Goal: Communication & Community: Answer question/provide support

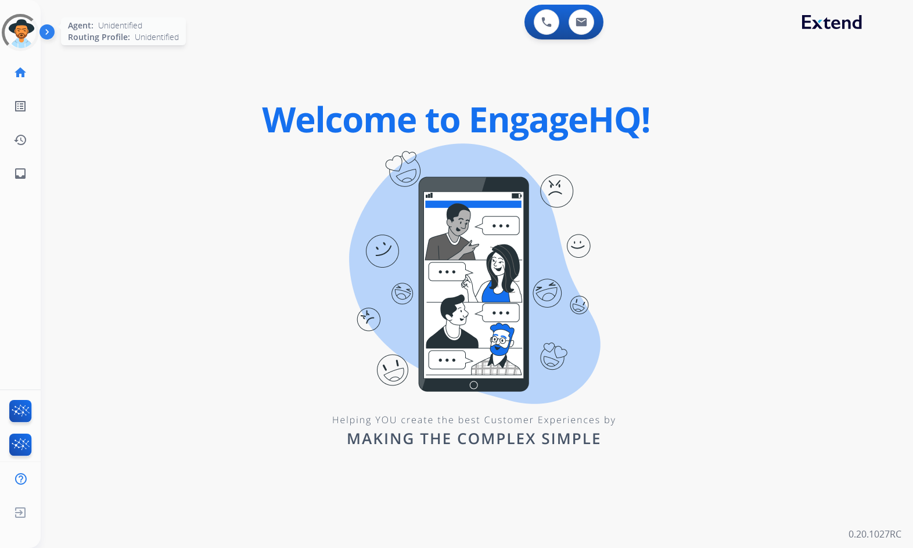
click at [13, 32] on div at bounding box center [20, 33] width 51 height 51
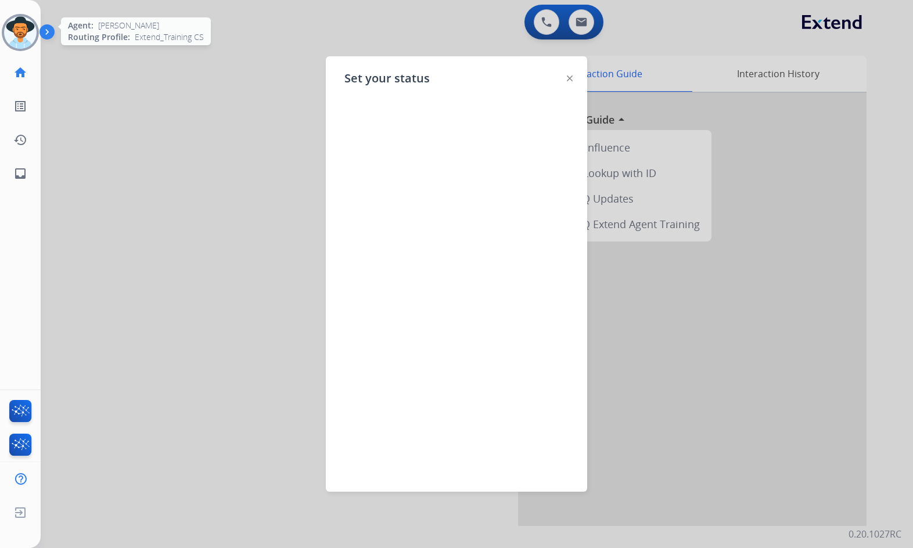
click at [189, 133] on div at bounding box center [456, 274] width 913 height 548
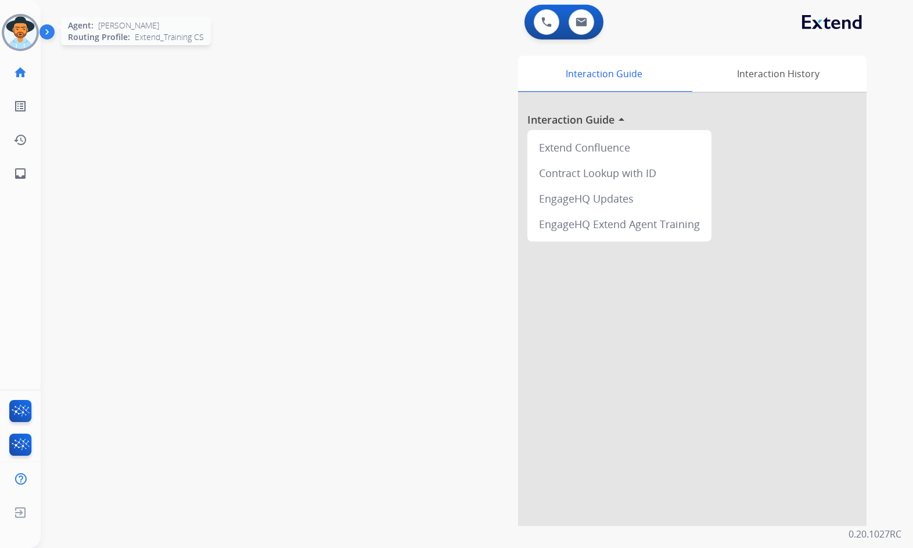
click at [11, 26] on img at bounding box center [20, 32] width 33 height 33
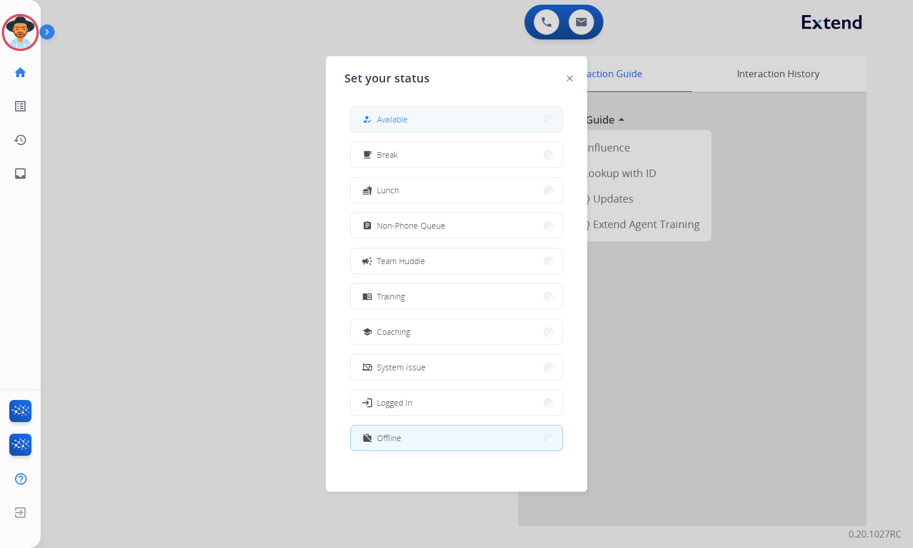
click at [473, 122] on button "how_to_reg Available" at bounding box center [456, 119] width 211 height 25
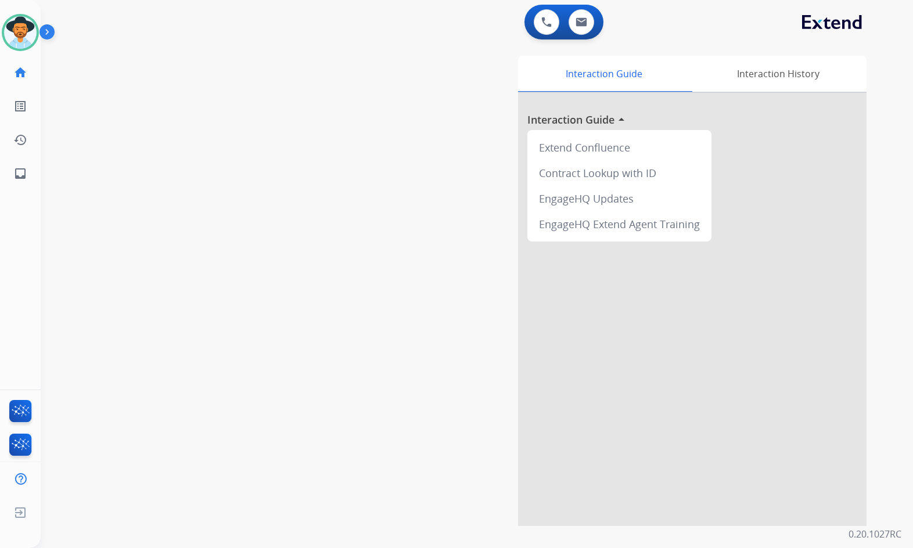
click at [117, 80] on div "swap_horiz Break voice bridge close_fullscreen Connect 3-Way Call merge_type Se…" at bounding box center [463, 284] width 844 height 484
click at [689, 206] on div "EngageHQ Updates" at bounding box center [619, 199] width 175 height 26
click at [26, 35] on img at bounding box center [20, 32] width 33 height 33
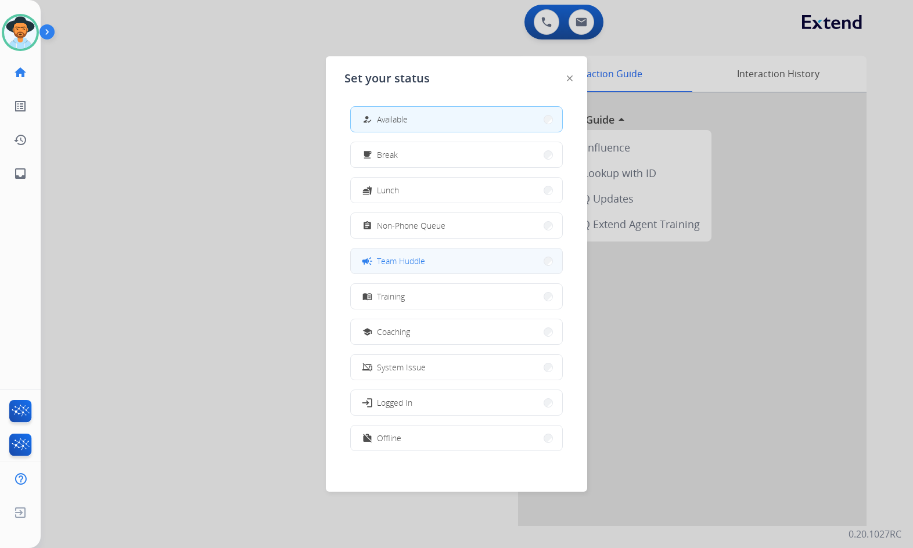
click at [417, 261] on span "Team Huddle" at bounding box center [401, 261] width 48 height 12
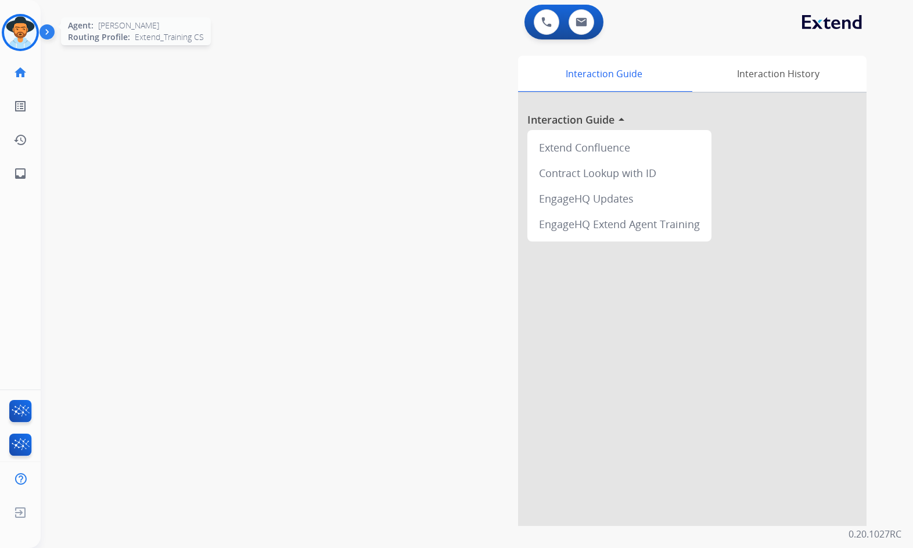
click at [19, 26] on img at bounding box center [20, 32] width 33 height 33
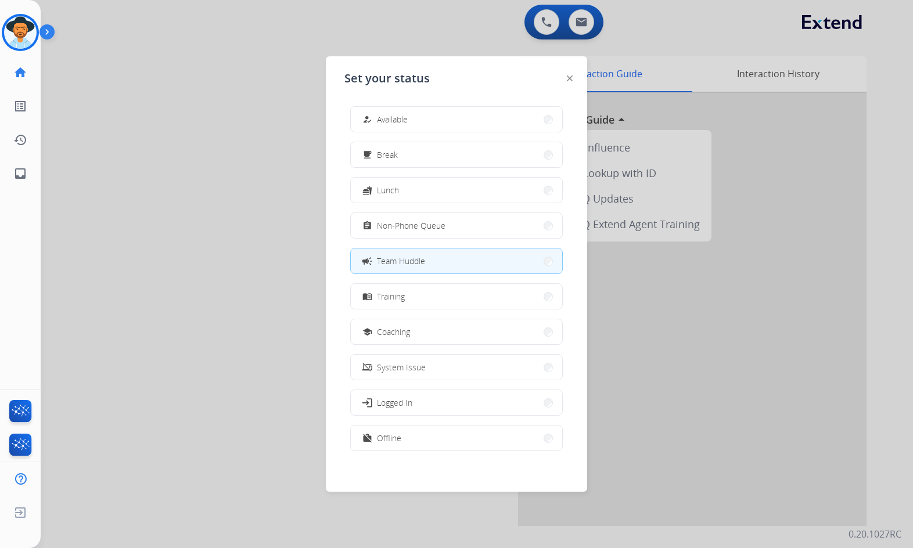
drag, startPoint x: 161, startPoint y: 258, endPoint x: 167, endPoint y: 248, distance: 11.7
click at [164, 255] on div at bounding box center [456, 274] width 913 height 548
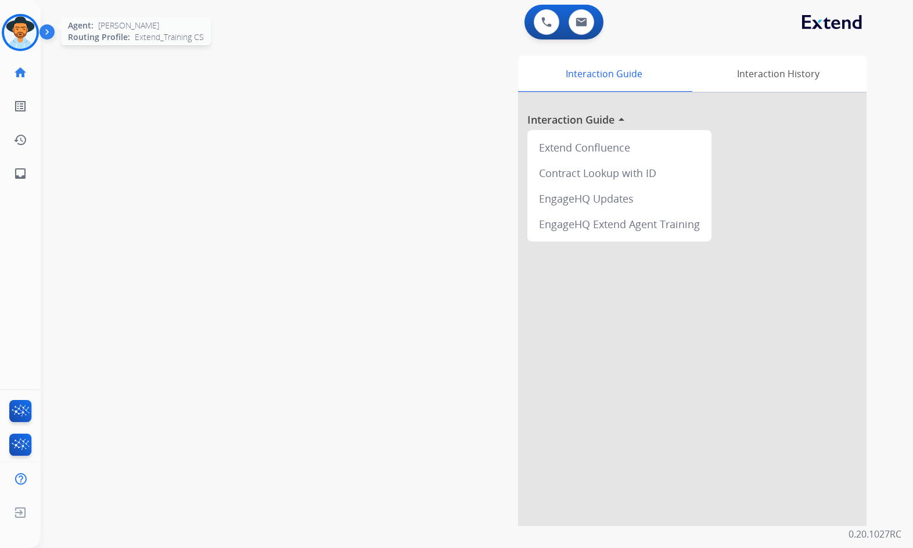
click at [30, 37] on img at bounding box center [20, 32] width 33 height 33
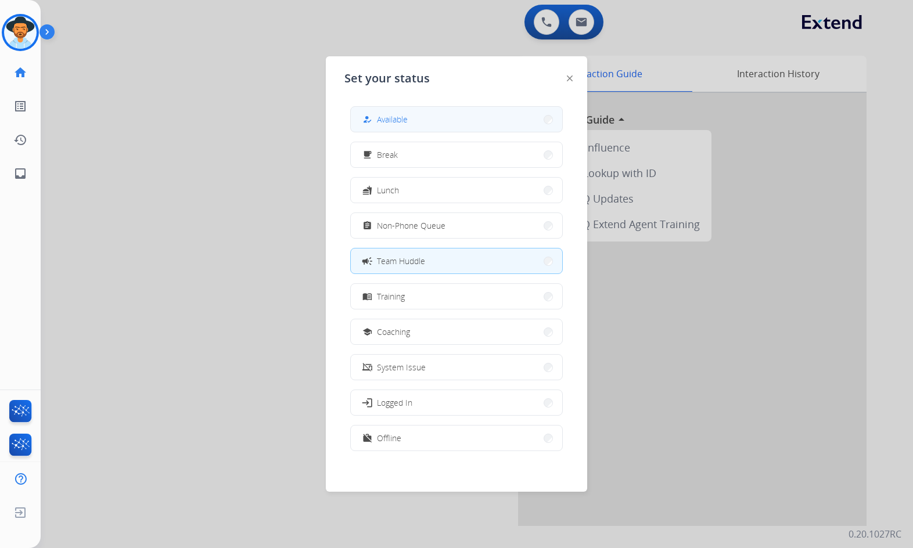
click at [472, 122] on button "how_to_reg Available" at bounding box center [456, 119] width 211 height 25
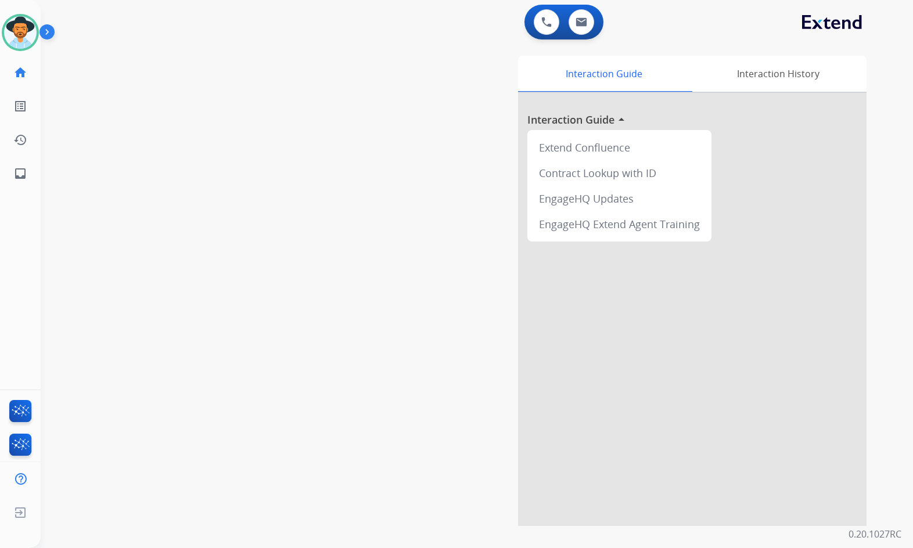
click at [195, 187] on div "swap_horiz Break voice bridge close_fullscreen Connect 3-Way Call merge_type Se…" at bounding box center [463, 284] width 844 height 484
click at [279, 152] on div "swap_horiz Break voice bridge close_fullscreen Connect 3-Way Call merge_type Se…" at bounding box center [463, 284] width 844 height 484
click at [5, 161] on link "inbox Emails" at bounding box center [20, 173] width 33 height 33
select select "**********"
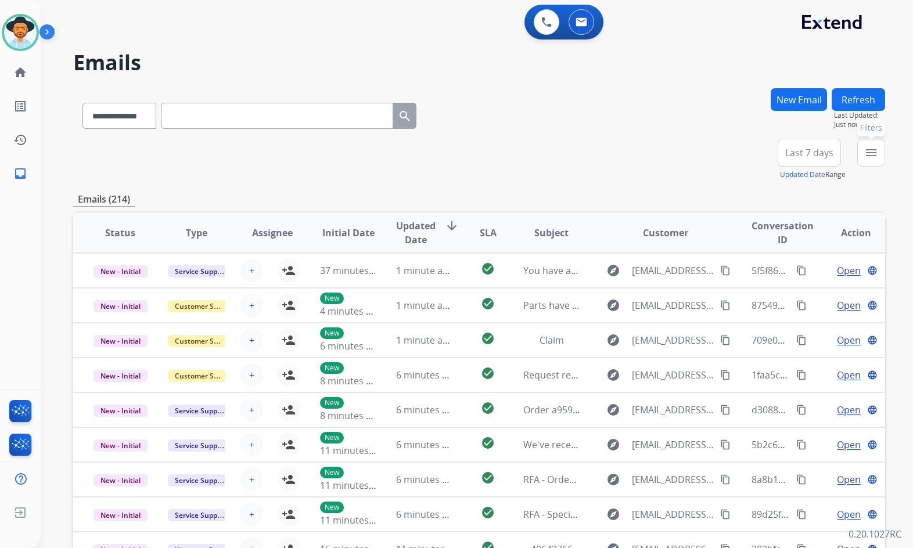
click at [861, 156] on button "menu Filters" at bounding box center [871, 153] width 28 height 28
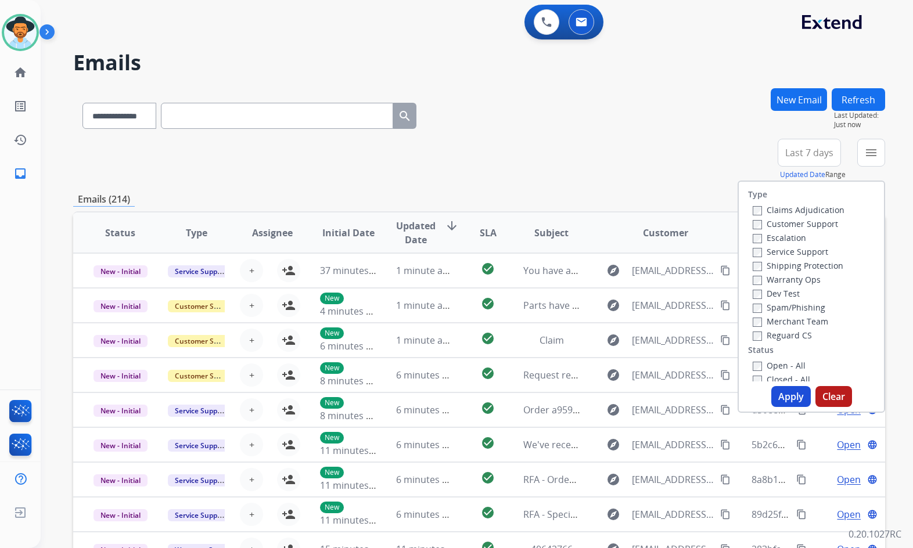
click at [811, 224] on label "Customer Support" at bounding box center [795, 223] width 85 height 11
click at [816, 269] on label "Shipping Protection" at bounding box center [798, 265] width 91 height 11
click at [800, 337] on label "Reguard CS" at bounding box center [782, 335] width 59 height 11
click at [793, 368] on label "Open - All" at bounding box center [779, 365] width 53 height 11
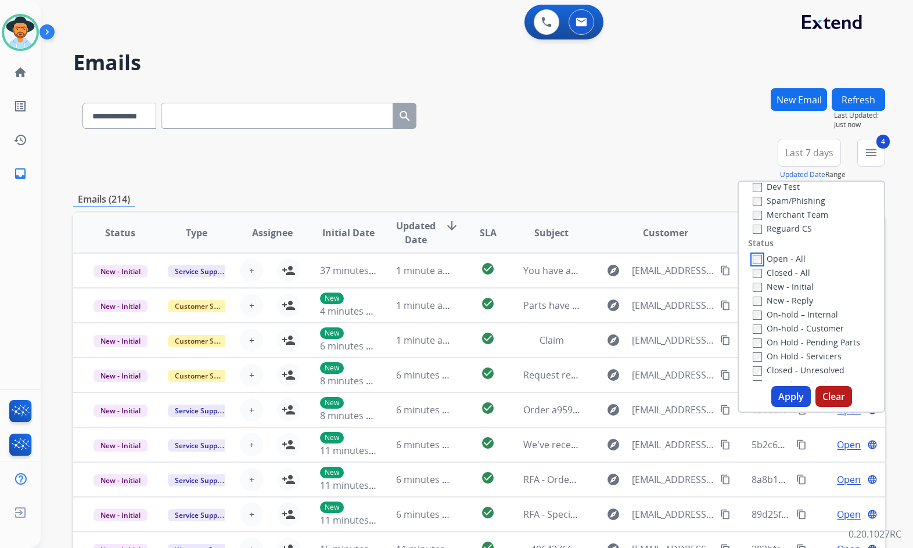
scroll to position [116, 0]
click at [797, 350] on label "On Hold - Servicers" at bounding box center [797, 346] width 89 height 11
click at [803, 333] on label "On Hold - Pending Parts" at bounding box center [806, 333] width 107 height 11
click at [803, 319] on label "On-hold - Customer" at bounding box center [798, 319] width 91 height 11
click at [801, 307] on label "On-hold – Internal" at bounding box center [795, 305] width 85 height 11
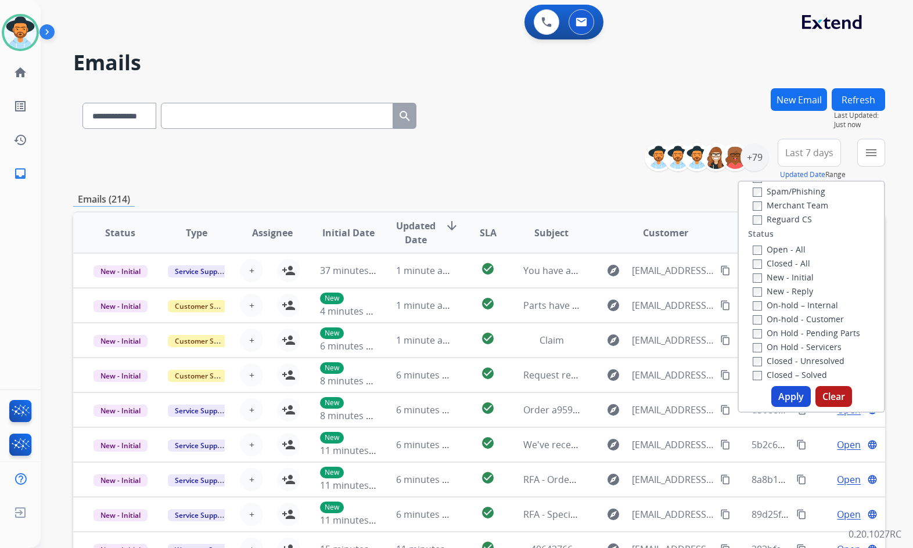
click at [795, 292] on label "New - Reply" at bounding box center [783, 291] width 60 height 11
click at [789, 278] on label "New - Initial" at bounding box center [783, 277] width 61 height 11
click at [786, 395] on button "Apply" at bounding box center [790, 396] width 39 height 21
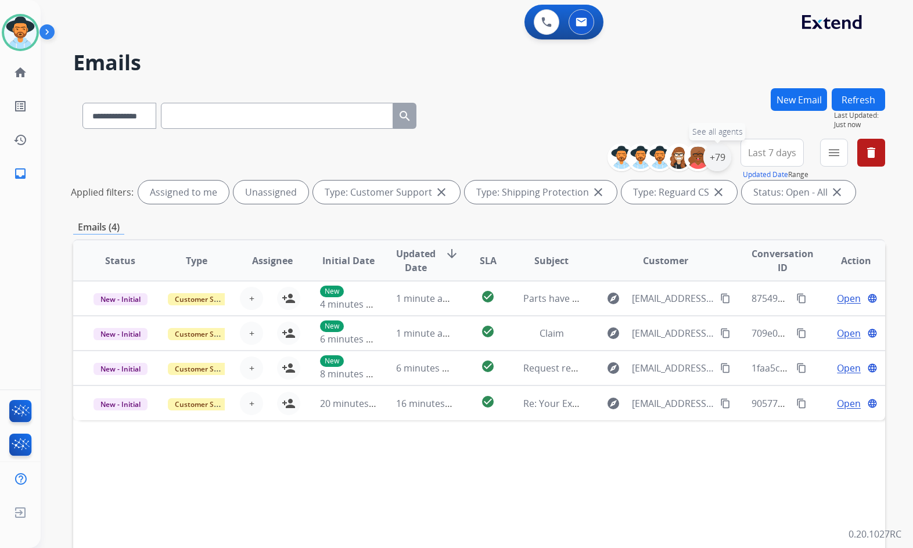
click at [718, 154] on div "+79" at bounding box center [717, 157] width 28 height 28
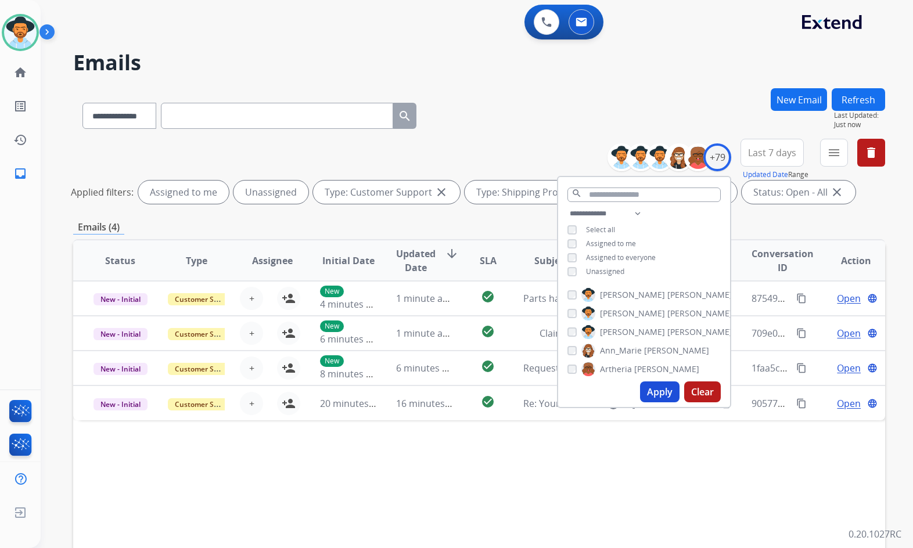
click at [603, 268] on span "Unassigned" at bounding box center [605, 272] width 38 height 10
click at [614, 331] on span "[PERSON_NAME]" at bounding box center [632, 332] width 65 height 12
click at [648, 392] on button "Apply" at bounding box center [659, 392] width 39 height 21
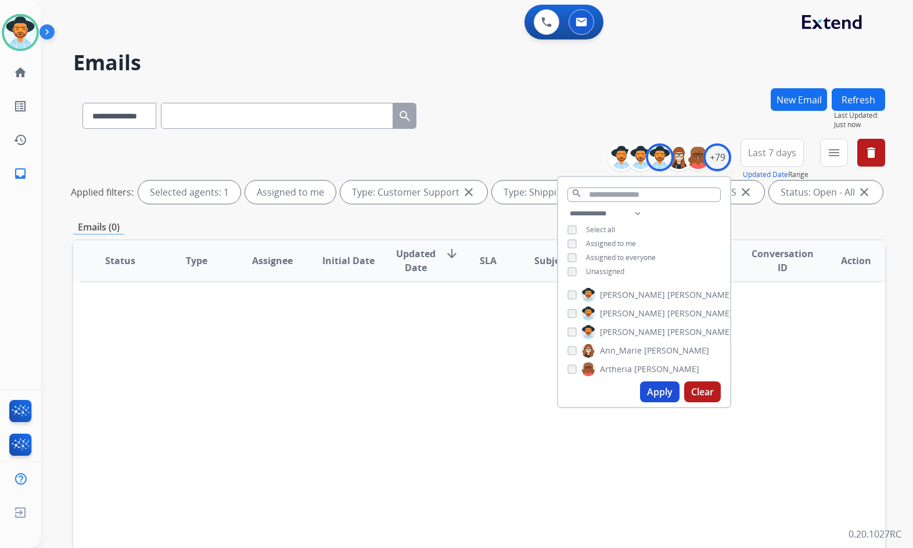
click at [473, 376] on div "Status Type Assignee Initial Date Updated Date arrow_downward SLA Subject Custo…" at bounding box center [479, 433] width 812 height 389
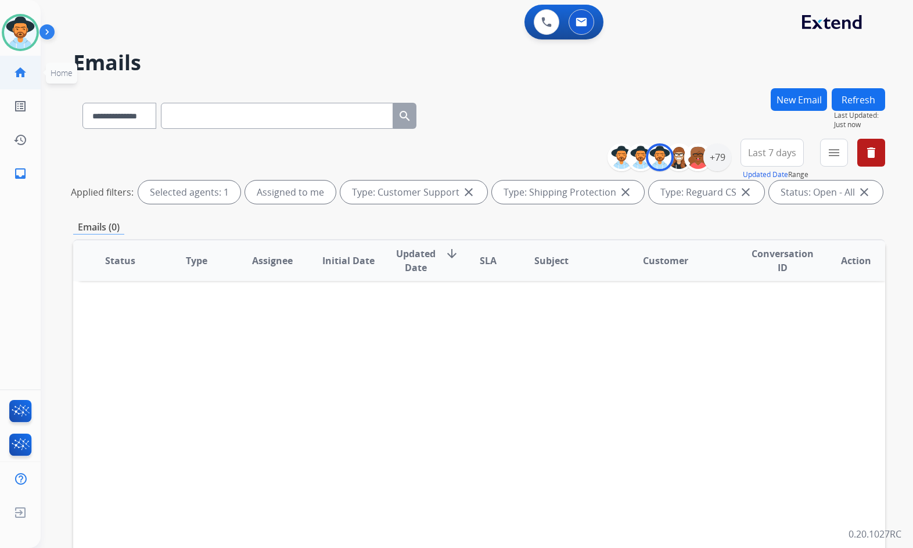
click at [26, 69] on mat-icon "home" at bounding box center [20, 73] width 14 height 14
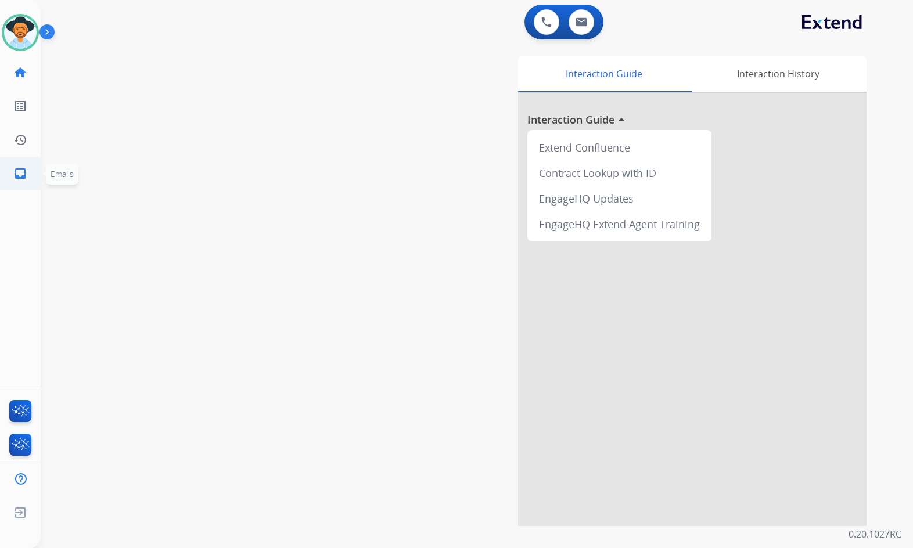
click at [23, 171] on mat-icon "inbox" at bounding box center [20, 174] width 14 height 14
select select "**********"
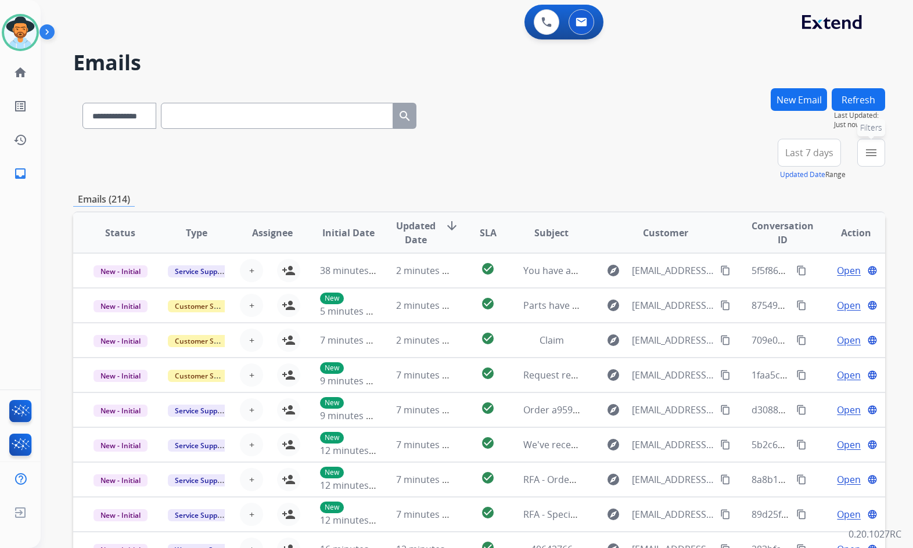
click at [880, 157] on button "menu Filters" at bounding box center [871, 153] width 28 height 28
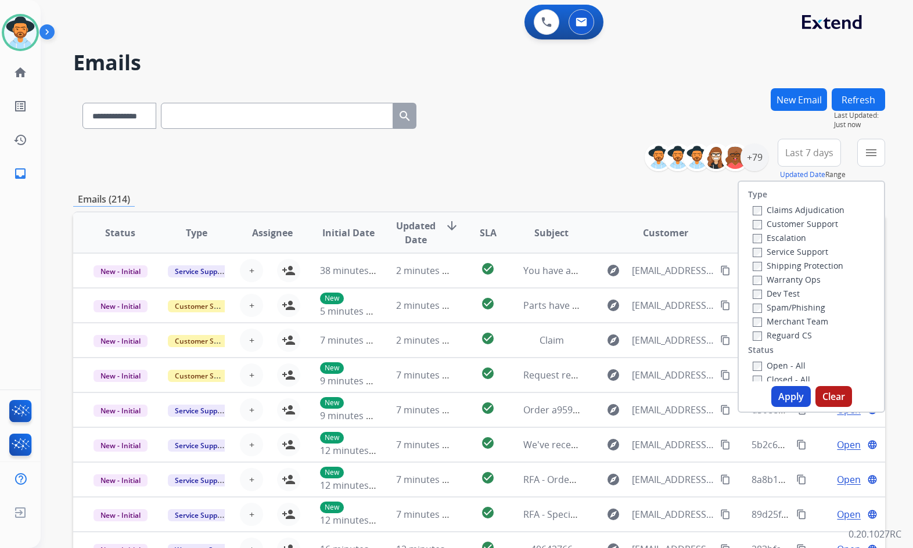
click at [817, 225] on label "Customer Support" at bounding box center [795, 223] width 85 height 11
click at [812, 267] on label "Shipping Protection" at bounding box center [798, 265] width 91 height 11
click at [792, 336] on label "Reguard CS" at bounding box center [782, 335] width 59 height 11
click at [792, 364] on label "Open - All" at bounding box center [779, 365] width 53 height 11
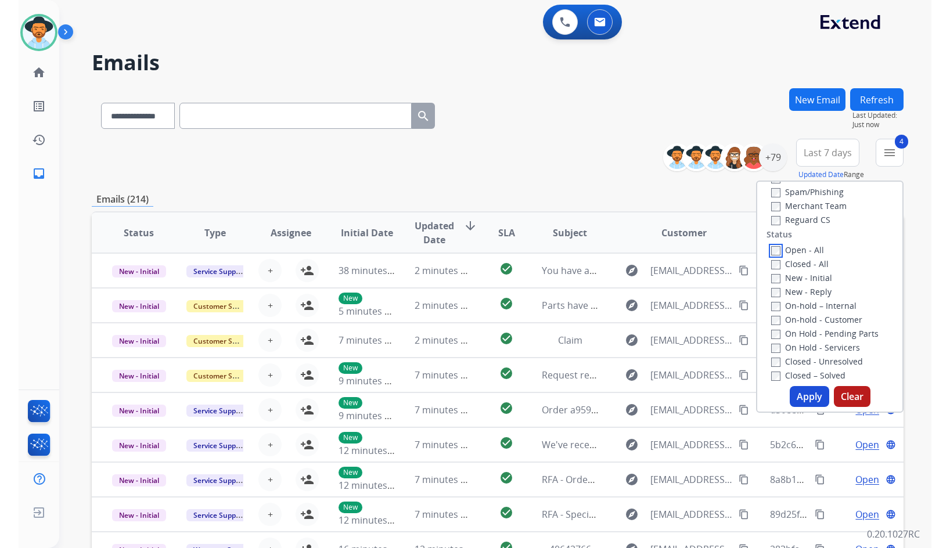
scroll to position [116, 0]
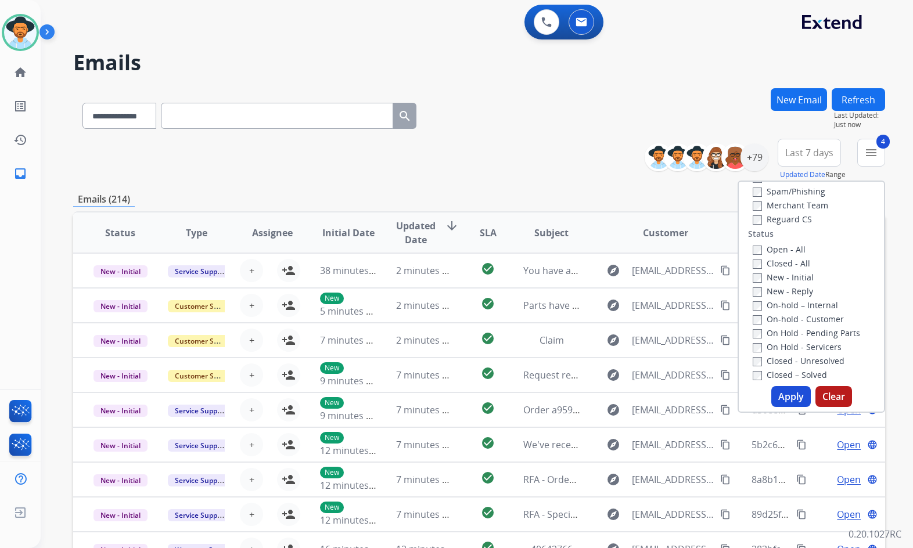
click at [815, 347] on label "On Hold - Servicers" at bounding box center [797, 346] width 89 height 11
click at [814, 333] on label "On Hold - Pending Parts" at bounding box center [806, 333] width 107 height 11
click at [810, 318] on label "On-hold - Customer" at bounding box center [798, 319] width 91 height 11
click at [804, 307] on label "On-hold – Internal" at bounding box center [795, 305] width 85 height 11
click at [787, 292] on label "New - Reply" at bounding box center [783, 291] width 60 height 11
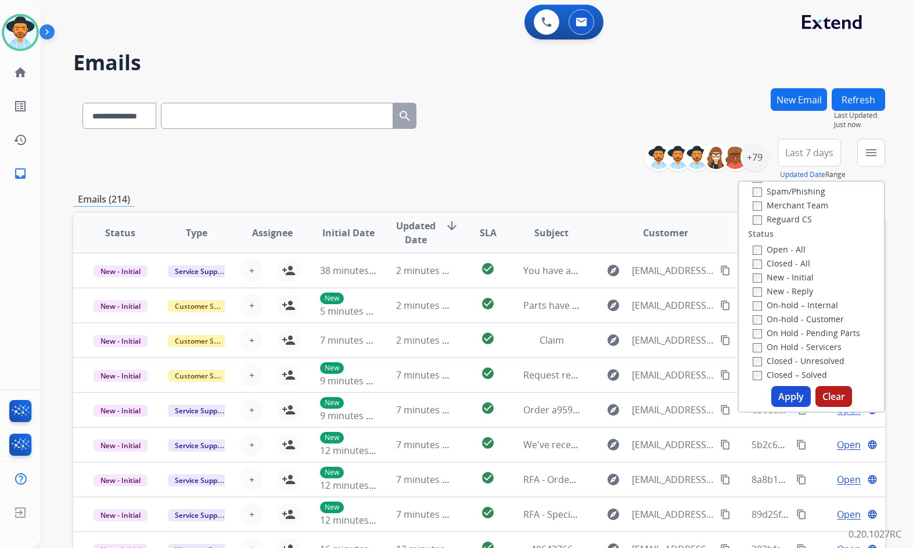
click at [784, 278] on label "New - Initial" at bounding box center [783, 277] width 61 height 11
click at [779, 401] on button "Apply" at bounding box center [790, 396] width 39 height 21
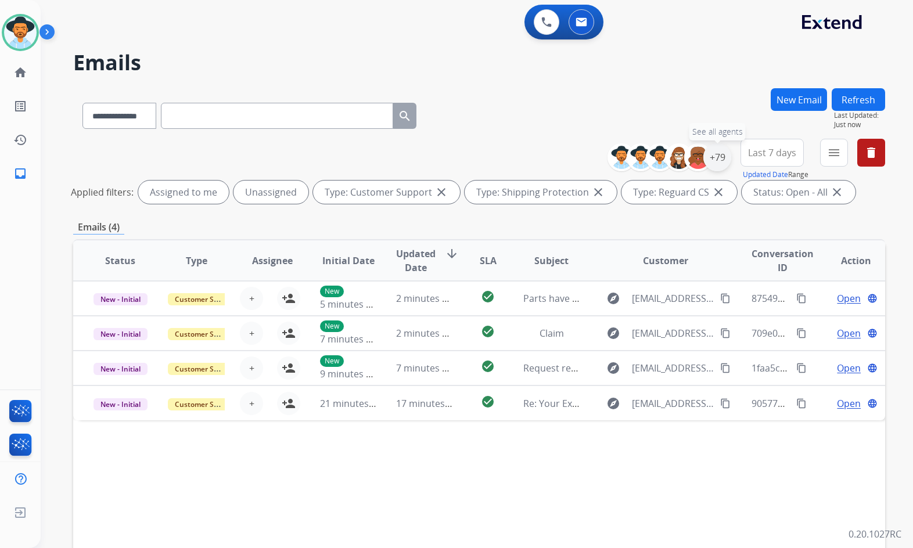
click at [720, 161] on div "+79" at bounding box center [717, 157] width 28 height 28
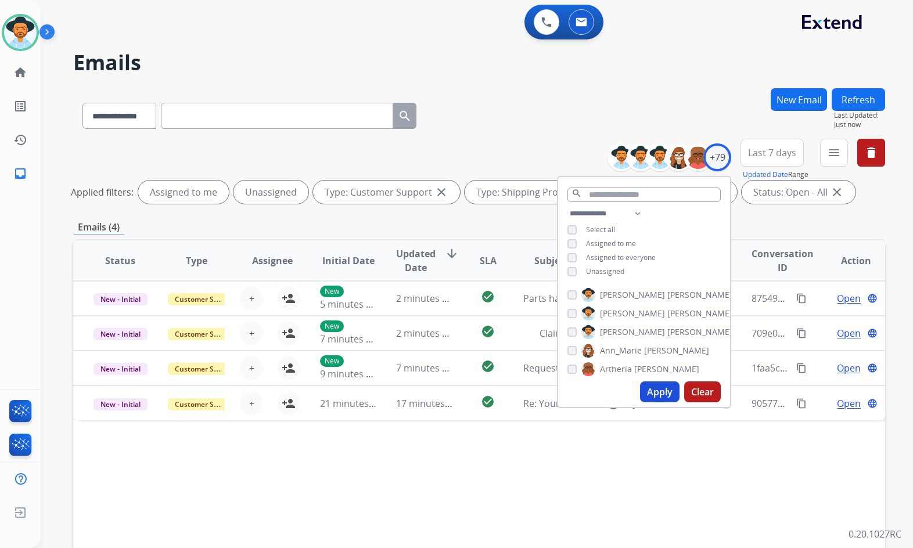
click at [598, 271] on span "Unassigned" at bounding box center [605, 272] width 38 height 10
click at [608, 272] on span "Unassigned" at bounding box center [605, 272] width 38 height 10
click at [611, 244] on span "Assigned to me" at bounding box center [611, 244] width 50 height 10
click at [660, 394] on button "Apply" at bounding box center [659, 392] width 39 height 21
click at [9, 32] on img at bounding box center [20, 32] width 33 height 33
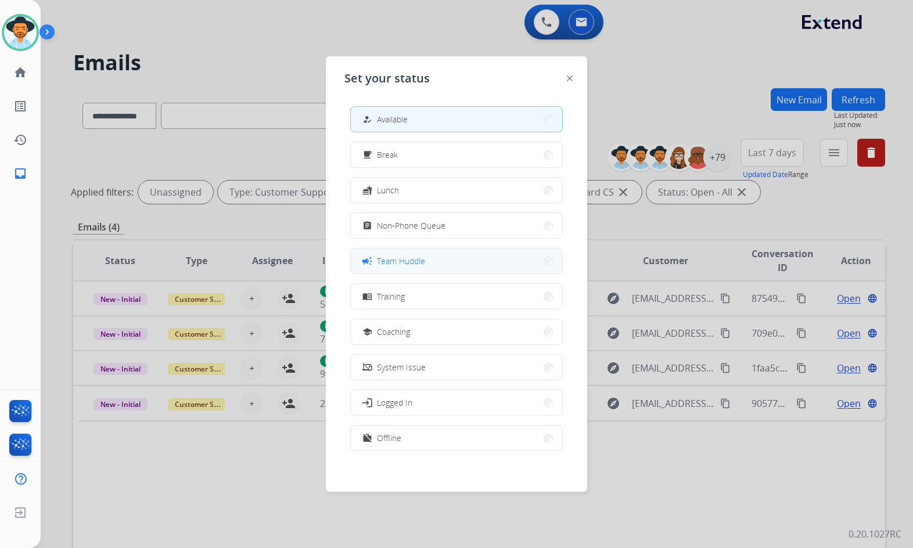
click at [419, 257] on span "Team Huddle" at bounding box center [401, 261] width 48 height 12
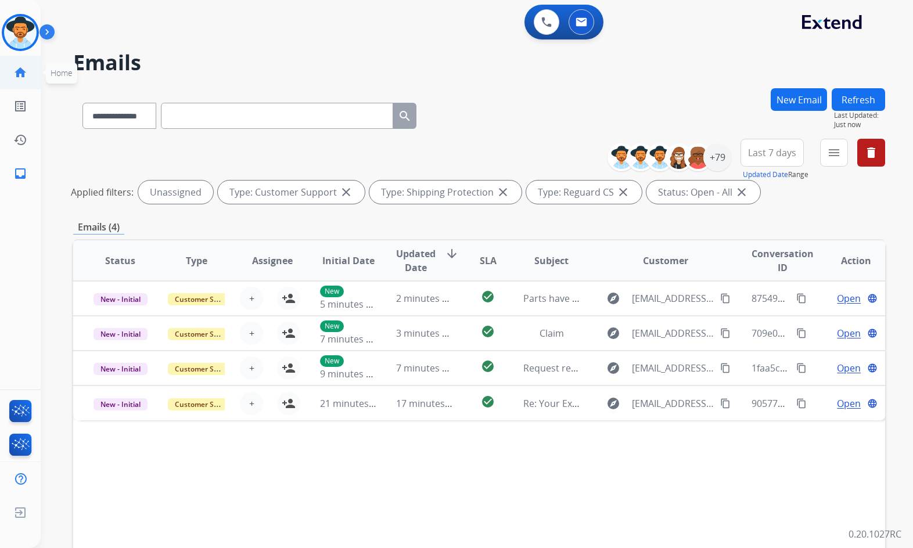
click at [9, 74] on link "home Home" at bounding box center [20, 72] width 33 height 33
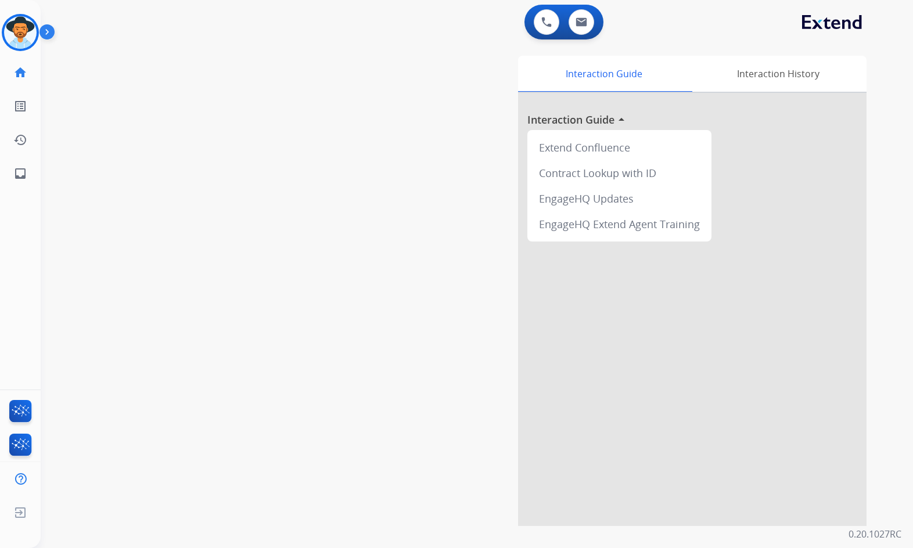
click at [163, 182] on div "swap_horiz Break voice bridge close_fullscreen Connect 3-Way Call merge_type Se…" at bounding box center [463, 284] width 844 height 484
click at [48, 34] on img at bounding box center [49, 34] width 20 height 22
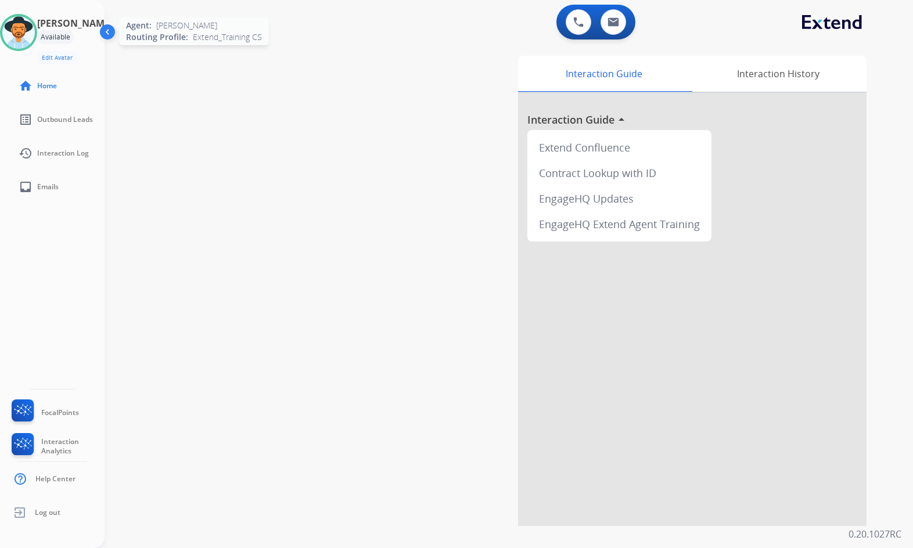
click at [13, 32] on img at bounding box center [18, 32] width 33 height 33
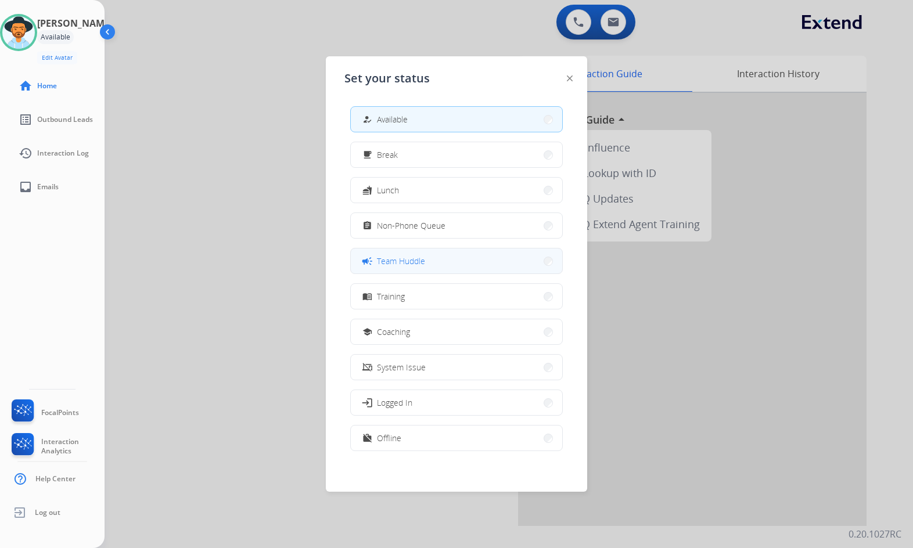
click at [394, 260] on span "Team Huddle" at bounding box center [401, 261] width 48 height 12
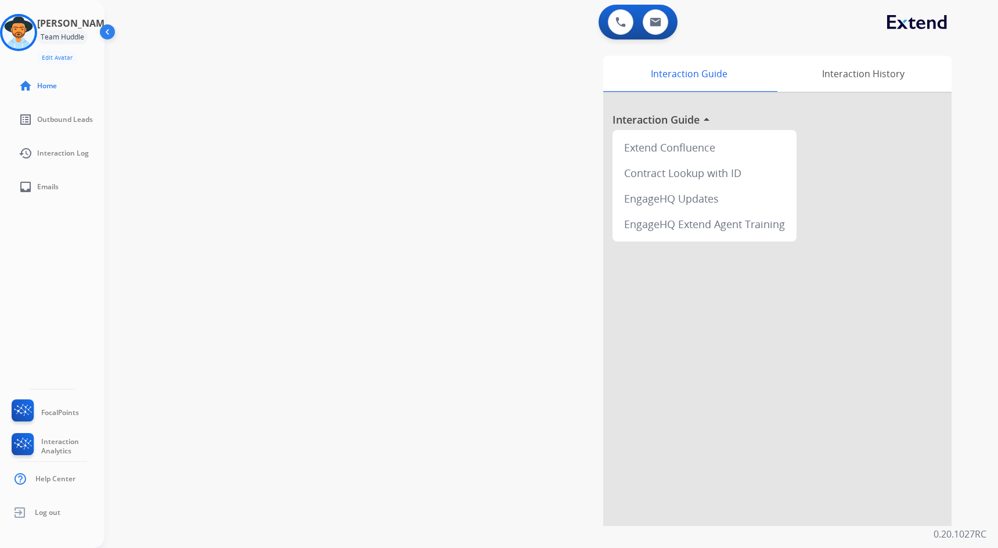
click at [420, 145] on div "swap_horiz Break voice bridge close_fullscreen Connect 3-Way Call merge_type Se…" at bounding box center [538, 284] width 866 height 484
click at [53, 124] on span "Outbound Leads" at bounding box center [65, 119] width 56 height 9
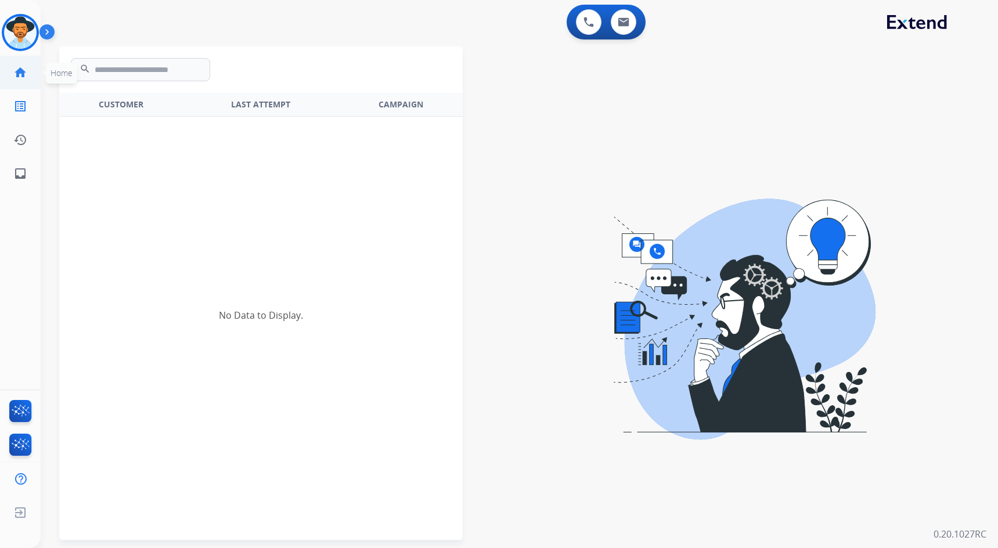
click at [24, 78] on mat-icon "home" at bounding box center [20, 73] width 14 height 14
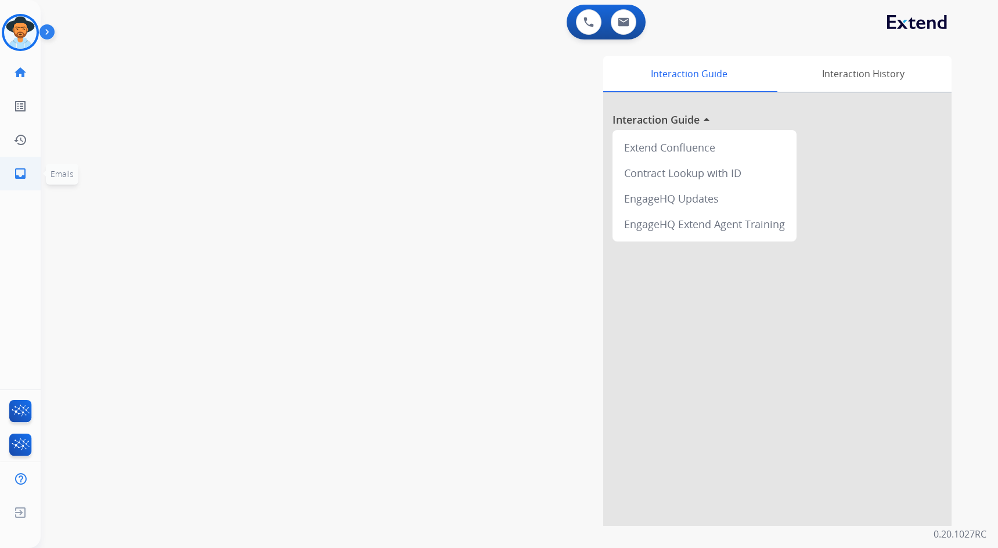
click at [13, 171] on link "inbox Emails" at bounding box center [20, 173] width 33 height 33
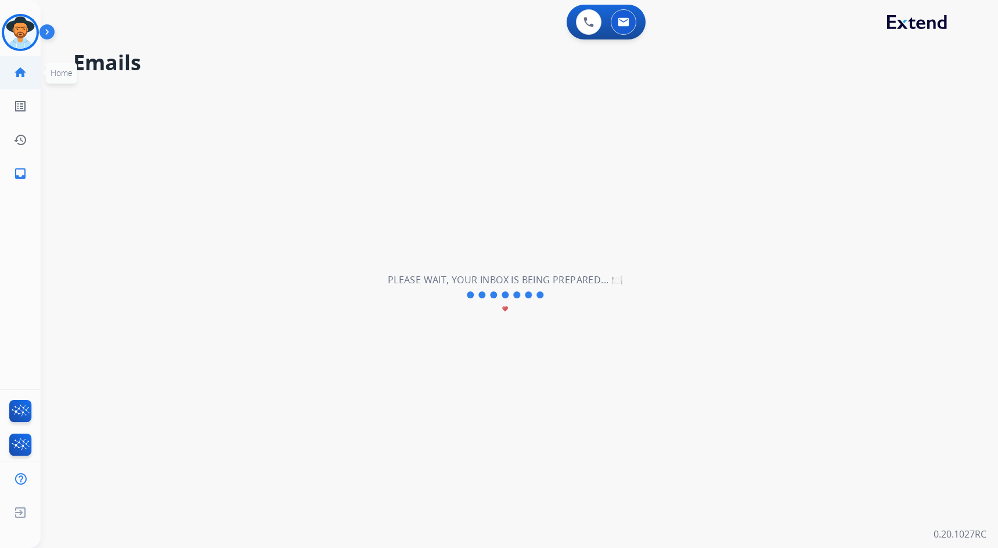
click at [28, 65] on link "home Home" at bounding box center [20, 72] width 33 height 33
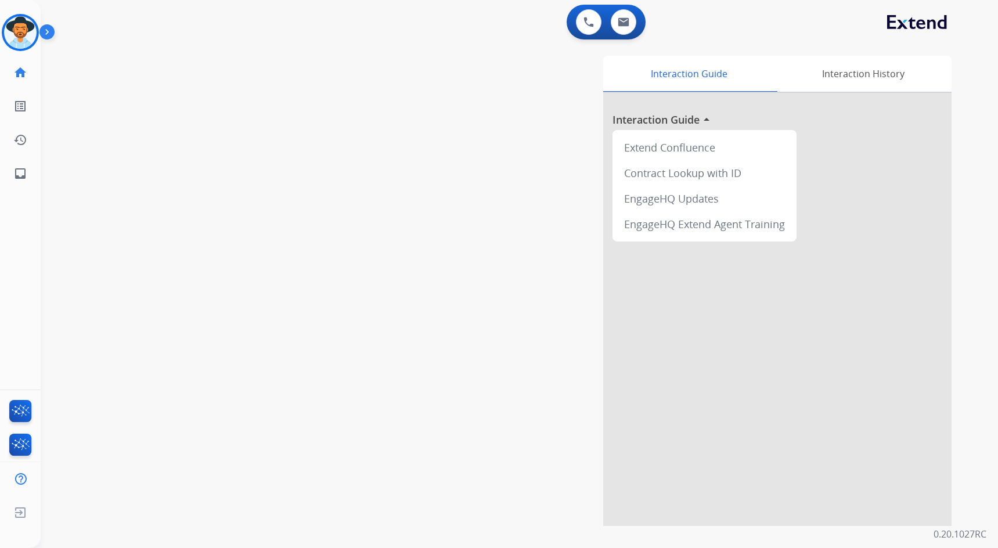
click at [53, 34] on img at bounding box center [49, 34] width 20 height 22
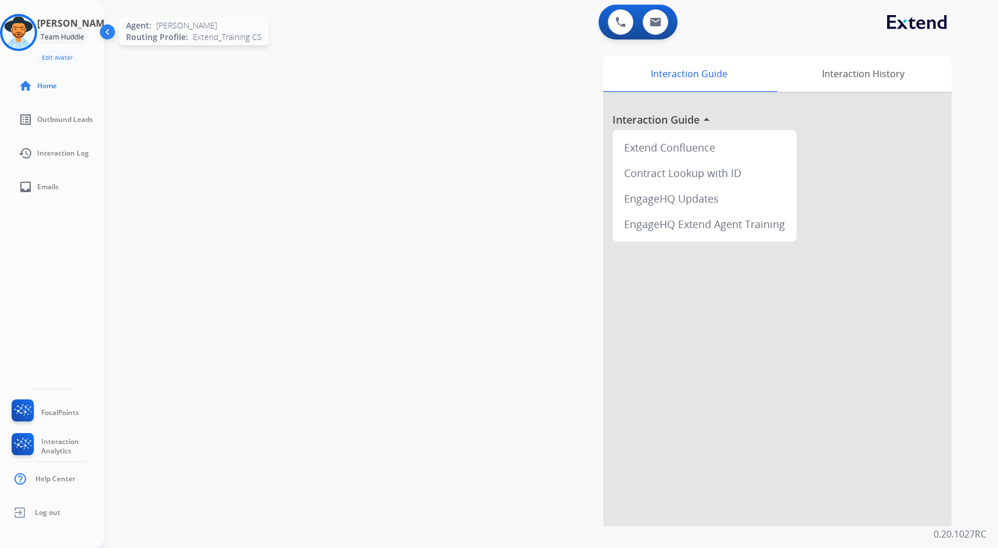
click at [34, 35] on img at bounding box center [18, 32] width 33 height 33
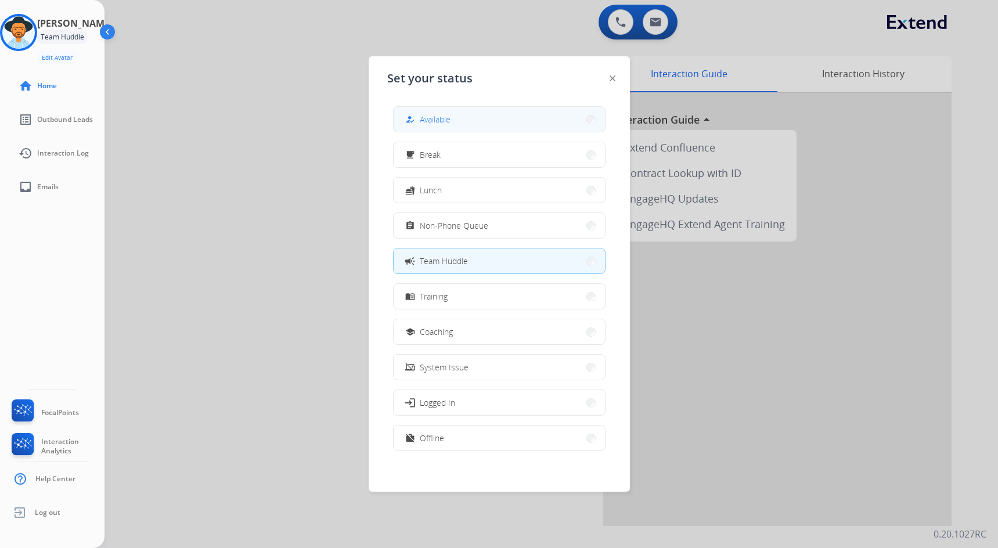
click at [480, 123] on button "how_to_reg Available" at bounding box center [499, 119] width 211 height 25
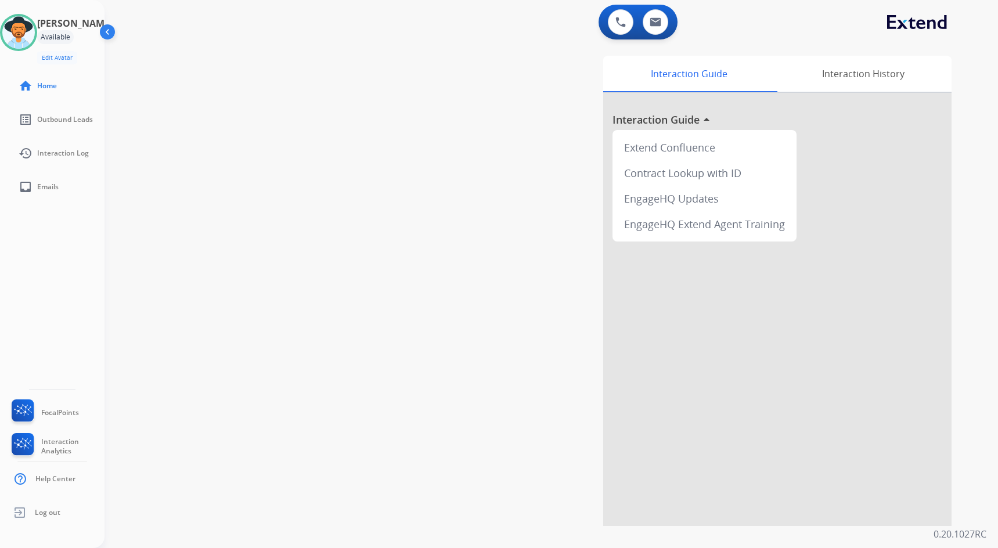
click at [408, 202] on div "swap_horiz Break voice bridge close_fullscreen Connect 3-Way Call merge_type Se…" at bounding box center [538, 284] width 866 height 484
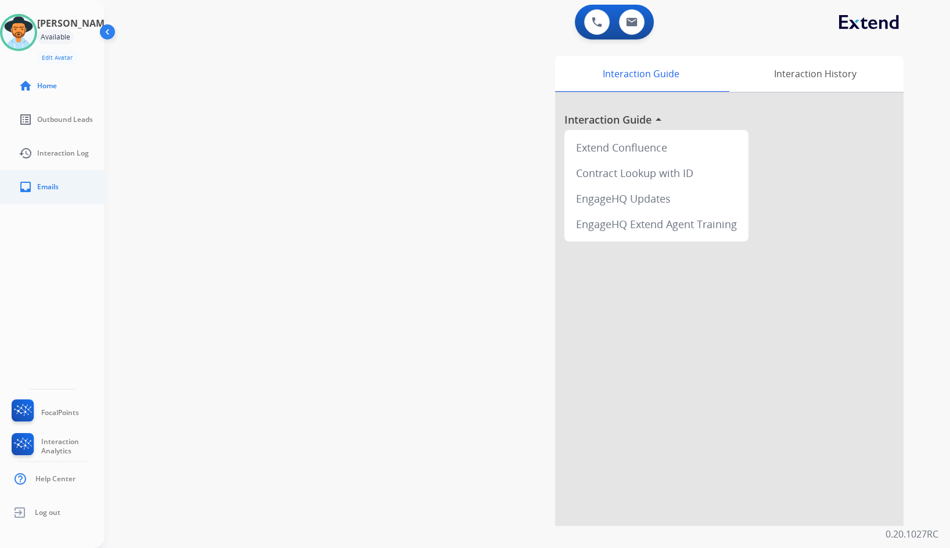
click at [37, 177] on link "inbox Emails" at bounding box center [61, 187] width 105 height 33
select select "**********"
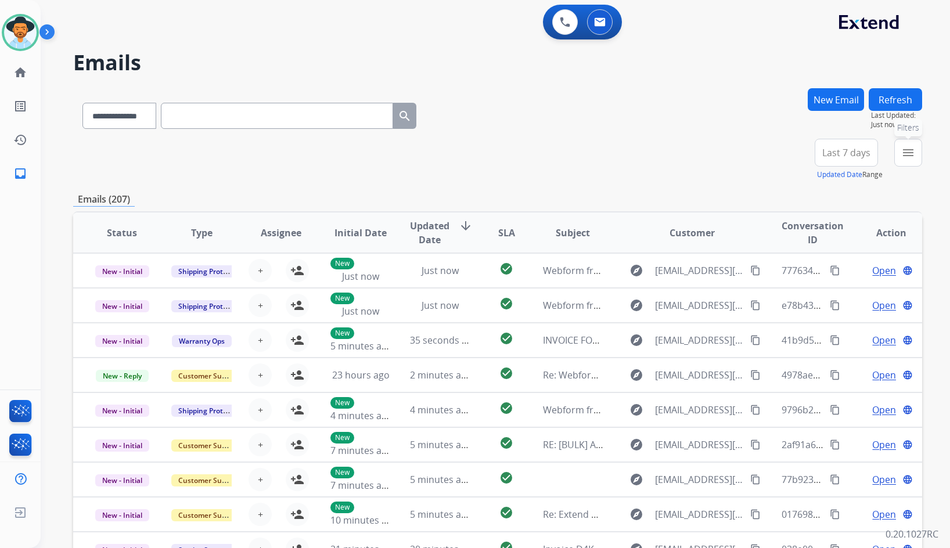
click at [911, 151] on mat-icon "menu" at bounding box center [908, 153] width 14 height 14
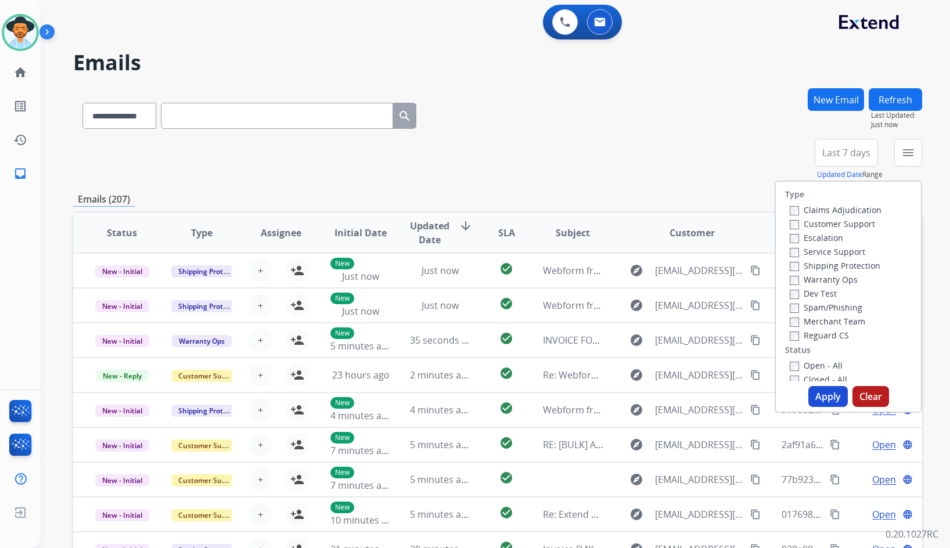
click at [857, 227] on label "Customer Support" at bounding box center [832, 223] width 85 height 11
click at [845, 267] on label "Shipping Protection" at bounding box center [835, 265] width 91 height 11
click at [829, 333] on label "Reguard CS" at bounding box center [819, 335] width 59 height 11
click at [824, 365] on label "Open - All" at bounding box center [816, 365] width 53 height 11
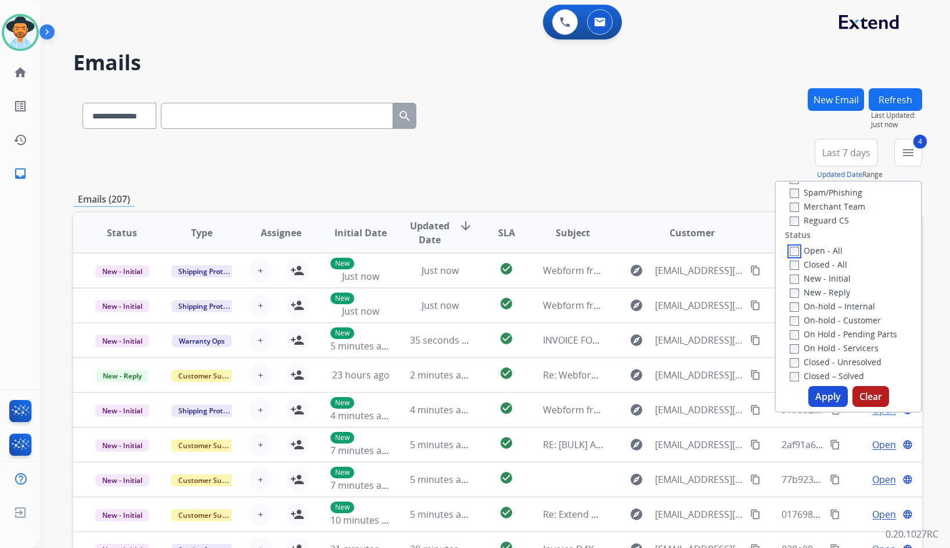
scroll to position [116, 0]
click at [826, 350] on label "On Hold - Servicers" at bounding box center [834, 346] width 89 height 11
click at [830, 330] on label "On Hold - Pending Parts" at bounding box center [843, 333] width 107 height 11
click at [830, 311] on div "On-hold – Internal" at bounding box center [851, 305] width 122 height 14
click at [830, 304] on label "On-hold – Internal" at bounding box center [832, 305] width 85 height 11
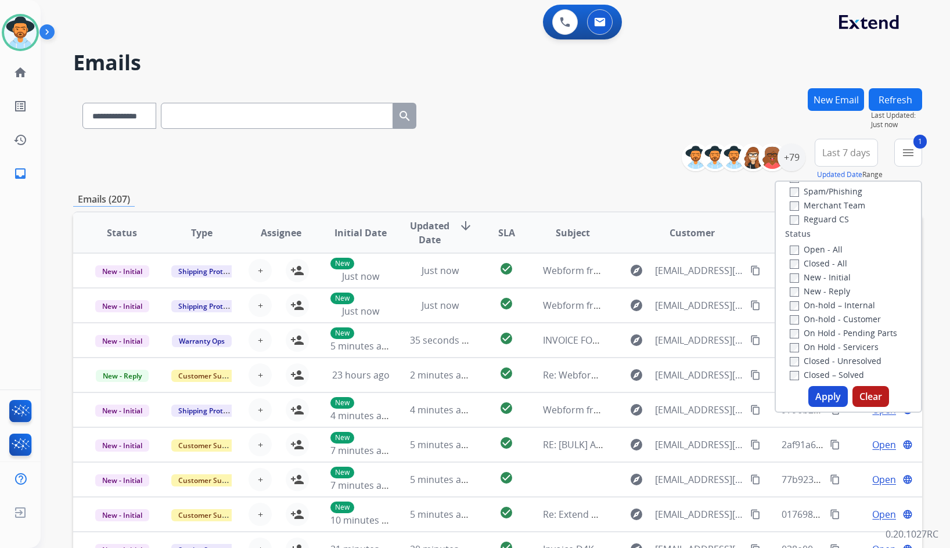
click at [826, 319] on label "On-hold - Customer" at bounding box center [835, 319] width 91 height 11
drag, startPoint x: 826, startPoint y: 296, endPoint x: 826, endPoint y: 284, distance: 12.2
click at [826, 296] on label "New - Reply" at bounding box center [820, 291] width 60 height 11
click at [826, 275] on label "New - Initial" at bounding box center [820, 277] width 61 height 11
click at [821, 391] on button "Apply" at bounding box center [827, 396] width 39 height 21
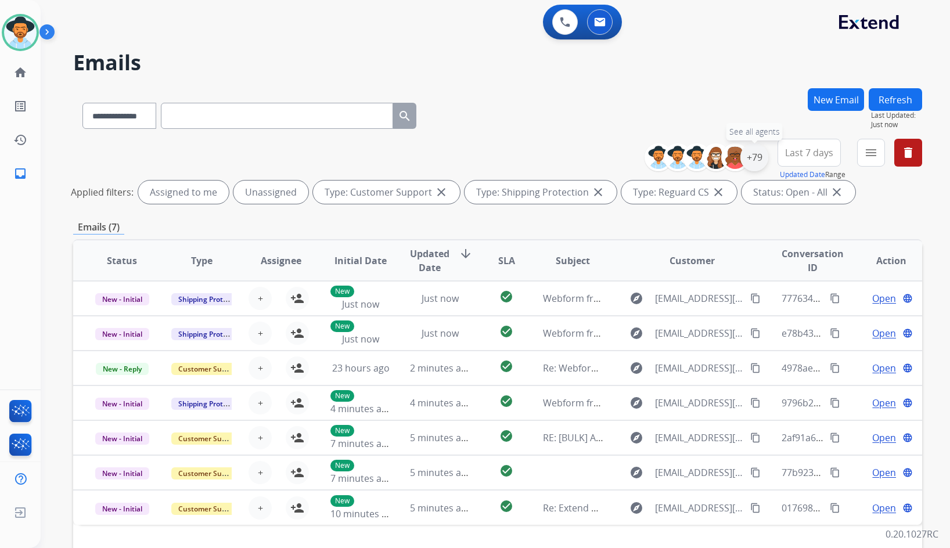
click at [756, 158] on div "+79" at bounding box center [754, 157] width 28 height 28
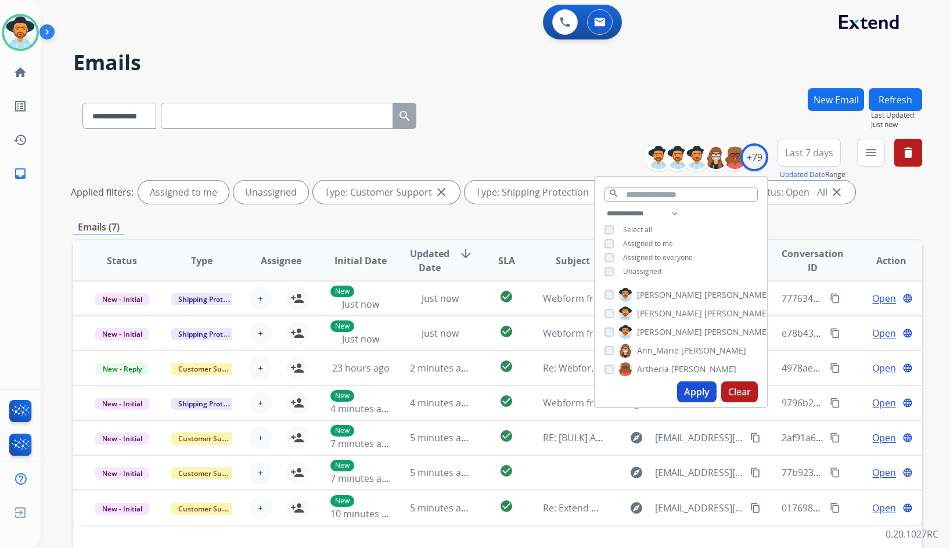
click at [657, 268] on span "Unassigned" at bounding box center [642, 272] width 38 height 10
click at [704, 329] on span "[PERSON_NAME]" at bounding box center [736, 332] width 65 height 12
click at [693, 390] on button "Apply" at bounding box center [696, 392] width 39 height 21
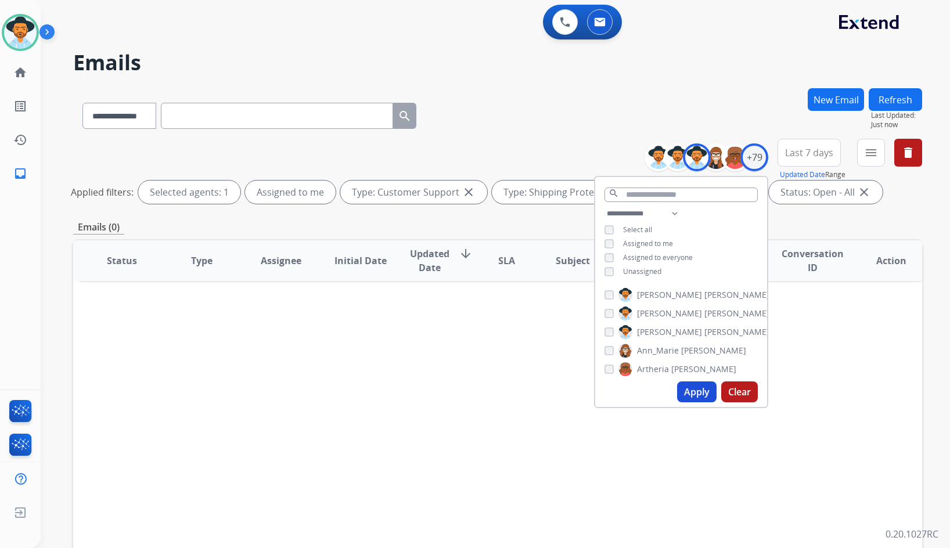
click at [643, 267] on span "Unassigned" at bounding box center [642, 272] width 38 height 10
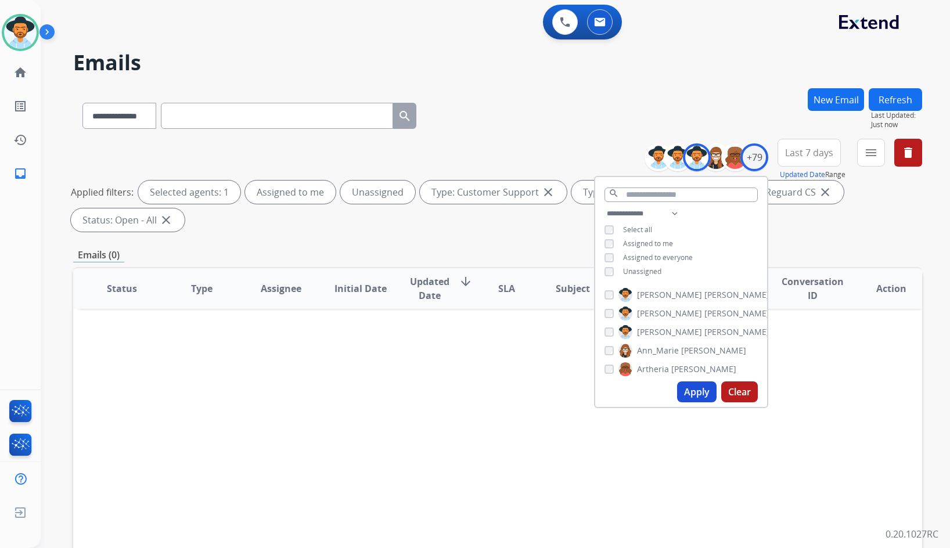
click at [660, 333] on span "[PERSON_NAME]" at bounding box center [669, 332] width 65 height 12
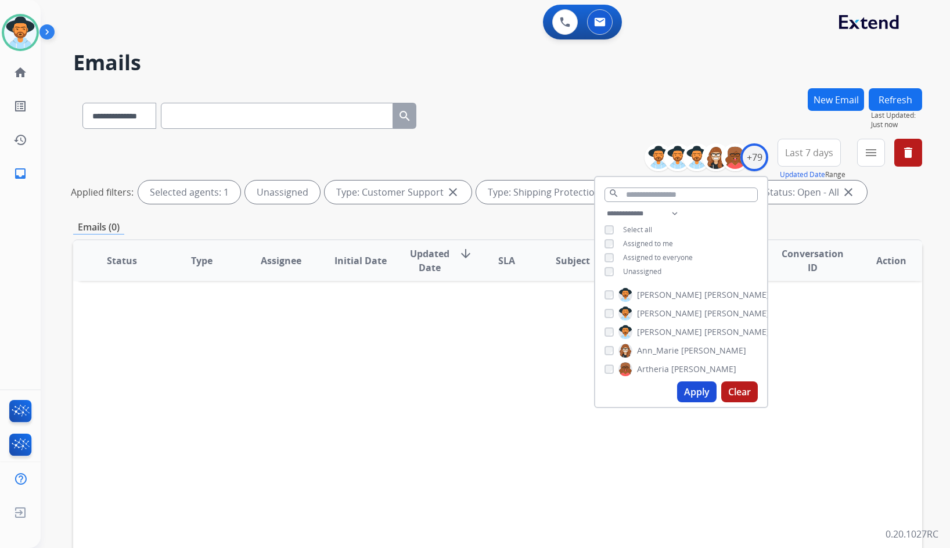
click at [695, 396] on button "Apply" at bounding box center [696, 392] width 39 height 21
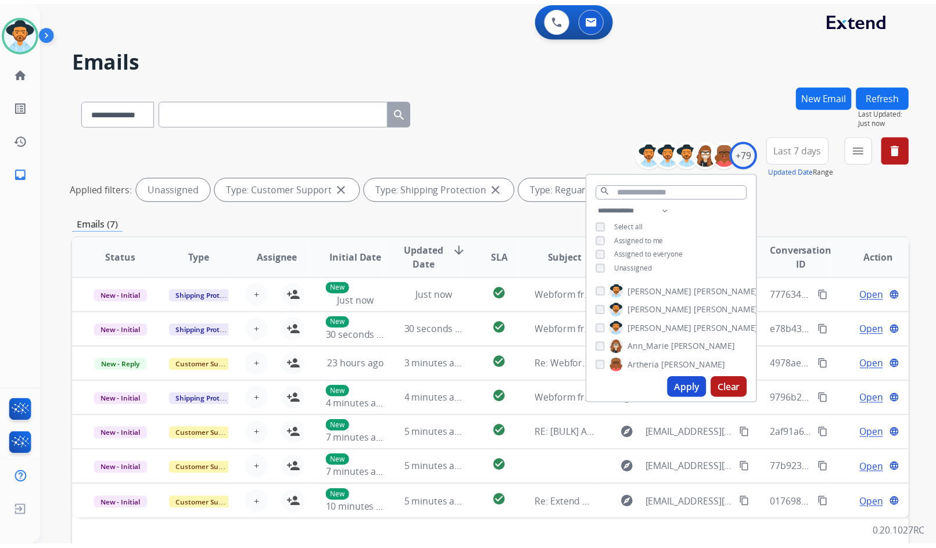
scroll to position [0, 0]
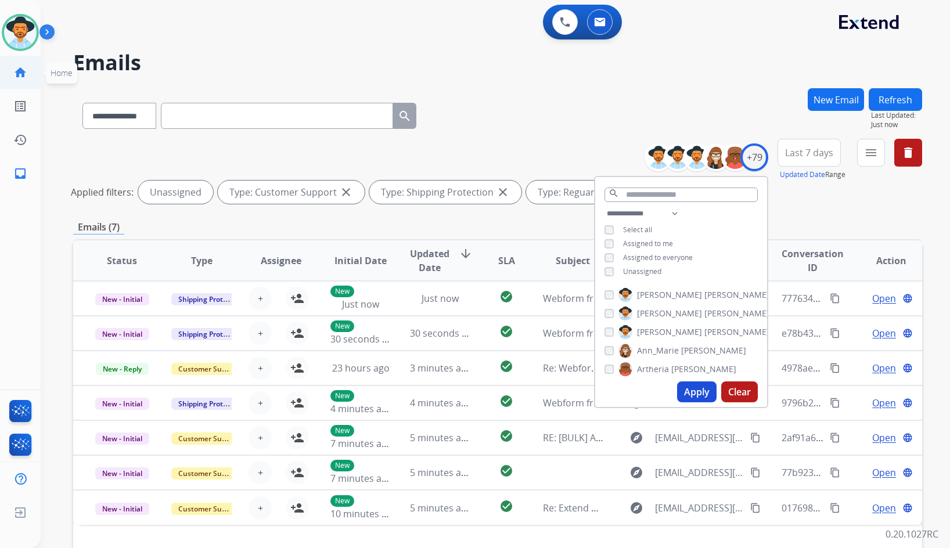
click at [21, 70] on mat-icon "home" at bounding box center [20, 73] width 14 height 14
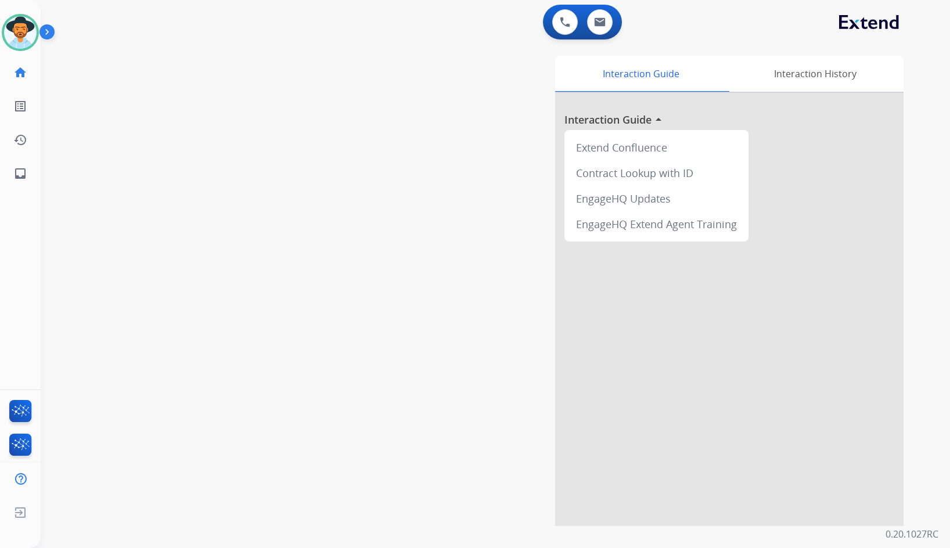
click at [265, 302] on div "swap_horiz Break voice bridge close_fullscreen Connect 3-Way Call merge_type Se…" at bounding box center [482, 284] width 882 height 484
click at [142, 271] on div "swap_horiz Break voice bridge close_fullscreen Connect 3-Way Call merge_type Se…" at bounding box center [482, 284] width 882 height 484
click at [163, 277] on div "swap_horiz Break voice bridge close_fullscreen Connect 3-Way Call merge_type Se…" at bounding box center [482, 284] width 882 height 484
click at [321, 210] on div "swap_horiz Break voice bridge close_fullscreen Connect 3-Way Call merge_type Se…" at bounding box center [482, 284] width 882 height 484
click at [152, 139] on div "swap_horiz Break voice bridge close_fullscreen Connect 3-Way Call merge_type Se…" at bounding box center [482, 284] width 882 height 484
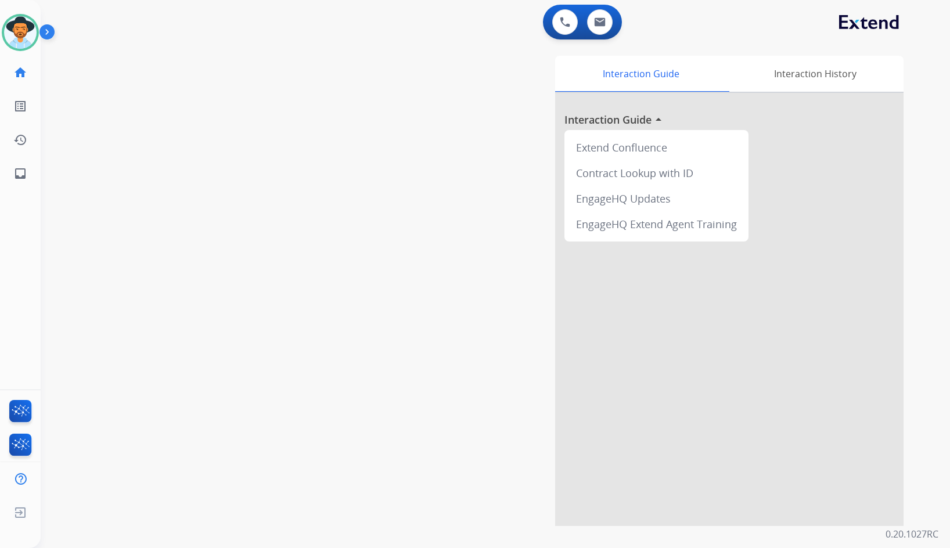
click at [3, 199] on div "[PERSON_NAME] Available Edit Avatar Agent: [PERSON_NAME] Profile: Extend_Traini…" at bounding box center [20, 274] width 41 height 548
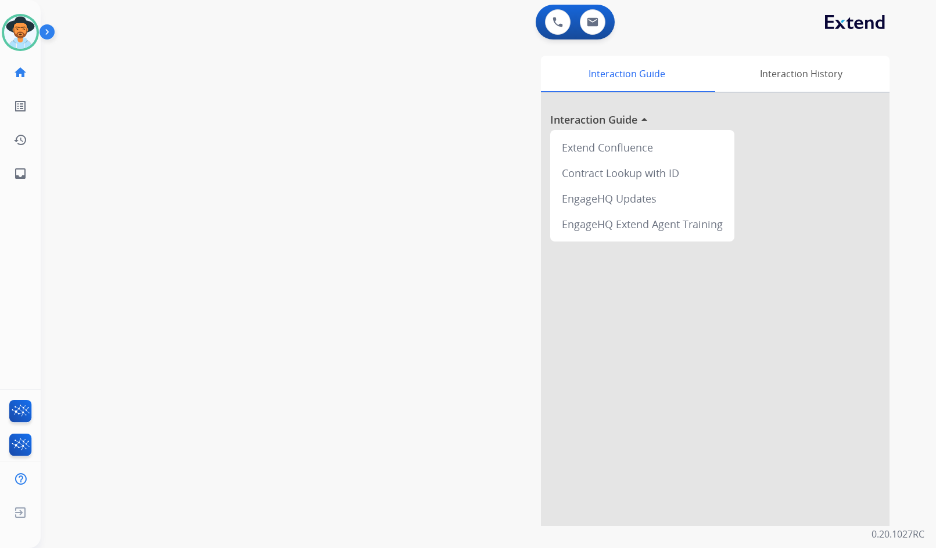
click at [82, 218] on div "swap_horiz Break voice bridge close_fullscreen Connect 3-Way Call merge_type Se…" at bounding box center [474, 284] width 867 height 484
click at [28, 190] on div "[PERSON_NAME] Available Edit Avatar Agent: [PERSON_NAME] Profile: Extend_Traini…" at bounding box center [20, 274] width 41 height 548
click at [167, 249] on div "swap_horiz Break voice bridge close_fullscreen Connect 3-Way Call merge_type Se…" at bounding box center [474, 284] width 867 height 484
click at [418, 276] on div "Interaction Guide Interaction History Interaction Guide arrow_drop_up Extend Co…" at bounding box center [626, 291] width 526 height 470
click at [24, 176] on mat-icon "inbox" at bounding box center [20, 174] width 14 height 14
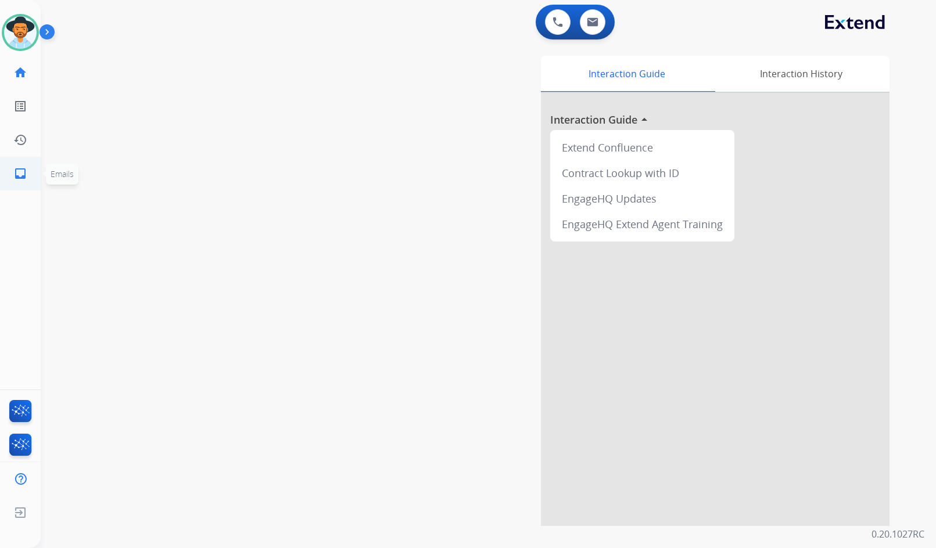
select select "**********"
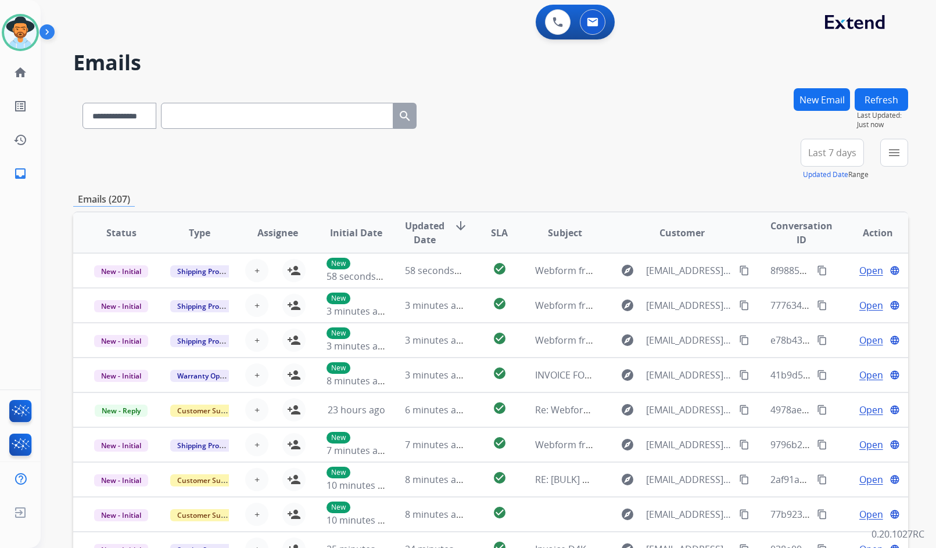
click at [890, 157] on mat-icon "menu" at bounding box center [894, 153] width 14 height 14
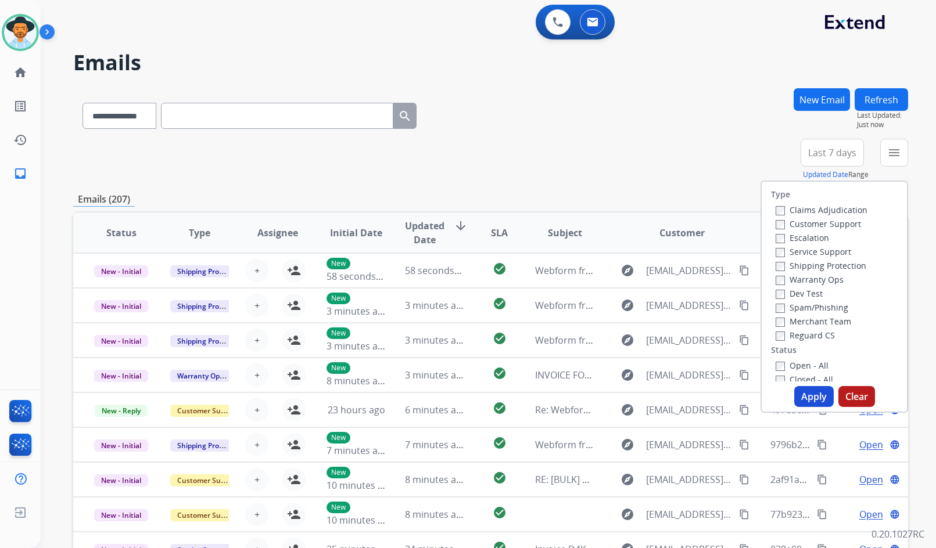
click at [555, 199] on div "Emails (207)" at bounding box center [490, 199] width 834 height 15
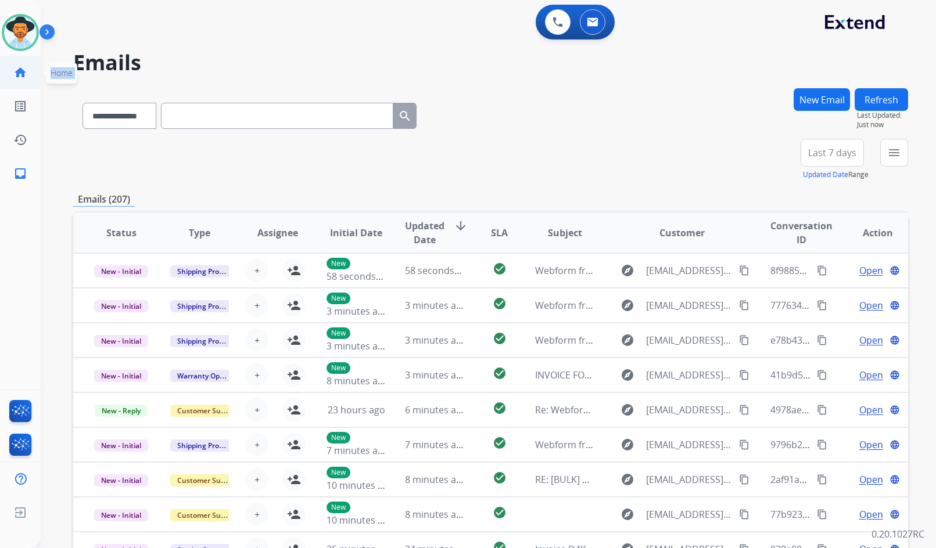
click at [13, 57] on div "[PERSON_NAME] Available Edit Avatar Agent: [PERSON_NAME] Profile: Extend_Traini…" at bounding box center [20, 95] width 41 height 190
click at [21, 69] on mat-icon "home" at bounding box center [20, 73] width 14 height 14
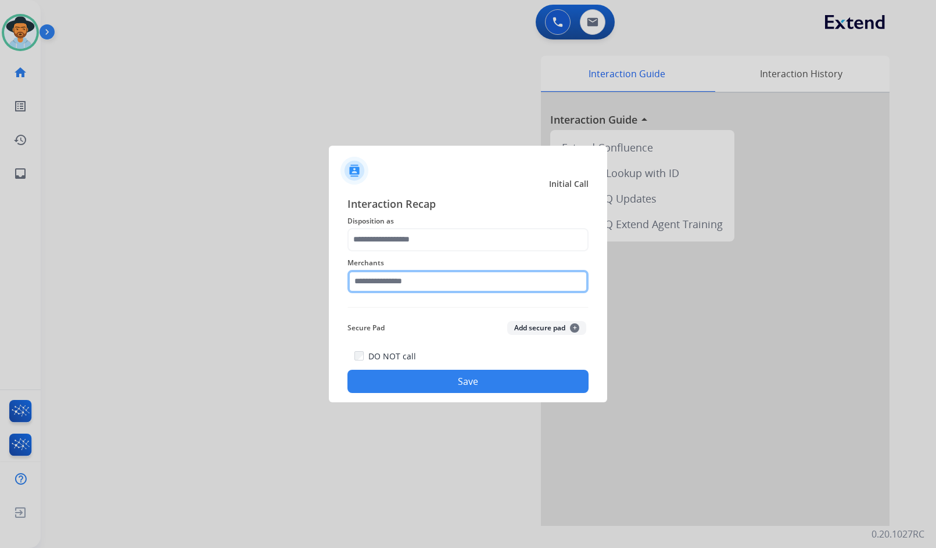
click at [503, 285] on input "text" at bounding box center [467, 281] width 241 height 23
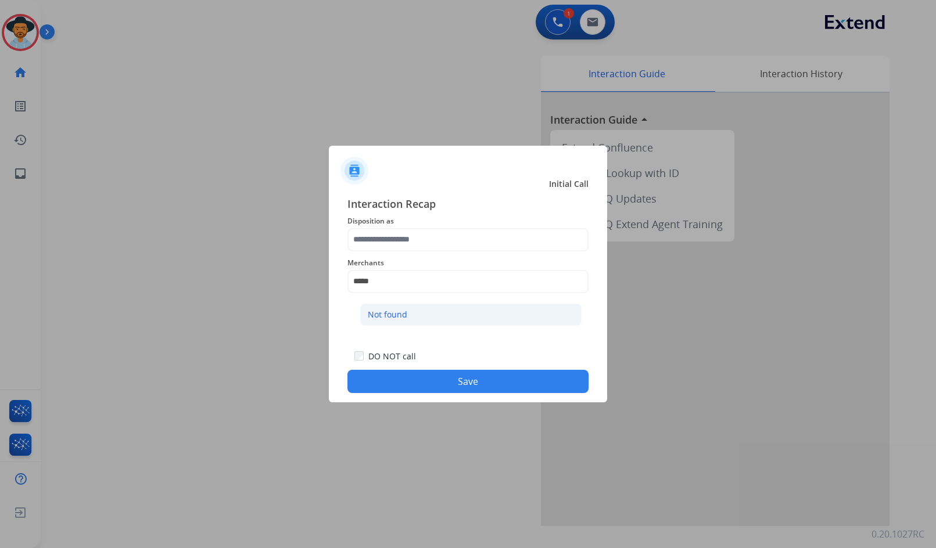
click at [474, 312] on li "Not found" at bounding box center [470, 315] width 221 height 22
type input "*********"
click at [415, 221] on span "Disposition as" at bounding box center [467, 221] width 241 height 14
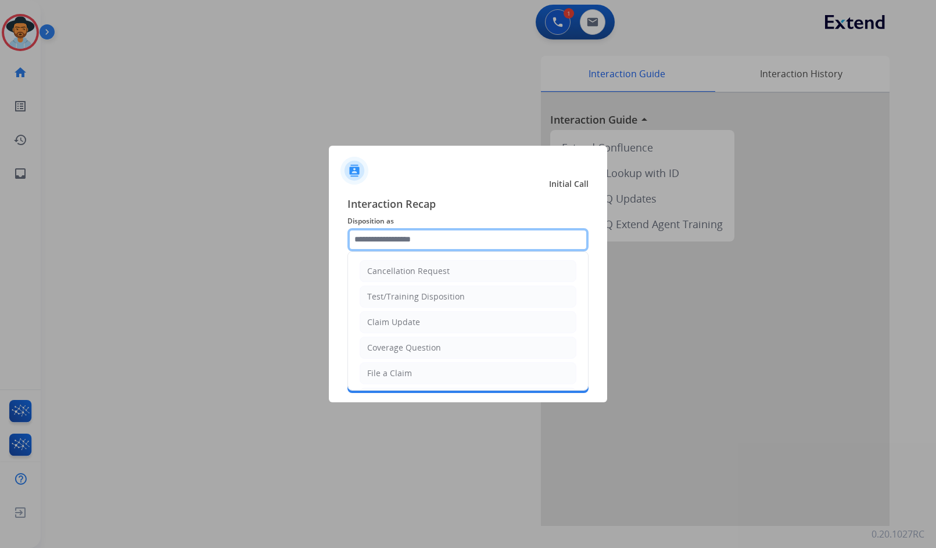
click at [410, 231] on input "text" at bounding box center [467, 239] width 241 height 23
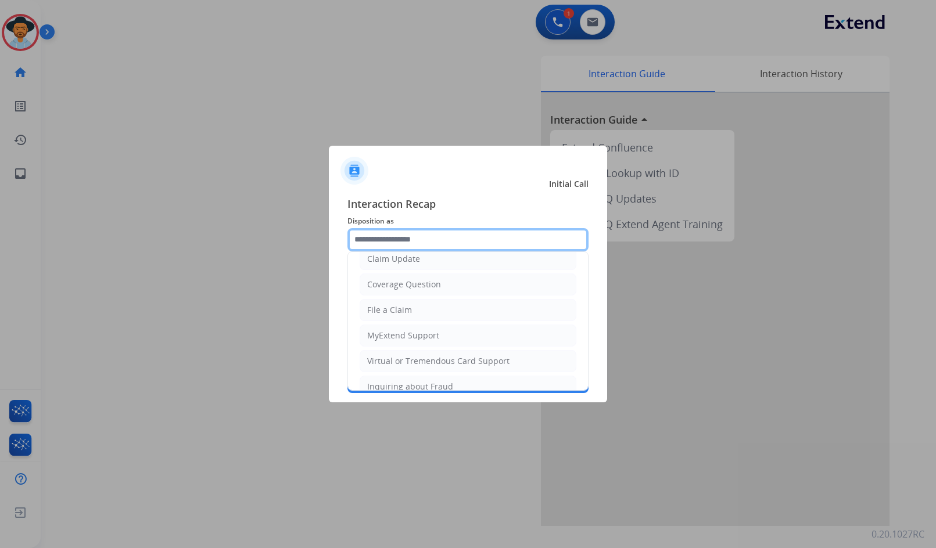
scroll to position [181, 0]
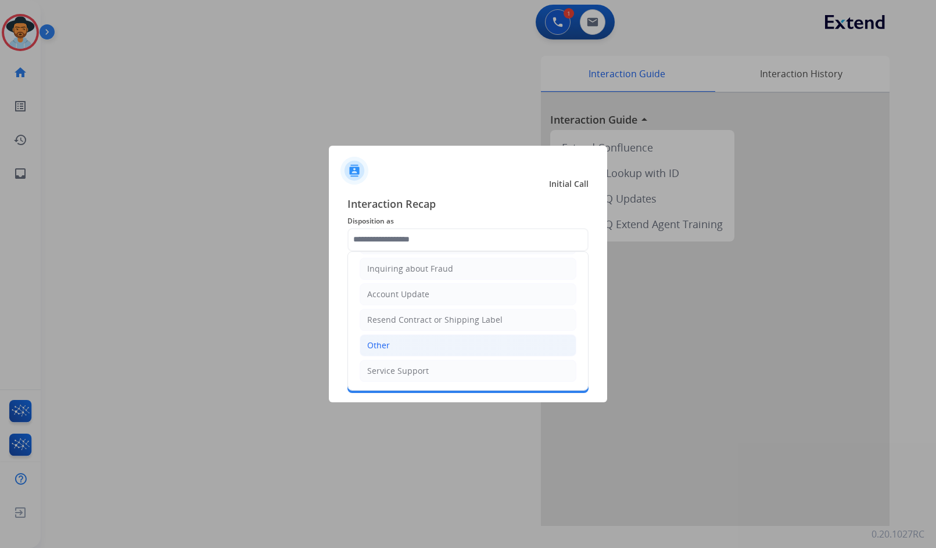
click at [404, 336] on li "Other" at bounding box center [467, 345] width 217 height 22
type input "*****"
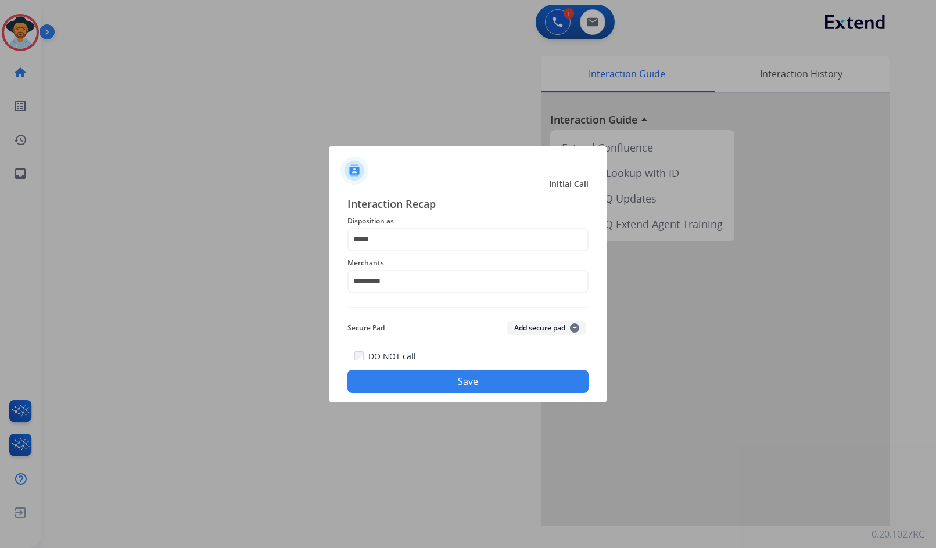
click at [442, 393] on div "Interaction Recap Disposition as ***** Merchants ********* Secure Pad Add secur…" at bounding box center [468, 294] width 278 height 217
click at [444, 381] on button "Save" at bounding box center [467, 381] width 241 height 23
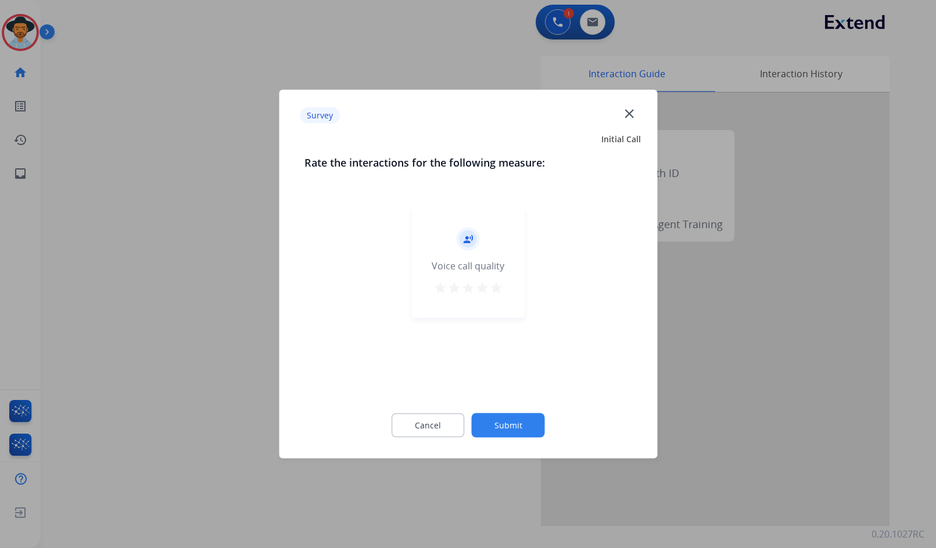
click at [512, 423] on button "Submit" at bounding box center [508, 425] width 73 height 24
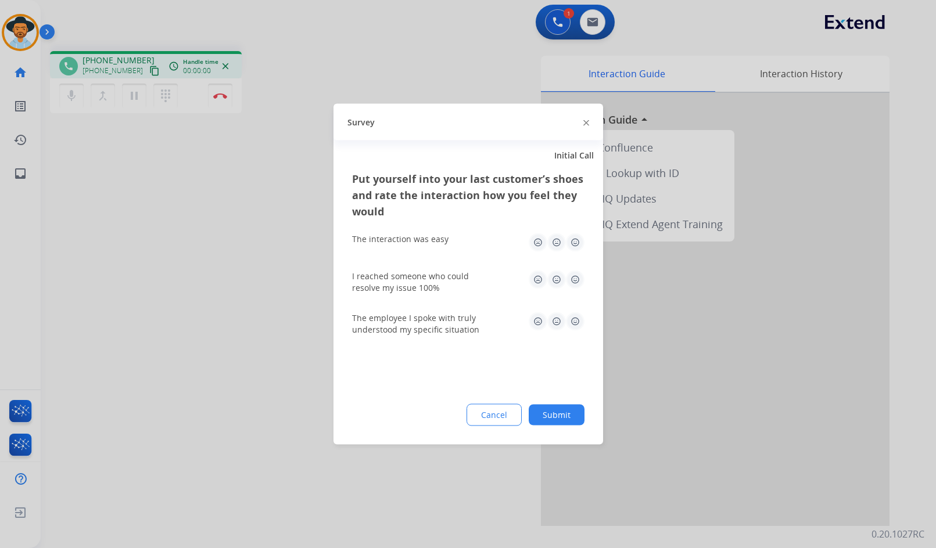
click at [579, 411] on button "Submit" at bounding box center [556, 415] width 56 height 21
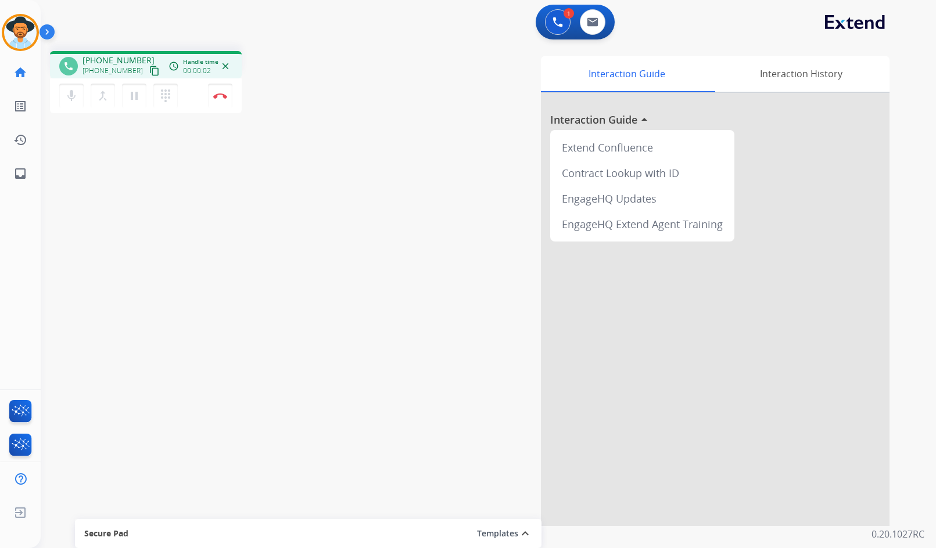
click at [149, 70] on mat-icon "content_copy" at bounding box center [154, 71] width 10 height 10
click at [232, 158] on div "phone [PHONE_NUMBER] [PHONE_NUMBER] content_copy access_time Call metrics Queue…" at bounding box center [474, 284] width 867 height 484
click at [218, 95] on img at bounding box center [220, 96] width 14 height 6
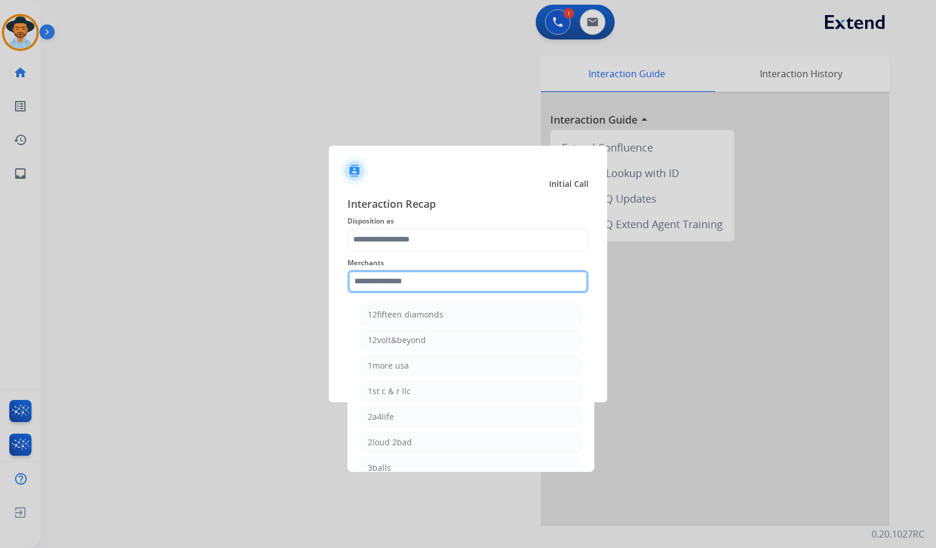
click at [455, 270] on input "text" at bounding box center [467, 281] width 241 height 23
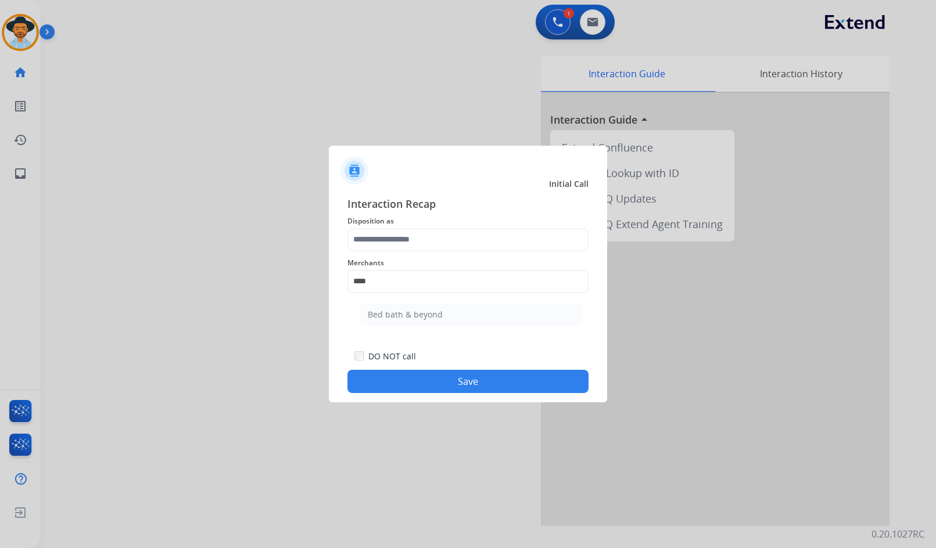
click at [479, 308] on li "Bed bath & beyond" at bounding box center [470, 315] width 221 height 22
type input "**********"
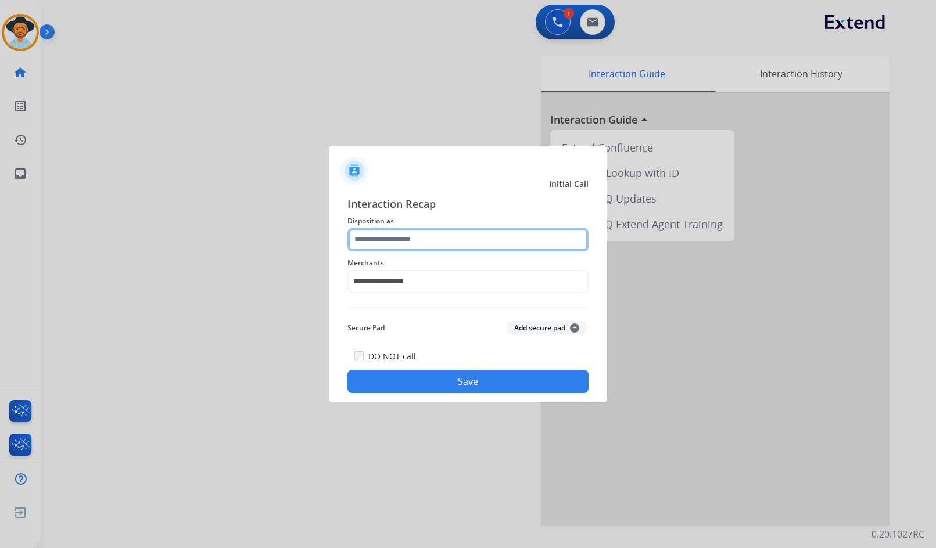
click at [467, 236] on input "text" at bounding box center [467, 239] width 241 height 23
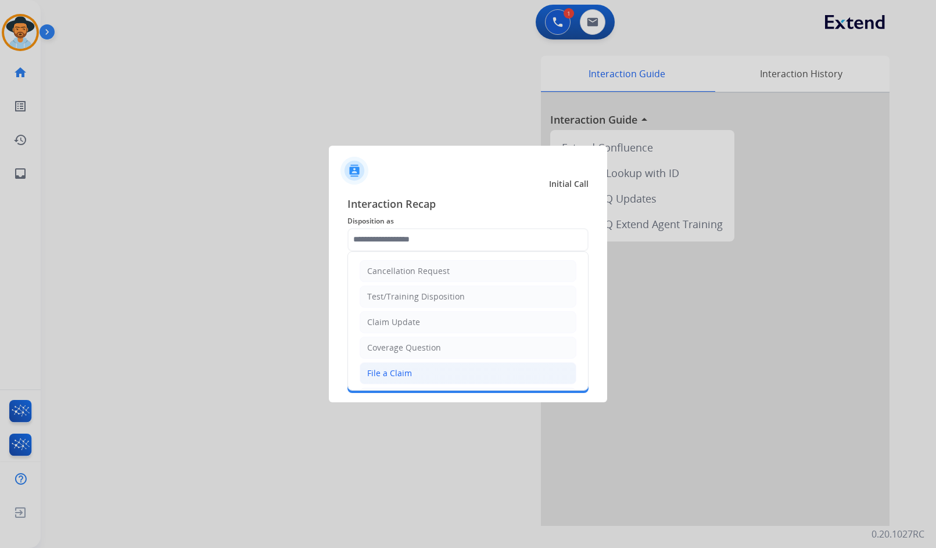
click at [463, 371] on li "File a Claim" at bounding box center [467, 373] width 217 height 22
type input "**********"
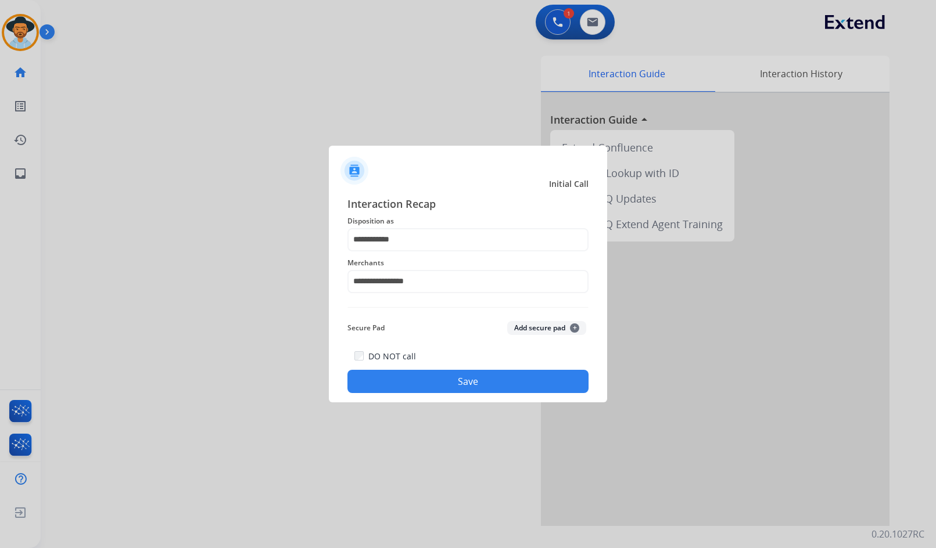
click at [466, 379] on button "Save" at bounding box center [467, 381] width 241 height 23
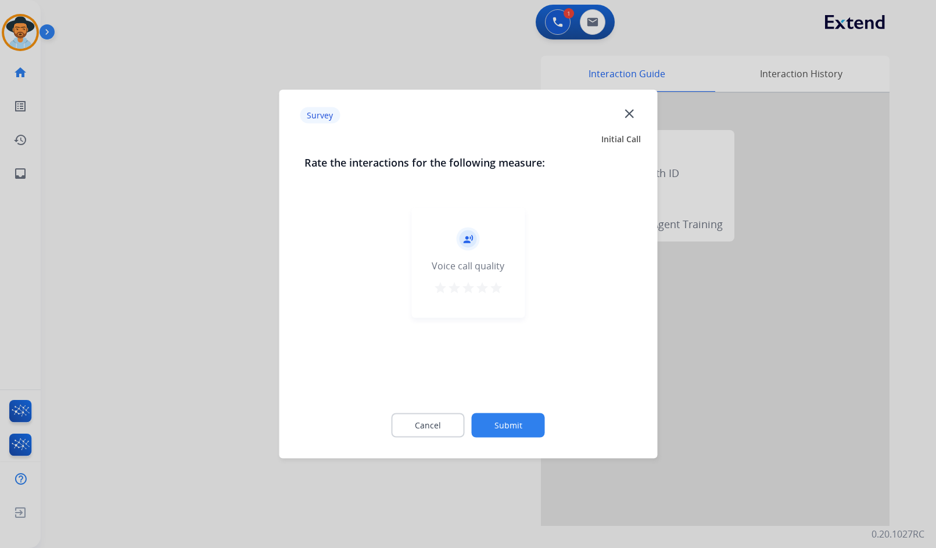
click at [528, 420] on button "Submit" at bounding box center [508, 425] width 73 height 24
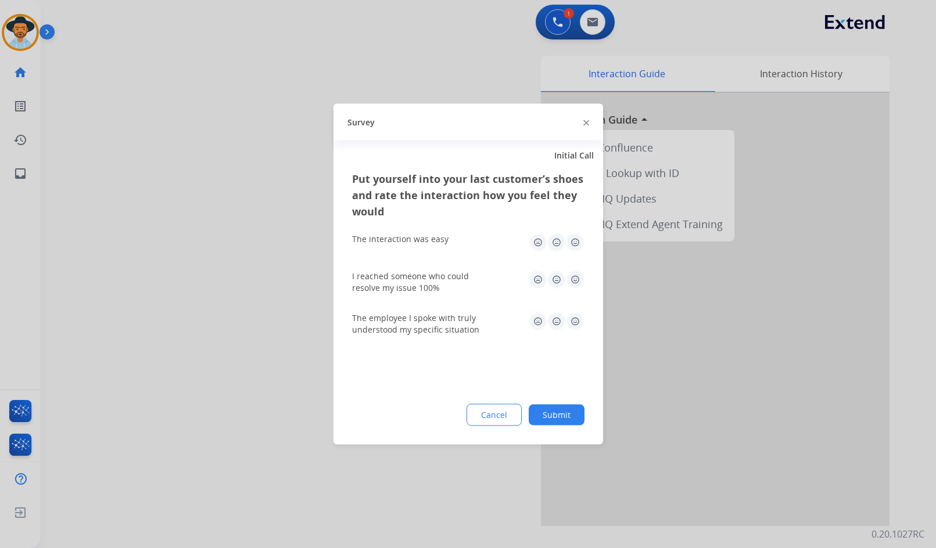
click at [568, 409] on button "Submit" at bounding box center [556, 415] width 56 height 21
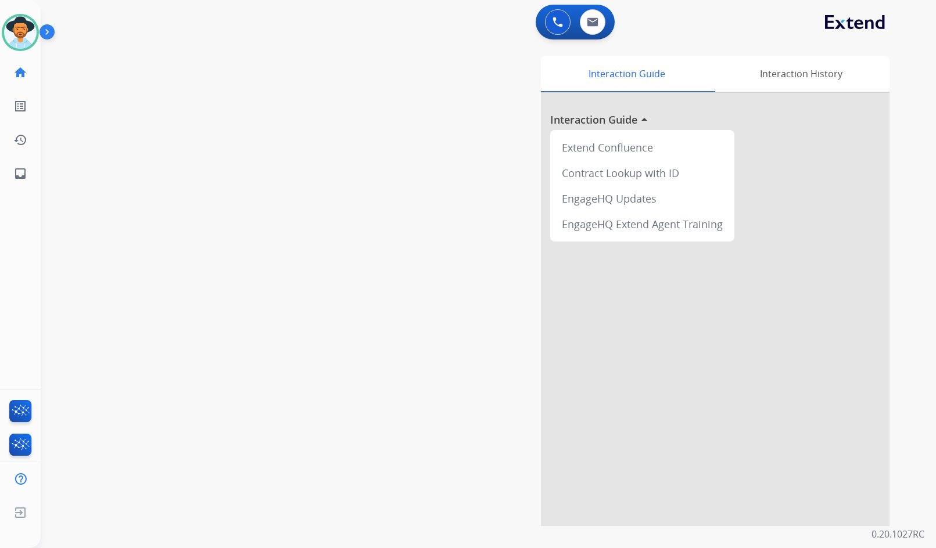
drag, startPoint x: 221, startPoint y: 141, endPoint x: 228, endPoint y: 140, distance: 7.6
click at [221, 140] on div "swap_horiz Break voice bridge close_fullscreen Connect 3-Way Call merge_type Se…" at bounding box center [474, 284] width 867 height 484
click at [75, 235] on div "swap_horiz Break voice bridge close_fullscreen Connect 3-Way Call merge_type Se…" at bounding box center [474, 284] width 867 height 484
click at [15, 171] on mat-icon "inbox" at bounding box center [20, 174] width 14 height 14
select select "**********"
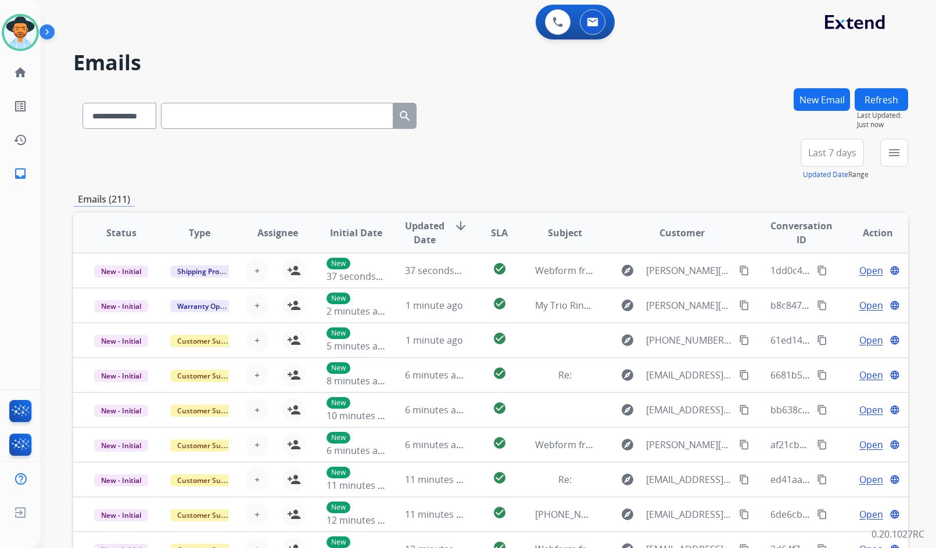
click at [887, 156] on mat-icon "menu" at bounding box center [894, 153] width 14 height 14
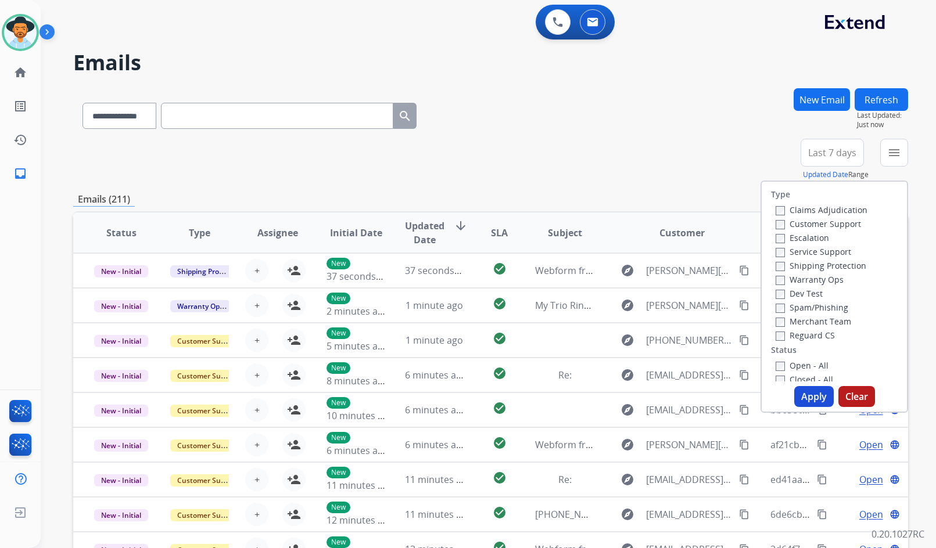
click at [837, 223] on label "Customer Support" at bounding box center [817, 223] width 85 height 11
click at [835, 265] on label "Shipping Protection" at bounding box center [820, 265] width 91 height 11
click at [811, 338] on label "Reguard CS" at bounding box center [804, 335] width 59 height 11
click at [800, 370] on label "Open - All" at bounding box center [801, 365] width 53 height 11
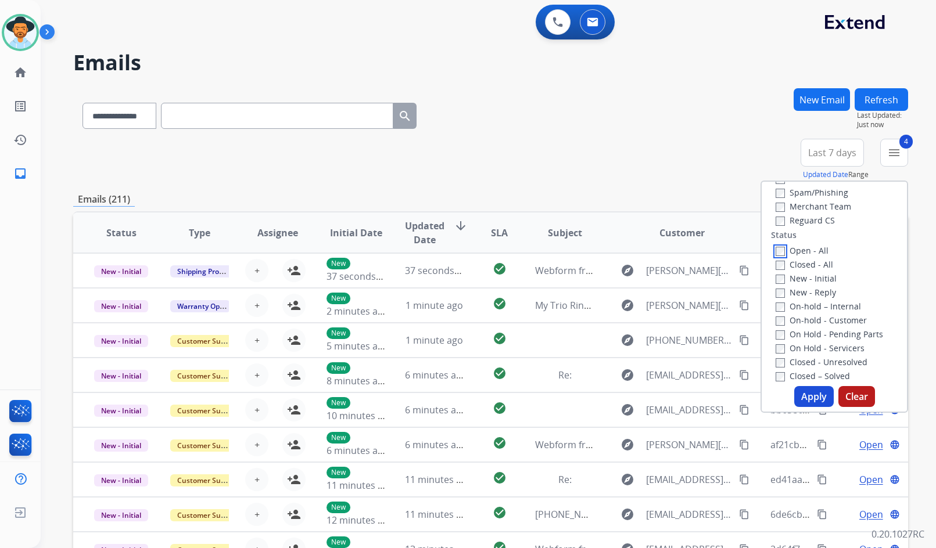
scroll to position [116, 0]
click at [823, 347] on label "On Hold - Servicers" at bounding box center [819, 346] width 89 height 11
click at [818, 336] on label "On Hold - Pending Parts" at bounding box center [828, 333] width 107 height 11
click at [811, 318] on label "On-hold - Customer" at bounding box center [820, 319] width 91 height 11
click at [808, 305] on label "On-hold – Internal" at bounding box center [817, 305] width 85 height 11
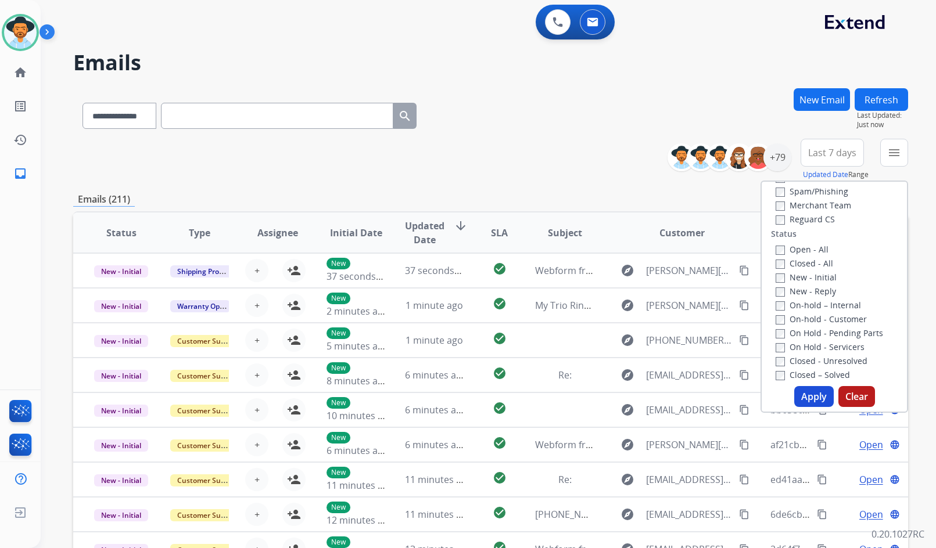
click at [803, 289] on label "New - Reply" at bounding box center [805, 291] width 60 height 11
click at [802, 278] on label "New - Initial" at bounding box center [805, 277] width 61 height 11
drag, startPoint x: 806, startPoint y: 384, endPoint x: 804, endPoint y: 391, distance: 7.2
click at [806, 385] on div "Type Claims Adjudication Customer Support Escalation Service Support Shipping P…" at bounding box center [834, 297] width 148 height 232
click at [804, 391] on button "Apply" at bounding box center [813, 396] width 39 height 21
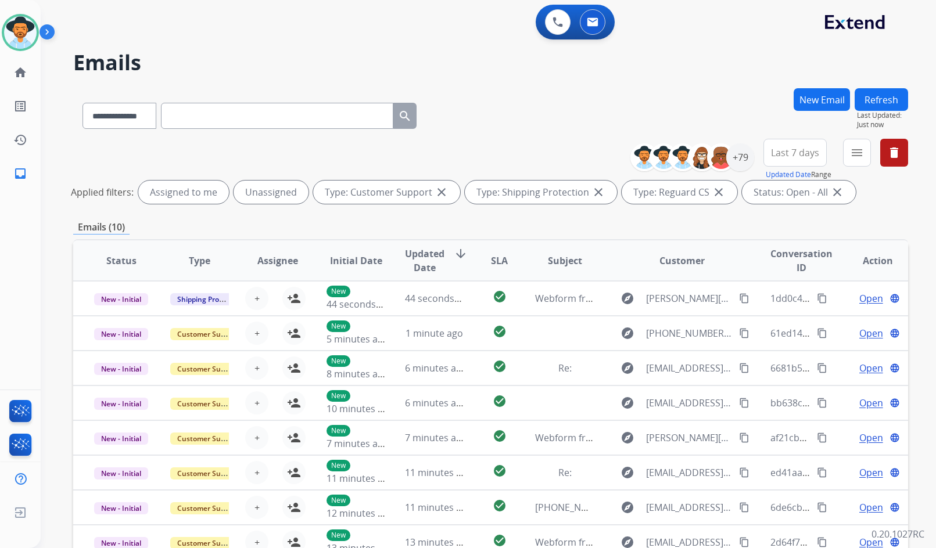
scroll to position [1, 0]
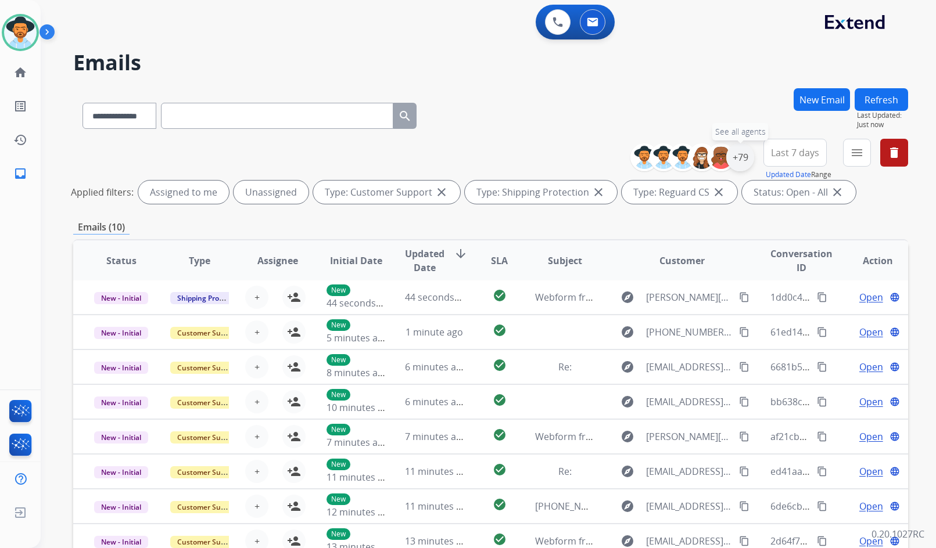
click at [740, 161] on div "+79" at bounding box center [740, 157] width 28 height 28
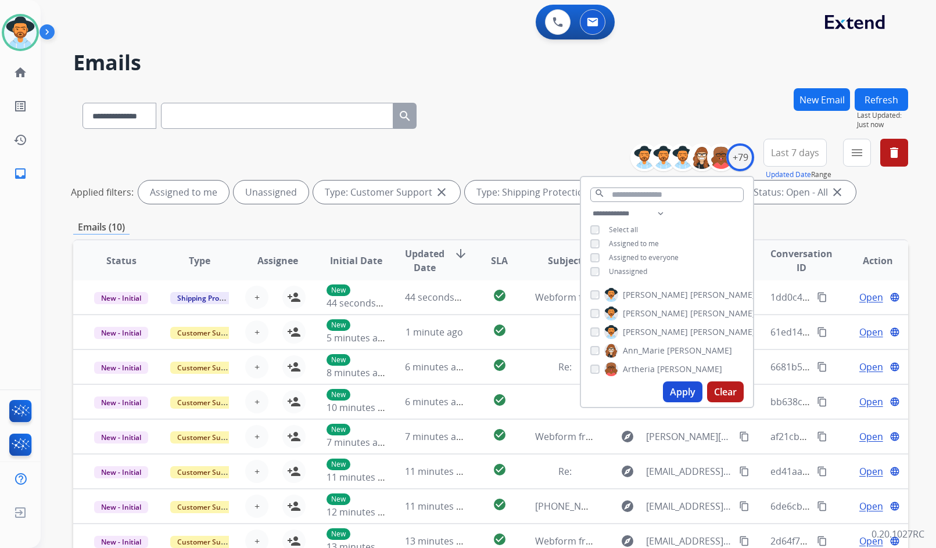
click at [624, 272] on span "Unassigned" at bounding box center [628, 272] width 38 height 10
click at [637, 330] on span "[PERSON_NAME]" at bounding box center [655, 332] width 65 height 12
click at [677, 387] on button "Apply" at bounding box center [682, 392] width 39 height 21
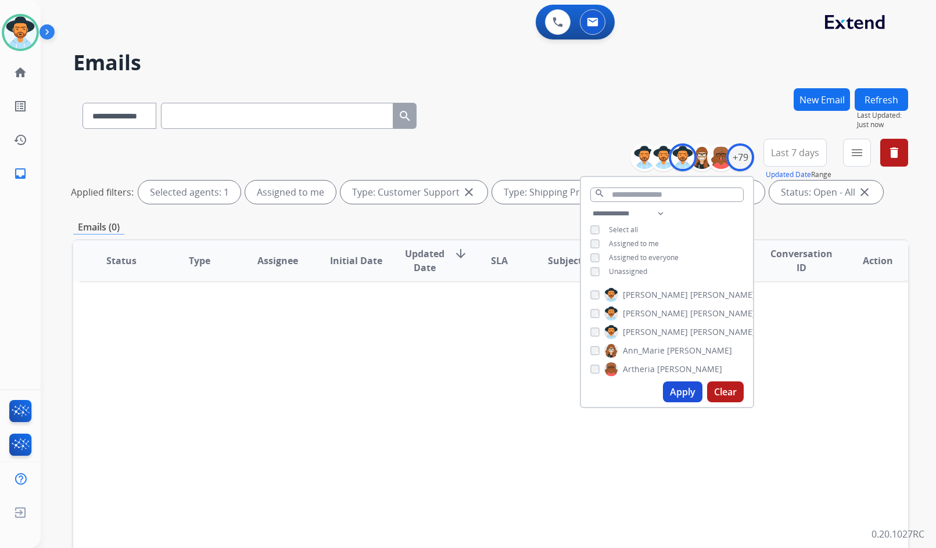
scroll to position [0, 0]
click at [648, 333] on span "[PERSON_NAME]" at bounding box center [655, 332] width 65 height 12
click at [678, 386] on button "Apply" at bounding box center [682, 392] width 39 height 21
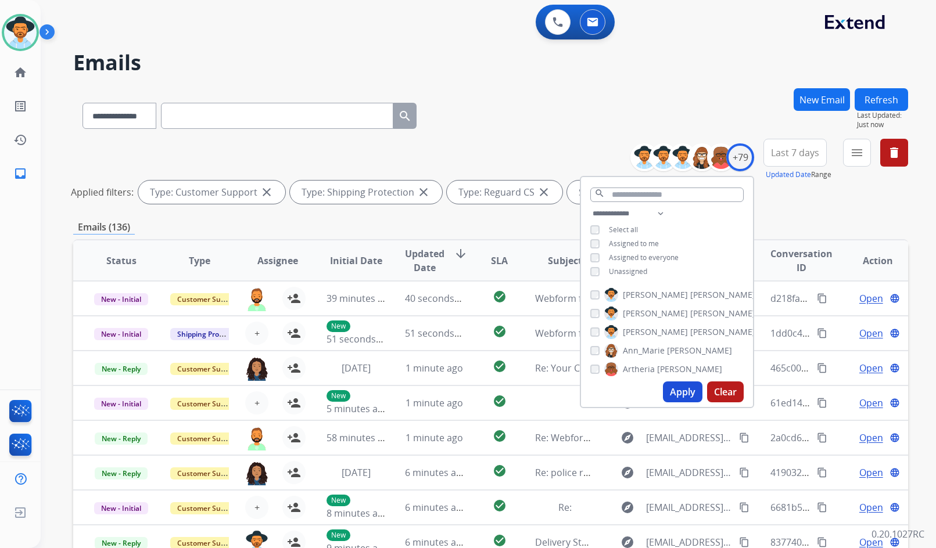
click at [632, 269] on span "Unassigned" at bounding box center [628, 272] width 38 height 10
click at [674, 388] on button "Apply" at bounding box center [682, 392] width 39 height 21
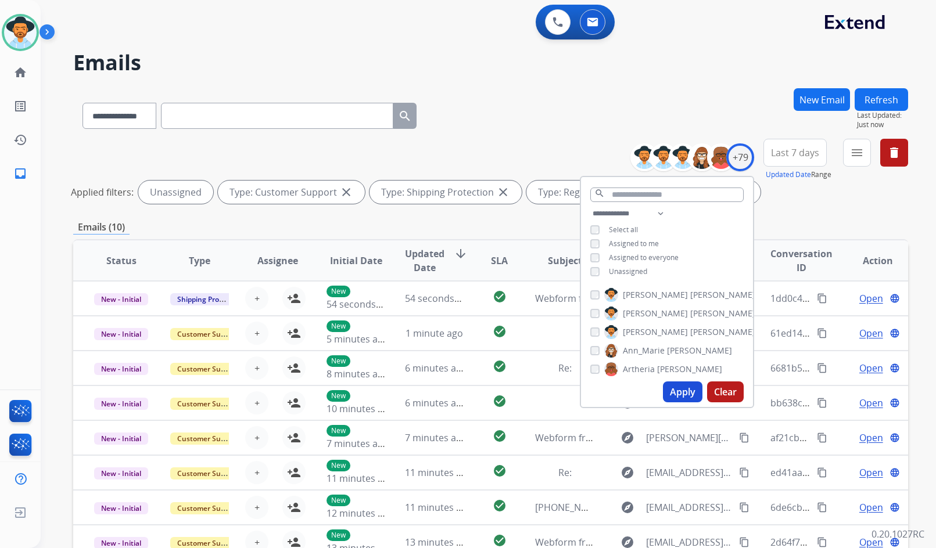
click at [538, 136] on div "**********" at bounding box center [490, 113] width 834 height 51
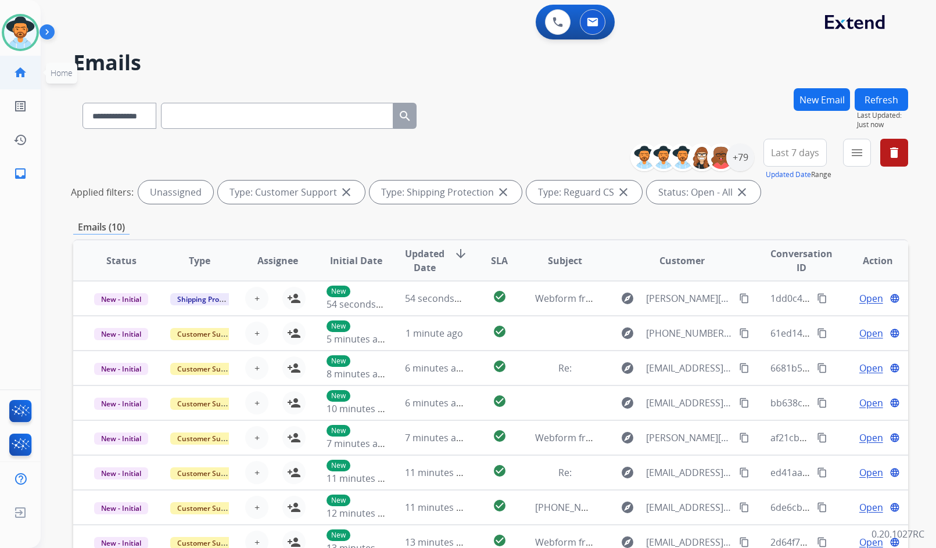
click at [23, 71] on mat-icon "home" at bounding box center [20, 73] width 14 height 14
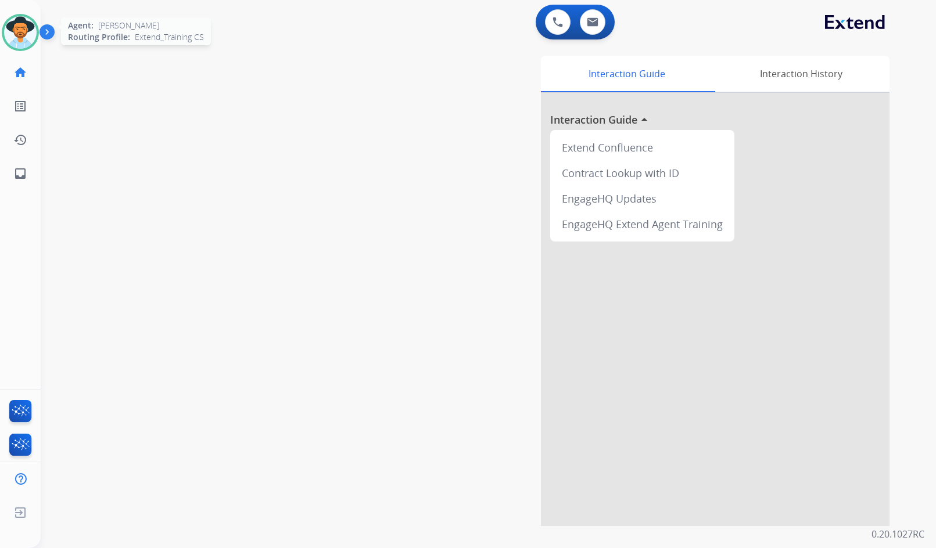
click at [22, 24] on img at bounding box center [20, 32] width 33 height 33
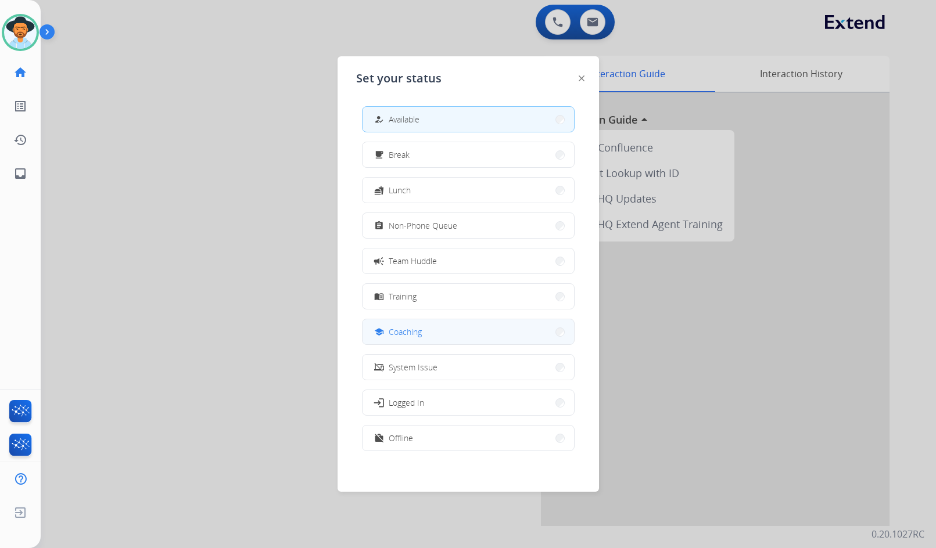
click at [426, 327] on button "school Coaching" at bounding box center [467, 331] width 211 height 25
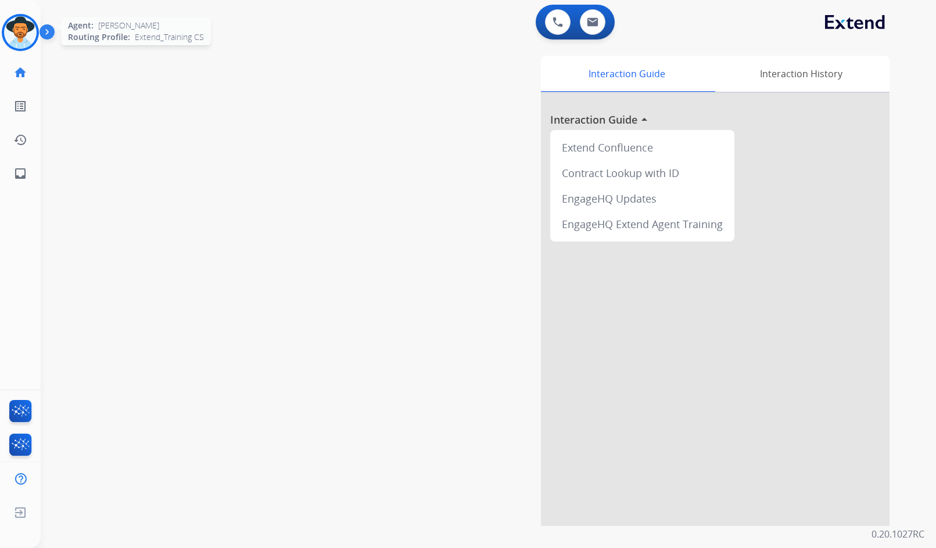
click at [21, 33] on img at bounding box center [20, 32] width 33 height 33
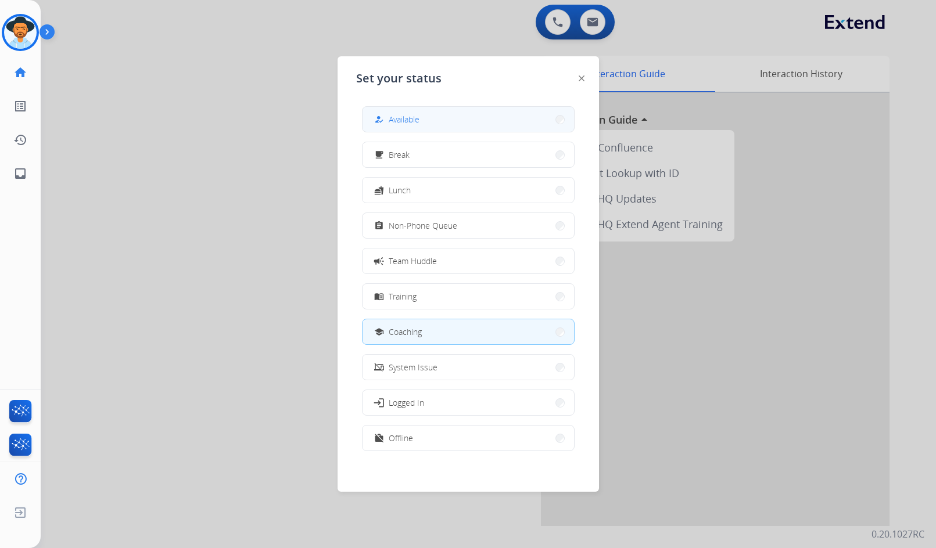
click at [425, 110] on button "how_to_reg Available" at bounding box center [467, 119] width 211 height 25
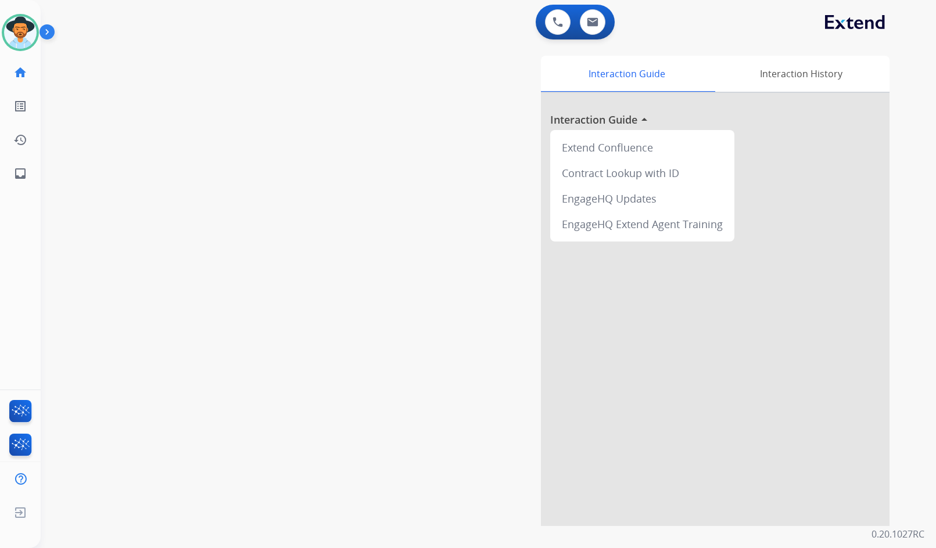
click at [357, 116] on div "swap_horiz Break voice bridge close_fullscreen Connect 3-Way Call merge_type Se…" at bounding box center [474, 284] width 867 height 484
drag, startPoint x: 333, startPoint y: 99, endPoint x: 275, endPoint y: 27, distance: 92.1
click at [332, 99] on div "swap_horiz Break voice bridge close_fullscreen Connect 3-Way Call merge_type Se…" at bounding box center [474, 284] width 867 height 484
click at [411, 125] on div "Interaction Guide Interaction History Interaction Guide arrow_drop_up Extend Co…" at bounding box center [626, 291] width 526 height 470
drag, startPoint x: 361, startPoint y: 238, endPoint x: 361, endPoint y: 229, distance: 8.7
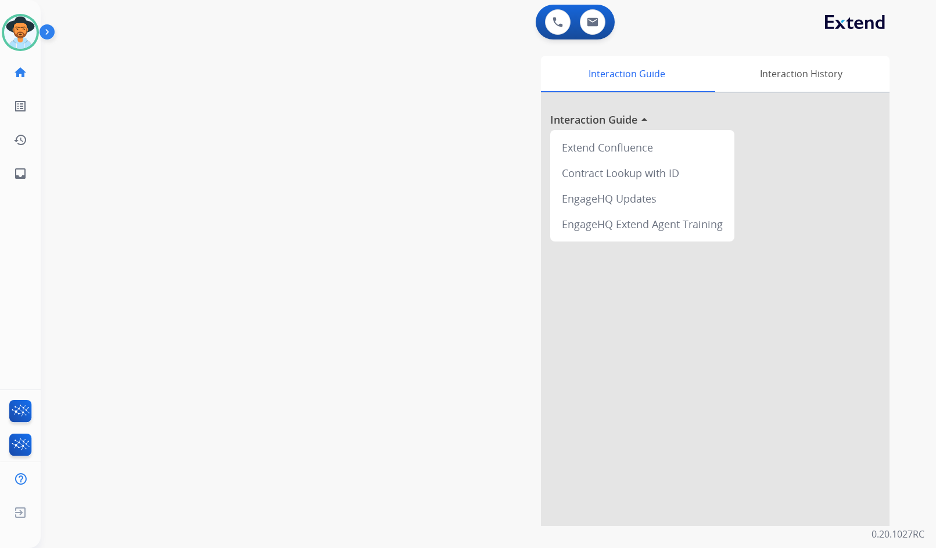
click at [361, 235] on div "swap_horiz Break voice bridge close_fullscreen Connect 3-Way Call merge_type Se…" at bounding box center [474, 284] width 867 height 484
click at [311, 150] on div "swap_horiz Break voice bridge close_fullscreen Connect 3-Way Call merge_type Se…" at bounding box center [474, 284] width 867 height 484
drag, startPoint x: 38, startPoint y: 176, endPoint x: 28, endPoint y: 175, distance: 9.9
click at [38, 175] on ul "inbox Emails Emails" at bounding box center [20, 174] width 41 height 34
click at [28, 177] on link "inbox Emails" at bounding box center [20, 173] width 33 height 33
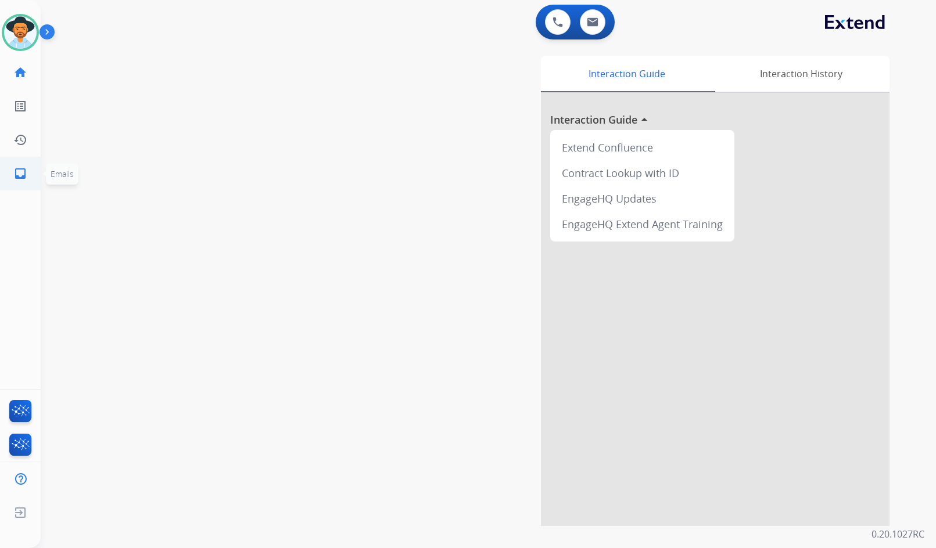
select select "**********"
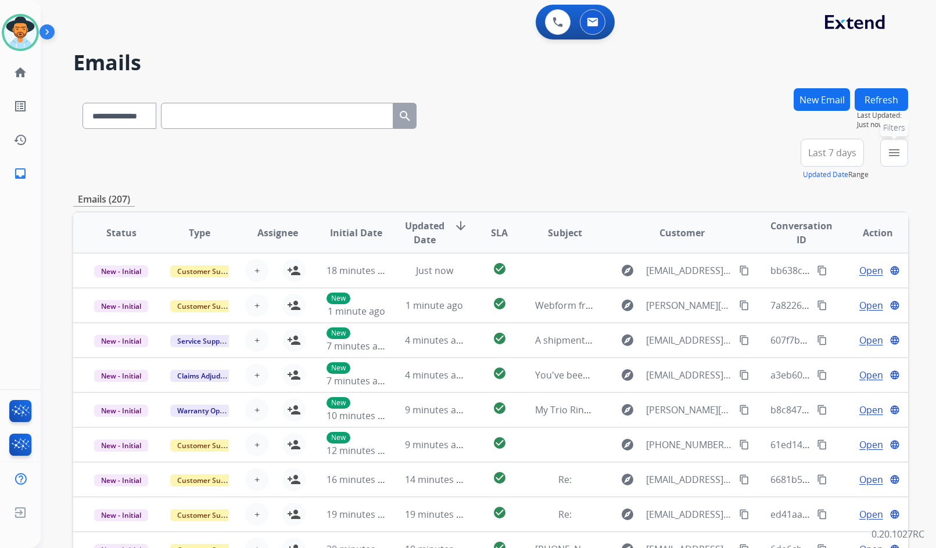
click at [896, 153] on mat-icon "menu" at bounding box center [894, 153] width 14 height 14
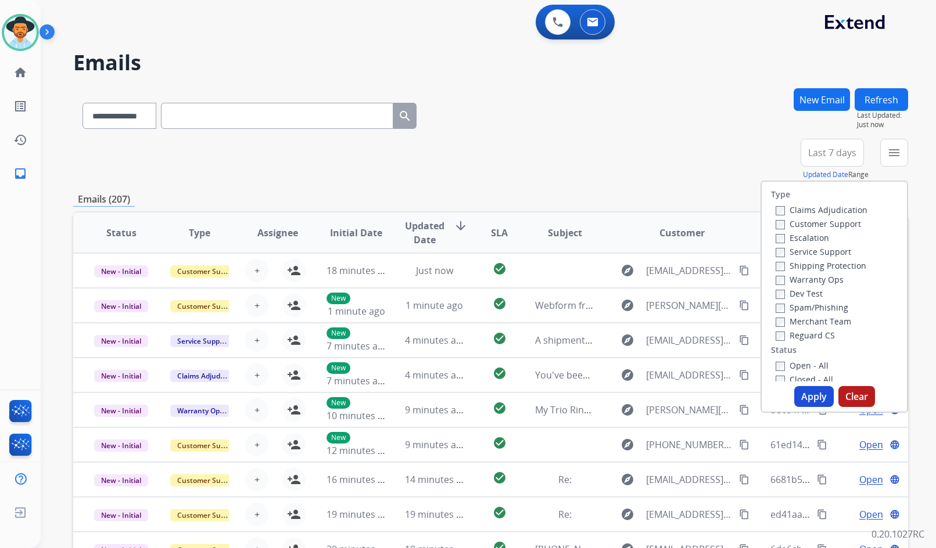
click at [834, 220] on label "Customer Support" at bounding box center [817, 223] width 85 height 11
click at [828, 264] on label "Shipping Protection" at bounding box center [820, 265] width 91 height 11
click at [811, 337] on label "Reguard CS" at bounding box center [804, 335] width 59 height 11
drag, startPoint x: 809, startPoint y: 367, endPoint x: 809, endPoint y: 360, distance: 7.0
click at [809, 362] on label "Open - All" at bounding box center [801, 365] width 53 height 11
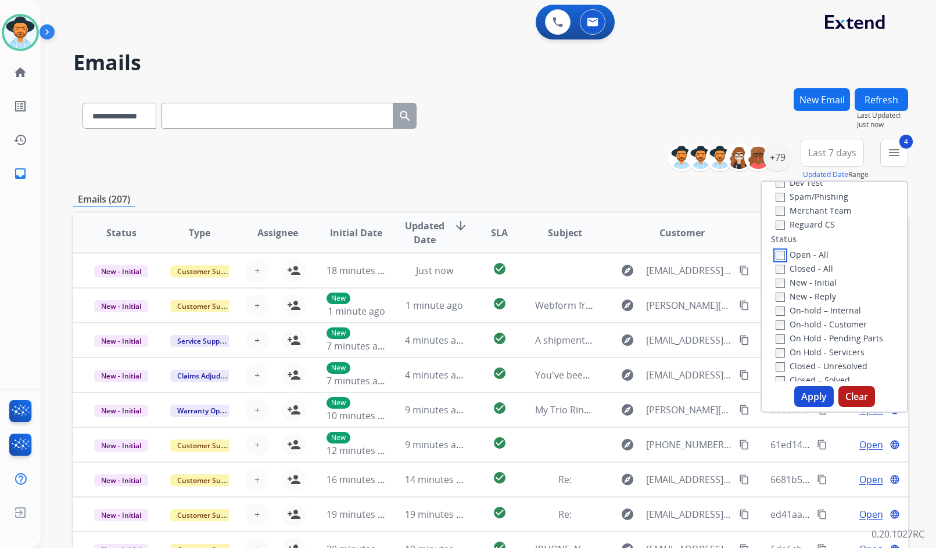
scroll to position [116, 0]
click at [805, 347] on label "On Hold - Servicers" at bounding box center [819, 346] width 89 height 11
click at [805, 333] on label "On Hold - Pending Parts" at bounding box center [828, 333] width 107 height 11
click at [807, 321] on div "Open - All Closed - All New - Initial New - Reply On-hold – Internal On-hold - …" at bounding box center [834, 318] width 127 height 153
click at [805, 311] on div "Open - All Closed - All New - Initial New - Reply On-hold – Internal On-hold - …" at bounding box center [834, 318] width 127 height 153
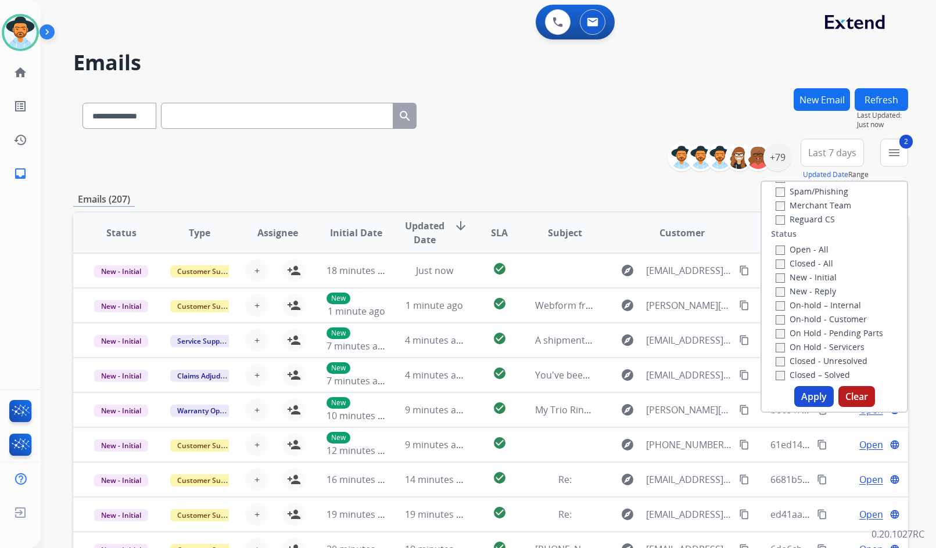
click at [806, 318] on div "On-hold - Customer" at bounding box center [836, 319] width 122 height 14
click at [809, 318] on label "On-hold - Customer" at bounding box center [820, 319] width 91 height 11
click at [794, 317] on label "On-hold - Customer" at bounding box center [820, 319] width 91 height 11
click at [794, 309] on label "On-hold – Internal" at bounding box center [817, 305] width 85 height 11
click at [805, 297] on div "New - Reply" at bounding box center [836, 291] width 122 height 14
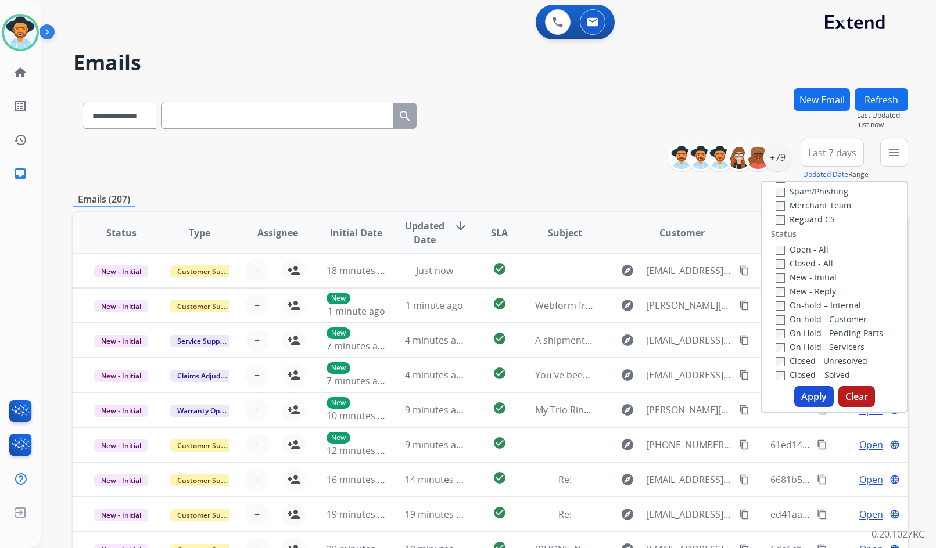
drag, startPoint x: 807, startPoint y: 286, endPoint x: 806, endPoint y: 279, distance: 6.4
click at [807, 287] on label "New - Reply" at bounding box center [805, 291] width 60 height 11
click at [806, 278] on label "New - Initial" at bounding box center [805, 277] width 61 height 11
click at [811, 397] on button "Apply" at bounding box center [813, 396] width 39 height 21
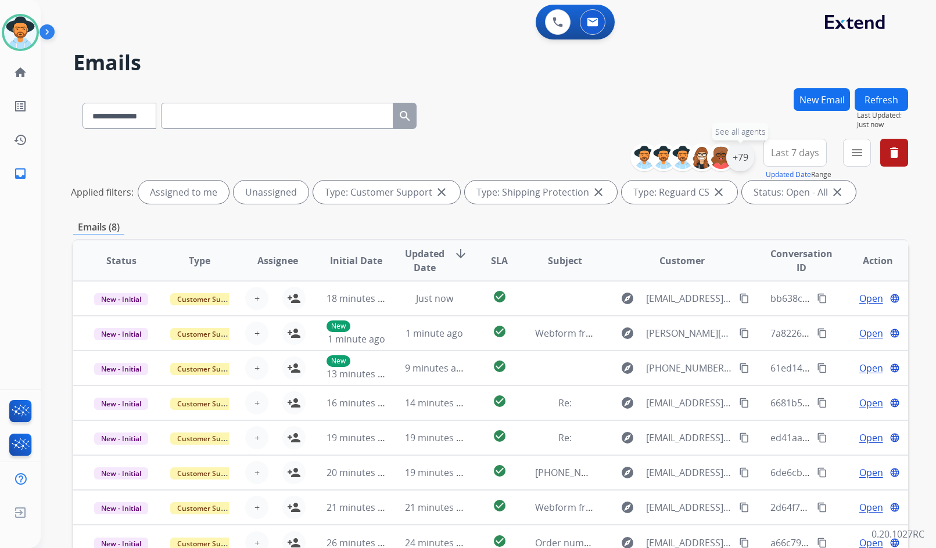
click at [742, 159] on div "+79" at bounding box center [740, 157] width 28 height 28
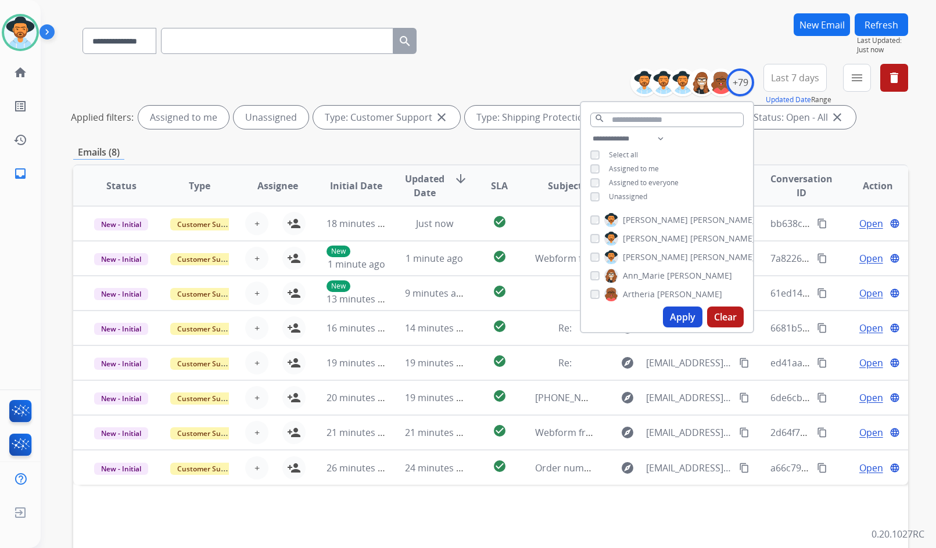
scroll to position [24, 0]
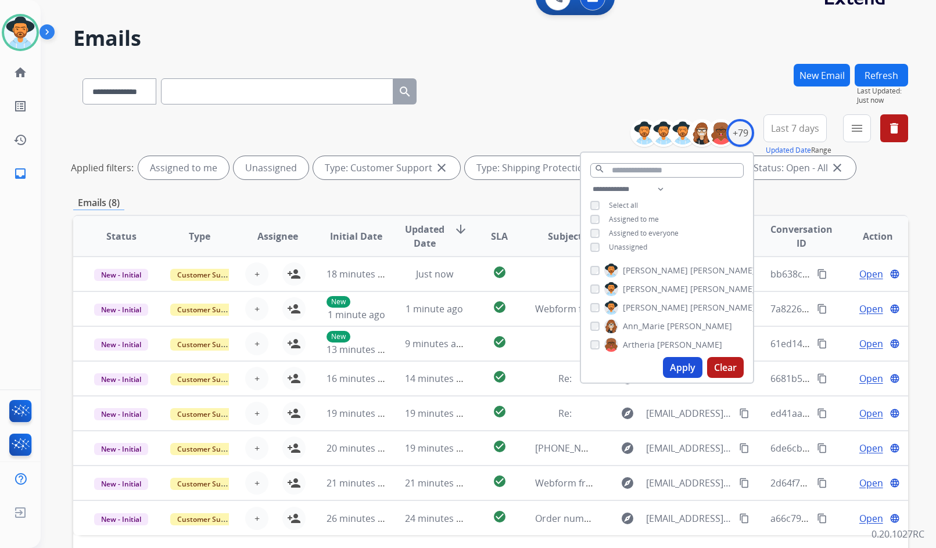
click at [625, 249] on div "**********" at bounding box center [667, 219] width 172 height 74
click at [627, 247] on span "Unassigned" at bounding box center [628, 247] width 38 height 10
click at [635, 306] on span "[PERSON_NAME]" at bounding box center [655, 308] width 65 height 12
drag, startPoint x: 677, startPoint y: 367, endPoint x: 675, endPoint y: 359, distance: 7.7
click at [677, 368] on button "Apply" at bounding box center [682, 367] width 39 height 21
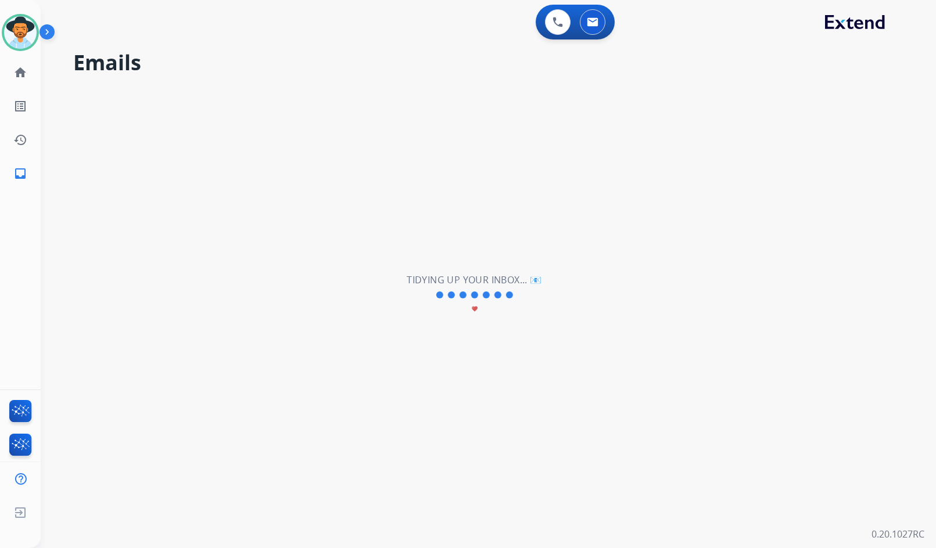
scroll to position [0, 0]
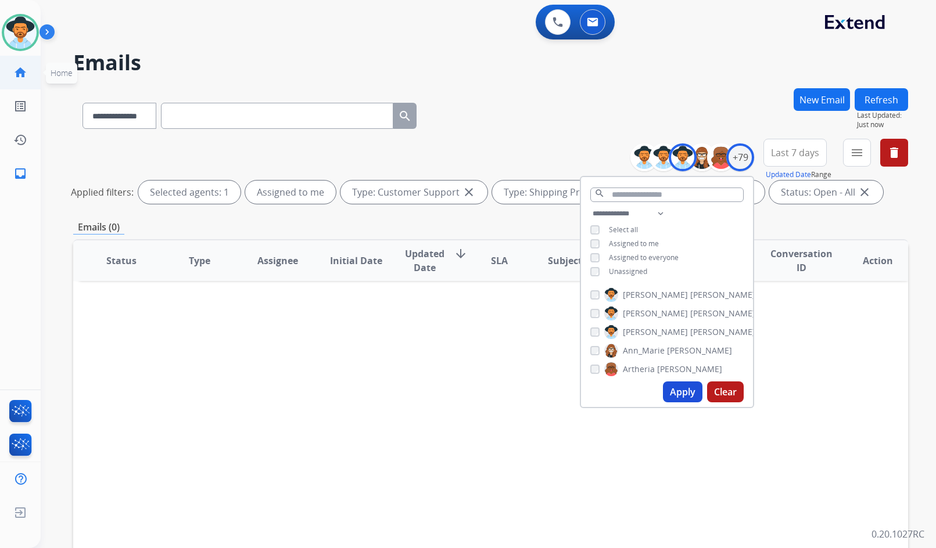
click at [21, 71] on mat-icon "home" at bounding box center [20, 73] width 14 height 14
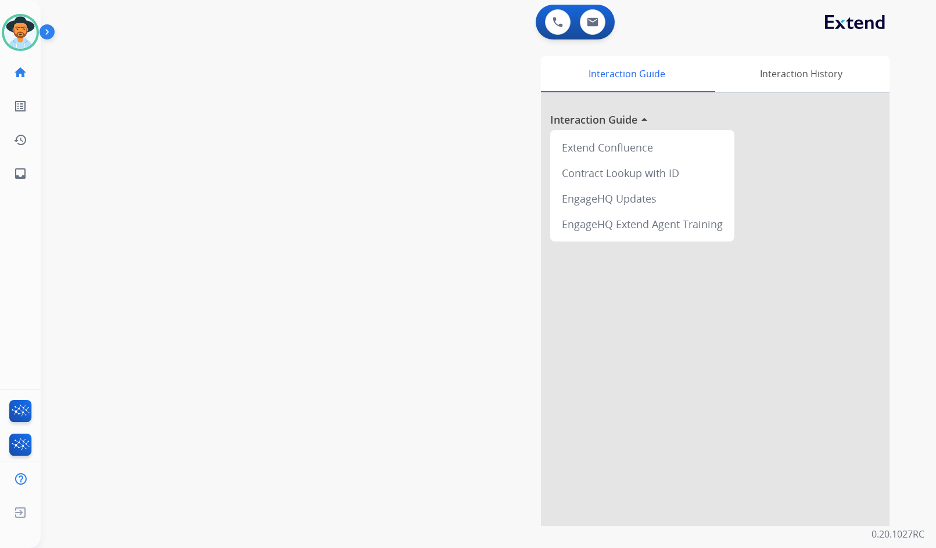
drag, startPoint x: 71, startPoint y: 298, endPoint x: 52, endPoint y: 286, distance: 23.5
click at [70, 303] on div "swap_horiz Break voice bridge close_fullscreen Connect 3-Way Call merge_type Se…" at bounding box center [474, 284] width 867 height 484
drag, startPoint x: 193, startPoint y: 315, endPoint x: 189, endPoint y: 310, distance: 6.2
click at [193, 315] on div "swap_horiz Break voice bridge close_fullscreen Connect 3-Way Call merge_type Se…" at bounding box center [474, 284] width 867 height 484
click at [11, 31] on img at bounding box center [20, 32] width 33 height 33
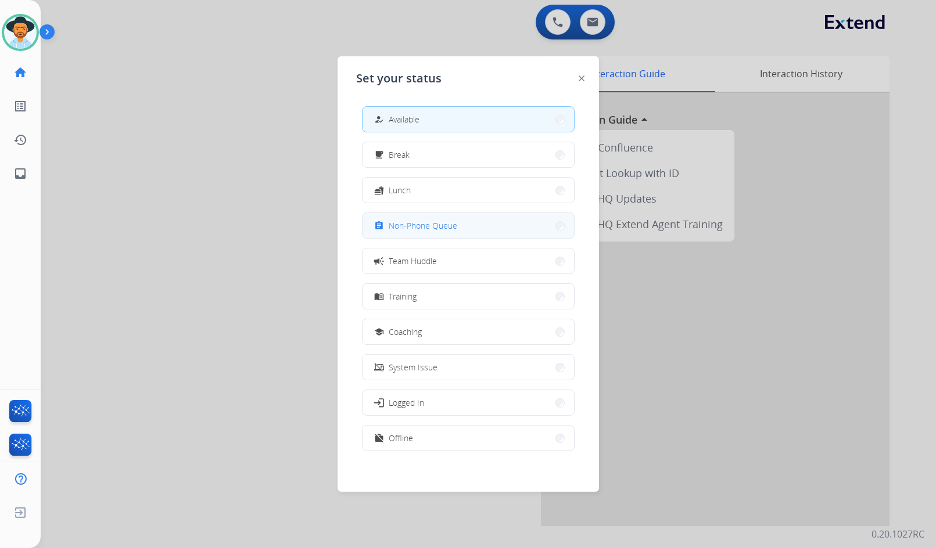
click at [435, 221] on span "Non-Phone Queue" at bounding box center [422, 226] width 69 height 12
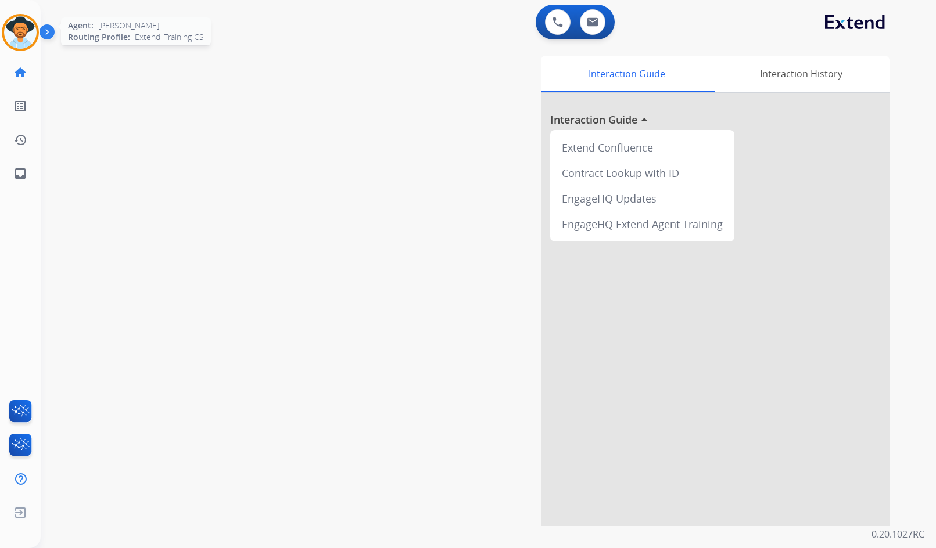
click at [20, 33] on img at bounding box center [20, 32] width 33 height 33
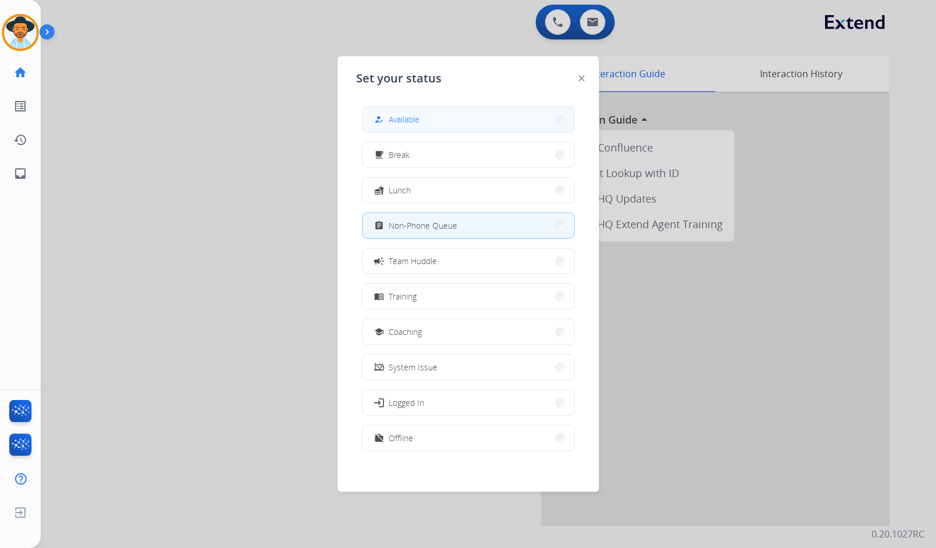
click at [436, 121] on button "how_to_reg Available" at bounding box center [467, 119] width 211 height 25
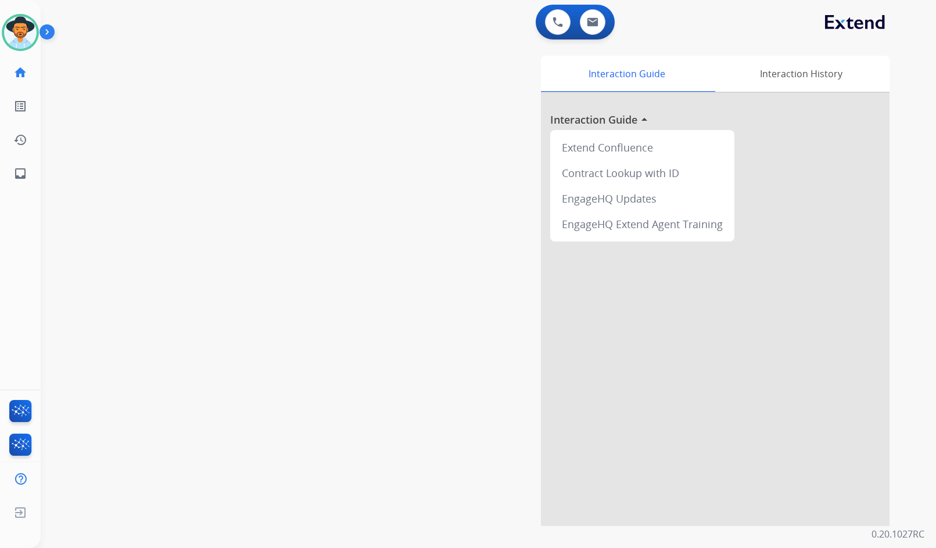
click at [409, 214] on div "Interaction Guide Interaction History Interaction Guide arrow_drop_up Extend Co…" at bounding box center [626, 291] width 526 height 470
click at [288, 145] on div "swap_horiz Break voice bridge close_fullscreen Connect 3-Way Call merge_type Se…" at bounding box center [474, 284] width 867 height 484
click at [53, 32] on img at bounding box center [49, 34] width 20 height 22
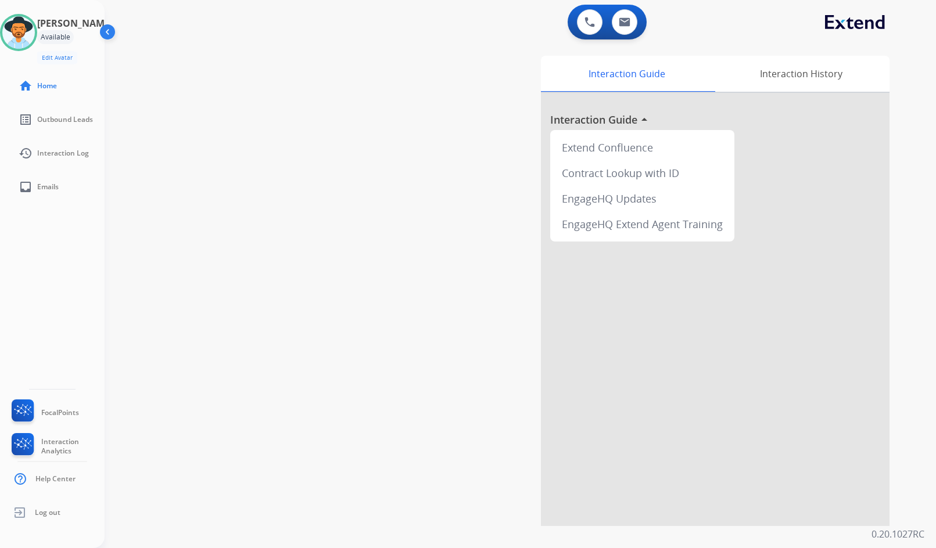
click at [294, 312] on div "swap_horiz Break voice bridge close_fullscreen Connect 3-Way Call merge_type Se…" at bounding box center [506, 284] width 803 height 484
drag, startPoint x: 234, startPoint y: 275, endPoint x: 234, endPoint y: 268, distance: 6.4
click at [234, 272] on div "swap_horiz Break voice bridge close_fullscreen Connect 3-Way Call merge_type Se…" at bounding box center [506, 284] width 803 height 484
click at [223, 268] on div "swap_horiz Break voice bridge close_fullscreen Connect 3-Way Call merge_type Se…" at bounding box center [506, 284] width 803 height 484
click at [228, 262] on div "swap_horiz Break voice bridge close_fullscreen Connect 3-Way Call merge_type Se…" at bounding box center [506, 284] width 803 height 484
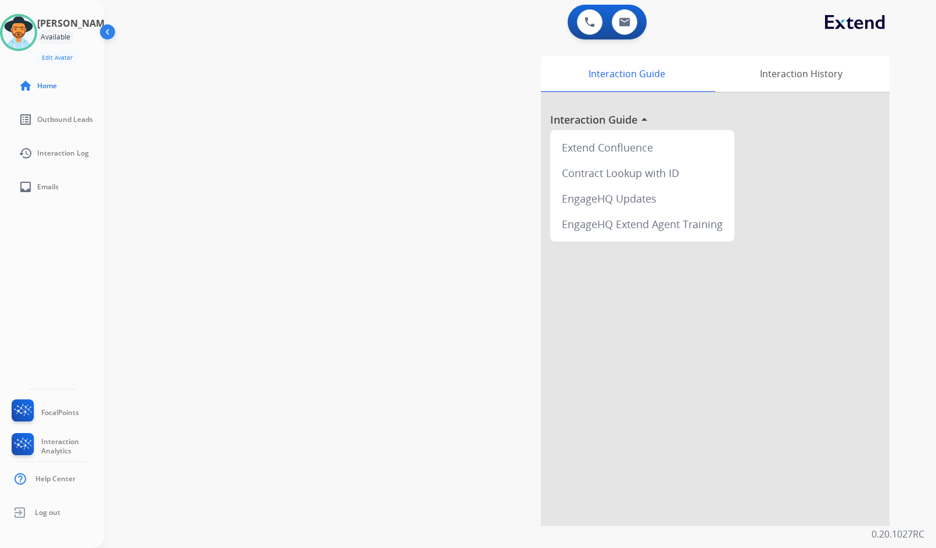
click at [132, 260] on div "swap_horiz Break voice bridge close_fullscreen Connect 3-Way Call merge_type Se…" at bounding box center [506, 284] width 803 height 484
click at [84, 258] on div "[PERSON_NAME] Available Edit Avatar Agent: [PERSON_NAME] Profile: Extend_Traini…" at bounding box center [52, 274] width 105 height 548
click at [83, 284] on div "[PERSON_NAME] Available Edit Avatar Agent: [PERSON_NAME] Profile: Extend_Traini…" at bounding box center [52, 274] width 105 height 548
click at [97, 339] on div "[PERSON_NAME] Available Edit Avatar Agent: [PERSON_NAME] Profile: Extend_Traini…" at bounding box center [52, 274] width 105 height 548
click at [19, 29] on img at bounding box center [18, 32] width 33 height 33
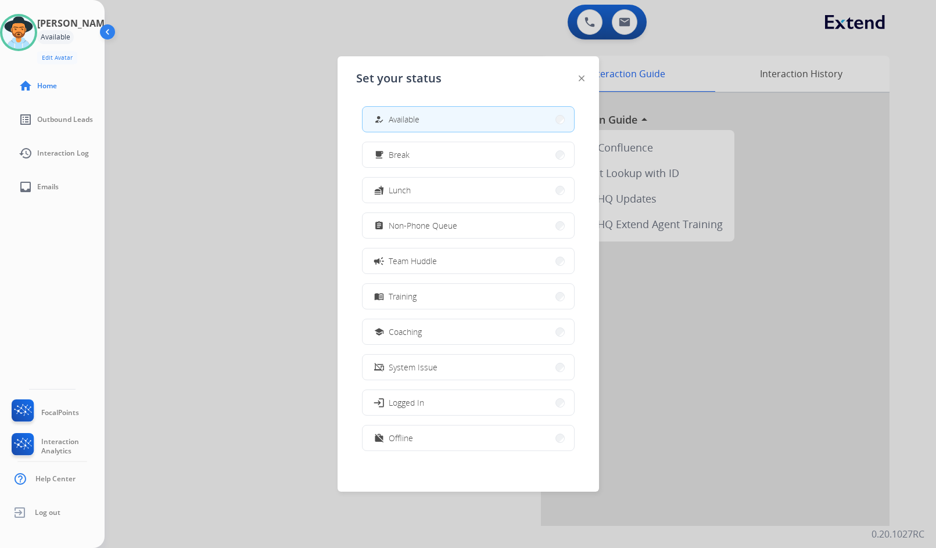
click at [169, 54] on div at bounding box center [468, 274] width 936 height 548
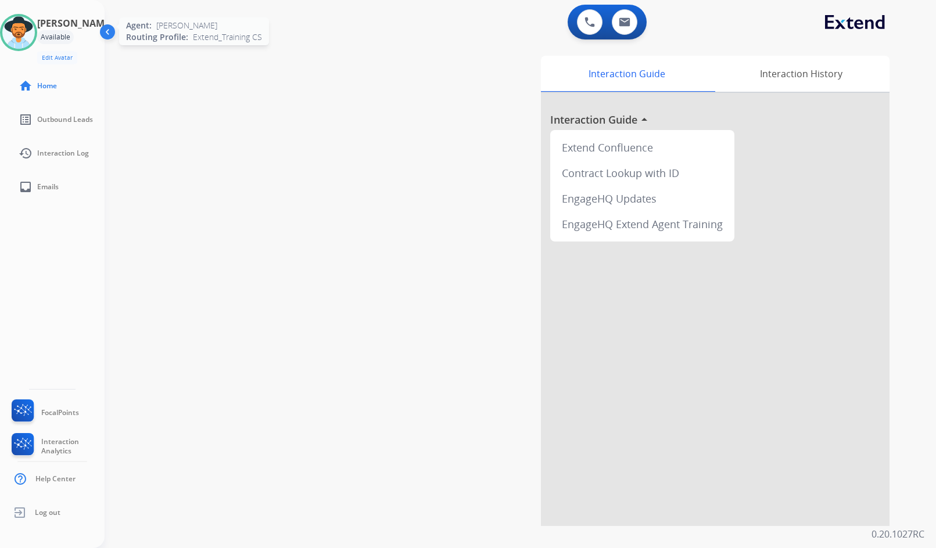
click at [28, 20] on img at bounding box center [18, 32] width 33 height 33
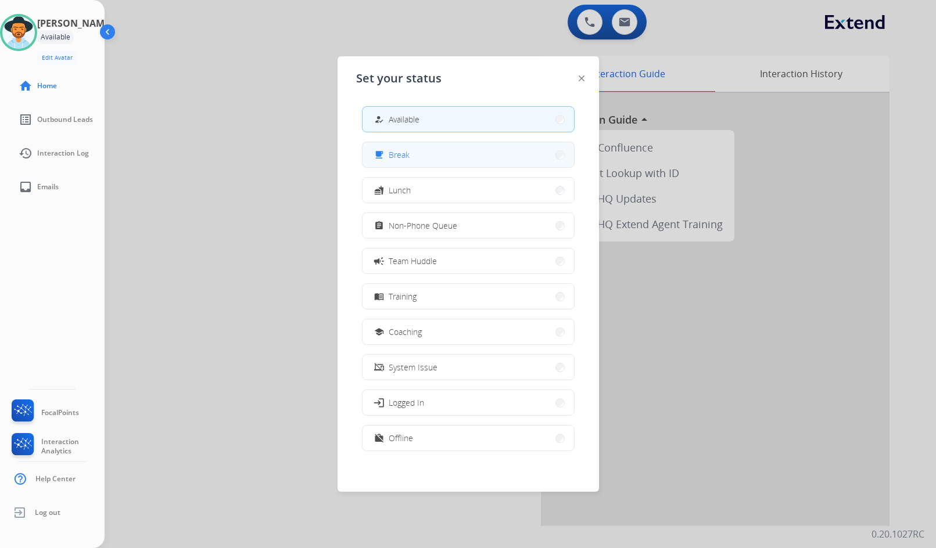
click at [440, 160] on button "free_breakfast Break" at bounding box center [467, 154] width 211 height 25
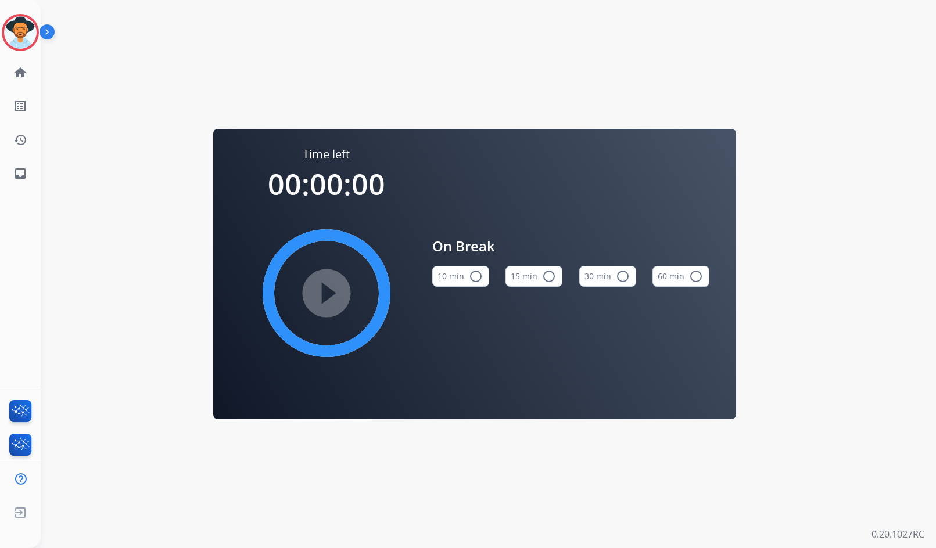
click at [458, 269] on button "10 min radio_button_unchecked" at bounding box center [460, 276] width 57 height 21
drag, startPoint x: 5, startPoint y: 8, endPoint x: 11, endPoint y: 27, distance: 20.6
click at [5, 8] on div "[PERSON_NAME] Break Edit Avatar Agent: [PERSON_NAME] Profile: Extend_Training C…" at bounding box center [20, 95] width 41 height 190
click at [16, 31] on img at bounding box center [20, 32] width 33 height 33
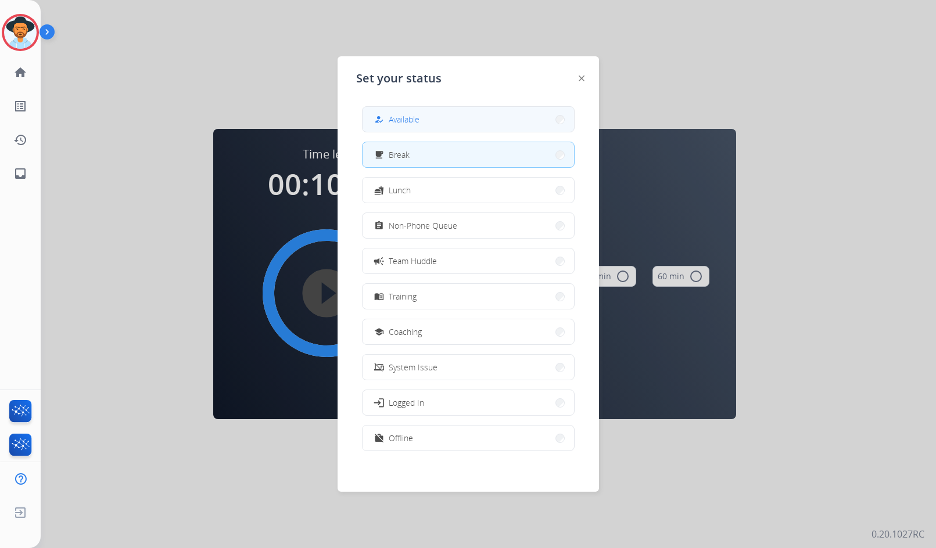
click at [426, 107] on button "how_to_reg Available" at bounding box center [467, 119] width 211 height 25
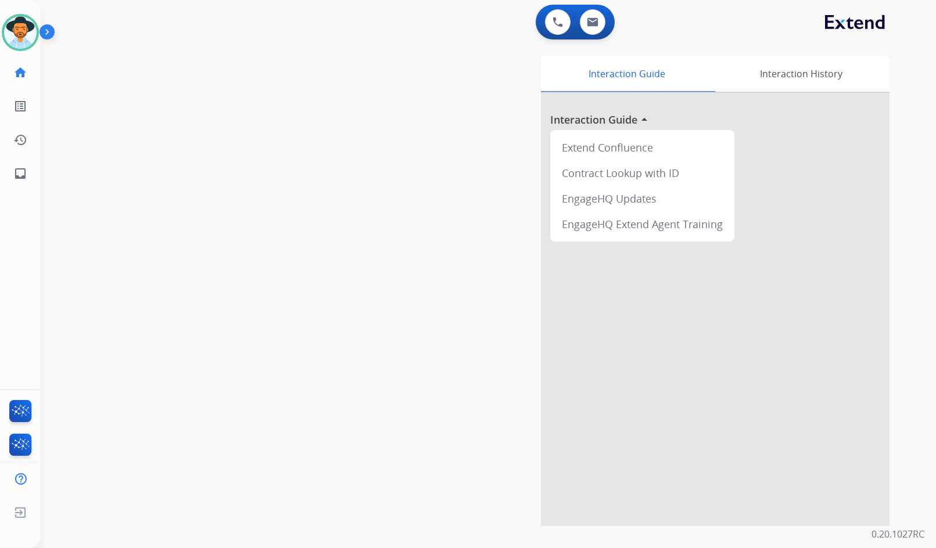
drag, startPoint x: 27, startPoint y: 35, endPoint x: 44, endPoint y: 41, distance: 17.1
click at [27, 35] on img at bounding box center [20, 32] width 33 height 33
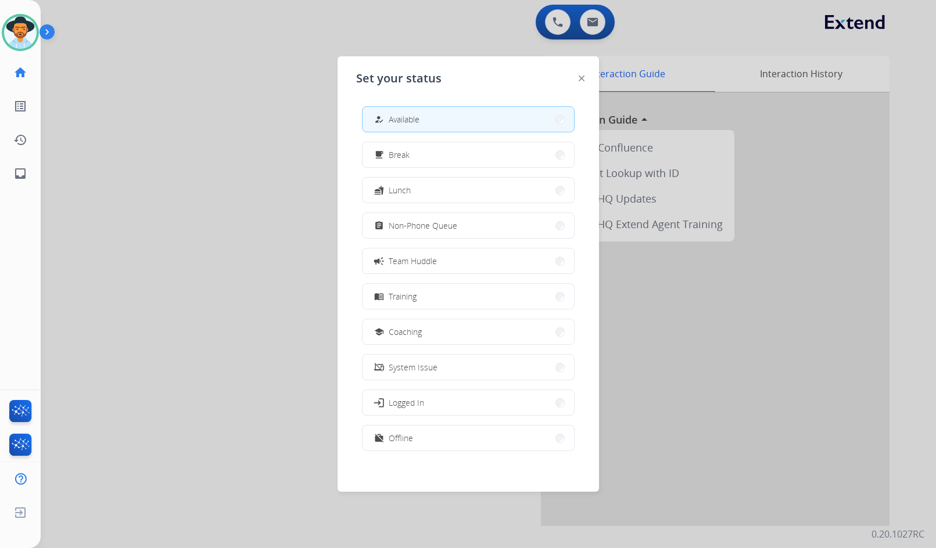
click at [474, 214] on button "assignment Non-Phone Queue" at bounding box center [467, 225] width 211 height 25
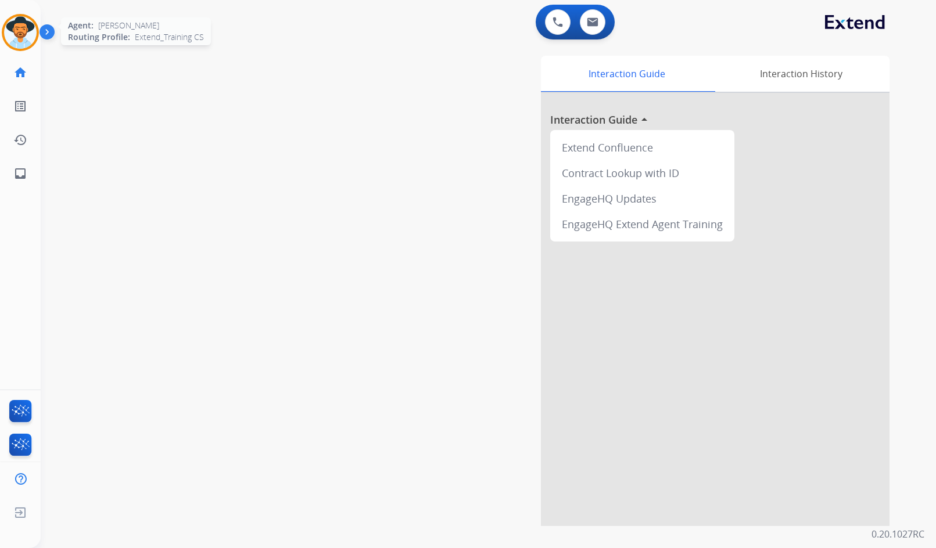
click at [20, 33] on img at bounding box center [20, 32] width 33 height 33
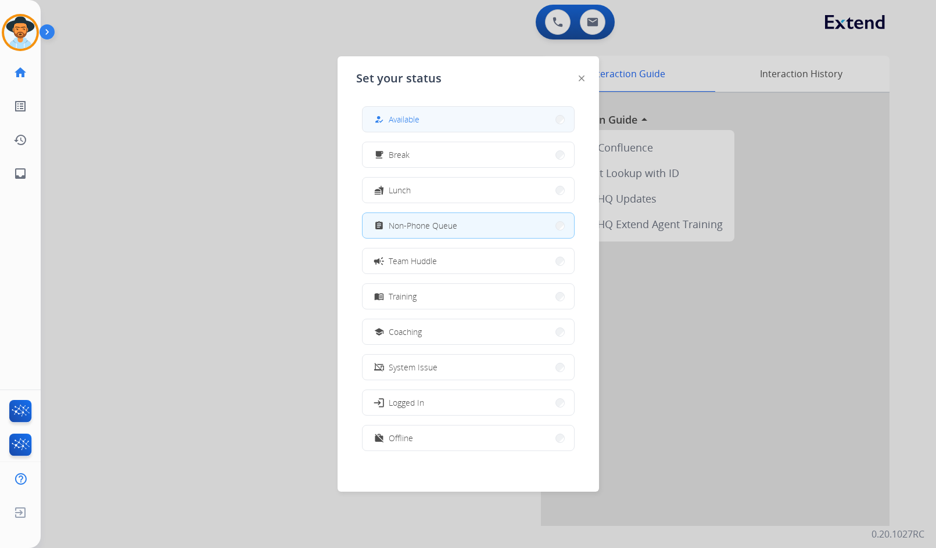
click at [495, 111] on button "how_to_reg Available" at bounding box center [467, 119] width 211 height 25
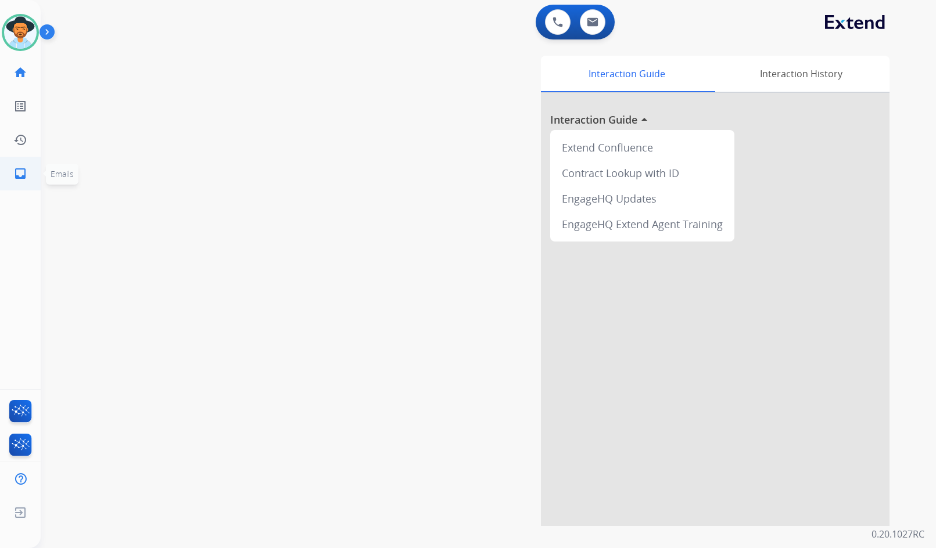
click at [34, 178] on link "inbox Emails" at bounding box center [20, 173] width 33 height 33
select select "**********"
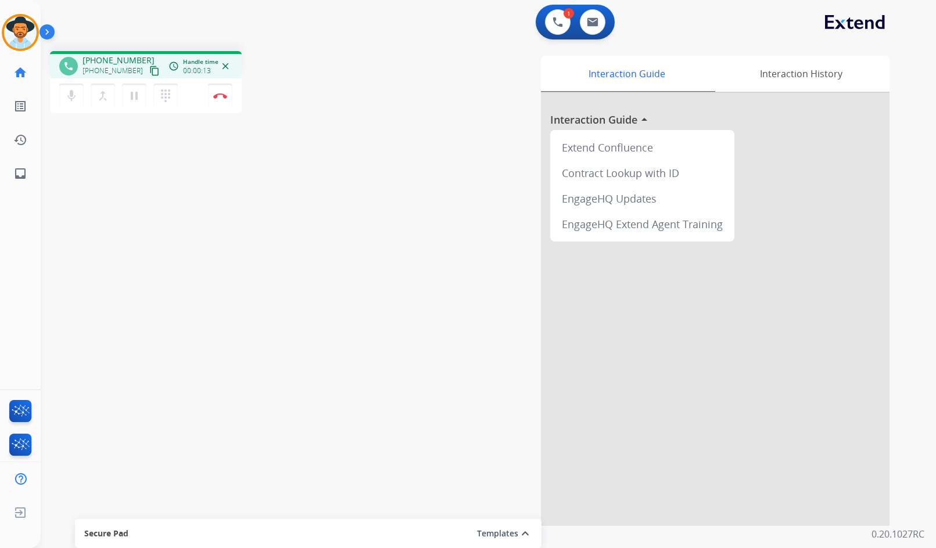
click at [149, 70] on mat-icon "content_copy" at bounding box center [154, 71] width 10 height 10
click at [126, 98] on button "pause Hold" at bounding box center [134, 96] width 24 height 24
click at [140, 100] on mat-icon "play_arrow" at bounding box center [134, 96] width 14 height 14
click at [133, 98] on mat-icon "pause" at bounding box center [134, 96] width 14 height 14
click at [137, 103] on button "play_arrow Hold" at bounding box center [134, 96] width 24 height 24
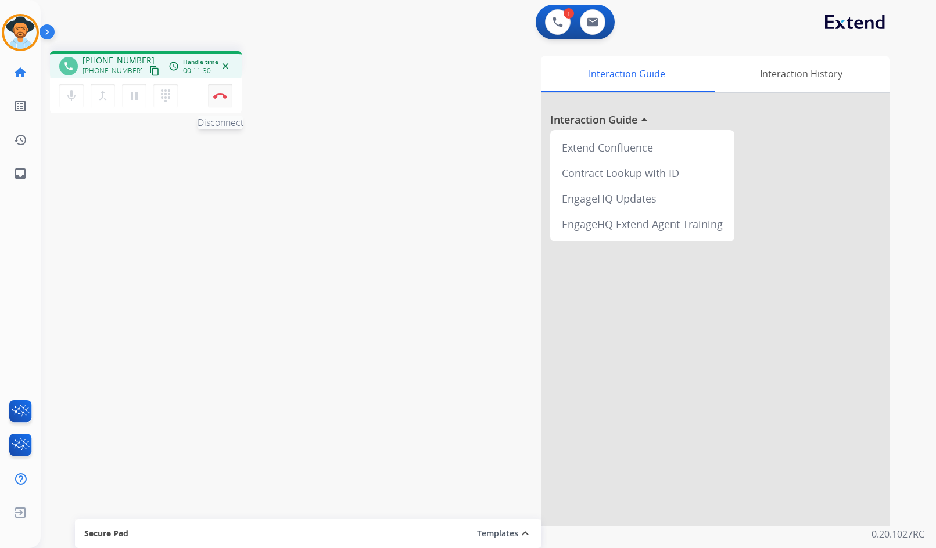
click at [222, 95] on img at bounding box center [220, 96] width 14 height 6
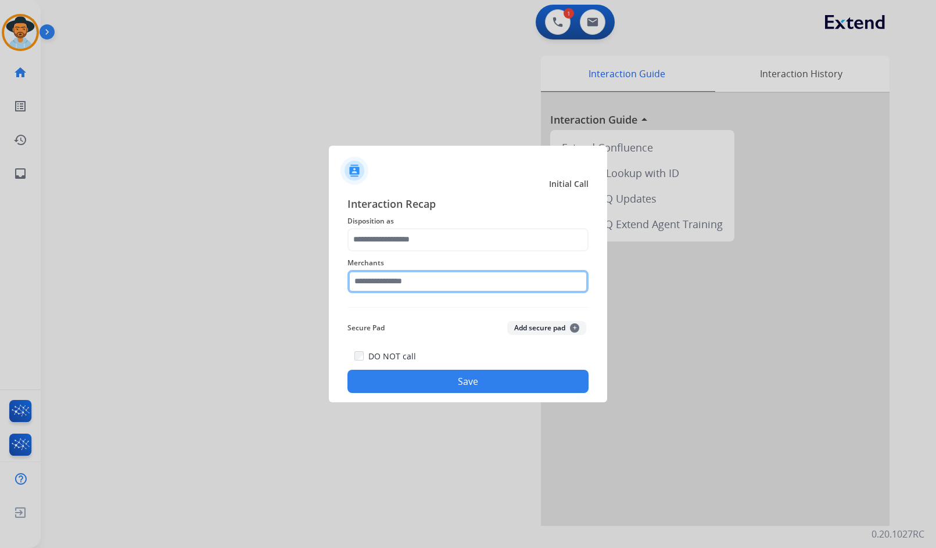
click at [386, 285] on input "text" at bounding box center [467, 281] width 241 height 23
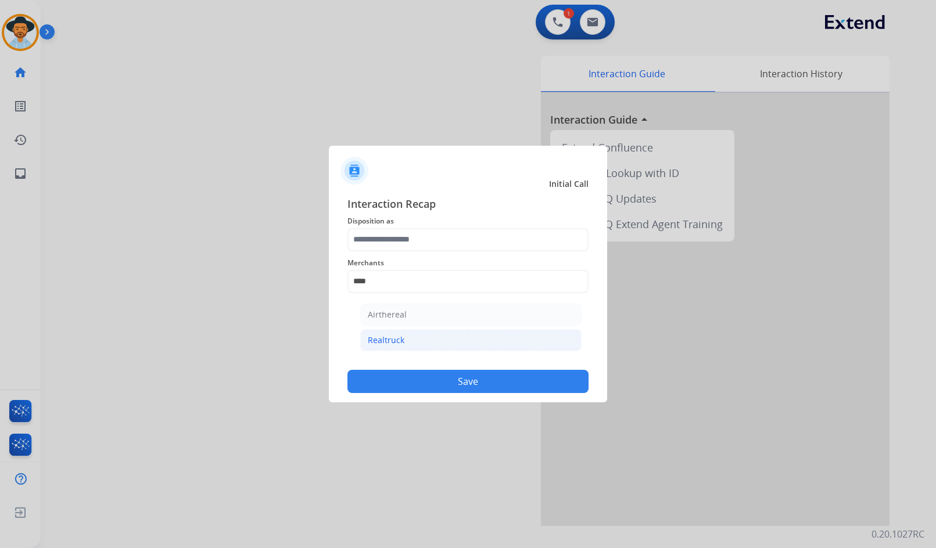
click at [395, 341] on div "Realtruck" at bounding box center [386, 340] width 37 height 12
type input "*********"
drag, startPoint x: 379, startPoint y: 222, endPoint x: 379, endPoint y: 230, distance: 8.1
click at [379, 226] on span "Disposition as" at bounding box center [467, 221] width 241 height 14
drag, startPoint x: 383, startPoint y: 256, endPoint x: 385, endPoint y: 238, distance: 17.5
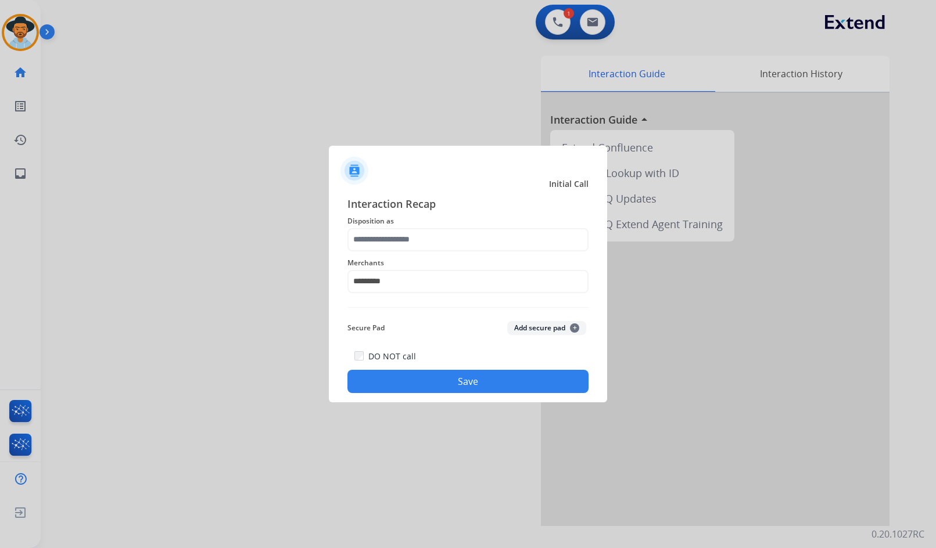
click at [384, 254] on div "Merchants *********" at bounding box center [467, 274] width 241 height 46
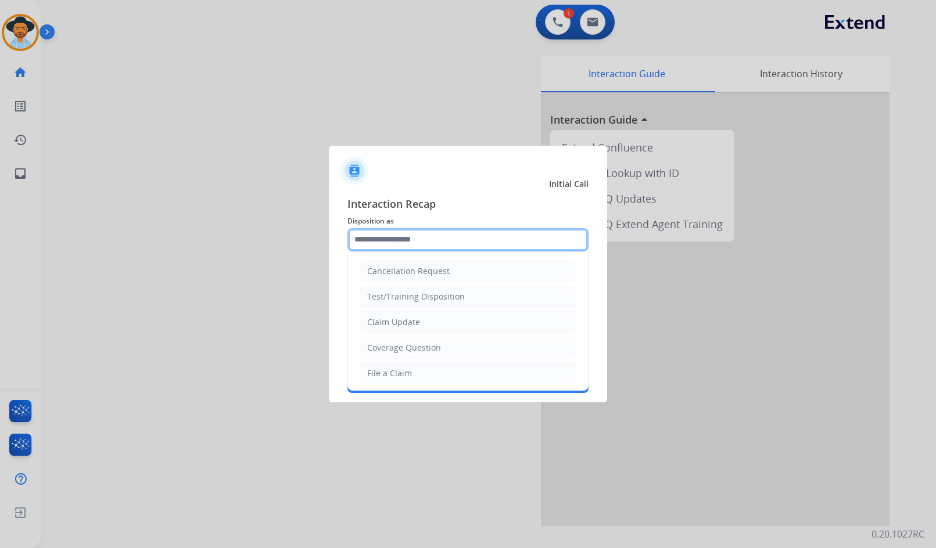
click at [385, 238] on input "text" at bounding box center [467, 239] width 241 height 23
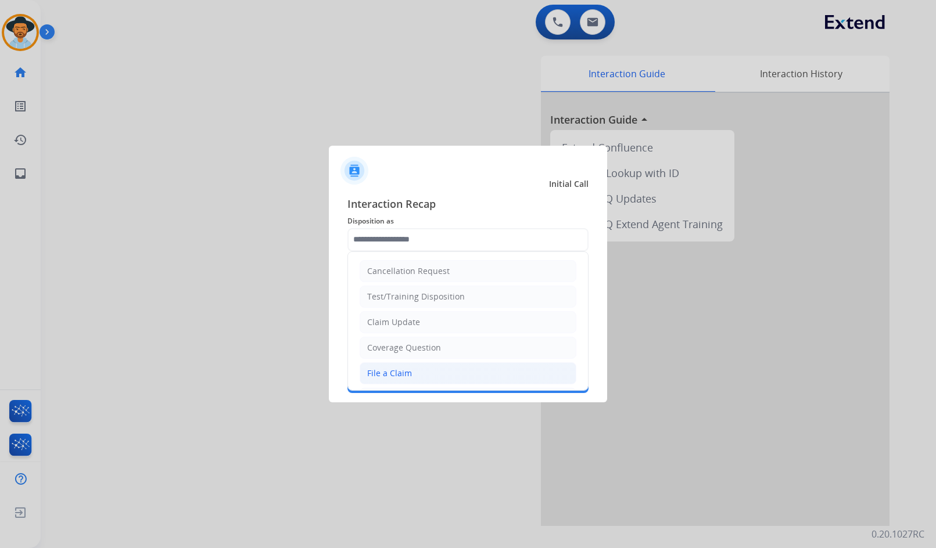
click at [422, 374] on li "File a Claim" at bounding box center [467, 373] width 217 height 22
type input "**********"
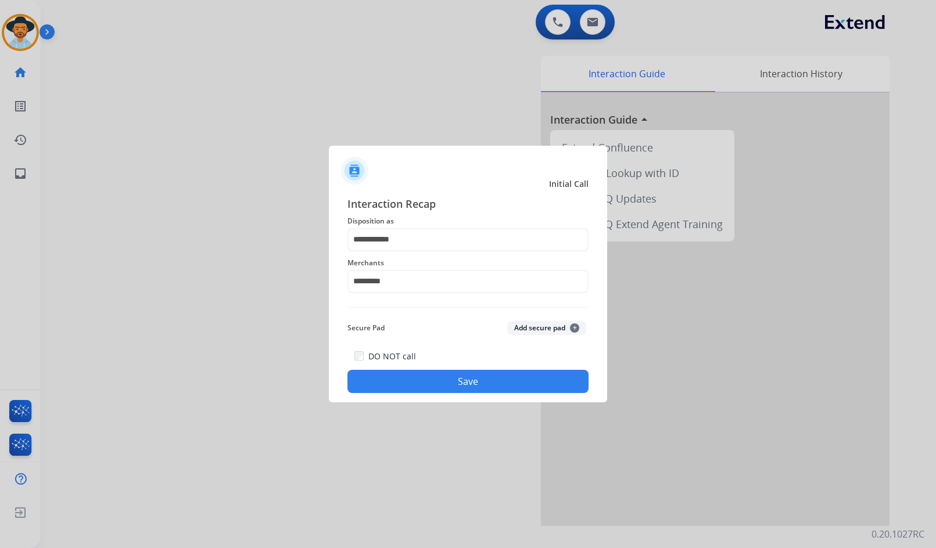
click at [426, 380] on button "Save" at bounding box center [467, 381] width 241 height 23
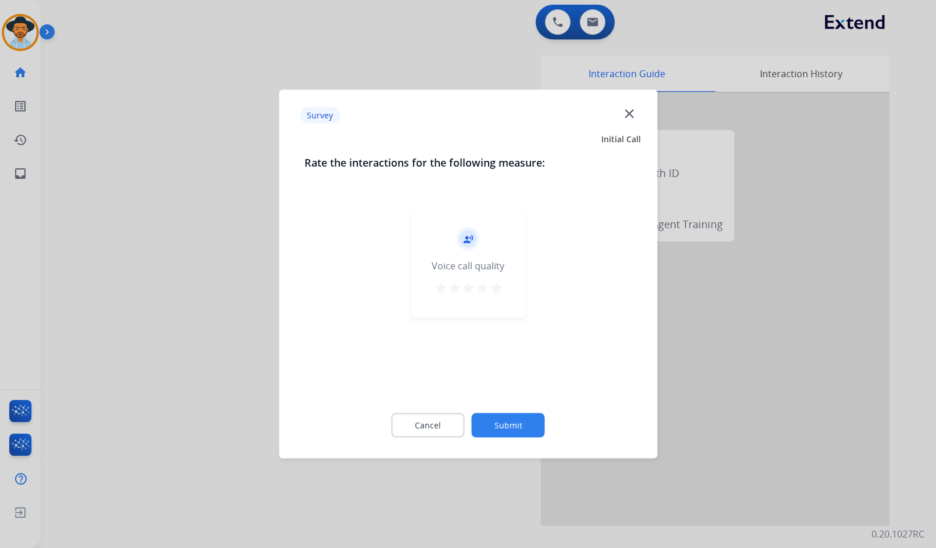
click at [513, 422] on button "Submit" at bounding box center [508, 425] width 73 height 24
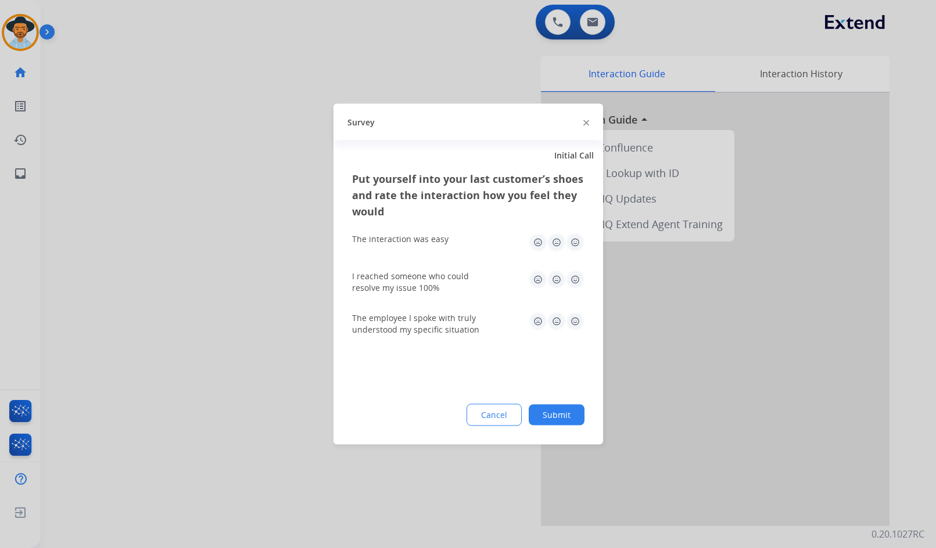
click at [552, 413] on button "Submit" at bounding box center [556, 415] width 56 height 21
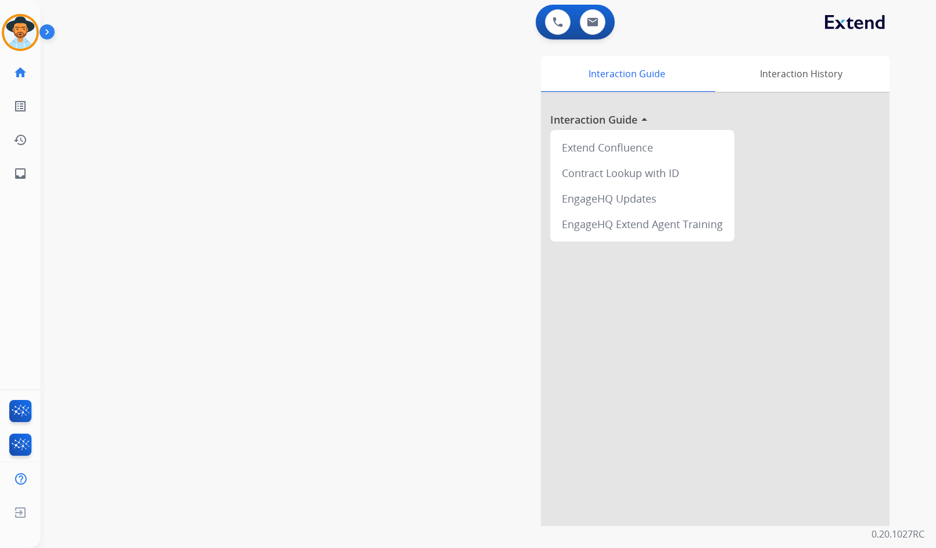
click at [182, 215] on div "swap_horiz Break voice bridge close_fullscreen Connect 3-Way Call merge_type Se…" at bounding box center [474, 284] width 867 height 484
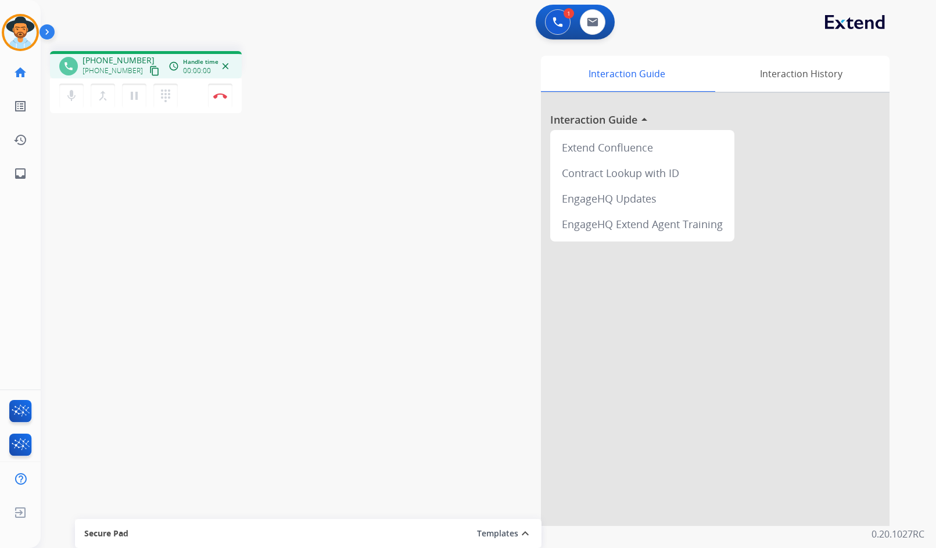
drag, startPoint x: 143, startPoint y: 70, endPoint x: 93, endPoint y: 79, distance: 50.1
click at [149, 70] on mat-icon "content_copy" at bounding box center [154, 71] width 10 height 10
click at [341, 178] on div "phone [PHONE_NUMBER] [PHONE_NUMBER] content_copy access_time Call metrics Queue…" at bounding box center [474, 284] width 867 height 484
click at [222, 97] on img at bounding box center [220, 96] width 14 height 6
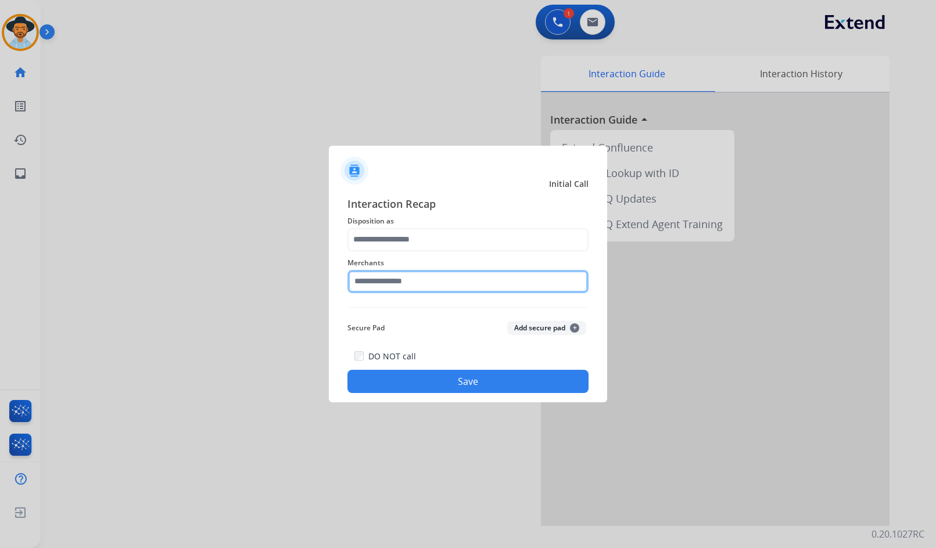
click at [501, 272] on input "text" at bounding box center [467, 281] width 241 height 23
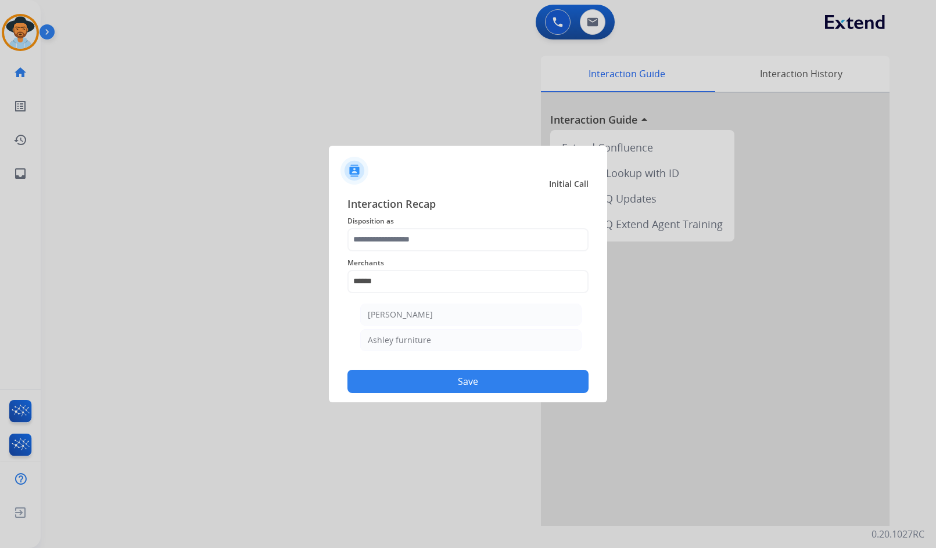
drag, startPoint x: 476, startPoint y: 341, endPoint x: 458, endPoint y: 269, distance: 74.1
click at [475, 341] on li "Ashley furniture" at bounding box center [470, 340] width 221 height 22
type input "**********"
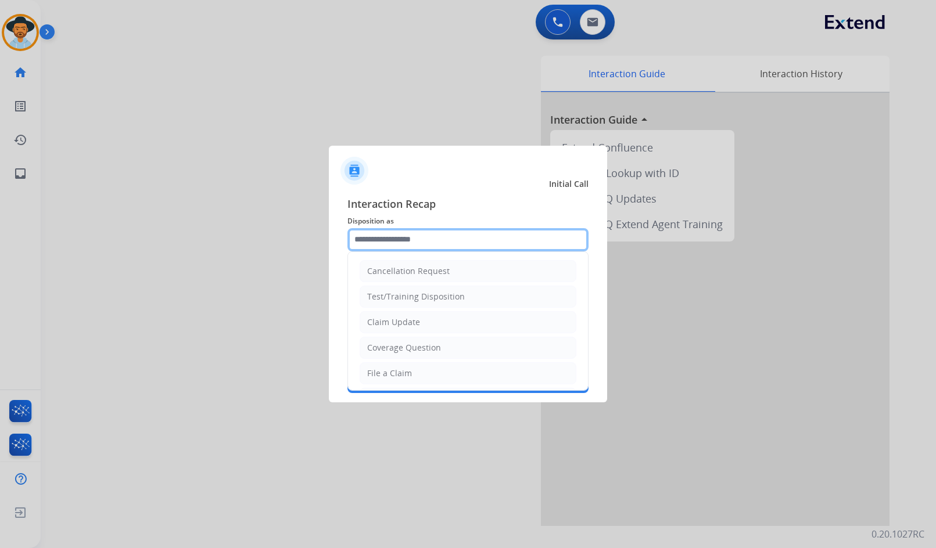
click at [458, 247] on input "text" at bounding box center [467, 239] width 241 height 23
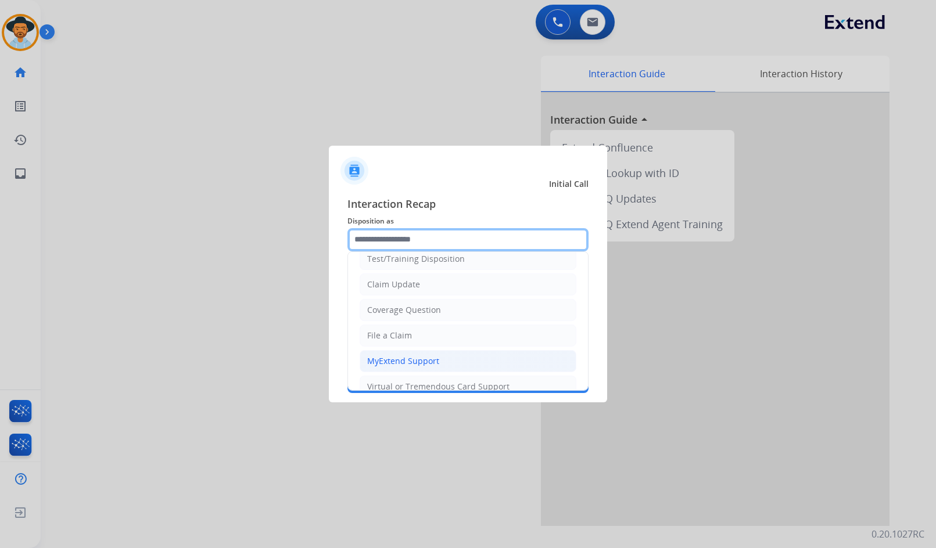
scroll to position [58, 0]
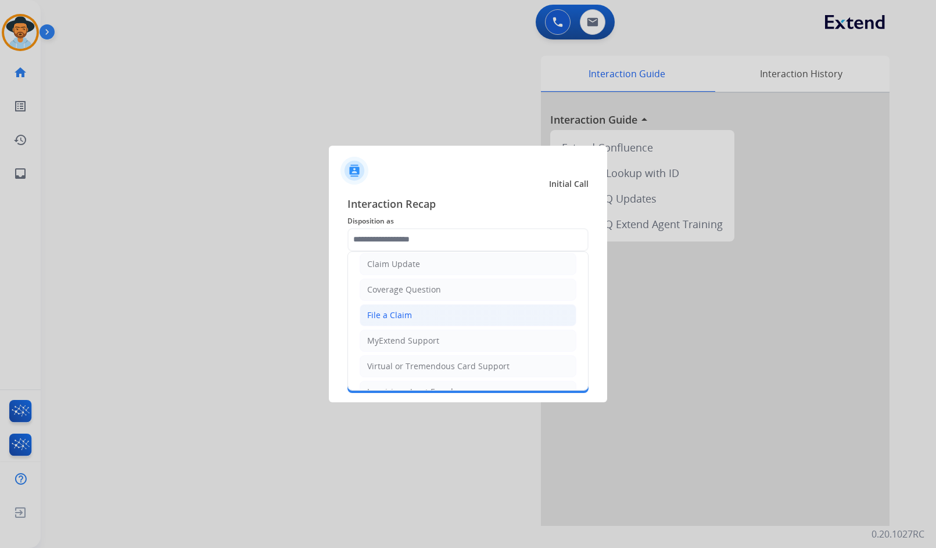
click at [425, 315] on li "File a Claim" at bounding box center [467, 315] width 217 height 22
type input "**********"
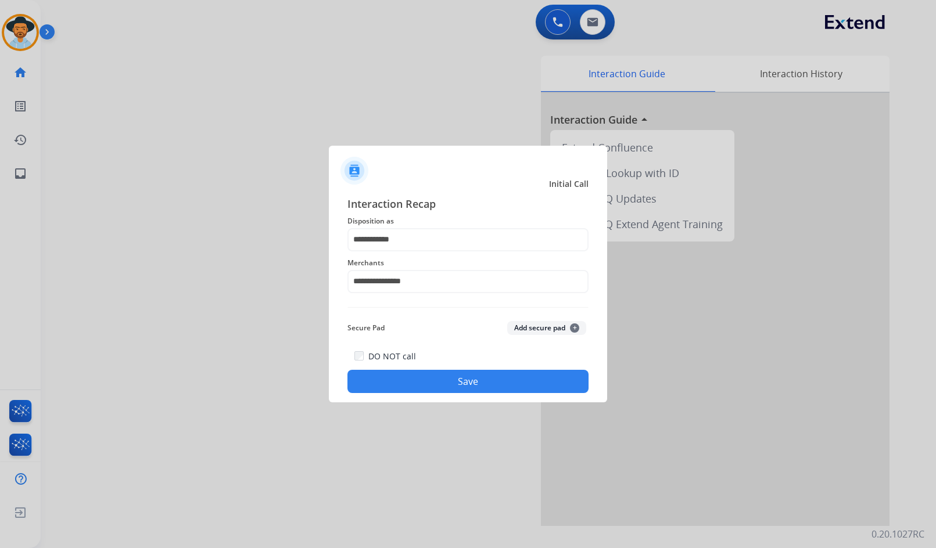
click at [446, 381] on button "Save" at bounding box center [467, 381] width 241 height 23
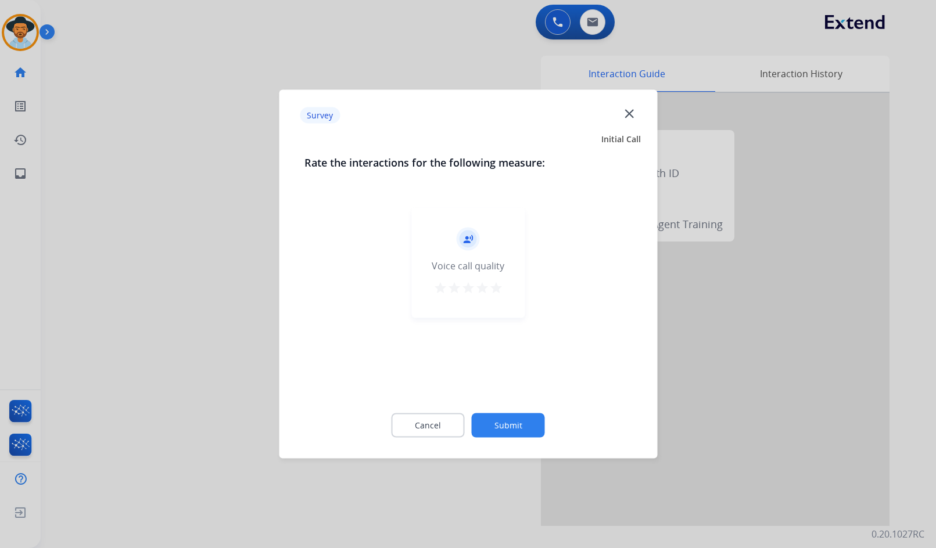
click at [500, 418] on button "Submit" at bounding box center [508, 425] width 73 height 24
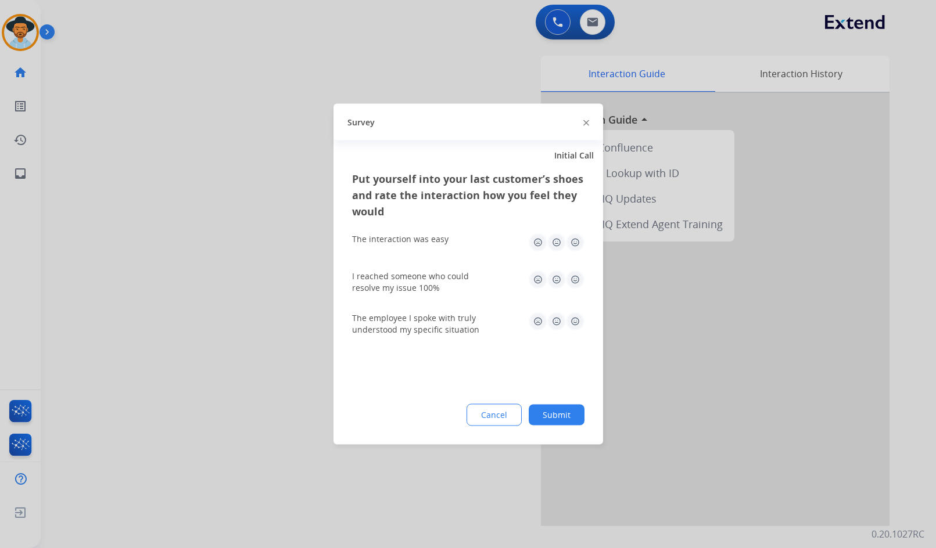
click at [554, 424] on button "Submit" at bounding box center [556, 415] width 56 height 21
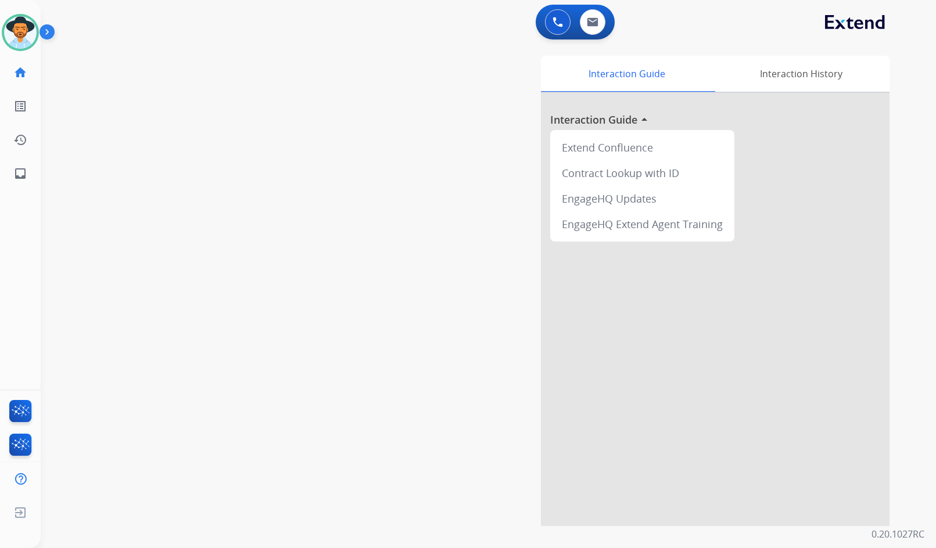
click at [136, 161] on div "swap_horiz Break voice bridge close_fullscreen Connect 3-Way Call merge_type Se…" at bounding box center [474, 284] width 867 height 484
click at [391, 316] on div "Interaction Guide Interaction History Interaction Guide arrow_drop_up Extend Co…" at bounding box center [626, 291] width 526 height 470
drag, startPoint x: 371, startPoint y: 288, endPoint x: 366, endPoint y: 284, distance: 6.6
click at [371, 287] on div "Interaction Guide Interaction History Interaction Guide arrow_drop_up Extend Co…" at bounding box center [626, 291] width 526 height 470
click at [167, 145] on div "swap_horiz Break voice bridge close_fullscreen Connect 3-Way Call merge_type Se…" at bounding box center [474, 284] width 867 height 484
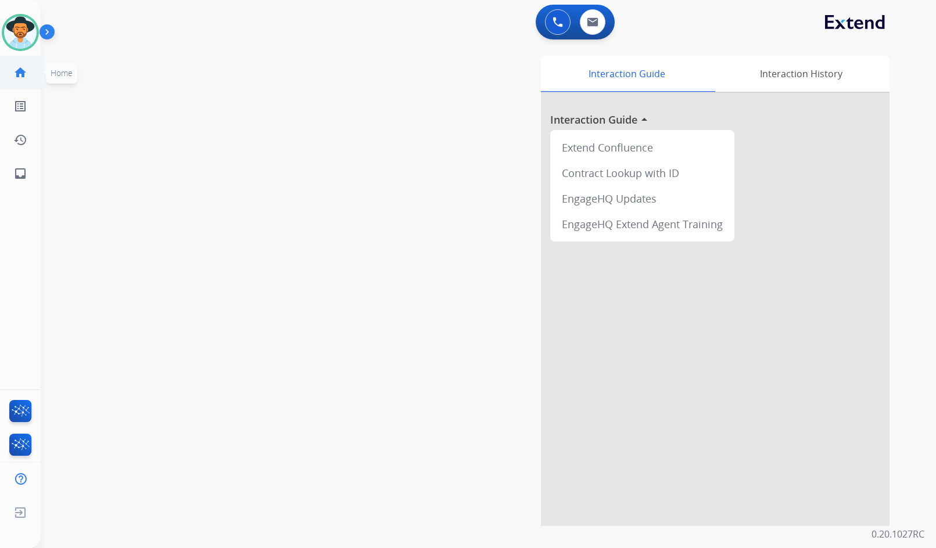
click at [27, 76] on mat-icon "home" at bounding box center [20, 73] width 14 height 14
click at [22, 184] on link "inbox Emails" at bounding box center [20, 173] width 33 height 33
select select "**********"
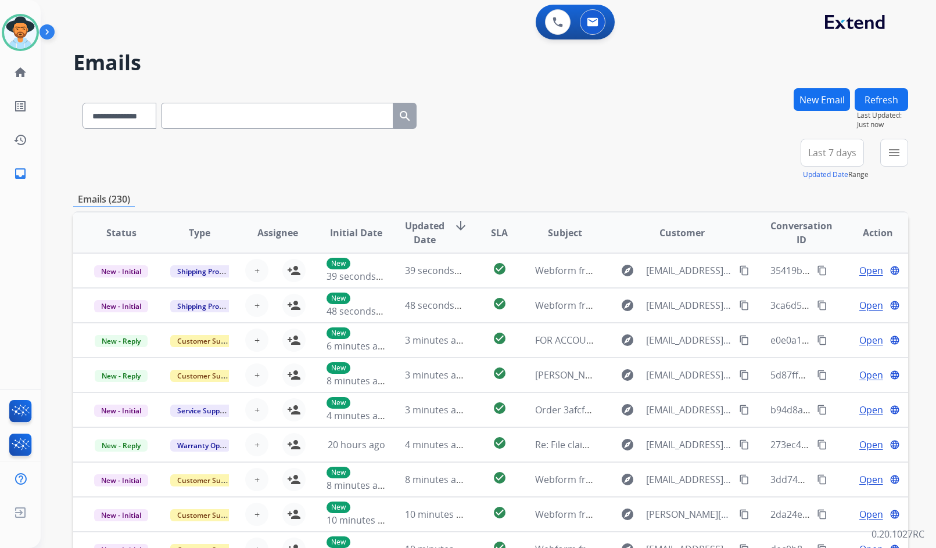
click at [147, 174] on div "**********" at bounding box center [490, 160] width 834 height 42
click at [185, 188] on div "**********" at bounding box center [490, 374] width 834 height 573
click at [96, 151] on div "**********" at bounding box center [490, 160] width 834 height 42
click at [21, 77] on mat-icon "home" at bounding box center [20, 73] width 14 height 14
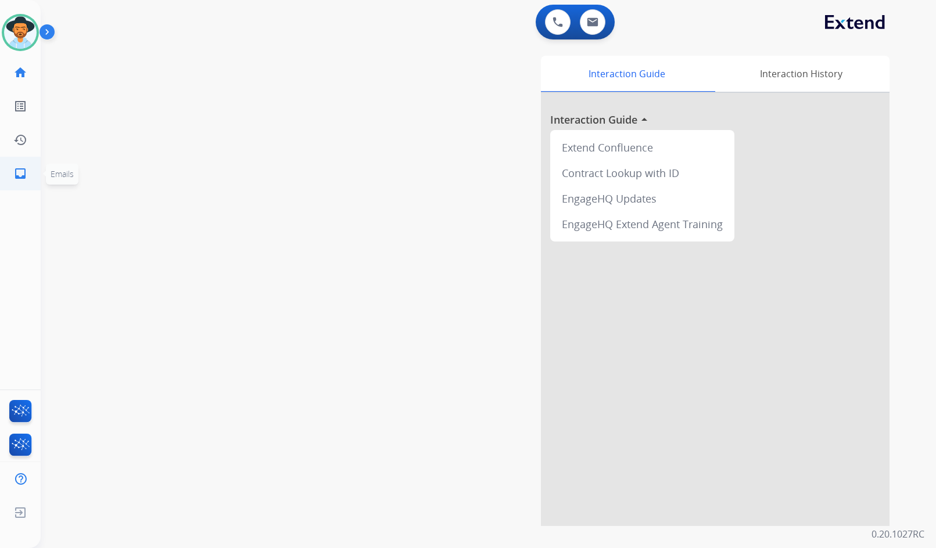
click at [25, 167] on mat-icon "inbox" at bounding box center [20, 174] width 14 height 14
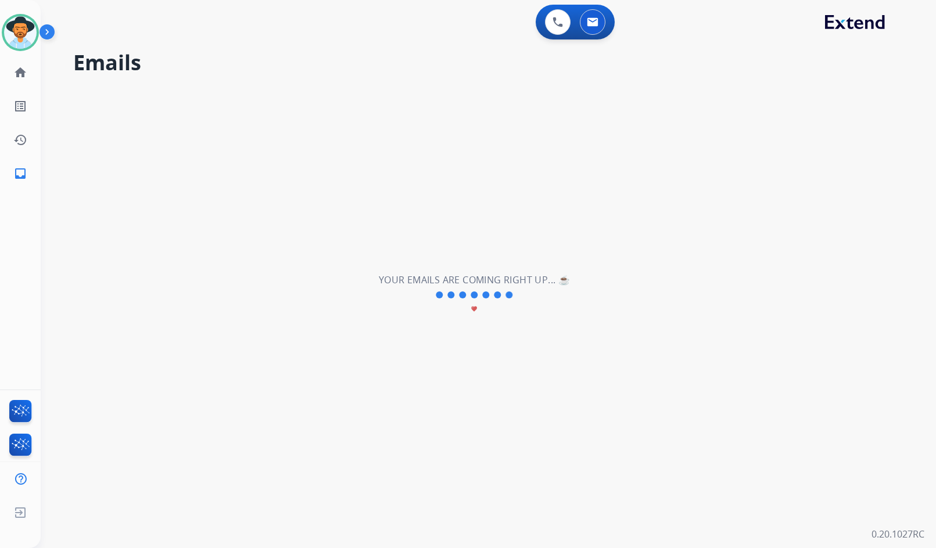
click at [177, 165] on div "**********" at bounding box center [474, 295] width 867 height 506
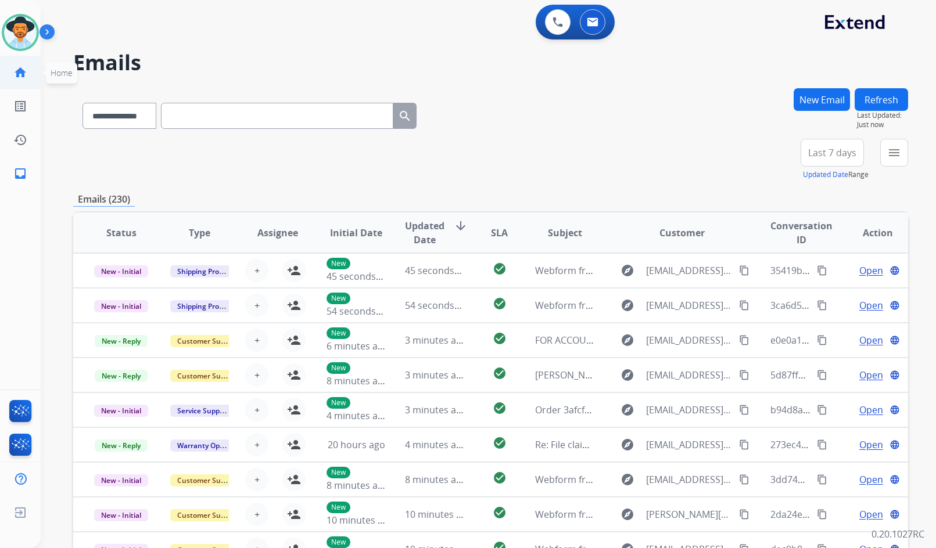
click at [25, 78] on mat-icon "home" at bounding box center [20, 73] width 14 height 14
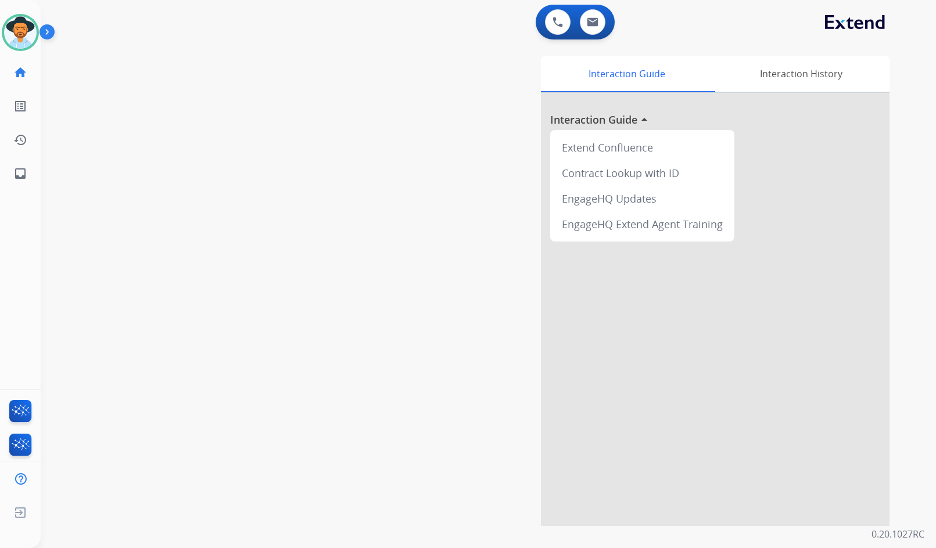
click at [307, 195] on div "swap_horiz Break voice bridge close_fullscreen Connect 3-Way Call merge_type Se…" at bounding box center [474, 284] width 867 height 484
click at [301, 167] on div "swap_horiz Break voice bridge close_fullscreen Connect 3-Way Call merge_type Se…" at bounding box center [474, 284] width 867 height 484
click at [92, 180] on div "swap_horiz Break voice bridge close_fullscreen Connect 3-Way Call merge_type Se…" at bounding box center [474, 284] width 867 height 484
click at [361, 233] on div "swap_horiz Break voice bridge close_fullscreen Connect 3-Way Call merge_type Se…" at bounding box center [474, 284] width 867 height 484
click at [82, 179] on div "swap_horiz Break voice bridge close_fullscreen Connect 3-Way Call merge_type Se…" at bounding box center [474, 284] width 867 height 484
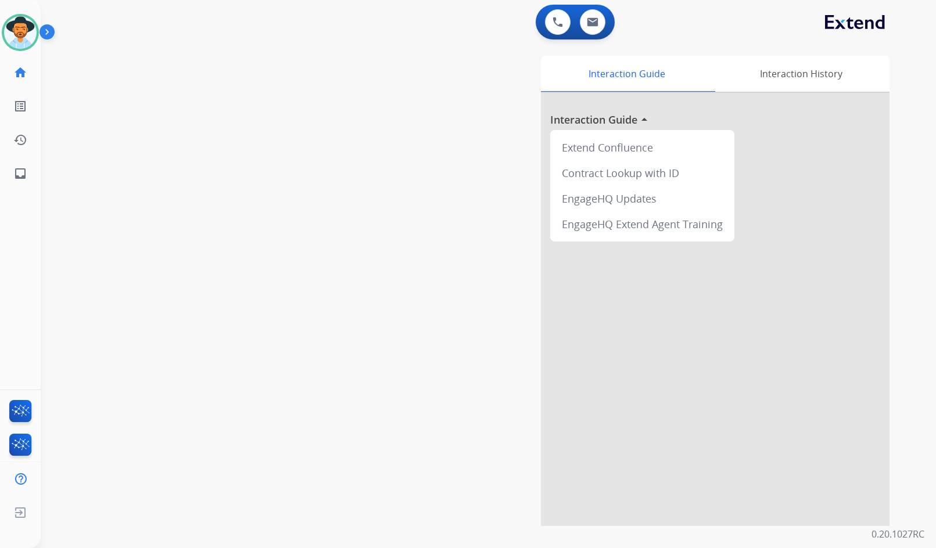
click at [272, 297] on div "swap_horiz Break voice bridge close_fullscreen Connect 3-Way Call merge_type Se…" at bounding box center [474, 284] width 867 height 484
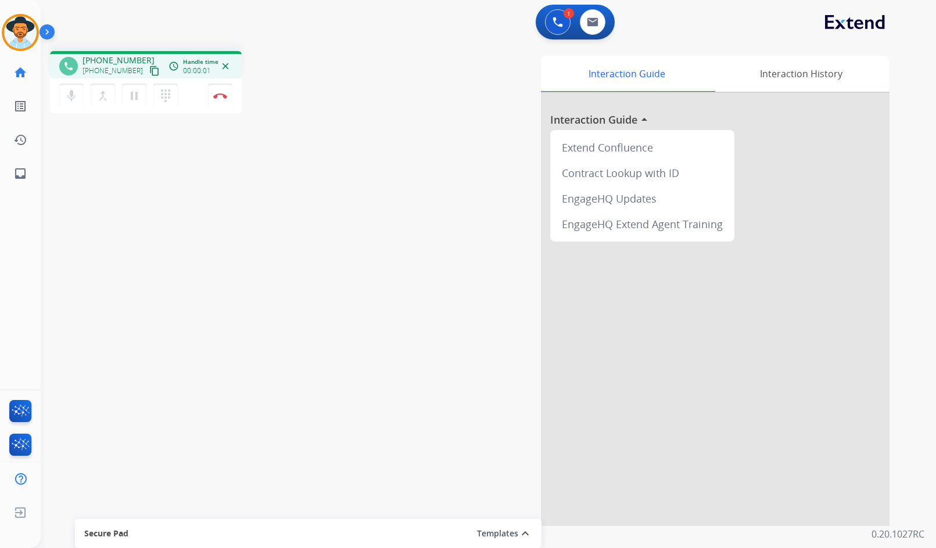
click at [149, 73] on mat-icon "content_copy" at bounding box center [154, 71] width 10 height 10
click at [223, 93] on img at bounding box center [220, 96] width 14 height 6
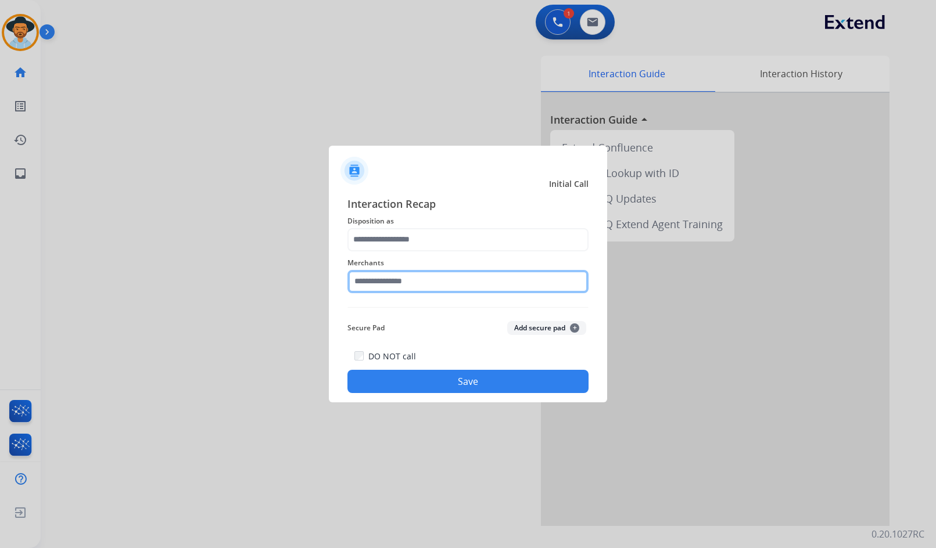
click at [433, 282] on input "text" at bounding box center [467, 281] width 241 height 23
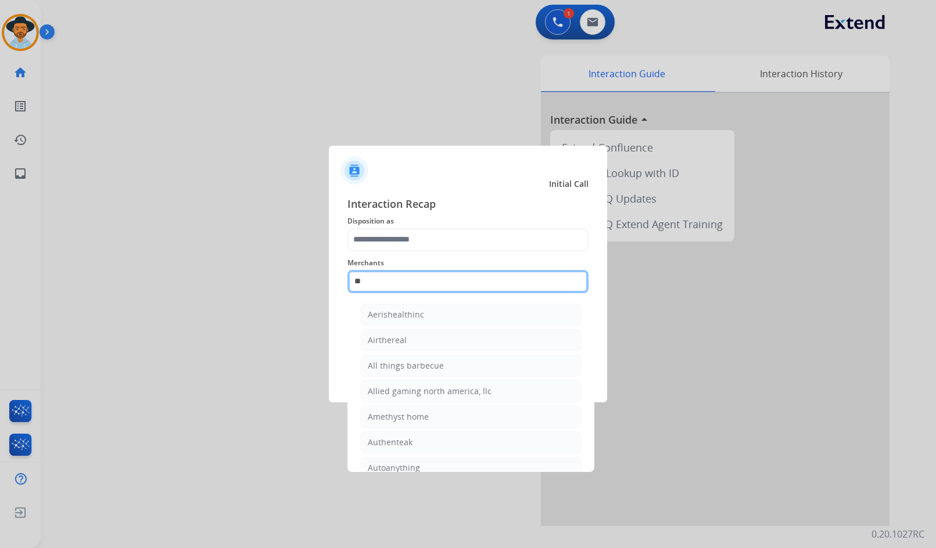
type input "*"
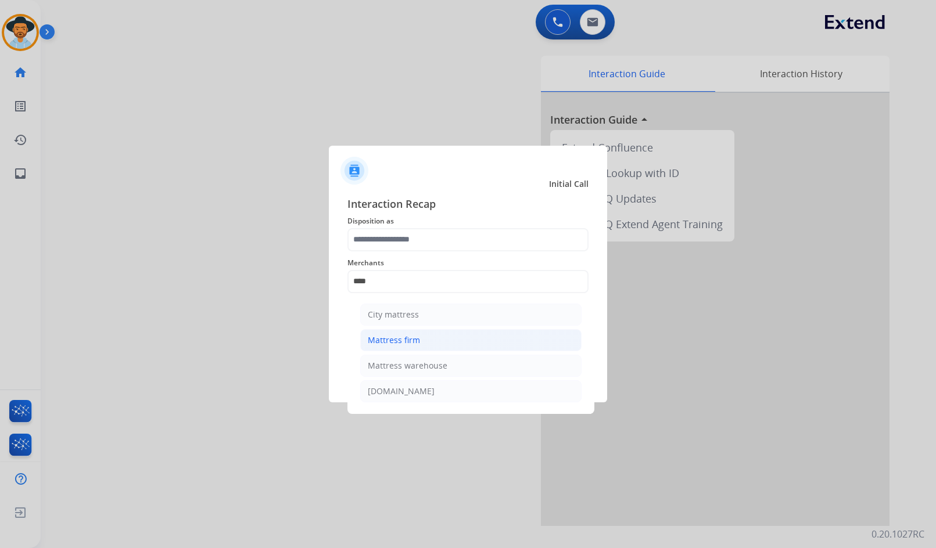
click at [437, 341] on li "Mattress firm" at bounding box center [470, 340] width 221 height 22
type input "**********"
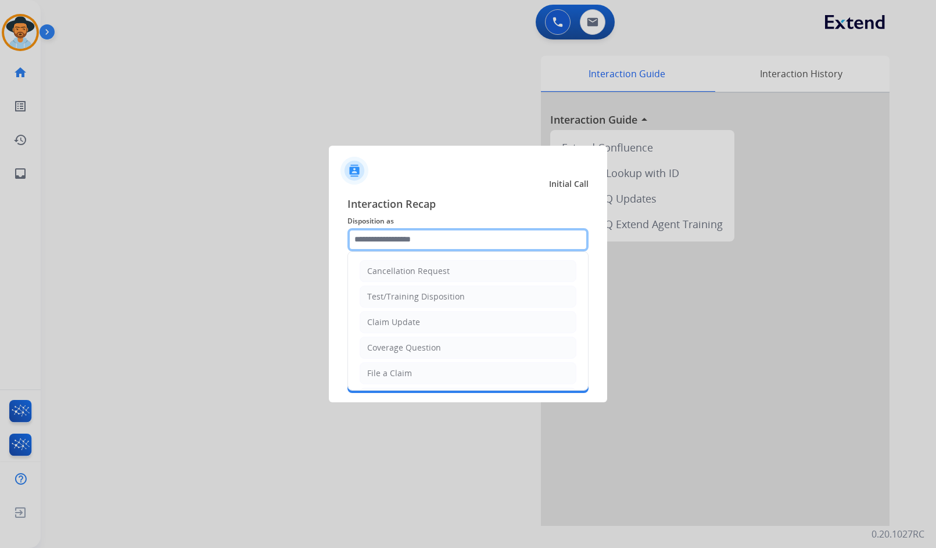
click at [440, 242] on input "text" at bounding box center [467, 239] width 241 height 23
click at [420, 343] on div "Coverage Question" at bounding box center [404, 348] width 74 height 12
type input "**********"
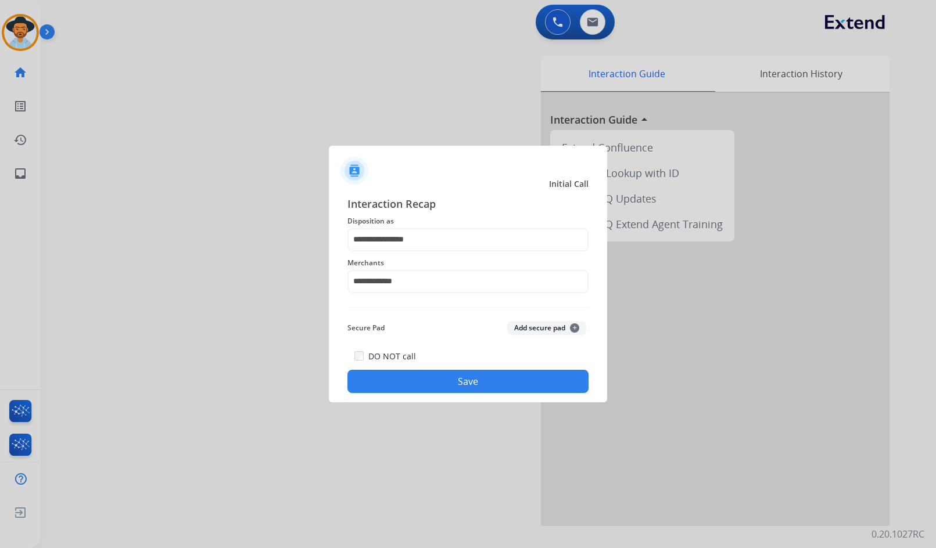
click at [426, 381] on button "Save" at bounding box center [467, 381] width 241 height 23
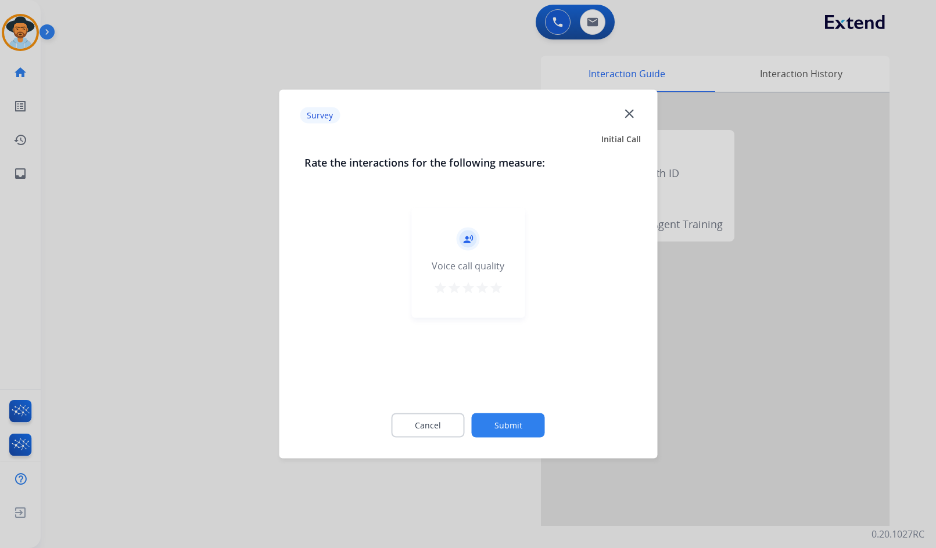
click at [511, 419] on button "Submit" at bounding box center [508, 425] width 73 height 24
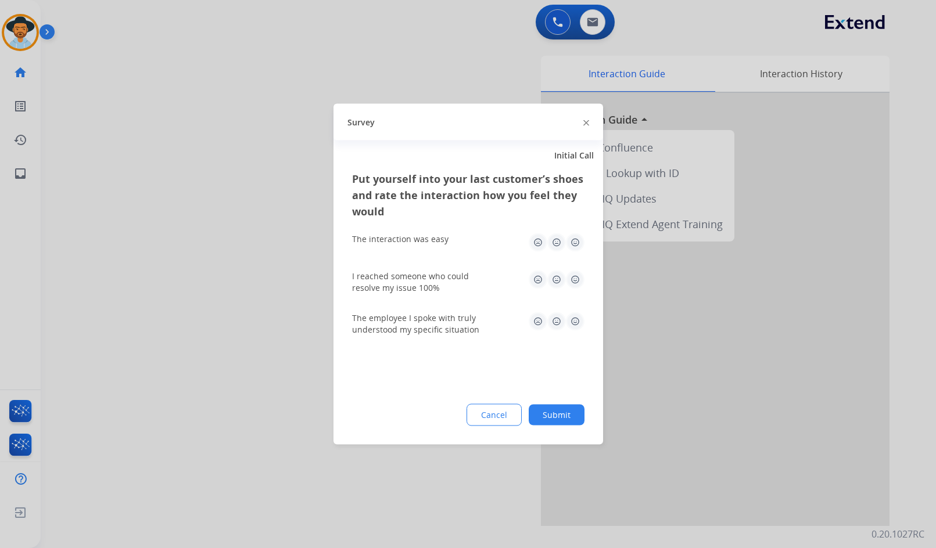
click at [569, 413] on button "Submit" at bounding box center [556, 415] width 56 height 21
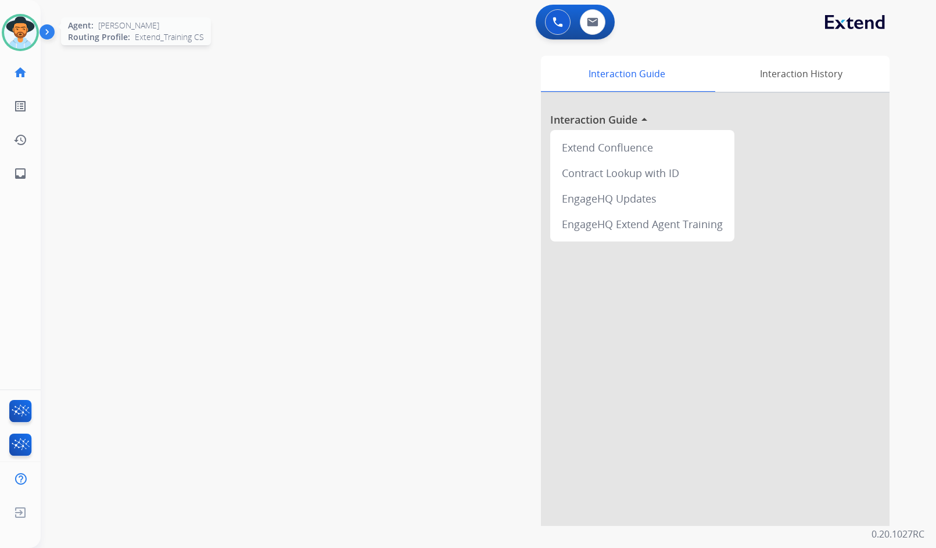
click at [23, 32] on img at bounding box center [20, 32] width 33 height 33
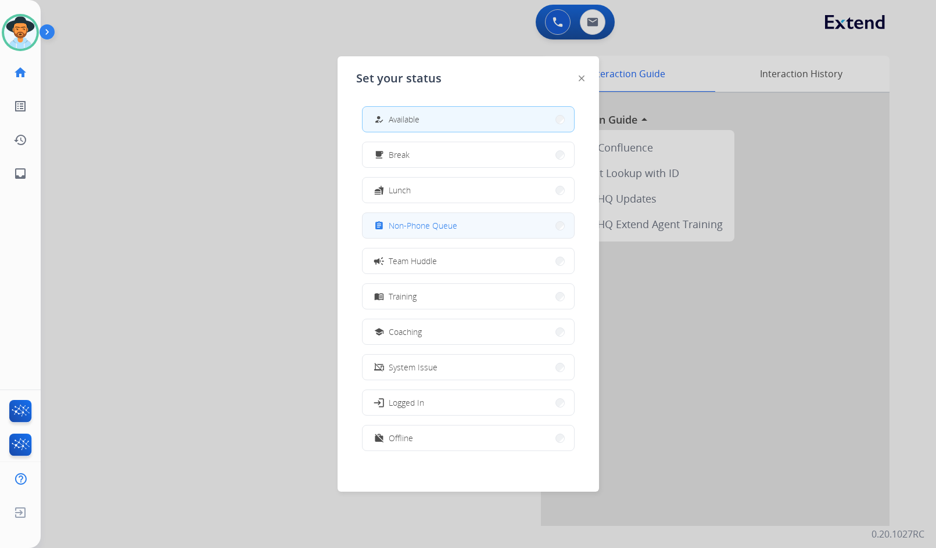
click at [468, 222] on button "assignment Non-Phone Queue" at bounding box center [467, 225] width 211 height 25
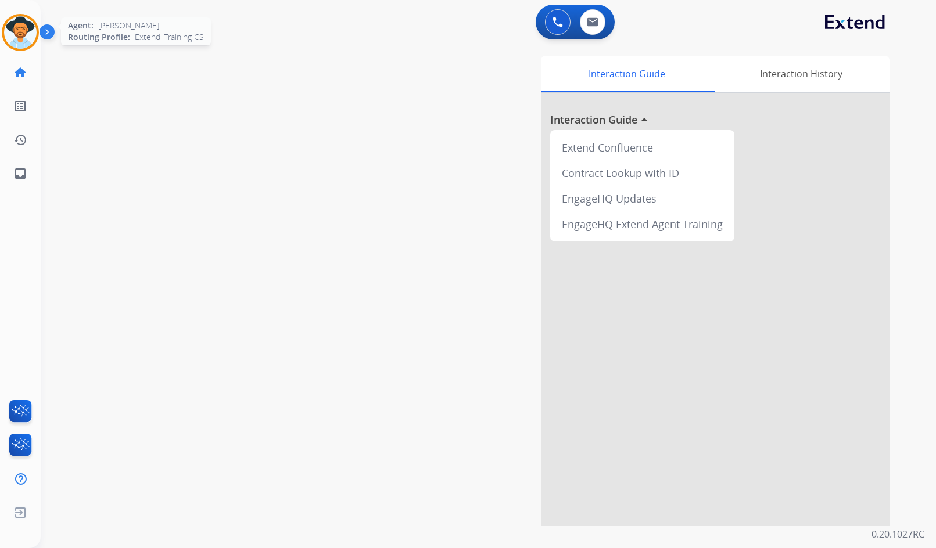
click at [33, 21] on div at bounding box center [20, 32] width 37 height 37
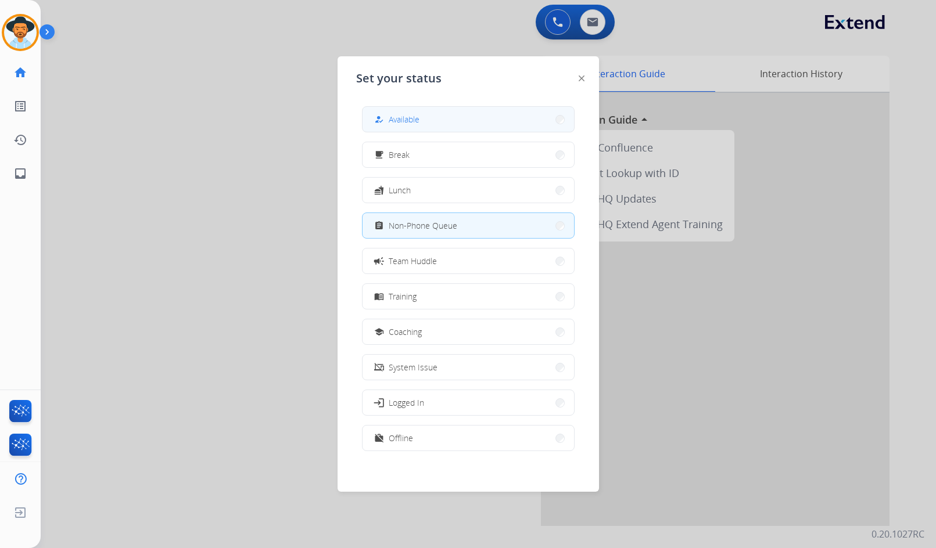
click at [415, 114] on span "Available" at bounding box center [403, 119] width 31 height 12
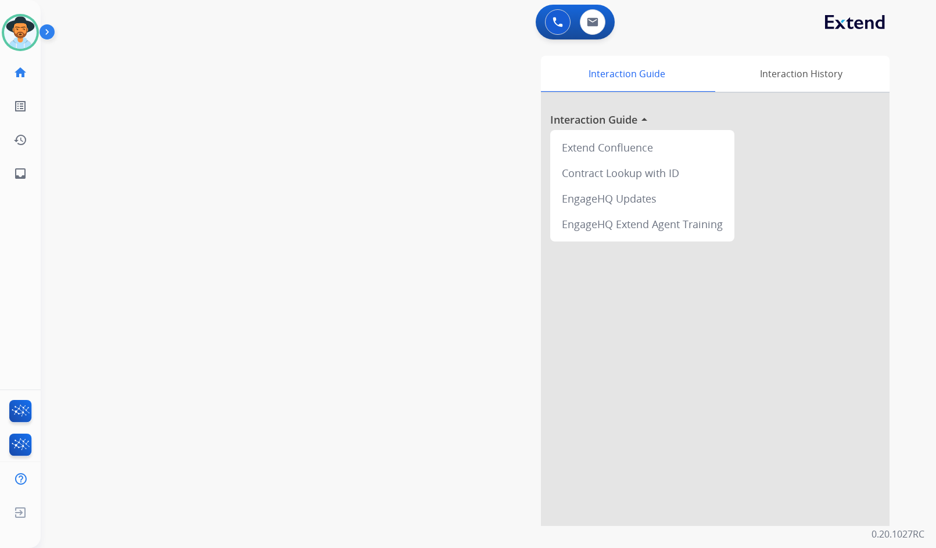
click at [272, 176] on div "swap_horiz Break voice bridge close_fullscreen Connect 3-Way Call merge_type Se…" at bounding box center [474, 284] width 867 height 484
click at [253, 166] on div "swap_horiz Break voice bridge close_fullscreen Connect 3-Way Call merge_type Se…" at bounding box center [474, 284] width 867 height 484
click at [53, 30] on img at bounding box center [49, 34] width 20 height 22
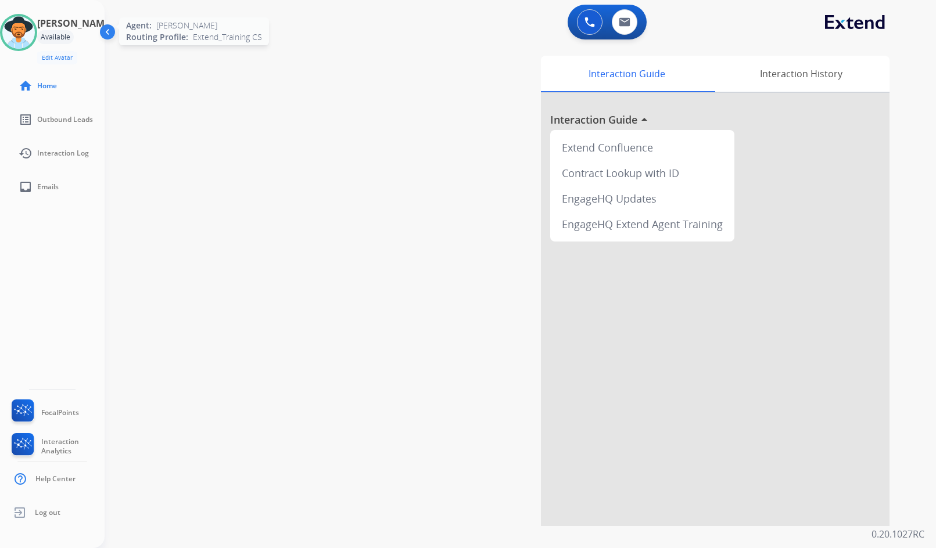
click at [33, 30] on img at bounding box center [18, 32] width 33 height 33
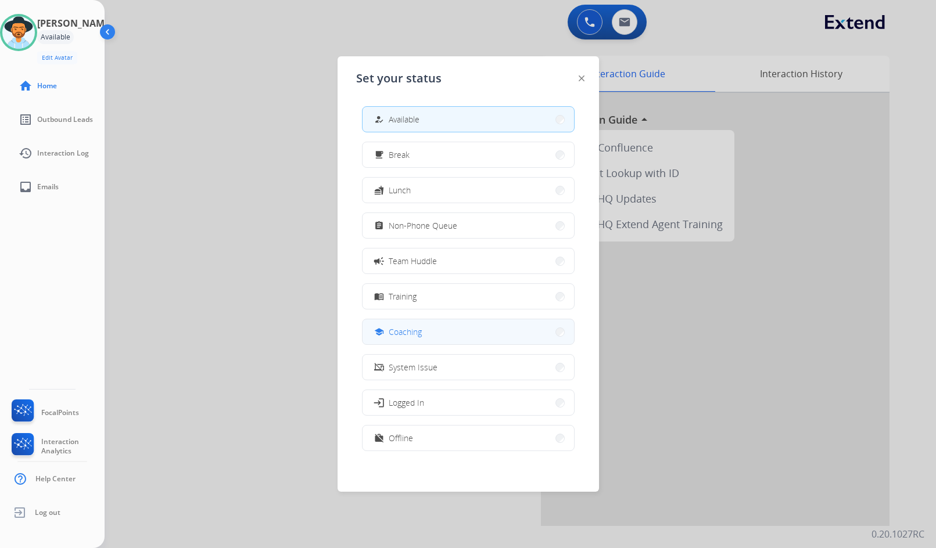
click at [445, 323] on button "school Coaching" at bounding box center [467, 331] width 211 height 25
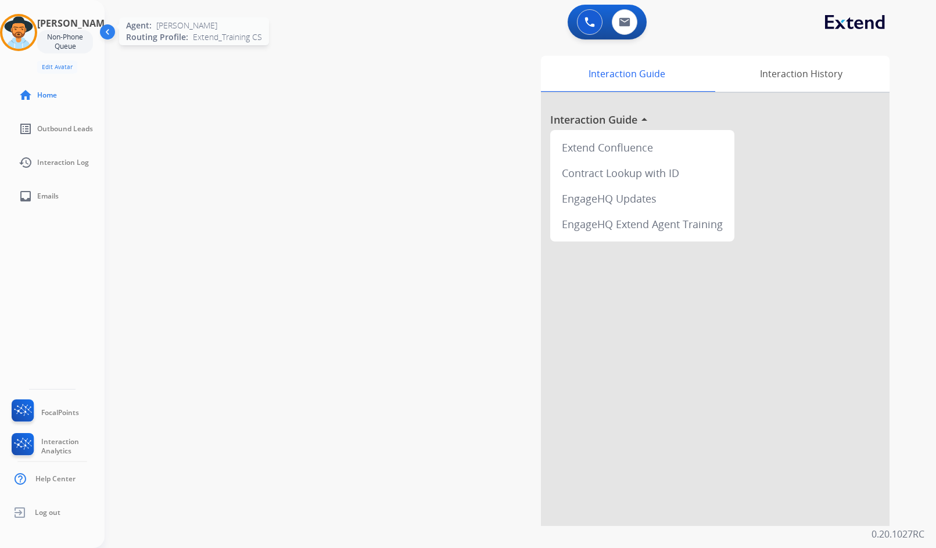
click at [31, 29] on img at bounding box center [18, 32] width 33 height 33
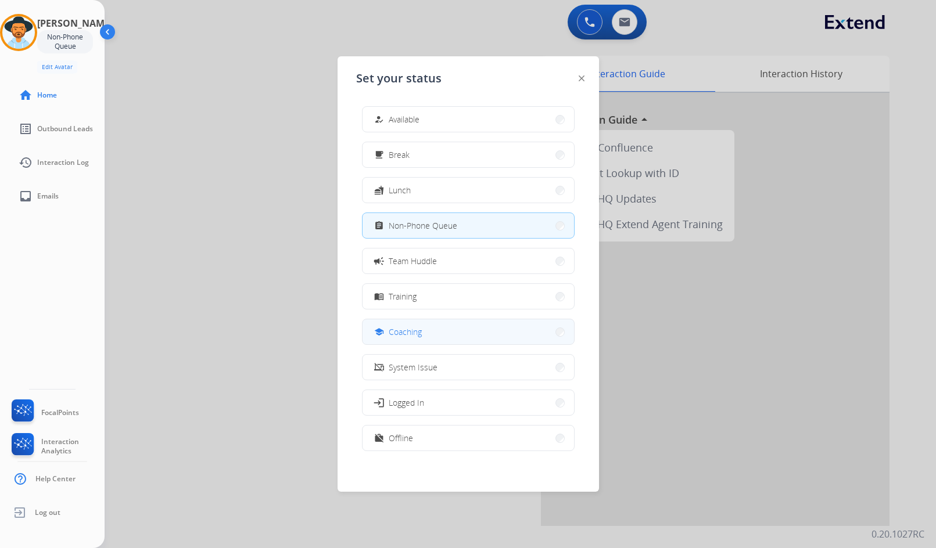
click at [420, 333] on span "Coaching" at bounding box center [404, 332] width 33 height 12
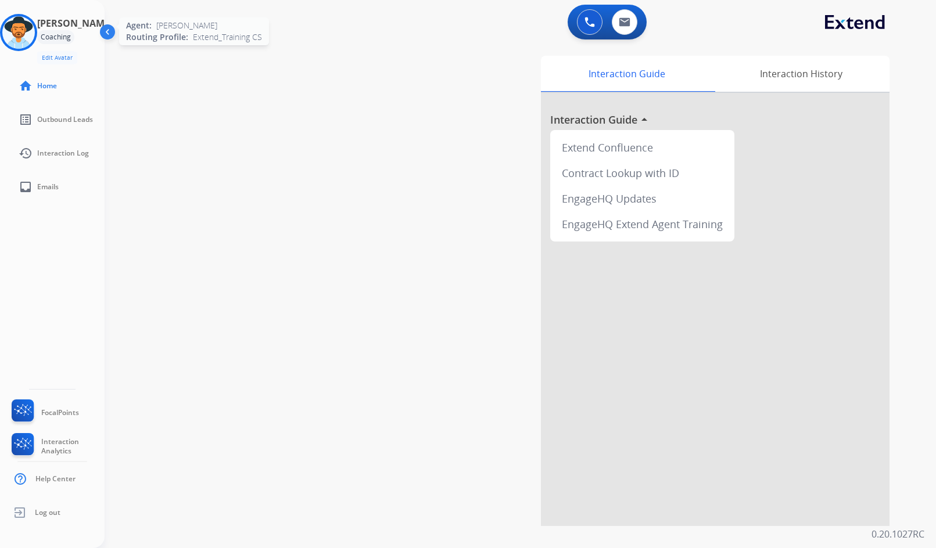
click at [19, 31] on img at bounding box center [18, 32] width 33 height 33
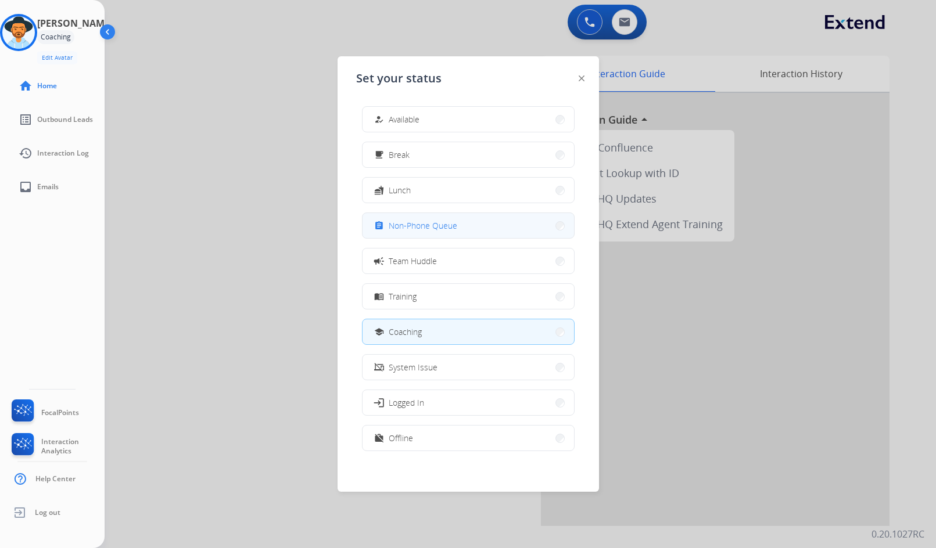
click at [464, 232] on button "assignment Non-Phone Queue" at bounding box center [467, 225] width 211 height 25
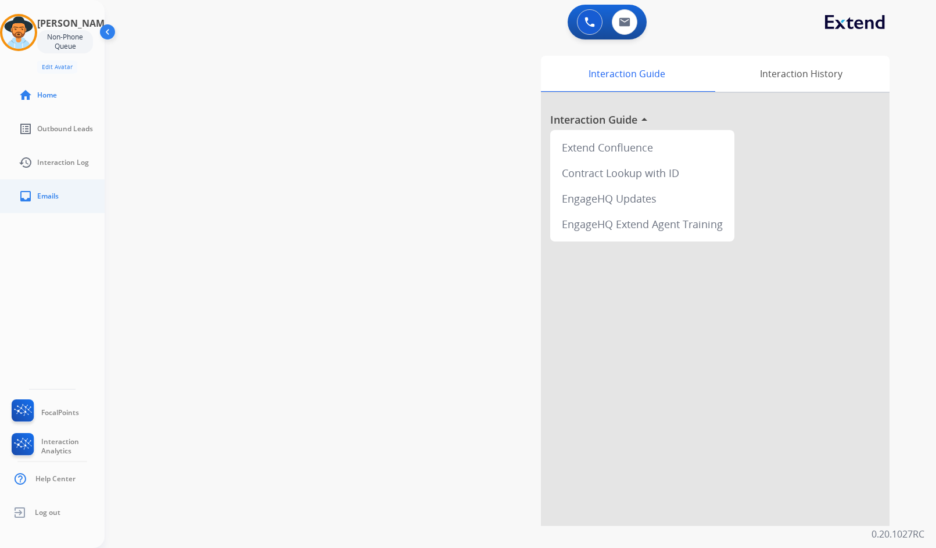
click at [66, 202] on link "inbox Emails" at bounding box center [61, 196] width 105 height 33
select select "**********"
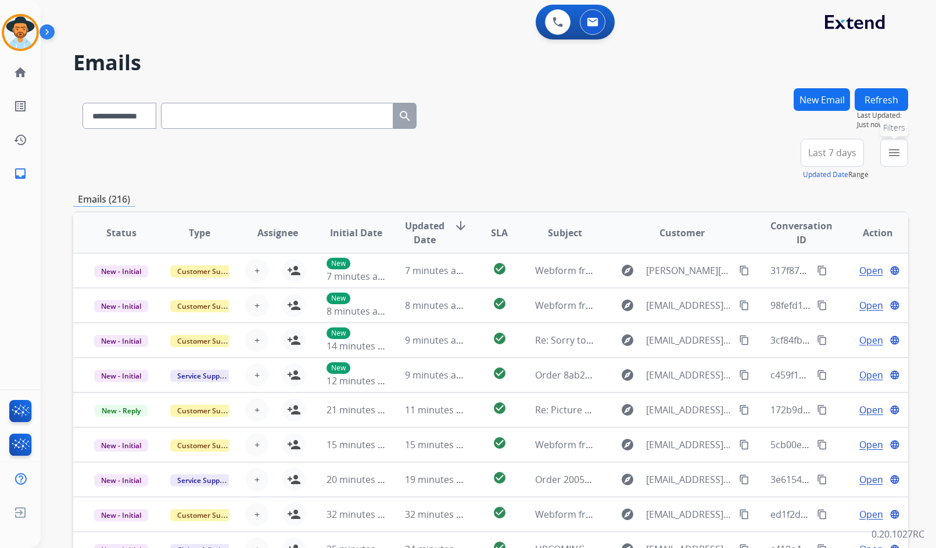
click at [891, 156] on mat-icon "menu" at bounding box center [894, 153] width 14 height 14
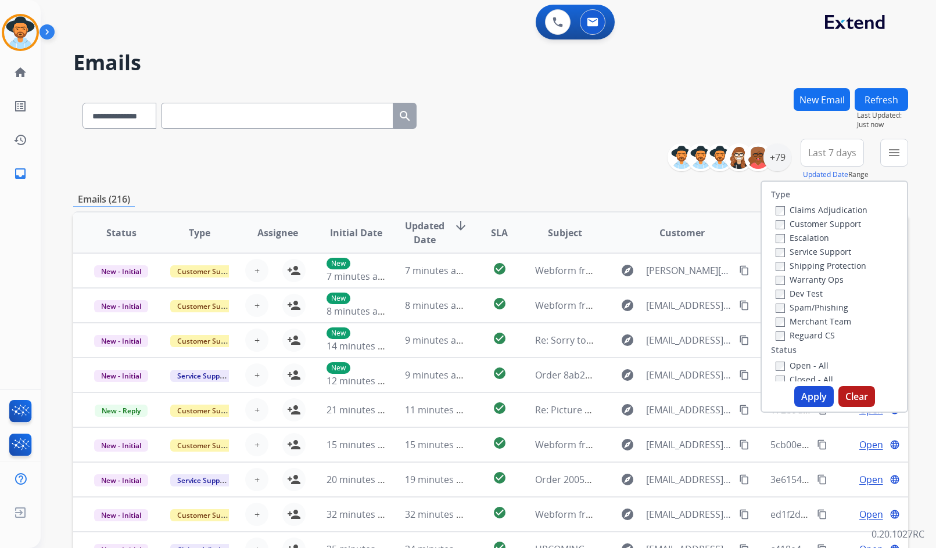
click at [839, 225] on label "Customer Support" at bounding box center [817, 223] width 85 height 11
click at [838, 271] on div "Shipping Protection" at bounding box center [821, 265] width 92 height 14
click at [832, 265] on label "Shipping Protection" at bounding box center [820, 265] width 91 height 11
click at [806, 334] on label "Reguard CS" at bounding box center [804, 335] width 59 height 11
click at [803, 364] on label "Open - All" at bounding box center [801, 365] width 53 height 11
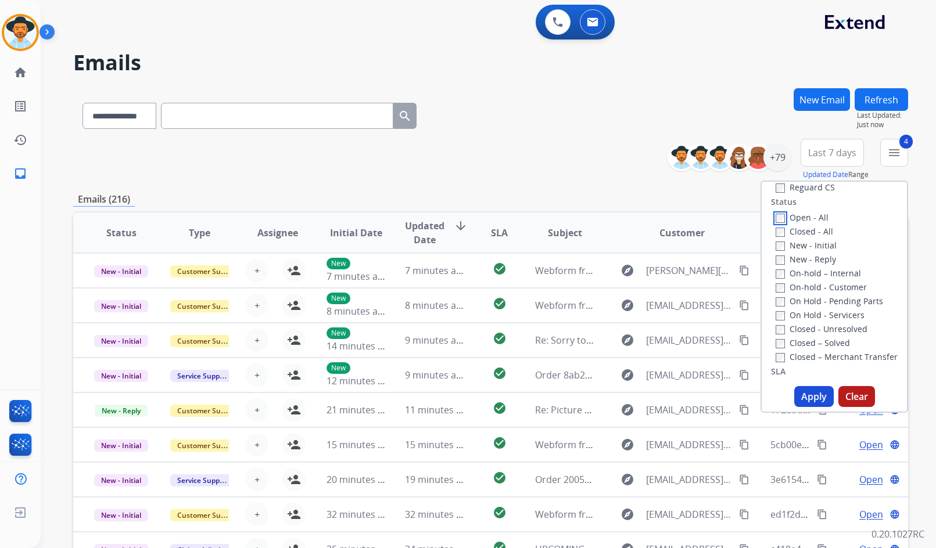
scroll to position [174, 0]
click at [814, 292] on label "On Hold - Servicers" at bounding box center [819, 288] width 89 height 11
click at [814, 275] on label "On Hold - Pending Parts" at bounding box center [828, 274] width 107 height 11
click at [816, 259] on label "On-hold - Customer" at bounding box center [820, 261] width 91 height 11
click at [817, 248] on label "On-hold – Internal" at bounding box center [817, 247] width 85 height 11
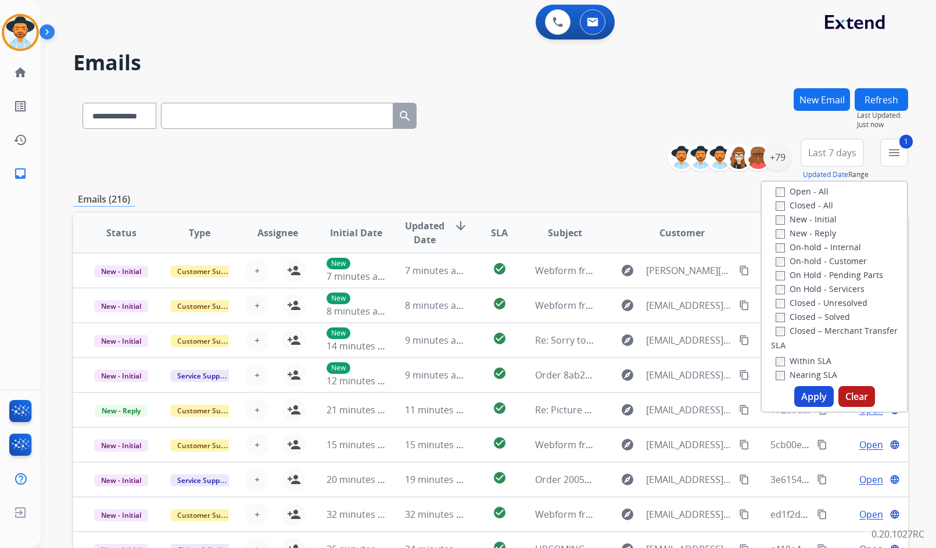
click at [815, 234] on label "New - Reply" at bounding box center [805, 233] width 60 height 11
click at [809, 260] on label "On-hold - Customer" at bounding box center [820, 261] width 91 height 11
click at [809, 217] on label "New - Initial" at bounding box center [805, 219] width 61 height 11
click at [807, 398] on button "Apply" at bounding box center [813, 396] width 39 height 21
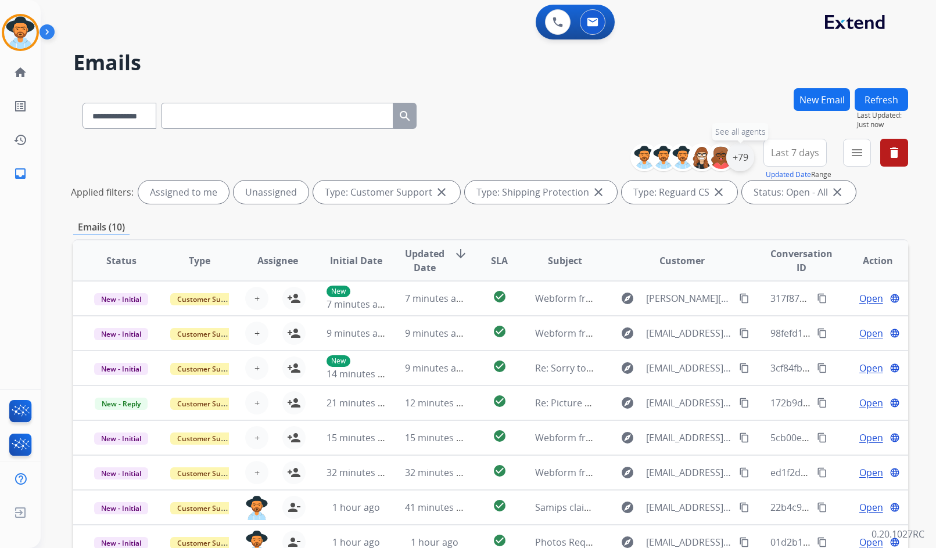
click at [742, 157] on div "+79" at bounding box center [740, 157] width 28 height 28
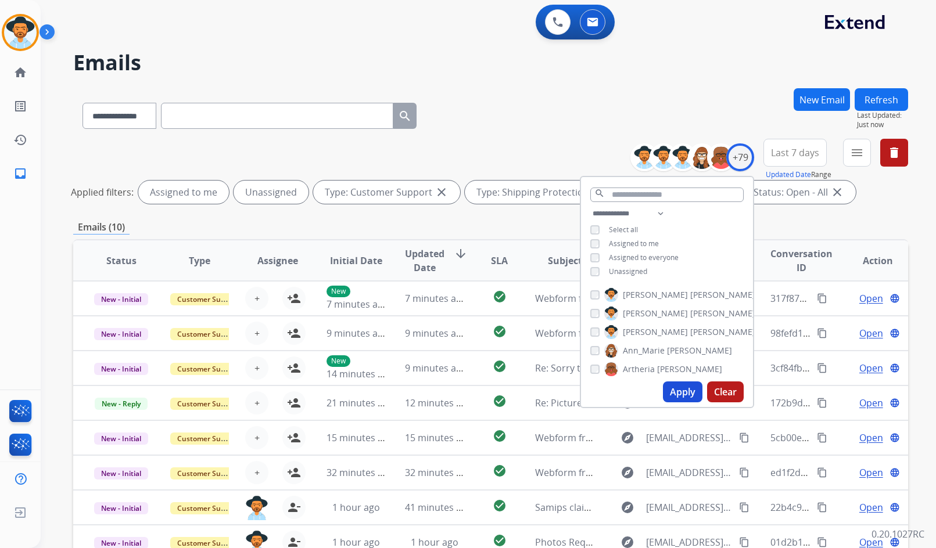
click at [616, 268] on span "Unassigned" at bounding box center [628, 272] width 38 height 10
click at [629, 326] on span "[PERSON_NAME]" at bounding box center [655, 332] width 65 height 12
click at [672, 388] on button "Apply" at bounding box center [682, 392] width 39 height 21
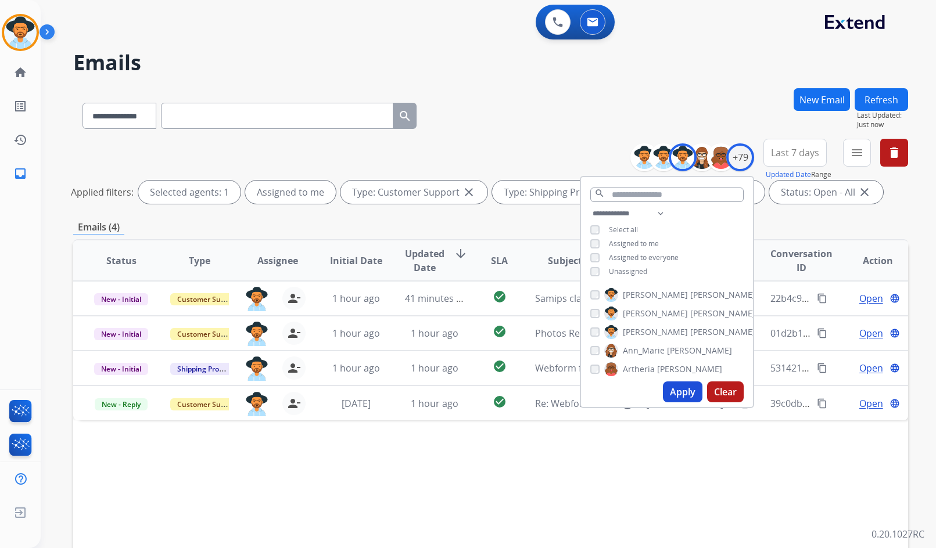
click at [402, 226] on div "Emails (4)" at bounding box center [490, 227] width 834 height 15
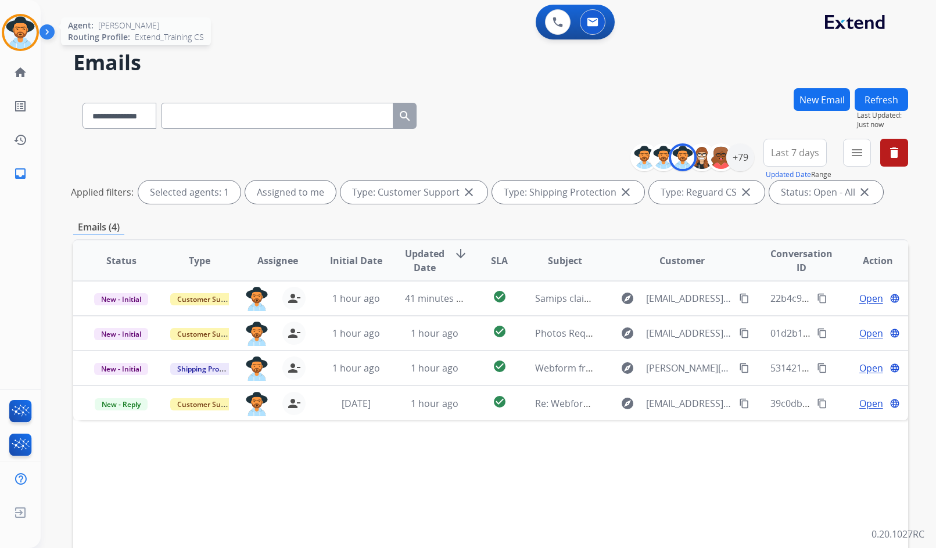
click at [12, 29] on img at bounding box center [20, 32] width 33 height 33
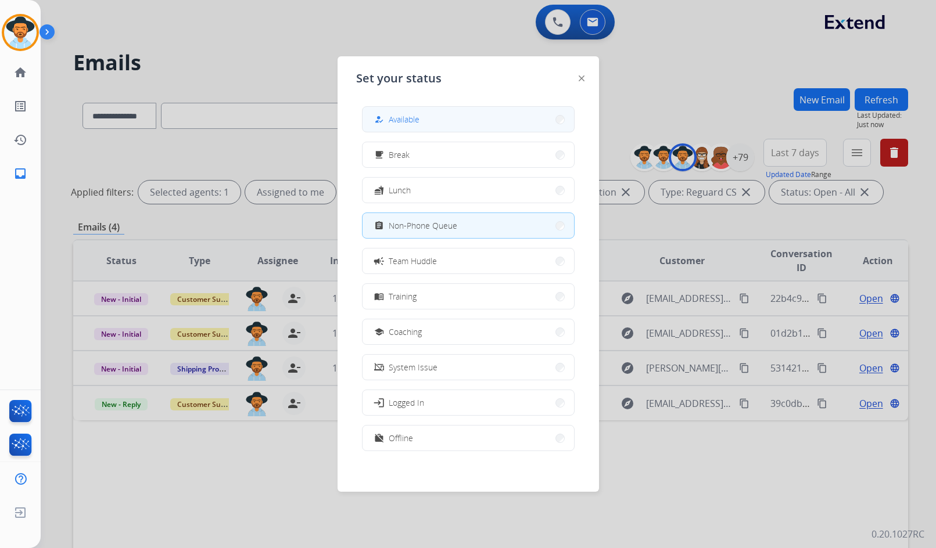
click at [528, 120] on button "how_to_reg Available" at bounding box center [467, 119] width 211 height 25
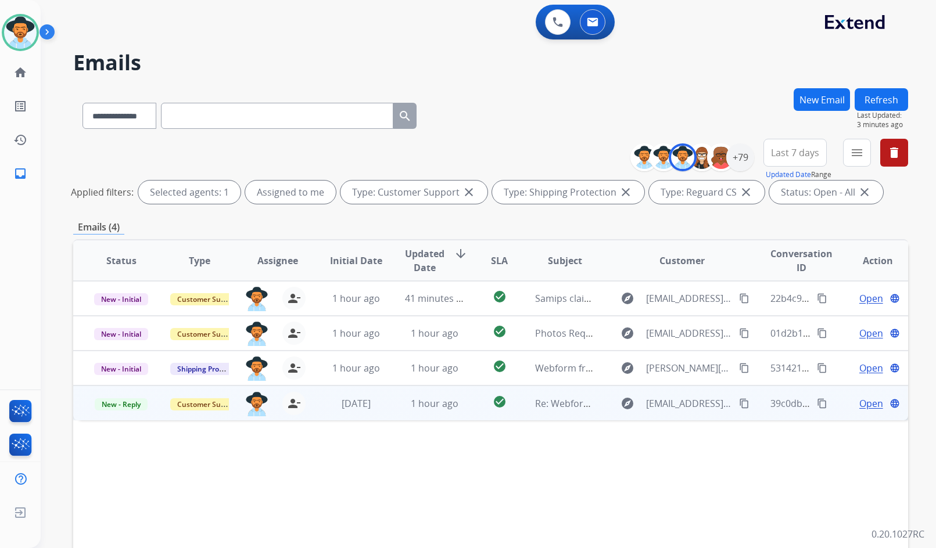
click at [859, 398] on span "Open" at bounding box center [871, 404] width 24 height 14
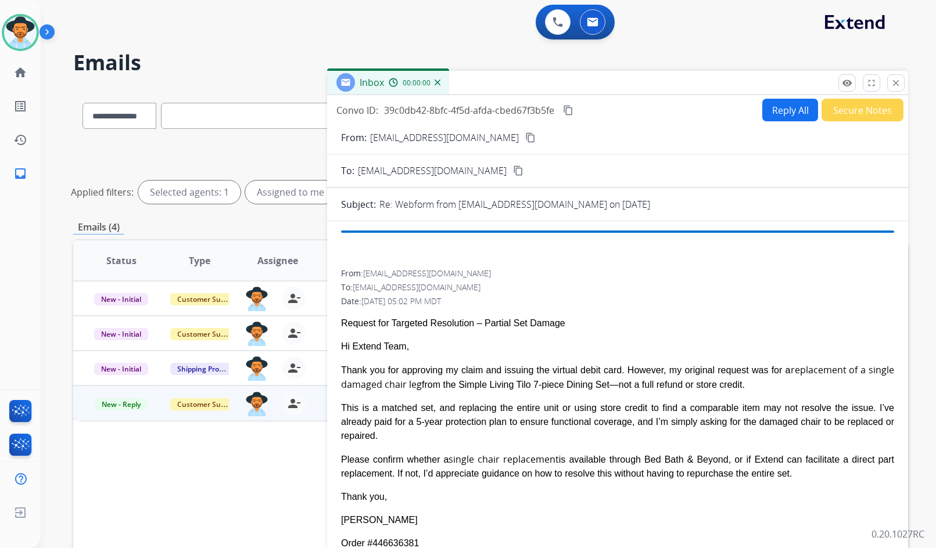
scroll to position [58, 0]
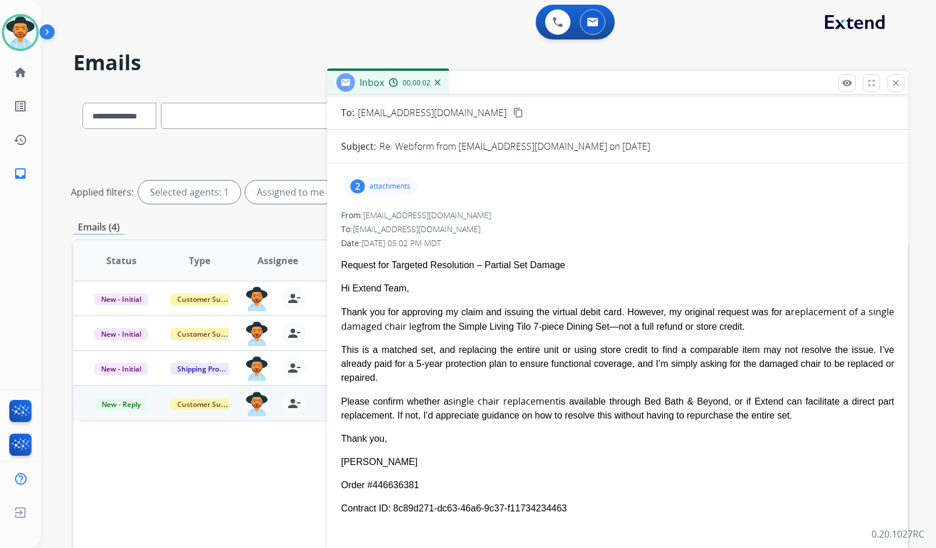
click at [380, 182] on p "attachments" at bounding box center [389, 186] width 41 height 9
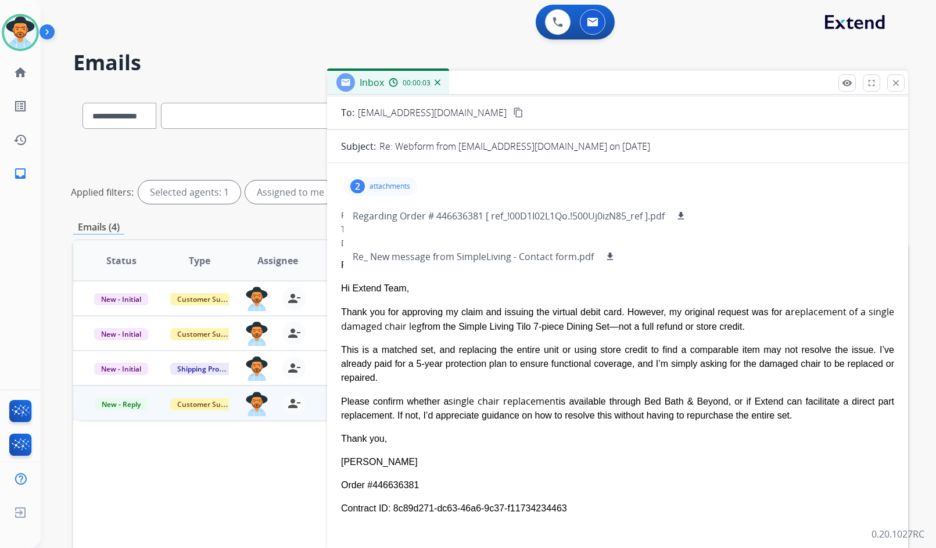
click at [382, 184] on p "attachments" at bounding box center [389, 186] width 41 height 9
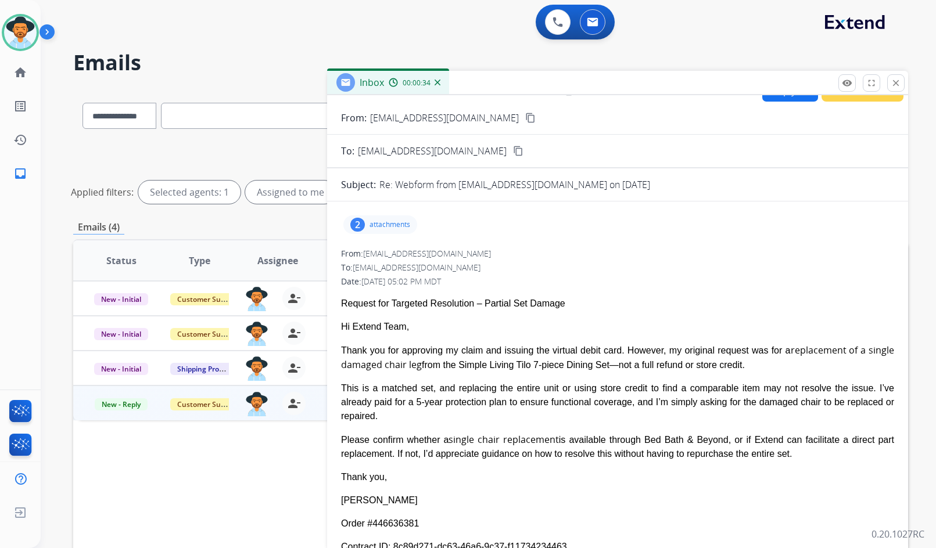
scroll to position [0, 0]
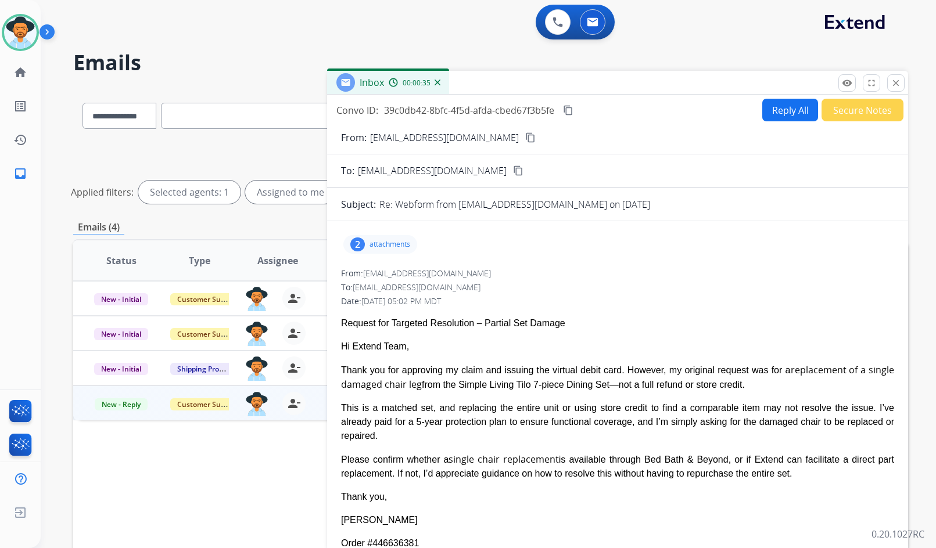
click at [525, 136] on mat-icon "content_copy" at bounding box center [530, 137] width 10 height 10
click at [569, 108] on mat-icon "content_copy" at bounding box center [568, 110] width 10 height 10
drag, startPoint x: 658, startPoint y: 439, endPoint x: 341, endPoint y: 365, distance: 325.5
click at [341, 365] on span "Request for Targeted Resolution – Partial Set Damage Hi Extend Team, Thank you …" at bounding box center [617, 456] width 553 height 280
copy span "Thank you for approving my claim and issuing the virtual debit card. However, m…"
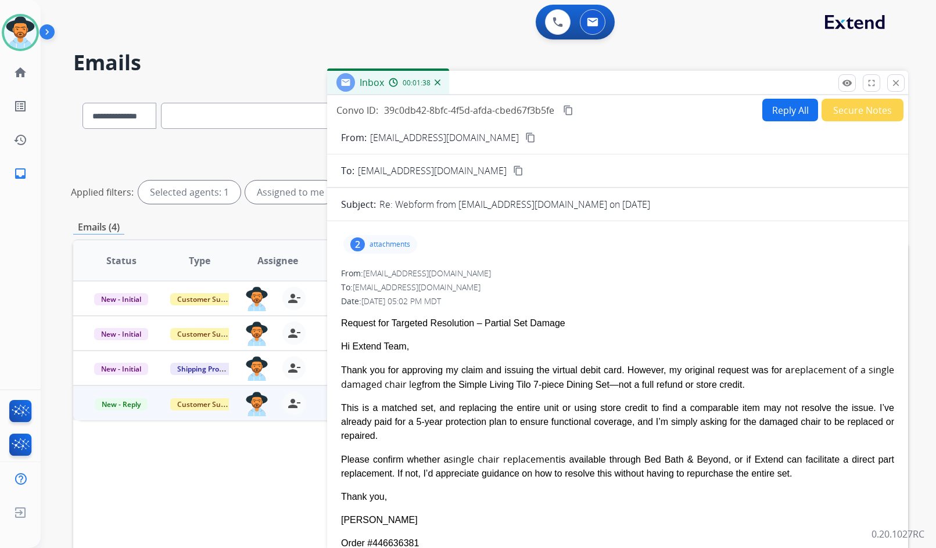
click at [544, 299] on div "Date: [DATE] 05:02 PM MDT" at bounding box center [617, 302] width 553 height 12
click at [782, 103] on button "Reply All" at bounding box center [790, 110] width 56 height 23
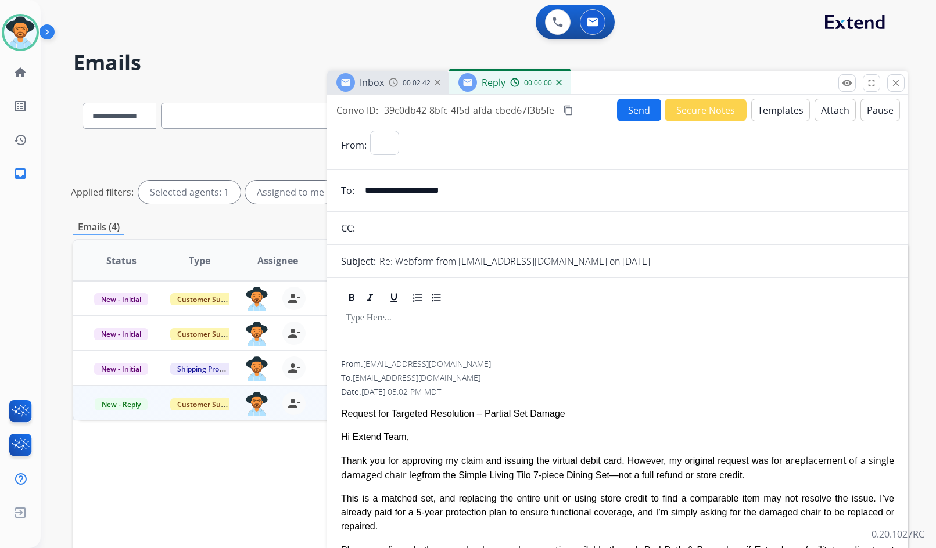
select select "**********"
click at [771, 109] on button "Templates" at bounding box center [780, 110] width 59 height 23
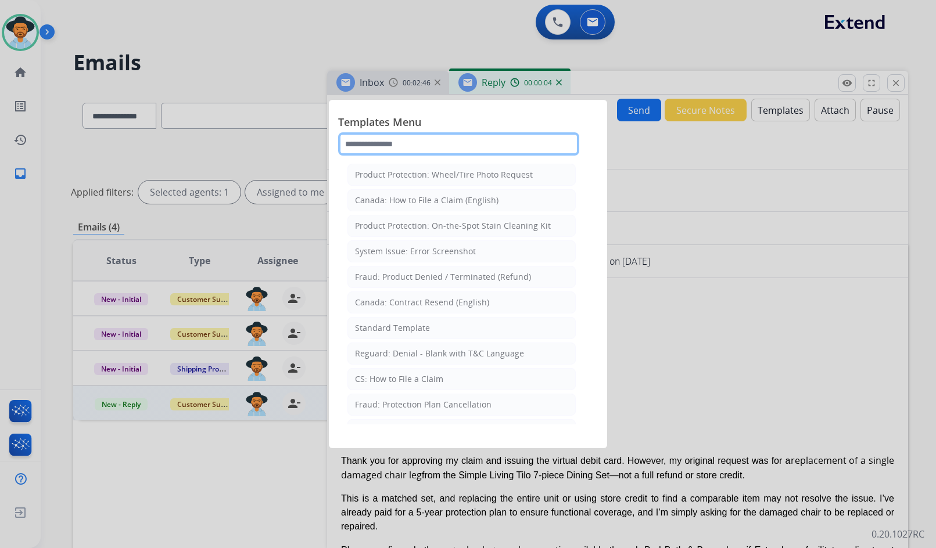
click at [433, 143] on input "text" at bounding box center [458, 143] width 241 height 23
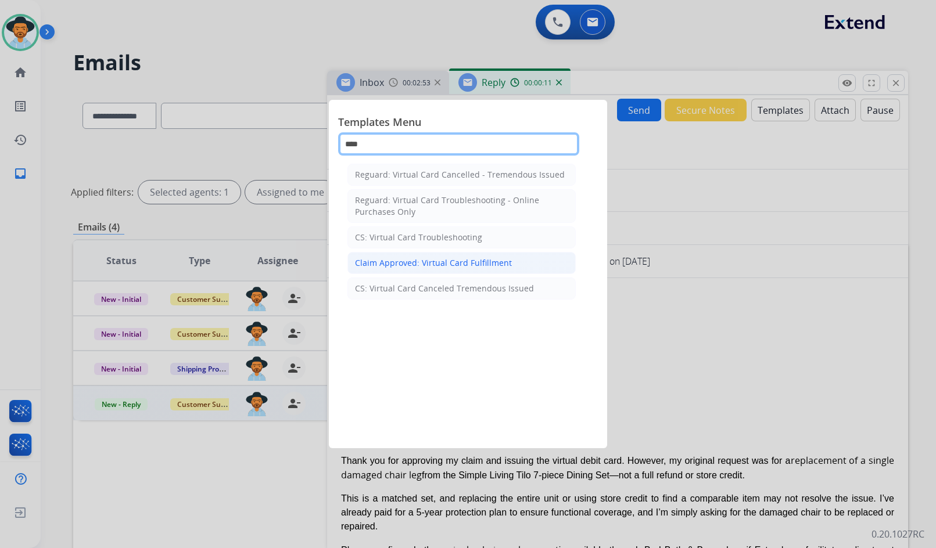
type input "****"
click at [443, 265] on div "Claim Approved: Virtual Card Fulfillment" at bounding box center [433, 263] width 157 height 12
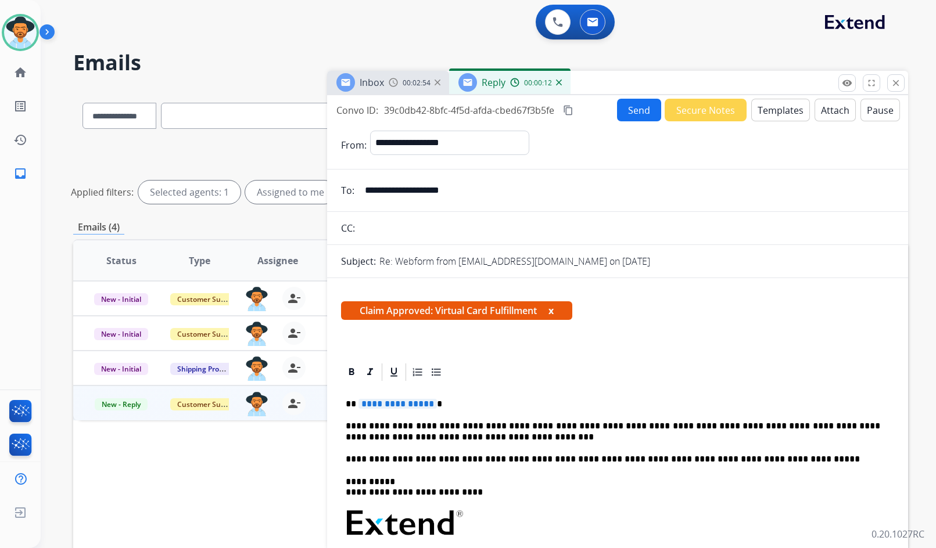
scroll to position [58, 0]
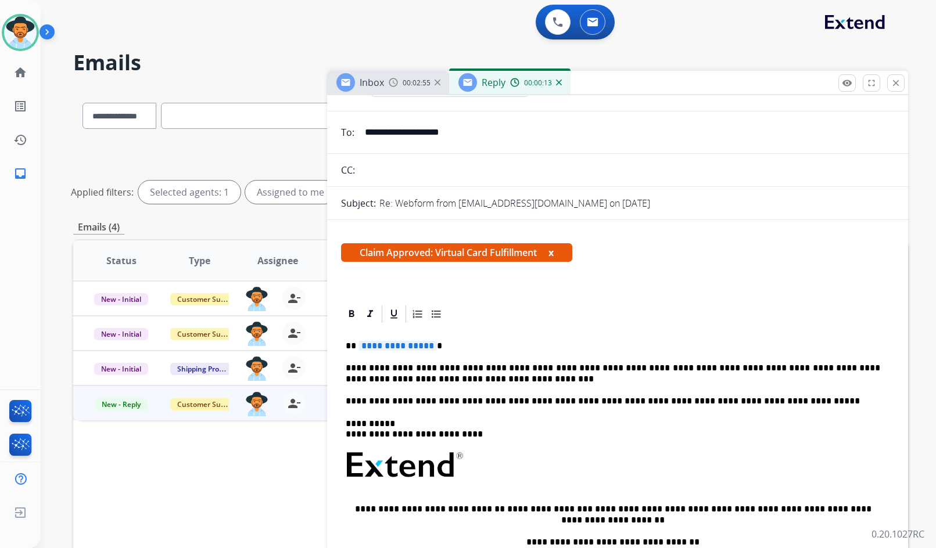
click at [479, 407] on div "**********" at bounding box center [617, 493] width 553 height 336
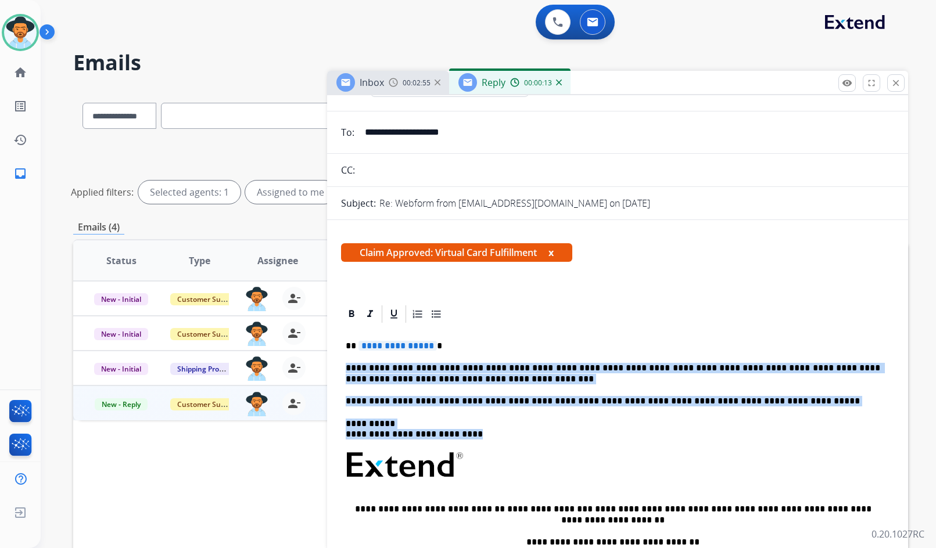
drag, startPoint x: 493, startPoint y: 433, endPoint x: 504, endPoint y: 333, distance: 100.5
click at [504, 333] on div "**********" at bounding box center [617, 493] width 553 height 336
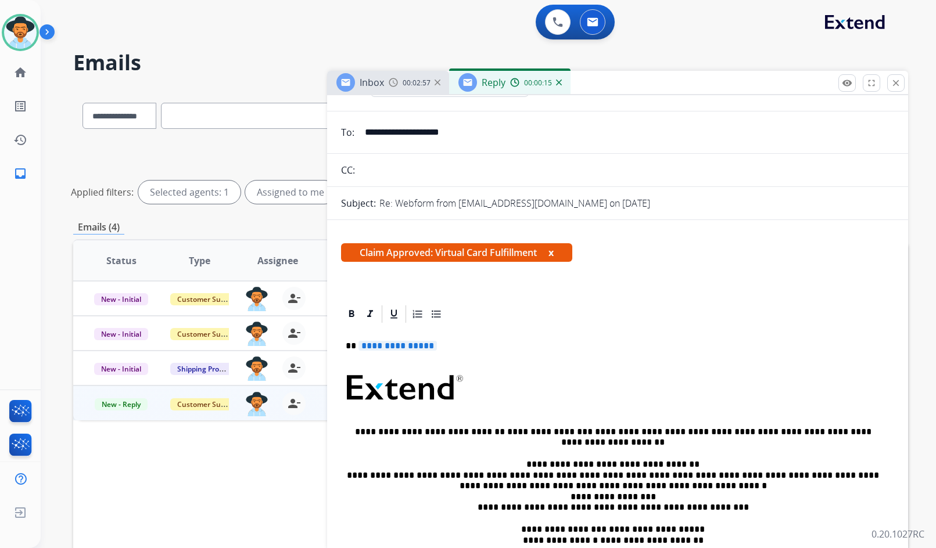
drag, startPoint x: 551, startPoint y: 253, endPoint x: 529, endPoint y: 267, distance: 26.4
click at [552, 253] on button "x" at bounding box center [550, 253] width 5 height 14
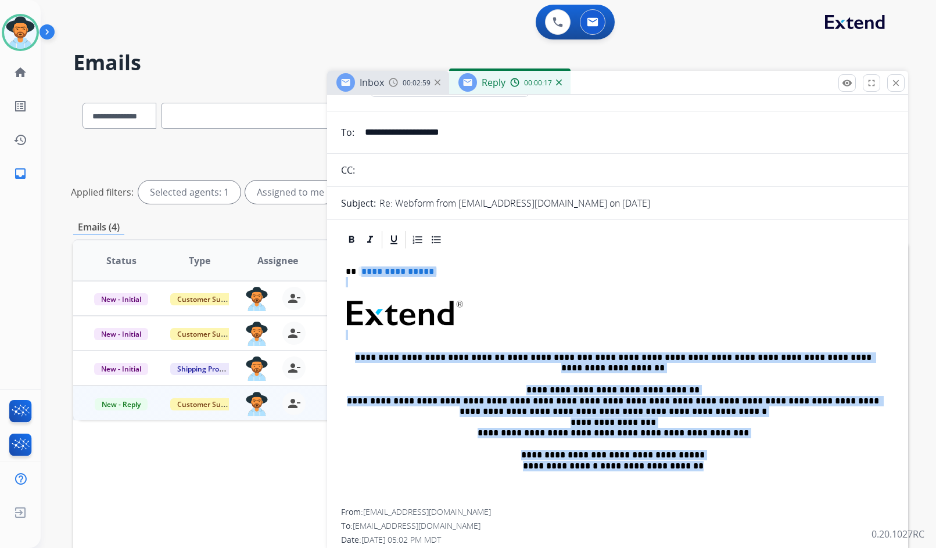
drag, startPoint x: 681, startPoint y: 420, endPoint x: 620, endPoint y: 255, distance: 176.6
click at [620, 255] on div "**********" at bounding box center [617, 379] width 553 height 258
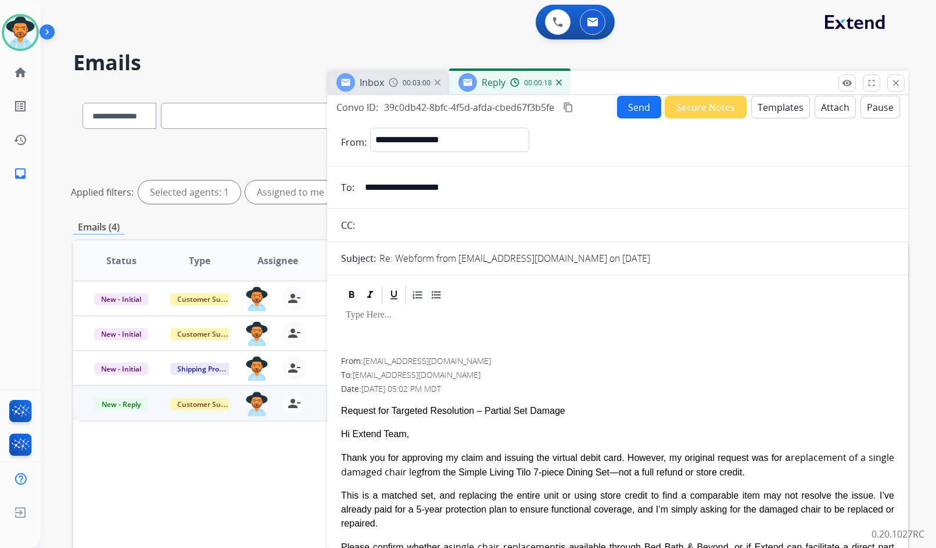
scroll to position [0, 0]
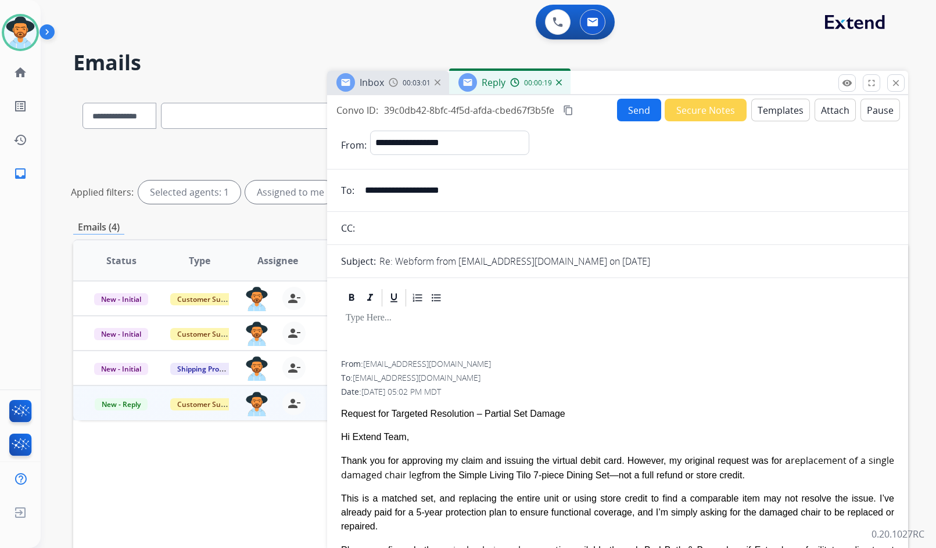
click at [776, 109] on button "Templates" at bounding box center [780, 110] width 59 height 23
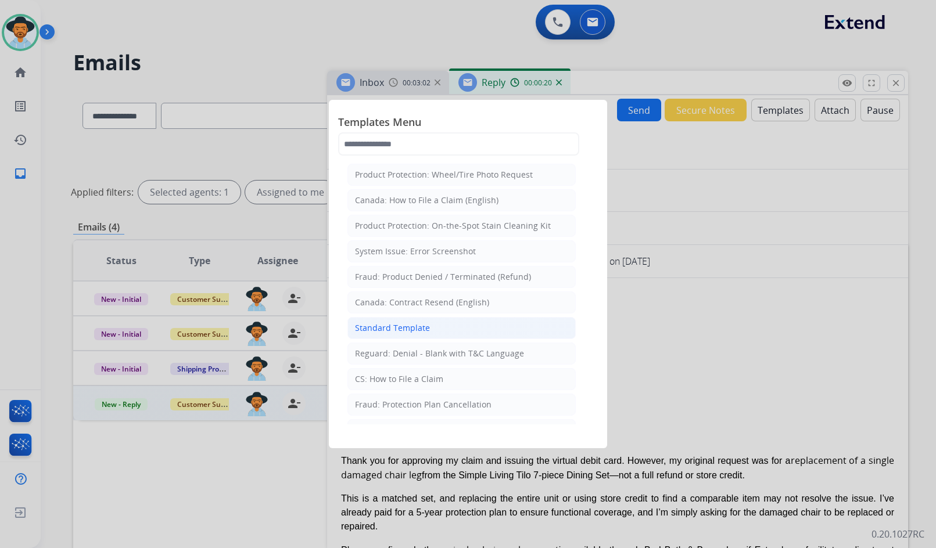
click at [427, 327] on li "Standard Template" at bounding box center [461, 328] width 228 height 22
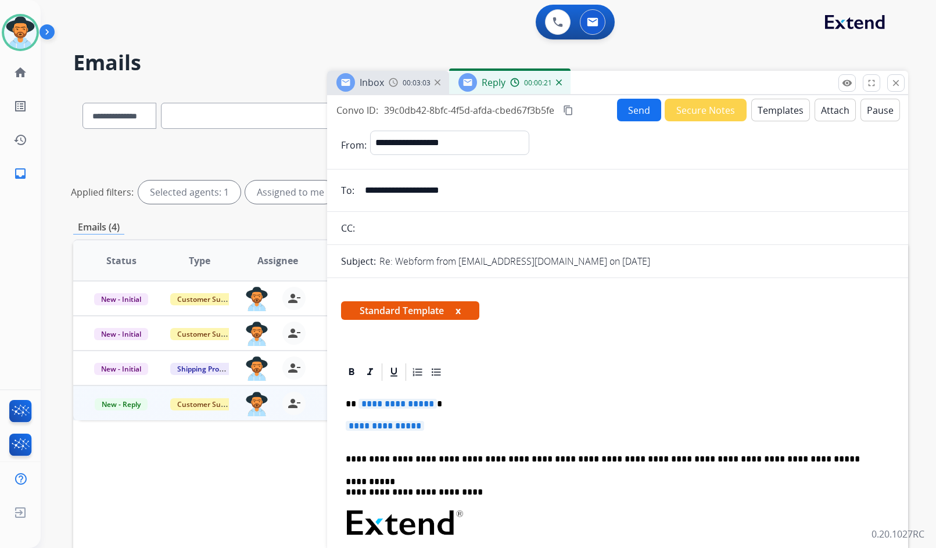
click at [411, 408] on span "**********" at bounding box center [397, 404] width 78 height 10
click at [374, 401] on span "**********" at bounding box center [397, 404] width 78 height 10
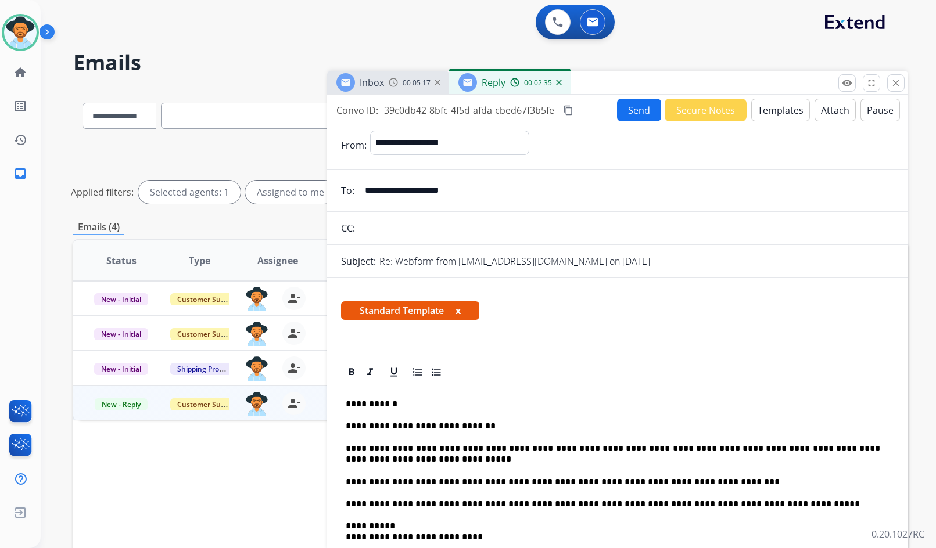
click at [630, 113] on button "Send" at bounding box center [639, 110] width 44 height 23
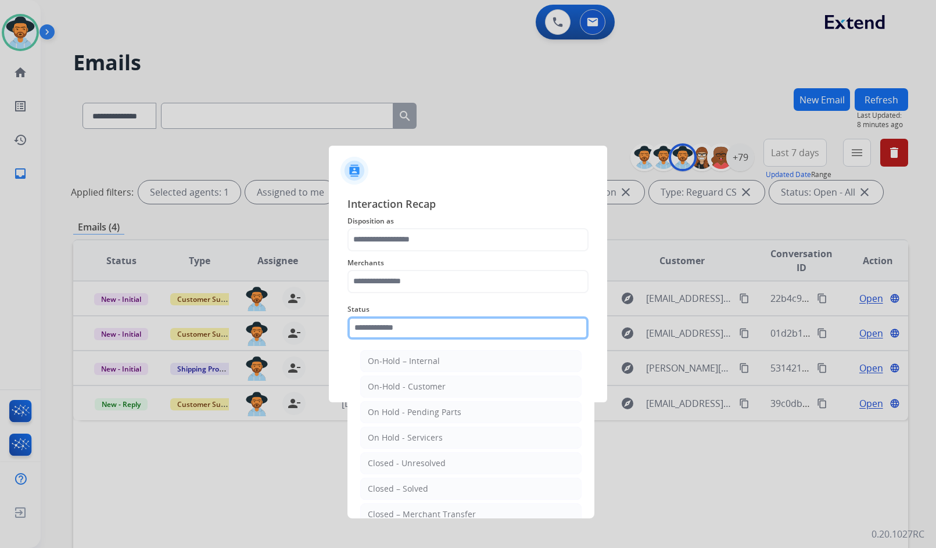
click at [397, 329] on input "text" at bounding box center [467, 327] width 241 height 23
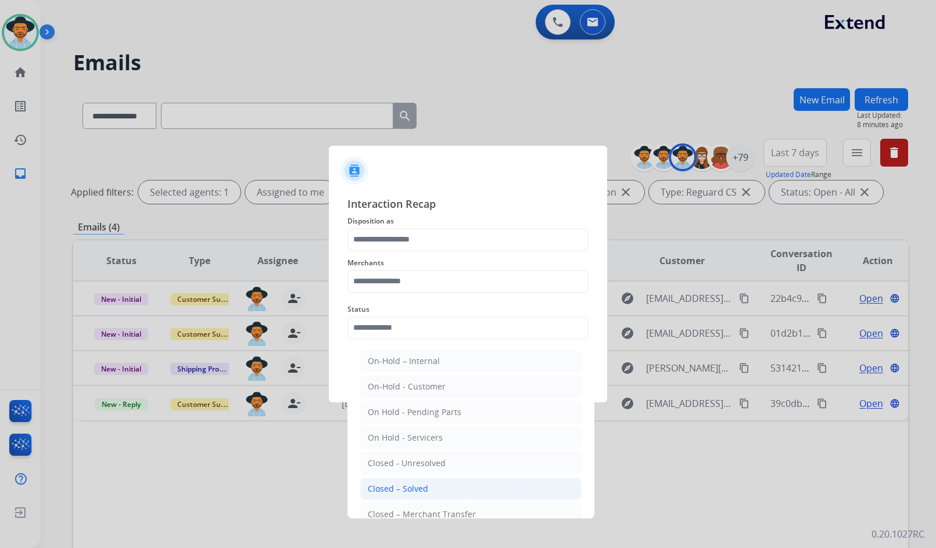
click at [416, 495] on li "Closed – Solved" at bounding box center [470, 489] width 221 height 22
type input "**********"
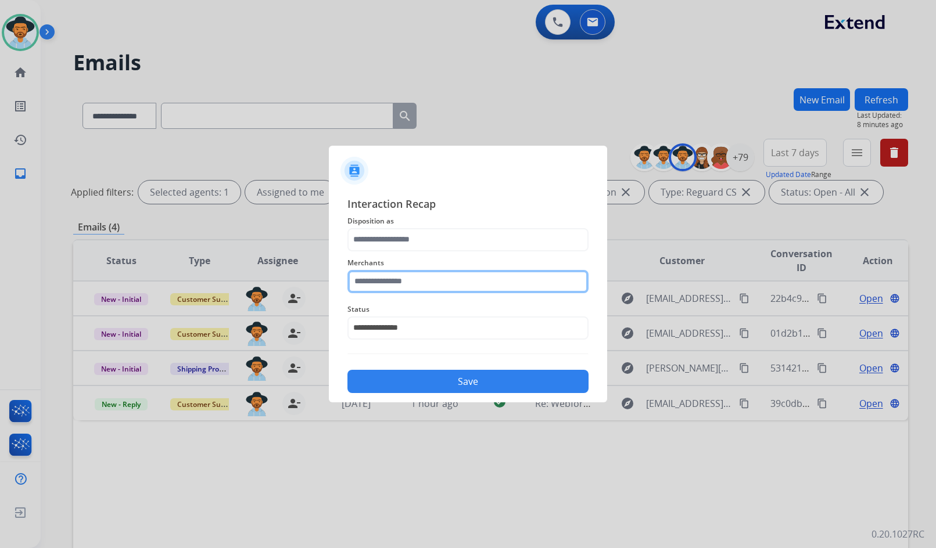
click at [394, 285] on input "text" at bounding box center [467, 281] width 241 height 23
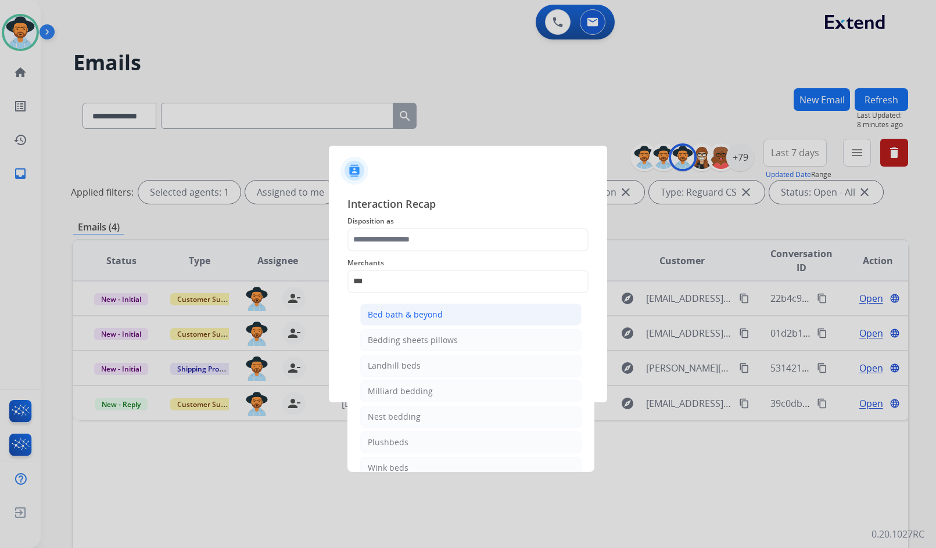
click at [395, 320] on div "Bed bath & beyond" at bounding box center [405, 315] width 75 height 12
type input "**********"
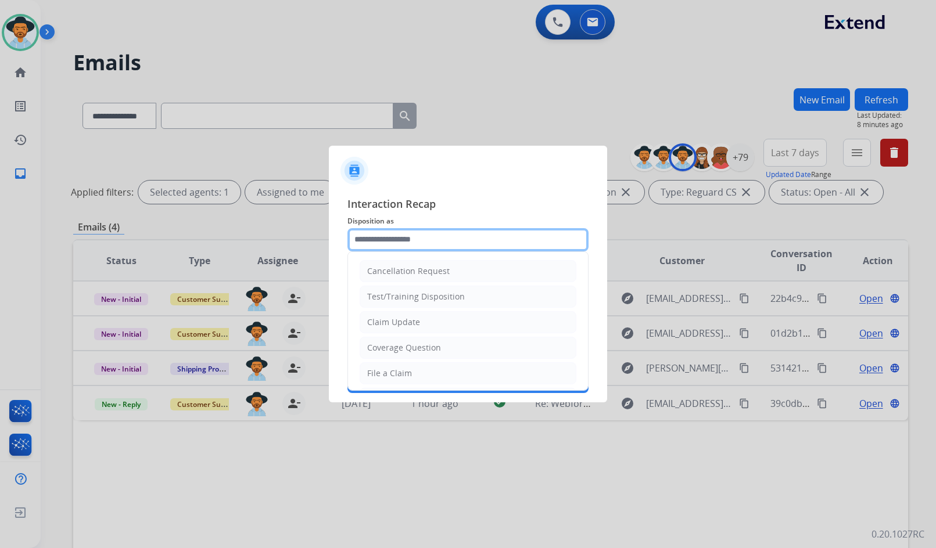
click at [408, 246] on input "text" at bounding box center [467, 239] width 241 height 23
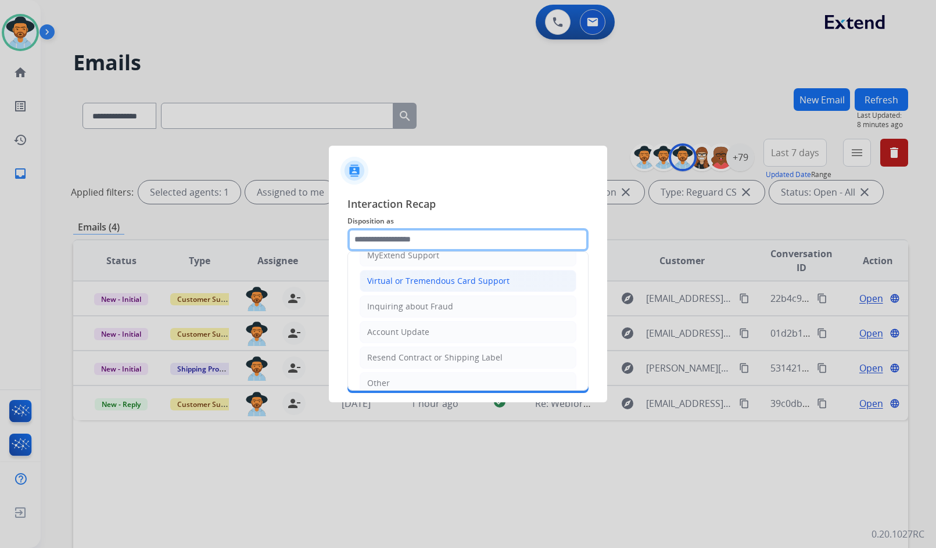
scroll to position [123, 0]
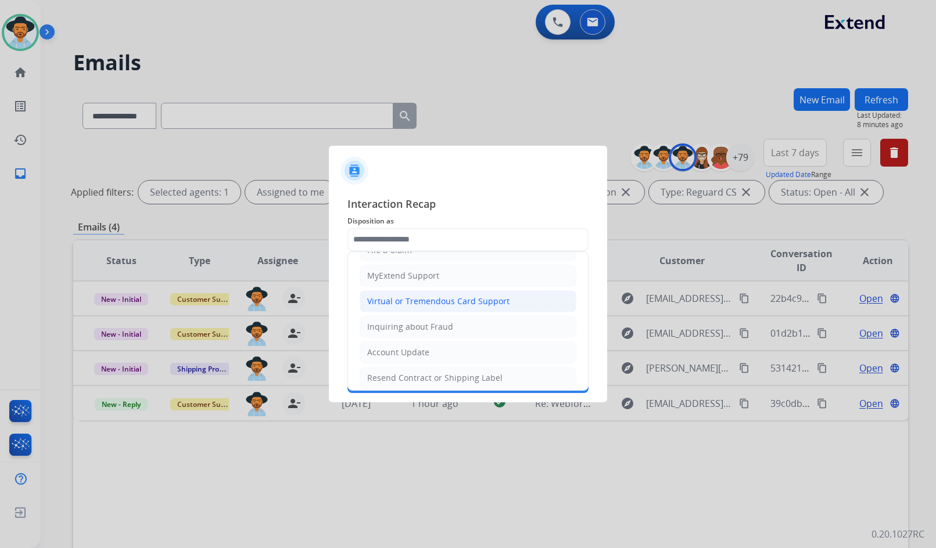
click at [418, 303] on div "Virtual or Tremendous Card Support" at bounding box center [438, 302] width 142 height 12
type input "**********"
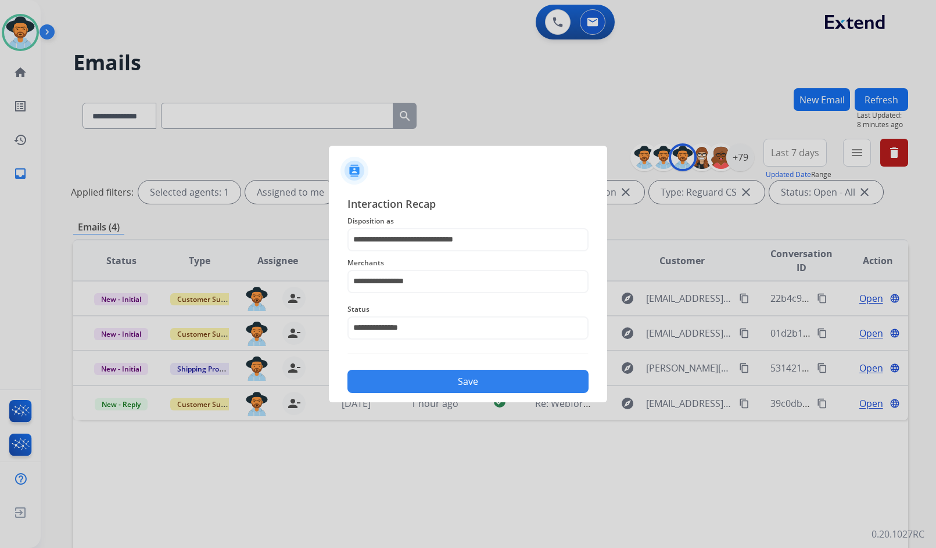
click at [448, 384] on button "Save" at bounding box center [467, 381] width 241 height 23
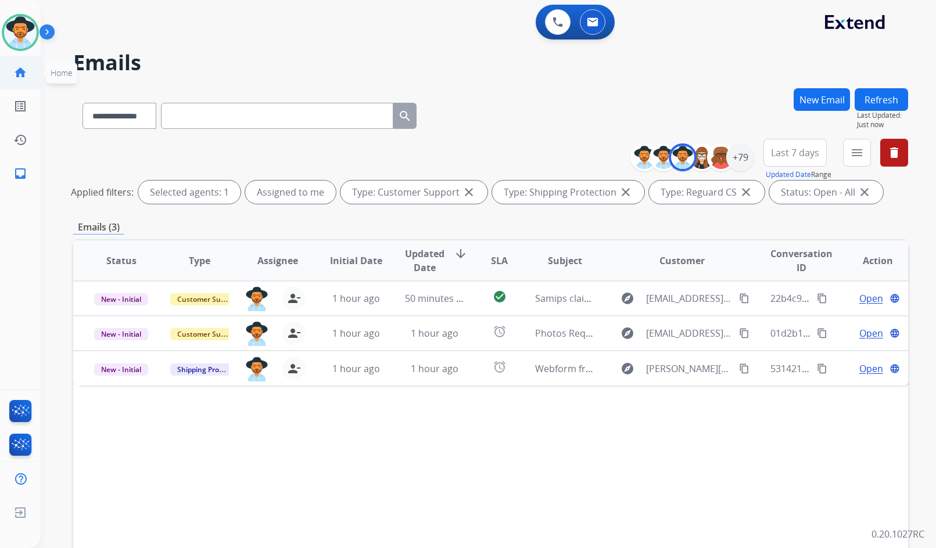
click at [19, 72] on mat-icon "home" at bounding box center [20, 73] width 14 height 14
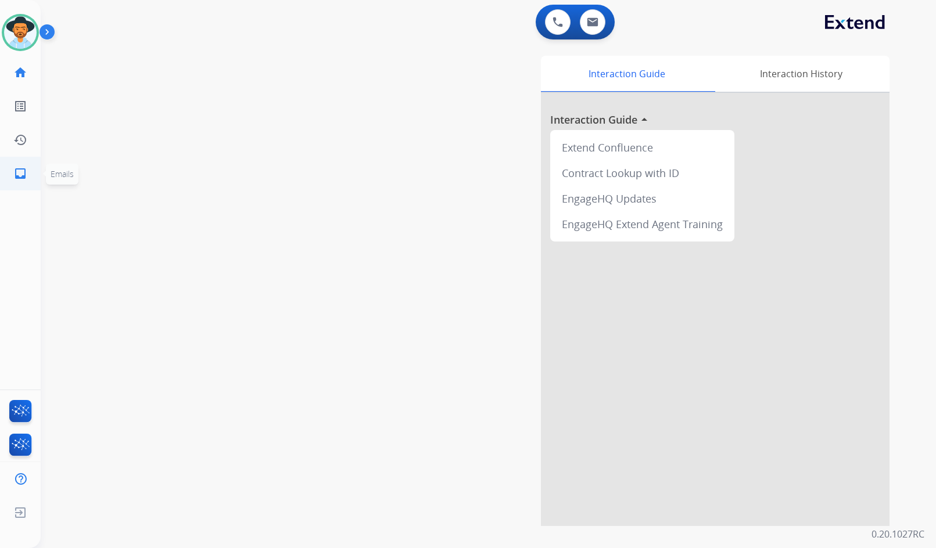
click at [31, 171] on link "inbox Emails" at bounding box center [20, 173] width 33 height 33
select select "**********"
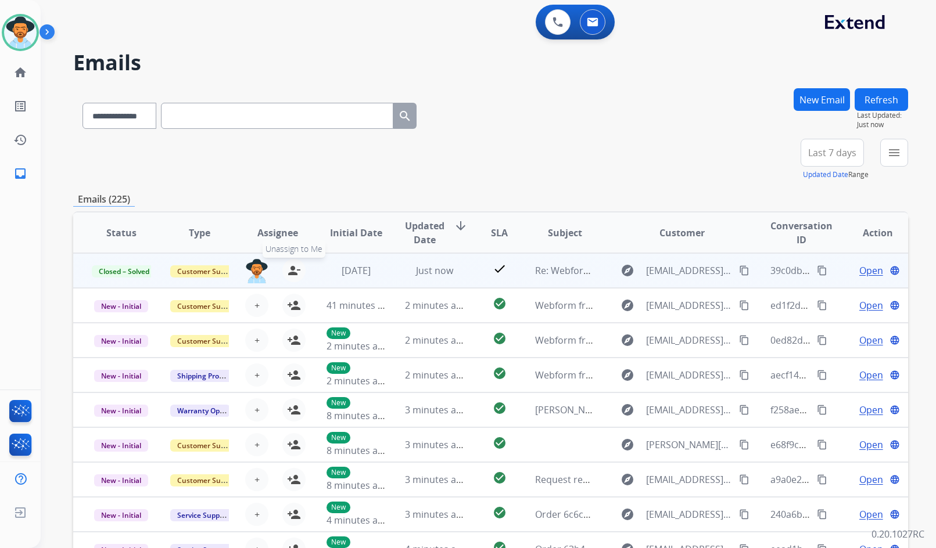
click at [294, 267] on mat-icon "person_remove" at bounding box center [294, 271] width 14 height 14
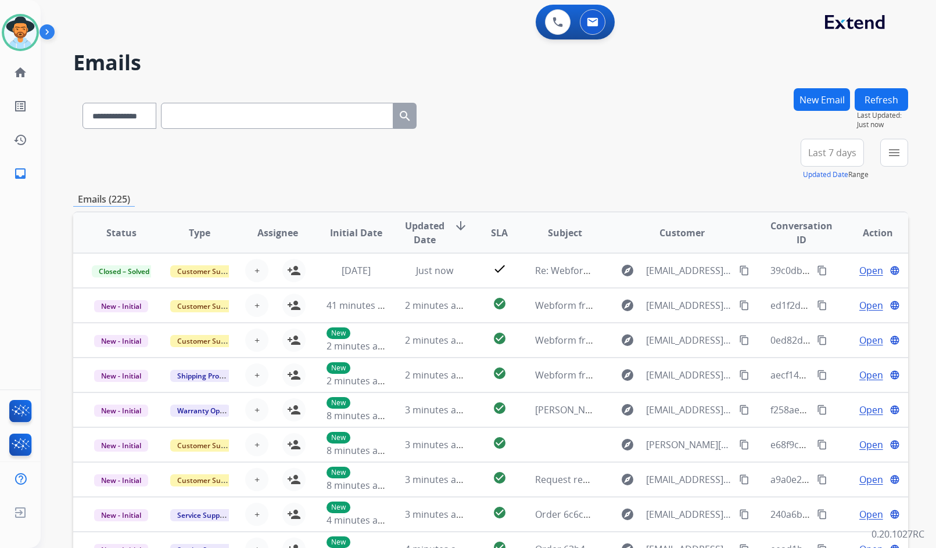
click at [883, 154] on button "menu" at bounding box center [894, 153] width 28 height 28
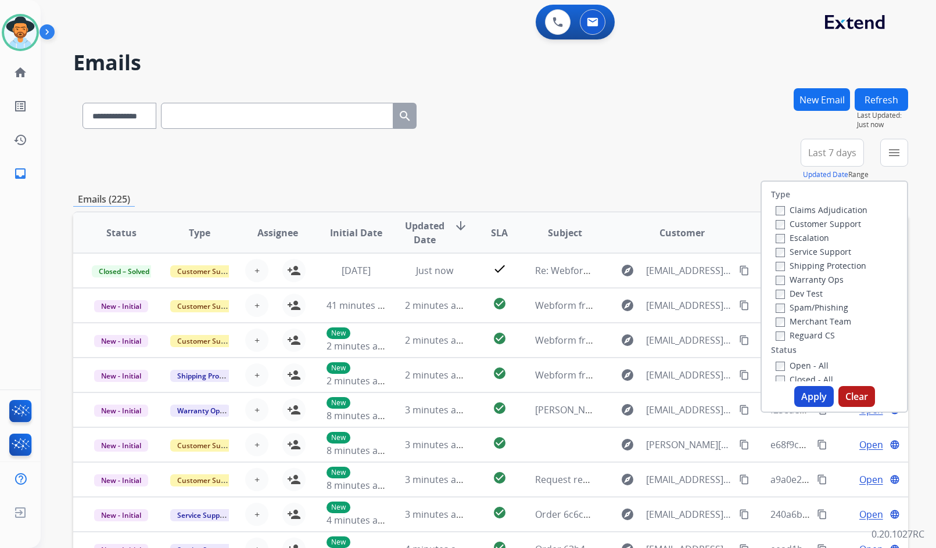
click at [819, 224] on label "Customer Support" at bounding box center [817, 223] width 85 height 11
click at [830, 263] on label "Shipping Protection" at bounding box center [820, 265] width 91 height 11
click at [818, 331] on label "Reguard CS" at bounding box center [804, 335] width 59 height 11
click at [811, 366] on label "Open - All" at bounding box center [801, 365] width 53 height 11
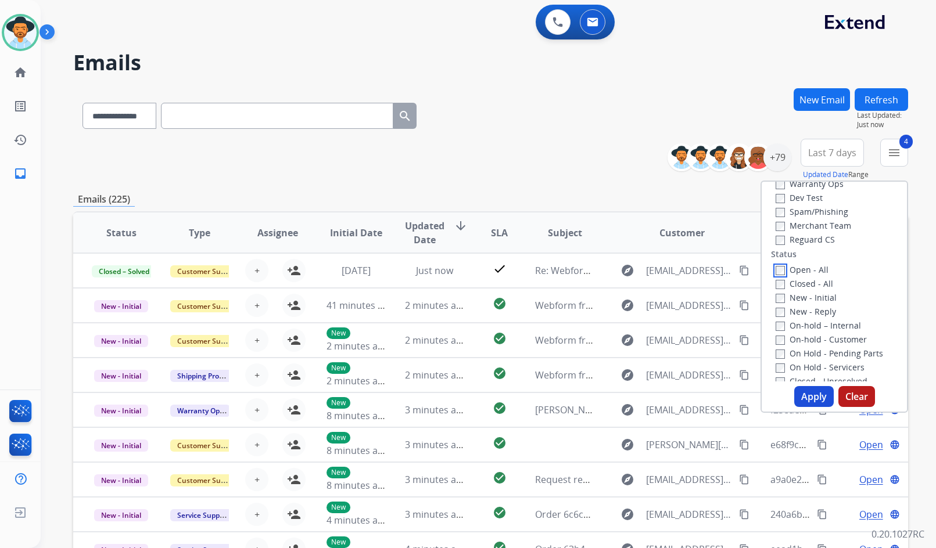
scroll to position [116, 0]
click at [830, 347] on label "On Hold - Servicers" at bounding box center [819, 346] width 89 height 11
click at [827, 329] on label "On Hold - Pending Parts" at bounding box center [828, 333] width 107 height 11
click at [825, 318] on label "On-hold - Customer" at bounding box center [820, 319] width 91 height 11
click at [825, 304] on label "On-hold – Internal" at bounding box center [817, 305] width 85 height 11
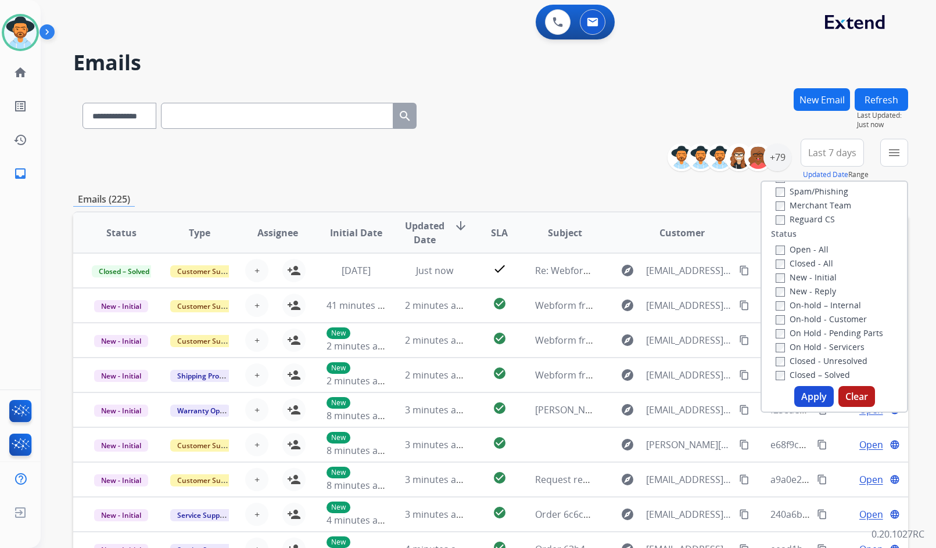
click at [810, 286] on label "New - Reply" at bounding box center [805, 291] width 60 height 11
click at [808, 276] on label "New - Initial" at bounding box center [805, 277] width 61 height 11
click at [811, 395] on button "Apply" at bounding box center [813, 396] width 39 height 21
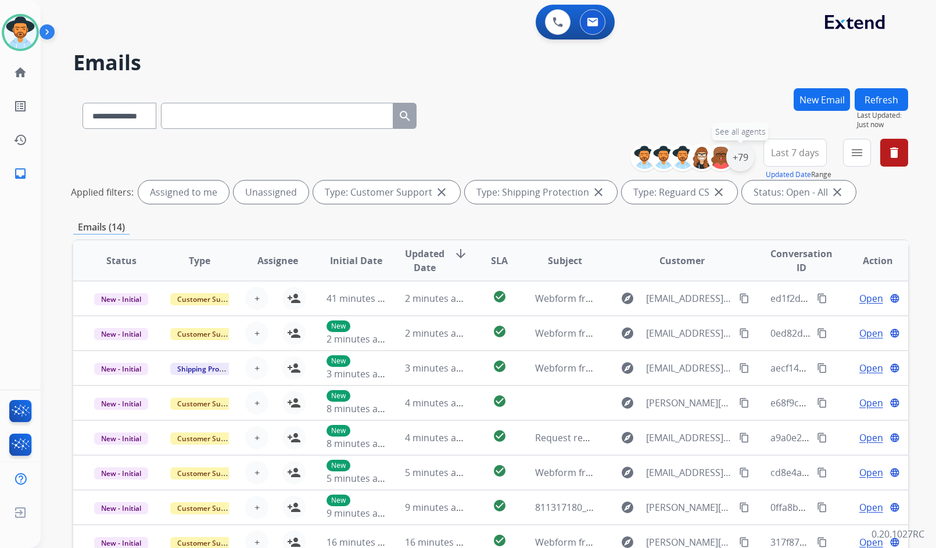
click at [736, 164] on div "+79" at bounding box center [740, 157] width 28 height 28
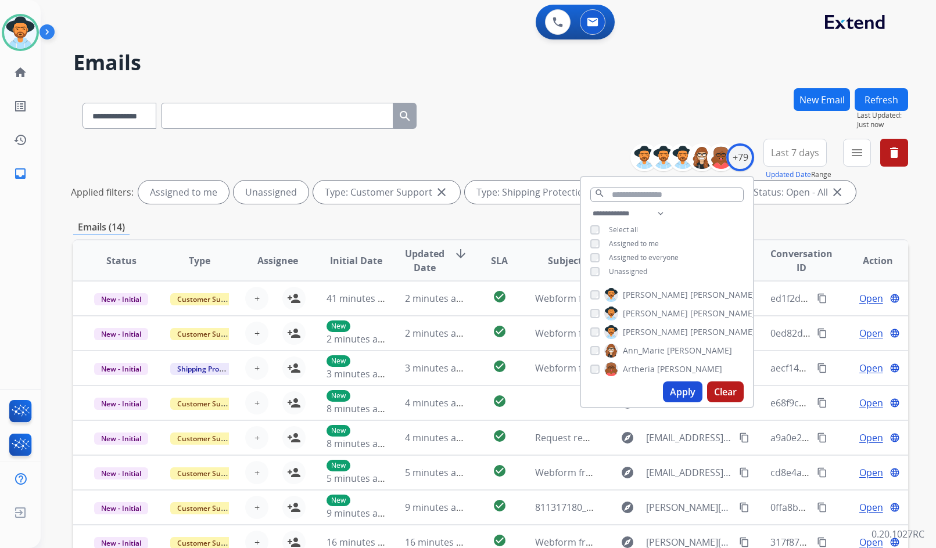
click at [614, 271] on span "Unassigned" at bounding box center [628, 272] width 38 height 10
click at [636, 326] on span "[PERSON_NAME]" at bounding box center [655, 332] width 65 height 12
click at [682, 401] on button "Apply" at bounding box center [682, 392] width 39 height 21
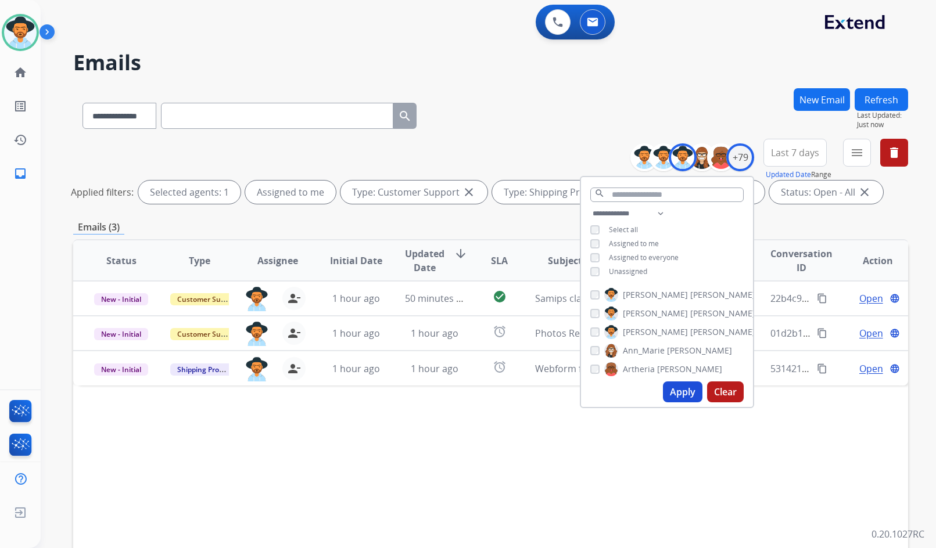
click at [503, 451] on div "Status Type Assignee Initial Date Updated Date arrow_downward SLA Subject Custo…" at bounding box center [490, 433] width 834 height 389
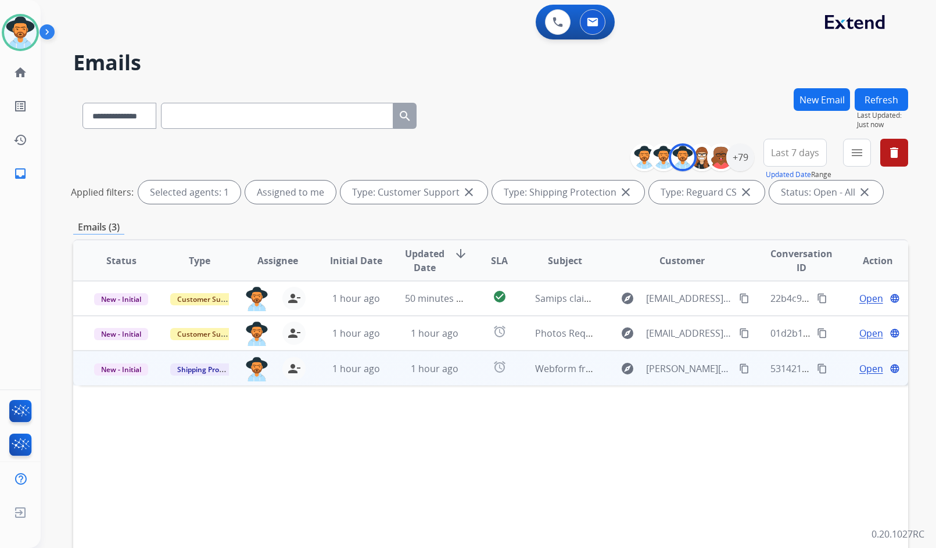
click at [868, 371] on span "Open" at bounding box center [871, 369] width 24 height 14
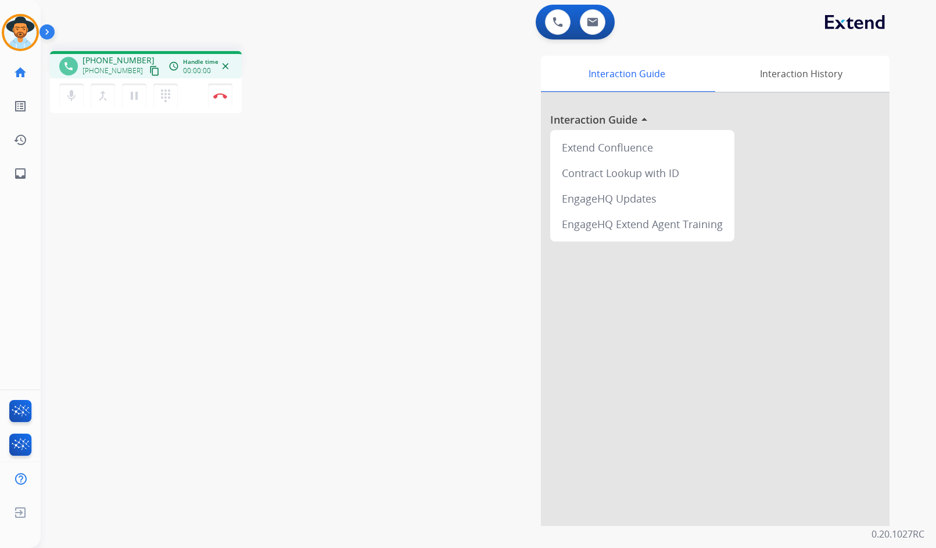
click at [149, 67] on mat-icon "content_copy" at bounding box center [154, 71] width 10 height 10
click at [218, 98] on img at bounding box center [220, 96] width 14 height 6
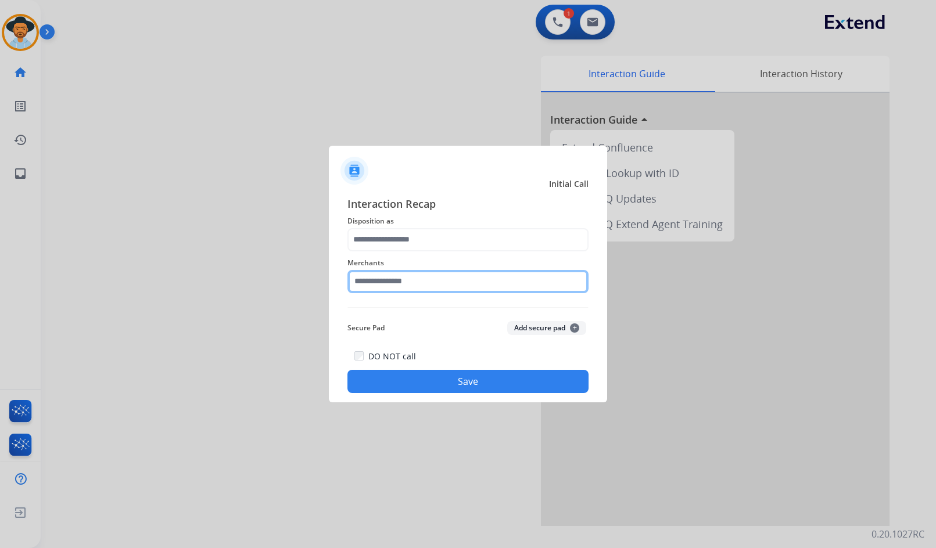
click at [415, 283] on input "text" at bounding box center [467, 281] width 241 height 23
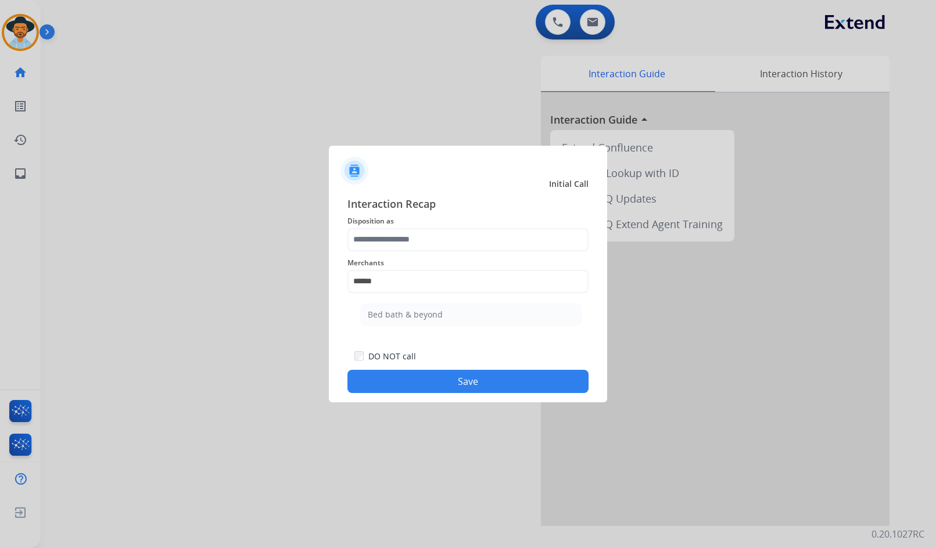
click at [430, 314] on div "Bed bath & beyond" at bounding box center [405, 315] width 75 height 12
type input "**********"
click at [418, 254] on div "**********" at bounding box center [467, 274] width 241 height 46
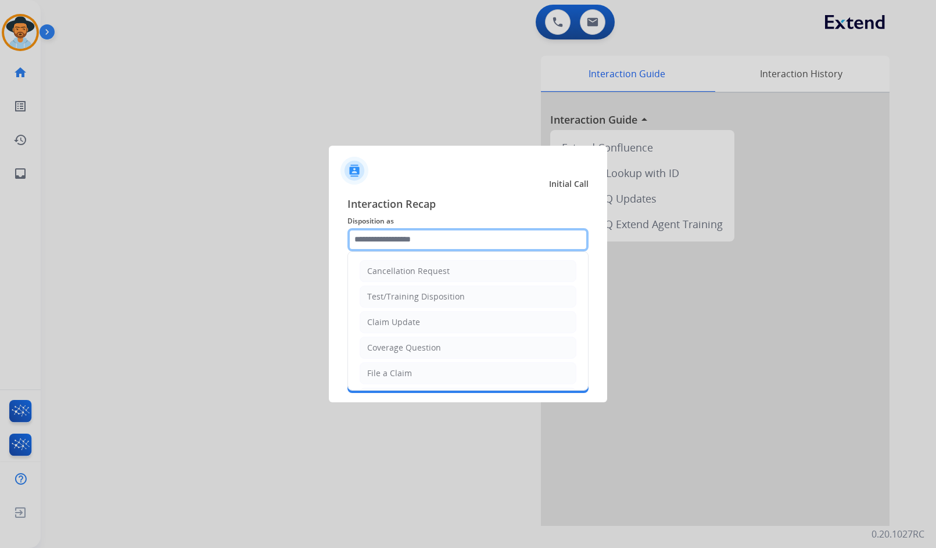
click at [420, 242] on input "text" at bounding box center [467, 239] width 241 height 23
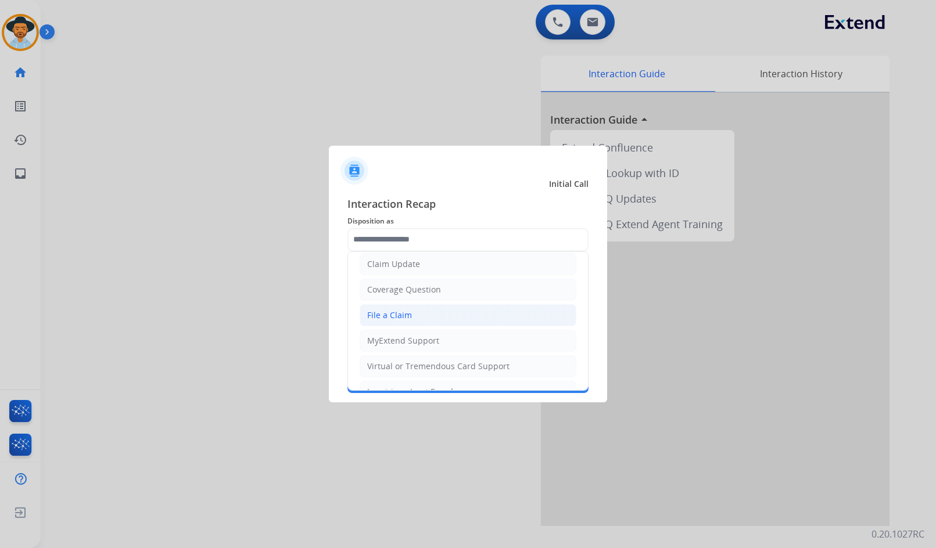
click at [438, 312] on li "File a Claim" at bounding box center [467, 315] width 217 height 22
type input "**********"
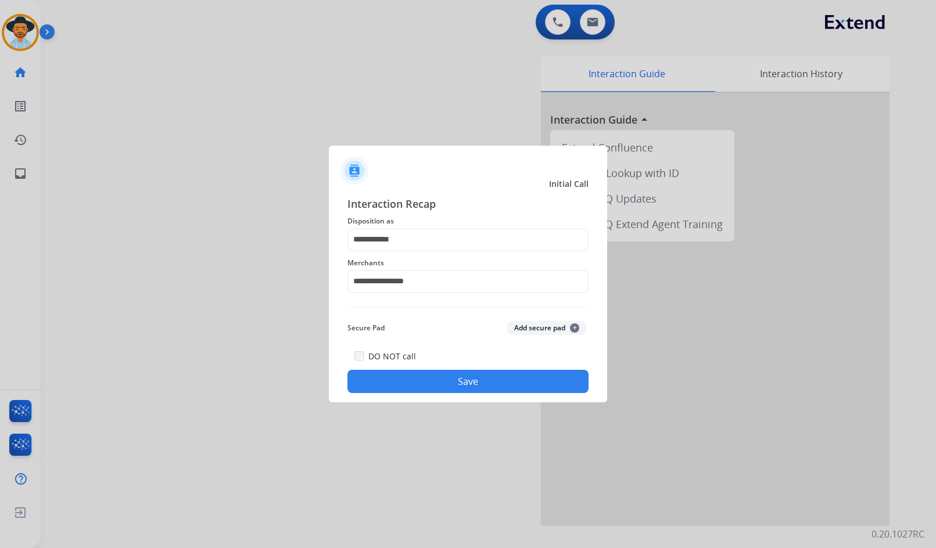
click at [476, 379] on button "Save" at bounding box center [467, 381] width 241 height 23
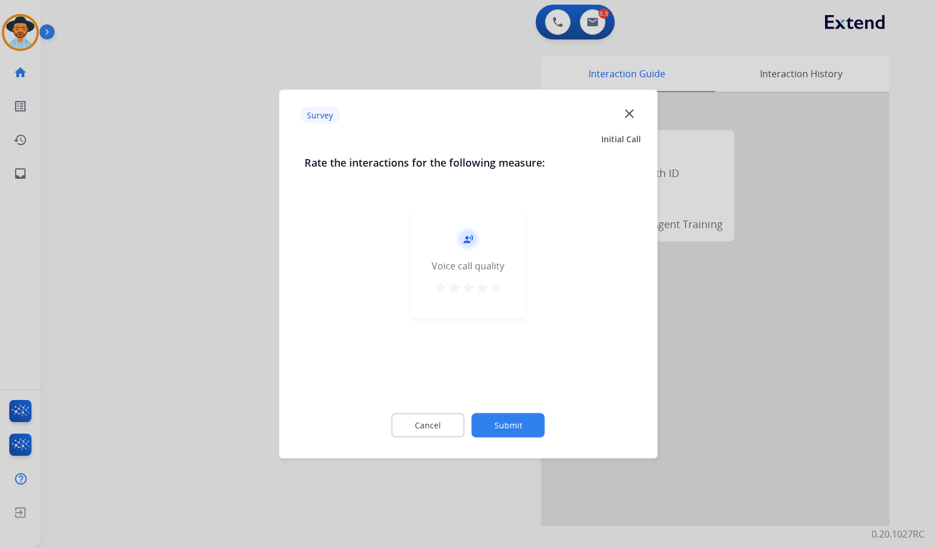
click at [530, 420] on button "Submit" at bounding box center [508, 425] width 73 height 24
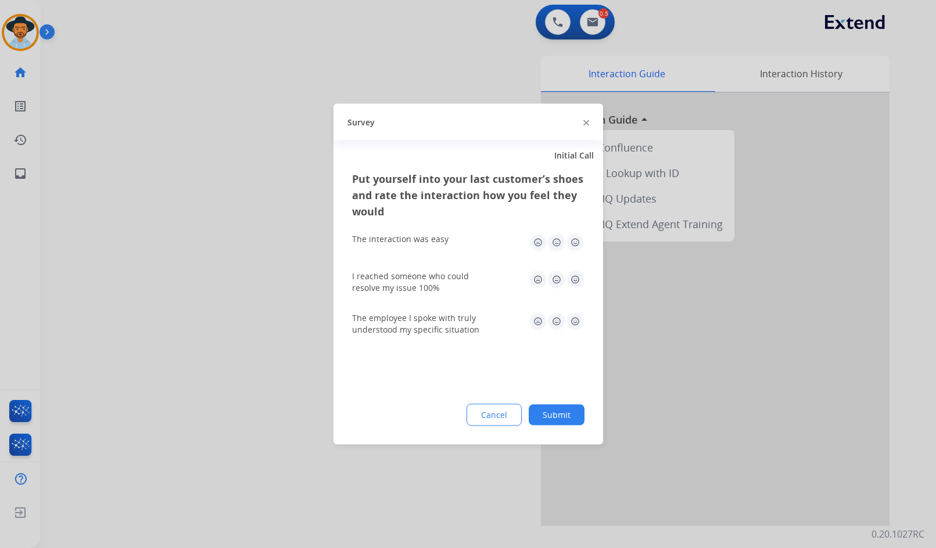
click at [567, 428] on div "Put yourself into your last customer’s shoes and rate the interaction how you f…" at bounding box center [467, 308] width 269 height 274
click at [567, 417] on button "Submit" at bounding box center [556, 415] width 56 height 21
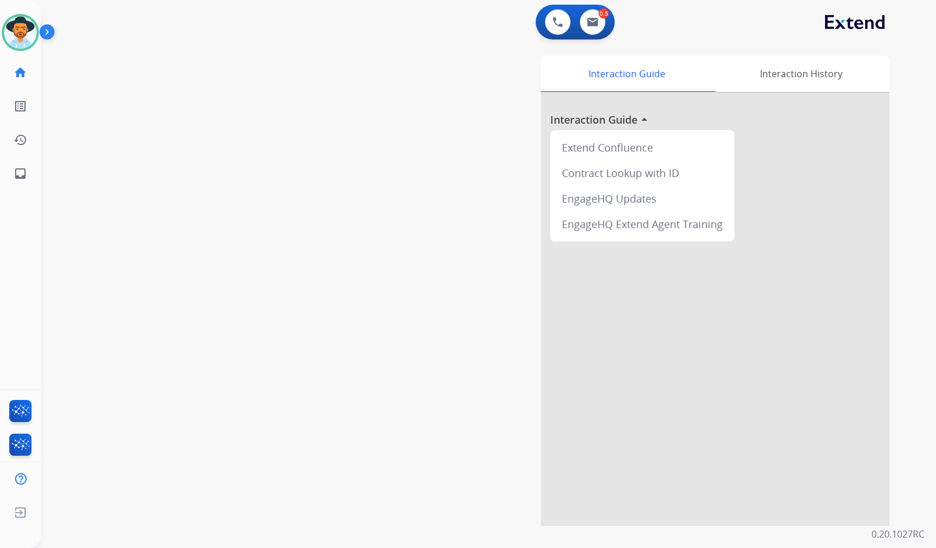
click at [203, 118] on div "swap_horiz Break voice bridge close_fullscreen Connect 3-Way Call merge_type Se…" at bounding box center [474, 284] width 867 height 484
click at [24, 174] on mat-icon "inbox" at bounding box center [20, 174] width 14 height 14
select select "**********"
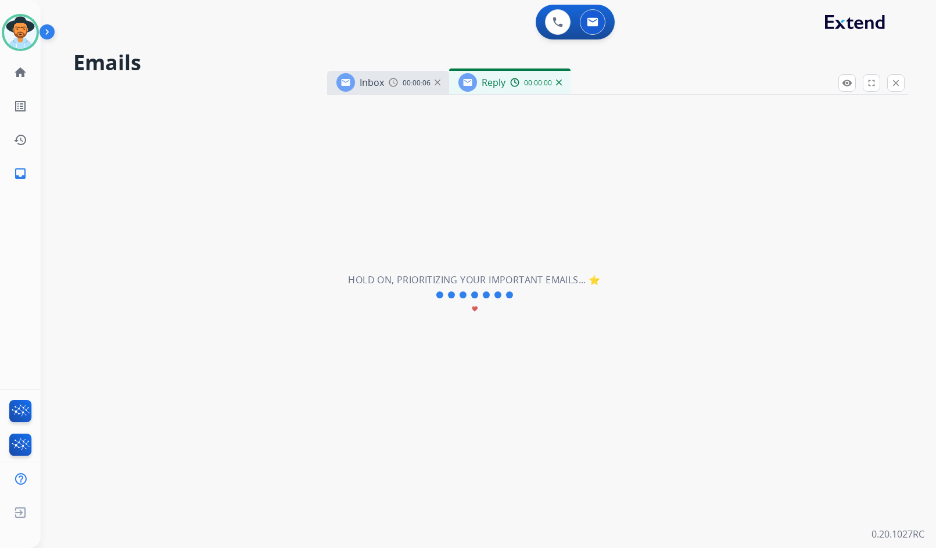
select select "**********"
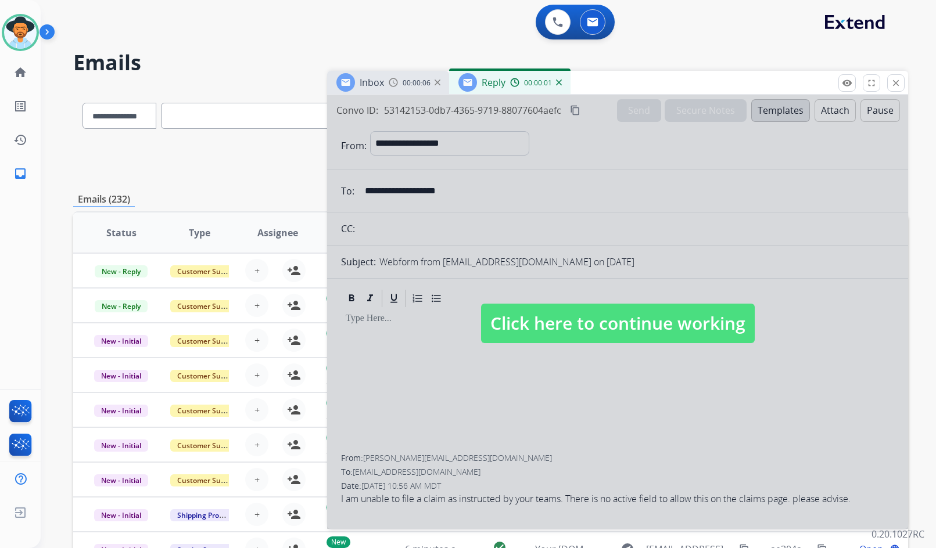
click at [557, 80] on img at bounding box center [559, 83] width 6 height 6
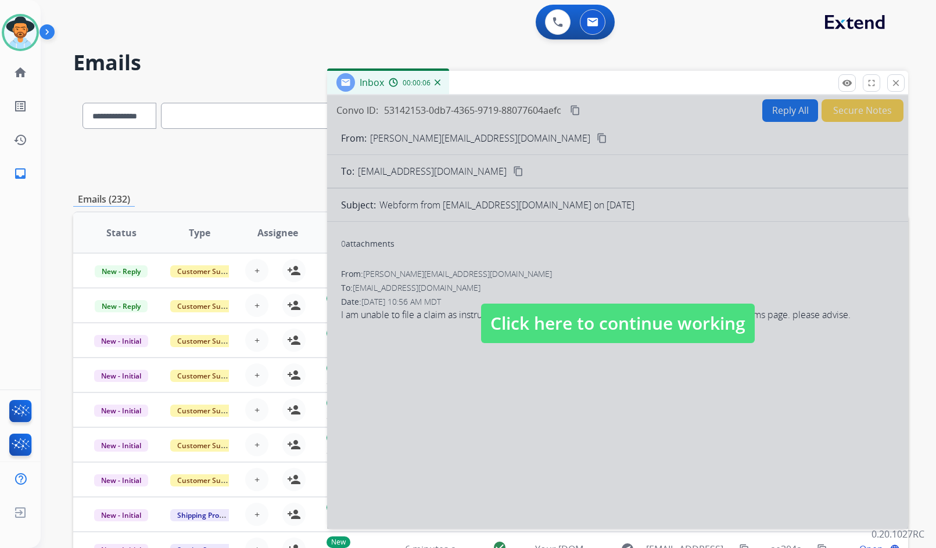
click at [434, 81] on img at bounding box center [437, 83] width 6 height 6
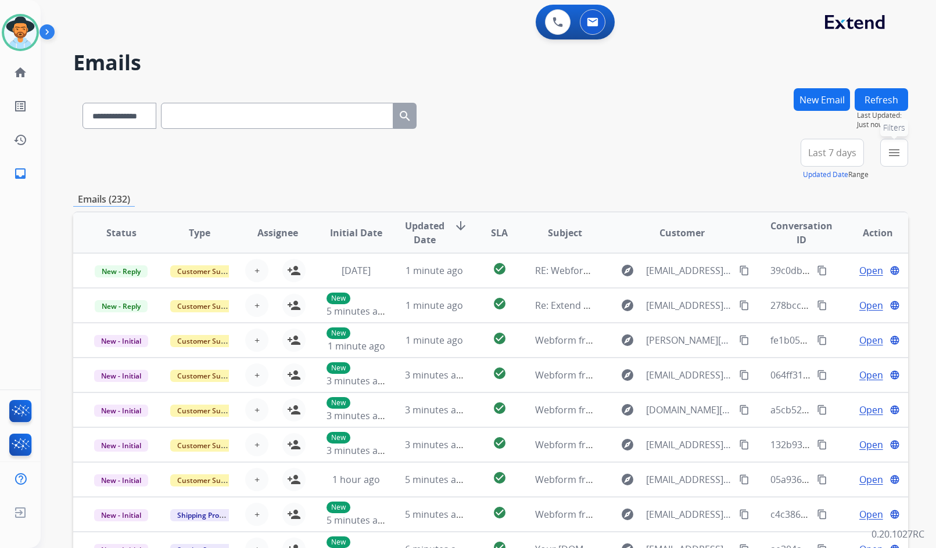
click at [890, 155] on mat-icon "menu" at bounding box center [894, 153] width 14 height 14
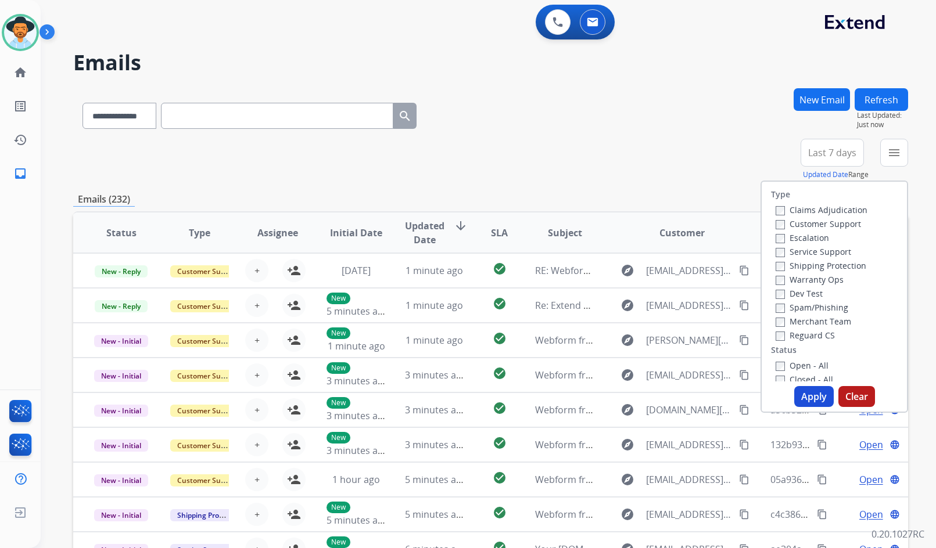
click at [831, 223] on label "Customer Support" at bounding box center [817, 223] width 85 height 11
click at [829, 257] on label "Service Support" at bounding box center [812, 251] width 75 height 11
click at [836, 246] on div "Service Support" at bounding box center [821, 251] width 92 height 14
click at [837, 251] on label "Service Support" at bounding box center [812, 251] width 75 height 11
click at [838, 269] on label "Shipping Protection" at bounding box center [820, 265] width 91 height 11
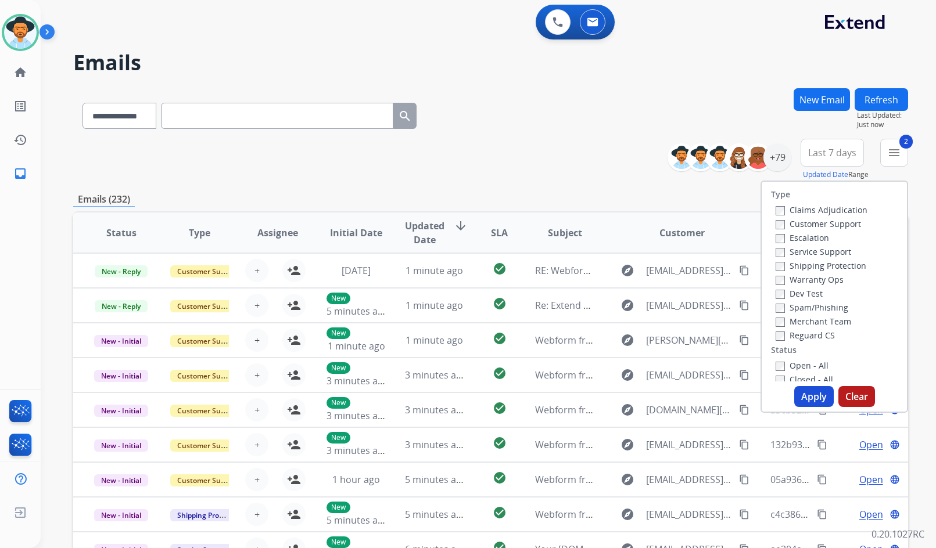
click at [821, 333] on label "Reguard CS" at bounding box center [804, 335] width 59 height 11
click at [805, 364] on label "Open - All" at bounding box center [801, 365] width 53 height 11
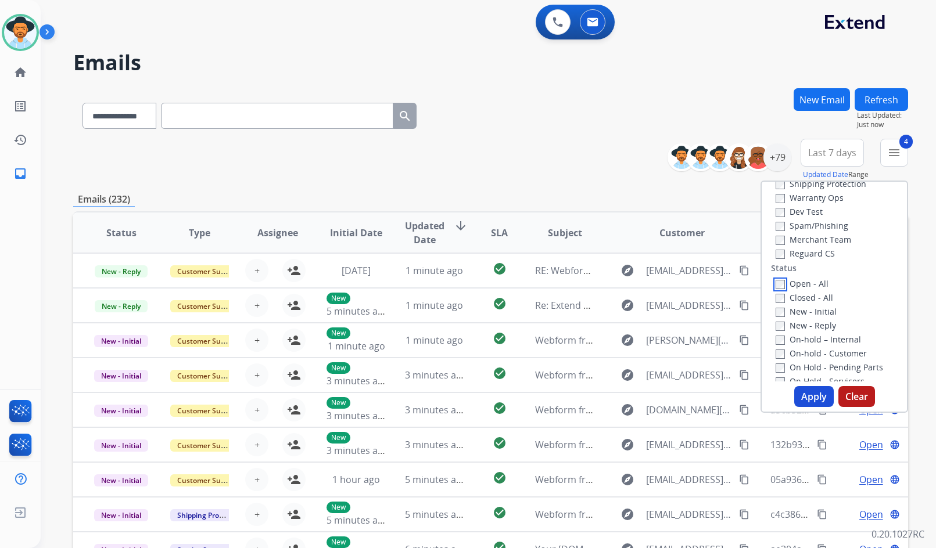
scroll to position [116, 0]
click at [838, 347] on label "On Hold - Servicers" at bounding box center [819, 346] width 89 height 11
click at [841, 333] on label "On Hold - Pending Parts" at bounding box center [828, 333] width 107 height 11
click at [841, 319] on label "On-hold - Customer" at bounding box center [820, 319] width 91 height 11
click at [839, 307] on label "On-hold – Internal" at bounding box center [817, 305] width 85 height 11
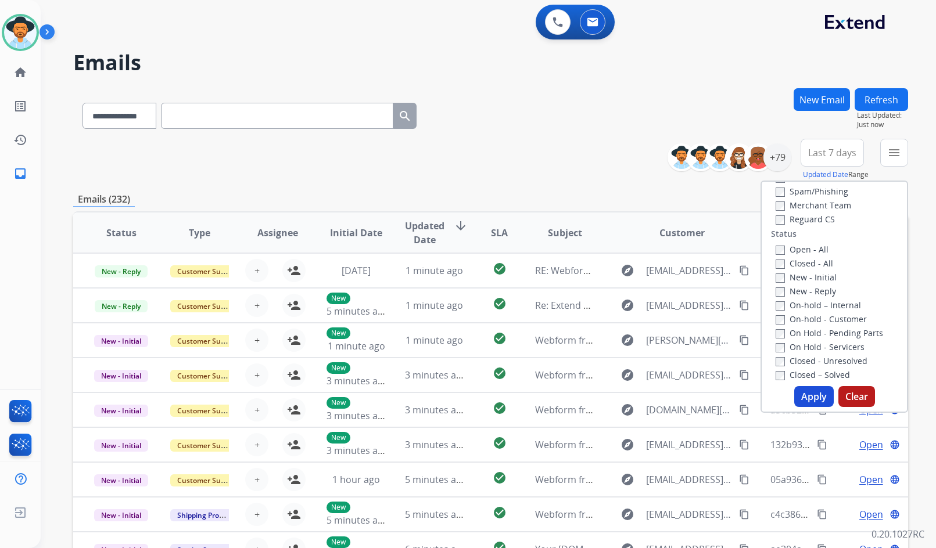
click at [812, 292] on label "New - Reply" at bounding box center [805, 291] width 60 height 11
click at [812, 281] on label "New - Initial" at bounding box center [805, 277] width 61 height 11
click at [818, 391] on button "Apply" at bounding box center [813, 396] width 39 height 21
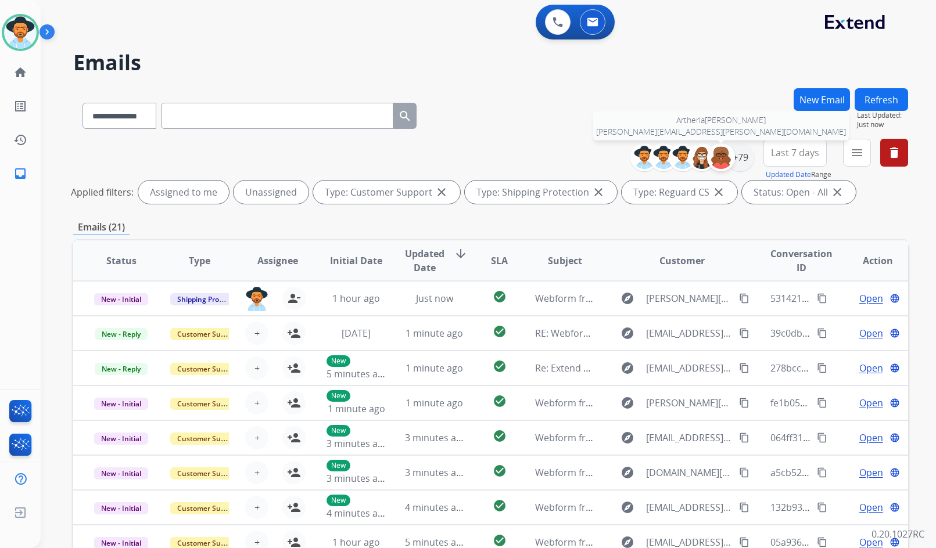
click at [732, 154] on div at bounding box center [721, 157] width 28 height 28
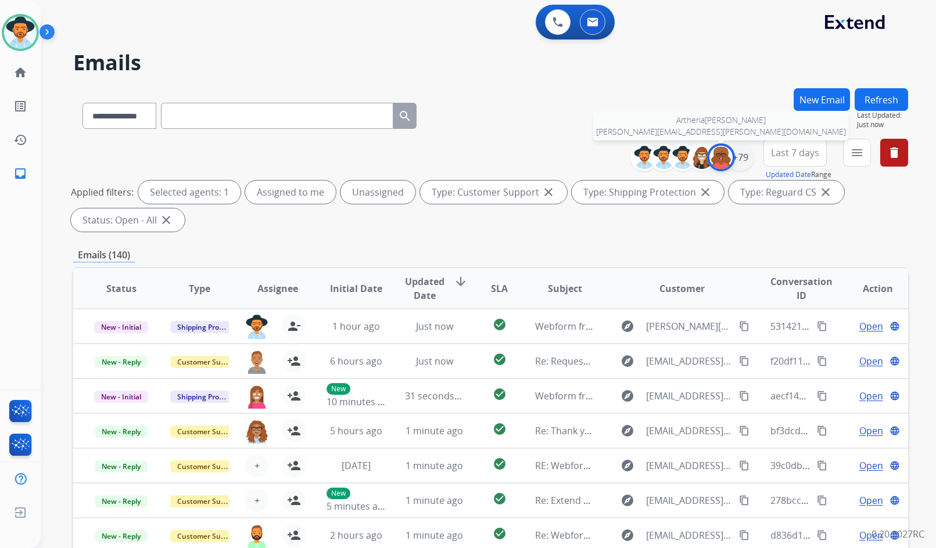
click at [724, 154] on img at bounding box center [720, 157] width 23 height 23
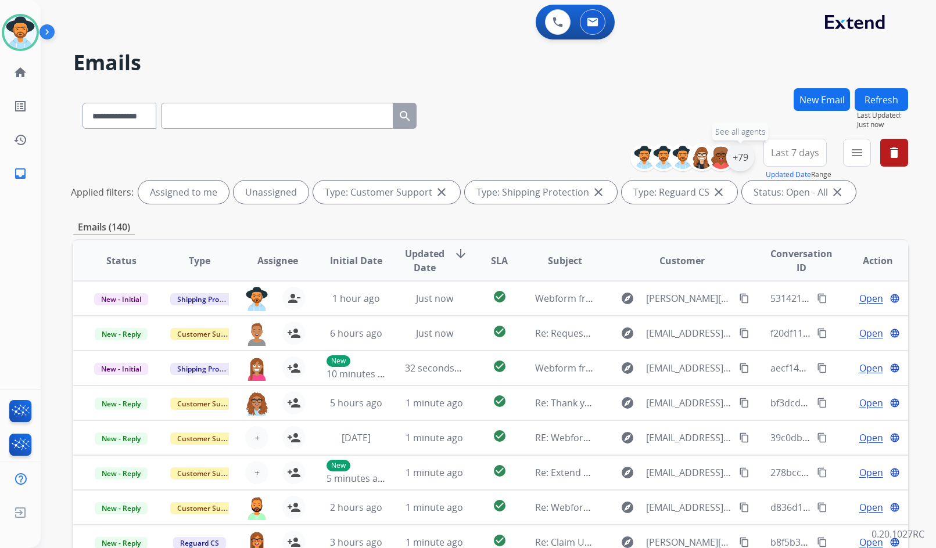
click at [735, 152] on div "+79" at bounding box center [740, 157] width 28 height 28
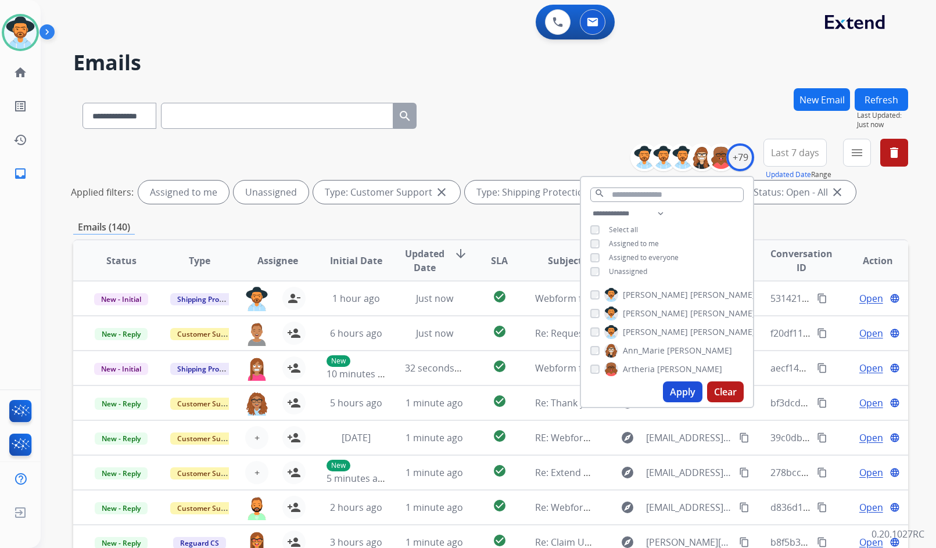
click at [638, 267] on span "Unassigned" at bounding box center [628, 272] width 38 height 10
click at [647, 326] on span "[PERSON_NAME]" at bounding box center [655, 332] width 65 height 12
click at [680, 388] on button "Apply" at bounding box center [682, 392] width 39 height 21
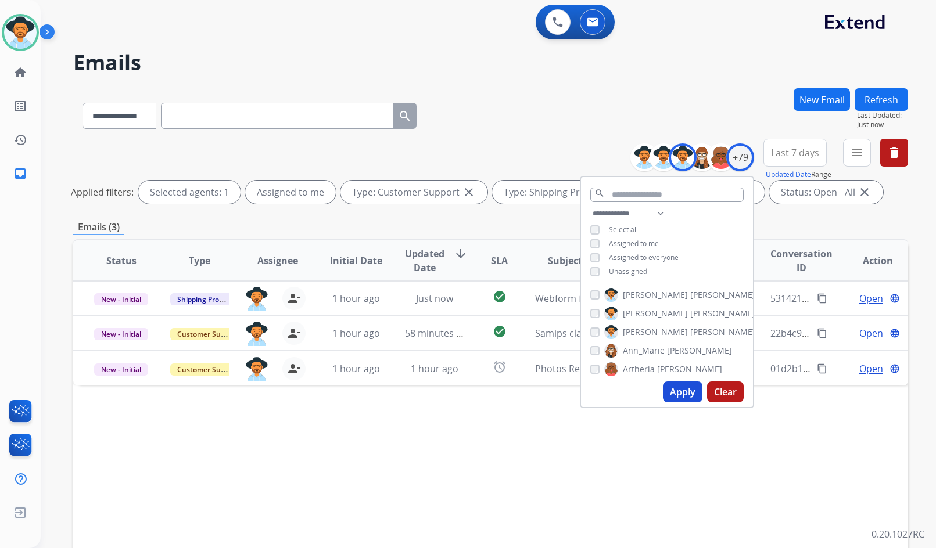
click at [463, 424] on div "Status Type Assignee Initial Date Updated Date arrow_downward SLA Subject Custo…" at bounding box center [490, 433] width 834 height 389
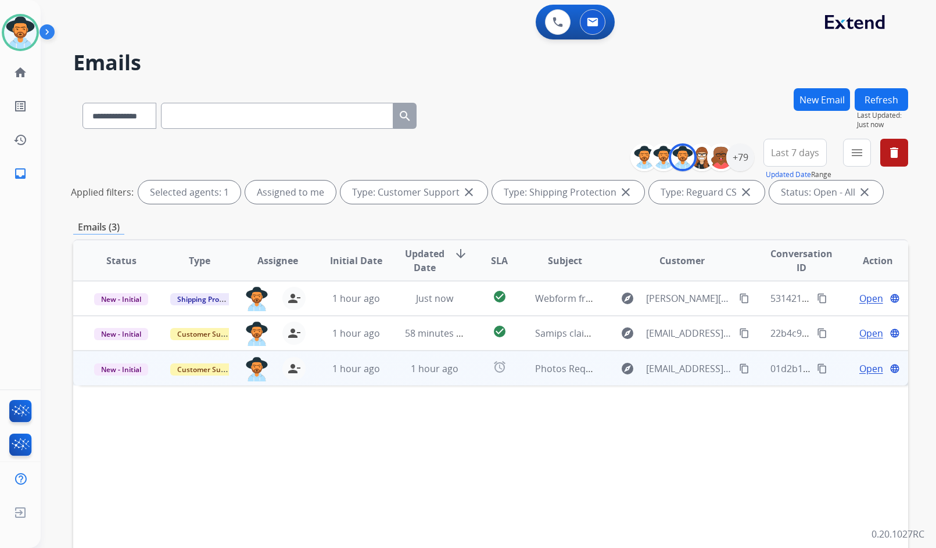
click at [865, 367] on span "Open" at bounding box center [871, 369] width 24 height 14
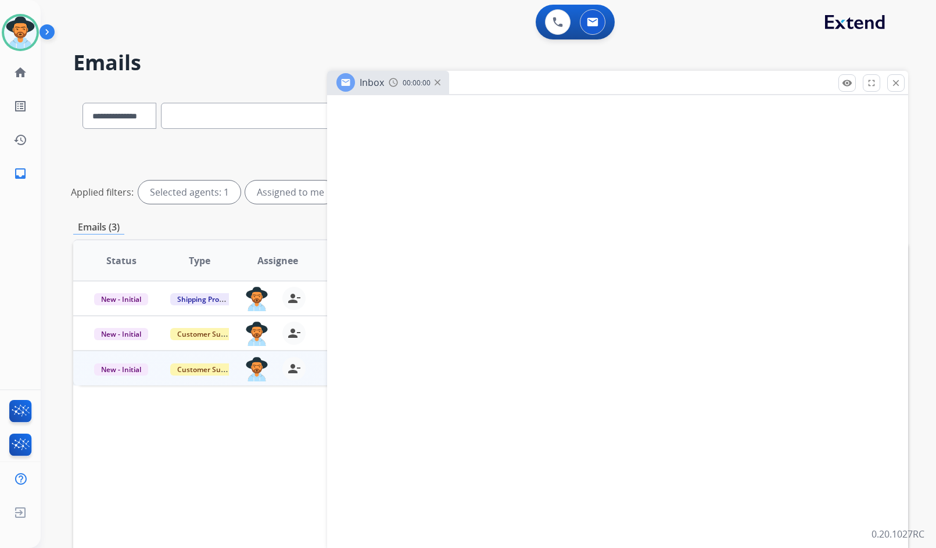
select select "**********"
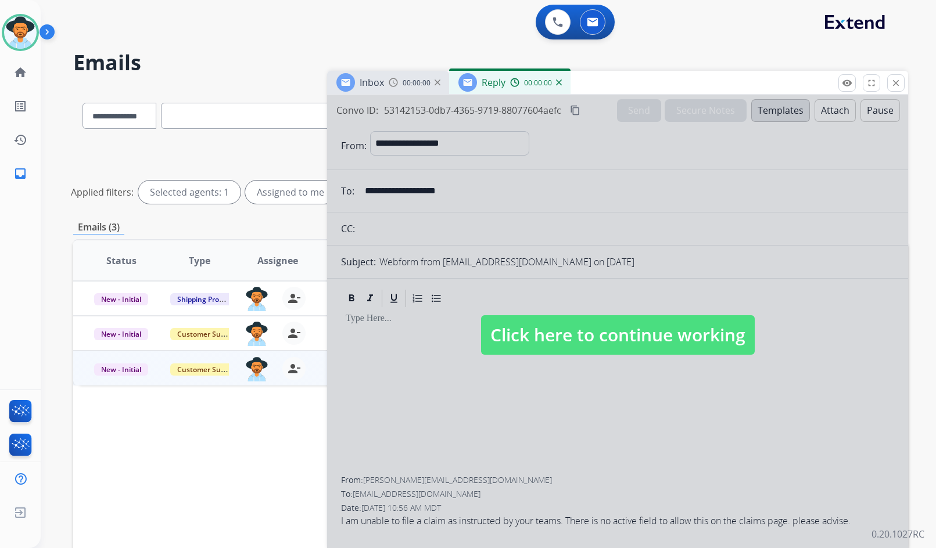
click at [613, 331] on span "Click here to continue working" at bounding box center [618, 334] width 274 height 39
select select
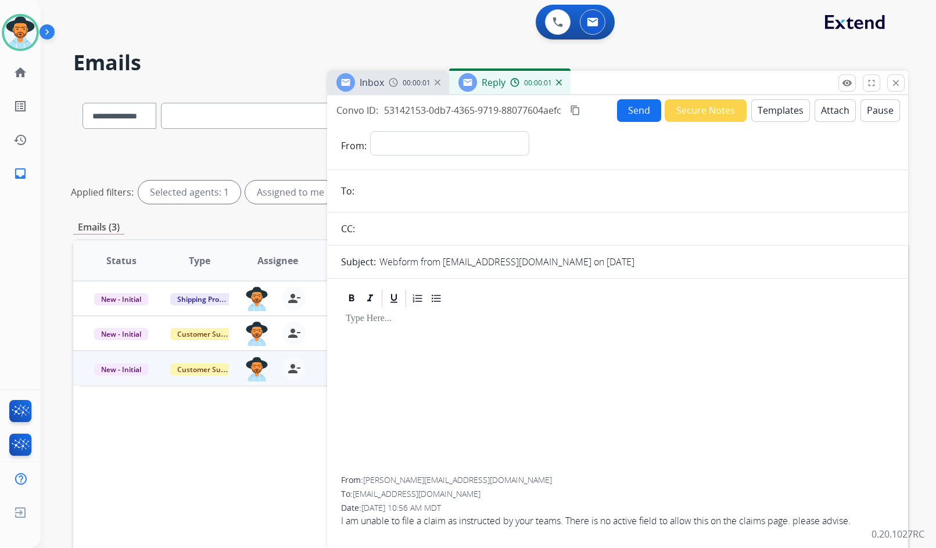
click at [558, 81] on img at bounding box center [559, 83] width 6 height 6
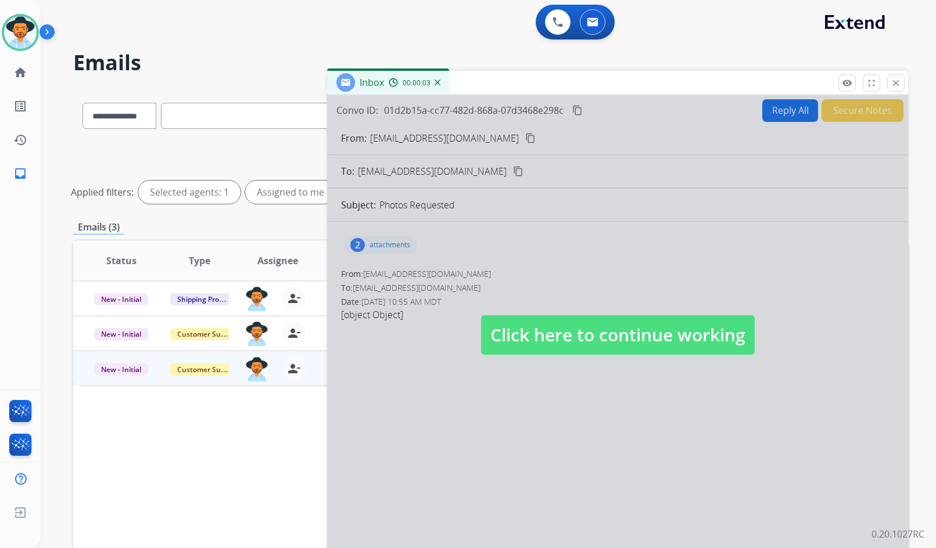
click at [584, 336] on span "Click here to continue working" at bounding box center [618, 334] width 274 height 39
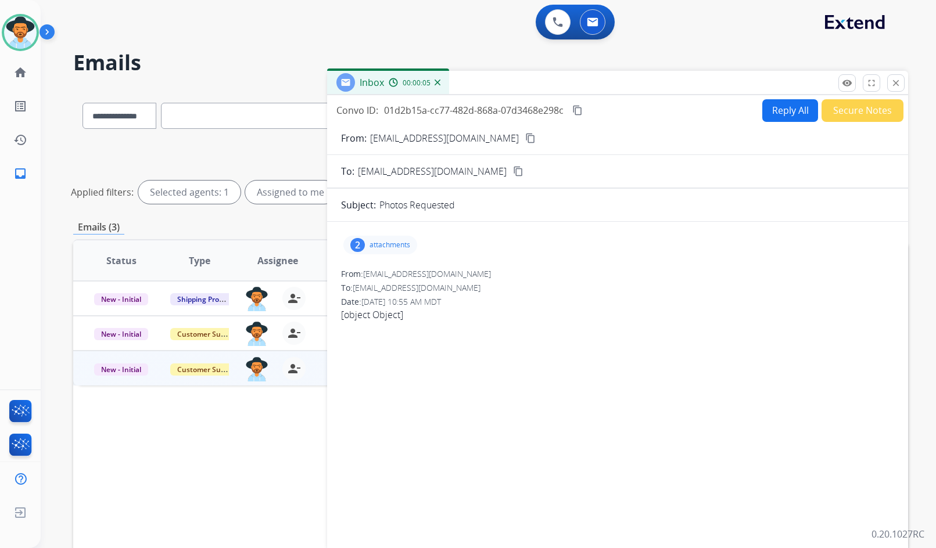
click at [438, 78] on div "00:00:05" at bounding box center [413, 82] width 51 height 10
click at [434, 82] on img at bounding box center [437, 83] width 6 height 6
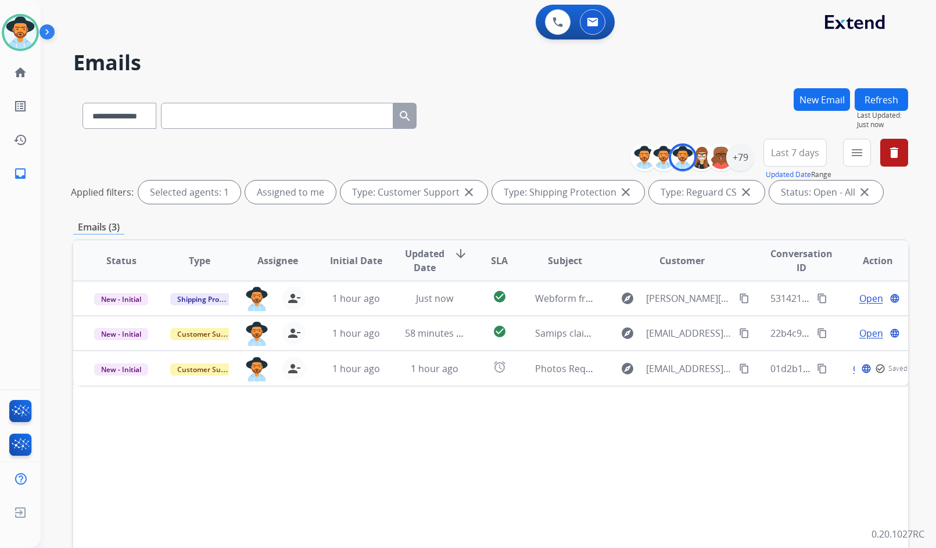
click at [541, 416] on div "Status Type Assignee Initial Date Updated Date arrow_downward SLA Subject Custo…" at bounding box center [490, 433] width 834 height 389
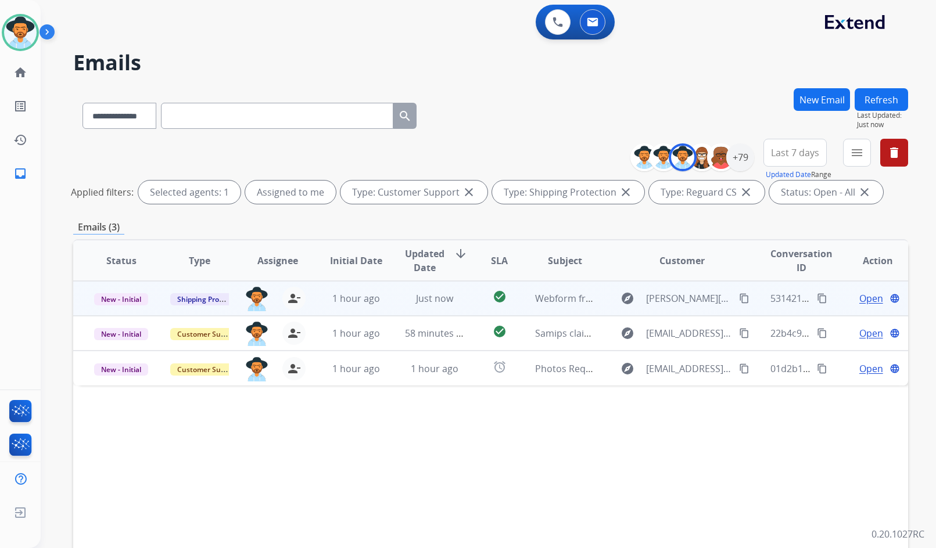
click at [862, 299] on span "Open" at bounding box center [871, 299] width 24 height 14
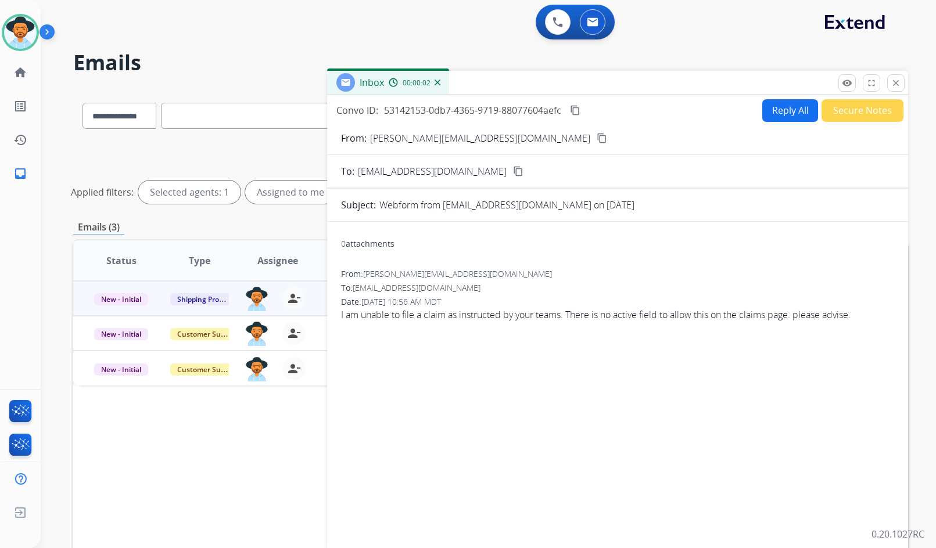
click at [596, 140] on mat-icon "content_copy" at bounding box center [601, 138] width 10 height 10
click at [397, 319] on span "I am unable to file a claim as instructed by your teams. There is no active fie…" at bounding box center [617, 315] width 553 height 14
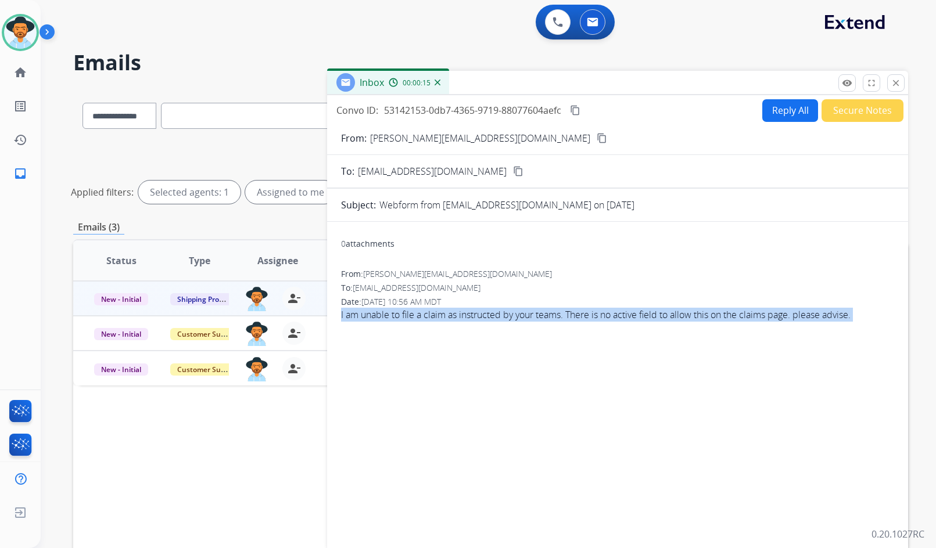
click at [397, 319] on span "I am unable to file a claim as instructed by your teams. There is no active fie…" at bounding box center [617, 315] width 553 height 14
copy app-emails-table "I am unable to file a claim as instructed by your teams. There is no active fie…"
click at [580, 109] on mat-icon "content_copy" at bounding box center [575, 110] width 10 height 10
click at [404, 318] on span "I am unable to file a claim as instructed by your teams. There is no active fie…" at bounding box center [617, 315] width 553 height 14
copy app-emails-table "I am unable to file a claim as instructed by your teams. There is no active fie…"
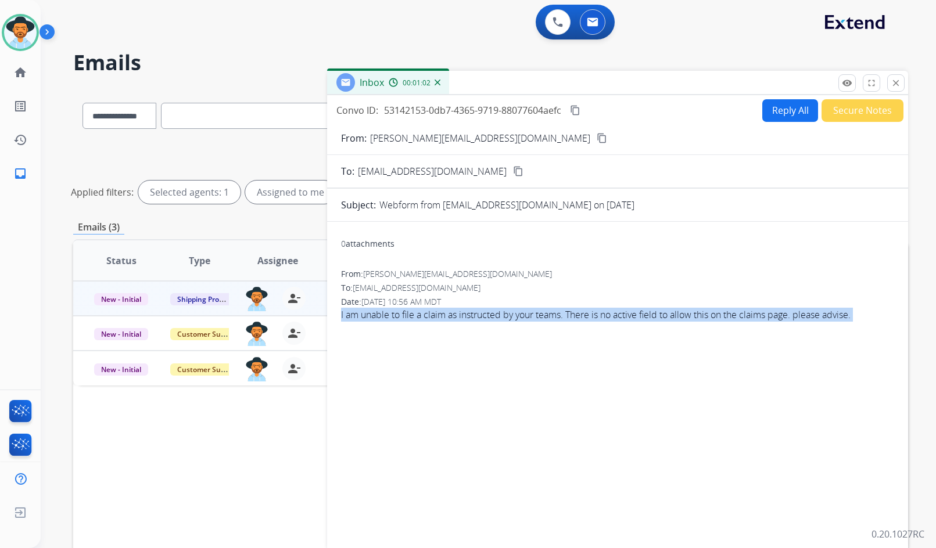
click at [787, 115] on button "Reply All" at bounding box center [790, 110] width 56 height 23
select select "**********"
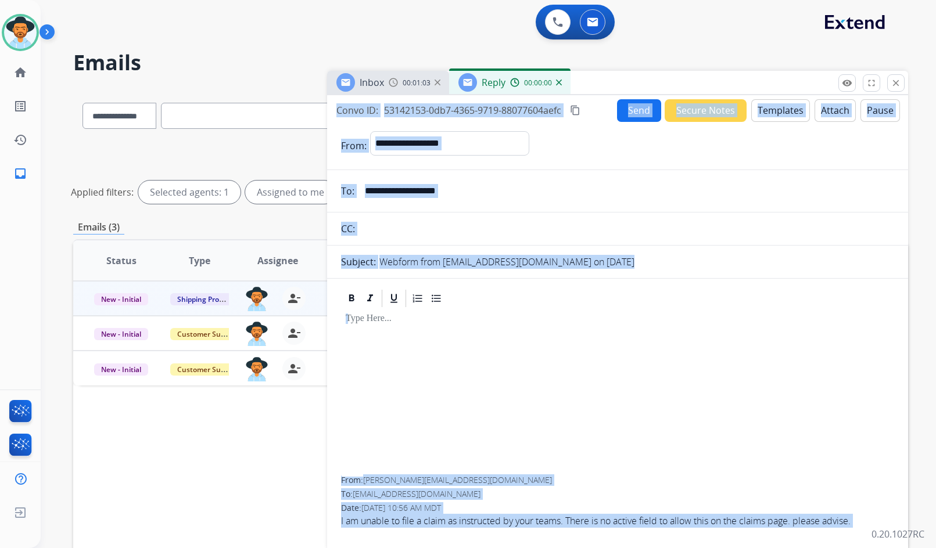
click at [760, 114] on button "Templates" at bounding box center [780, 110] width 59 height 23
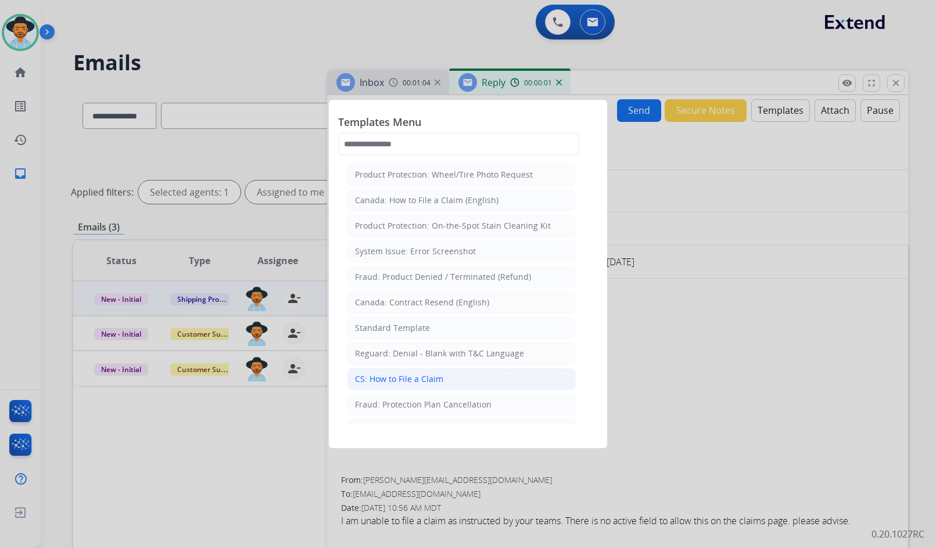
click at [453, 376] on li "CS: How to File a Claim" at bounding box center [461, 379] width 228 height 22
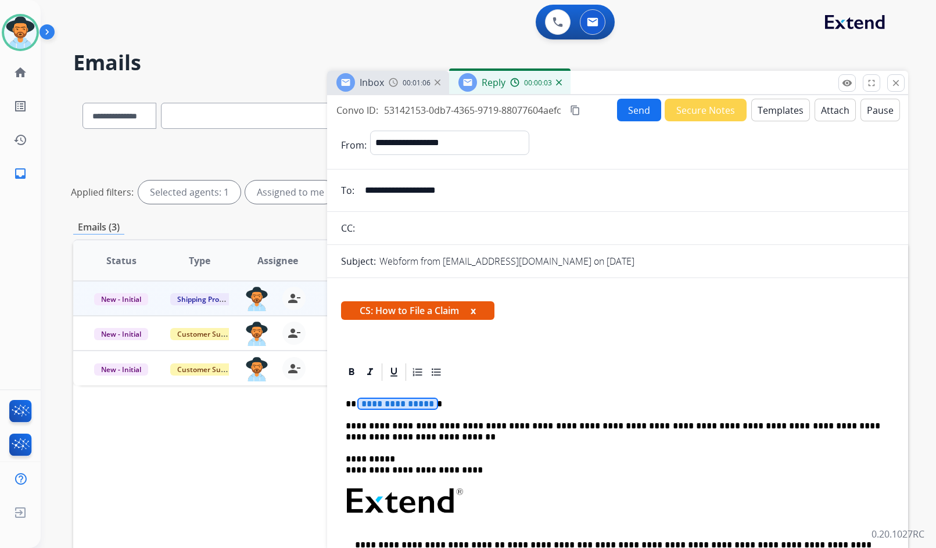
click at [401, 404] on span "**********" at bounding box center [397, 404] width 78 height 10
click at [624, 108] on button "Send" at bounding box center [639, 110] width 44 height 23
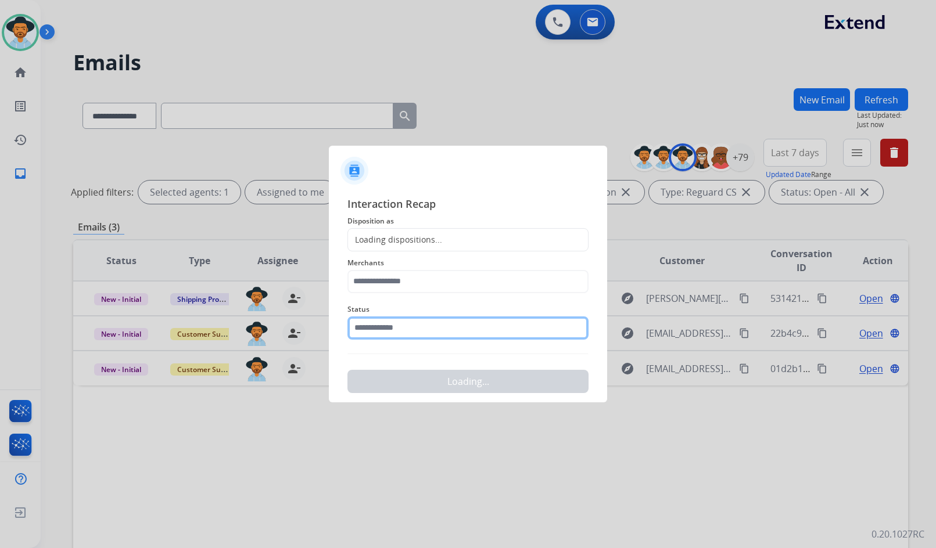
click at [402, 333] on input "text" at bounding box center [467, 327] width 241 height 23
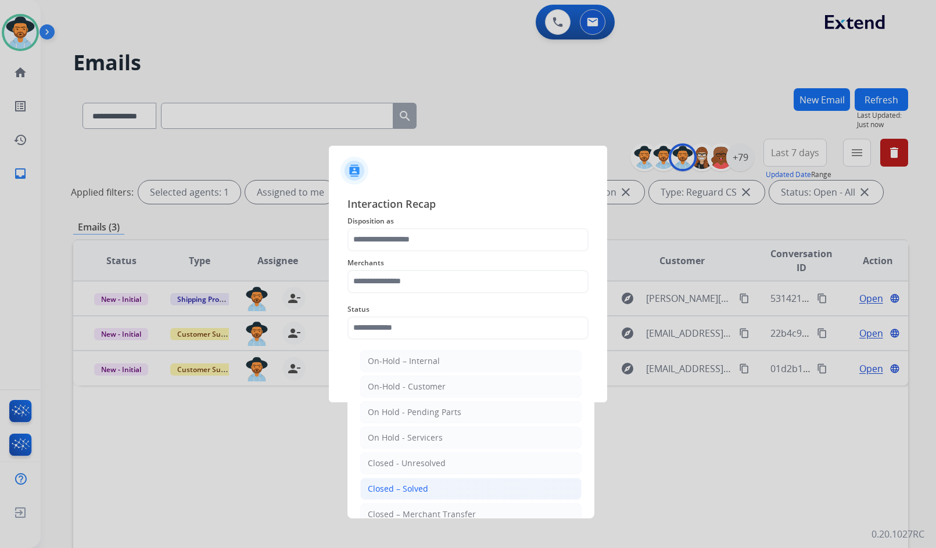
click at [424, 489] on div "Closed – Solved" at bounding box center [398, 489] width 60 height 12
type input "**********"
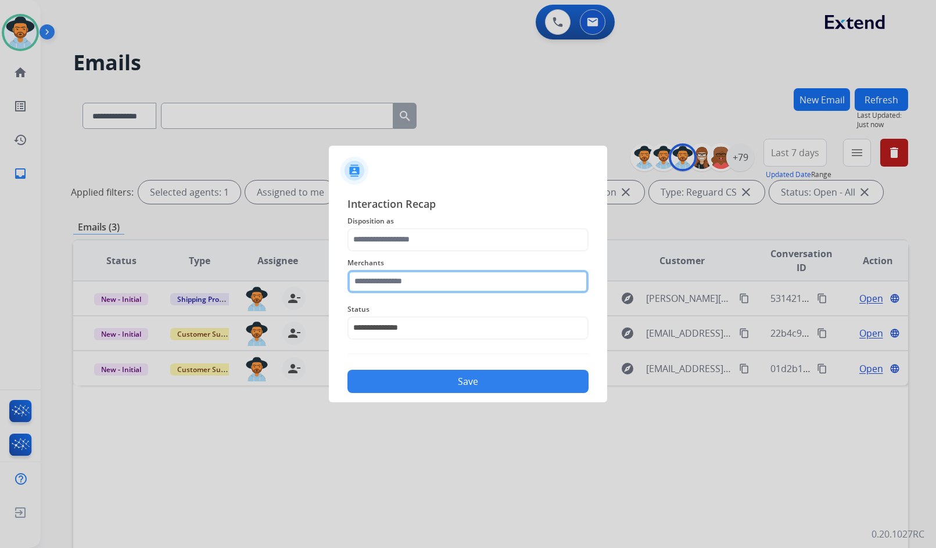
click at [424, 282] on input "text" at bounding box center [467, 281] width 241 height 23
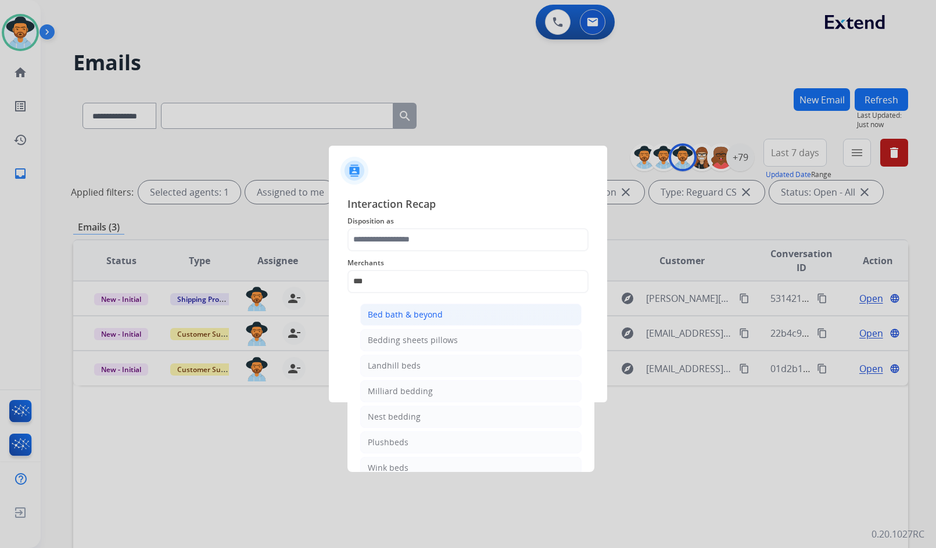
click at [426, 316] on div "Bed bath & beyond" at bounding box center [405, 315] width 75 height 12
type input "**********"
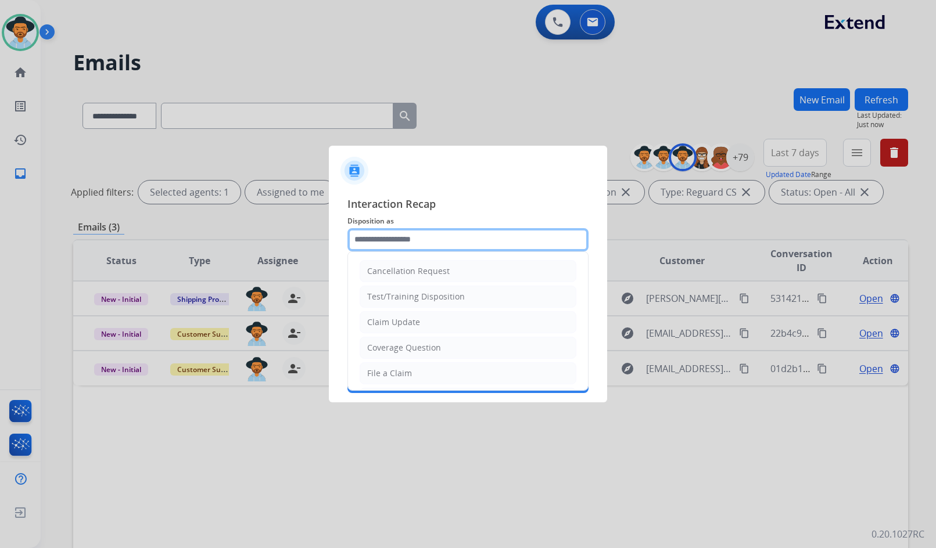
click at [423, 247] on input "text" at bounding box center [467, 239] width 241 height 23
click at [432, 371] on li "File a Claim" at bounding box center [467, 373] width 217 height 22
type input "**********"
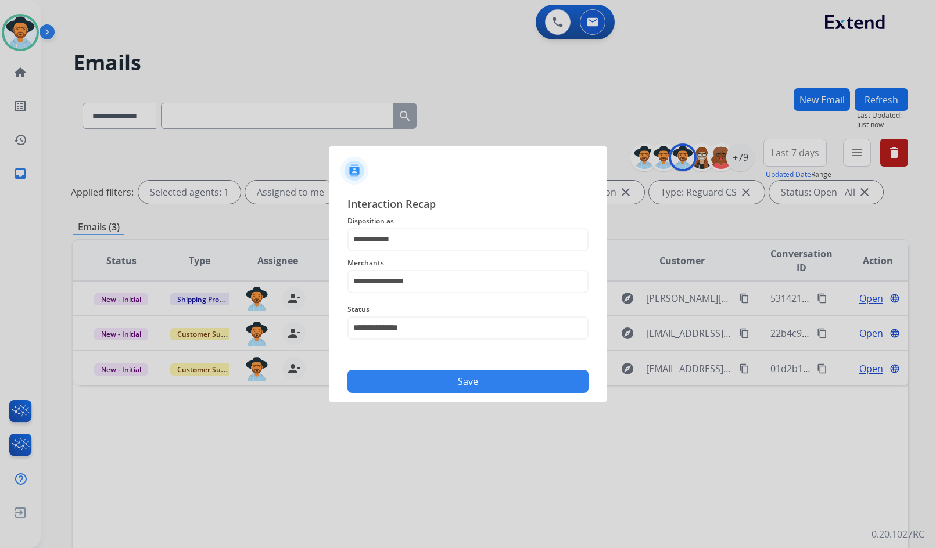
click at [444, 379] on button "Save" at bounding box center [467, 381] width 241 height 23
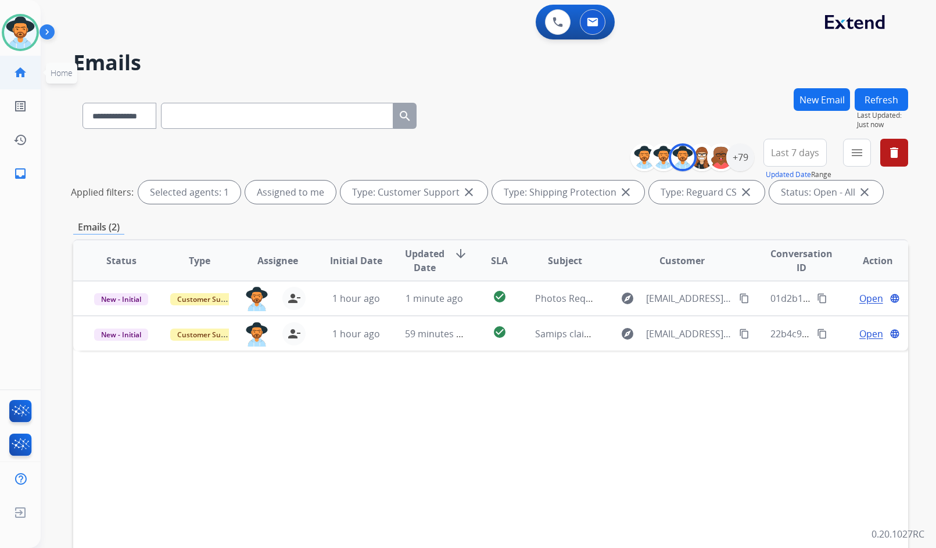
click at [21, 74] on mat-icon "home" at bounding box center [20, 73] width 14 height 14
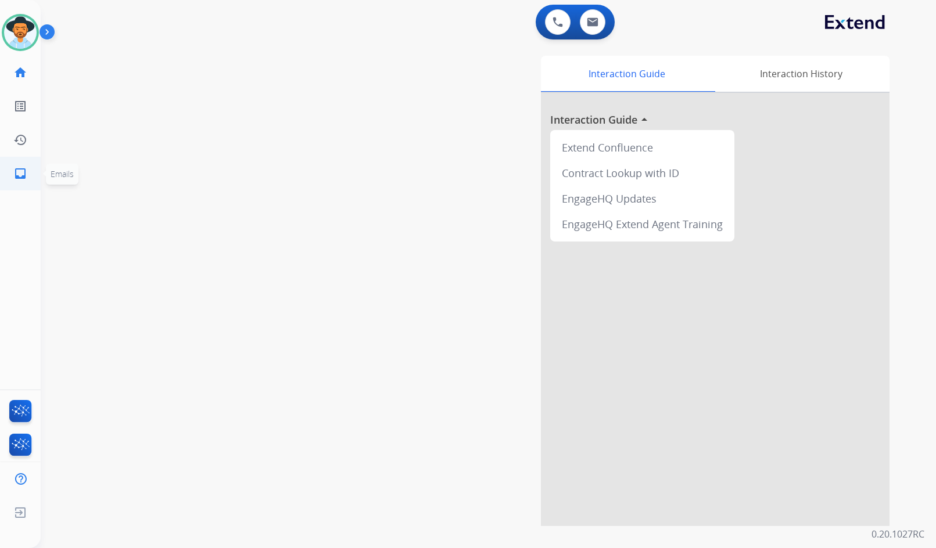
click at [15, 188] on link "inbox Emails" at bounding box center [20, 173] width 33 height 33
select select "**********"
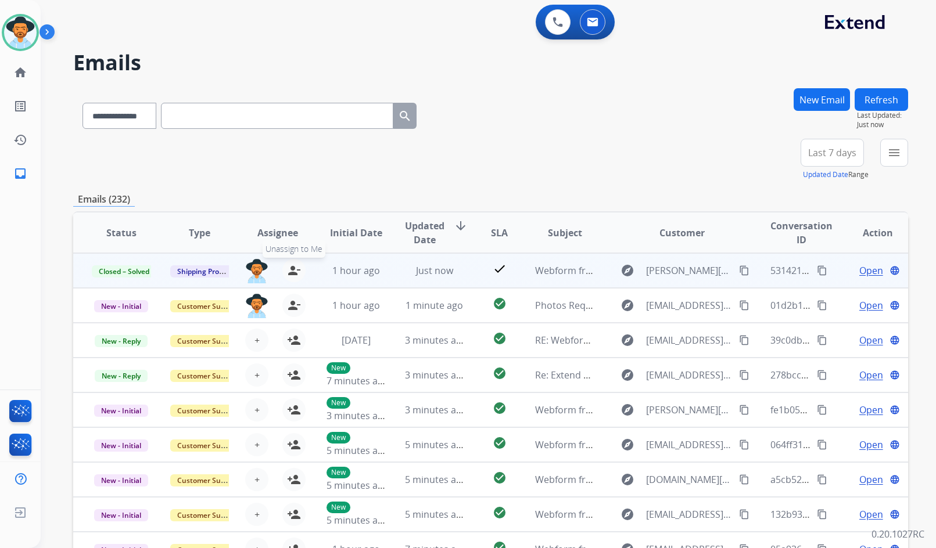
click at [290, 274] on mat-icon "person_remove" at bounding box center [294, 271] width 14 height 14
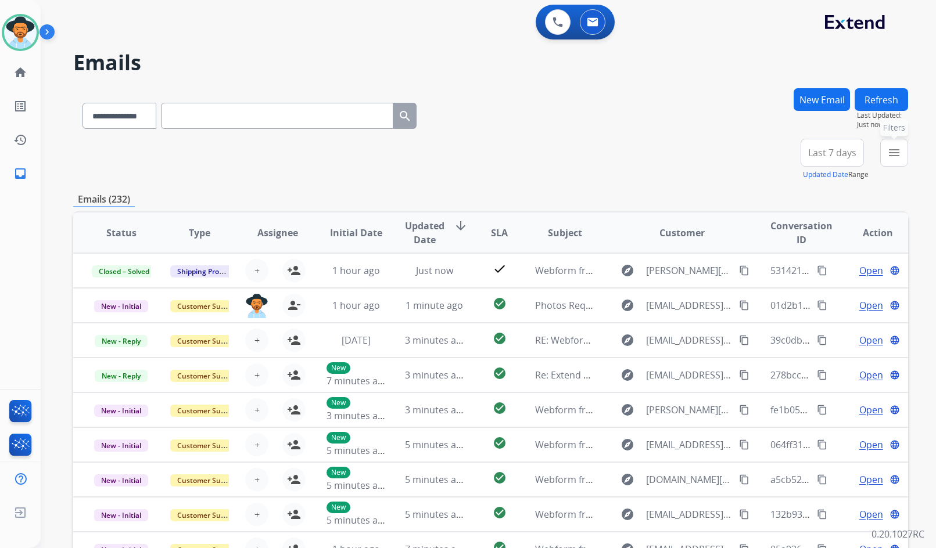
click at [897, 150] on mat-icon "menu" at bounding box center [894, 153] width 14 height 14
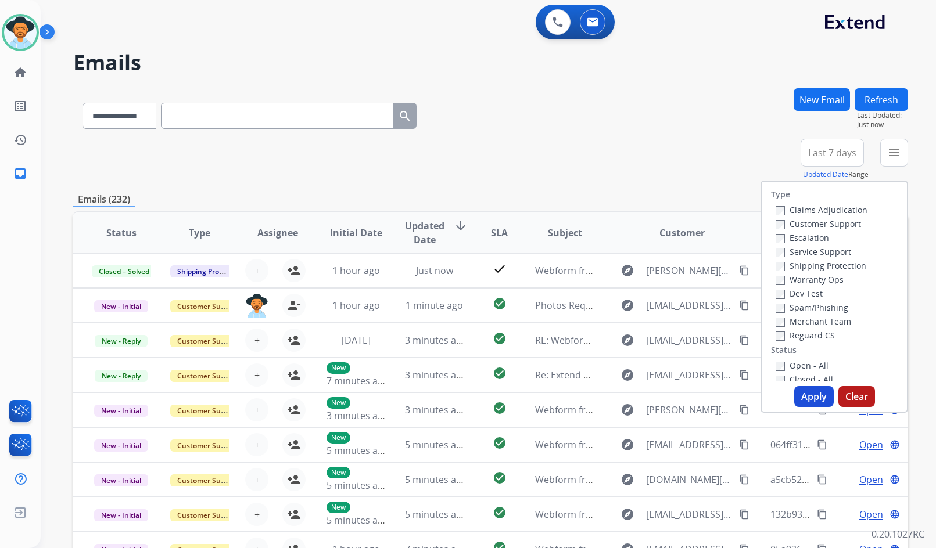
click at [824, 224] on label "Customer Support" at bounding box center [817, 223] width 85 height 11
click at [831, 267] on label "Shipping Protection" at bounding box center [820, 265] width 91 height 11
drag, startPoint x: 811, startPoint y: 334, endPoint x: 804, endPoint y: 358, distance: 24.8
click at [811, 334] on label "Reguard CS" at bounding box center [804, 335] width 59 height 11
click at [802, 364] on label "Open - All" at bounding box center [801, 365] width 53 height 11
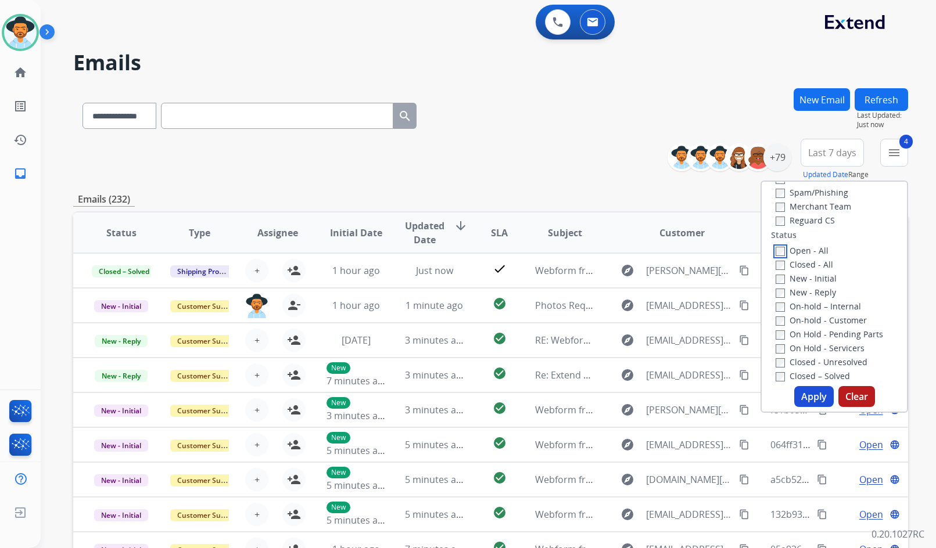
scroll to position [116, 0]
click at [826, 348] on label "On Hold - Servicers" at bounding box center [819, 346] width 89 height 11
click at [823, 326] on div "On Hold - Pending Parts" at bounding box center [836, 333] width 122 height 14
click at [823, 333] on label "On Hold - Pending Parts" at bounding box center [828, 333] width 107 height 11
click at [819, 319] on label "On-hold - Customer" at bounding box center [820, 319] width 91 height 11
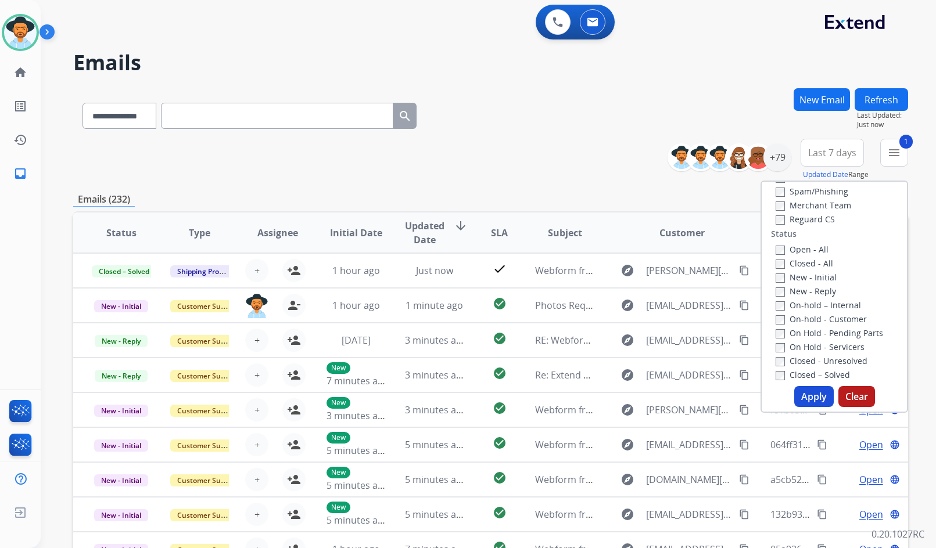
drag, startPoint x: 817, startPoint y: 304, endPoint x: 814, endPoint y: 290, distance: 14.4
click at [817, 304] on label "On-hold – Internal" at bounding box center [817, 305] width 85 height 11
click at [814, 290] on label "New - Reply" at bounding box center [805, 291] width 60 height 11
click at [811, 275] on label "New - Initial" at bounding box center [805, 277] width 61 height 11
click at [816, 394] on button "Apply" at bounding box center [813, 396] width 39 height 21
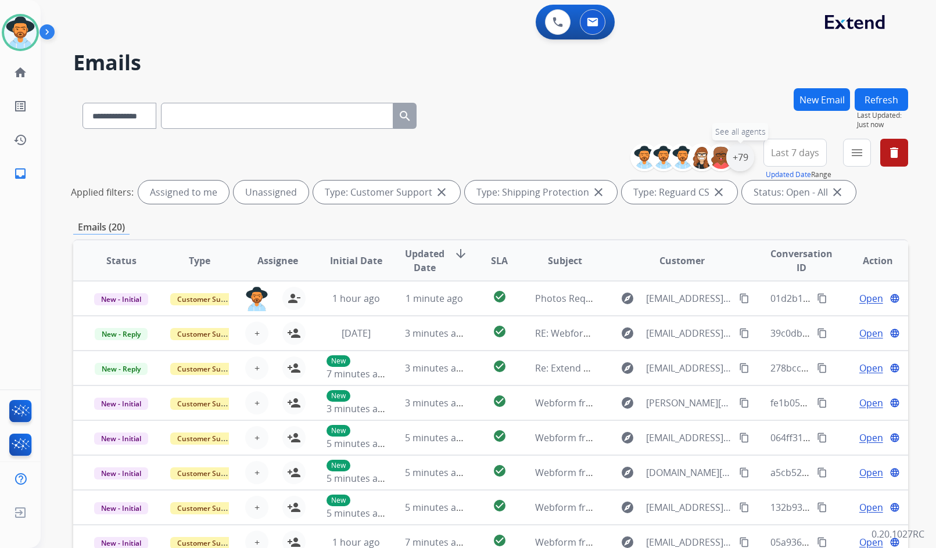
click at [742, 154] on div "+79" at bounding box center [740, 157] width 28 height 28
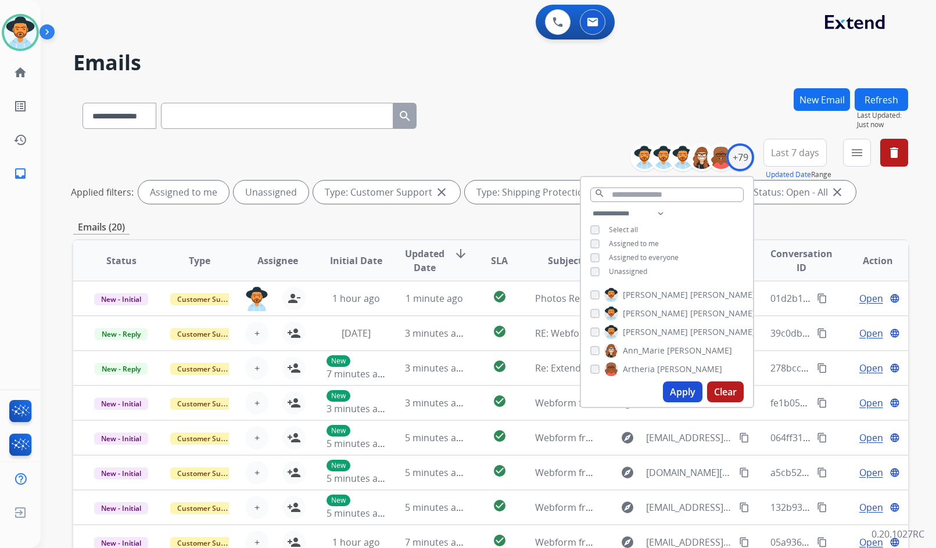
click at [621, 269] on span "Unassigned" at bounding box center [628, 272] width 38 height 10
click at [643, 334] on span "[PERSON_NAME]" at bounding box center [655, 332] width 65 height 12
drag, startPoint x: 682, startPoint y: 396, endPoint x: 783, endPoint y: 378, distance: 102.6
click at [683, 397] on button "Apply" at bounding box center [682, 392] width 39 height 21
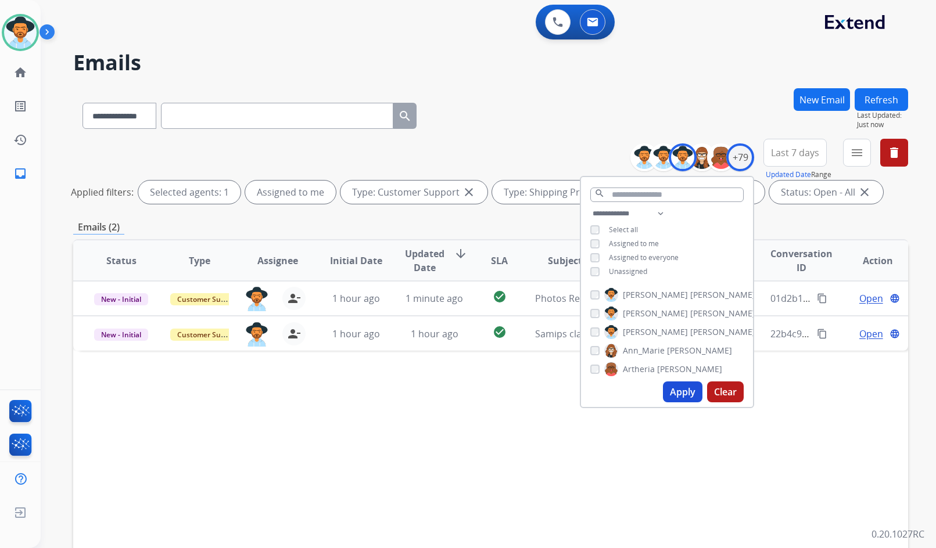
click at [477, 412] on div "Status Type Assignee Initial Date Updated Date arrow_downward SLA Subject Custo…" at bounding box center [490, 433] width 834 height 389
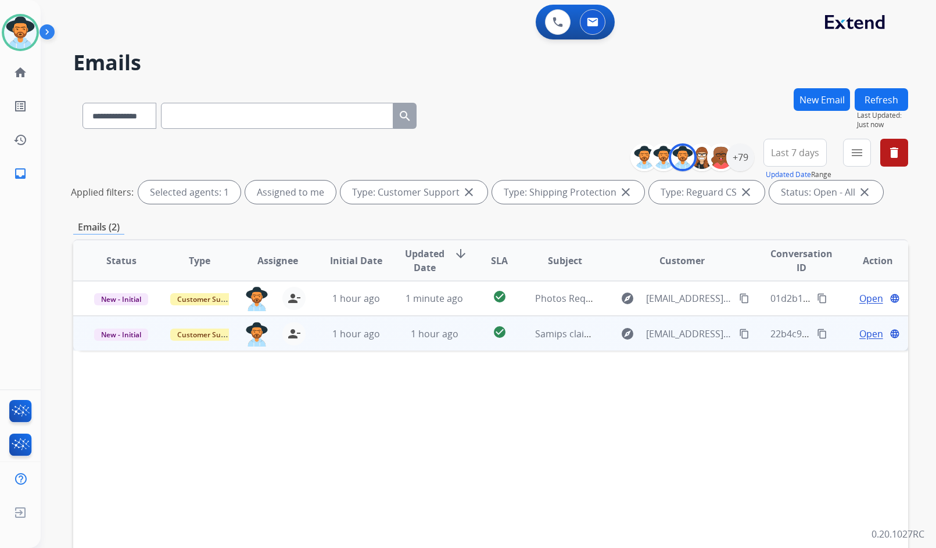
click at [866, 334] on span "Open" at bounding box center [871, 334] width 24 height 14
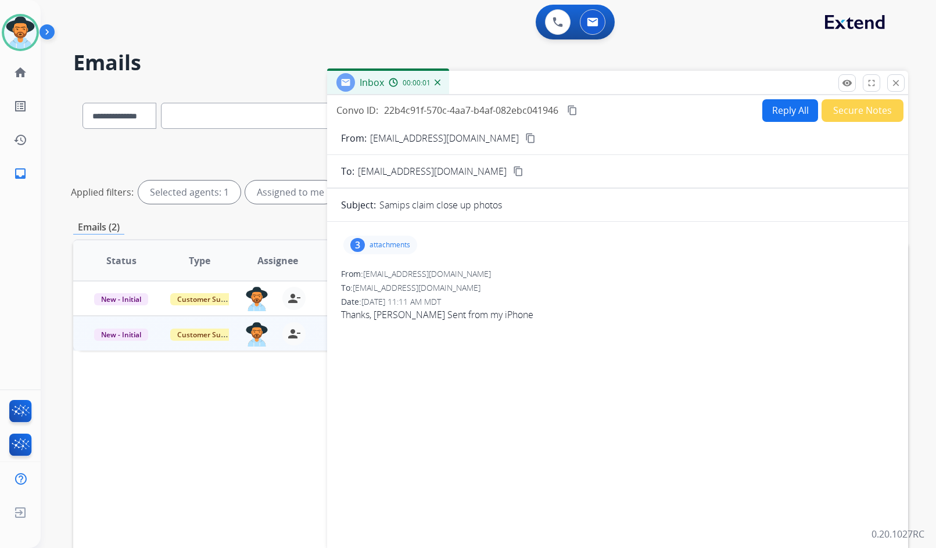
click at [368, 245] on div "3 attachments" at bounding box center [380, 245] width 74 height 19
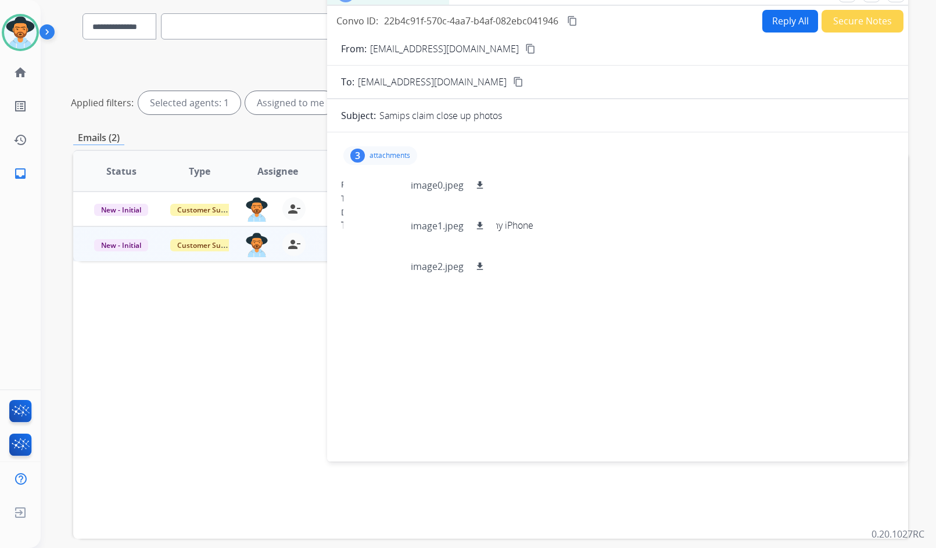
scroll to position [0, 0]
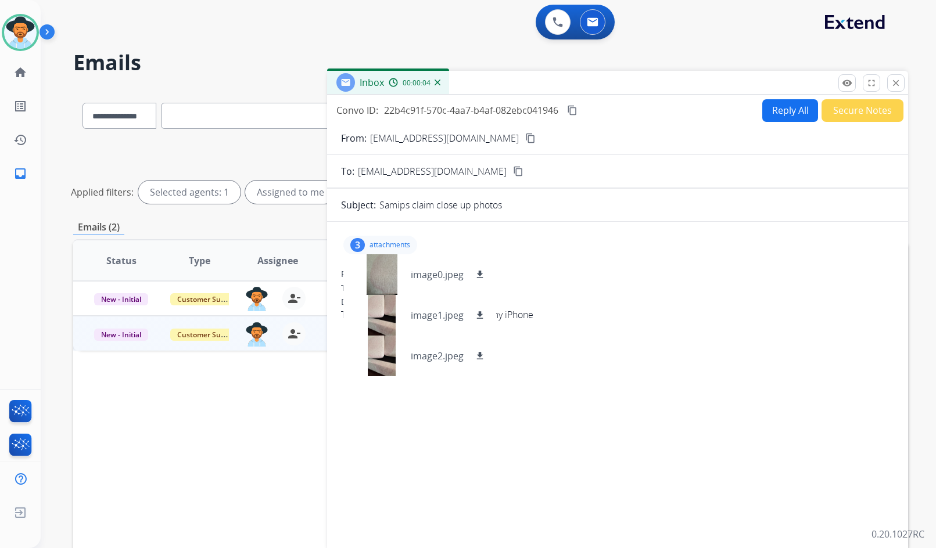
click at [523, 144] on button "content_copy" at bounding box center [530, 138] width 14 height 14
click at [414, 240] on div "3 attachments image0.jpeg download image1.jpeg download image2.jpeg download" at bounding box center [380, 245] width 74 height 19
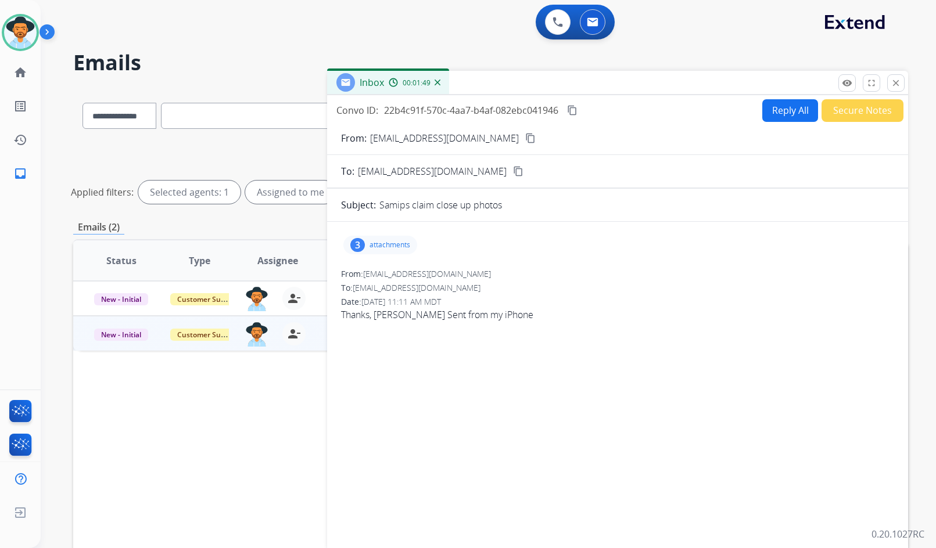
click at [402, 250] on div "3 attachments" at bounding box center [380, 245] width 74 height 19
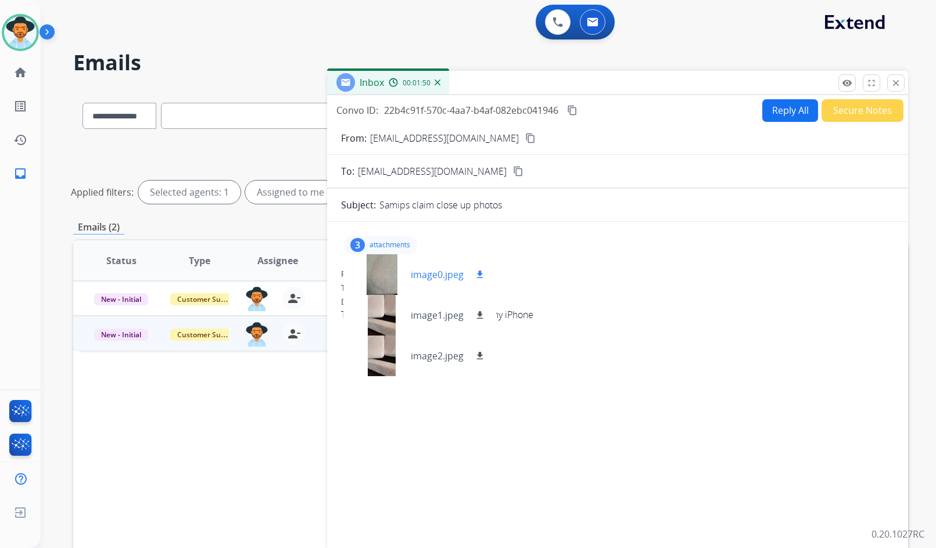
click at [397, 294] on div at bounding box center [381, 274] width 58 height 41
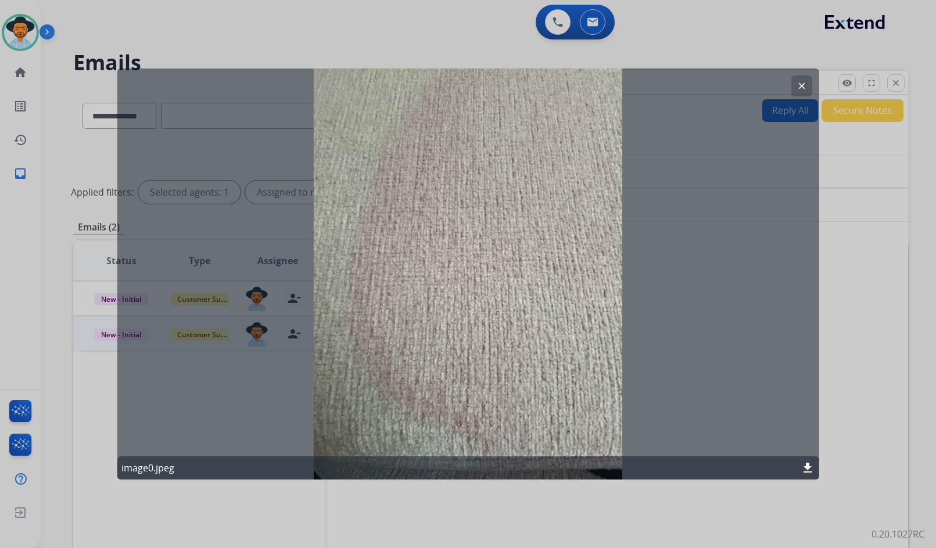
click at [795, 82] on button "clear" at bounding box center [801, 85] width 21 height 21
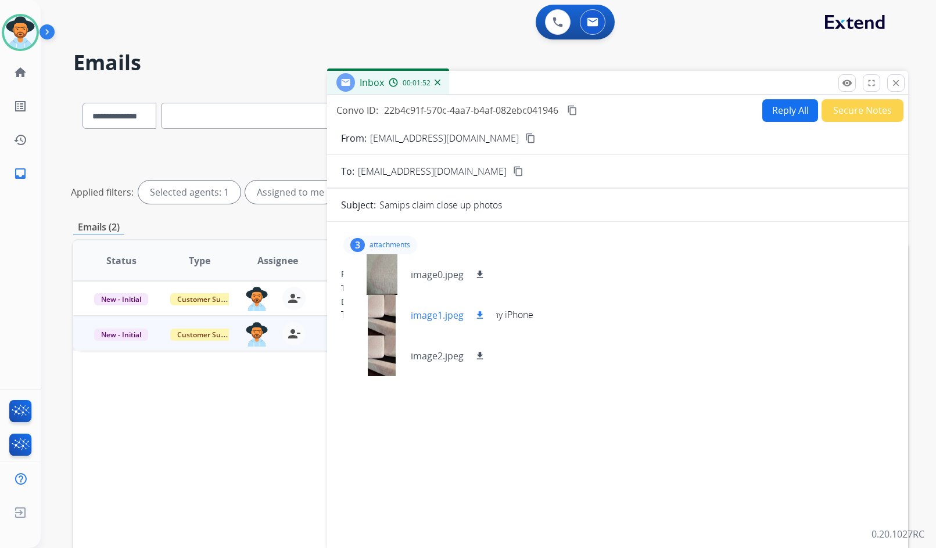
click at [367, 315] on div at bounding box center [381, 315] width 58 height 41
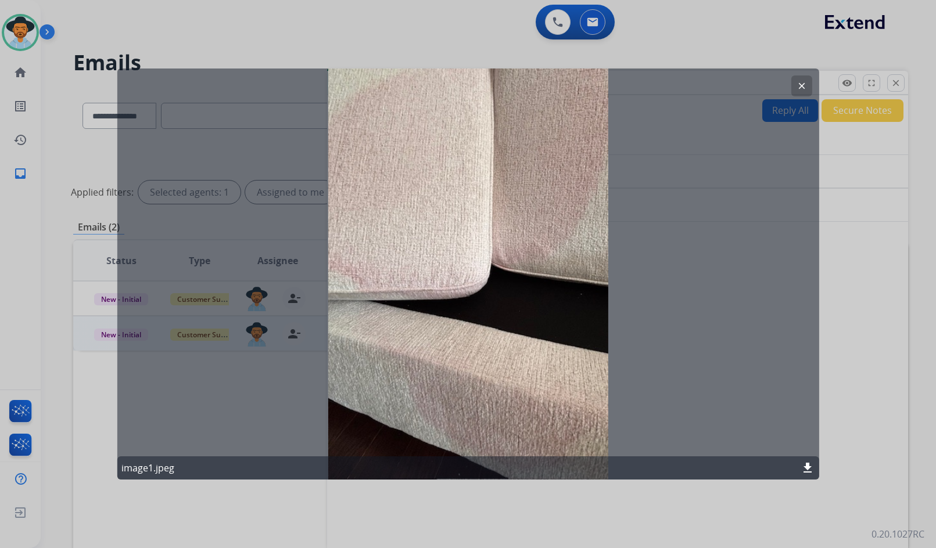
click at [810, 82] on button "clear" at bounding box center [801, 85] width 21 height 21
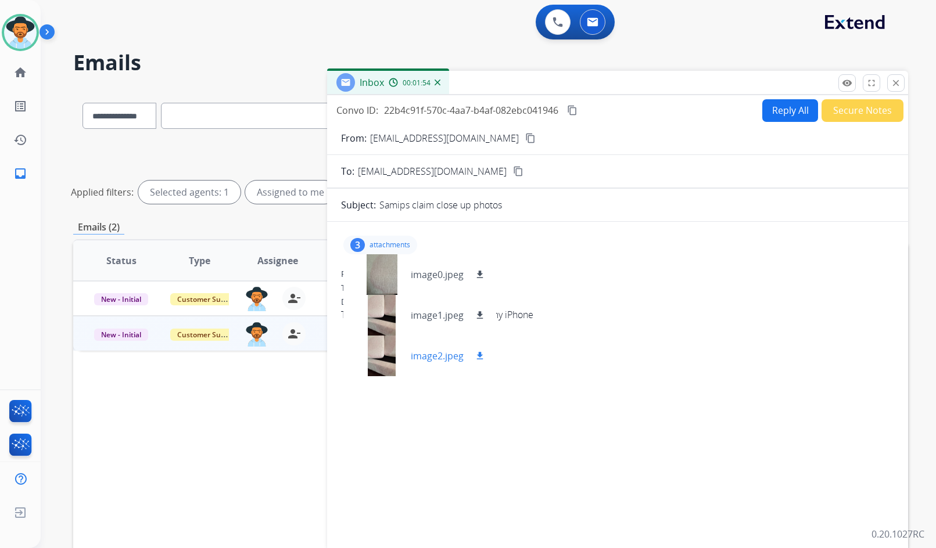
click at [386, 365] on div at bounding box center [381, 356] width 58 height 41
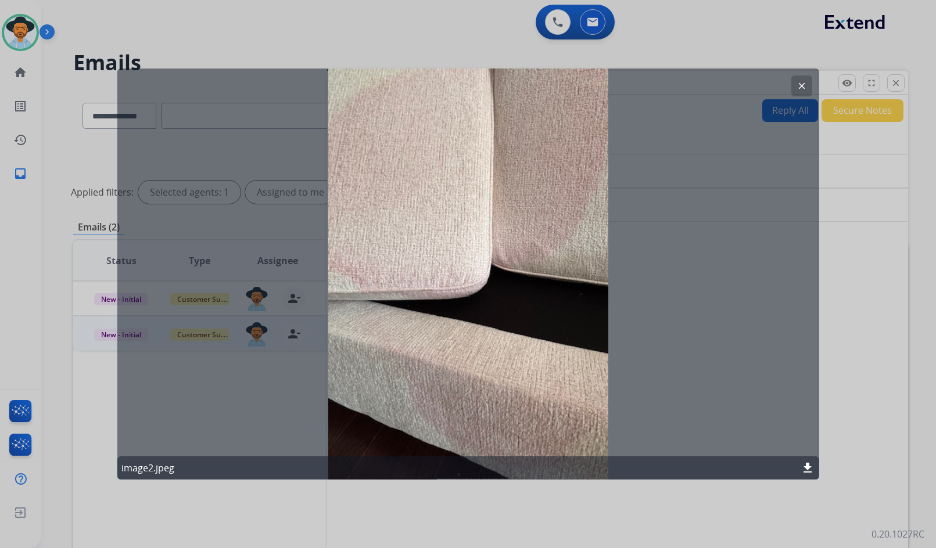
click at [805, 86] on mat-icon "clear" at bounding box center [801, 86] width 10 height 10
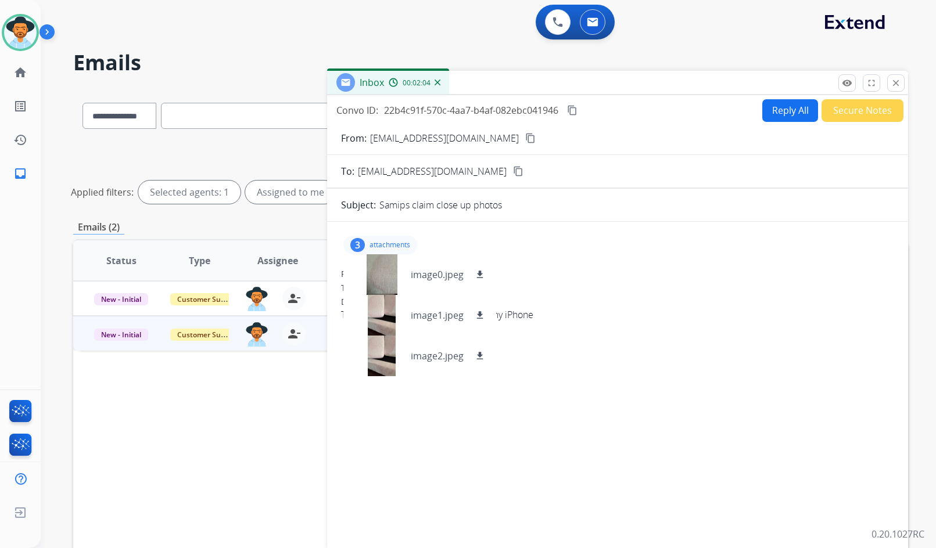
click at [391, 244] on p "attachments" at bounding box center [389, 244] width 41 height 9
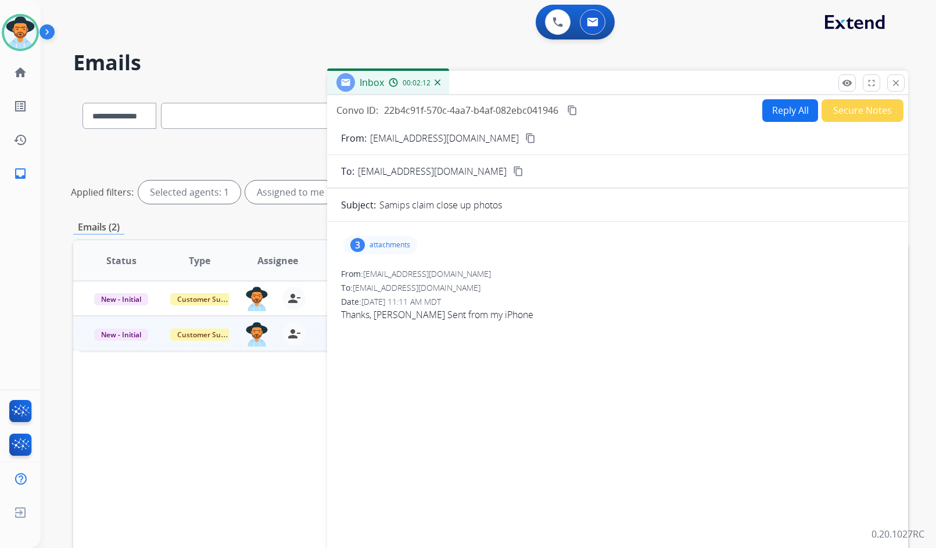
click at [393, 237] on div "3 attachments" at bounding box center [380, 245] width 74 height 19
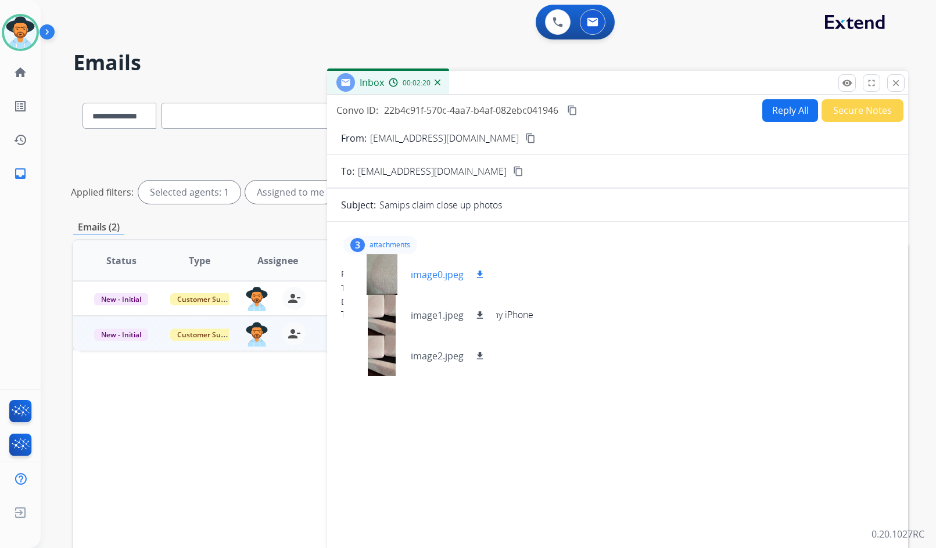
drag, startPoint x: 479, startPoint y: 274, endPoint x: 479, endPoint y: 290, distance: 16.8
click at [479, 274] on mat-icon "download" at bounding box center [479, 274] width 10 height 10
click at [481, 314] on mat-icon "download" at bounding box center [479, 315] width 10 height 10
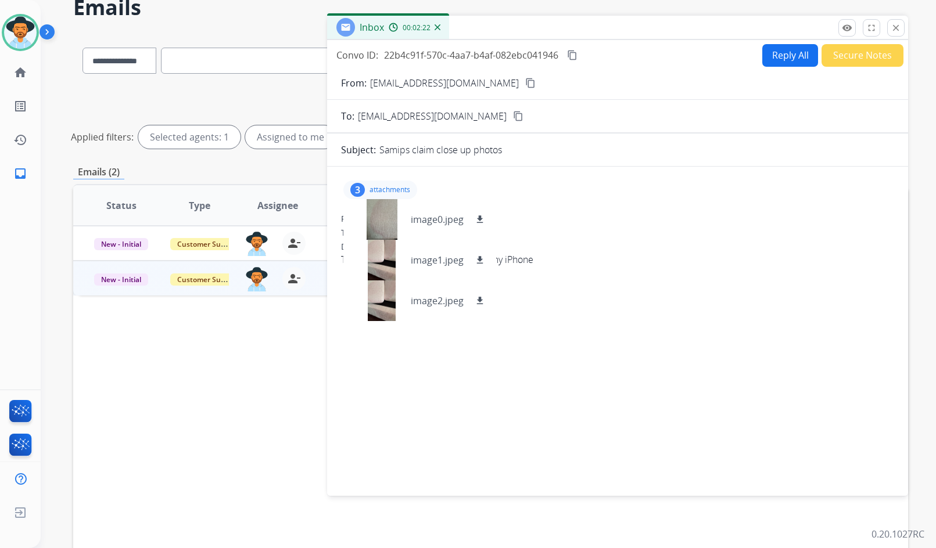
scroll to position [58, 0]
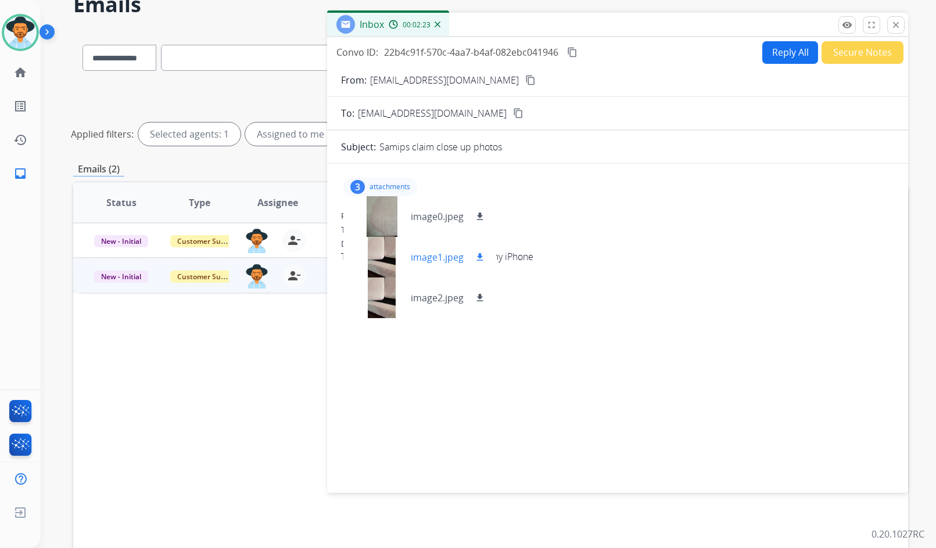
click at [384, 258] on div at bounding box center [381, 257] width 58 height 41
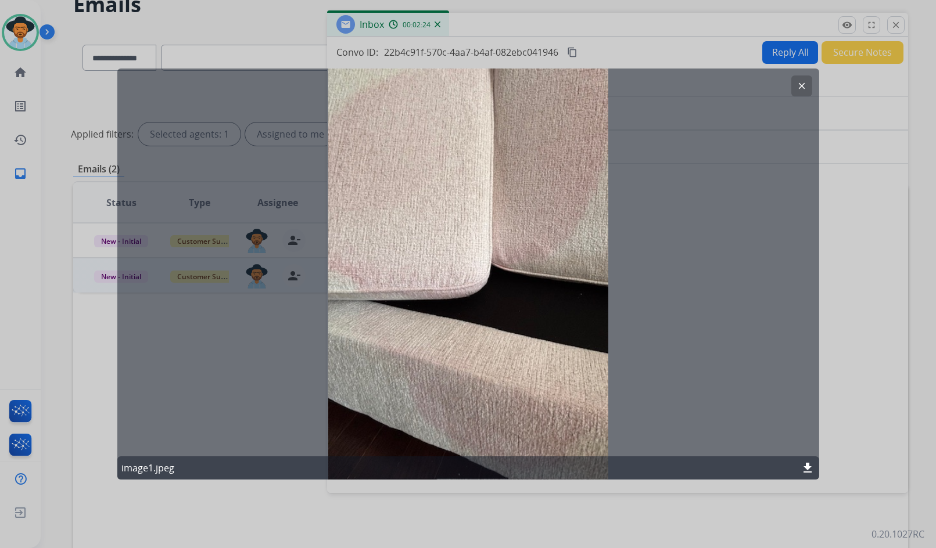
click at [795, 80] on button "clear" at bounding box center [801, 85] width 21 height 21
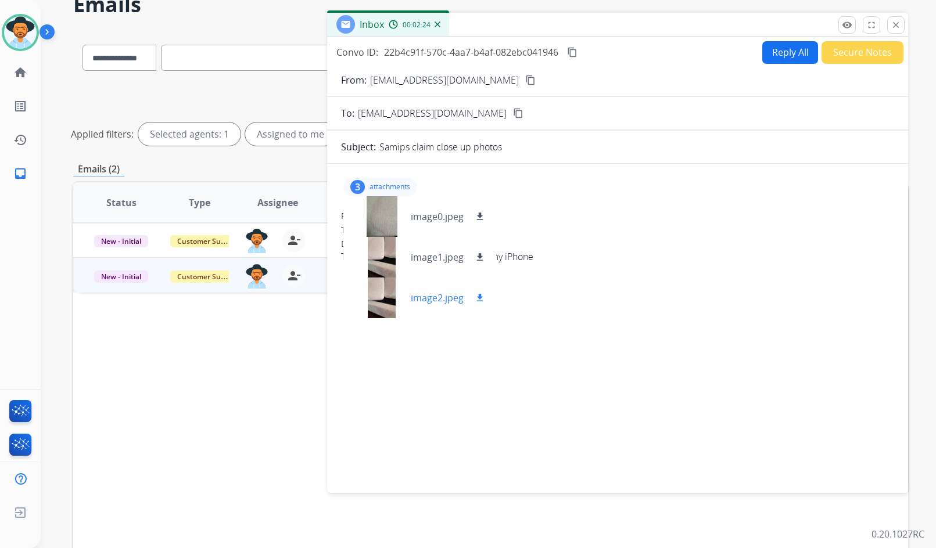
click at [373, 291] on div at bounding box center [381, 298] width 58 height 41
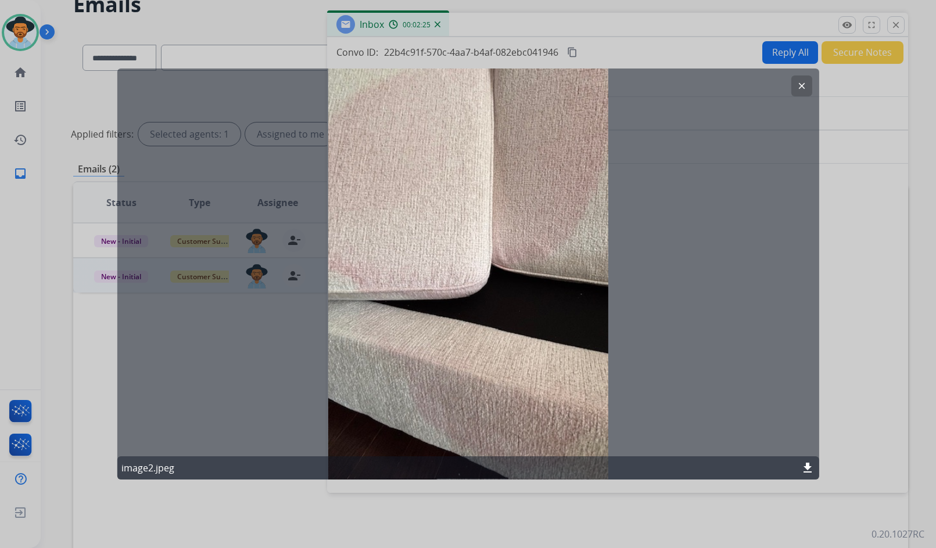
click at [797, 84] on mat-icon "clear" at bounding box center [801, 86] width 10 height 10
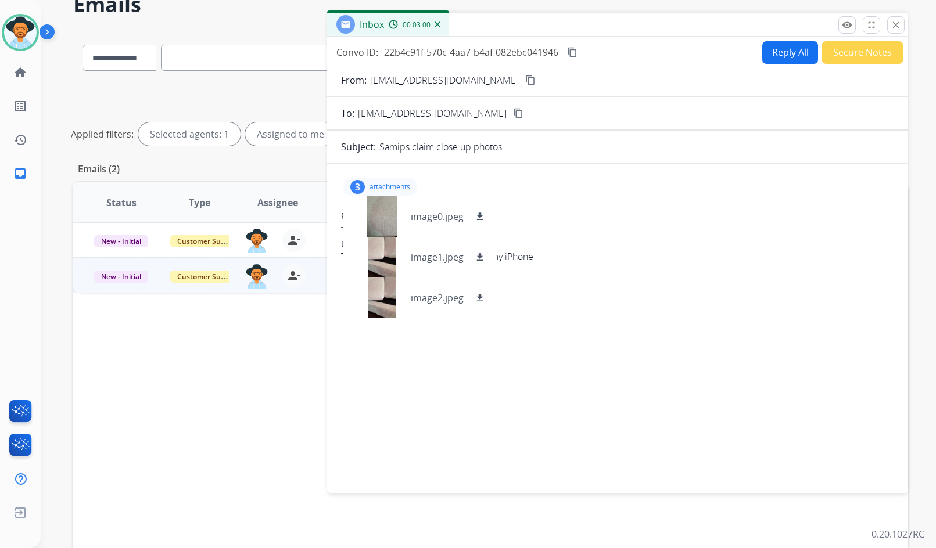
click at [525, 83] on mat-icon "content_copy" at bounding box center [530, 80] width 10 height 10
click at [575, 52] on mat-icon "content_copy" at bounding box center [572, 52] width 10 height 10
click at [762, 51] on button "Reply All" at bounding box center [790, 52] width 56 height 23
select select "**********"
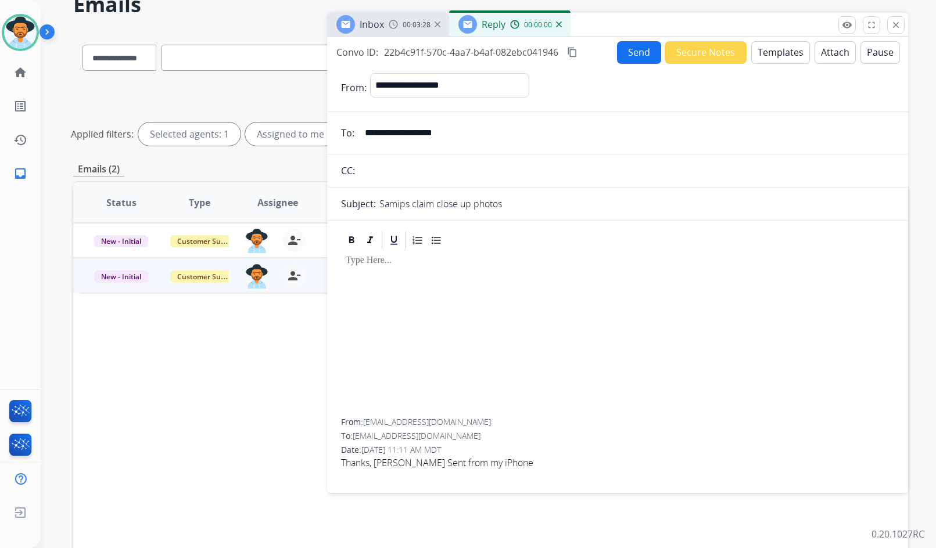
click at [772, 53] on button "Templates" at bounding box center [780, 52] width 59 height 23
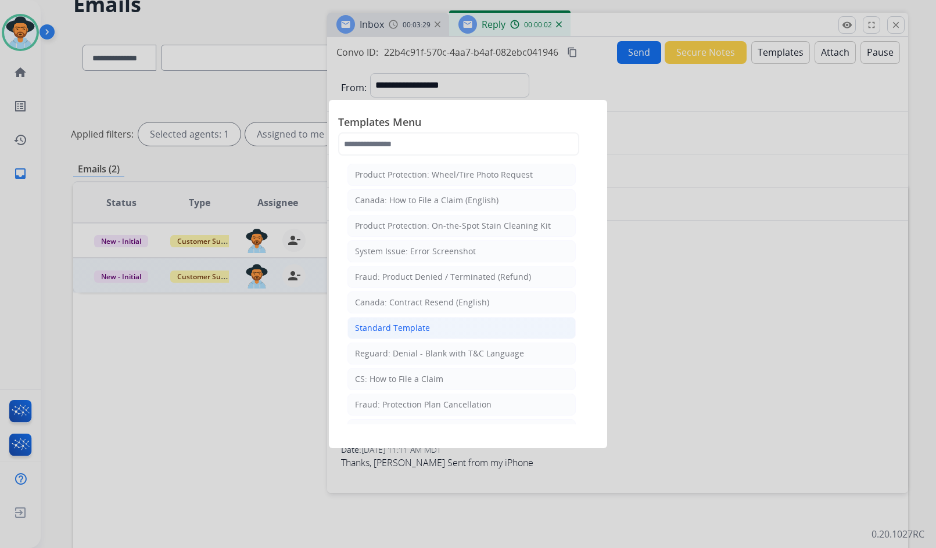
click at [444, 332] on li "Standard Template" at bounding box center [461, 328] width 228 height 22
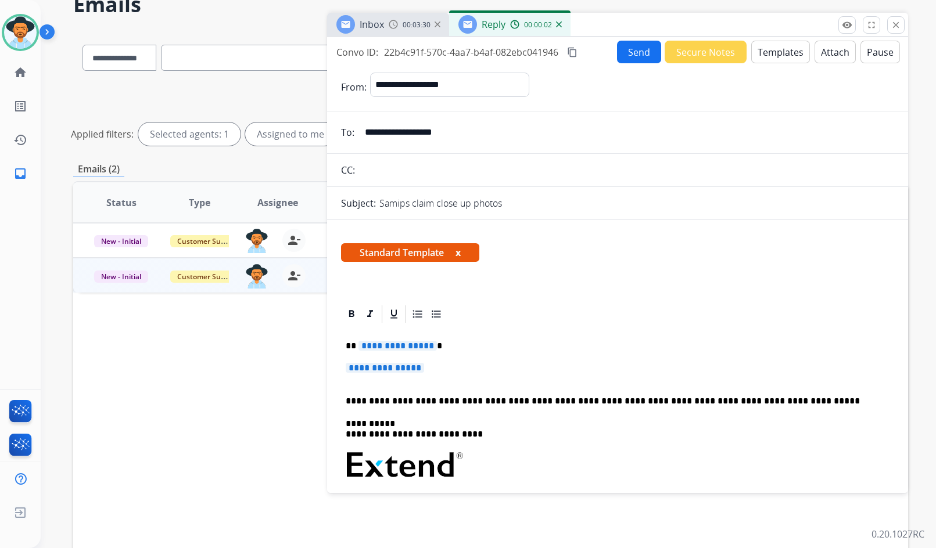
click at [413, 345] on span "**********" at bounding box center [397, 346] width 78 height 10
click at [400, 350] on span "**********" at bounding box center [397, 346] width 78 height 10
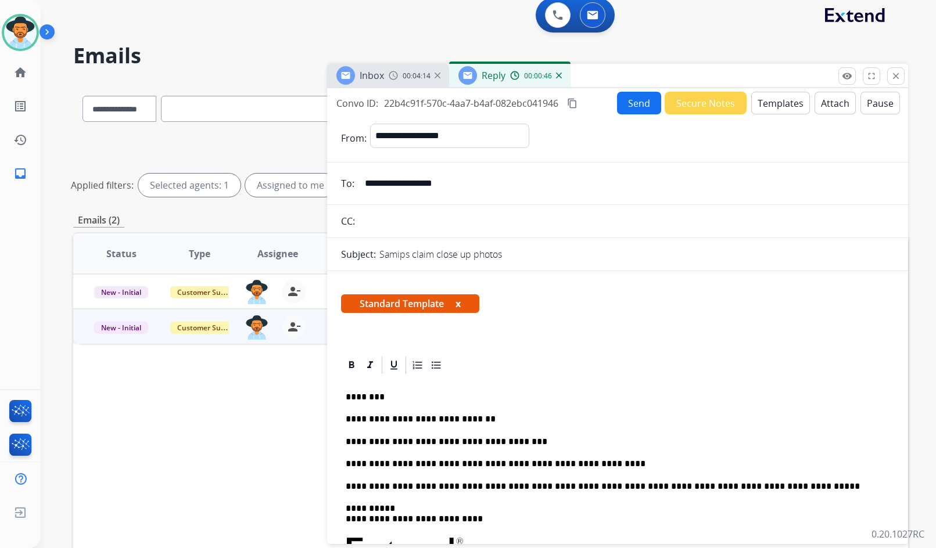
scroll to position [0, 0]
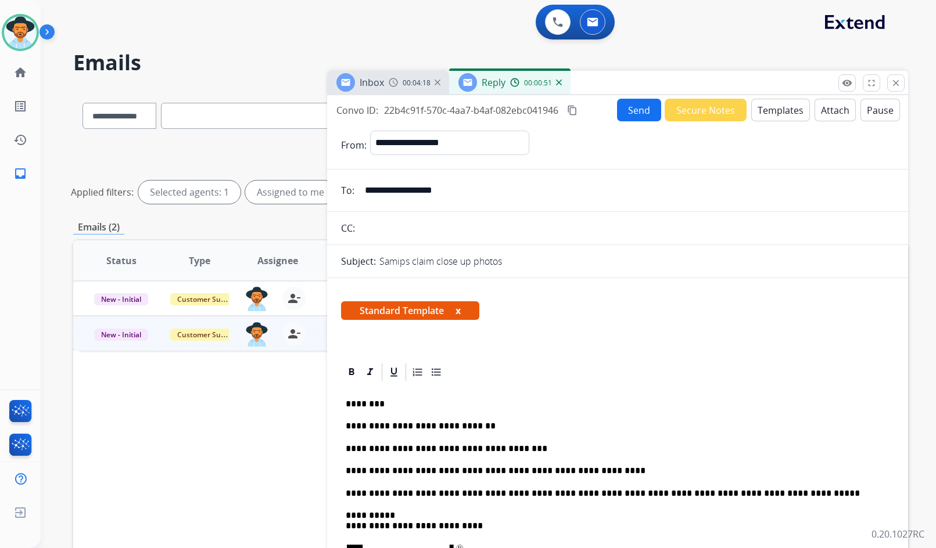
drag, startPoint x: 375, startPoint y: 403, endPoint x: 400, endPoint y: 406, distance: 25.8
click at [375, 403] on p "********" at bounding box center [613, 404] width 534 height 10
click at [637, 113] on button "Send" at bounding box center [639, 110] width 44 height 23
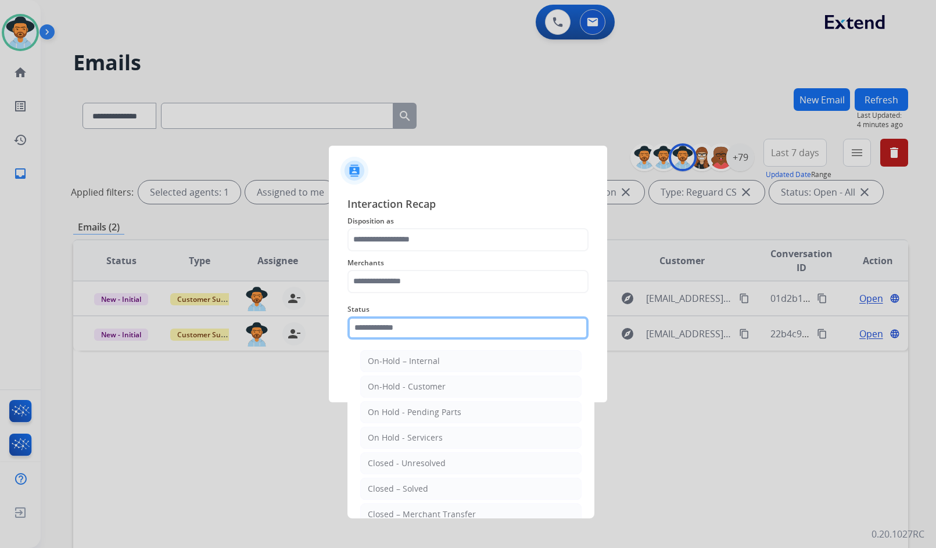
click at [402, 331] on input "text" at bounding box center [467, 327] width 241 height 23
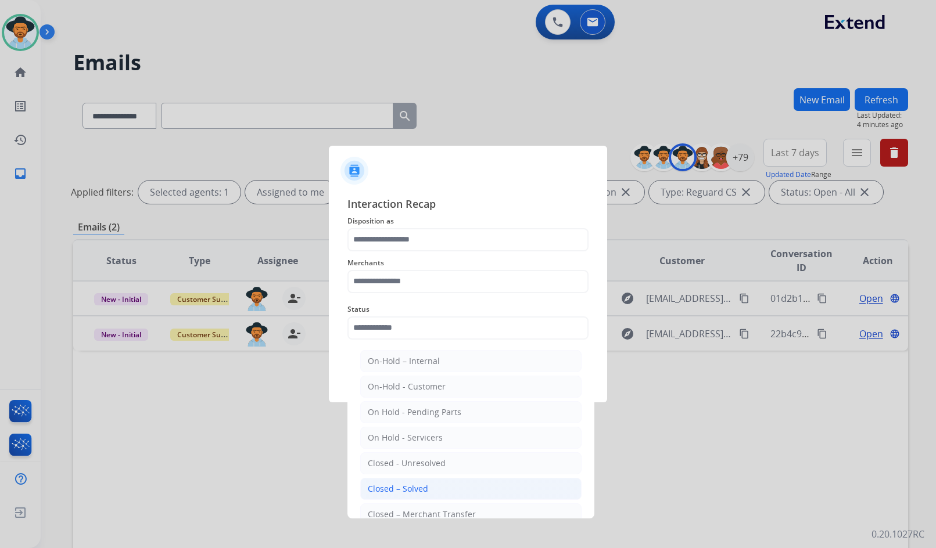
click at [417, 482] on li "Closed – Solved" at bounding box center [470, 489] width 221 height 22
type input "**********"
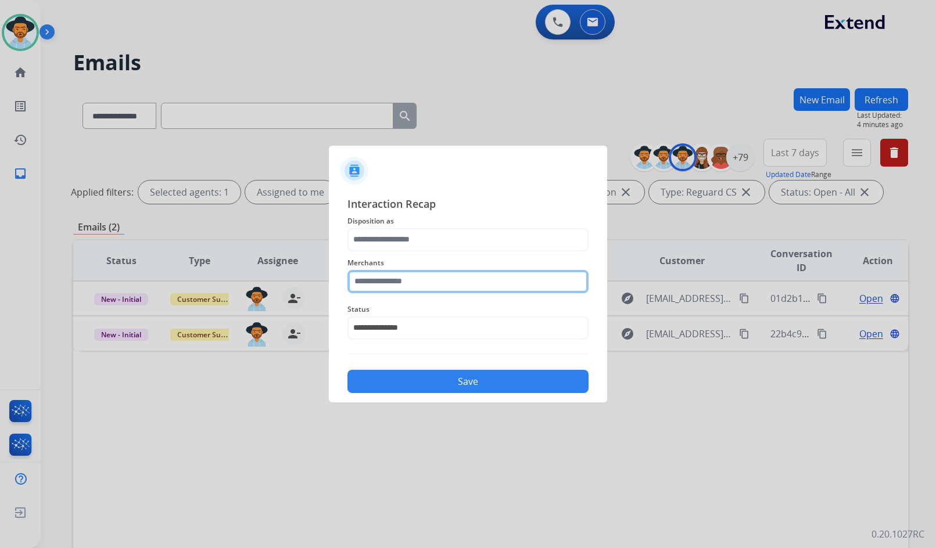
click at [440, 281] on input "text" at bounding box center [467, 281] width 241 height 23
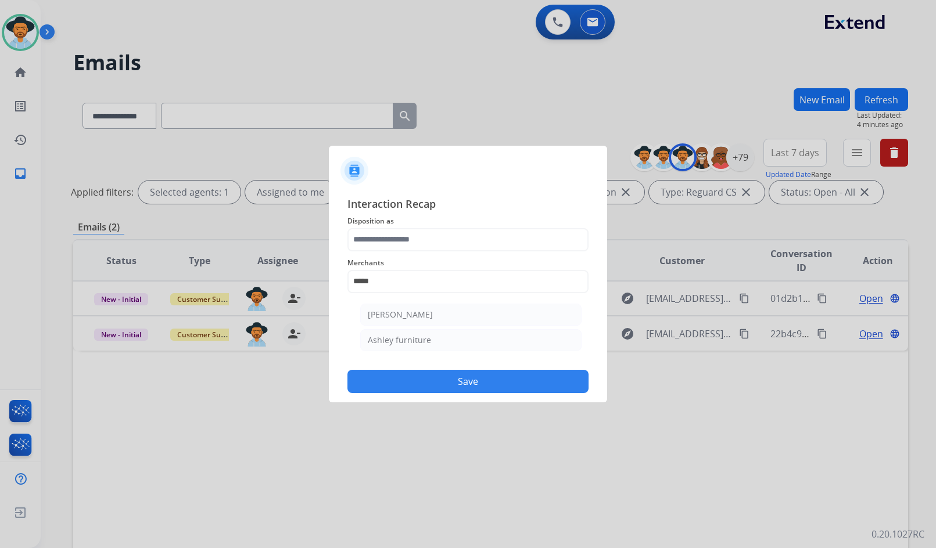
click at [455, 337] on li "Ashley furniture" at bounding box center [470, 340] width 221 height 22
type input "**********"
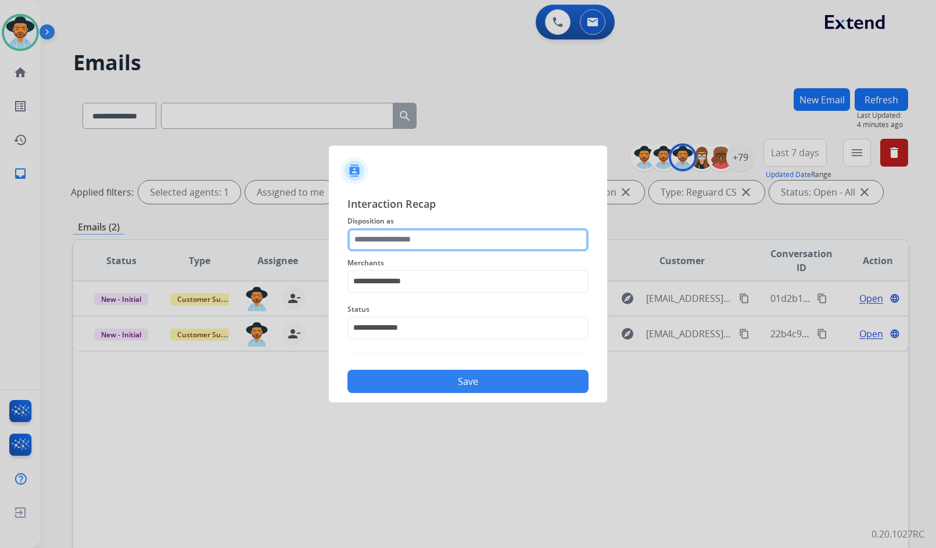
click at [437, 245] on input "text" at bounding box center [467, 239] width 241 height 23
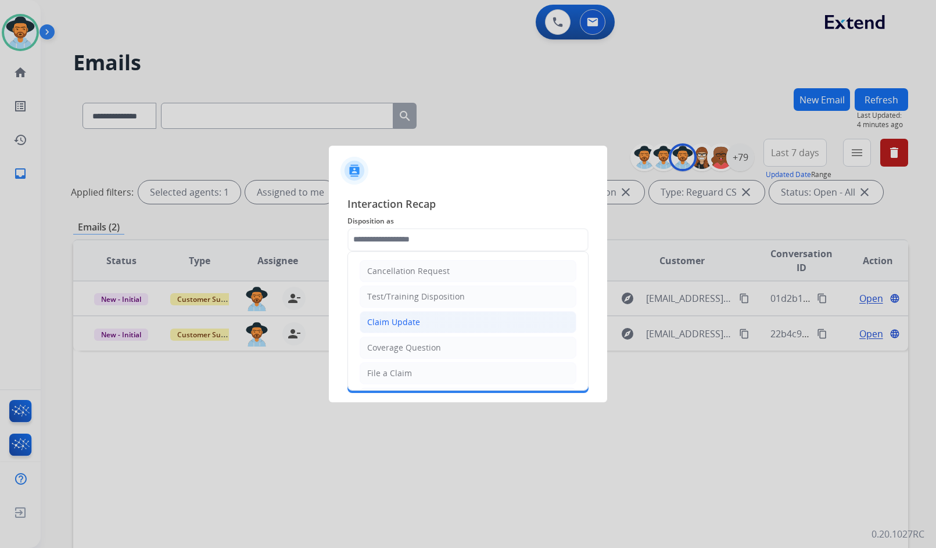
click at [424, 322] on li "Claim Update" at bounding box center [467, 322] width 217 height 22
type input "**********"
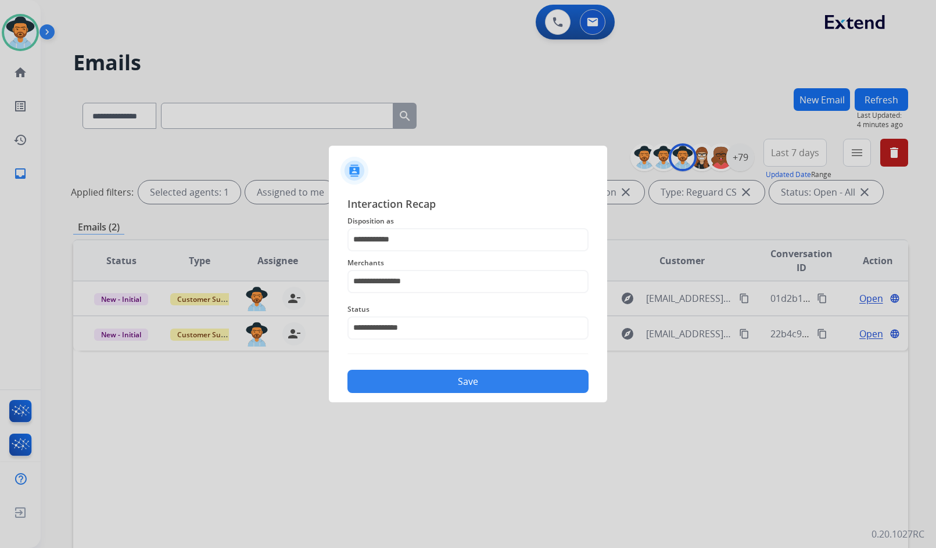
click at [431, 373] on button "Save" at bounding box center [467, 381] width 241 height 23
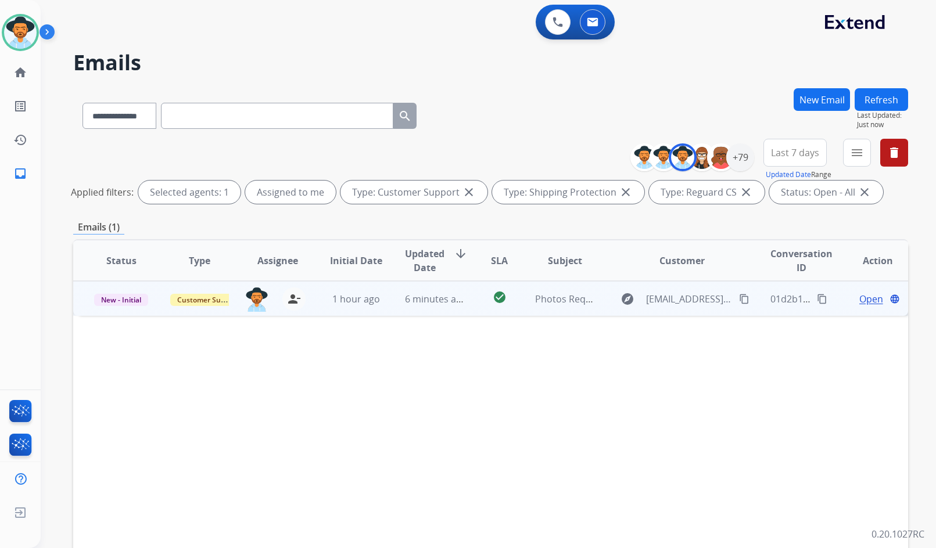
click at [868, 295] on span "Open" at bounding box center [871, 299] width 24 height 14
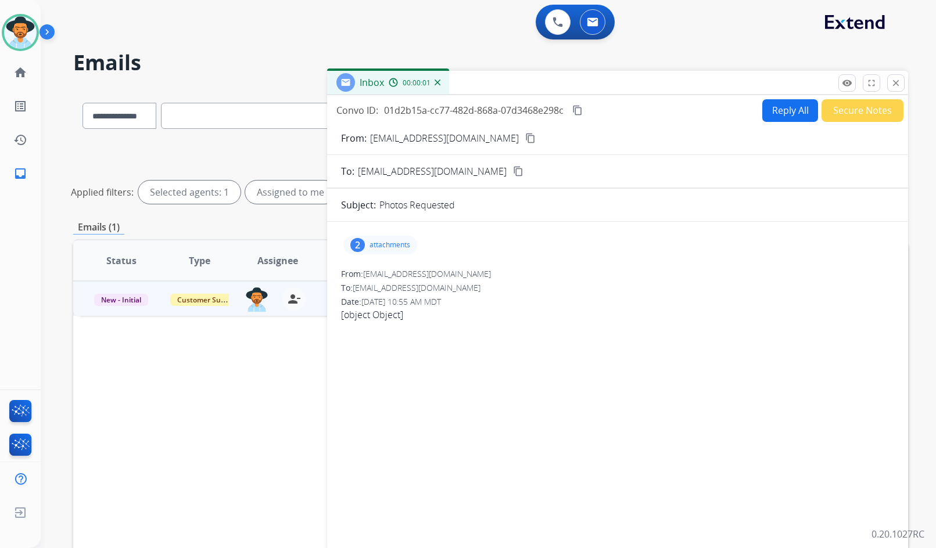
click at [396, 243] on p "attachments" at bounding box center [389, 244] width 41 height 9
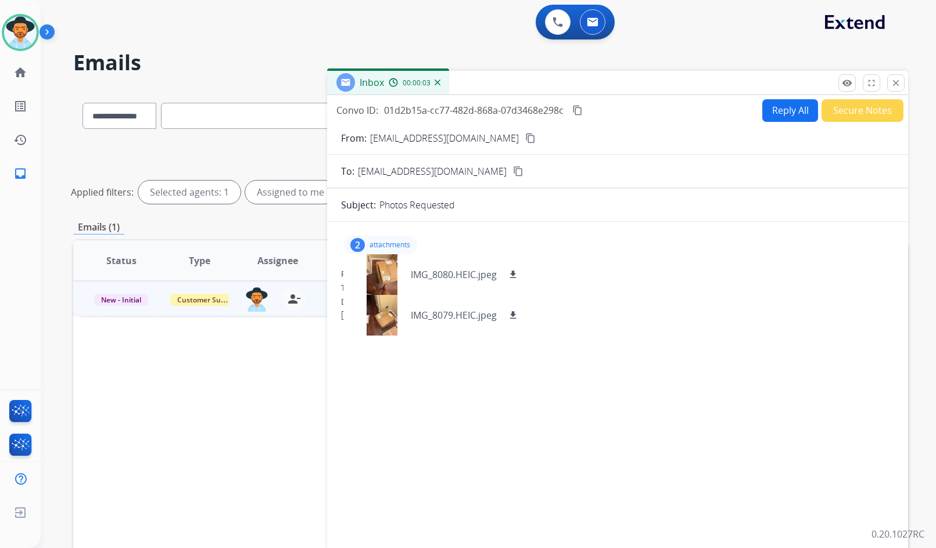
click at [525, 136] on mat-icon "content_copy" at bounding box center [530, 138] width 10 height 10
click at [388, 239] on div "2 attachments IMG_8080.HEIC.jpeg download IMG_8079.HEIC.jpeg download" at bounding box center [380, 245] width 74 height 19
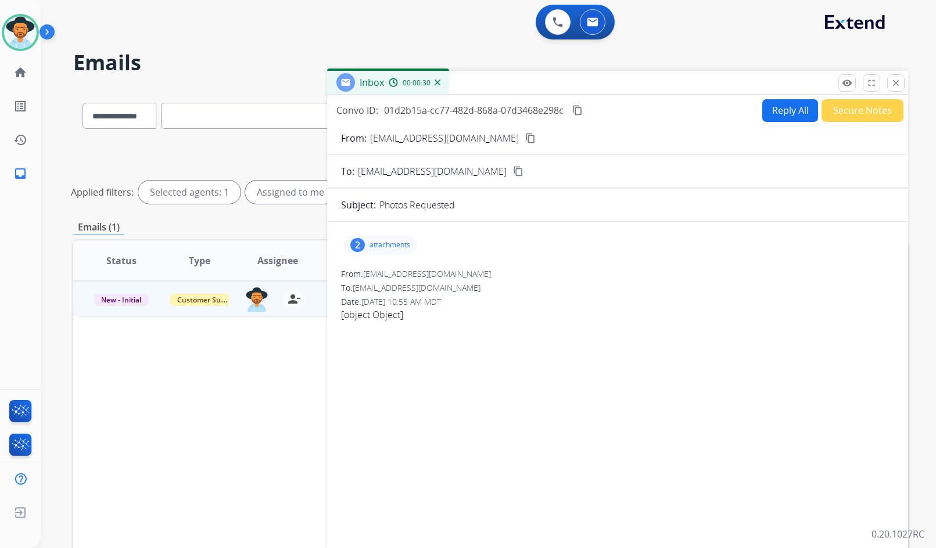
click at [384, 242] on p "attachments" at bounding box center [389, 244] width 41 height 9
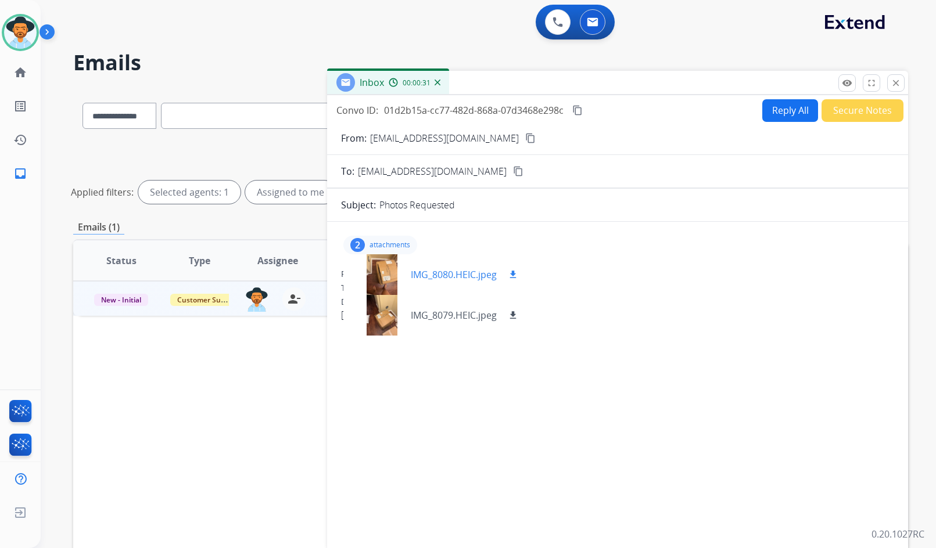
click at [379, 275] on div at bounding box center [381, 274] width 58 height 41
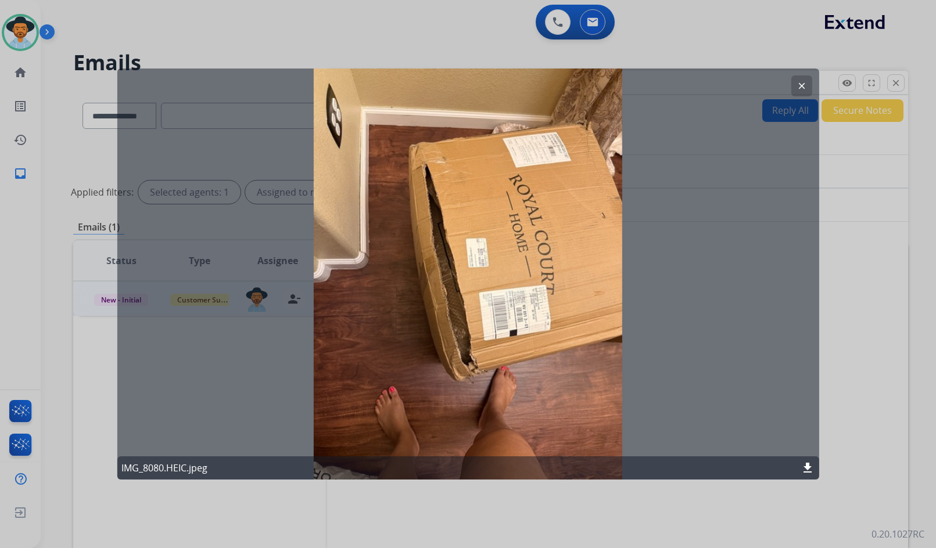
click at [798, 91] on button "clear" at bounding box center [801, 85] width 21 height 21
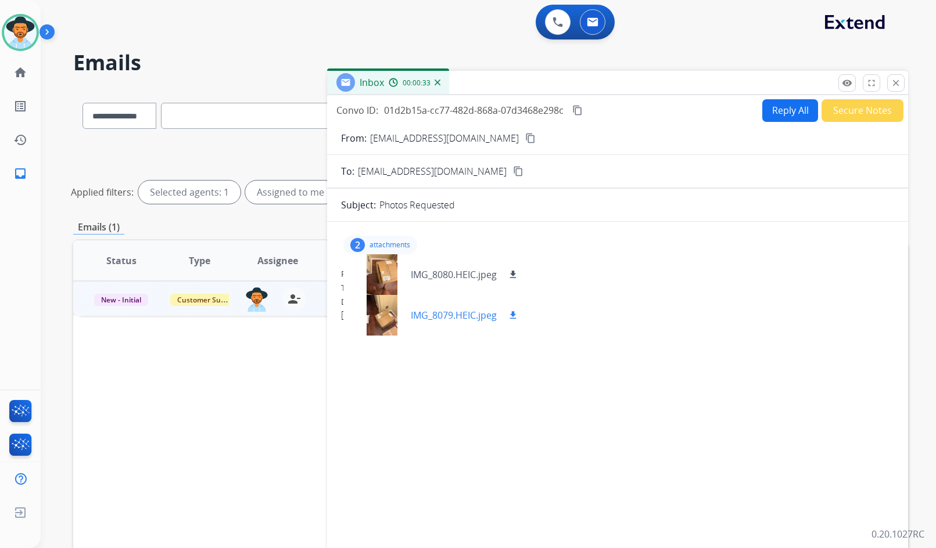
click at [386, 325] on div at bounding box center [381, 315] width 58 height 41
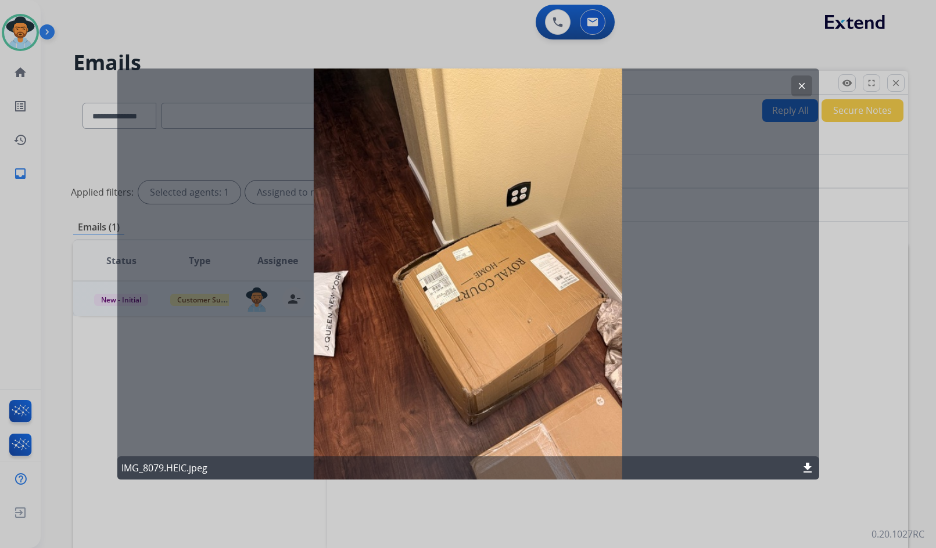
click at [795, 89] on button "clear" at bounding box center [801, 85] width 21 height 21
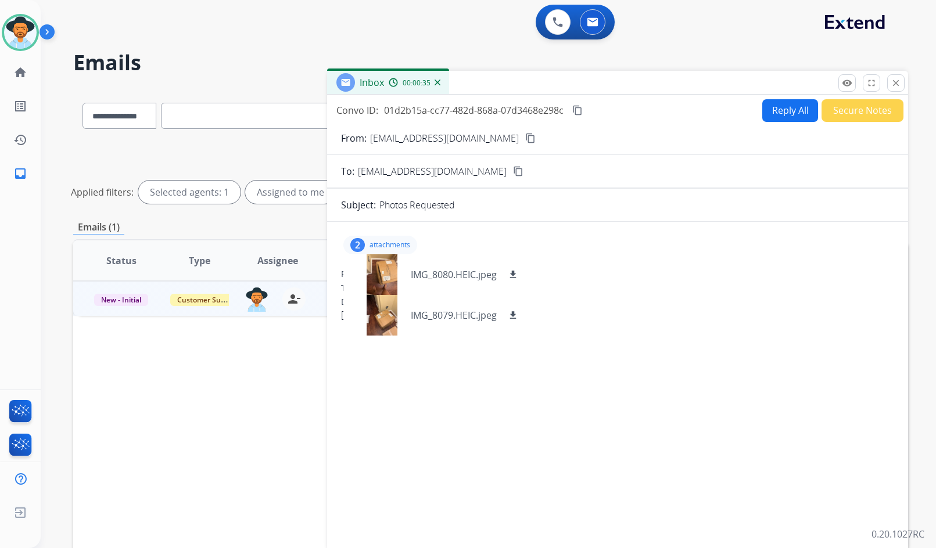
select select "**********"
click at [509, 274] on mat-icon "download" at bounding box center [513, 274] width 10 height 10
click at [517, 318] on mat-icon "download" at bounding box center [513, 315] width 10 height 10
click at [589, 110] on div "Convo ID: 01d2b15a-cc77-482d-868a-07d3468e298c content_copy Reply All Secure No…" at bounding box center [617, 110] width 581 height 23
click at [582, 111] on mat-icon "content_copy" at bounding box center [577, 110] width 10 height 10
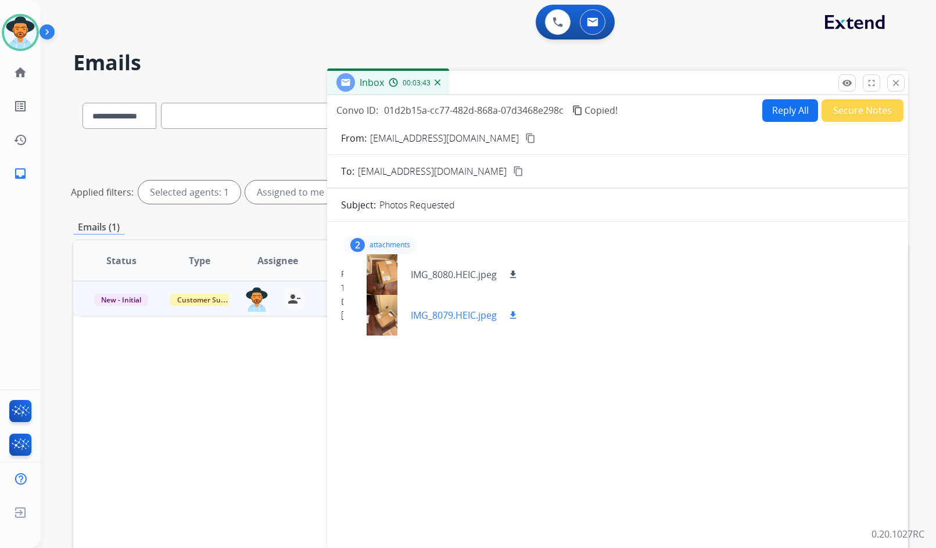
drag, startPoint x: 522, startPoint y: 384, endPoint x: 448, endPoint y: 323, distance: 96.1
click at [520, 384] on div "2 attachments IMG_8080.HEIC.jpeg download IMG_8079.HEIC.jpeg download From: ssc…" at bounding box center [617, 384] width 581 height 306
click at [384, 243] on p "attachments" at bounding box center [389, 244] width 41 height 9
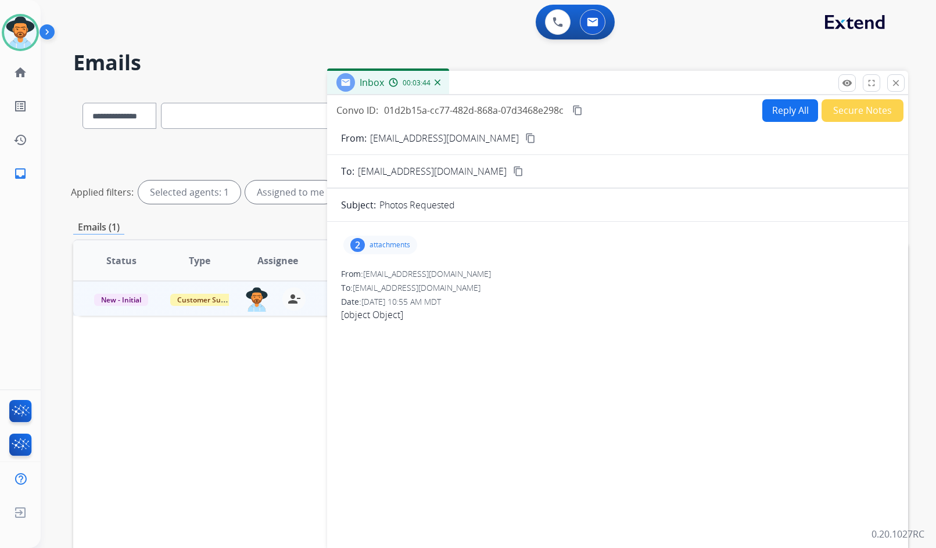
click at [490, 238] on div "2 attachments" at bounding box center [617, 245] width 553 height 28
click at [788, 97] on div "Convo ID: 01d2b15a-cc77-482d-868a-07d3468e298c content_copy Reply All Secure No…" at bounding box center [617, 320] width 581 height 451
click at [777, 113] on button "Reply All" at bounding box center [790, 110] width 56 height 23
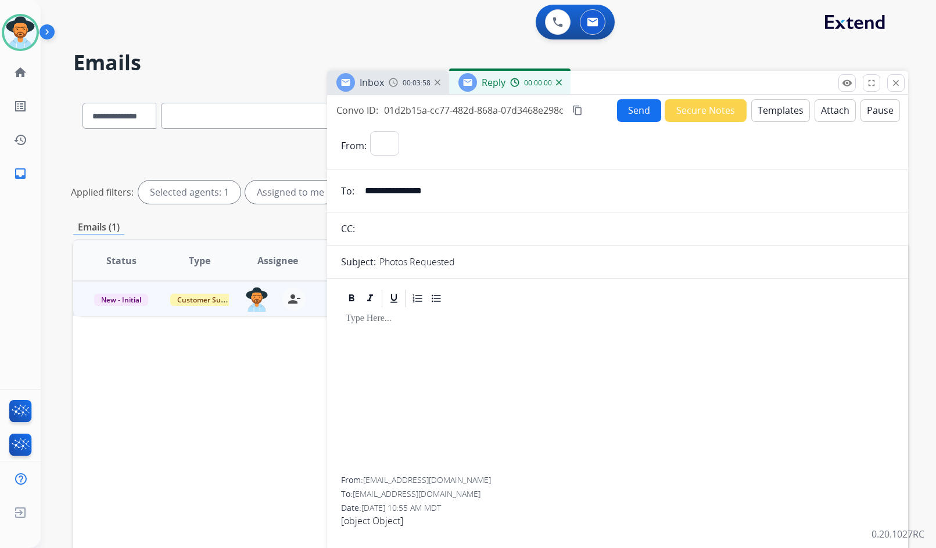
select select "**********"
click at [771, 115] on button "Templates" at bounding box center [780, 110] width 59 height 23
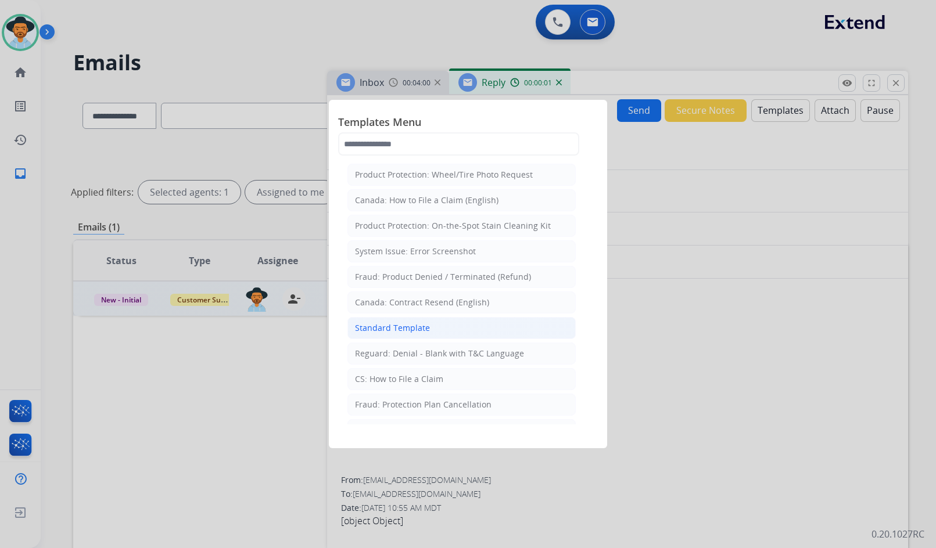
click at [441, 320] on li "Standard Template" at bounding box center [461, 328] width 228 height 22
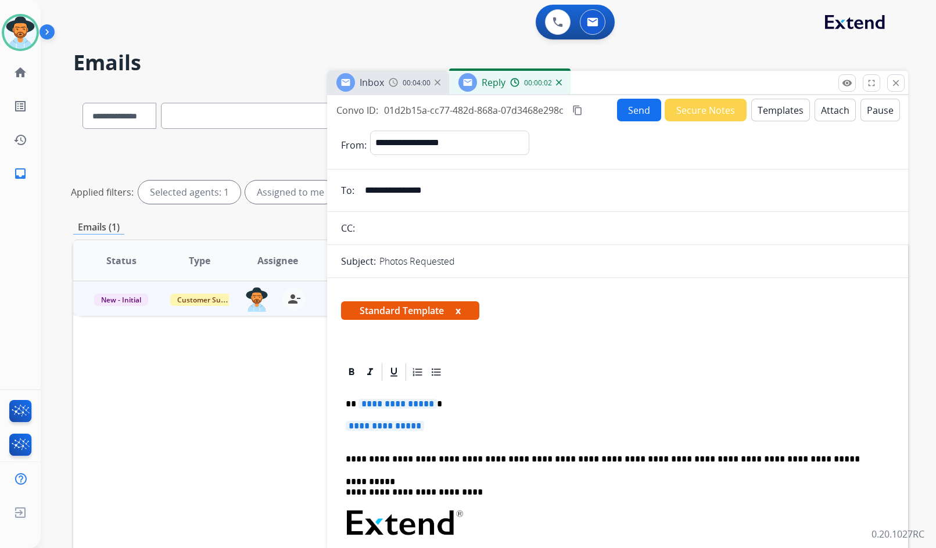
click at [409, 400] on span "**********" at bounding box center [397, 404] width 78 height 10
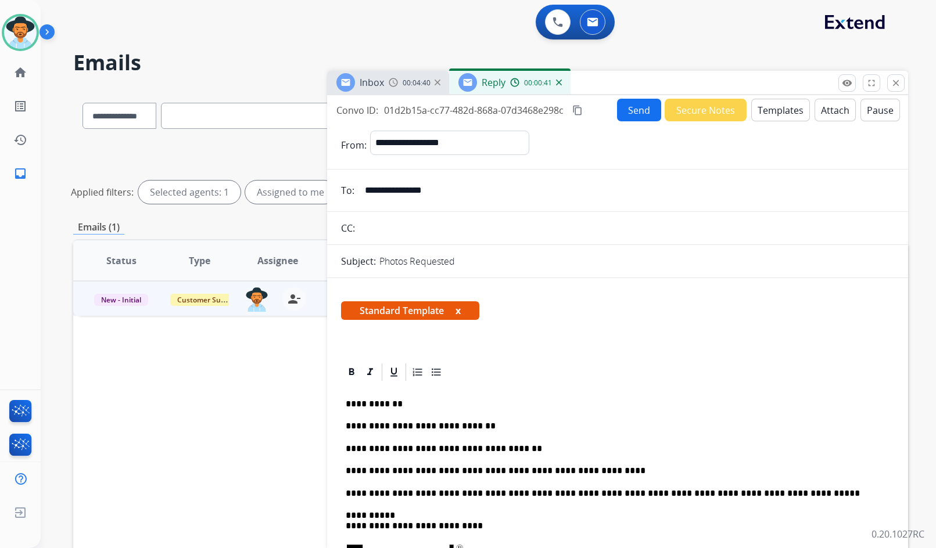
click at [641, 117] on button "Send" at bounding box center [639, 110] width 44 height 23
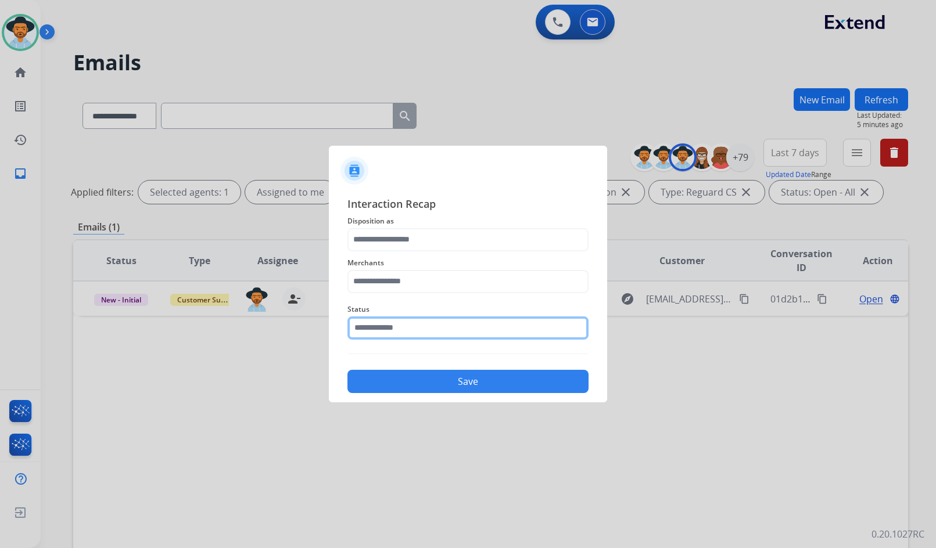
click at [365, 321] on input "text" at bounding box center [467, 327] width 241 height 23
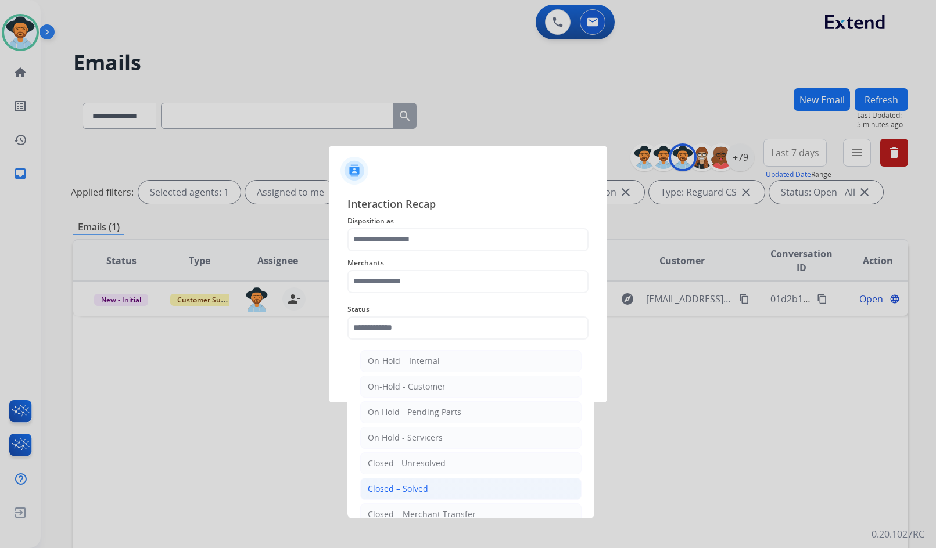
click at [408, 486] on div "Closed – Solved" at bounding box center [398, 489] width 60 height 12
type input "**********"
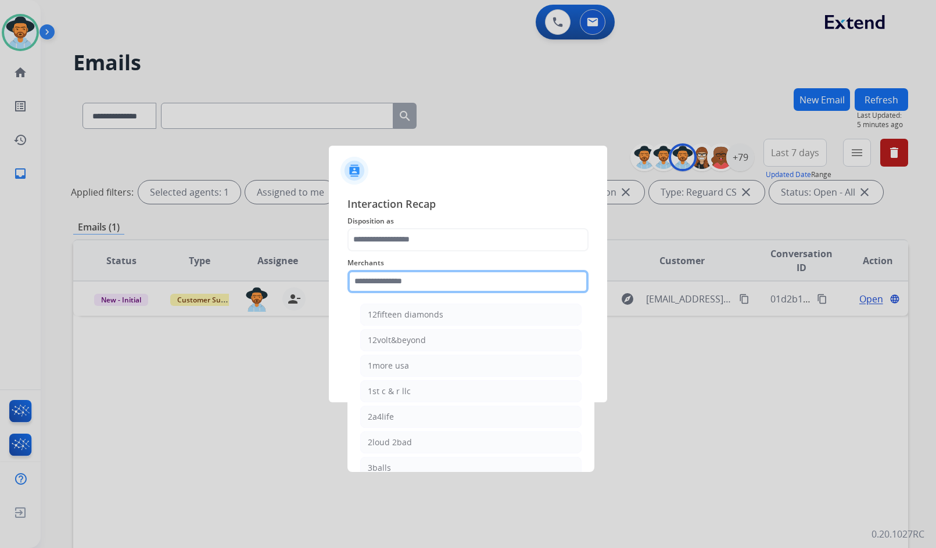
click at [398, 281] on input "text" at bounding box center [467, 281] width 241 height 23
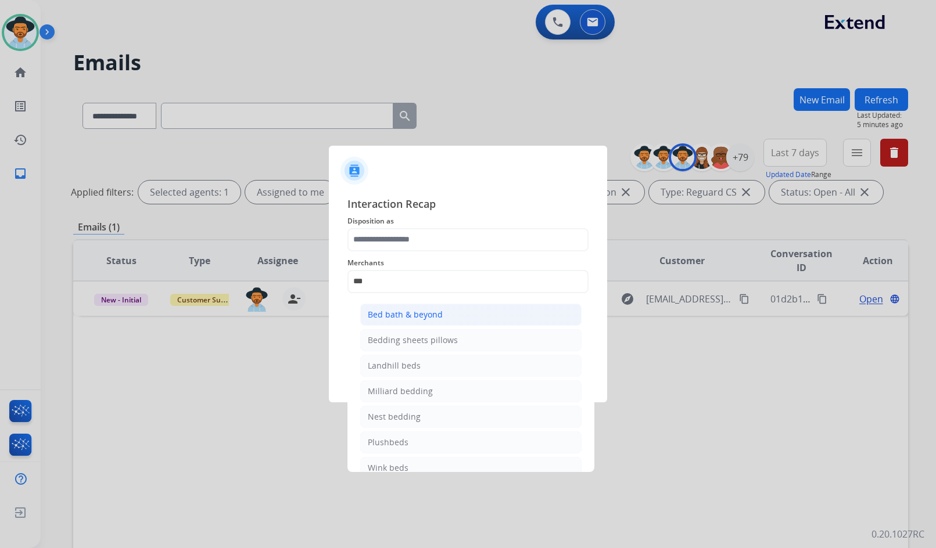
click at [401, 314] on div "Bed bath & beyond" at bounding box center [405, 315] width 75 height 12
type input "**********"
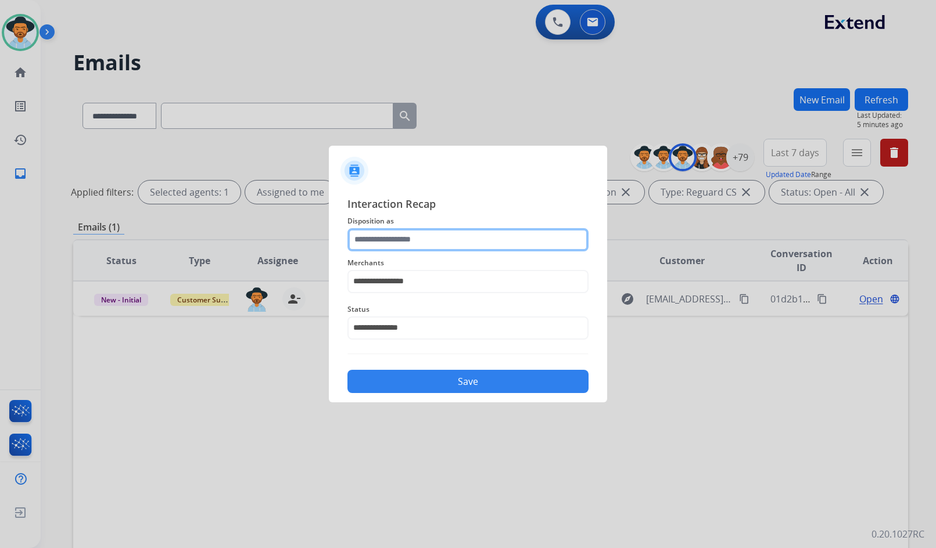
click at [410, 245] on input "text" at bounding box center [467, 239] width 241 height 23
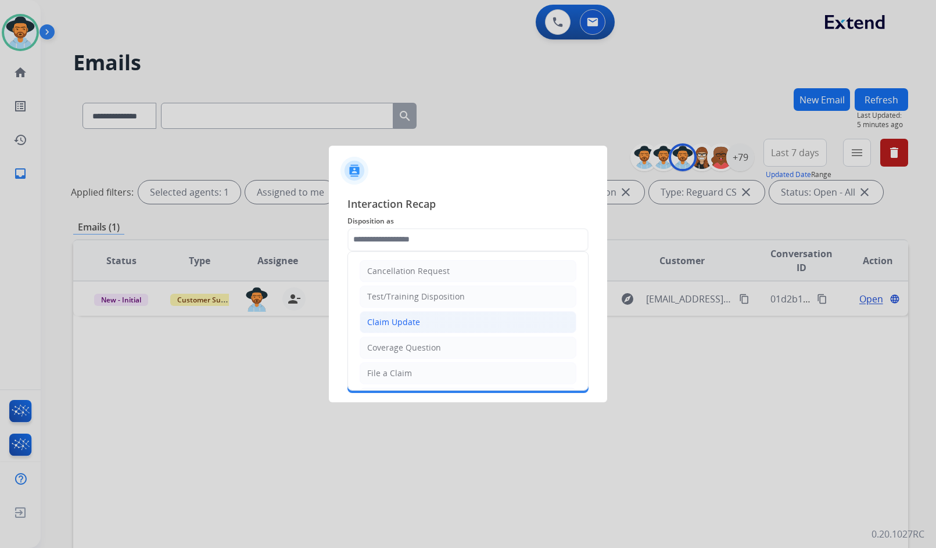
click at [415, 323] on div "Claim Update" at bounding box center [393, 322] width 53 height 12
type input "**********"
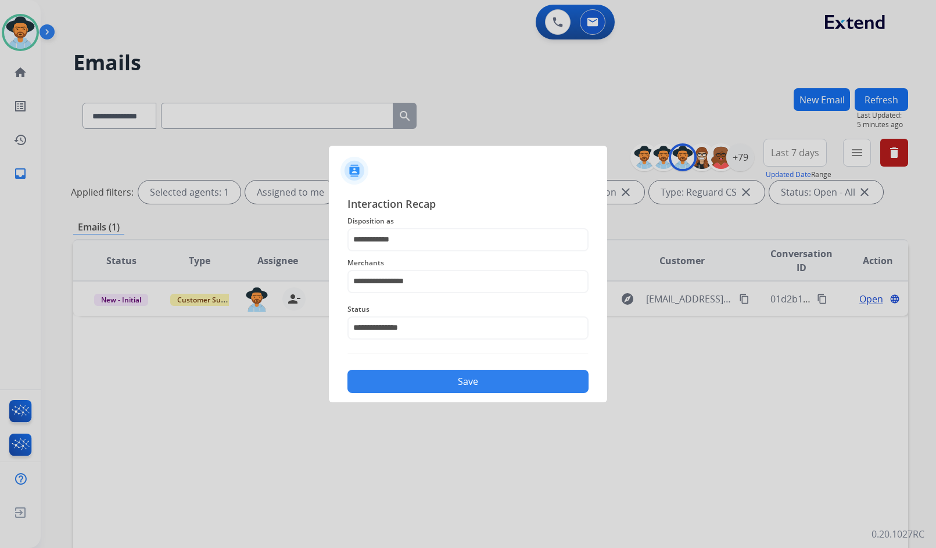
click at [419, 366] on div "Save" at bounding box center [467, 378] width 241 height 30
click at [420, 376] on button "Save" at bounding box center [467, 381] width 241 height 23
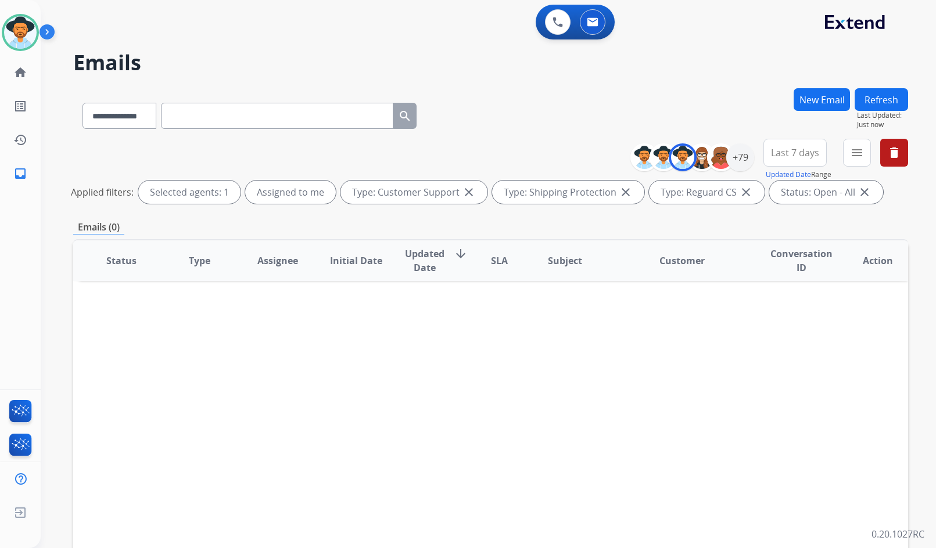
drag, startPoint x: 58, startPoint y: 322, endPoint x: 64, endPoint y: 299, distance: 23.5
click at [58, 322] on div "**********" at bounding box center [474, 316] width 867 height 548
click at [23, 79] on mat-icon "home" at bounding box center [20, 73] width 14 height 14
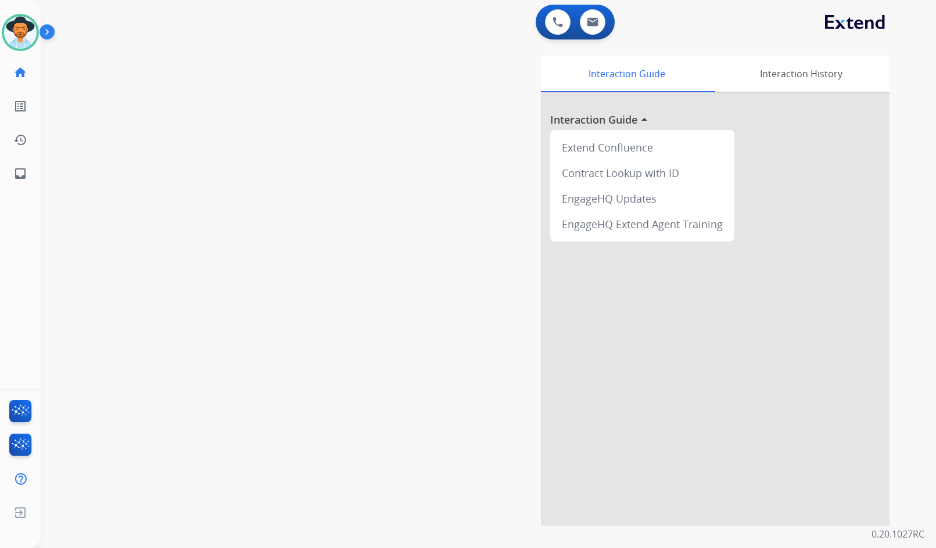
click at [128, 102] on div "swap_horiz Break voice bridge close_fullscreen Connect 3-Way Call merge_type Se…" at bounding box center [474, 284] width 867 height 484
click at [287, 166] on div "swap_horiz Break voice bridge close_fullscreen Connect 3-Way Call merge_type Se…" at bounding box center [474, 284] width 867 height 484
drag, startPoint x: 286, startPoint y: 137, endPoint x: 241, endPoint y: 75, distance: 76.1
click at [285, 136] on div "swap_horiz Break voice bridge close_fullscreen Connect 3-Way Call merge_type Se…" at bounding box center [474, 284] width 867 height 484
click at [11, 172] on link "inbox Emails" at bounding box center [20, 173] width 33 height 33
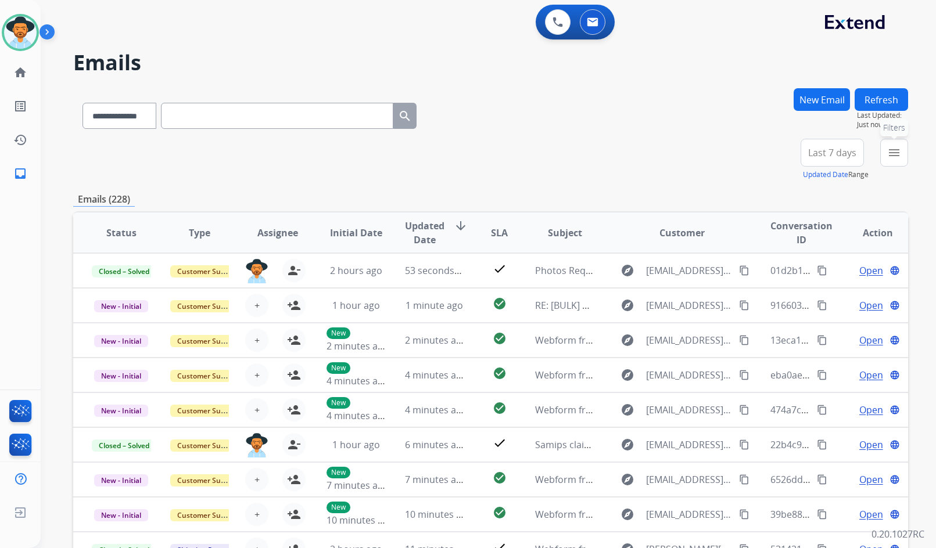
click at [901, 153] on button "menu Filters" at bounding box center [894, 153] width 28 height 28
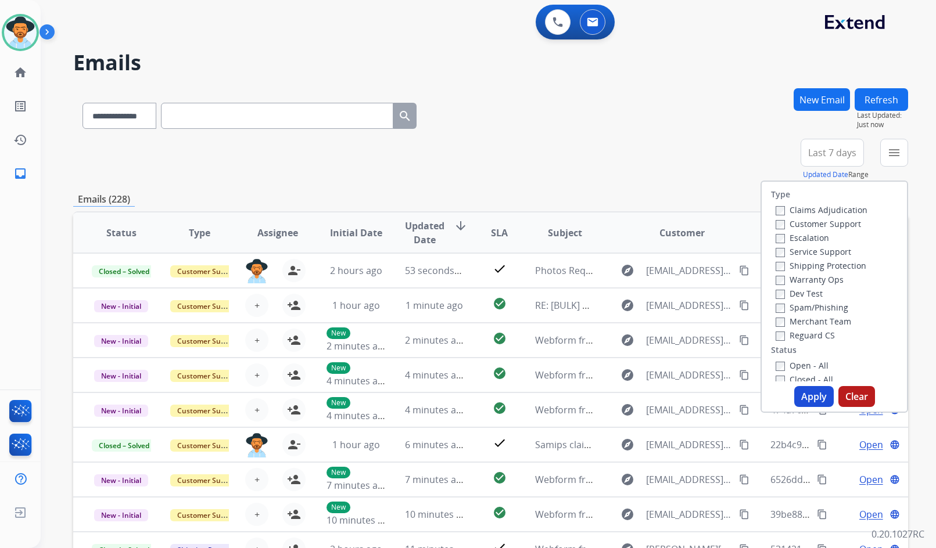
click at [821, 222] on label "Customer Support" at bounding box center [817, 223] width 85 height 11
click at [821, 264] on label "Shipping Protection" at bounding box center [820, 265] width 91 height 11
click at [818, 331] on label "Reguard CS" at bounding box center [804, 335] width 59 height 11
click at [814, 357] on div "Type Claims Adjudication Customer Support Escalation Service Support Shipping P…" at bounding box center [833, 282] width 145 height 200
click at [812, 361] on label "Open - All" at bounding box center [801, 365] width 53 height 11
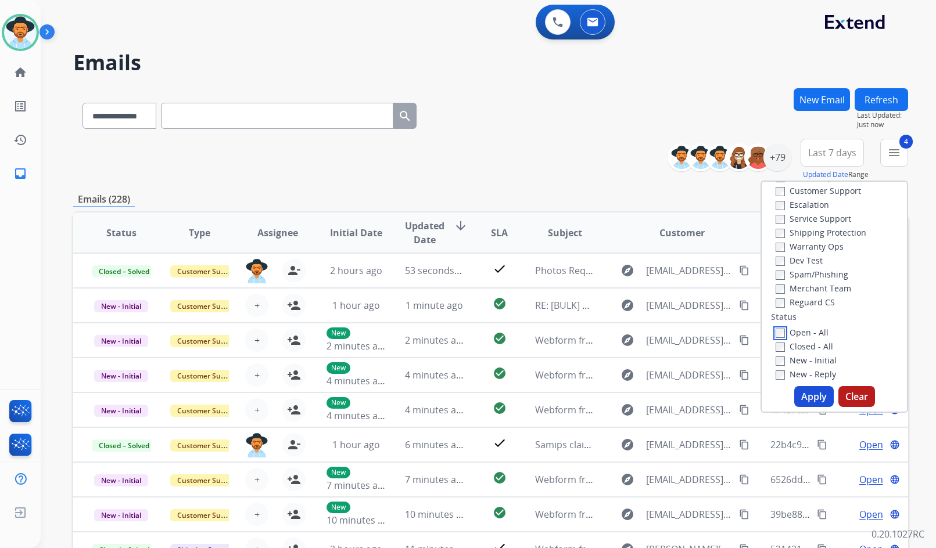
scroll to position [116, 0]
click at [832, 350] on label "On Hold - Servicers" at bounding box center [819, 346] width 89 height 11
click at [832, 337] on label "On Hold - Pending Parts" at bounding box center [828, 333] width 107 height 11
click at [829, 323] on label "On-hold - Customer" at bounding box center [820, 319] width 91 height 11
click at [828, 309] on label "On-hold – Internal" at bounding box center [817, 305] width 85 height 11
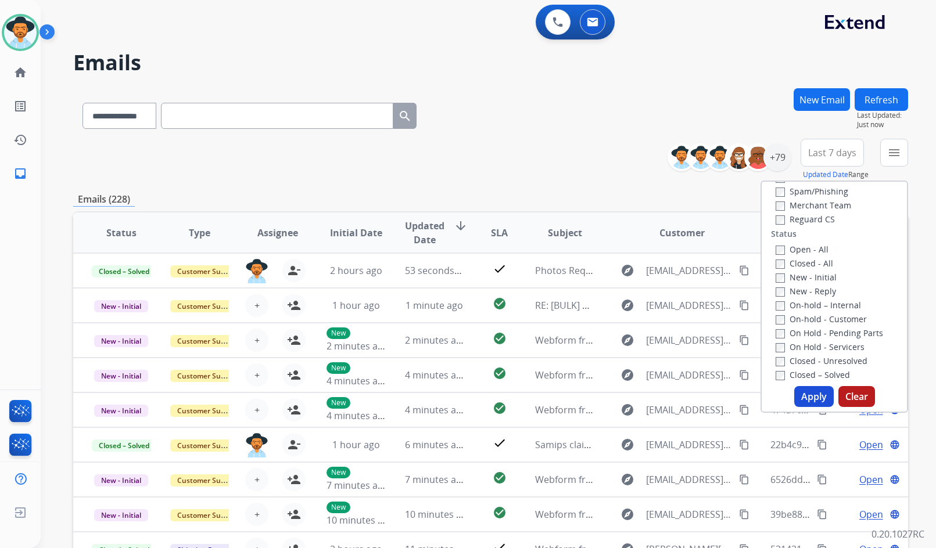
drag, startPoint x: 819, startPoint y: 295, endPoint x: 815, endPoint y: 280, distance: 14.9
click at [818, 293] on label "New - Reply" at bounding box center [805, 291] width 60 height 11
drag, startPoint x: 812, startPoint y: 275, endPoint x: 810, endPoint y: 268, distance: 7.5
click at [811, 275] on label "New - Initial" at bounding box center [805, 277] width 61 height 11
click at [801, 272] on label "New - Initial" at bounding box center [805, 277] width 61 height 11
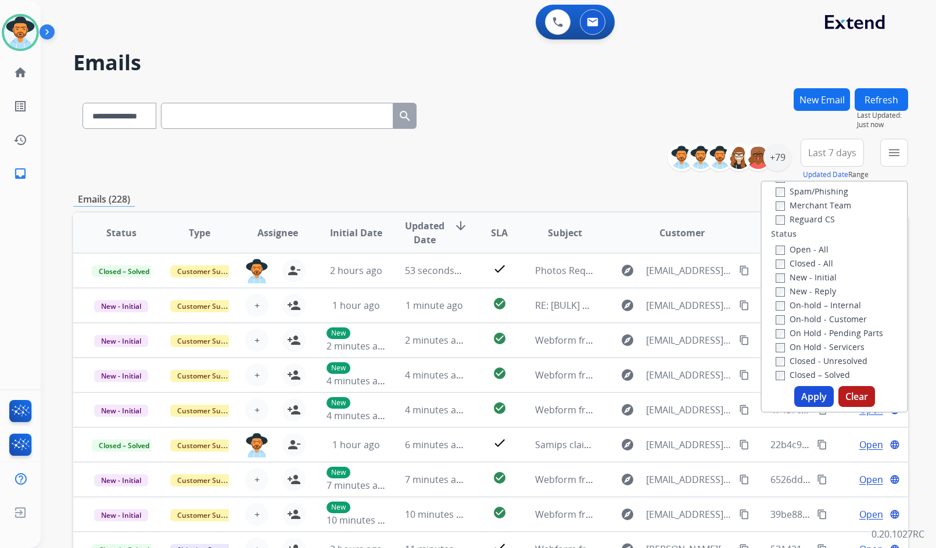
click at [809, 398] on button "Apply" at bounding box center [813, 396] width 39 height 21
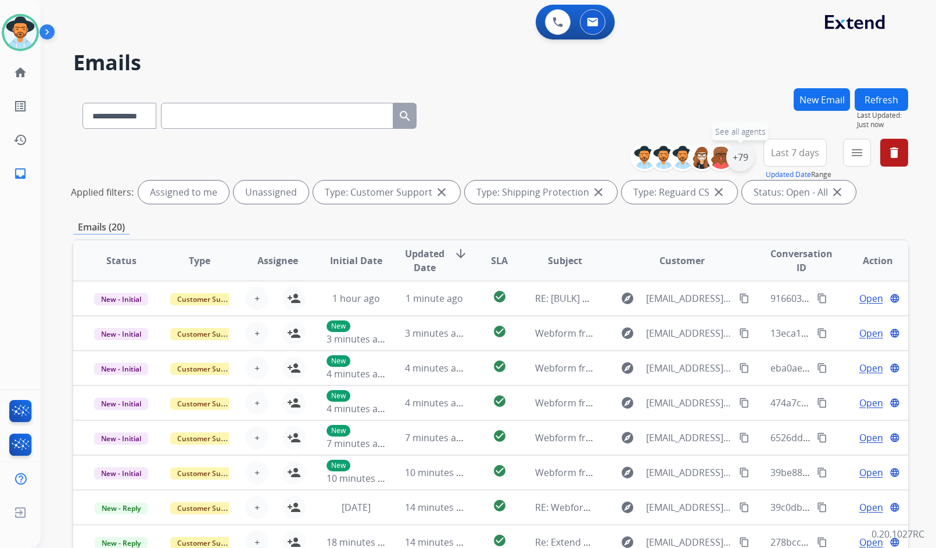
click at [741, 163] on div "+79" at bounding box center [740, 157] width 28 height 28
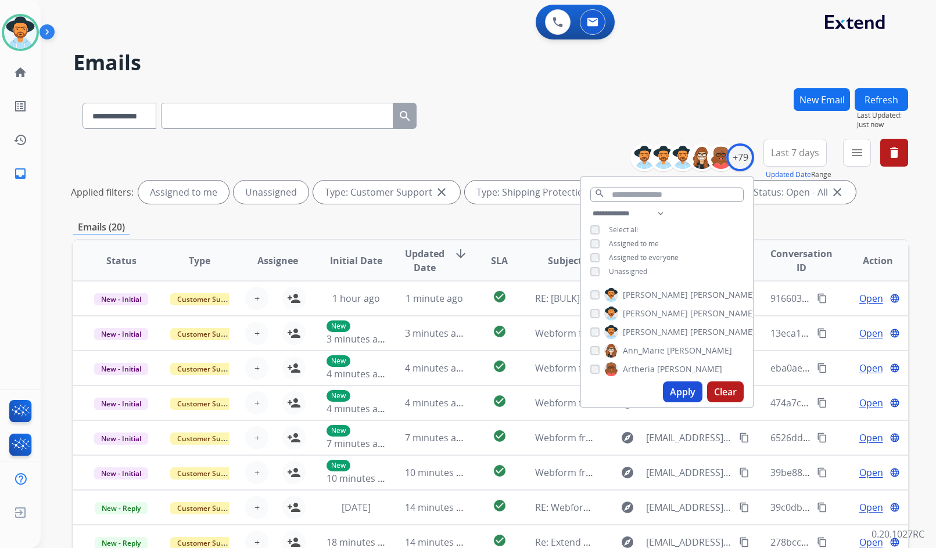
click at [639, 273] on span "Unassigned" at bounding box center [628, 272] width 38 height 10
click at [690, 332] on span "[PERSON_NAME]" at bounding box center [722, 332] width 65 height 12
click at [678, 387] on button "Apply" at bounding box center [682, 392] width 39 height 21
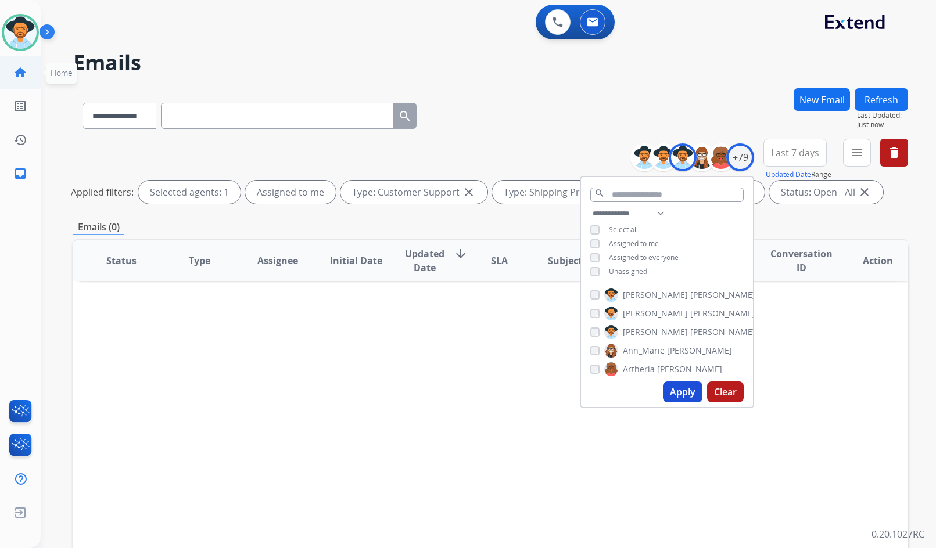
click at [9, 72] on link "home Home" at bounding box center [20, 72] width 33 height 33
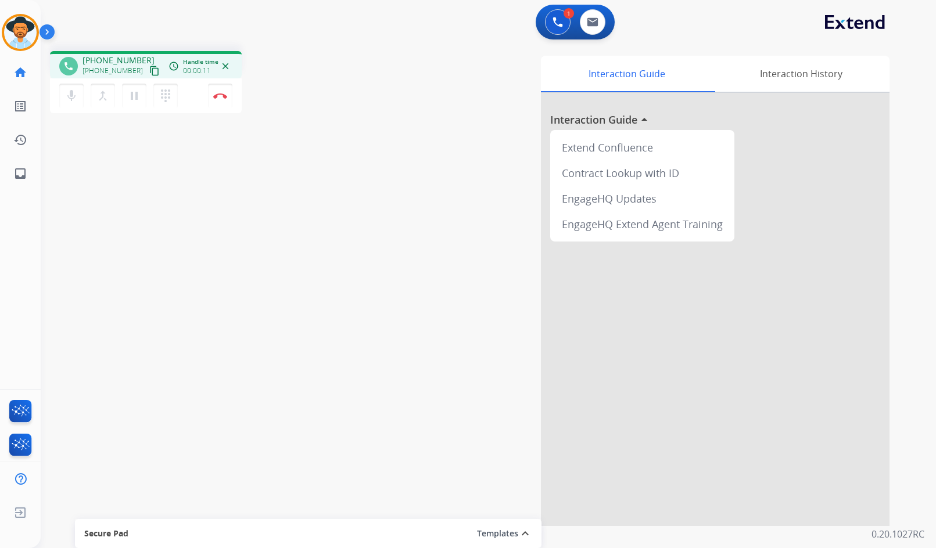
click at [149, 73] on mat-icon "content_copy" at bounding box center [154, 71] width 10 height 10
click at [225, 98] on button "Disconnect" at bounding box center [220, 96] width 24 height 24
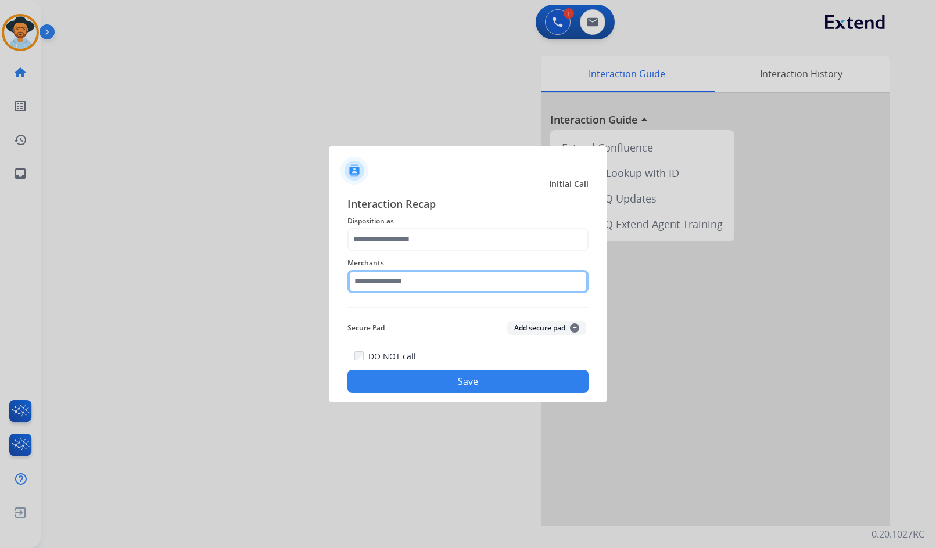
click at [420, 280] on input "text" at bounding box center [467, 281] width 241 height 23
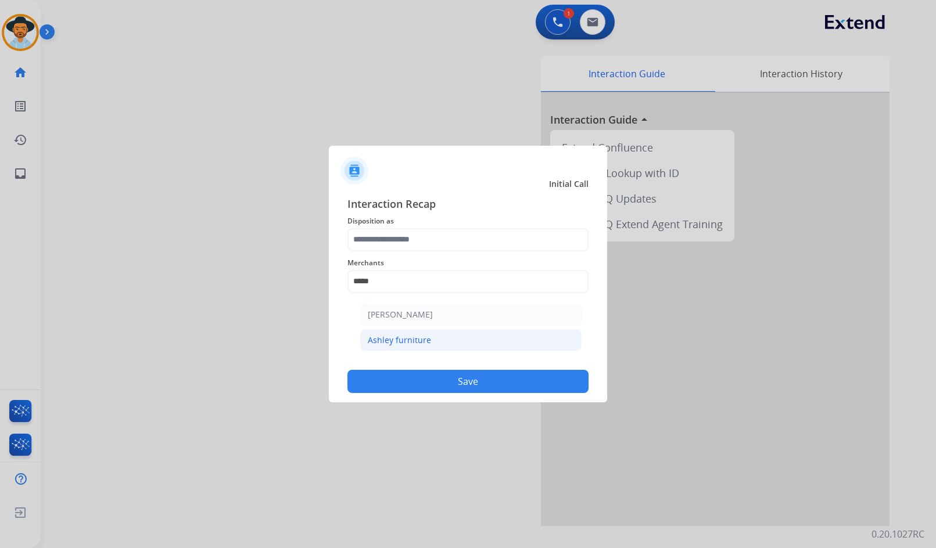
click at [458, 342] on li "Ashley furniture" at bounding box center [470, 340] width 221 height 22
type input "**********"
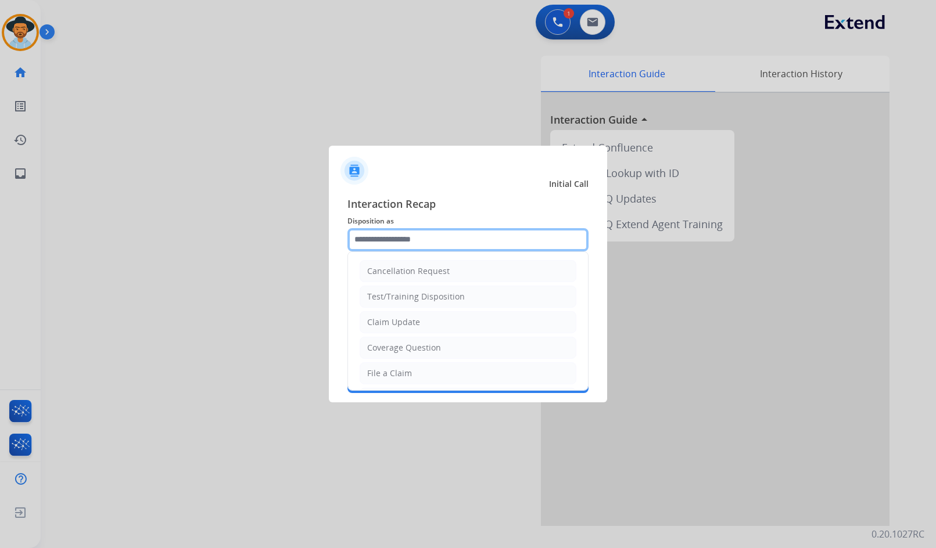
click at [423, 239] on input "text" at bounding box center [467, 239] width 241 height 23
click at [409, 343] on div "Coverage Question" at bounding box center [404, 348] width 74 height 12
type input "**********"
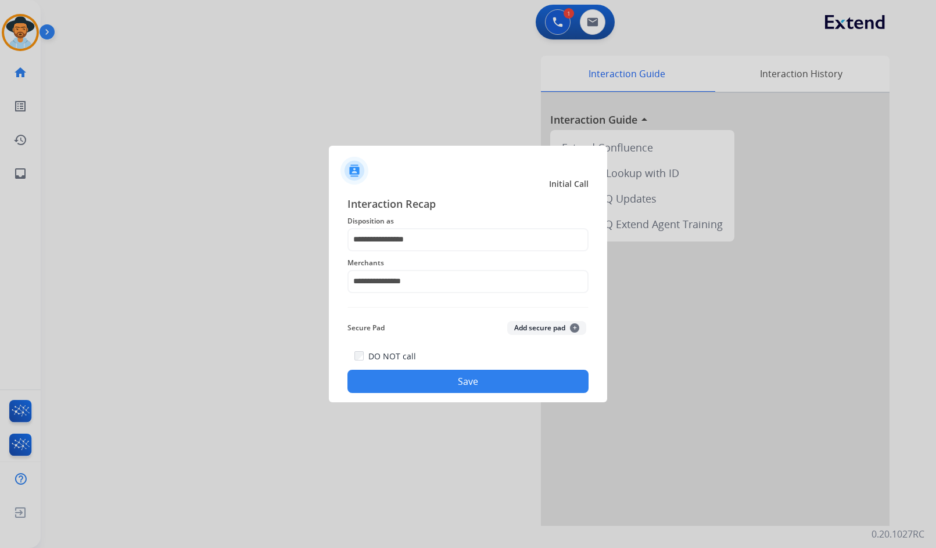
click at [455, 382] on button "Save" at bounding box center [467, 381] width 241 height 23
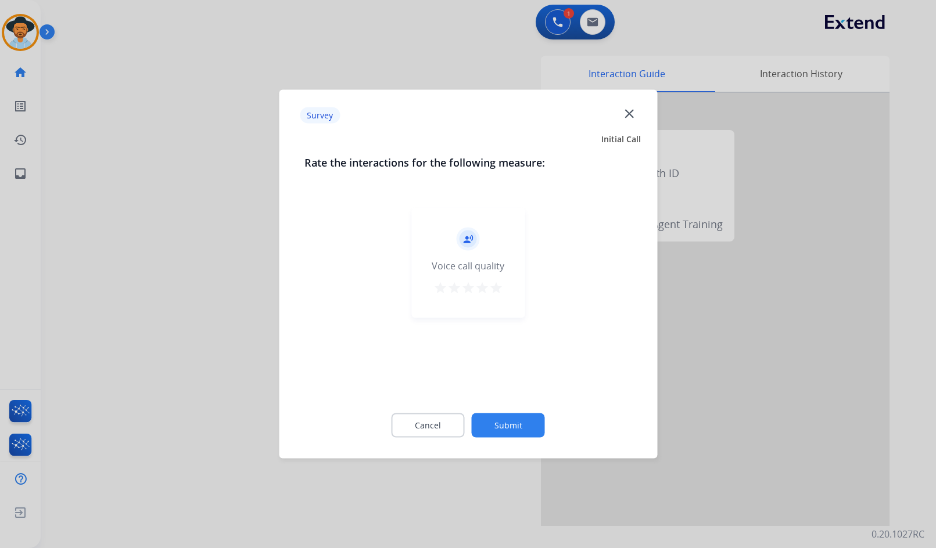
click at [488, 417] on button "Submit" at bounding box center [508, 425] width 73 height 24
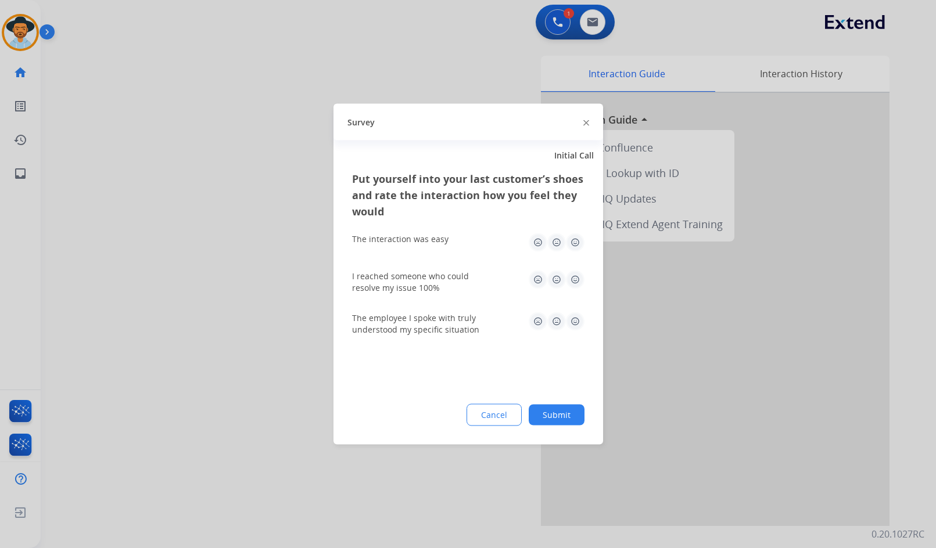
click at [546, 417] on button "Submit" at bounding box center [556, 415] width 56 height 21
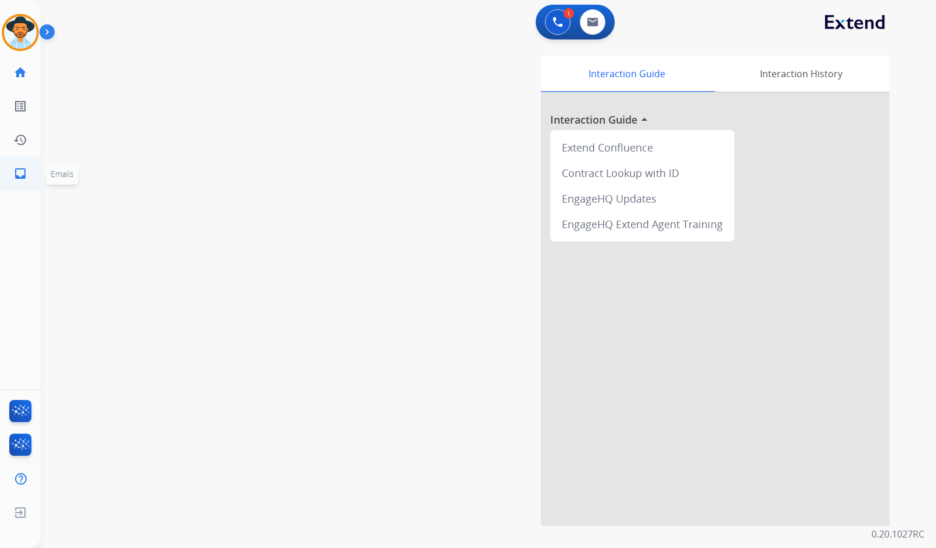
click at [25, 176] on mat-icon "inbox" at bounding box center [20, 174] width 14 height 14
select select "**********"
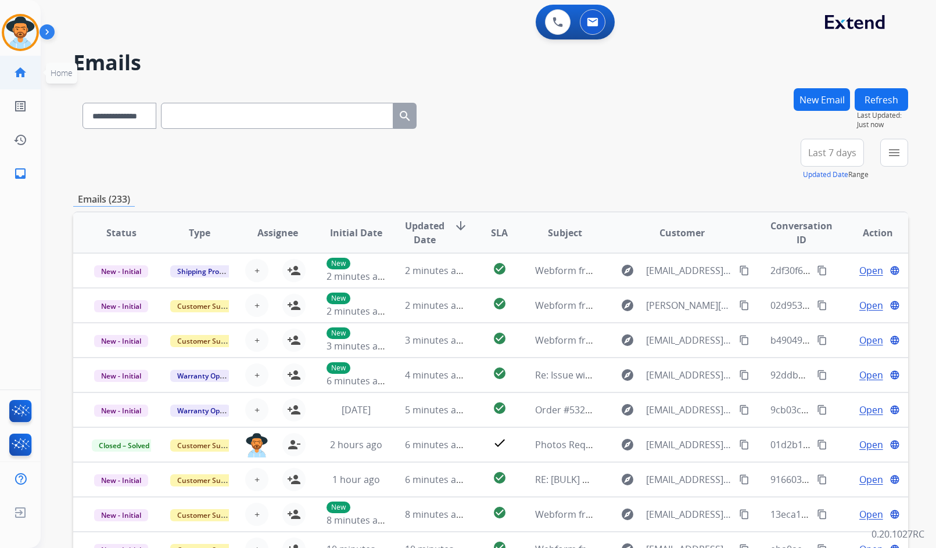
click at [20, 77] on mat-icon "home" at bounding box center [20, 73] width 14 height 14
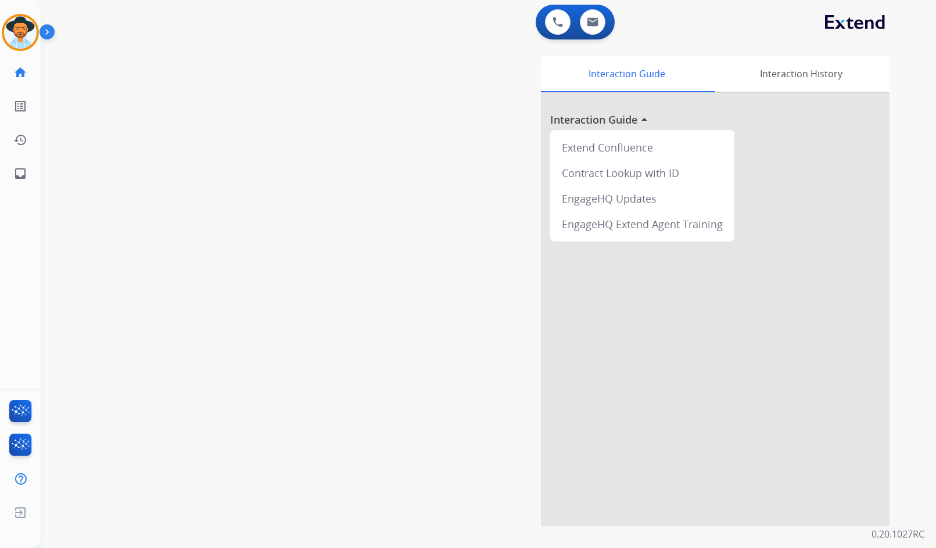
click at [404, 208] on div "Interaction Guide Interaction History Interaction Guide arrow_drop_up Extend Co…" at bounding box center [626, 291] width 526 height 470
click at [27, 174] on mat-icon "inbox" at bounding box center [20, 174] width 14 height 14
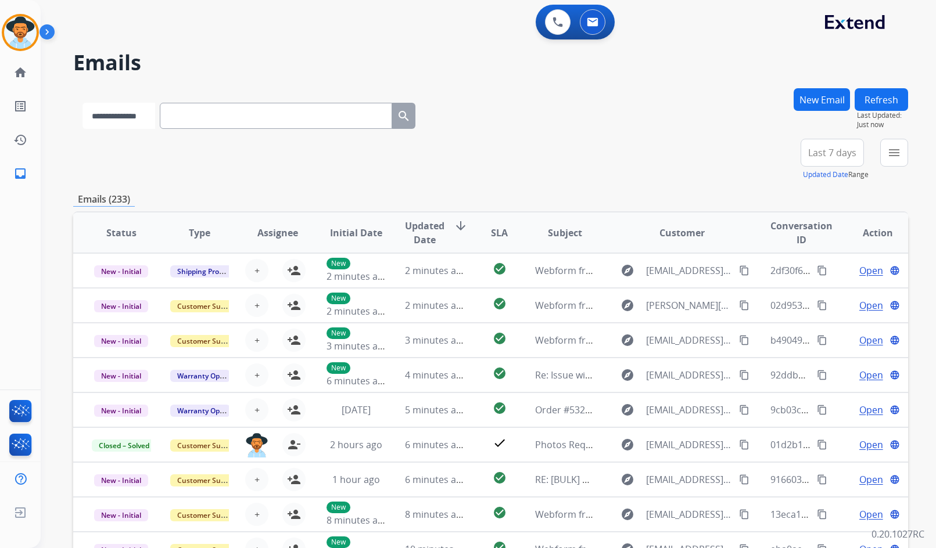
click at [126, 118] on select "**********" at bounding box center [118, 116] width 73 height 26
click at [196, 113] on input "text" at bounding box center [277, 116] width 232 height 26
paste input "**********"
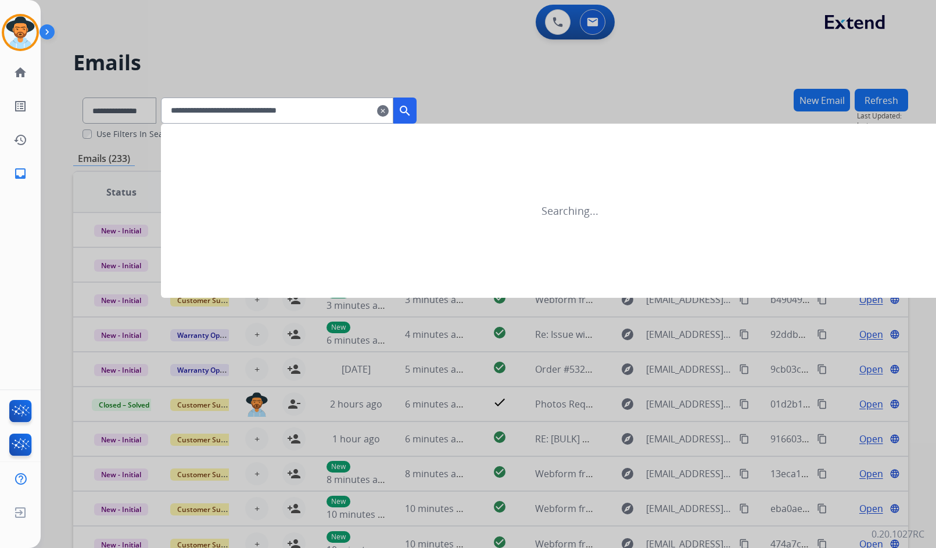
type input "**********"
click at [412, 110] on mat-icon "search" at bounding box center [405, 111] width 14 height 14
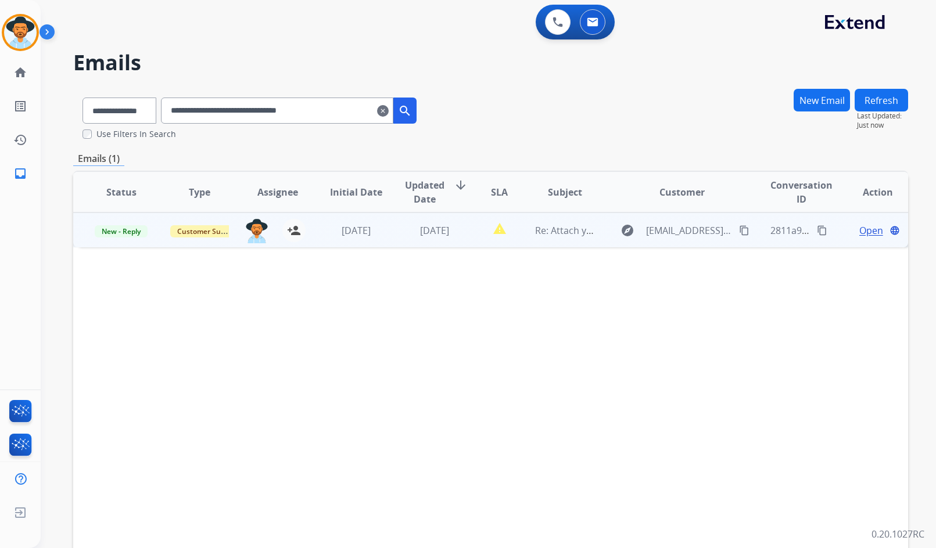
click at [859, 228] on span "Open" at bounding box center [871, 231] width 24 height 14
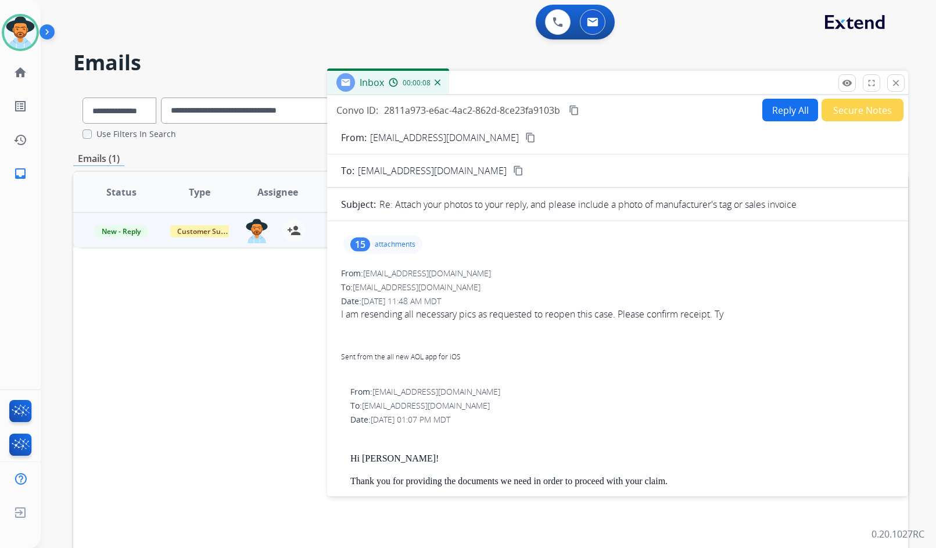
click at [382, 241] on p "attachments" at bounding box center [395, 244] width 41 height 9
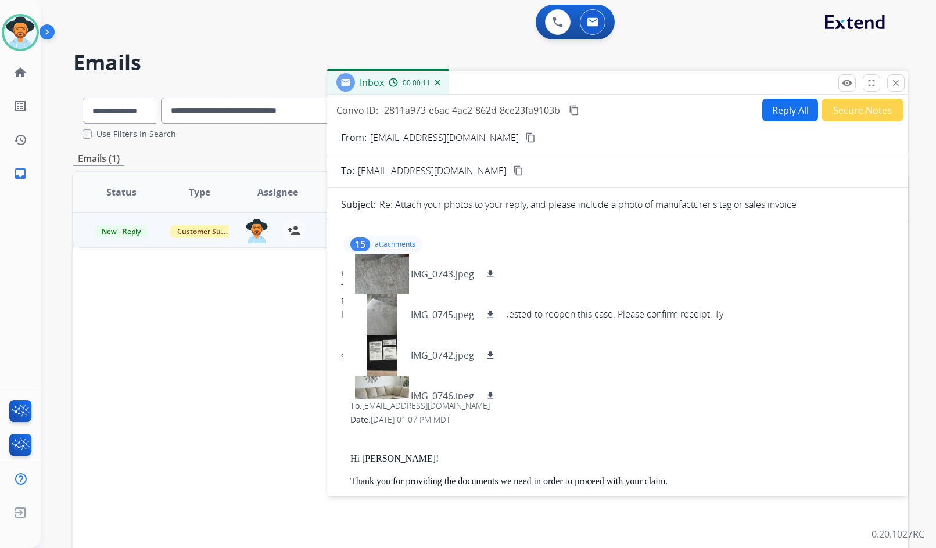
click at [525, 137] on mat-icon "content_copy" at bounding box center [530, 137] width 10 height 10
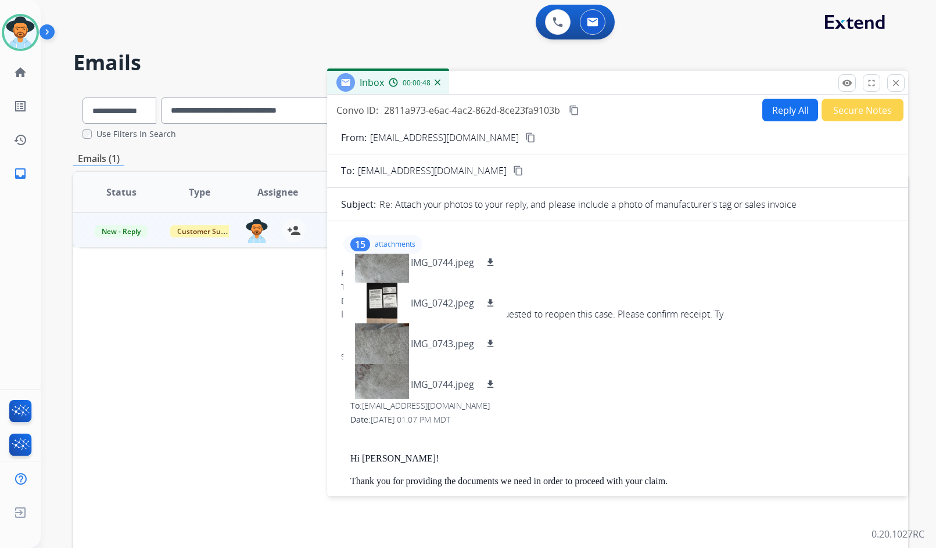
scroll to position [116, 0]
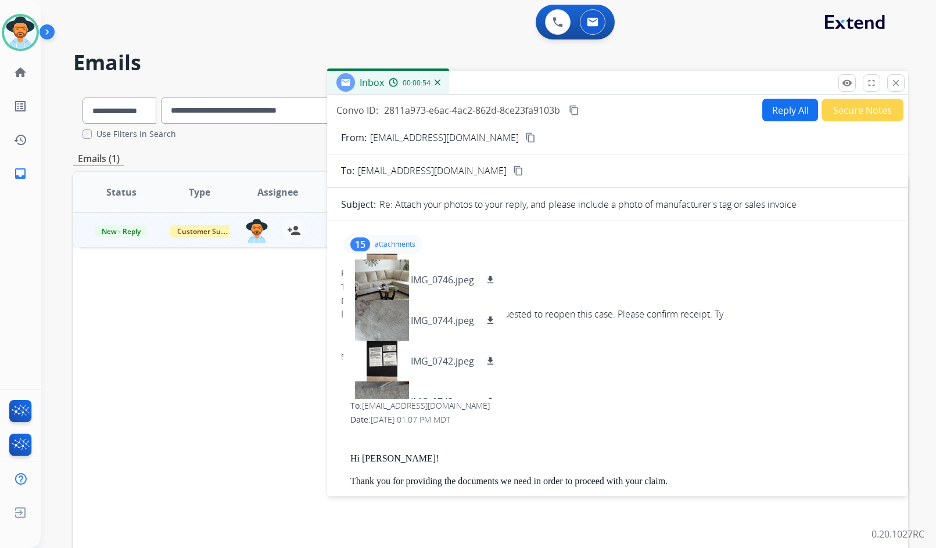
click at [390, 241] on p "attachments" at bounding box center [395, 244] width 41 height 9
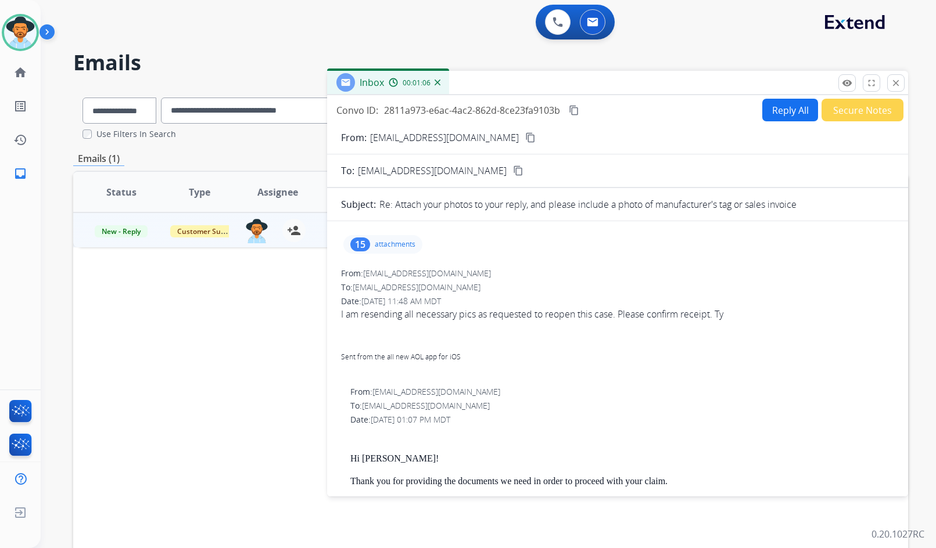
click at [403, 246] on p "attachments" at bounding box center [395, 244] width 41 height 9
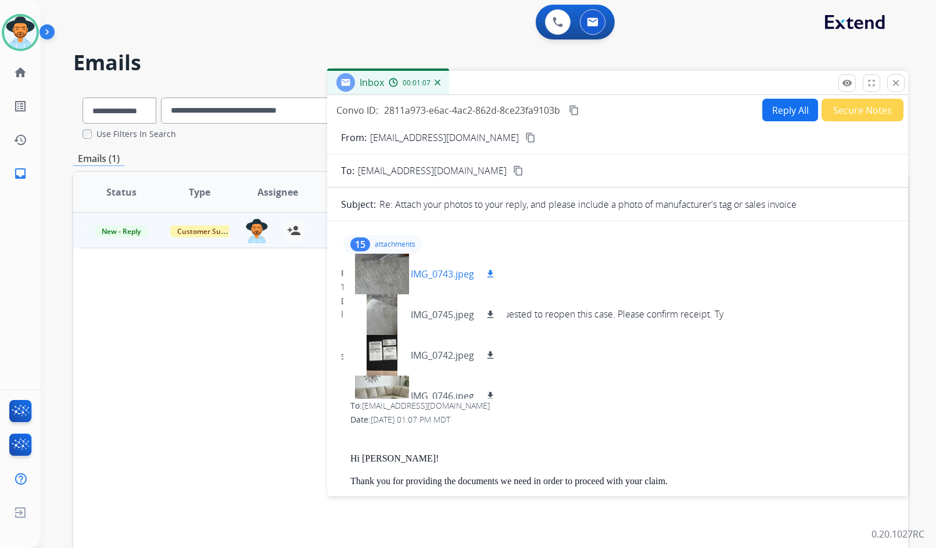
click at [400, 273] on div at bounding box center [381, 274] width 58 height 41
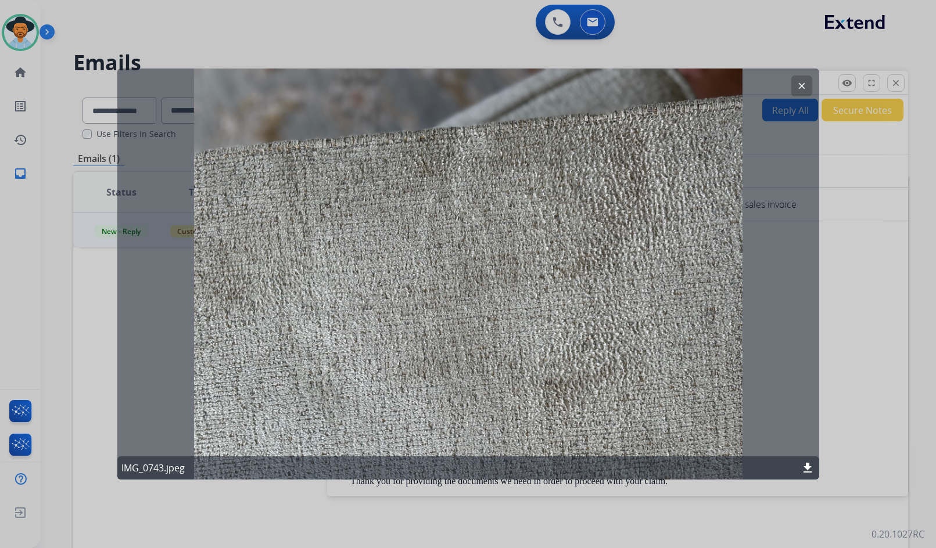
click at [808, 81] on button "clear" at bounding box center [801, 85] width 21 height 21
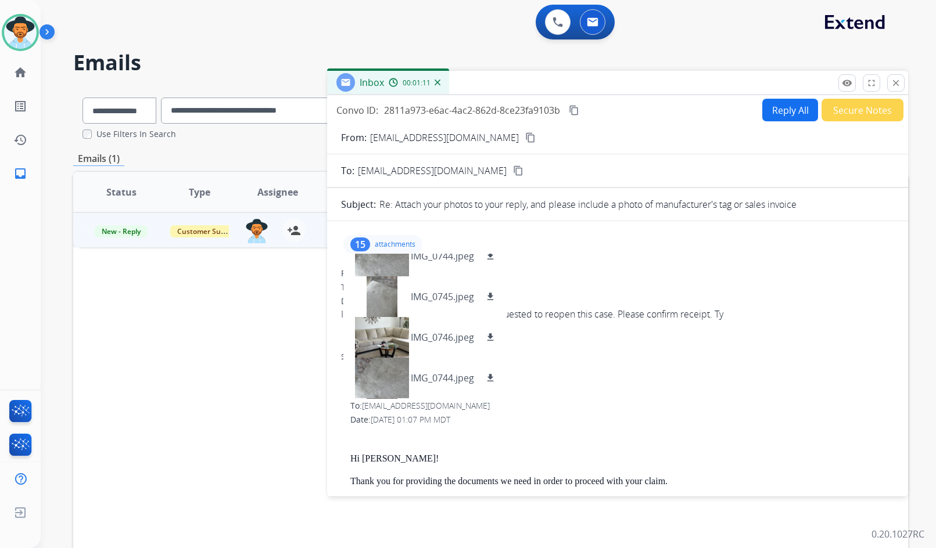
scroll to position [348, 0]
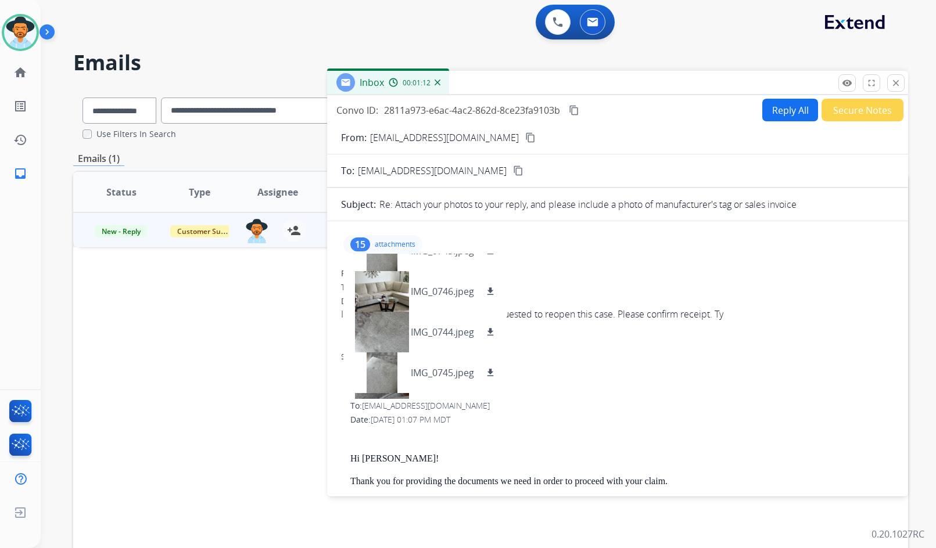
click at [400, 237] on div "15 attachments IMG_0743.jpeg download IMG_0745.jpeg download IMG_0742.jpeg down…" at bounding box center [382, 244] width 79 height 19
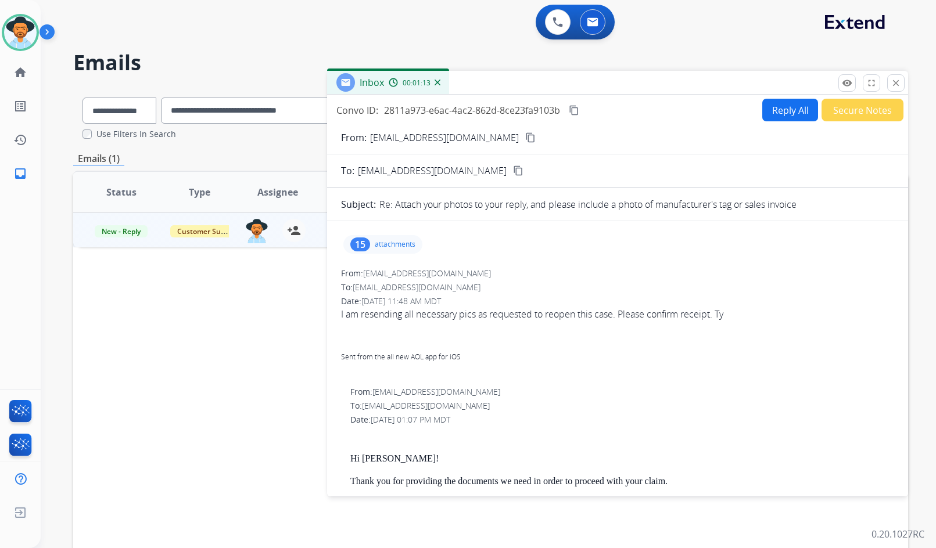
click at [856, 106] on button "Secure Notes" at bounding box center [862, 110] width 82 height 23
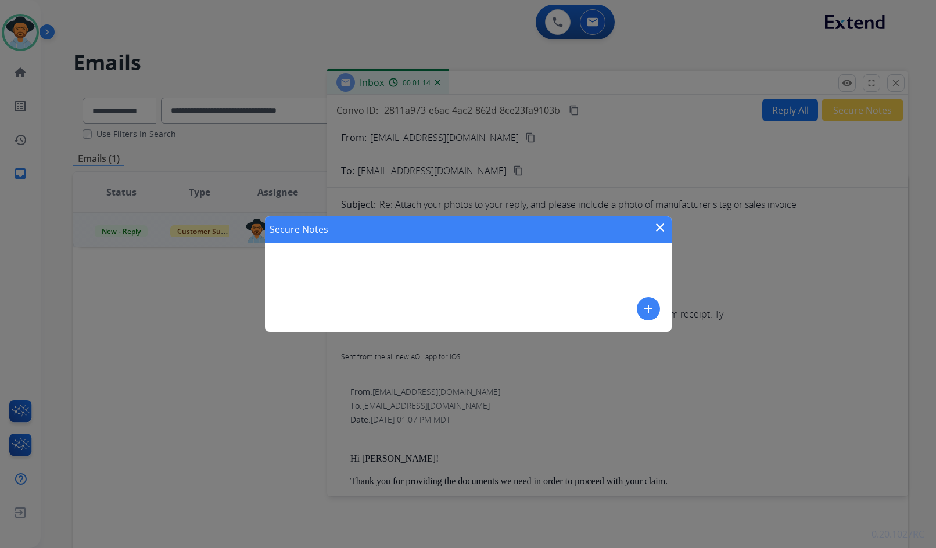
click at [651, 305] on mat-icon "add" at bounding box center [648, 309] width 14 height 14
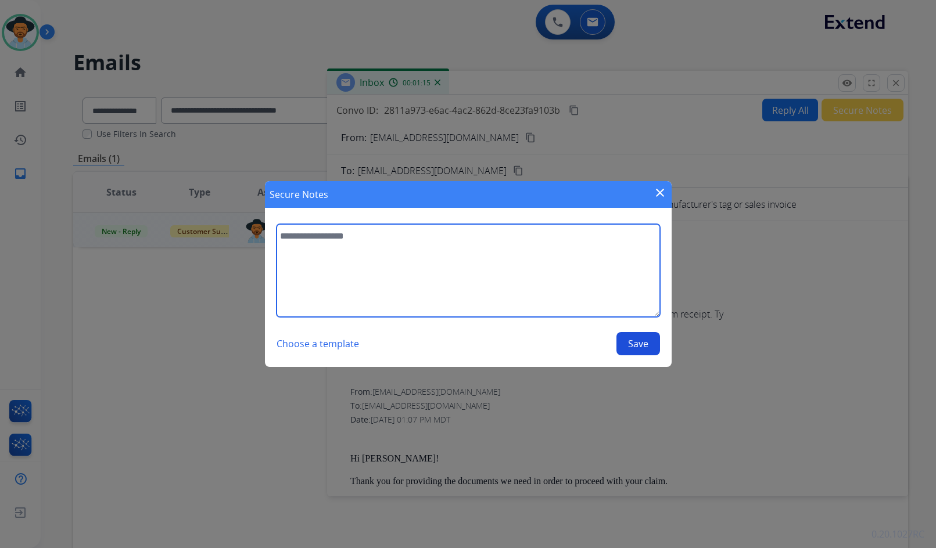
click at [560, 287] on textarea at bounding box center [467, 270] width 383 height 93
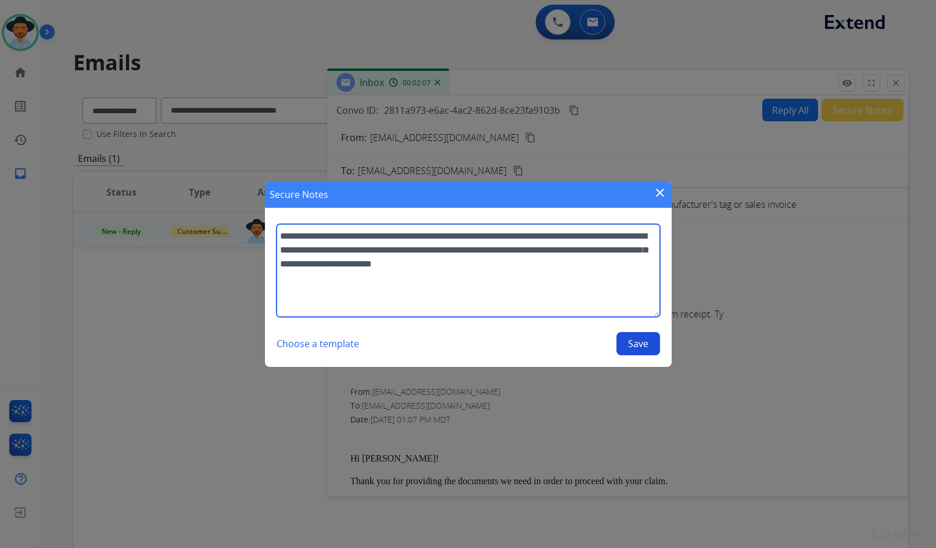
type textarea "**********"
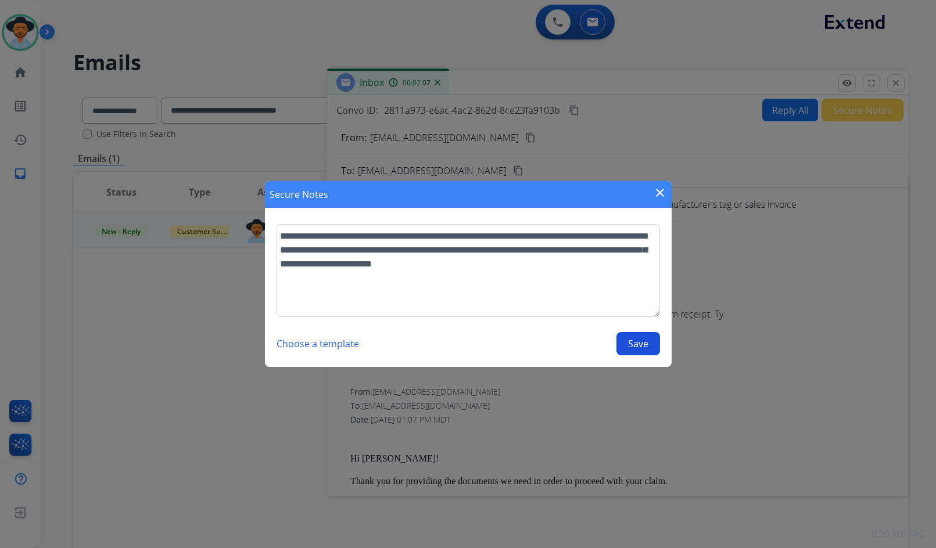
click at [644, 348] on button "Save" at bounding box center [638, 343] width 44 height 23
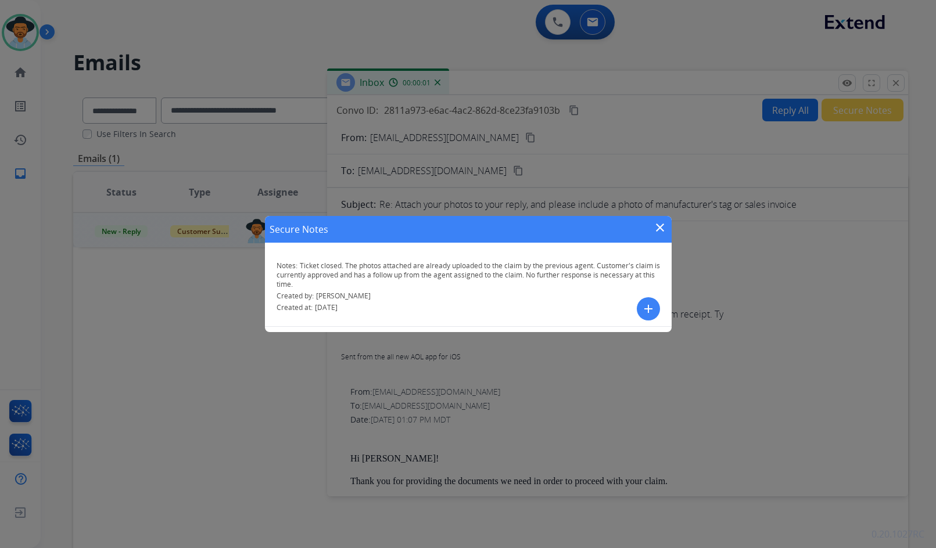
click at [660, 222] on mat-icon "close" at bounding box center [660, 228] width 14 height 14
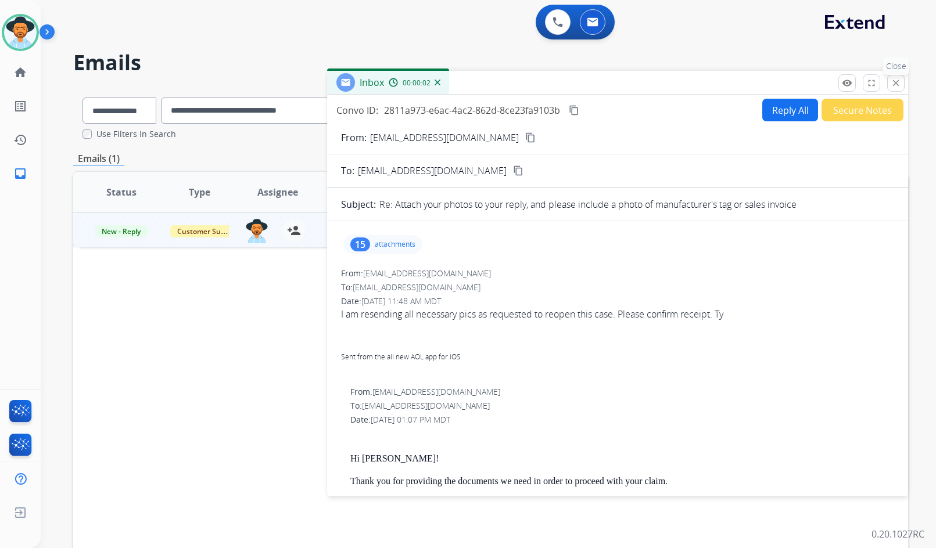
click at [898, 78] on mat-icon "close" at bounding box center [895, 83] width 10 height 10
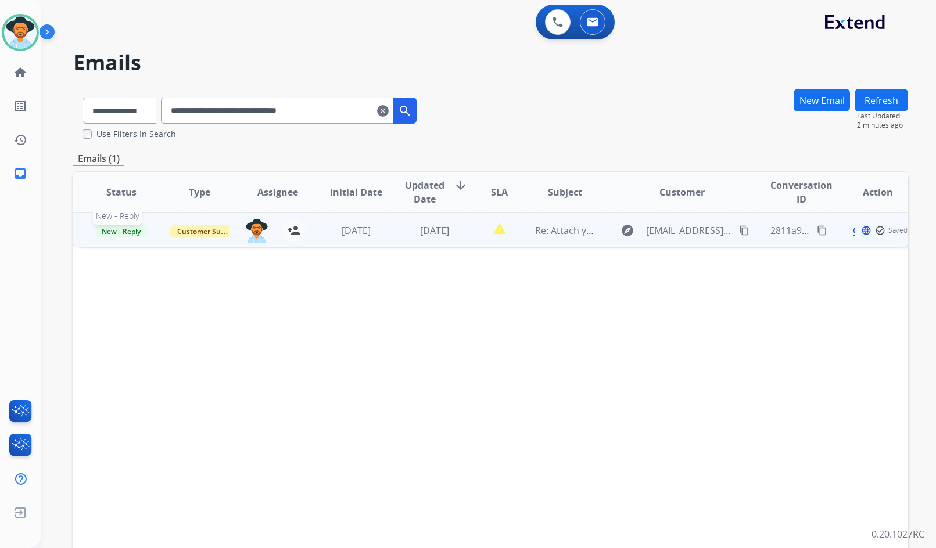
click at [117, 233] on span "New - Reply" at bounding box center [121, 231] width 53 height 12
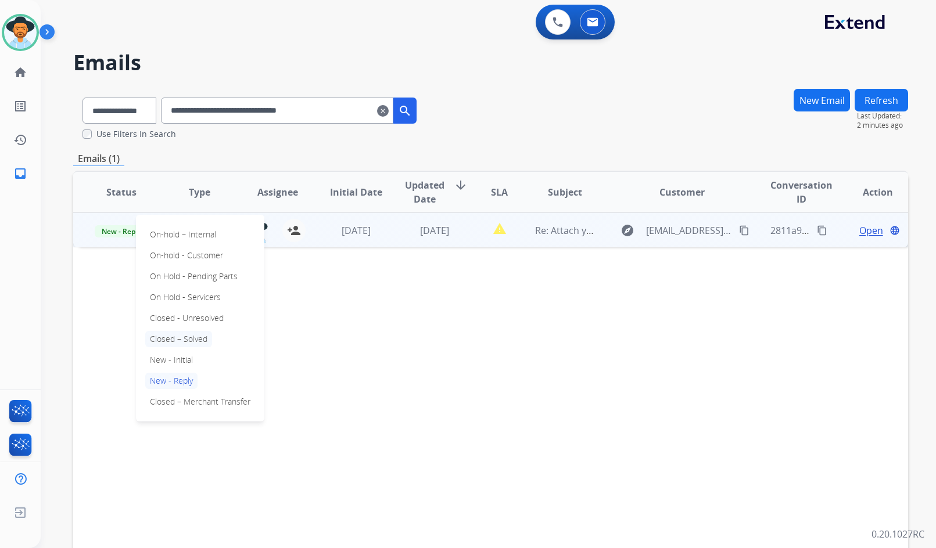
click at [191, 341] on p "Closed – Solved" at bounding box center [178, 339] width 67 height 16
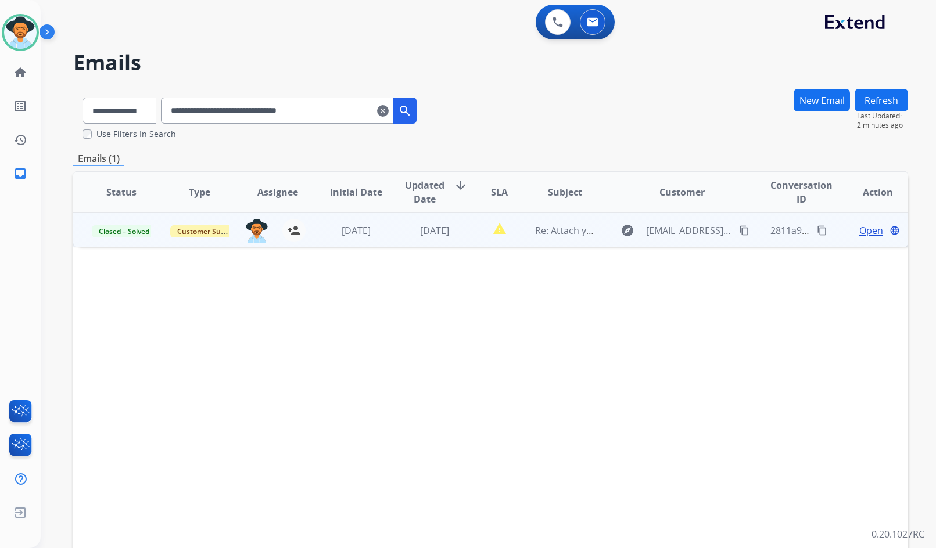
click at [387, 322] on div "Status Type Assignee Initial Date Updated Date arrow_downward SLA Subject Custo…" at bounding box center [490, 365] width 834 height 389
click at [25, 70] on mat-icon "home" at bounding box center [20, 73] width 14 height 14
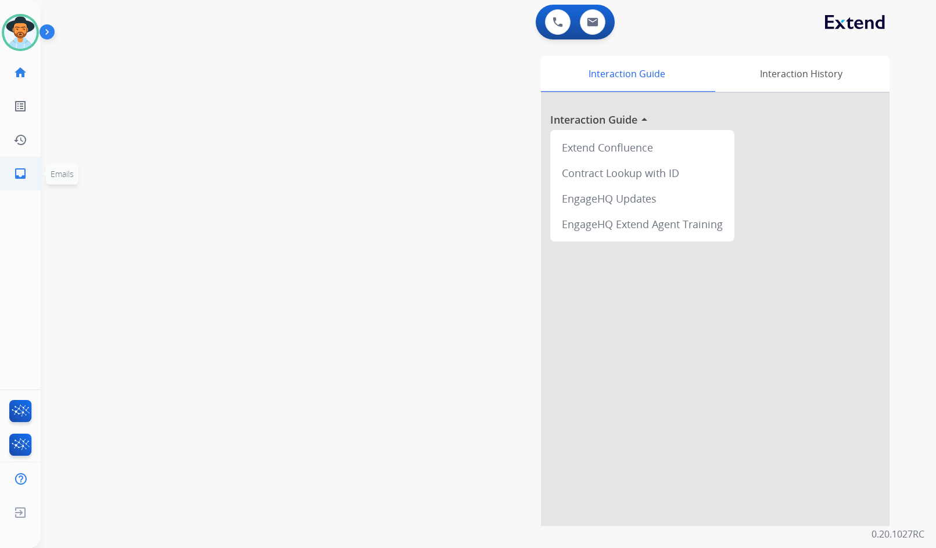
click at [14, 174] on mat-icon "inbox" at bounding box center [20, 174] width 14 height 14
select select "**********"
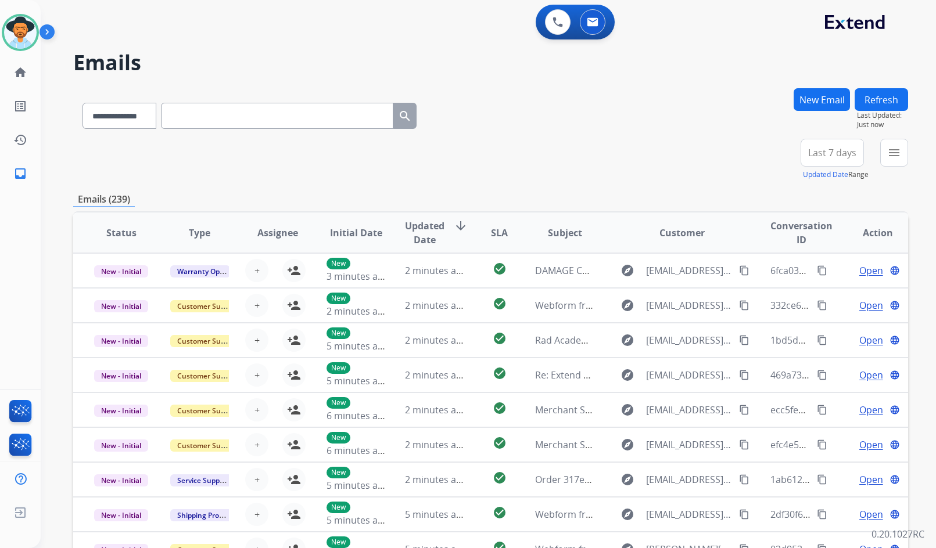
click at [895, 157] on mat-icon "menu" at bounding box center [894, 153] width 14 height 14
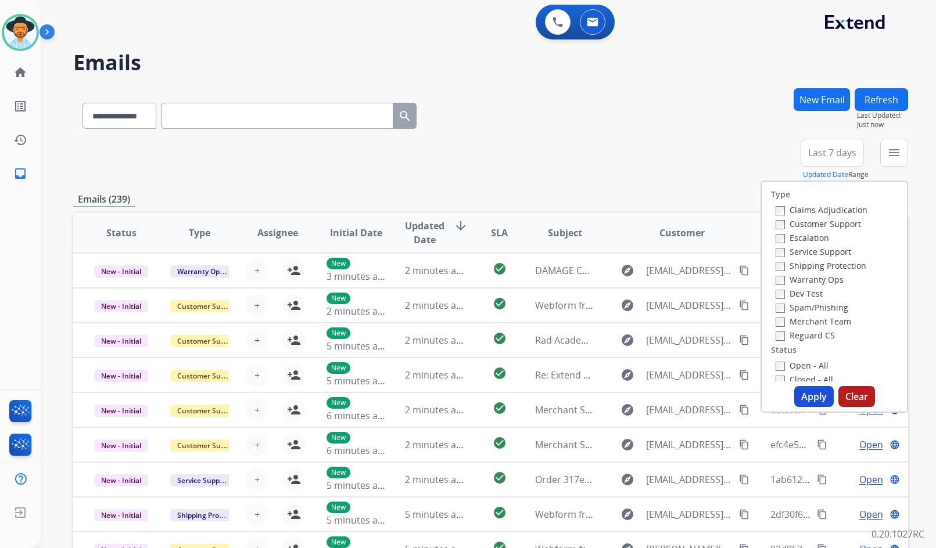
click at [834, 220] on label "Customer Support" at bounding box center [817, 223] width 85 height 11
click at [837, 267] on label "Shipping Protection" at bounding box center [820, 265] width 91 height 11
click at [814, 337] on label "Reguard CS" at bounding box center [804, 335] width 59 height 11
drag, startPoint x: 811, startPoint y: 363, endPoint x: 811, endPoint y: 351, distance: 11.6
click at [811, 363] on label "Open - All" at bounding box center [801, 365] width 53 height 11
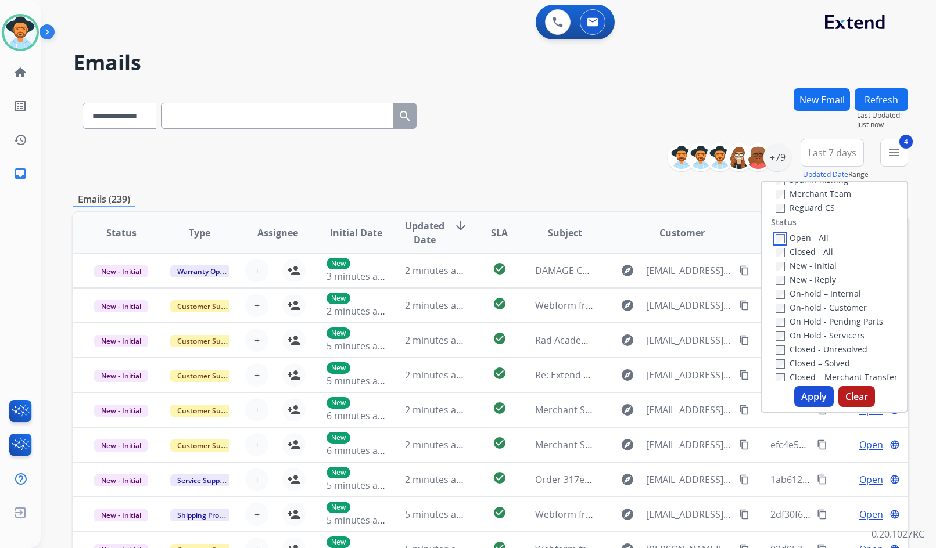
scroll to position [174, 0]
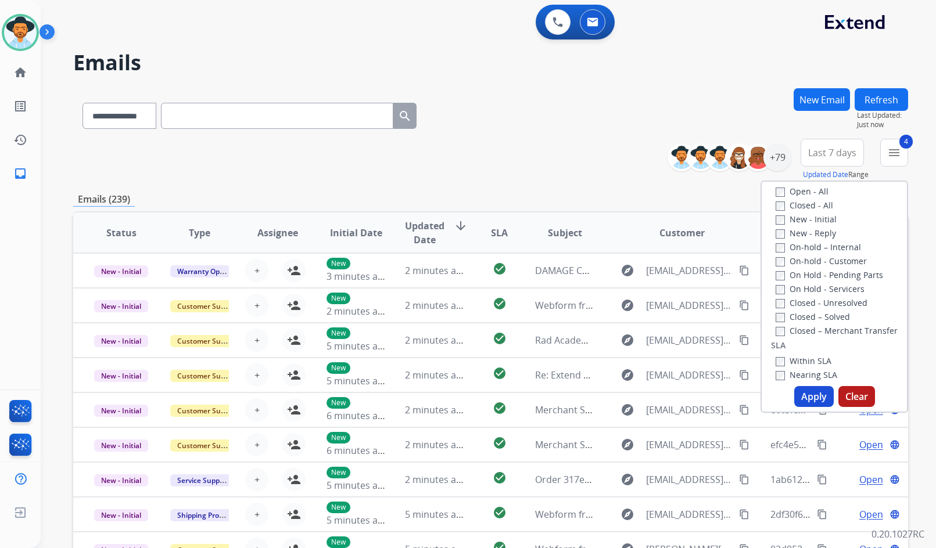
drag, startPoint x: 833, startPoint y: 292, endPoint x: 834, endPoint y: 278, distance: 13.9
click at [833, 290] on label "On Hold - Servicers" at bounding box center [819, 288] width 89 height 11
click at [834, 276] on label "On Hold - Pending Parts" at bounding box center [828, 274] width 107 height 11
click at [830, 258] on label "On-hold - Customer" at bounding box center [820, 261] width 91 height 11
click at [825, 247] on label "On-hold – Internal" at bounding box center [817, 247] width 85 height 11
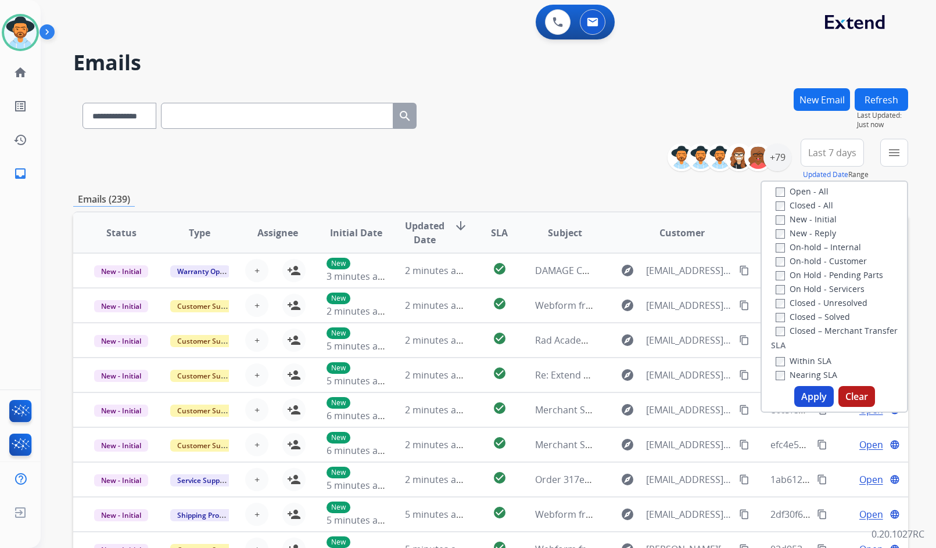
click at [812, 235] on label "New - Reply" at bounding box center [805, 233] width 60 height 11
click at [808, 221] on label "New - Initial" at bounding box center [805, 219] width 61 height 11
click at [798, 394] on button "Apply" at bounding box center [813, 396] width 39 height 21
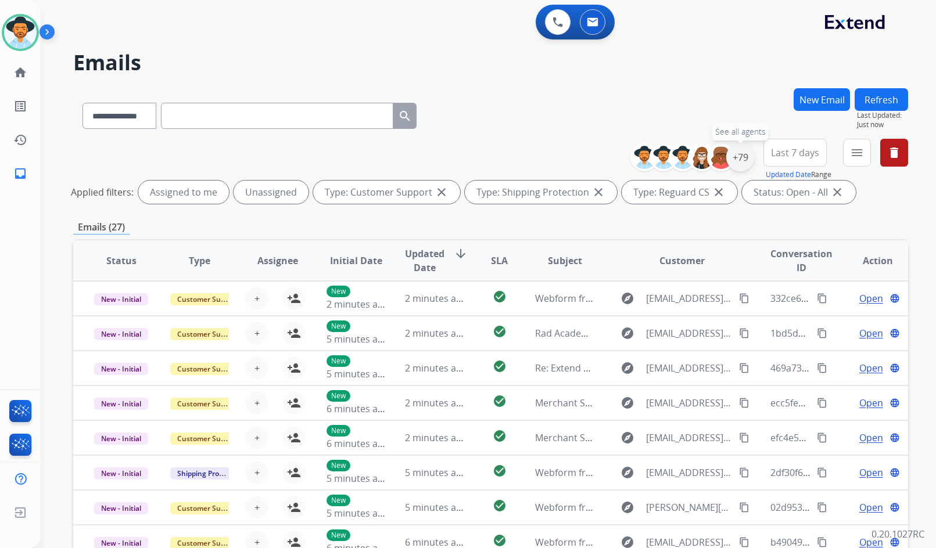
click at [731, 160] on div "+79" at bounding box center [740, 157] width 28 height 28
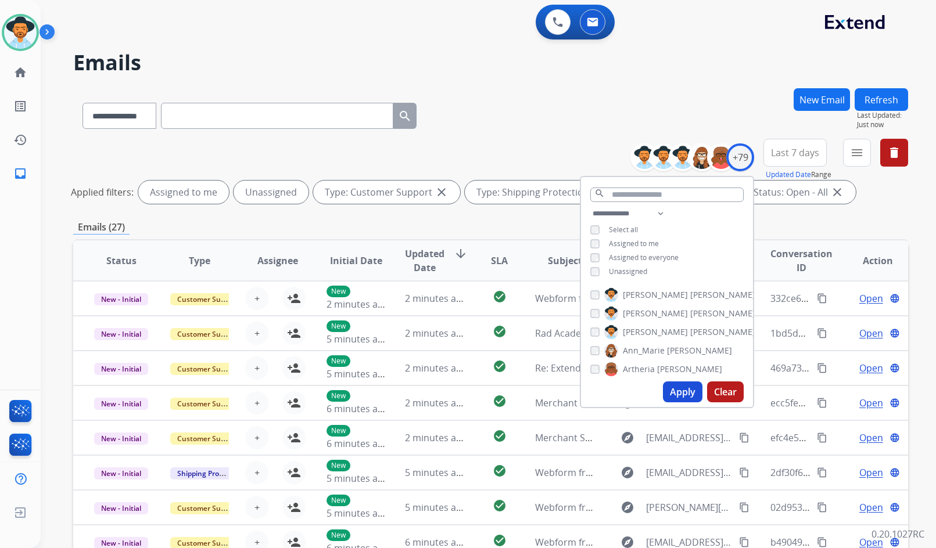
click at [622, 268] on span "Unassigned" at bounding box center [628, 272] width 38 height 10
click at [650, 333] on span "[PERSON_NAME]" at bounding box center [655, 332] width 65 height 12
click at [682, 393] on button "Apply" at bounding box center [682, 392] width 39 height 21
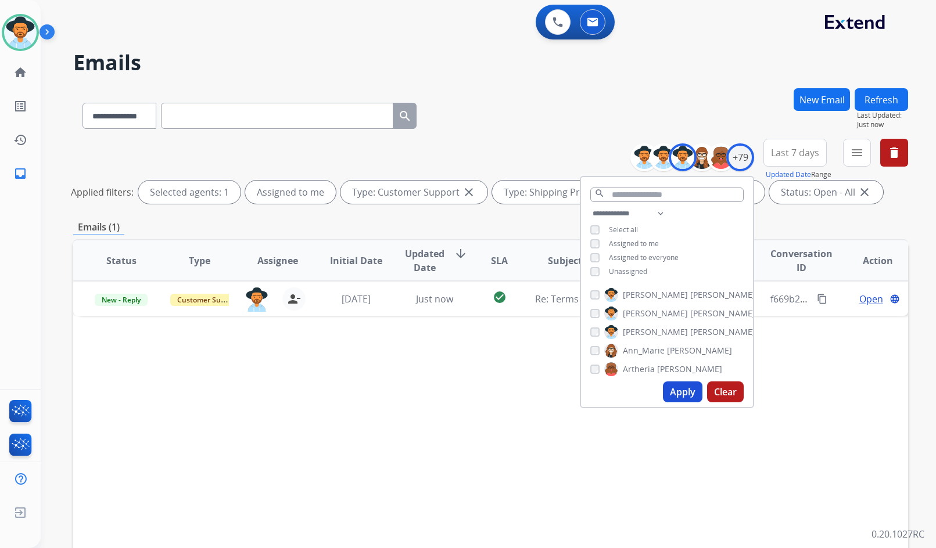
click at [695, 82] on div "**********" at bounding box center [474, 316] width 867 height 548
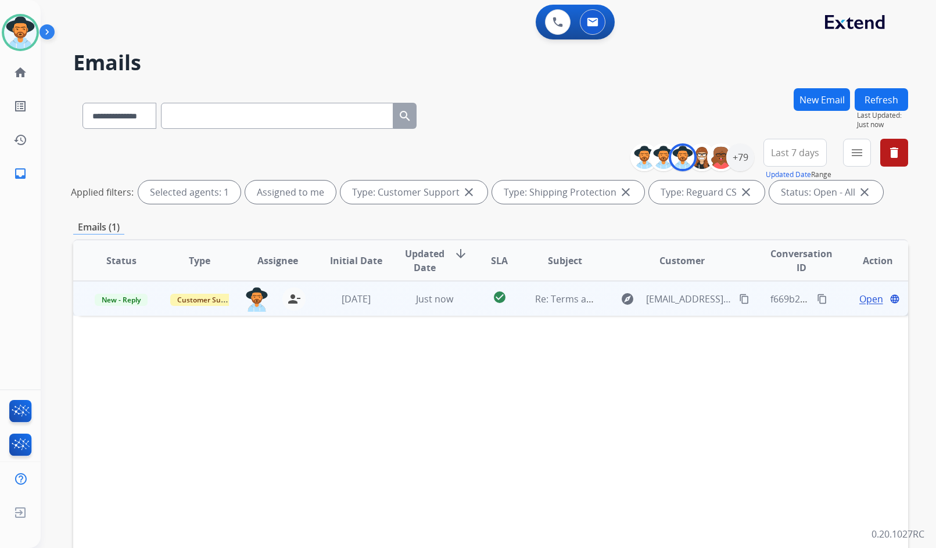
click at [859, 299] on span "Open" at bounding box center [871, 299] width 24 height 14
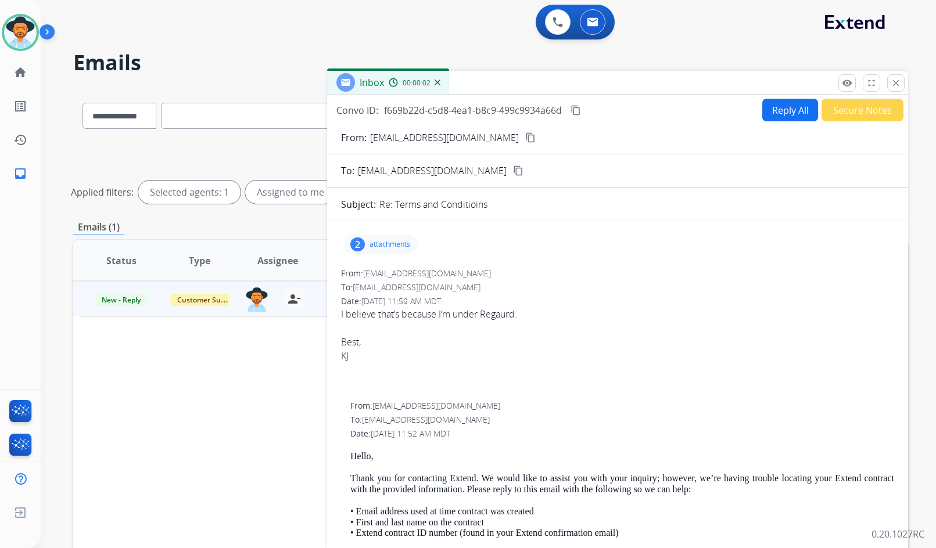
click at [391, 240] on p "attachments" at bounding box center [389, 244] width 41 height 9
click at [383, 247] on p "attachments" at bounding box center [389, 244] width 41 height 9
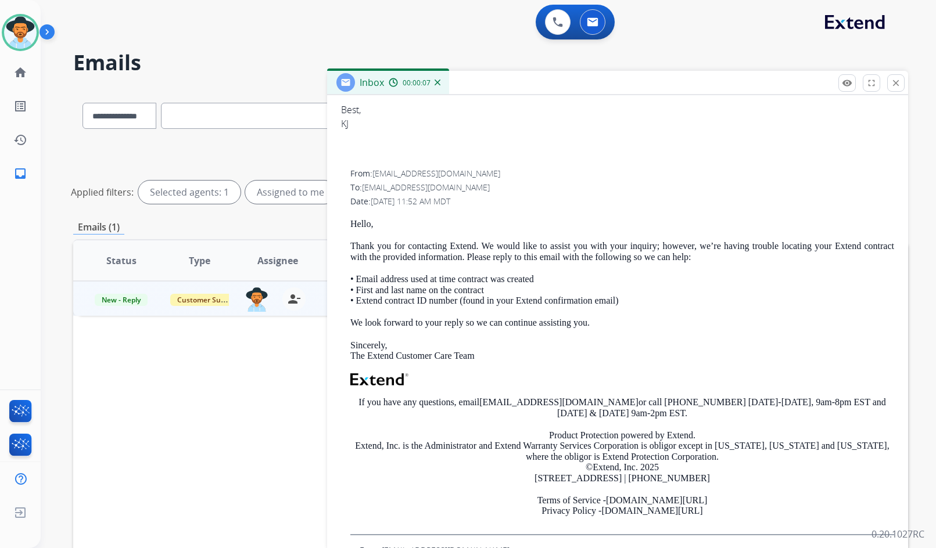
scroll to position [0, 0]
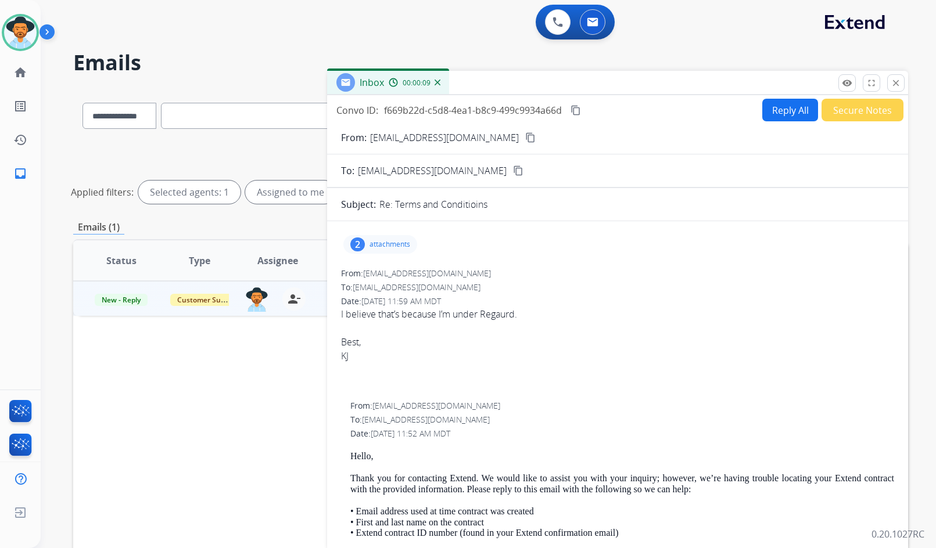
click at [388, 241] on p "attachments" at bounding box center [389, 244] width 41 height 9
click at [417, 379] on div at bounding box center [617, 384] width 553 height 14
click at [525, 138] on mat-icon "content_copy" at bounding box center [530, 137] width 10 height 10
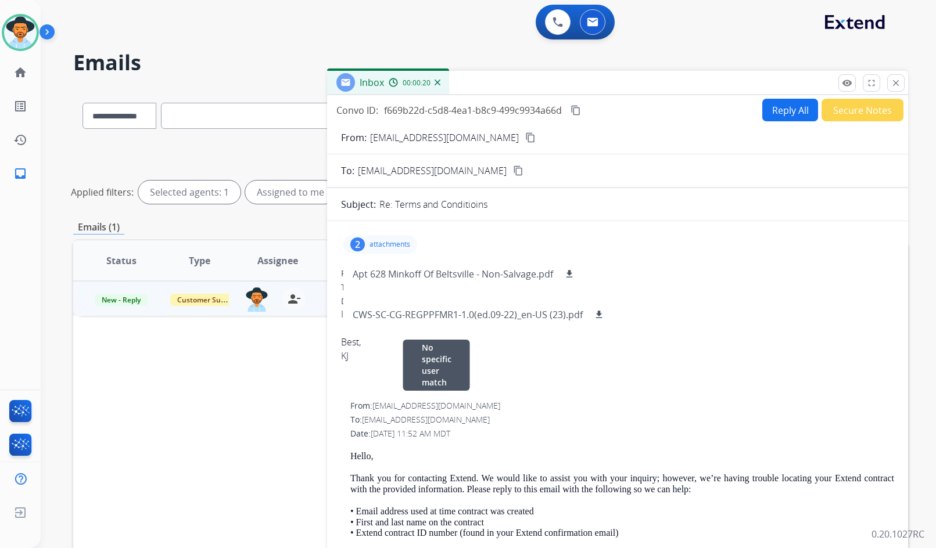
click at [544, 408] on div "From: support@extend.com No specific user match" at bounding box center [622, 406] width 544 height 12
click at [405, 243] on p "attachments" at bounding box center [389, 244] width 41 height 9
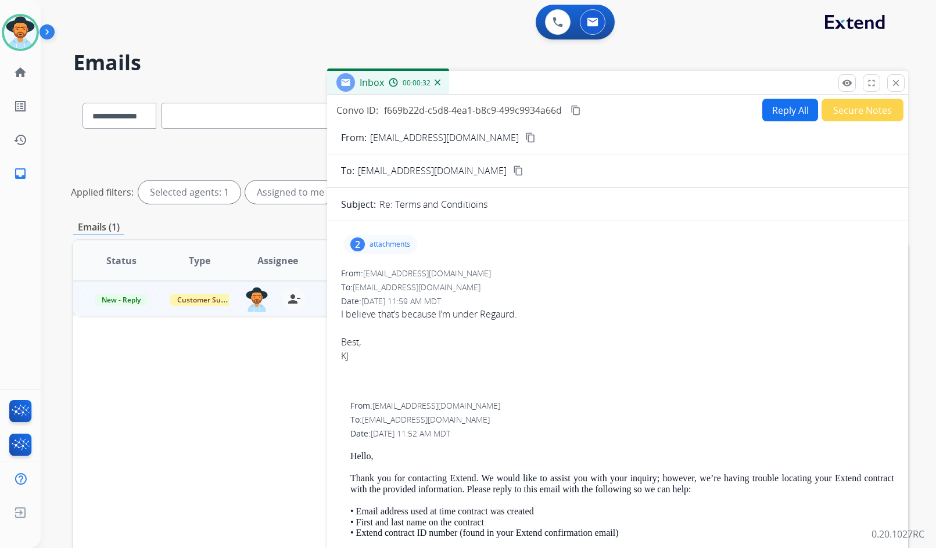
click at [439, 318] on div "I believe that’s because I’m under Regaurd. Best, KJ" at bounding box center [617, 335] width 553 height 56
copy div "I believe that’s because I’m under Regaurd."
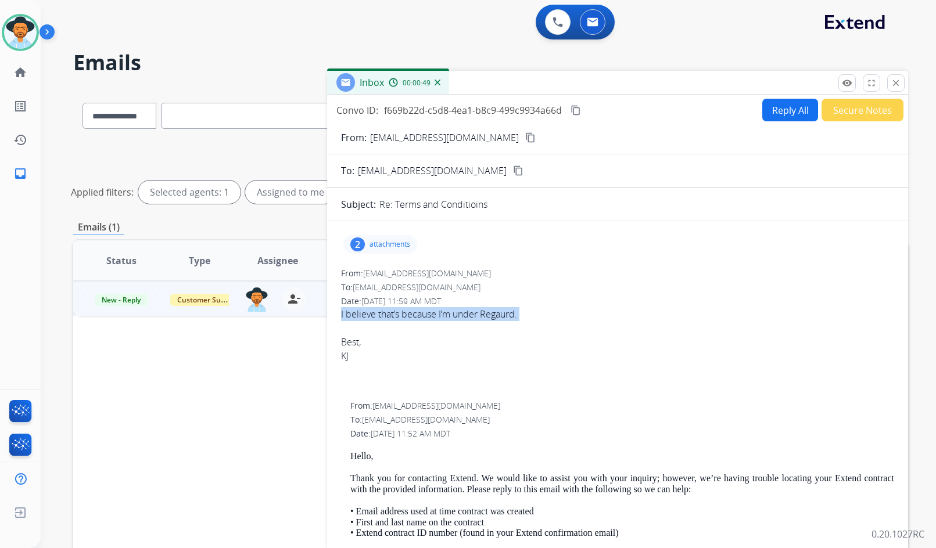
click at [574, 109] on mat-icon "content_copy" at bounding box center [575, 110] width 10 height 10
click at [767, 112] on button "Reply All" at bounding box center [790, 110] width 56 height 23
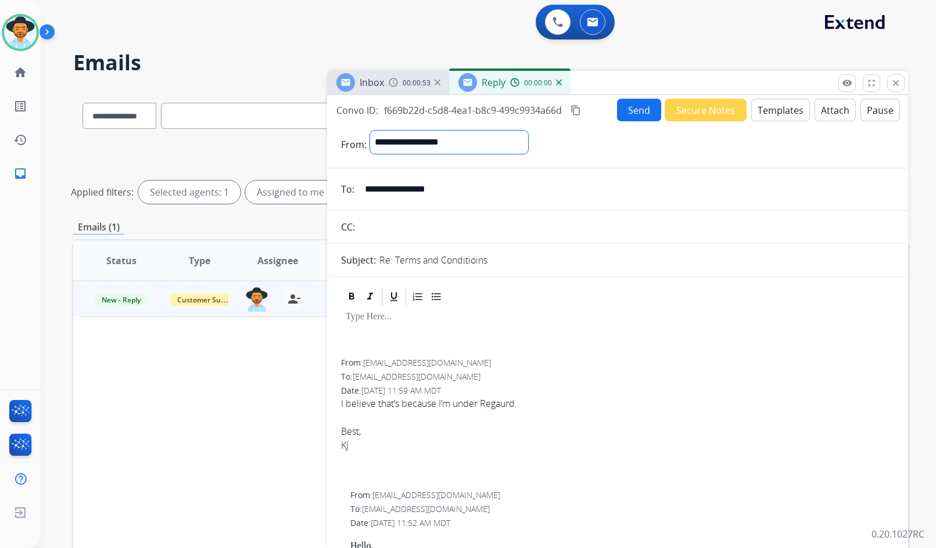
click at [458, 142] on select "**********" at bounding box center [449, 142] width 158 height 23
select select "**********"
click at [370, 131] on select "**********" at bounding box center [449, 142] width 158 height 23
click at [772, 115] on button "Templates" at bounding box center [780, 110] width 59 height 23
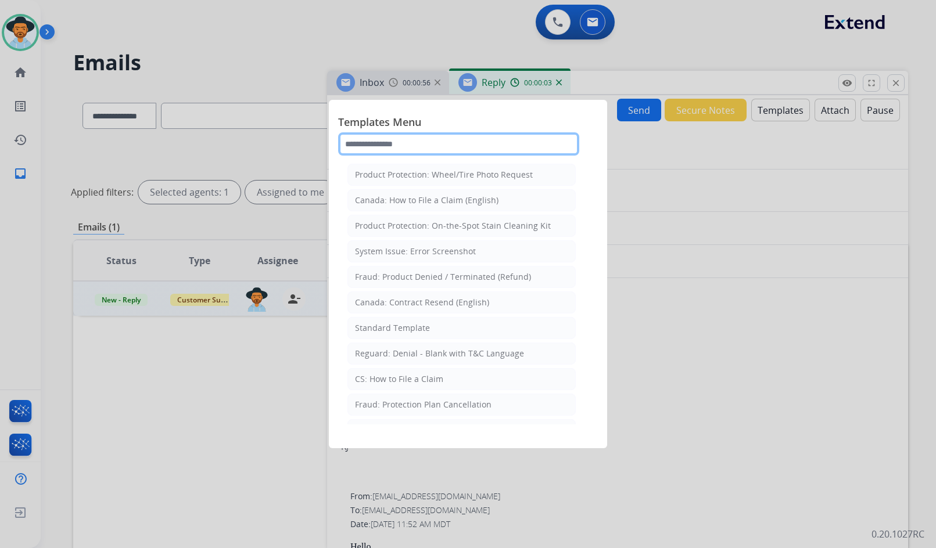
click at [494, 146] on input "text" at bounding box center [458, 143] width 241 height 23
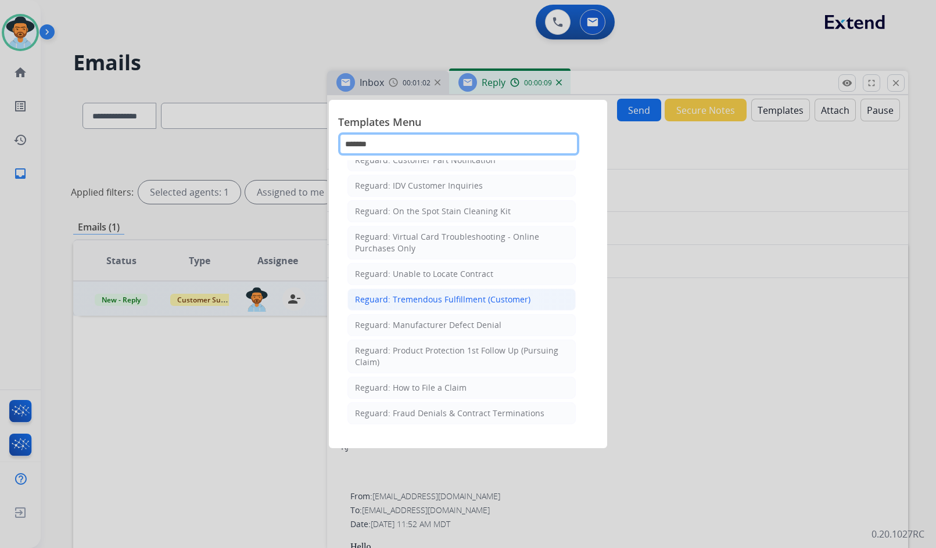
scroll to position [174, 0]
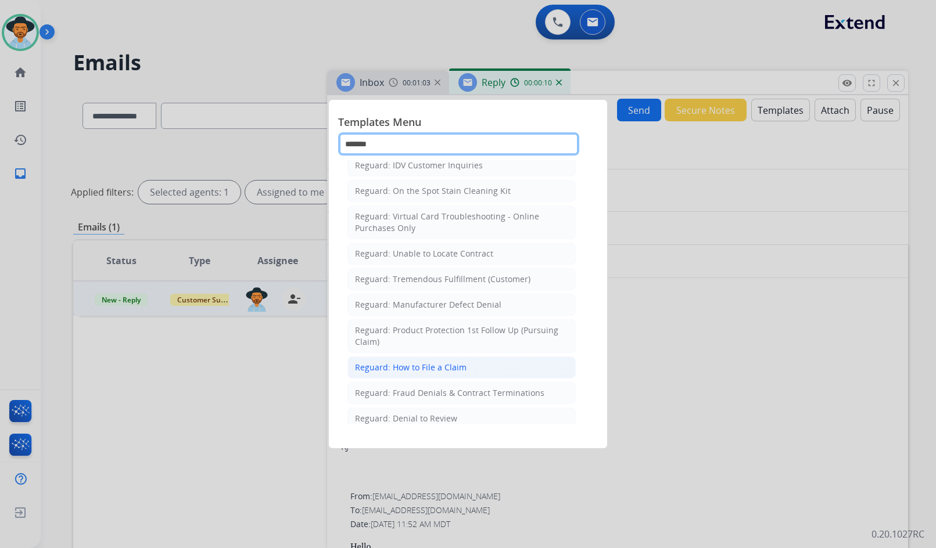
type input "*******"
click at [463, 373] on li "Reguard: How to File a Claim" at bounding box center [461, 368] width 228 height 22
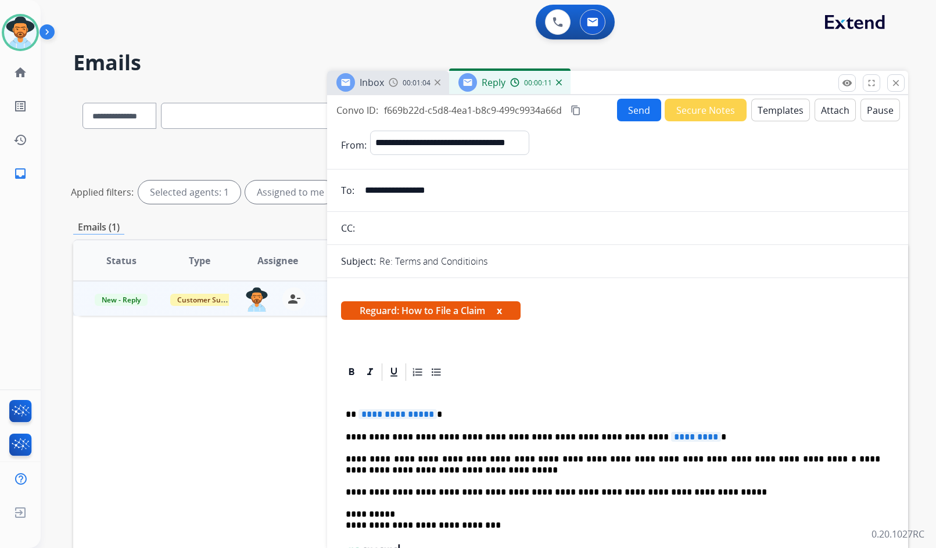
click at [397, 412] on span "**********" at bounding box center [397, 414] width 78 height 10
click at [671, 437] on span "*********" at bounding box center [696, 437] width 50 height 10
click at [627, 109] on button "Send" at bounding box center [639, 110] width 44 height 23
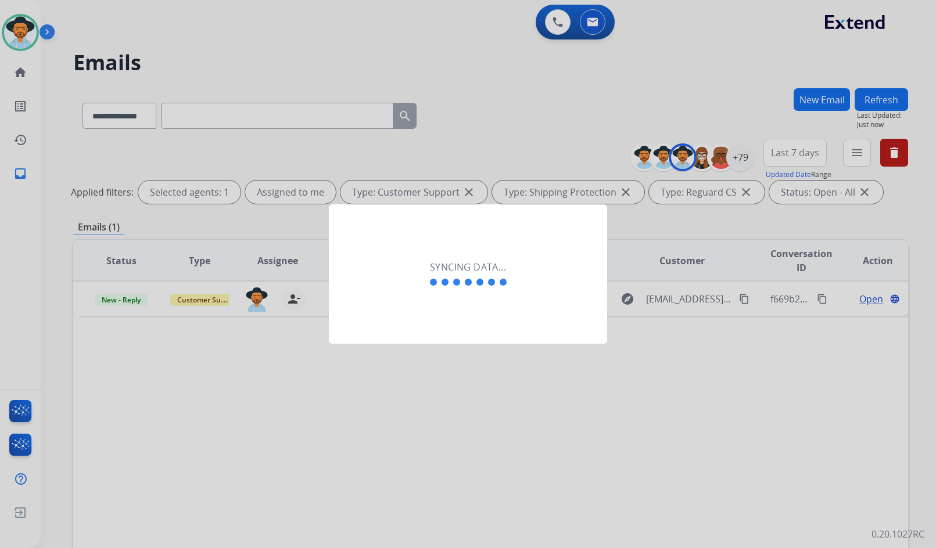
click at [274, 334] on div at bounding box center [468, 274] width 936 height 548
click at [341, 292] on div "Syncing data..." at bounding box center [468, 273] width 278 height 139
click at [490, 329] on div "Syncing data..." at bounding box center [468, 273] width 278 height 139
click at [453, 283] on span at bounding box center [456, 282] width 7 height 7
click at [451, 277] on div at bounding box center [467, 281] width 81 height 14
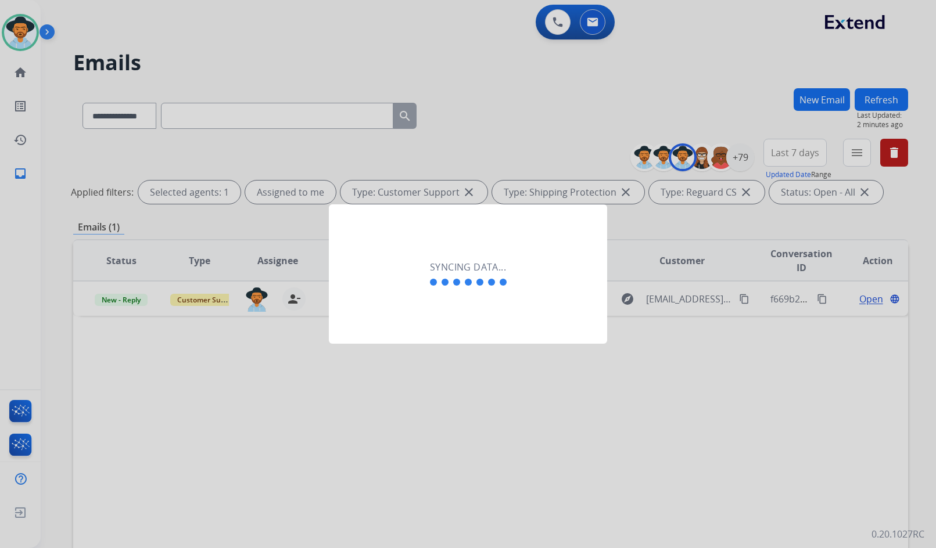
click at [451, 274] on div at bounding box center [467, 281] width 81 height 14
click at [523, 386] on div at bounding box center [468, 274] width 936 height 548
click at [480, 294] on div "Syncing data..." at bounding box center [468, 273] width 278 height 139
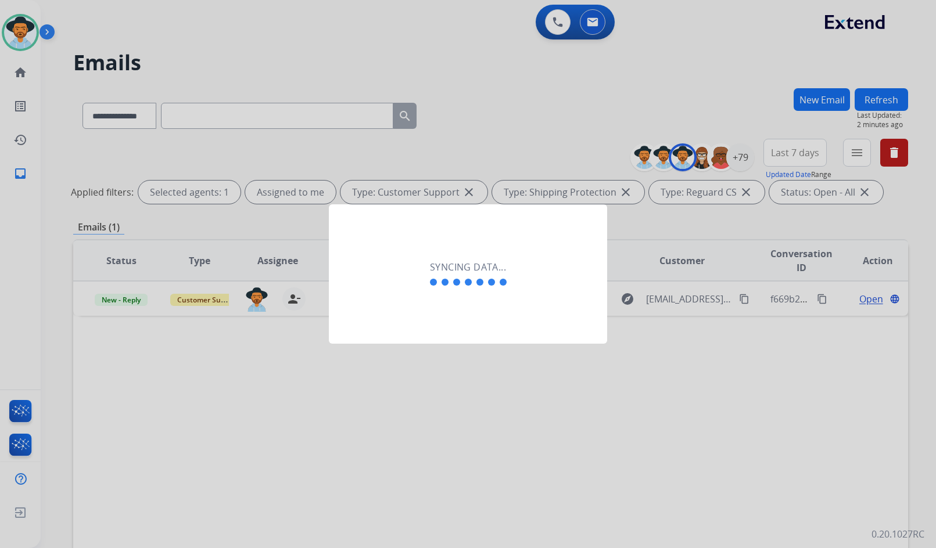
click at [476, 286] on div "Syncing data..." at bounding box center [468, 273] width 278 height 139
click at [476, 285] on div at bounding box center [467, 281] width 81 height 14
drag, startPoint x: 431, startPoint y: 211, endPoint x: 423, endPoint y: 210, distance: 8.3
click at [429, 214] on div "Syncing data..." at bounding box center [468, 273] width 278 height 139
click at [421, 210] on div "Syncing data..." at bounding box center [468, 273] width 278 height 139
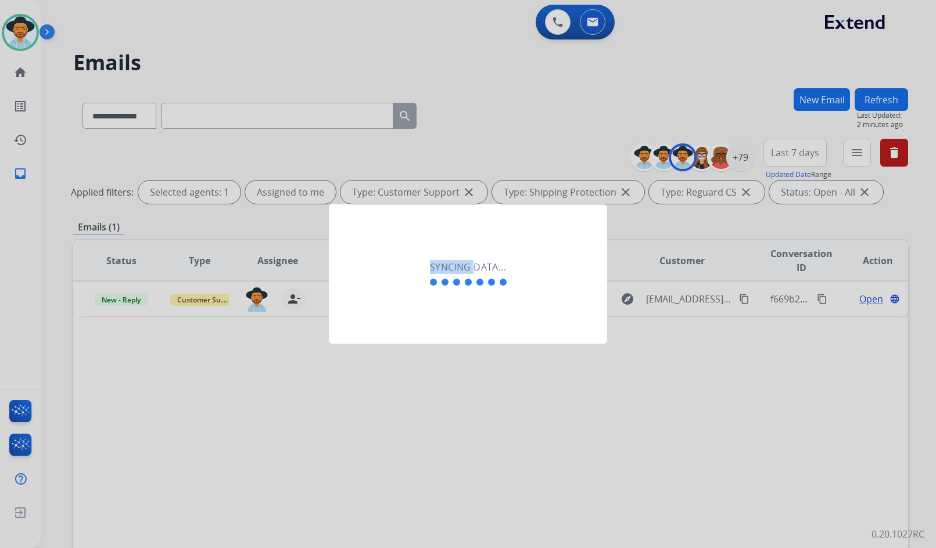
click at [421, 210] on div "Syncing data..." at bounding box center [468, 273] width 278 height 139
click at [27, 77] on div at bounding box center [468, 274] width 936 height 548
click at [444, 242] on div "Syncing data..." at bounding box center [468, 273] width 278 height 139
click at [457, 270] on h2 "Syncing data..." at bounding box center [468, 267] width 76 height 14
click at [457, 271] on h2 "Syncing data..." at bounding box center [468, 267] width 76 height 14
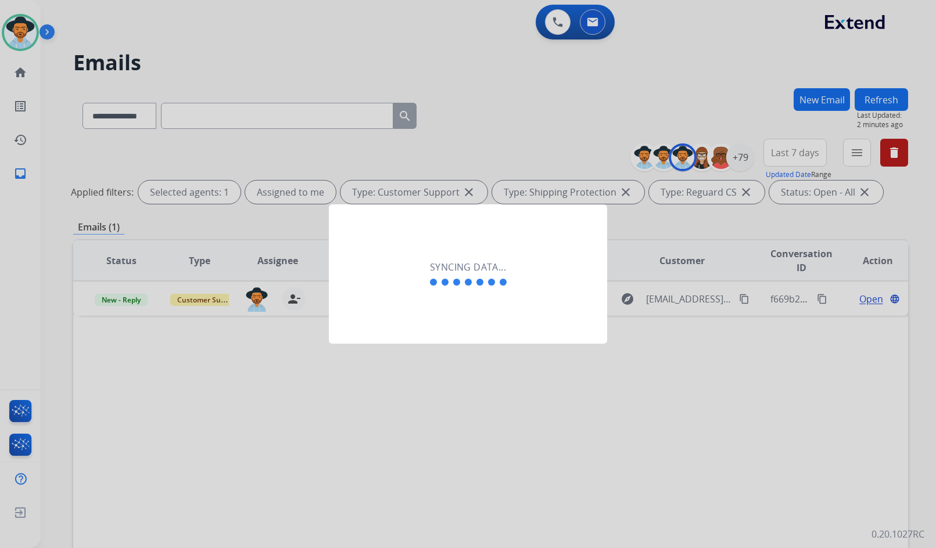
click at [517, 305] on div "Syncing data..." at bounding box center [468, 273] width 278 height 139
click at [487, 285] on div at bounding box center [467, 281] width 81 height 14
click at [442, 278] on div at bounding box center [467, 281] width 81 height 14
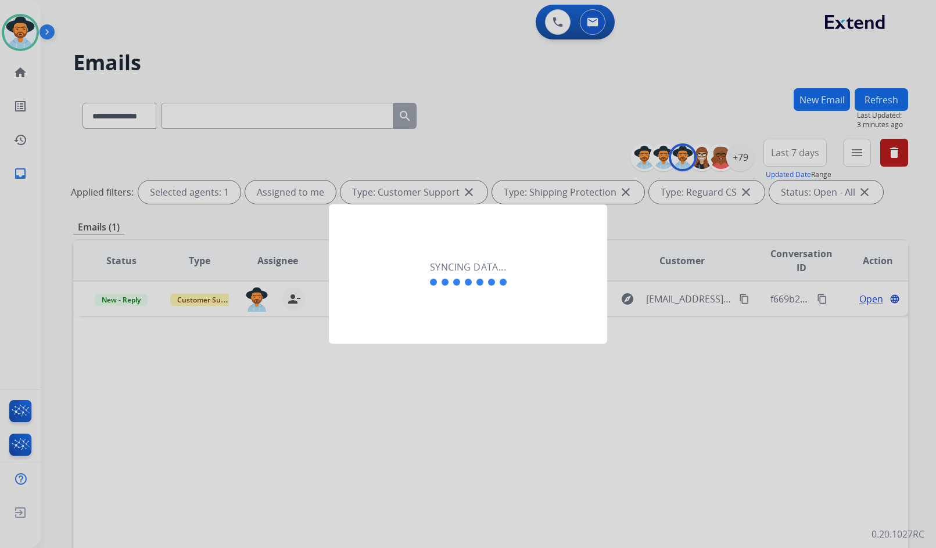
click at [441, 278] on div at bounding box center [467, 281] width 81 height 14
click at [436, 278] on div at bounding box center [467, 281] width 81 height 14
drag, startPoint x: 239, startPoint y: 41, endPoint x: 228, endPoint y: 49, distance: 13.2
click at [228, 49] on div at bounding box center [468, 274] width 936 height 548
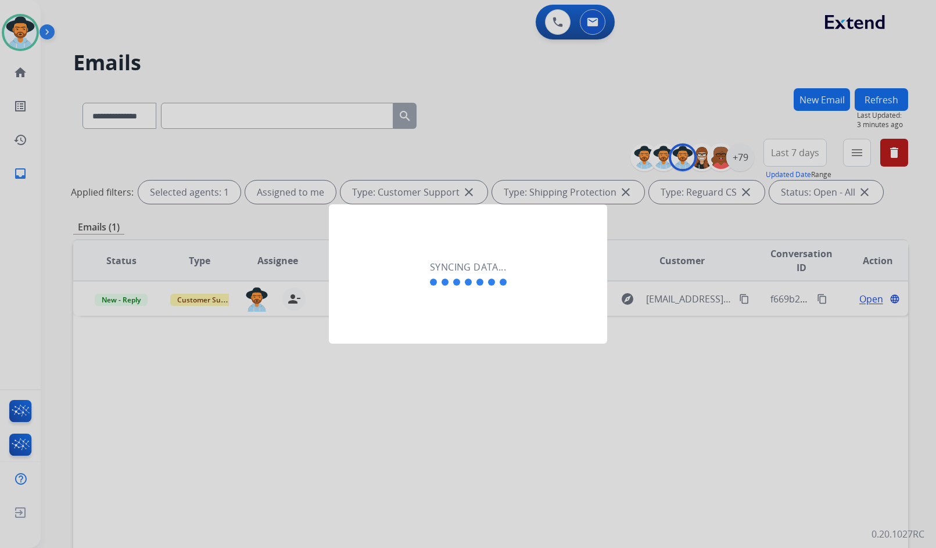
click at [214, 379] on div at bounding box center [468, 274] width 936 height 548
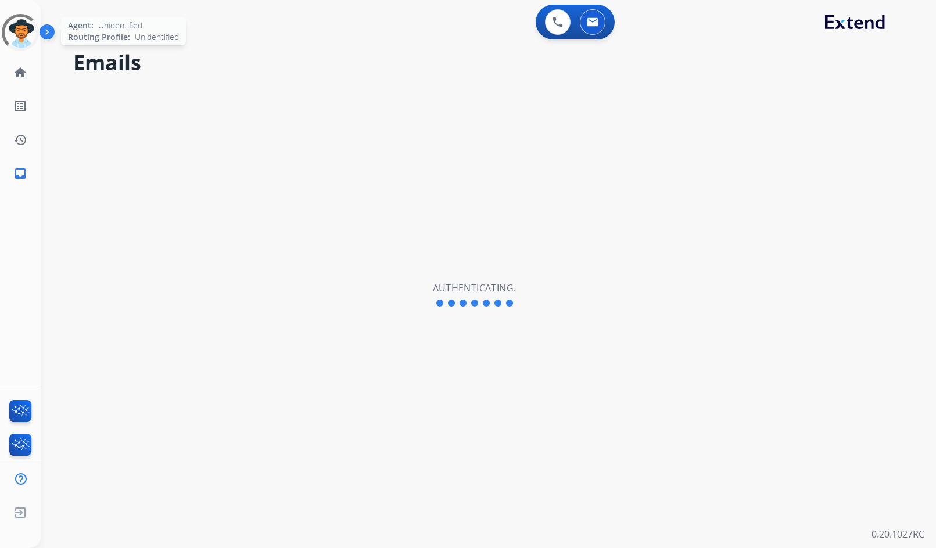
click at [12, 26] on div at bounding box center [20, 32] width 51 height 51
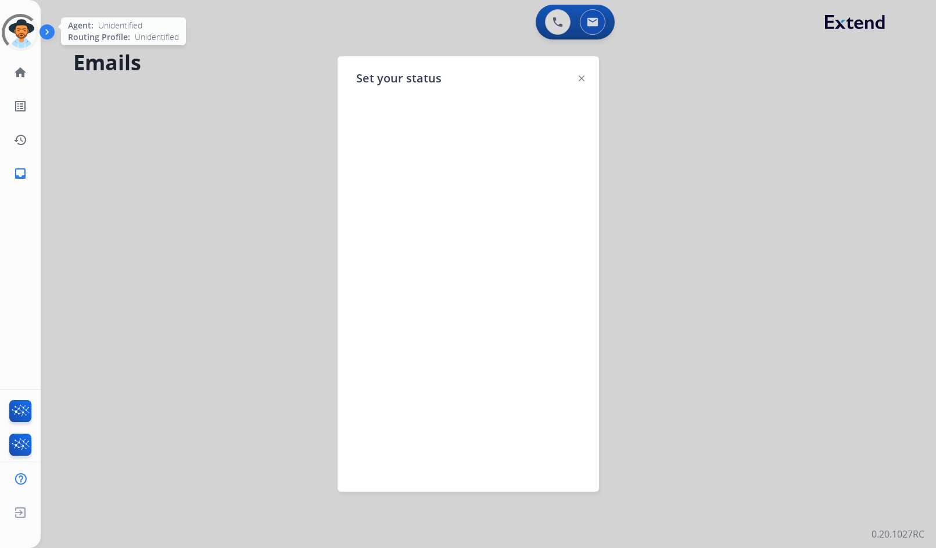
select select "**********"
click at [140, 105] on div at bounding box center [468, 274] width 936 height 548
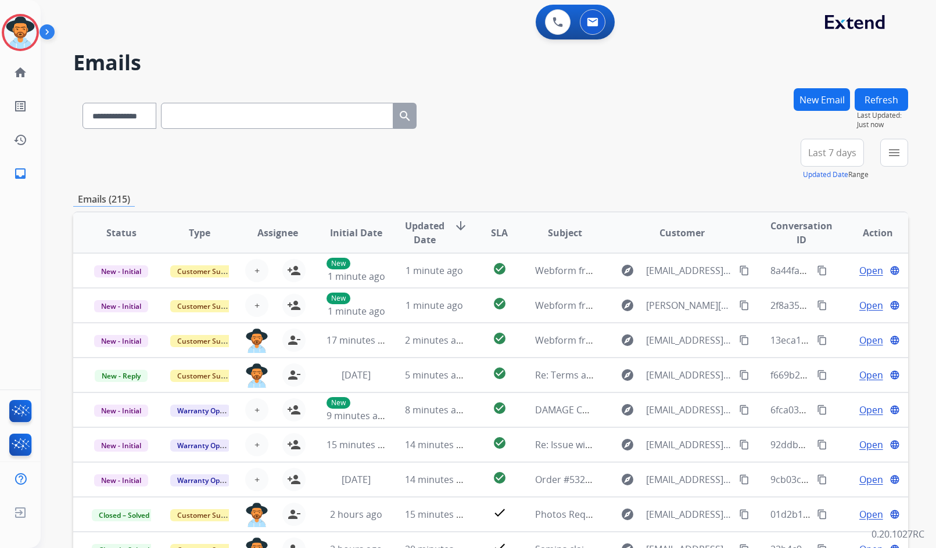
drag, startPoint x: 21, startPoint y: 34, endPoint x: 57, endPoint y: 39, distance: 35.7
click at [23, 33] on img at bounding box center [20, 32] width 33 height 33
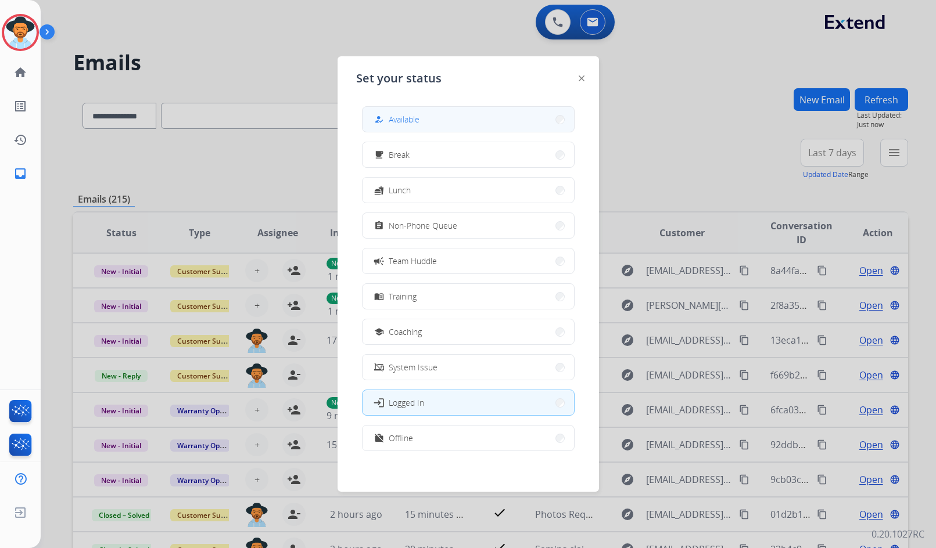
click at [413, 120] on span "Available" at bounding box center [403, 119] width 31 height 12
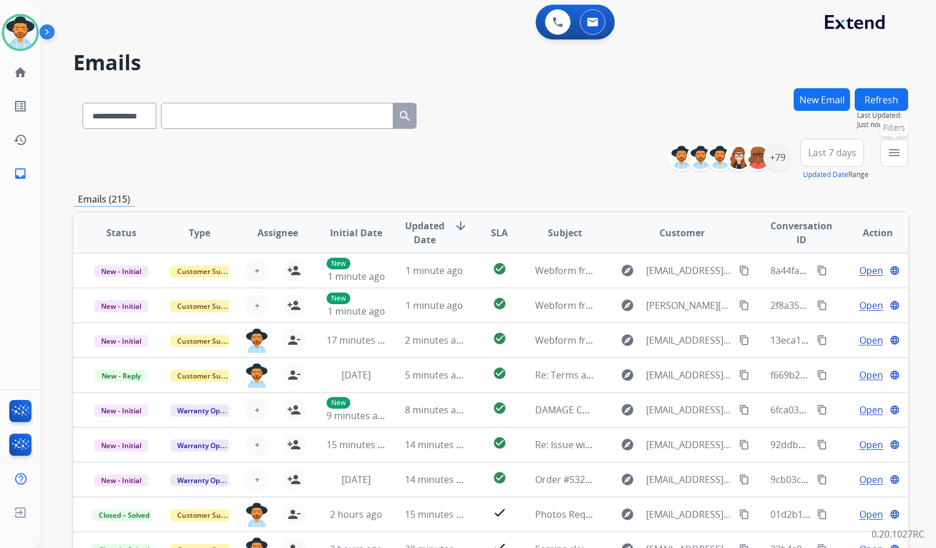
click at [897, 154] on mat-icon "menu" at bounding box center [894, 153] width 14 height 14
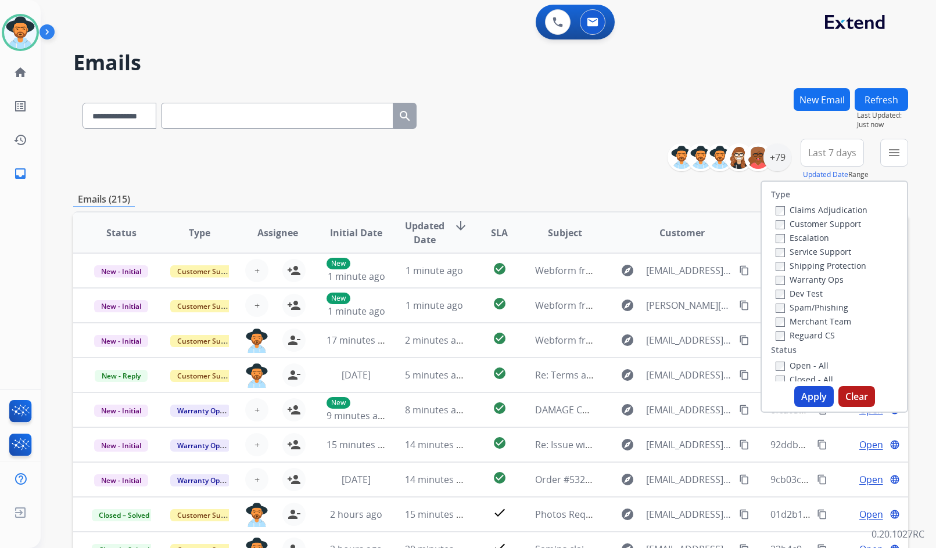
click at [803, 222] on label "Customer Support" at bounding box center [817, 223] width 85 height 11
click at [819, 258] on div "Service Support" at bounding box center [821, 251] width 92 height 14
click at [818, 270] on label "Shipping Protection" at bounding box center [820, 265] width 91 height 11
click at [801, 329] on div "Reguard CS" at bounding box center [821, 335] width 92 height 14
click at [801, 334] on label "Reguard CS" at bounding box center [804, 335] width 59 height 11
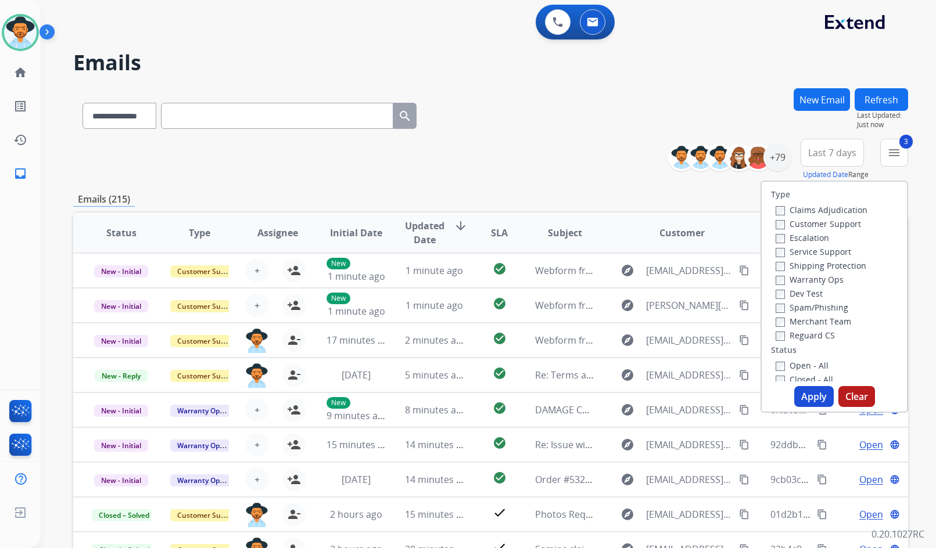
click at [807, 362] on label "Open - All" at bounding box center [801, 365] width 53 height 11
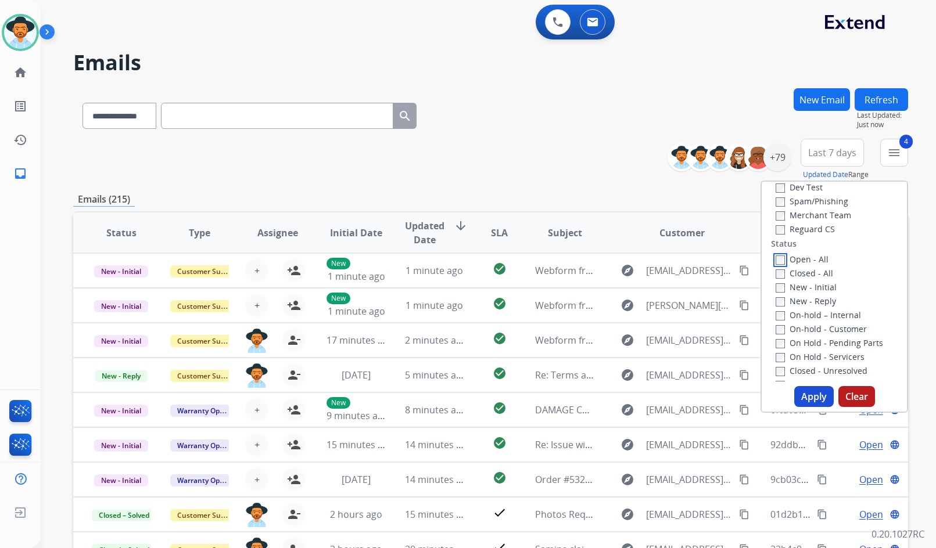
scroll to position [116, 0]
click at [818, 341] on label "On Hold - Servicers" at bounding box center [819, 346] width 89 height 11
click at [819, 334] on label "On Hold - Pending Parts" at bounding box center [828, 333] width 107 height 11
drag, startPoint x: 823, startPoint y: 324, endPoint x: 825, endPoint y: 318, distance: 6.5
click at [823, 323] on label "On-hold - Customer" at bounding box center [820, 319] width 91 height 11
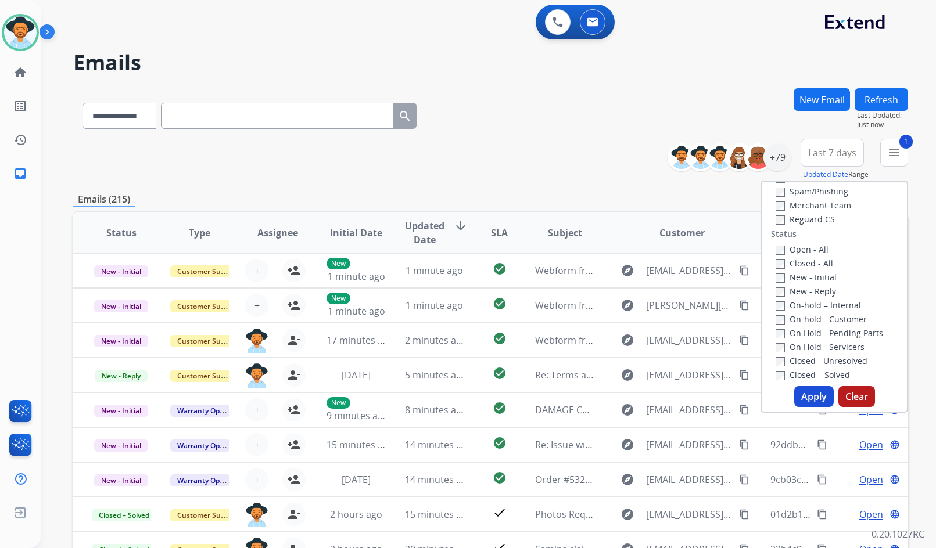
click at [828, 306] on label "On-hold – Internal" at bounding box center [817, 305] width 85 height 11
drag, startPoint x: 821, startPoint y: 296, endPoint x: 818, endPoint y: 283, distance: 12.7
click at [821, 294] on label "New - Reply" at bounding box center [805, 291] width 60 height 11
click at [815, 273] on label "New - Initial" at bounding box center [805, 277] width 61 height 11
click at [801, 400] on button "Apply" at bounding box center [813, 396] width 39 height 21
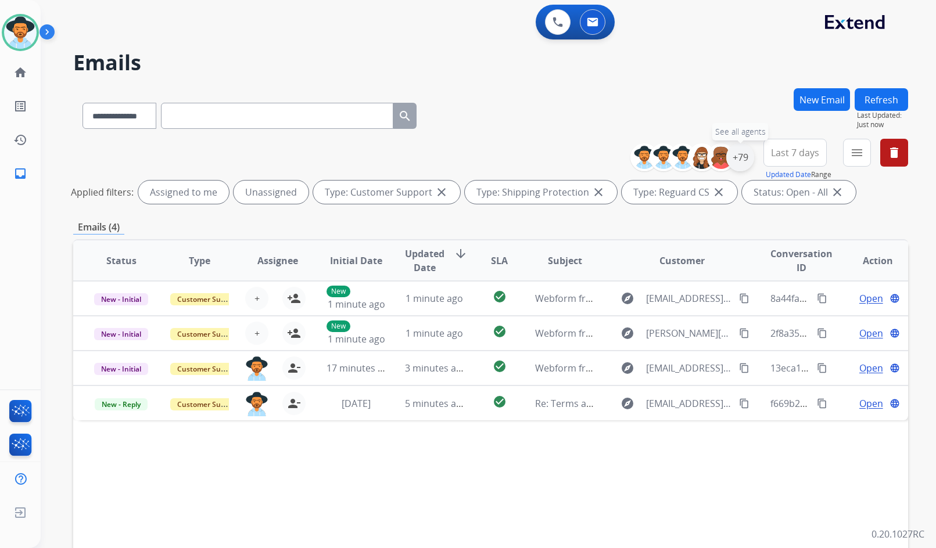
click at [743, 159] on div "+79" at bounding box center [740, 157] width 28 height 28
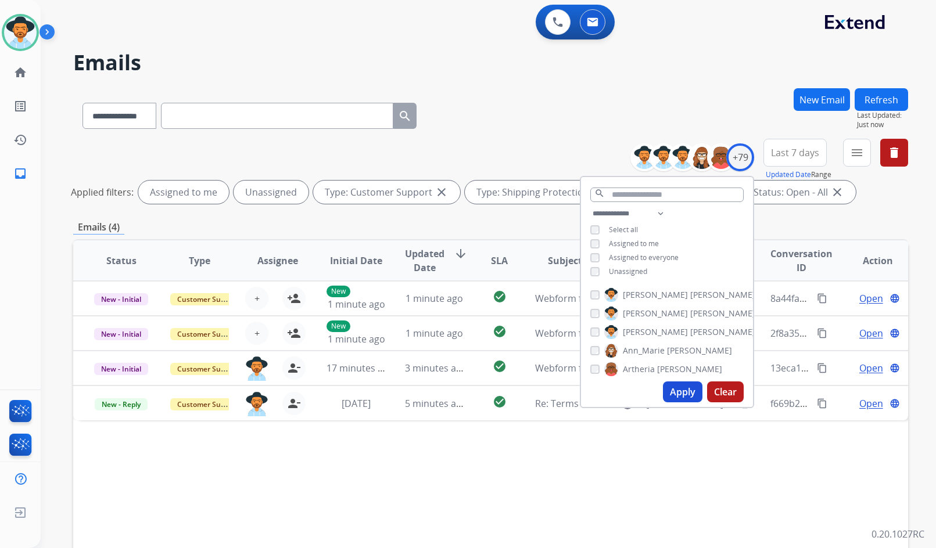
click at [638, 271] on span "Unassigned" at bounding box center [628, 272] width 38 height 10
click at [642, 328] on span "[PERSON_NAME]" at bounding box center [655, 332] width 65 height 12
click at [682, 394] on button "Apply" at bounding box center [682, 392] width 39 height 21
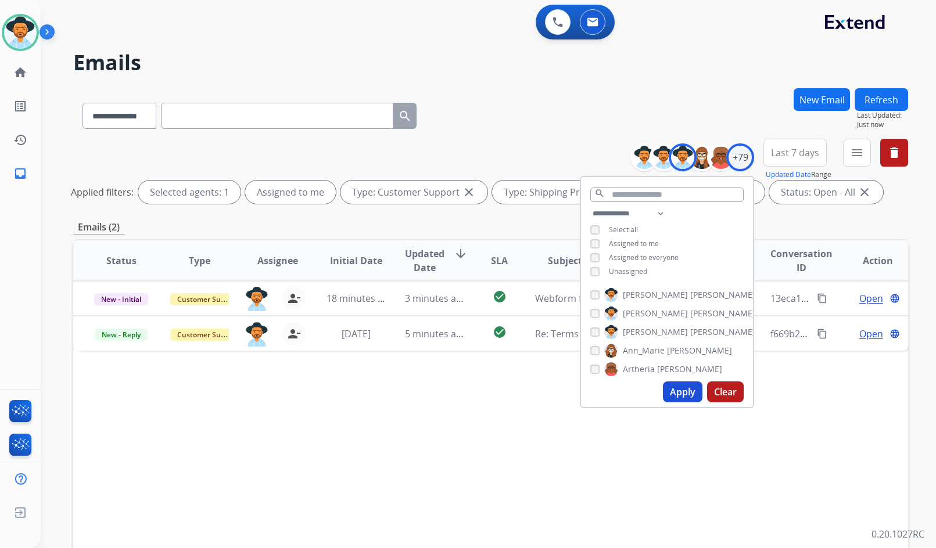
click at [419, 217] on div "**********" at bounding box center [490, 388] width 834 height 600
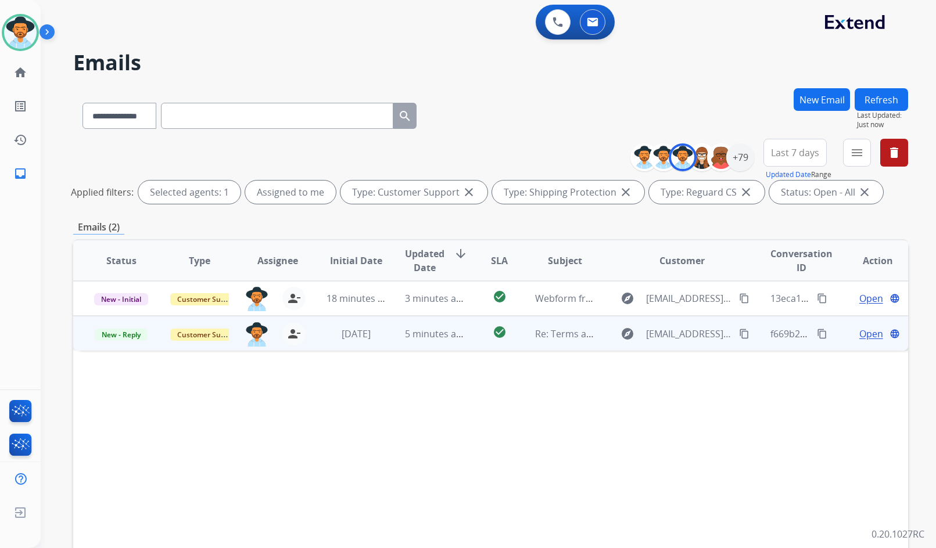
click at [860, 333] on span "Open" at bounding box center [871, 334] width 24 height 14
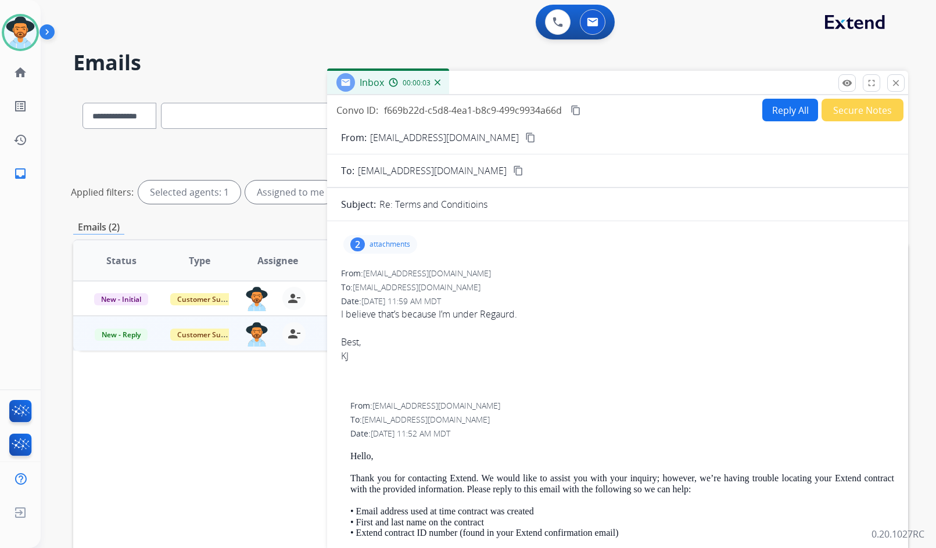
click at [788, 110] on button "Reply All" at bounding box center [790, 110] width 56 height 23
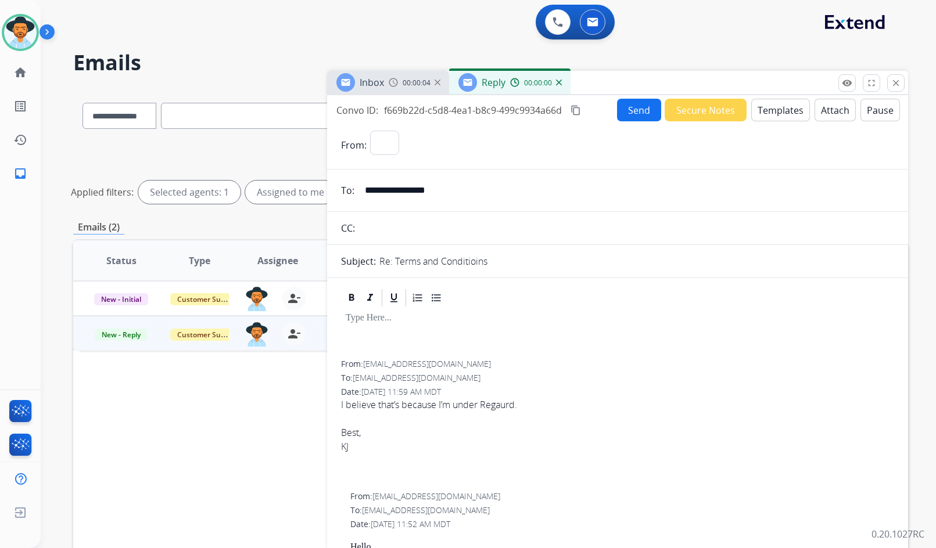
select select "**********"
click at [781, 113] on button "Templates" at bounding box center [780, 110] width 59 height 23
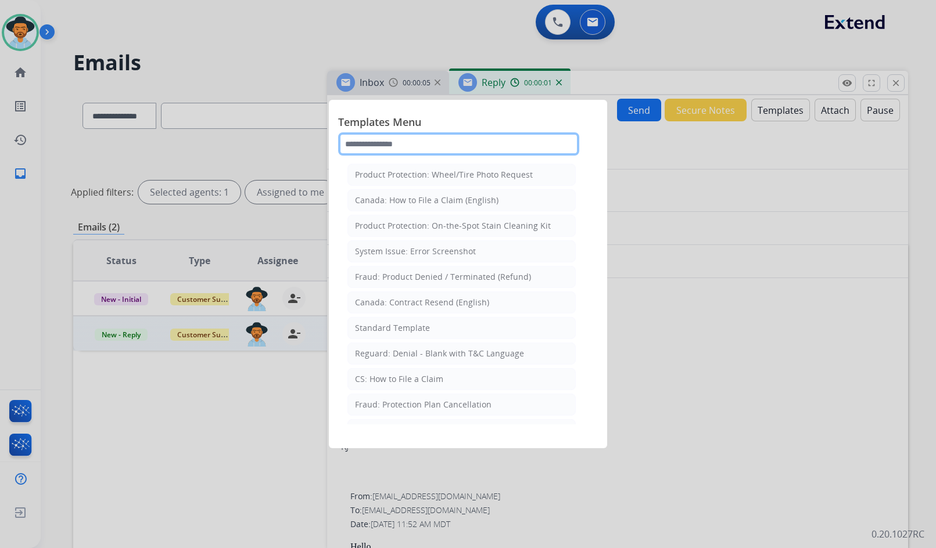
click at [528, 145] on input "text" at bounding box center [458, 143] width 241 height 23
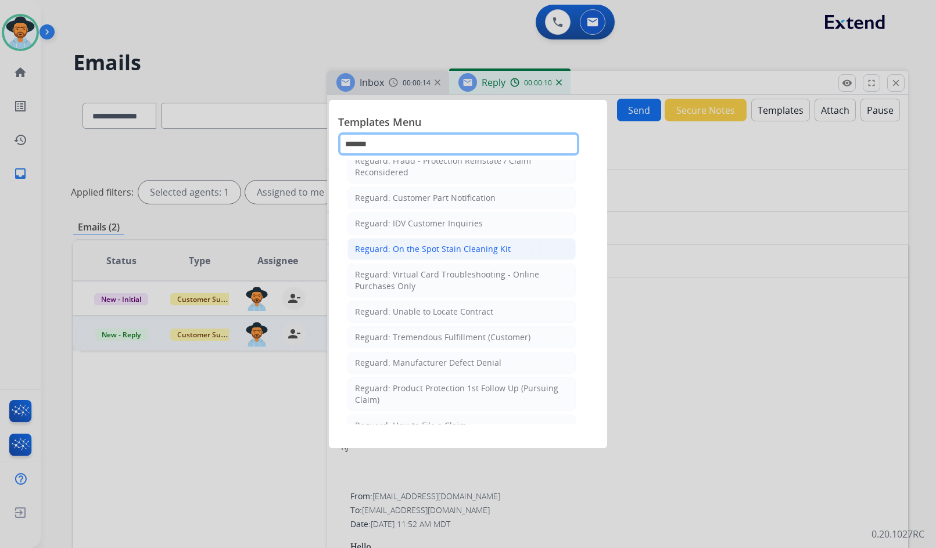
scroll to position [174, 0]
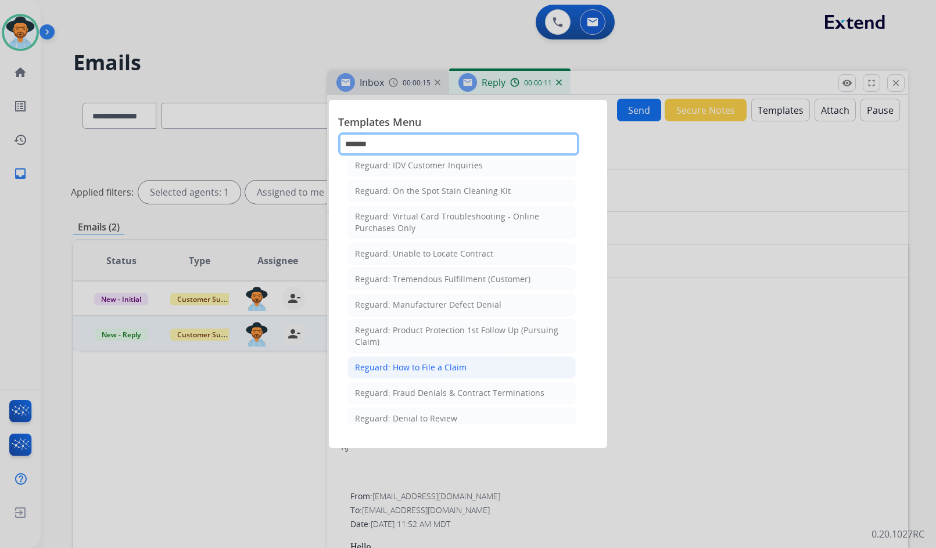
type input "*******"
click at [469, 358] on li "Reguard: How to File a Claim" at bounding box center [461, 368] width 228 height 22
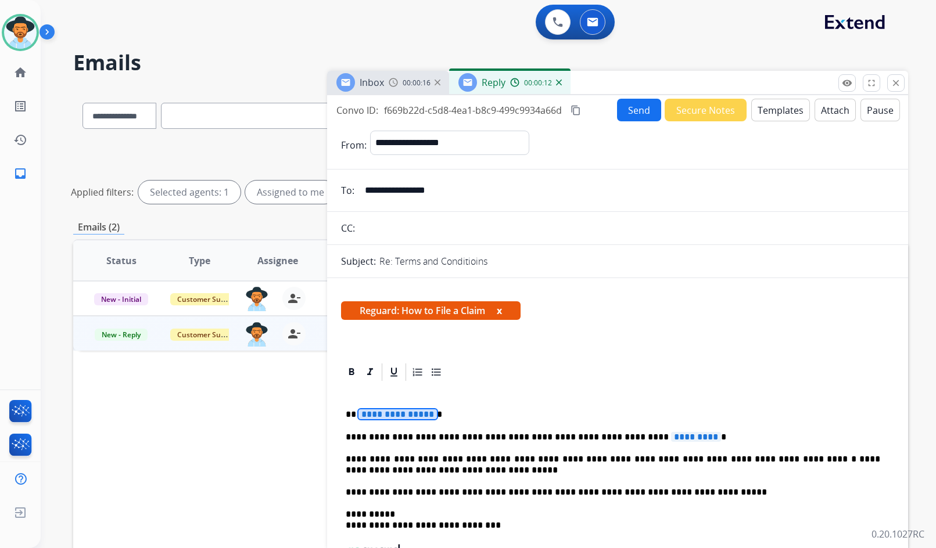
click at [406, 409] on span "**********" at bounding box center [397, 414] width 78 height 10
click at [671, 437] on span "*********" at bounding box center [696, 437] width 50 height 10
click at [629, 95] on div "**********" at bounding box center [617, 320] width 581 height 451
click at [628, 103] on button "Send" at bounding box center [639, 110] width 44 height 23
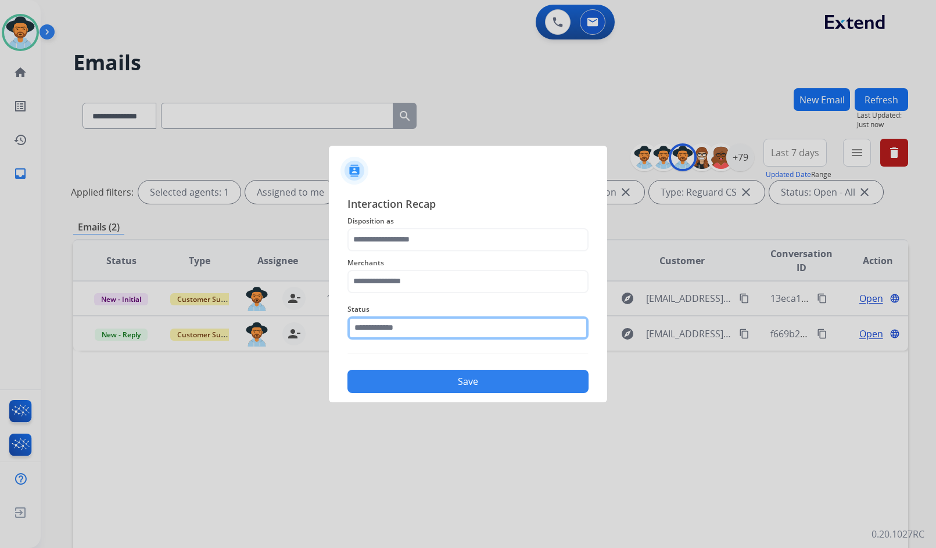
click at [395, 319] on input "text" at bounding box center [467, 327] width 241 height 23
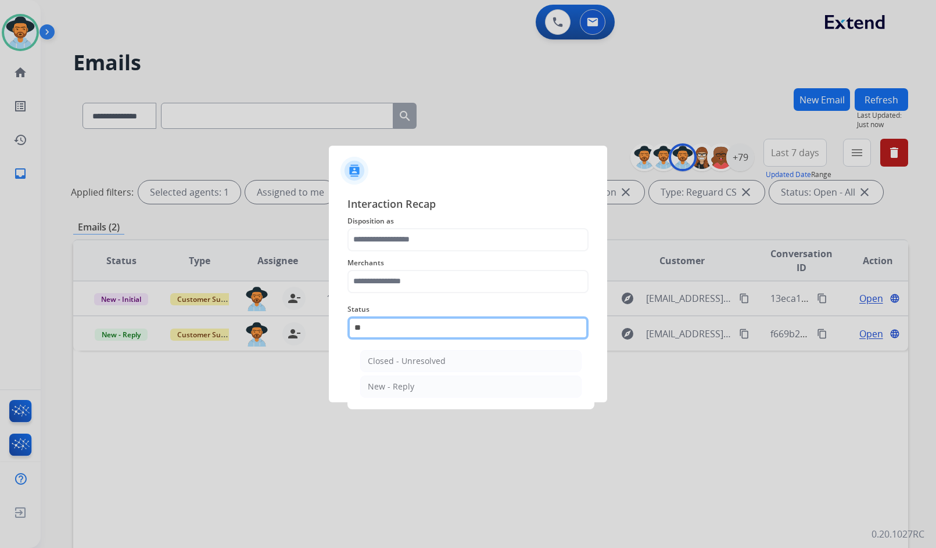
type input "*"
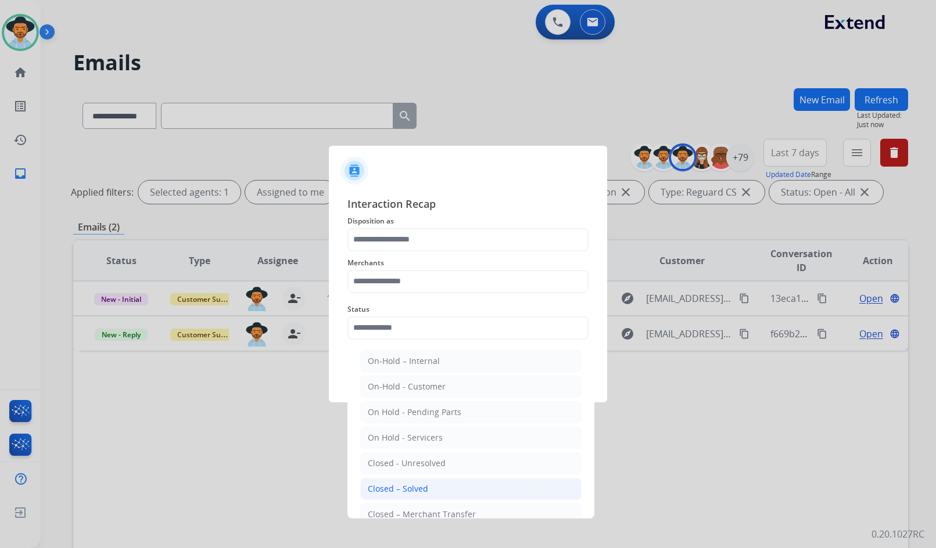
click at [411, 487] on div "Closed – Solved" at bounding box center [398, 489] width 60 height 12
type input "**********"
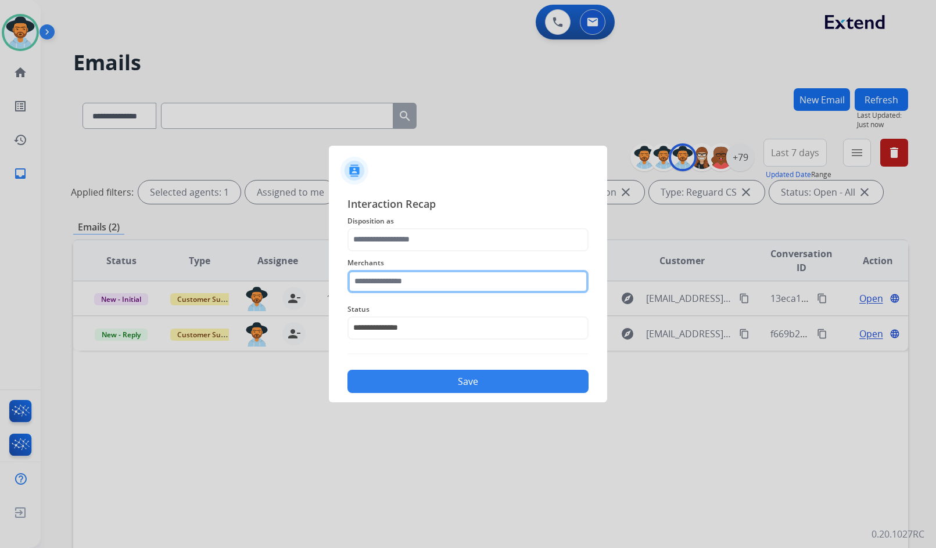
click at [433, 283] on input "text" at bounding box center [467, 281] width 241 height 23
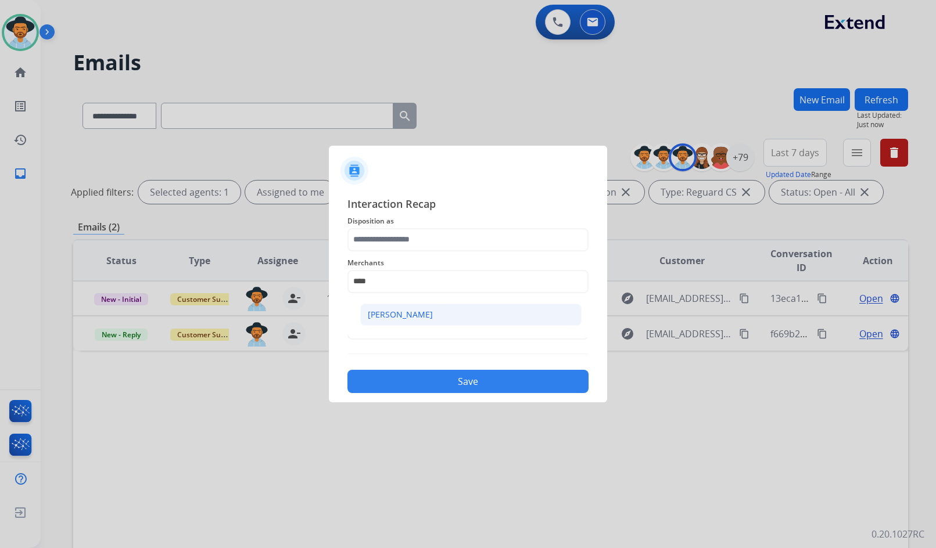
click at [433, 319] on li "[PERSON_NAME]" at bounding box center [470, 315] width 221 height 22
type input "**********"
click at [417, 224] on span "Disposition as" at bounding box center [467, 221] width 241 height 14
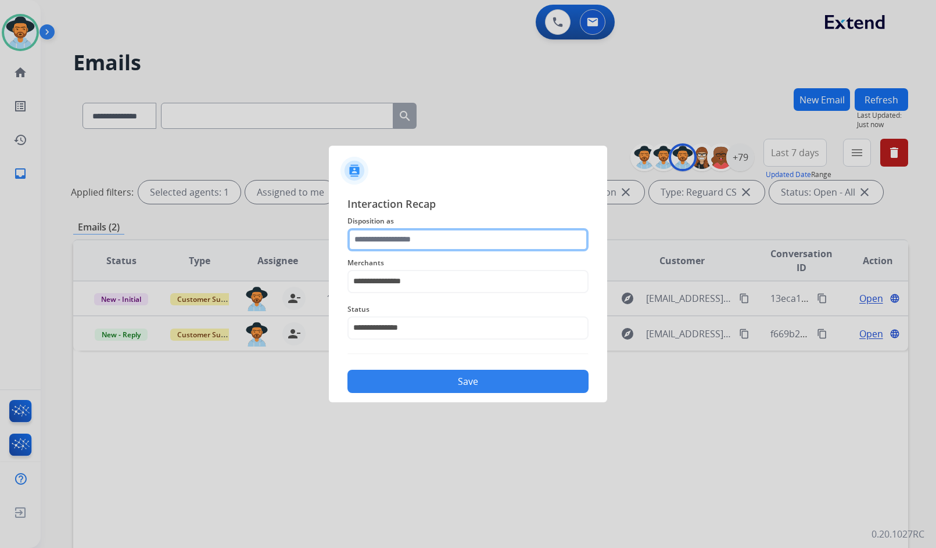
click at [417, 233] on input "text" at bounding box center [467, 239] width 241 height 23
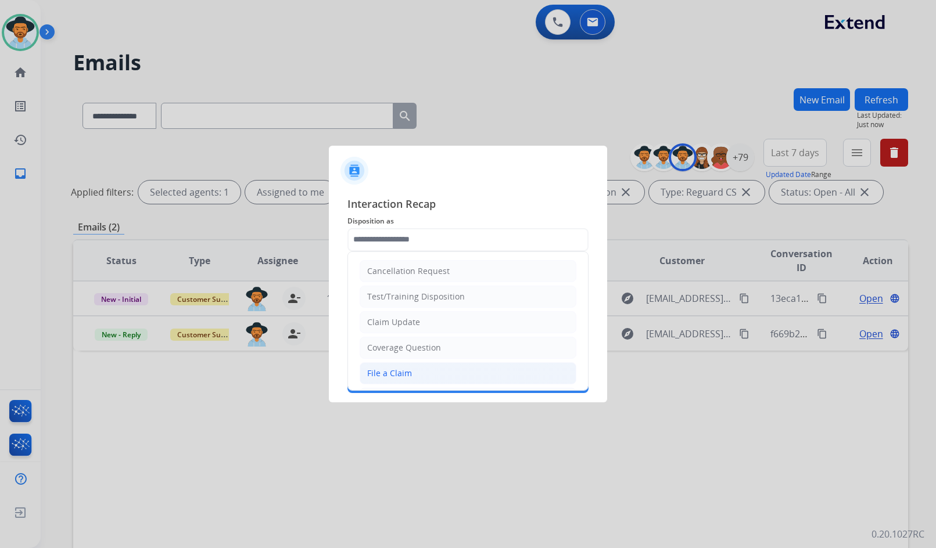
click at [411, 370] on li "File a Claim" at bounding box center [467, 373] width 217 height 22
type input "**********"
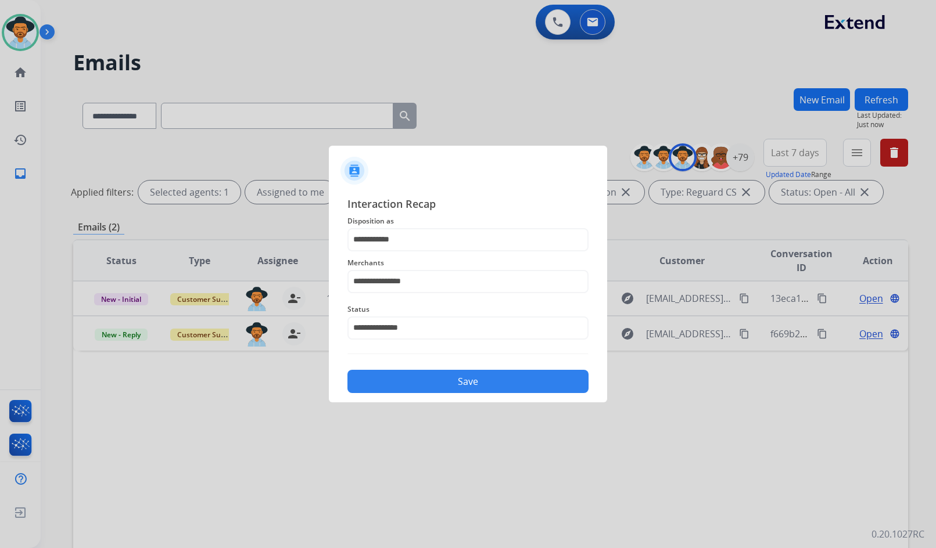
click at [415, 378] on button "Save" at bounding box center [467, 381] width 241 height 23
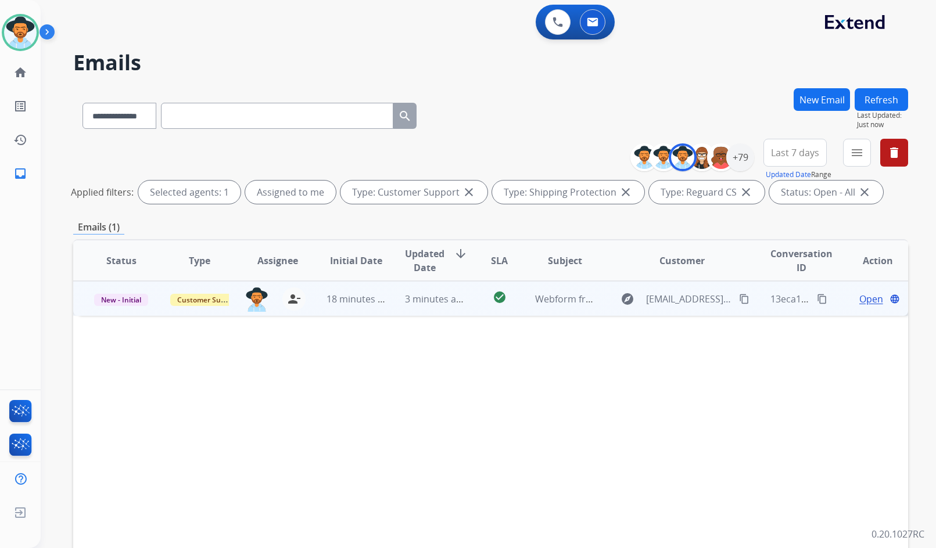
click at [866, 304] on span "Open" at bounding box center [871, 299] width 24 height 14
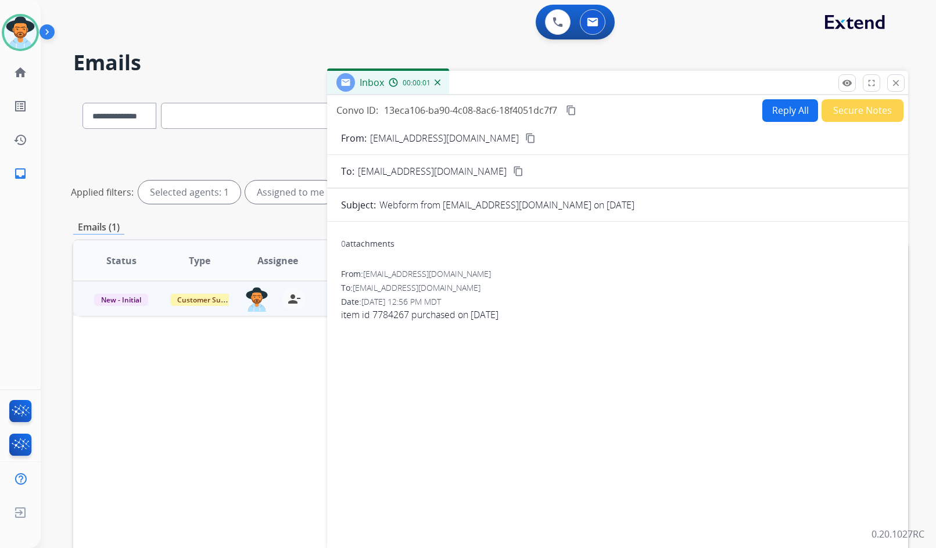
click at [525, 135] on mat-icon "content_copy" at bounding box center [530, 138] width 10 height 10
click at [790, 104] on button "Reply All" at bounding box center [790, 110] width 56 height 23
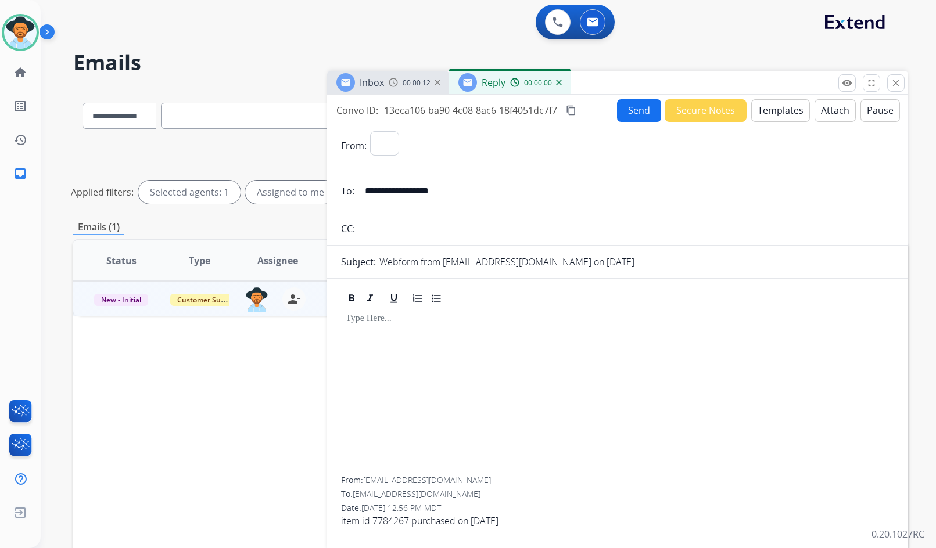
select select "**********"
click at [774, 114] on button "Templates" at bounding box center [780, 110] width 59 height 23
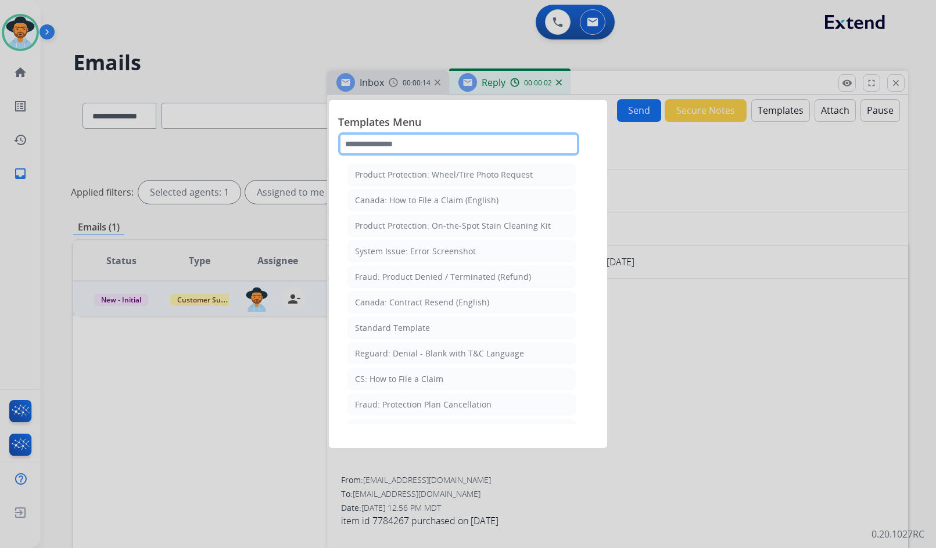
click at [474, 147] on input "text" at bounding box center [458, 143] width 241 height 23
type input "*"
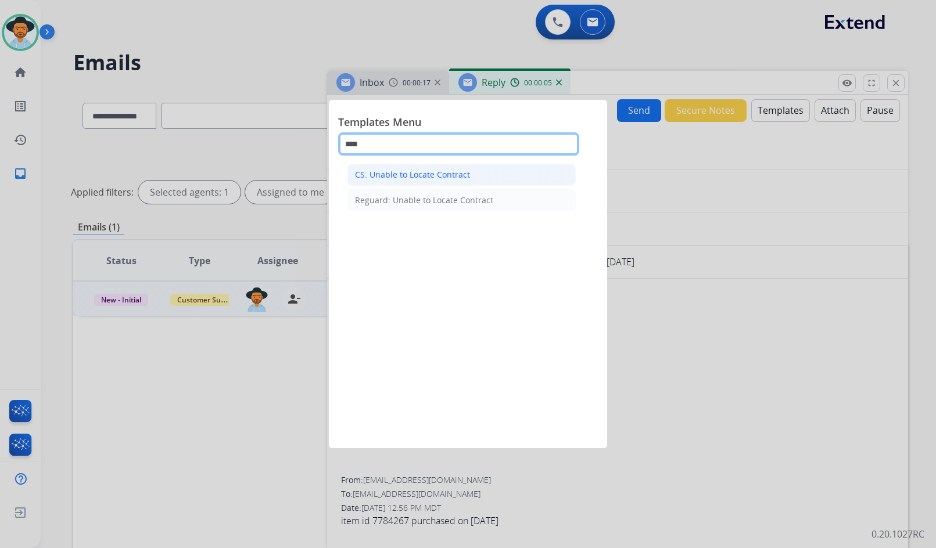
type input "****"
click at [458, 173] on div "CS: Unable to Locate Contract" at bounding box center [412, 175] width 115 height 12
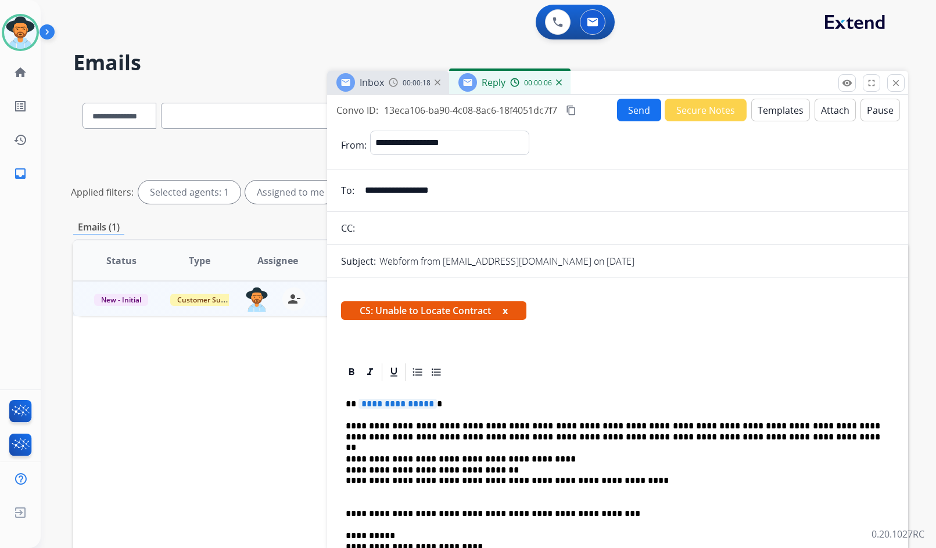
click at [413, 399] on span "**********" at bounding box center [397, 404] width 78 height 10
click at [628, 108] on button "Send" at bounding box center [639, 110] width 44 height 23
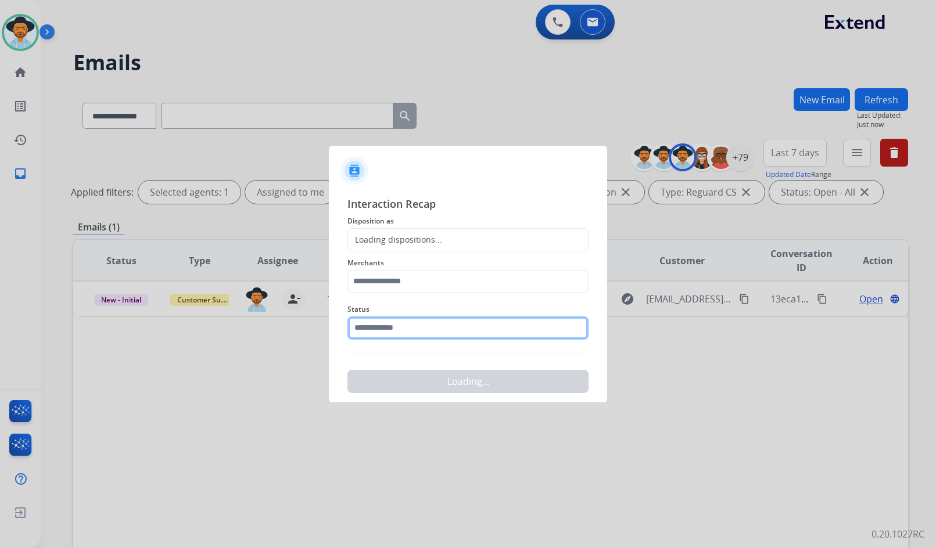
click at [425, 326] on input "text" at bounding box center [467, 327] width 241 height 23
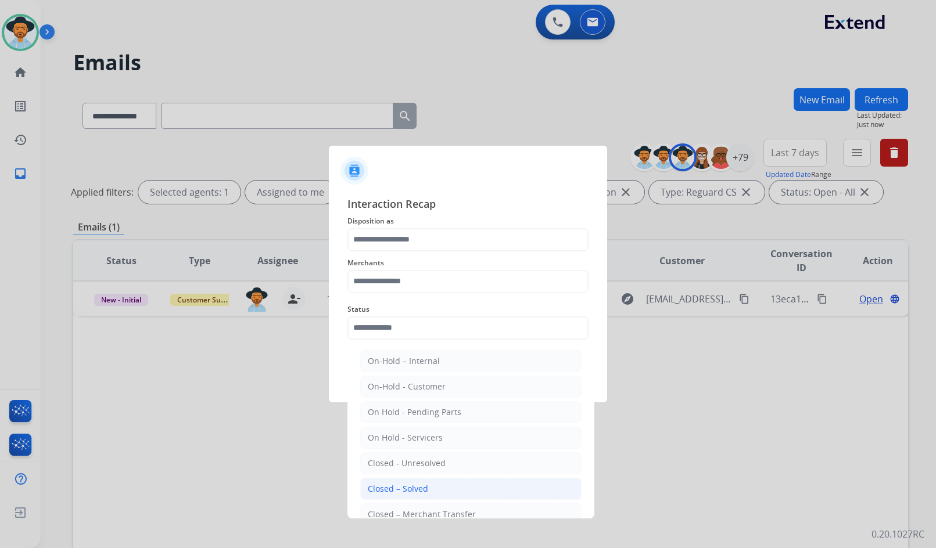
click at [410, 481] on li "Closed – Solved" at bounding box center [470, 489] width 221 height 22
type input "**********"
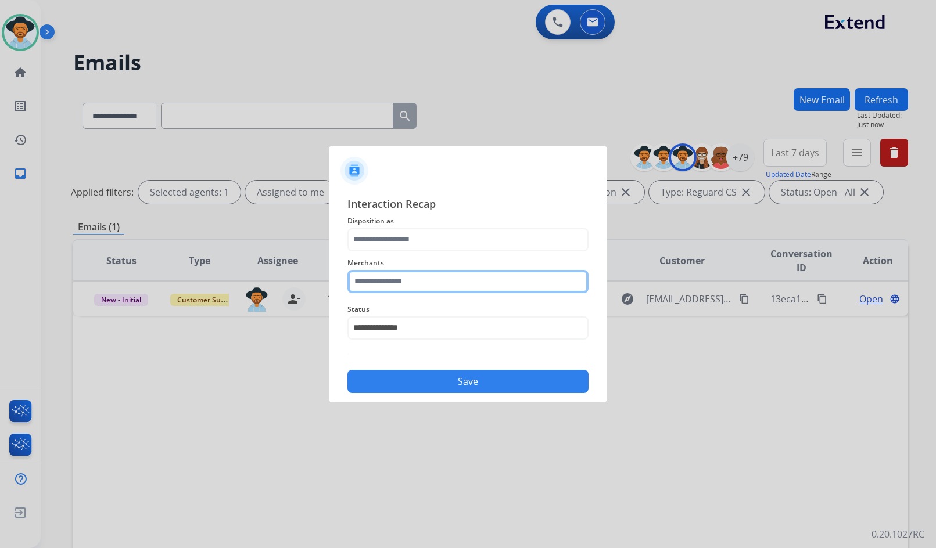
click at [432, 282] on input "text" at bounding box center [467, 281] width 241 height 23
click at [422, 329] on ul "Not found" at bounding box center [471, 317] width 228 height 39
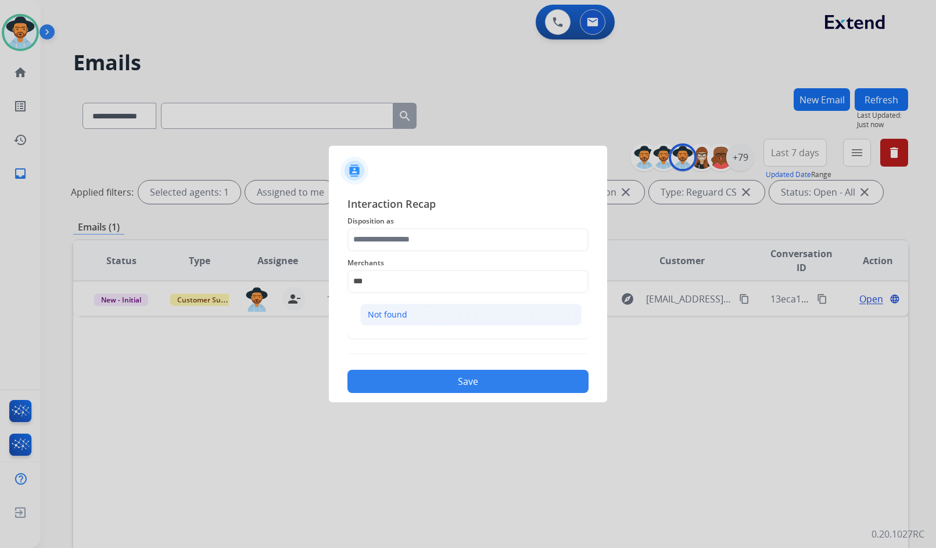
click at [421, 318] on li "Not found" at bounding box center [470, 315] width 221 height 22
type input "*********"
click at [424, 252] on div "Merchants *********" at bounding box center [467, 274] width 241 height 46
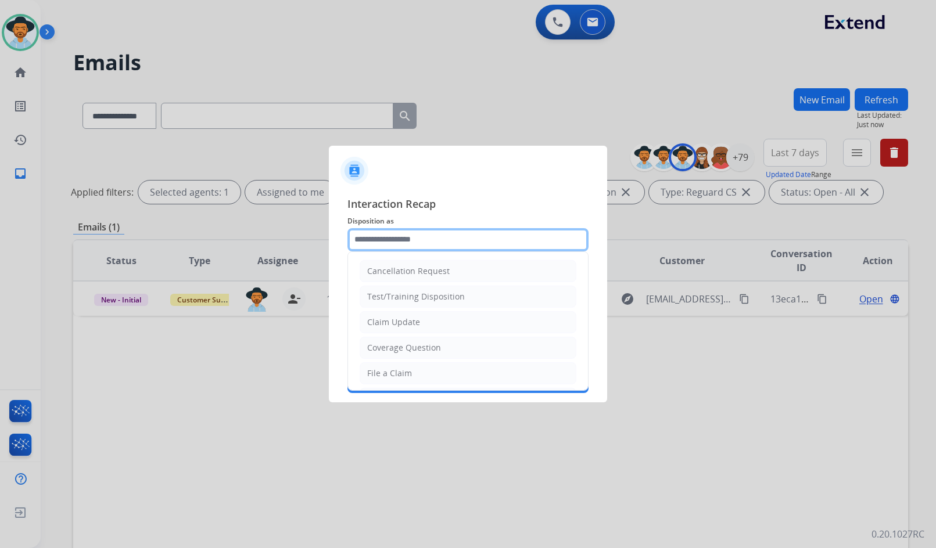
click at [429, 246] on input "text" at bounding box center [467, 239] width 241 height 23
click at [426, 354] on li "Coverage Question" at bounding box center [467, 348] width 217 height 22
type input "**********"
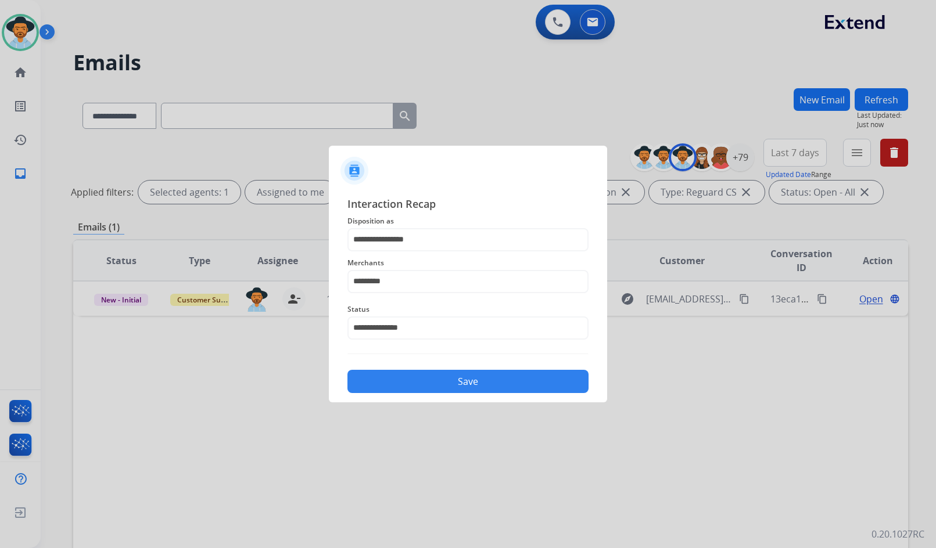
click at [428, 380] on button "Save" at bounding box center [467, 381] width 241 height 23
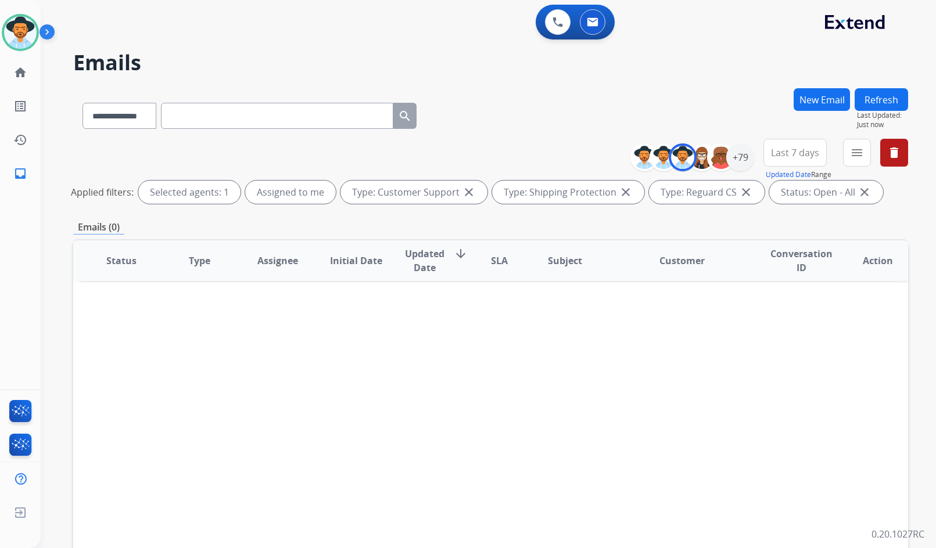
drag, startPoint x: 278, startPoint y: 66, endPoint x: 165, endPoint y: 69, distance: 112.7
click at [278, 66] on h2 "Emails" at bounding box center [490, 62] width 834 height 23
click at [20, 80] on link "home Home" at bounding box center [20, 72] width 33 height 33
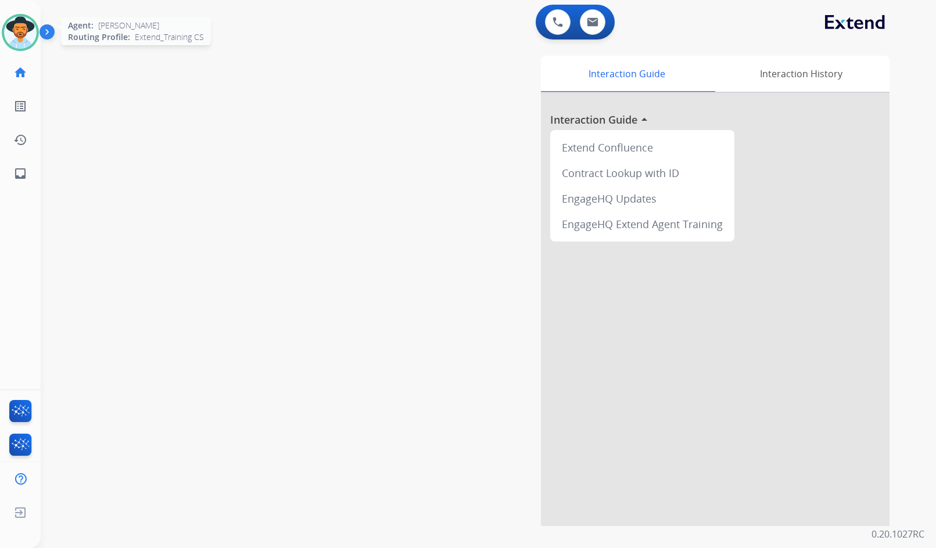
click at [30, 34] on img at bounding box center [20, 32] width 33 height 33
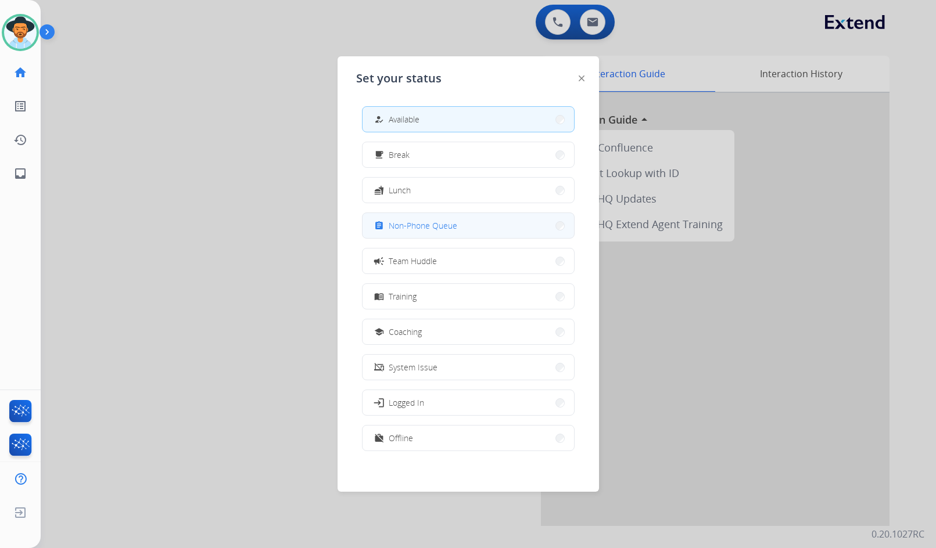
click at [441, 223] on span "Non-Phone Queue" at bounding box center [422, 226] width 69 height 12
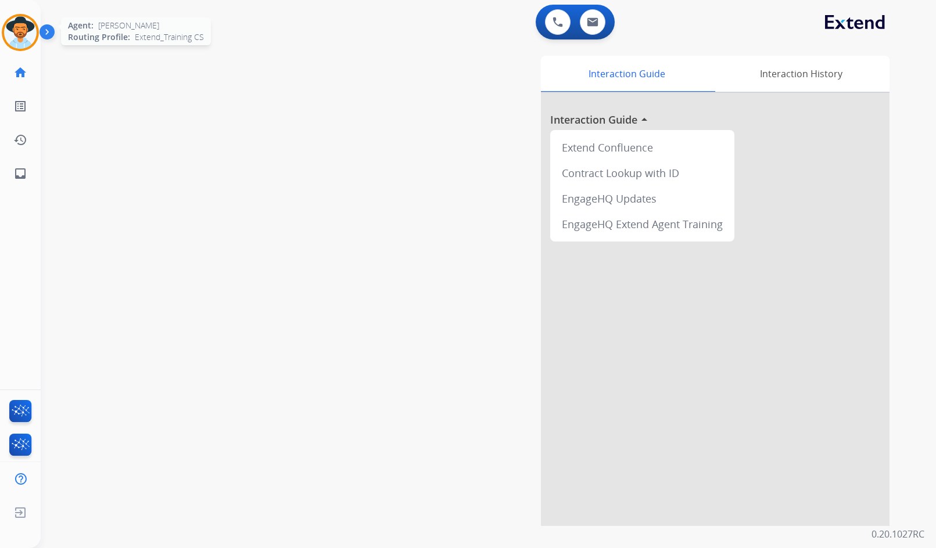
click at [34, 27] on img at bounding box center [20, 32] width 33 height 33
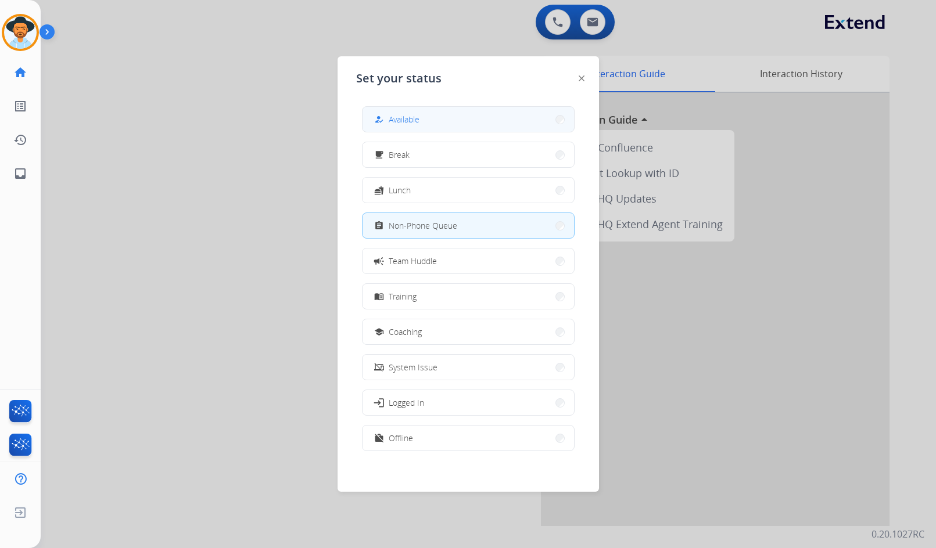
click at [462, 117] on button "how_to_reg Available" at bounding box center [467, 119] width 211 height 25
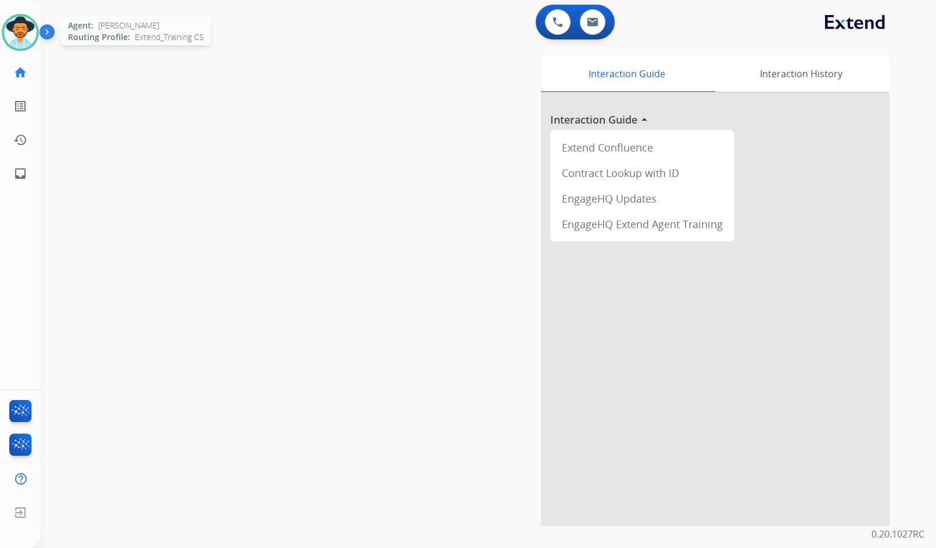
click at [28, 32] on img at bounding box center [20, 32] width 33 height 33
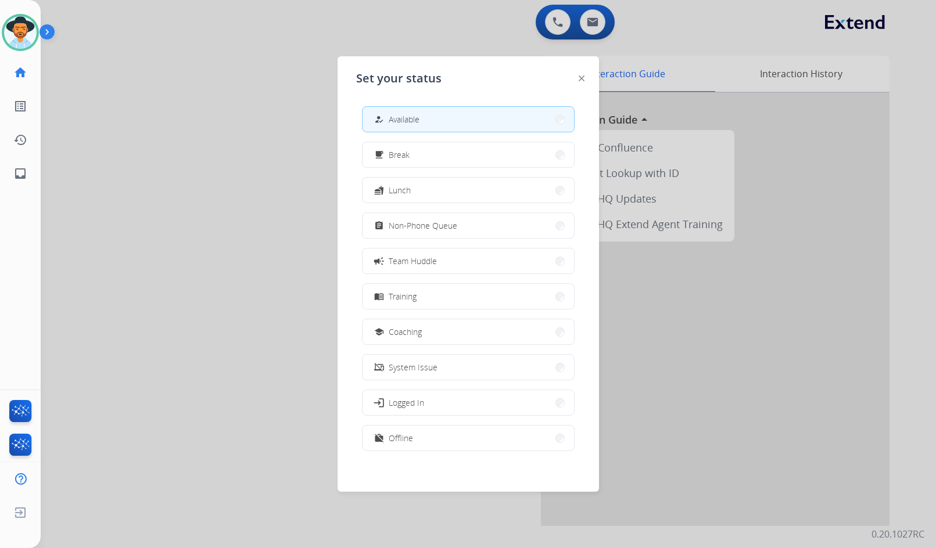
drag, startPoint x: 420, startPoint y: 336, endPoint x: 413, endPoint y: 330, distance: 8.7
click at [419, 334] on span "Coaching" at bounding box center [404, 332] width 33 height 12
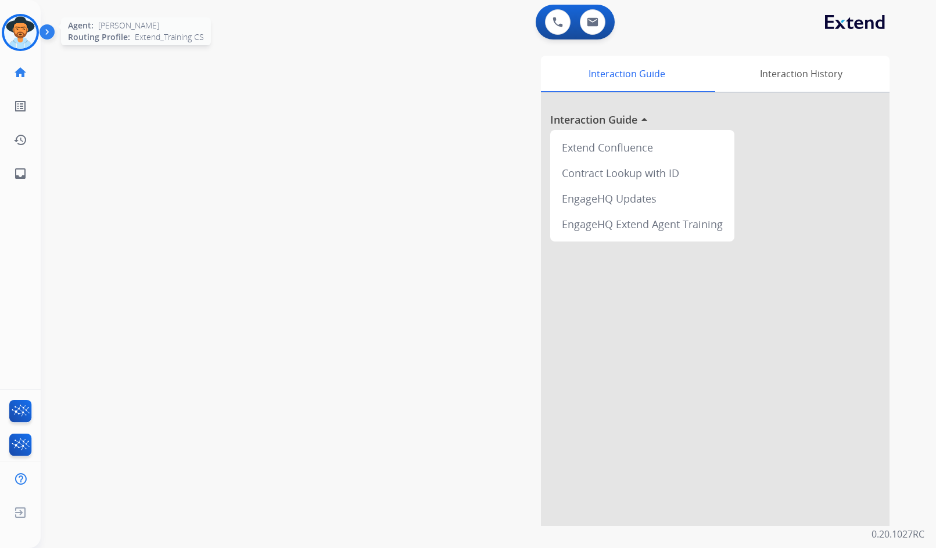
click at [21, 32] on img at bounding box center [20, 32] width 33 height 33
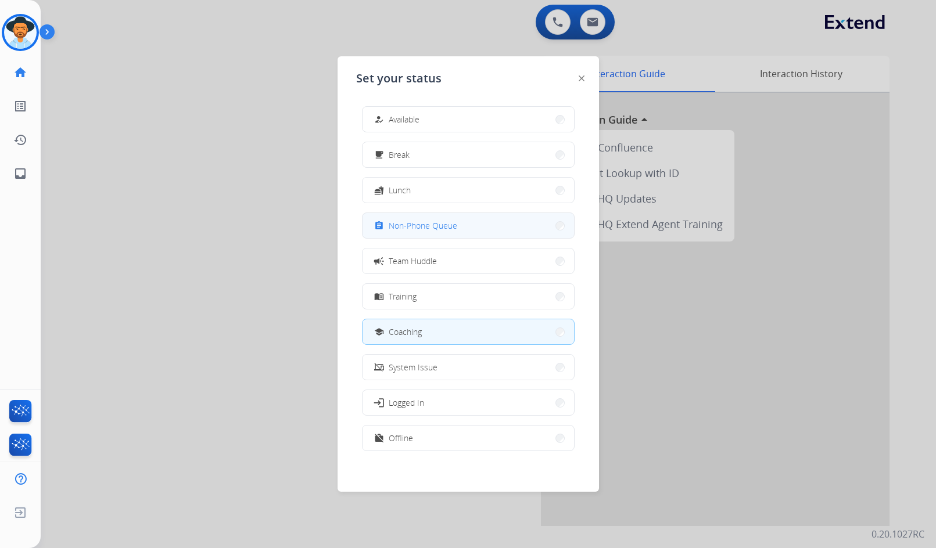
click at [442, 232] on button "assignment Non-Phone Queue" at bounding box center [467, 225] width 211 height 25
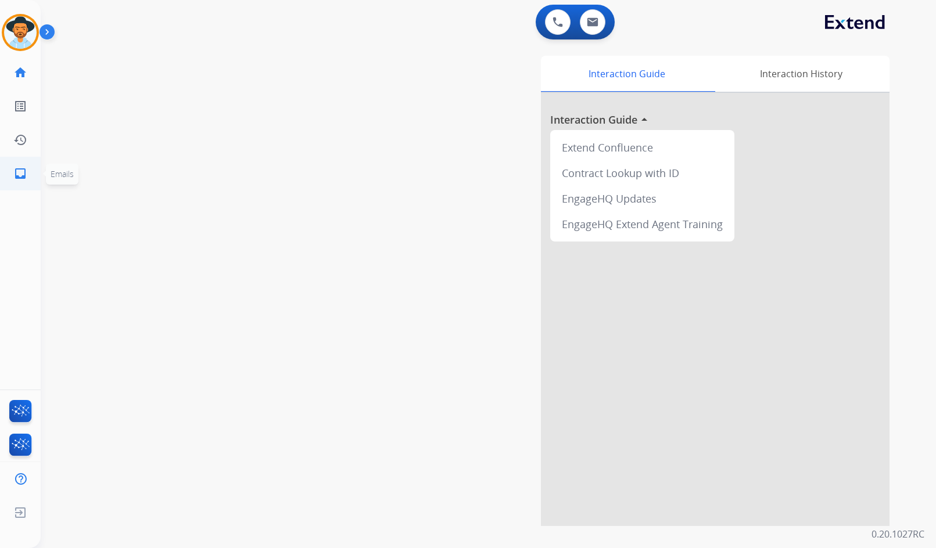
click at [17, 176] on mat-icon "inbox" at bounding box center [20, 174] width 14 height 14
select select "**********"
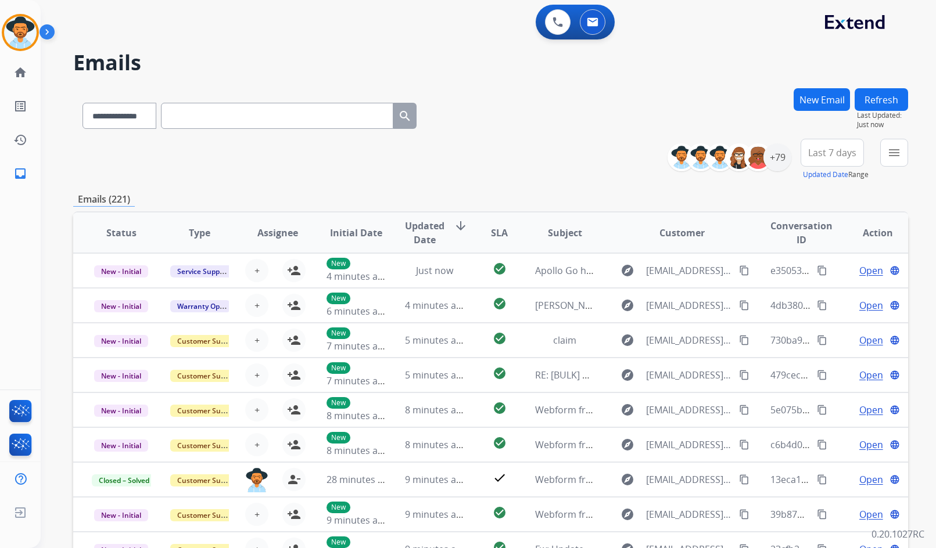
click at [840, 91] on button "New Email" at bounding box center [821, 99] width 56 height 23
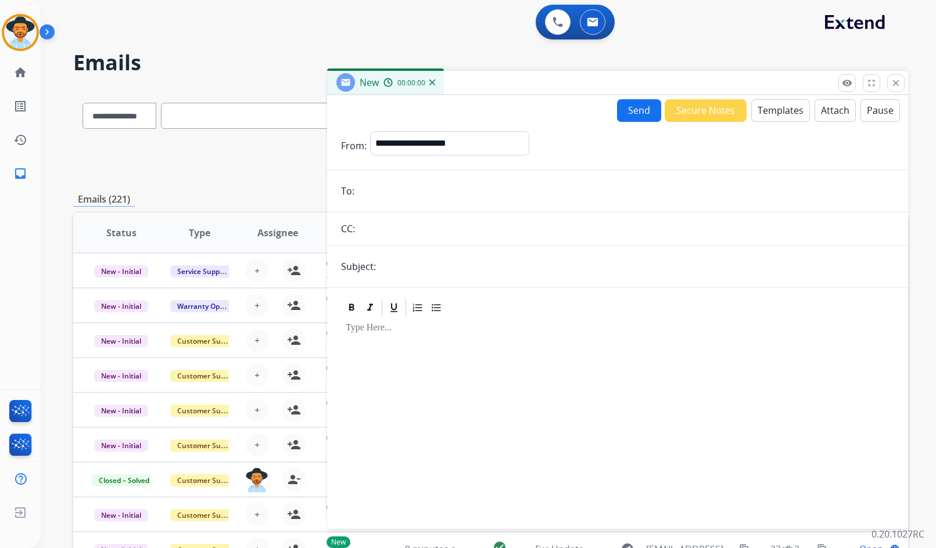
click at [773, 110] on button "Templates" at bounding box center [780, 110] width 59 height 23
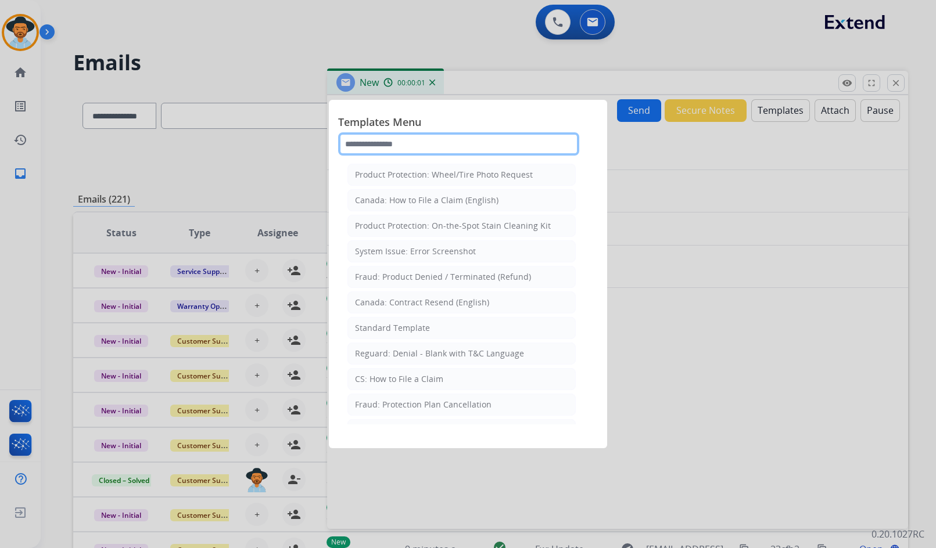
click at [429, 142] on input "text" at bounding box center [458, 143] width 241 height 23
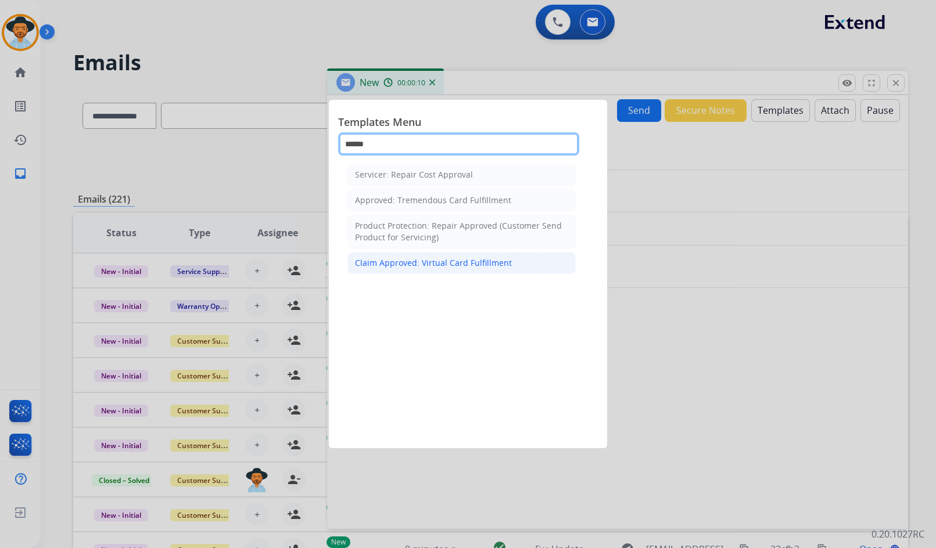
type input "******"
click at [465, 261] on div "Claim Approved: Virtual Card Fulfillment" at bounding box center [433, 263] width 157 height 12
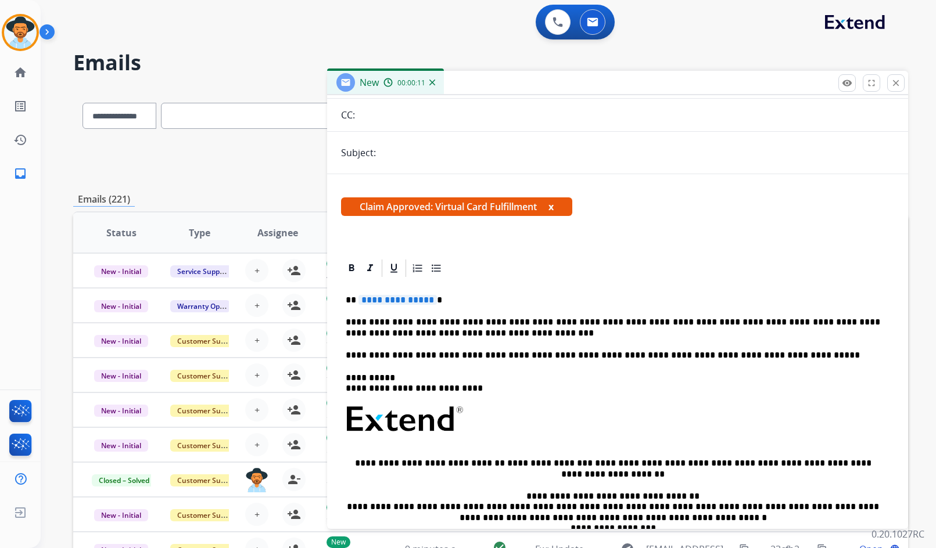
scroll to position [116, 0]
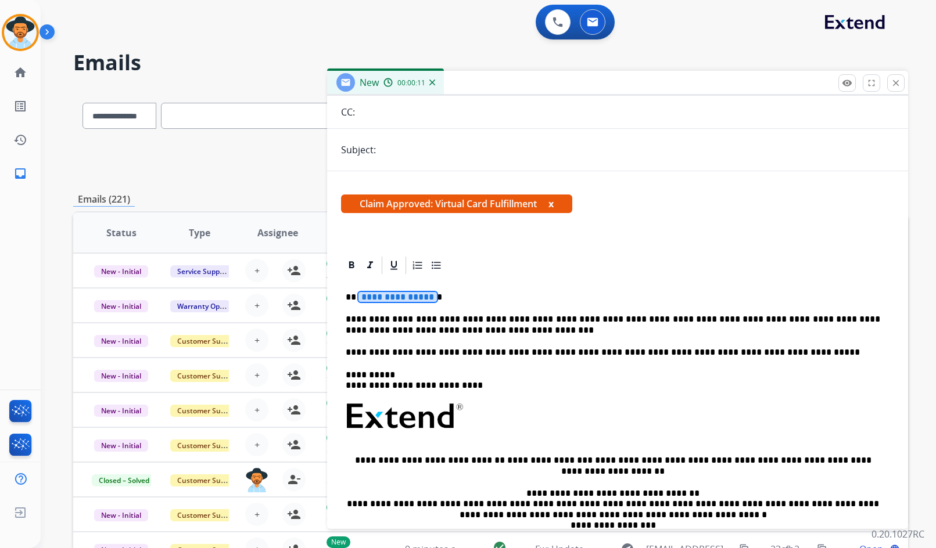
click at [386, 302] on span "**********" at bounding box center [397, 297] width 78 height 10
click at [398, 296] on span "**********" at bounding box center [397, 297] width 78 height 10
drag, startPoint x: 732, startPoint y: 319, endPoint x: 544, endPoint y: 323, distance: 187.6
click at [544, 323] on p "**********" at bounding box center [613, 324] width 534 height 21
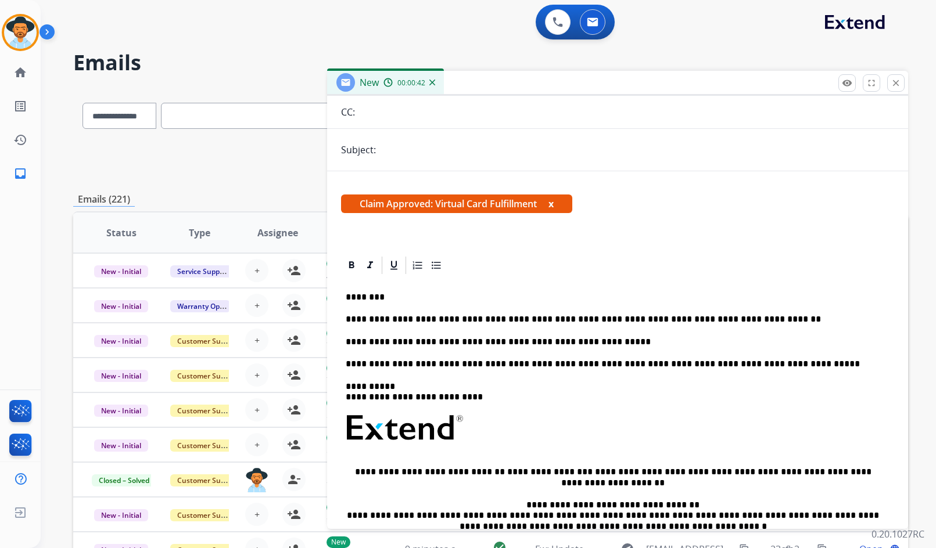
click at [598, 346] on p "**********" at bounding box center [613, 342] width 534 height 10
click at [761, 322] on p "**********" at bounding box center [613, 319] width 534 height 10
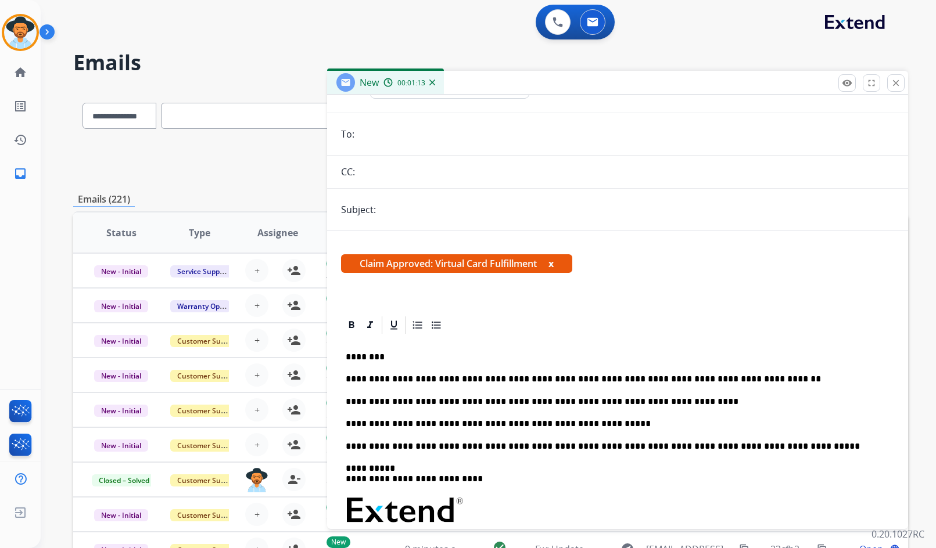
scroll to position [0, 0]
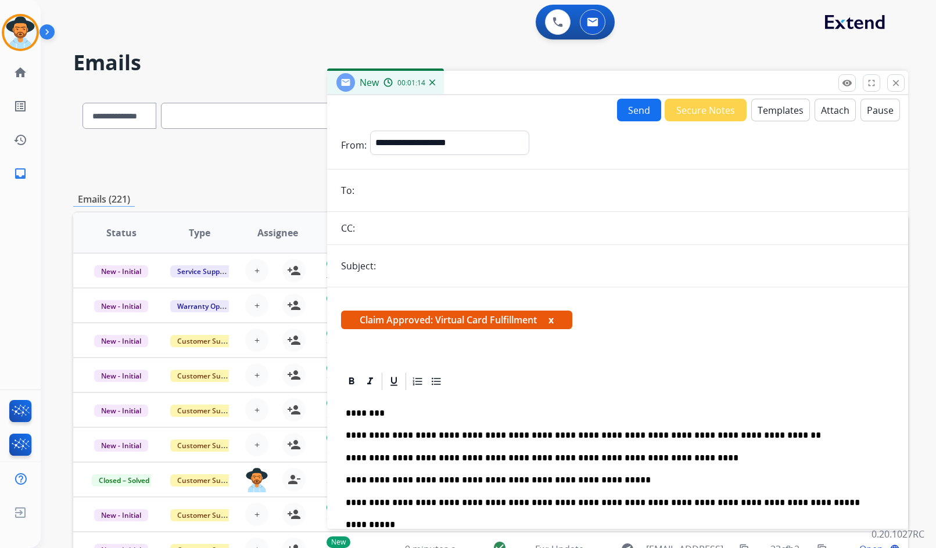
click at [418, 192] on input "email" at bounding box center [626, 190] width 536 height 23
paste input "**********"
type input "**********"
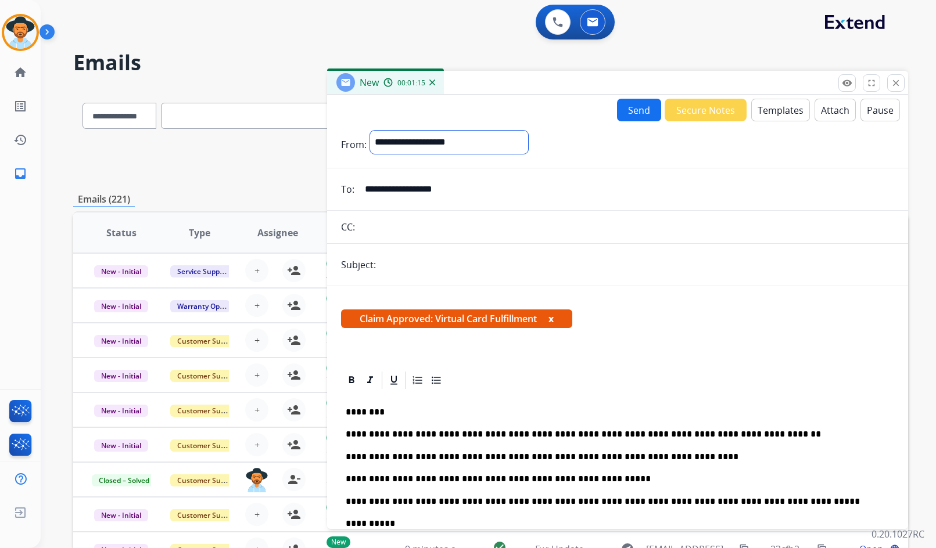
click at [438, 140] on select "**********" at bounding box center [449, 142] width 158 height 23
select select "**********"
click at [370, 131] on select "**********" at bounding box center [449, 142] width 158 height 23
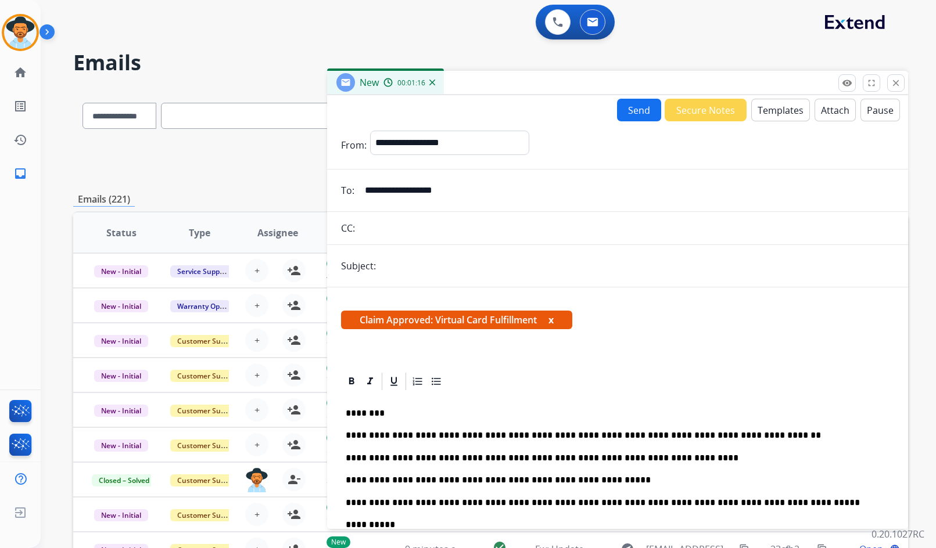
click at [410, 263] on input "text" at bounding box center [636, 265] width 515 height 23
type input "**********"
click at [636, 116] on button "Send" at bounding box center [639, 110] width 44 height 23
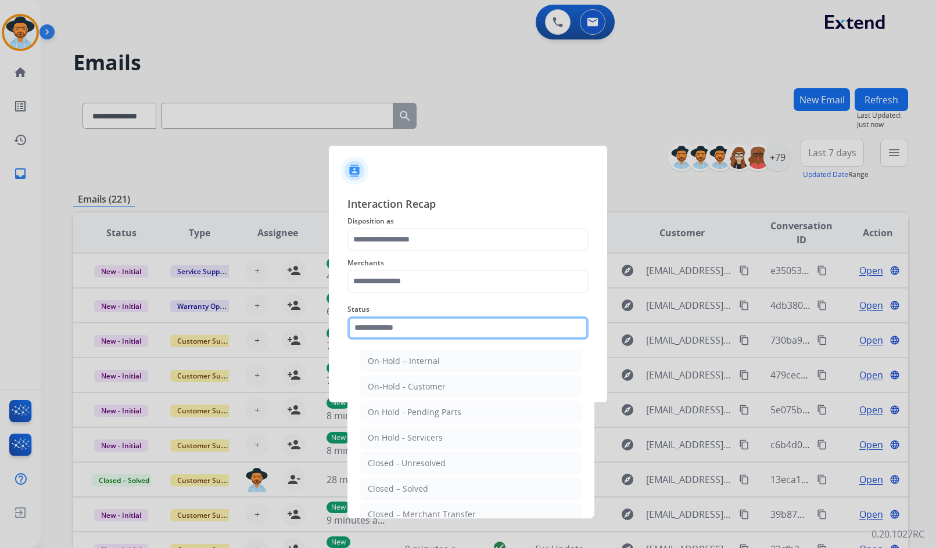
click at [415, 330] on input "text" at bounding box center [467, 327] width 241 height 23
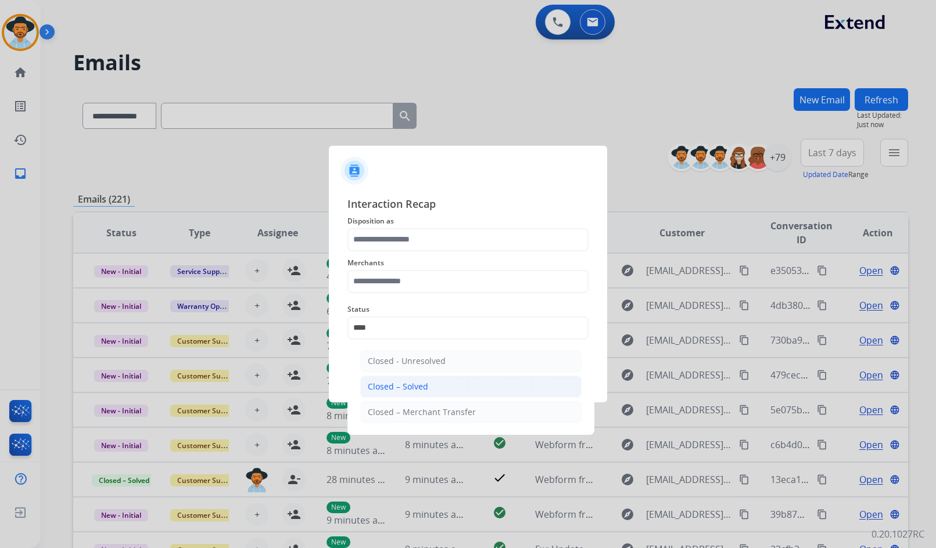
click at [399, 387] on div "Closed – Solved" at bounding box center [398, 387] width 60 height 12
type input "**********"
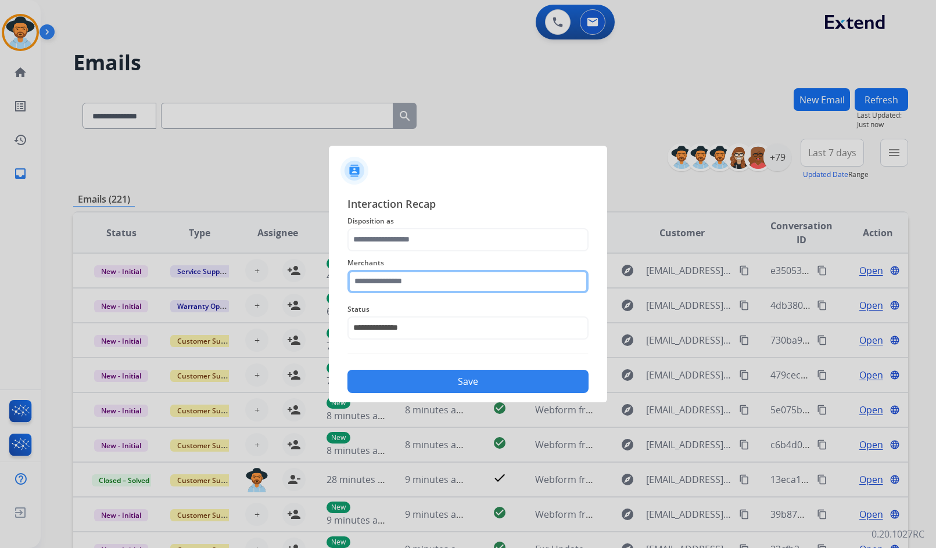
click at [400, 283] on input "text" at bounding box center [467, 281] width 241 height 23
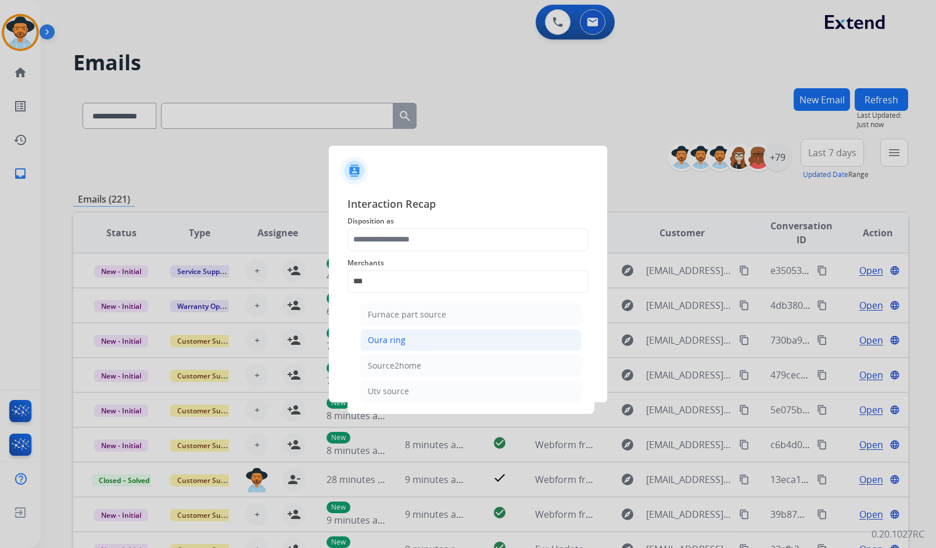
click at [433, 340] on li "Oura ring" at bounding box center [470, 340] width 221 height 22
type input "*********"
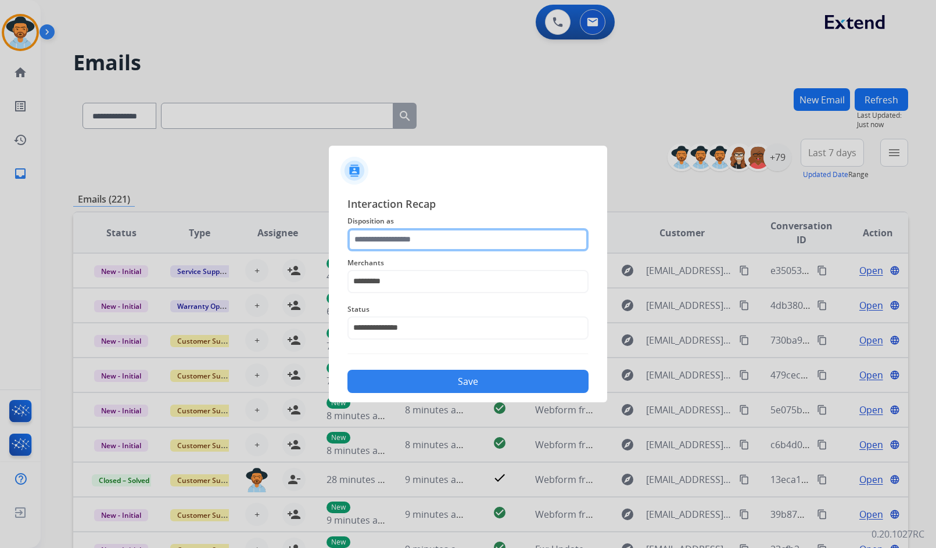
click at [418, 228] on input "text" at bounding box center [467, 239] width 241 height 23
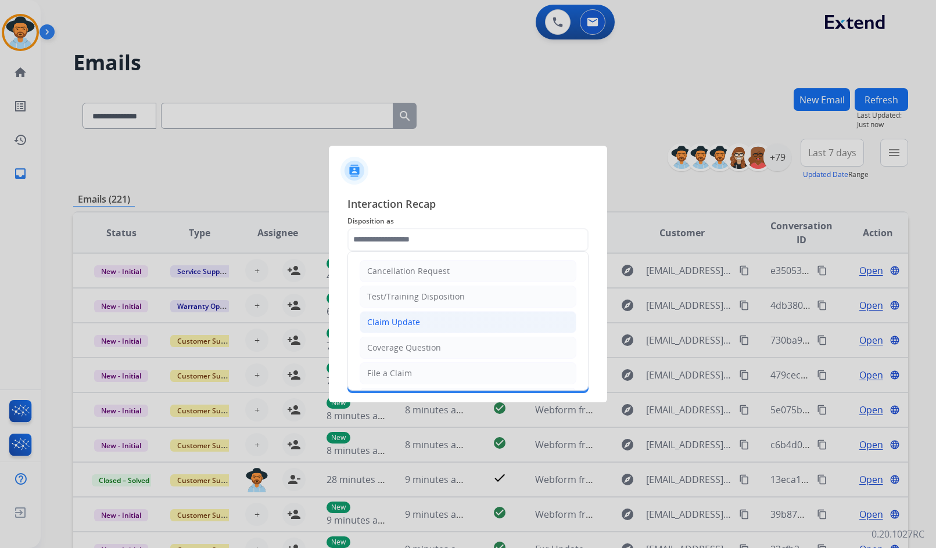
click at [380, 330] on li "Claim Update" at bounding box center [467, 322] width 217 height 22
type input "**********"
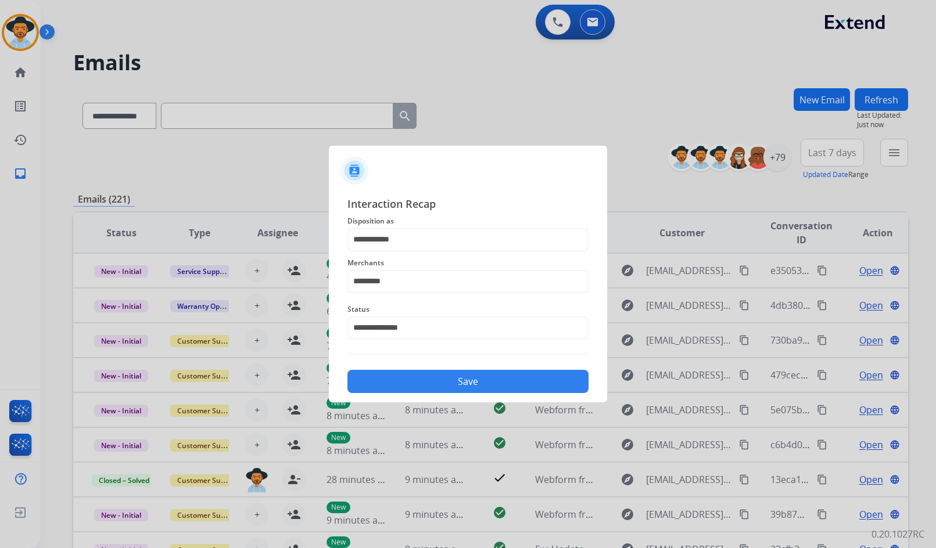
click at [406, 383] on button "Save" at bounding box center [467, 381] width 241 height 23
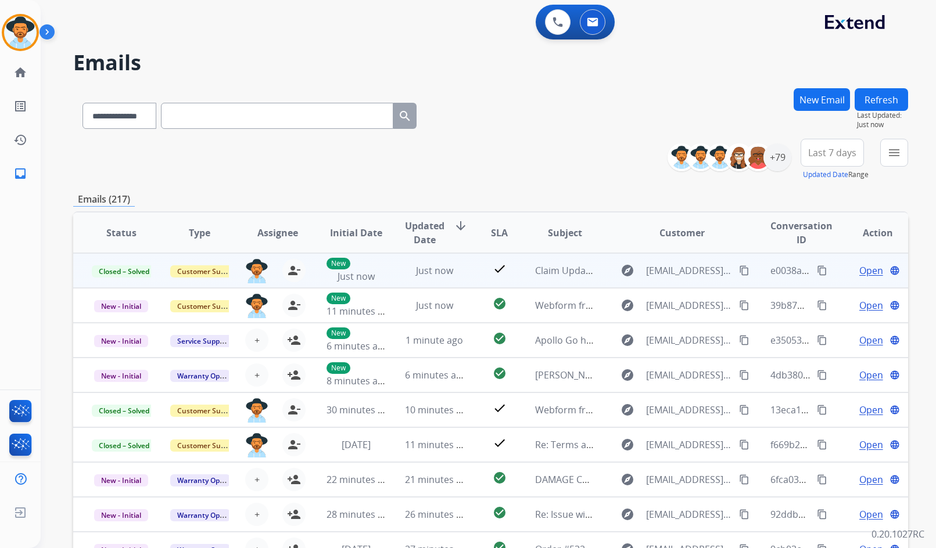
click at [816, 273] on mat-icon "content_copy" at bounding box center [821, 270] width 10 height 10
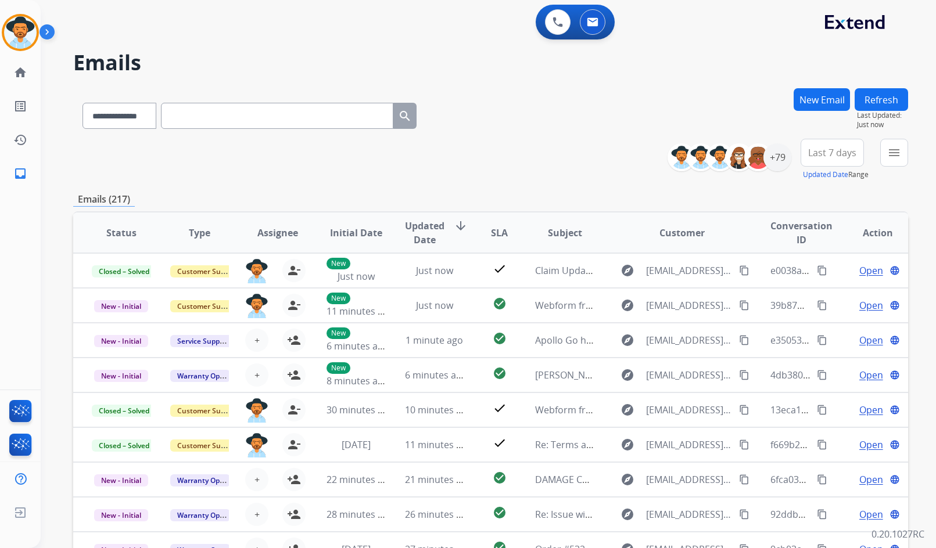
drag, startPoint x: 111, startPoint y: 187, endPoint x: 115, endPoint y: 182, distance: 6.3
click at [115, 182] on div "**********" at bounding box center [490, 374] width 834 height 573
click at [57, 132] on div "**********" at bounding box center [474, 316] width 867 height 548
click at [21, 42] on img at bounding box center [20, 32] width 33 height 33
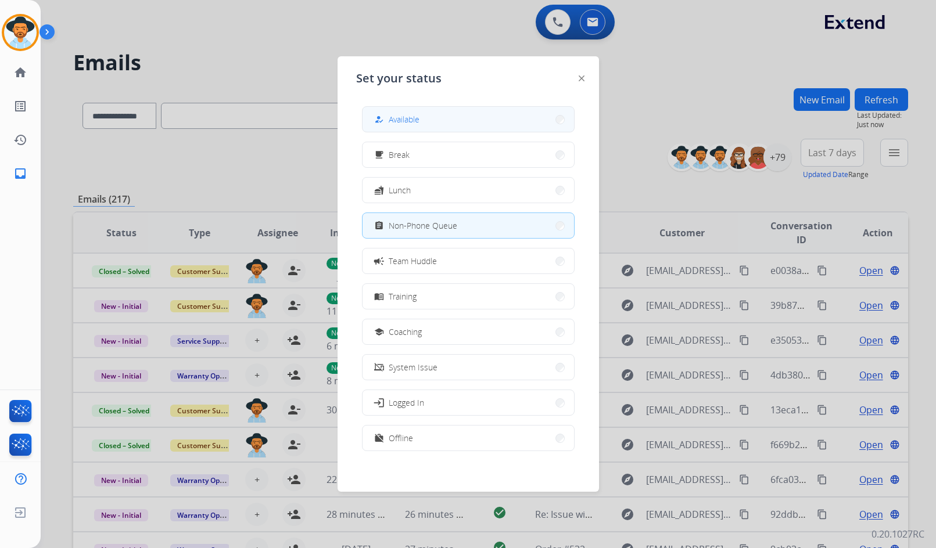
click at [404, 115] on span "Available" at bounding box center [403, 119] width 31 height 12
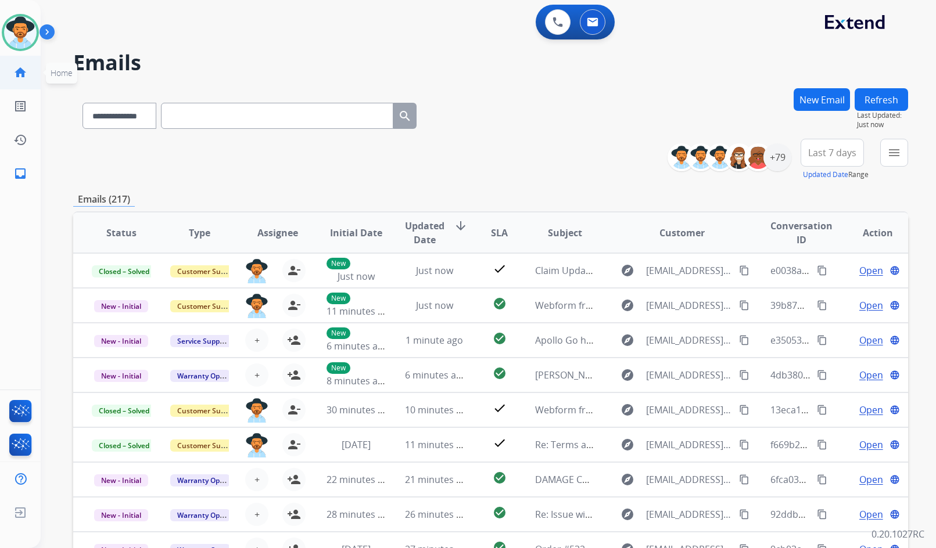
click at [28, 77] on link "home Home" at bounding box center [20, 72] width 33 height 33
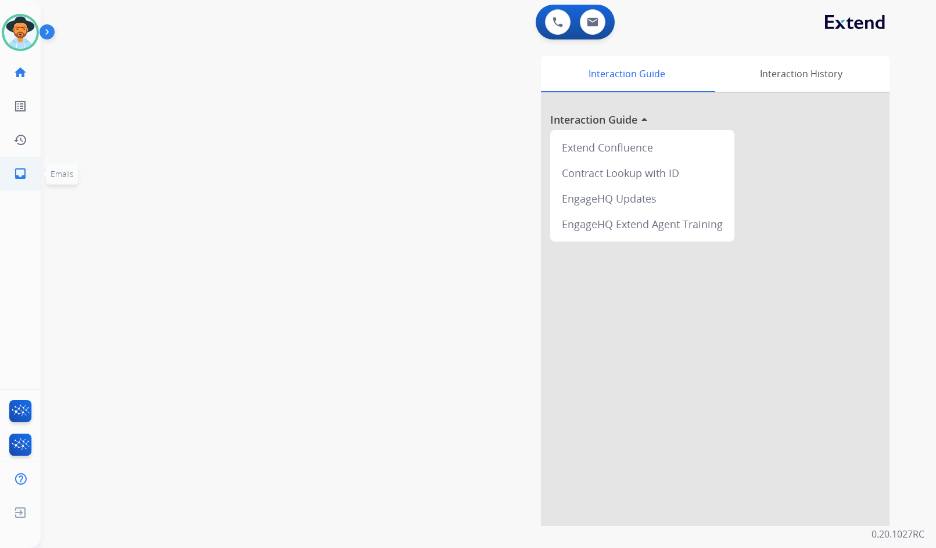
click at [31, 166] on link "inbox Emails" at bounding box center [20, 173] width 33 height 33
select select "**********"
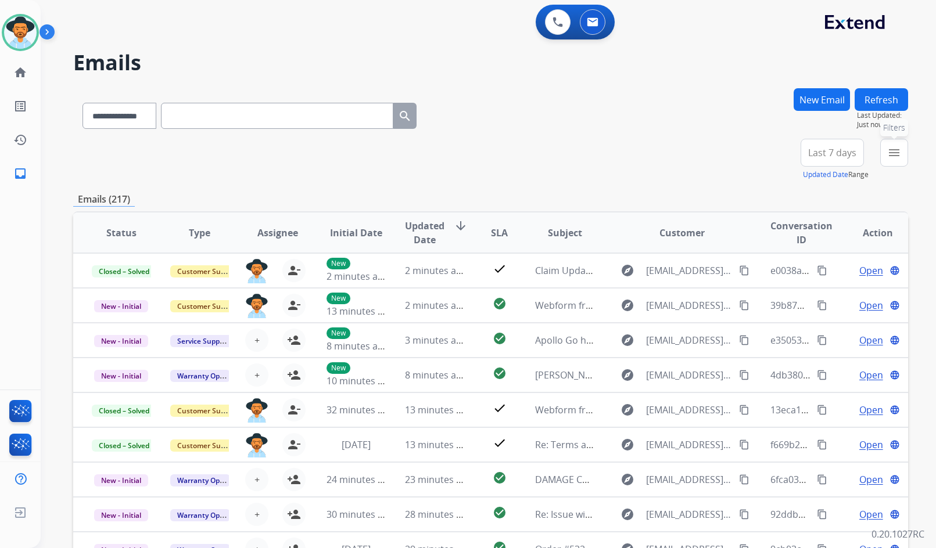
click at [900, 152] on mat-icon "menu" at bounding box center [894, 153] width 14 height 14
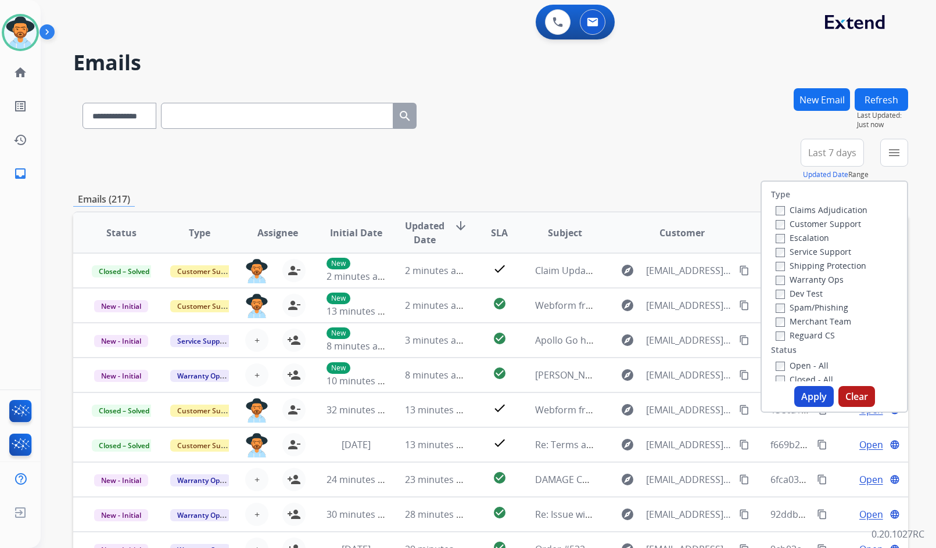
click at [823, 222] on label "Customer Support" at bounding box center [817, 223] width 85 height 11
click at [833, 265] on label "Shipping Protection" at bounding box center [820, 265] width 91 height 11
click at [807, 334] on label "Reguard CS" at bounding box center [804, 335] width 59 height 11
click at [803, 368] on label "Open - All" at bounding box center [801, 365] width 53 height 11
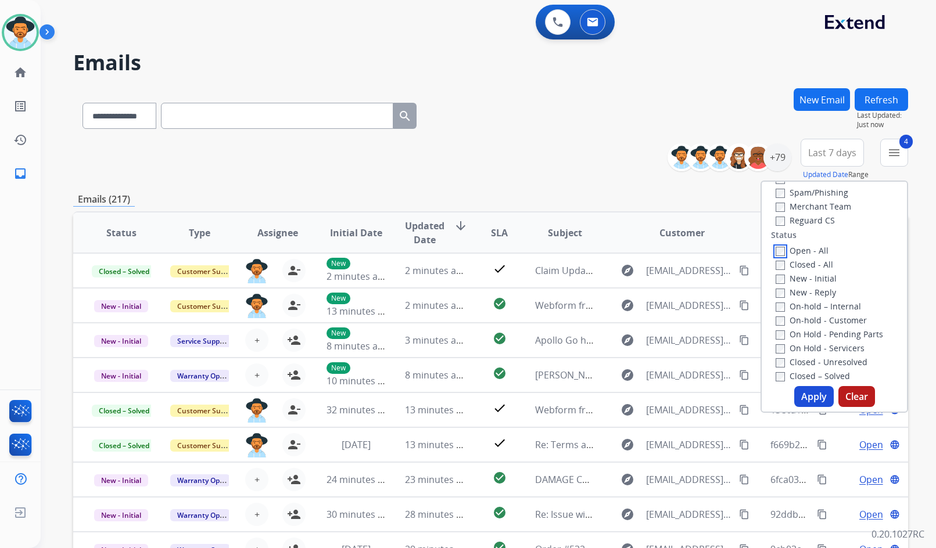
scroll to position [116, 0]
click at [819, 347] on label "On Hold - Servicers" at bounding box center [819, 346] width 89 height 11
click at [818, 330] on label "On Hold - Pending Parts" at bounding box center [828, 333] width 107 height 11
click at [814, 316] on label "On-hold - Customer" at bounding box center [820, 319] width 91 height 11
click at [811, 303] on label "On-hold – Internal" at bounding box center [817, 305] width 85 height 11
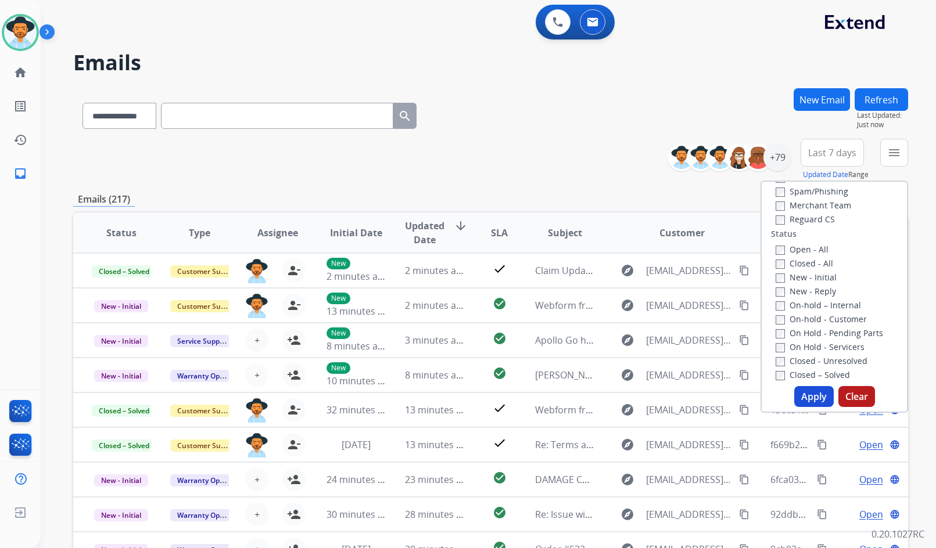
click at [808, 291] on label "New - Reply" at bounding box center [805, 291] width 60 height 11
click at [805, 274] on label "New - Initial" at bounding box center [805, 277] width 61 height 11
click at [803, 392] on button "Apply" at bounding box center [813, 396] width 39 height 21
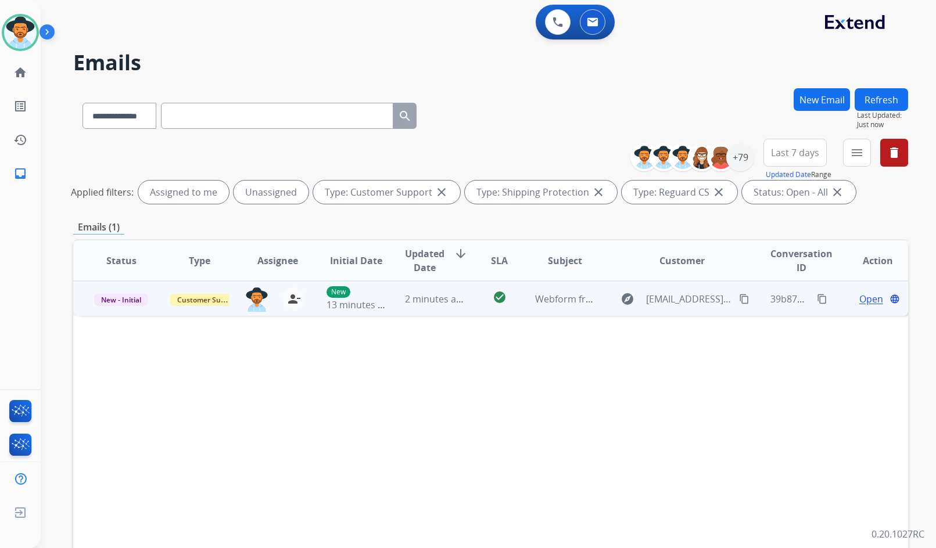
click at [830, 294] on td "Open language" at bounding box center [868, 298] width 78 height 35
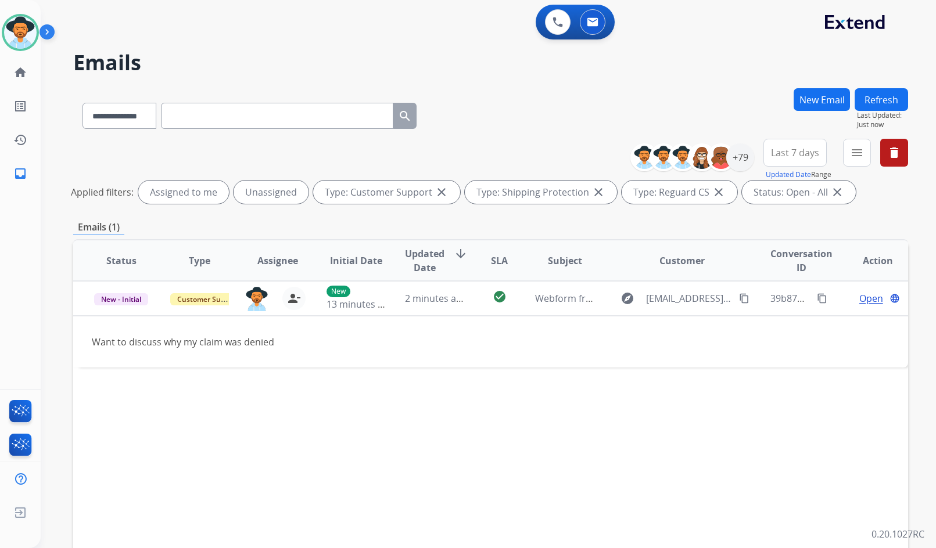
click at [801, 418] on div "Status Type Assignee Initial Date Updated Date arrow_downward SLA Subject Custo…" at bounding box center [490, 433] width 834 height 389
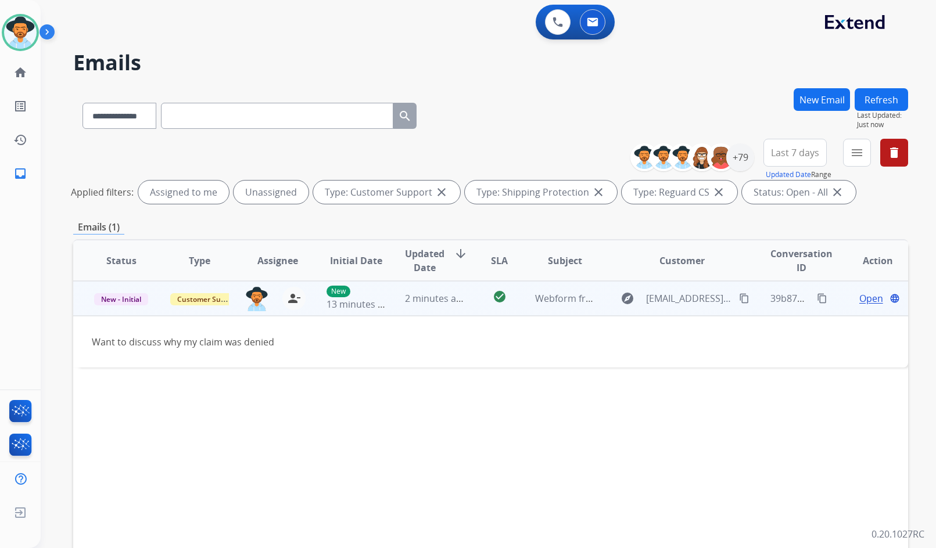
click at [867, 300] on span "Open" at bounding box center [871, 299] width 24 height 14
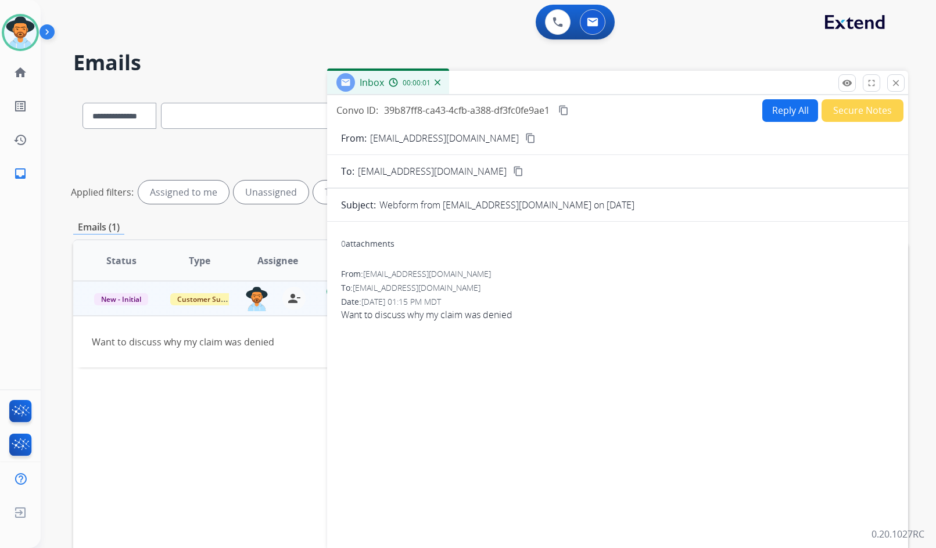
click at [525, 139] on mat-icon "content_copy" at bounding box center [530, 138] width 10 height 10
click at [437, 321] on span "Want to discuss why my claim was denied" at bounding box center [617, 315] width 553 height 14
drag, startPoint x: 437, startPoint y: 321, endPoint x: 436, endPoint y: 312, distance: 8.2
click at [436, 315] on span "Want to discuss why my claim was denied" at bounding box center [617, 315] width 553 height 14
click at [436, 312] on span "Want to discuss why my claim was denied" at bounding box center [617, 315] width 553 height 14
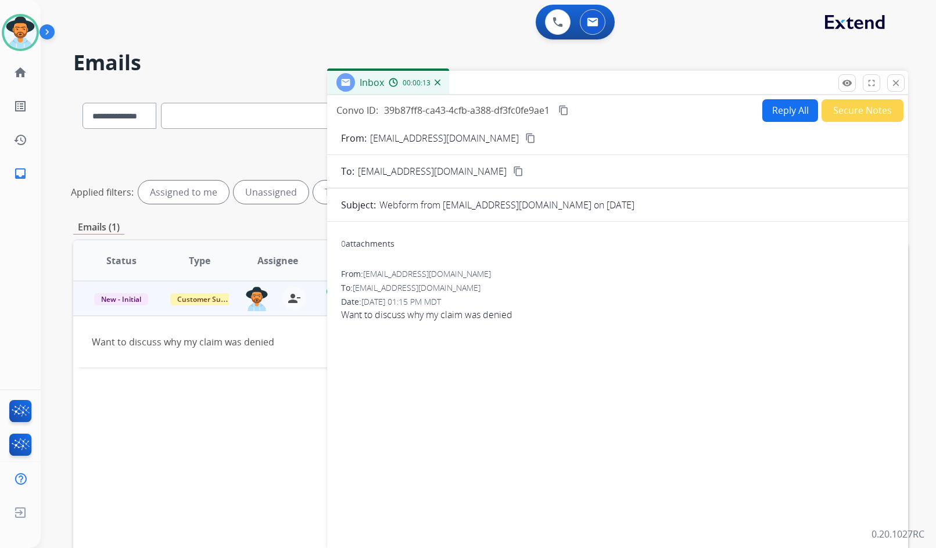
click at [436, 310] on span "Want to discuss why my claim was denied" at bounding box center [617, 315] width 553 height 14
click at [432, 311] on span "Want to discuss why my claim was denied" at bounding box center [617, 315] width 553 height 14
copy app-emails-table "Want to discuss why my claim was denied remove_red_eye Logs fullscreen Expand c…"
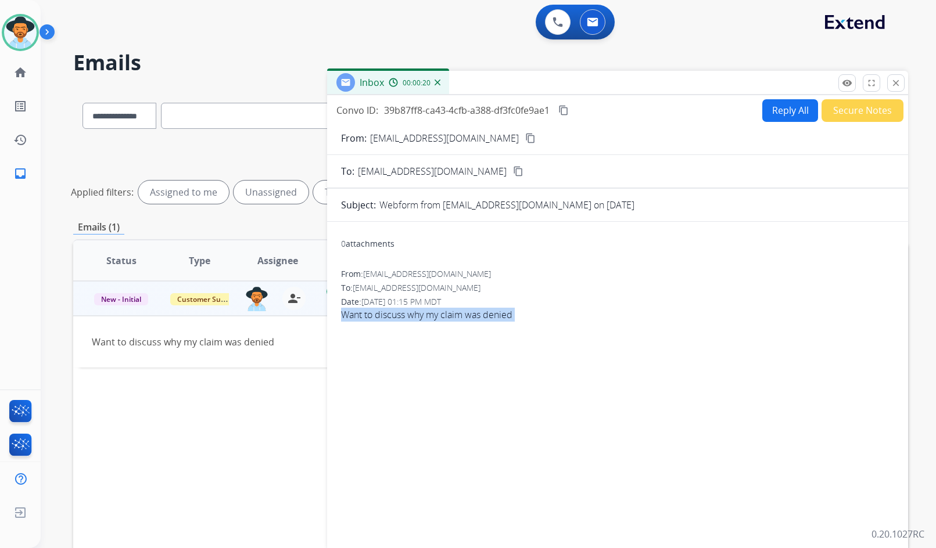
click at [560, 109] on mat-icon "content_copy" at bounding box center [563, 110] width 10 height 10
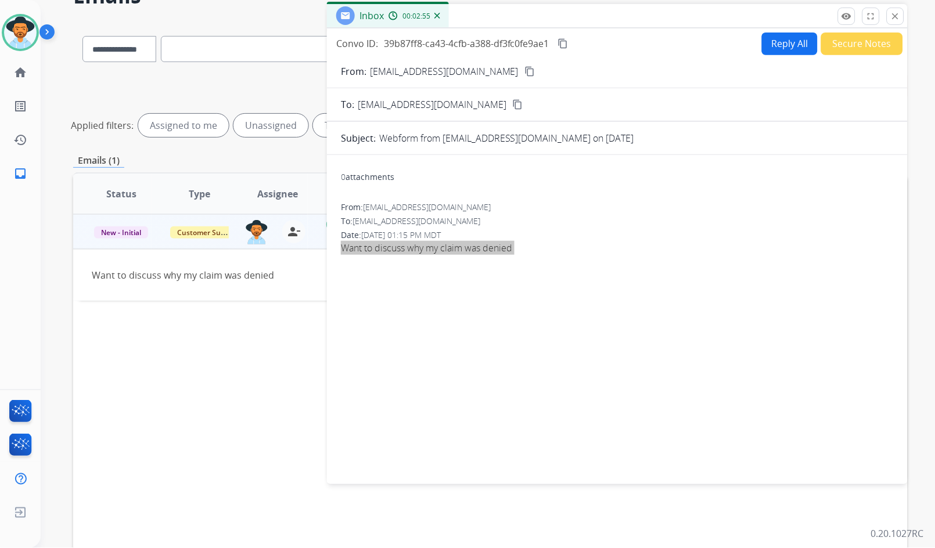
scroll to position [0, 0]
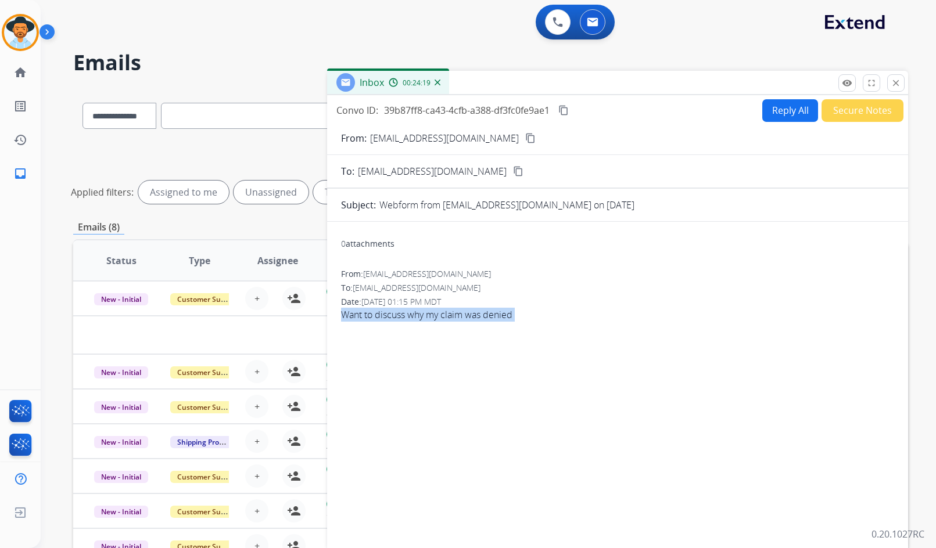
click at [442, 368] on div "0 attachments From: janinecortez92@gmail.com To: support@extend.com Date: 09/11…" at bounding box center [617, 384] width 581 height 306
click at [900, 88] on mat-icon "close" at bounding box center [895, 83] width 10 height 10
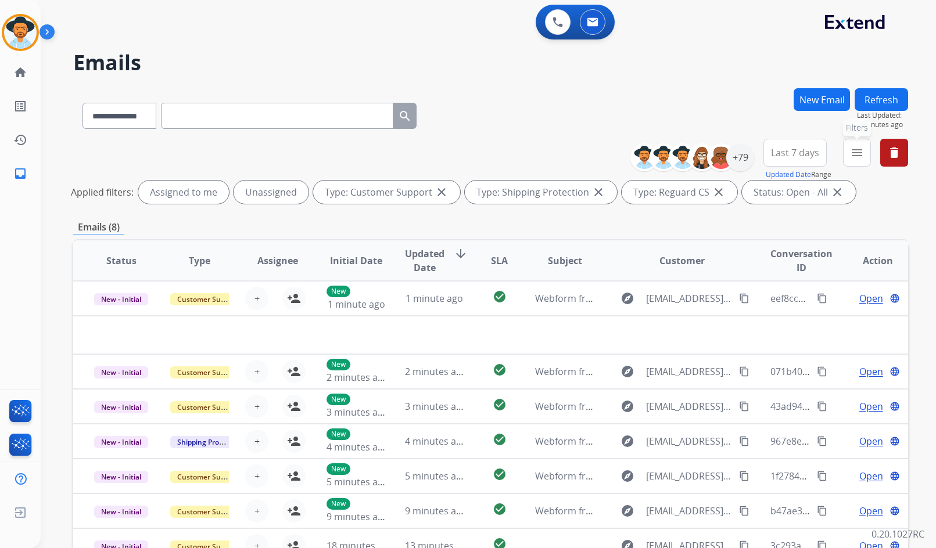
click at [866, 154] on button "menu Filters" at bounding box center [857, 153] width 28 height 28
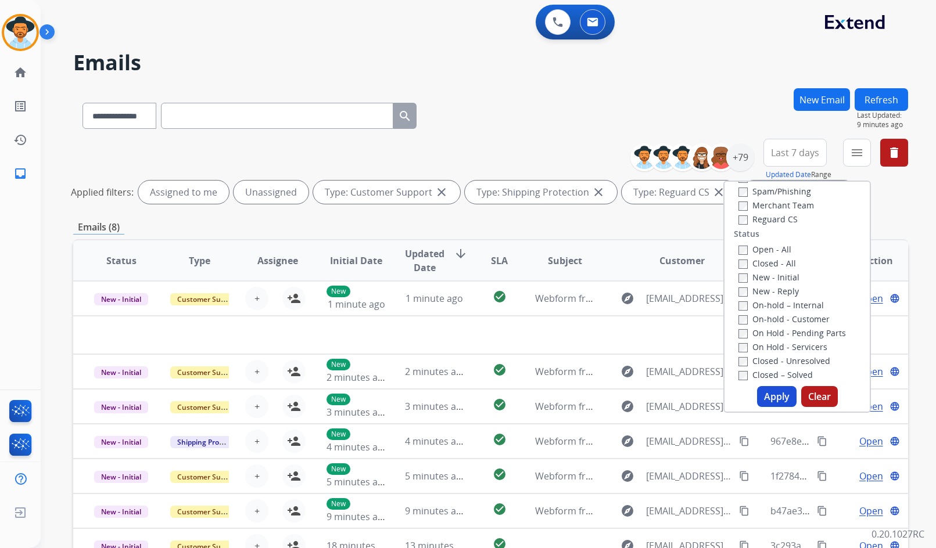
click at [772, 399] on button "Apply" at bounding box center [776, 396] width 39 height 21
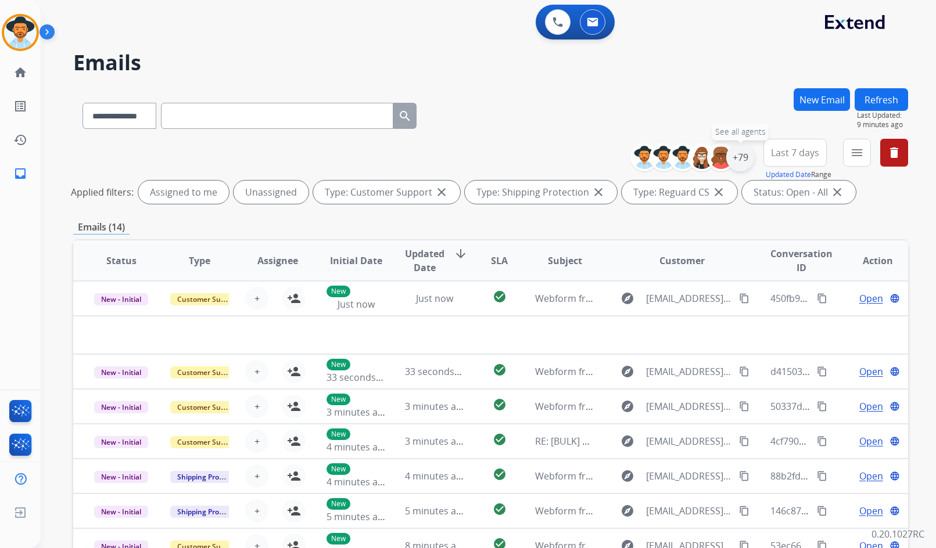
click at [734, 153] on div "+79" at bounding box center [740, 157] width 28 height 28
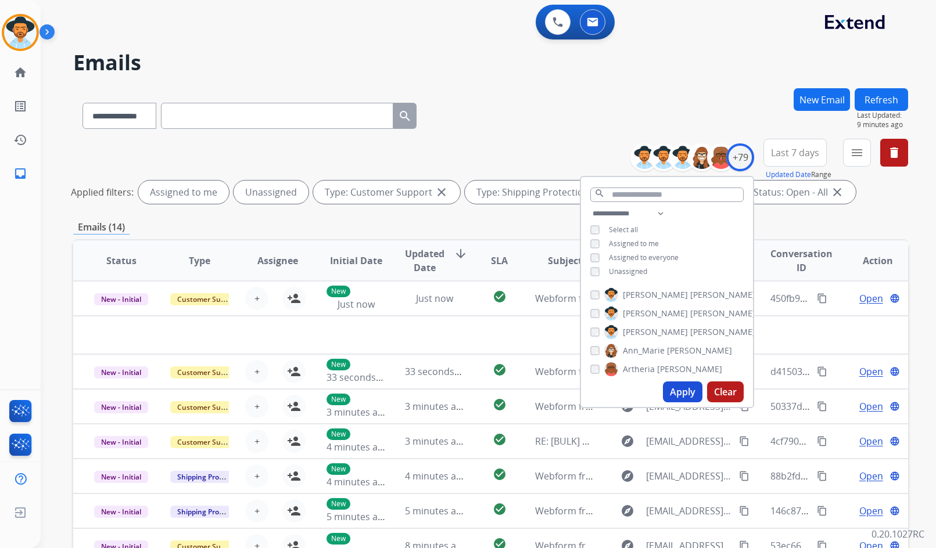
click at [630, 268] on span "Unassigned" at bounding box center [628, 272] width 38 height 10
click at [645, 331] on span "[PERSON_NAME]" at bounding box center [655, 332] width 65 height 12
click at [683, 404] on div "Apply Clear" at bounding box center [667, 392] width 172 height 30
click at [684, 394] on button "Apply" at bounding box center [682, 392] width 39 height 21
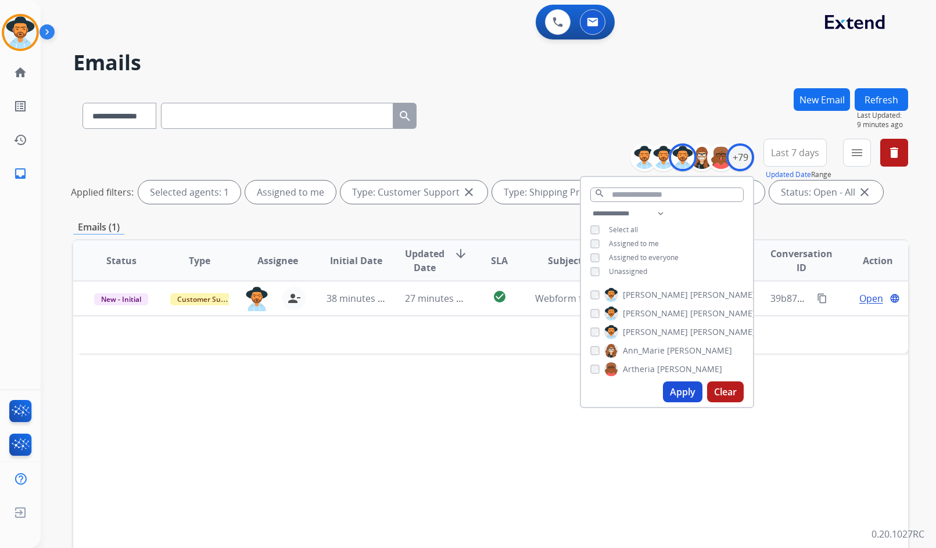
click at [463, 356] on div "Status Type Assignee Initial Date Updated Date arrow_downward SLA Subject Custo…" at bounding box center [490, 433] width 834 height 389
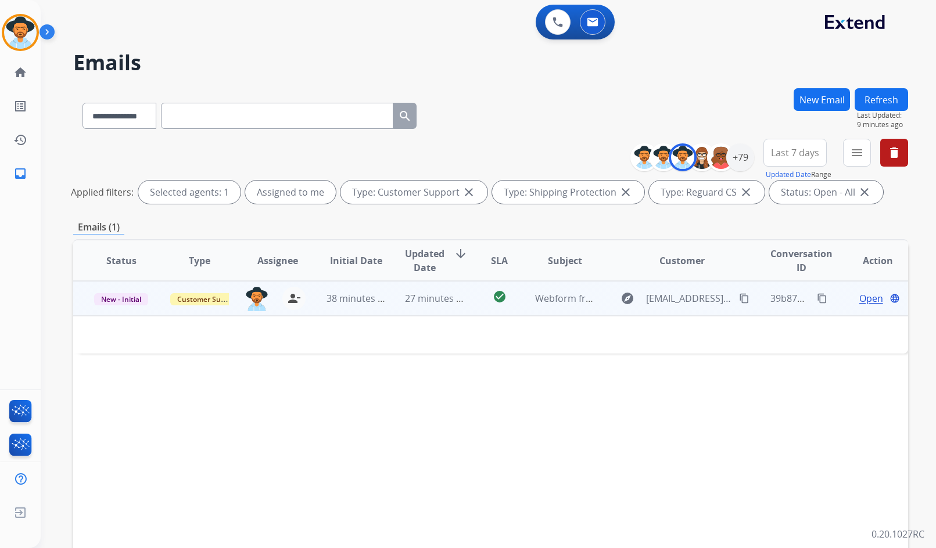
click at [861, 294] on span "Open" at bounding box center [871, 299] width 24 height 14
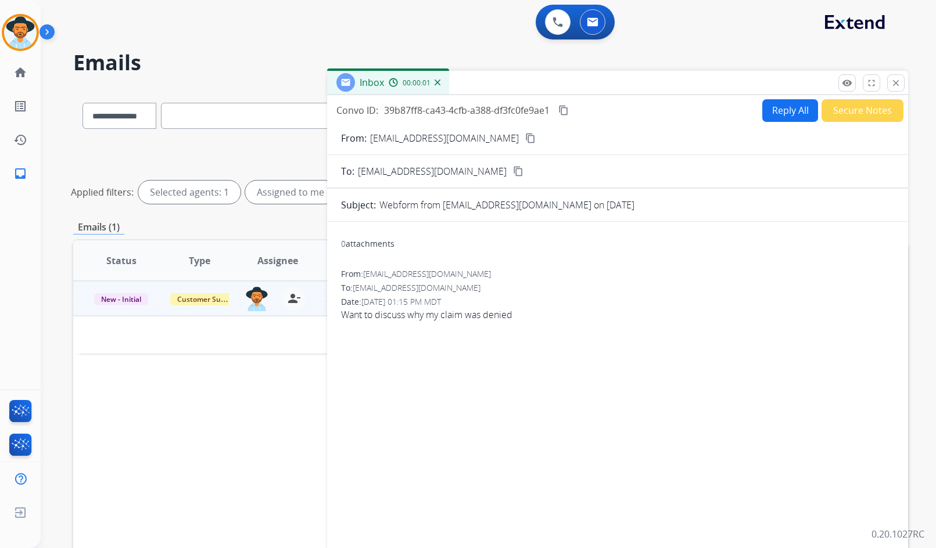
click at [525, 139] on mat-icon "content_copy" at bounding box center [530, 138] width 10 height 10
click at [562, 104] on button "content_copy" at bounding box center [563, 110] width 14 height 14
click at [461, 322] on div "From: janinecortez92@gmail.com To: support@extend.com Date: 09/11/2025 - 01:15 …" at bounding box center [617, 299] width 553 height 63
click at [460, 320] on span "Want to discuss why my claim was denied" at bounding box center [617, 315] width 553 height 14
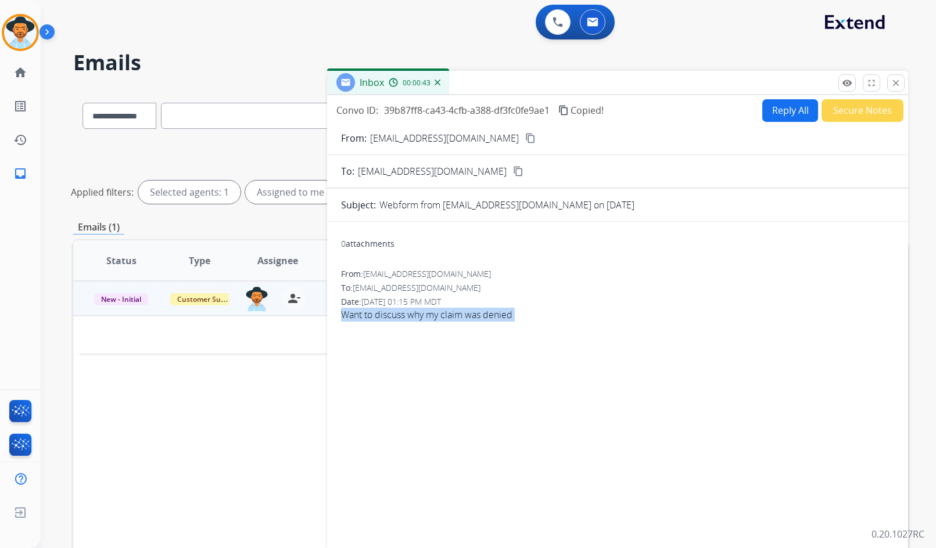
click at [460, 320] on span "Want to discuss why my claim was denied" at bounding box center [617, 315] width 553 height 14
copy app-emails-table "Want to discuss why my claim was denied remove_red_eye Logs fullscreen Expand c…"
click at [9, 24] on img at bounding box center [20, 32] width 33 height 33
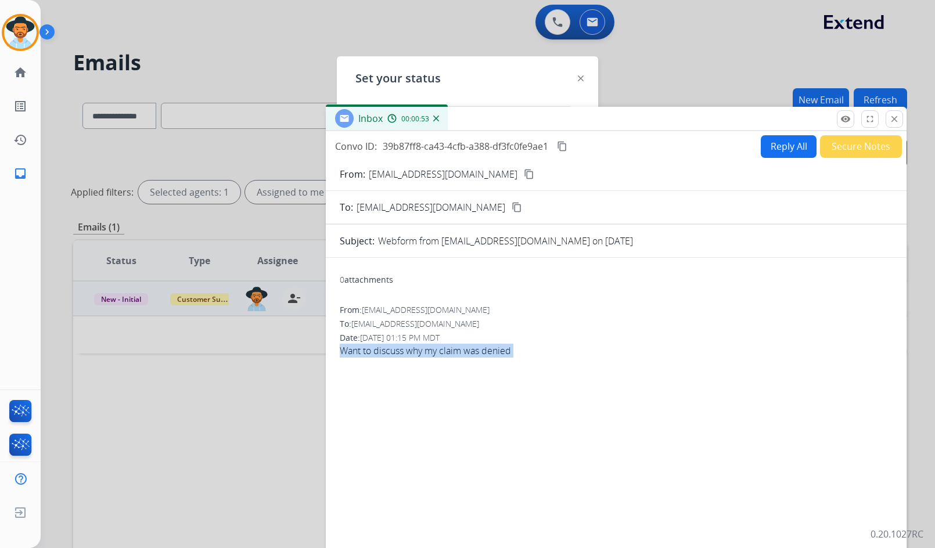
drag, startPoint x: 617, startPoint y: 99, endPoint x: 611, endPoint y: 157, distance: 58.4
click at [613, 131] on div "Inbox 00:00:53" at bounding box center [616, 119] width 581 height 24
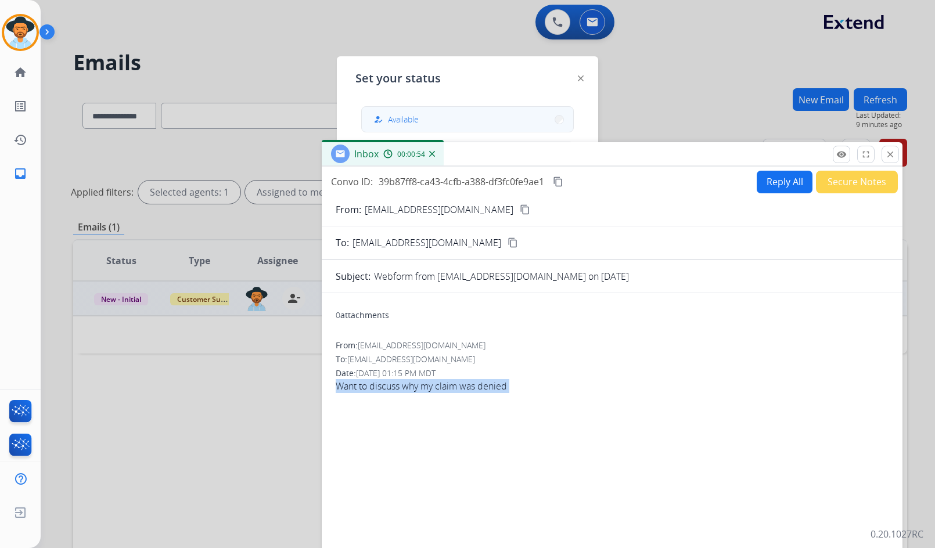
click at [475, 118] on button "how_to_reg Available" at bounding box center [467, 119] width 211 height 25
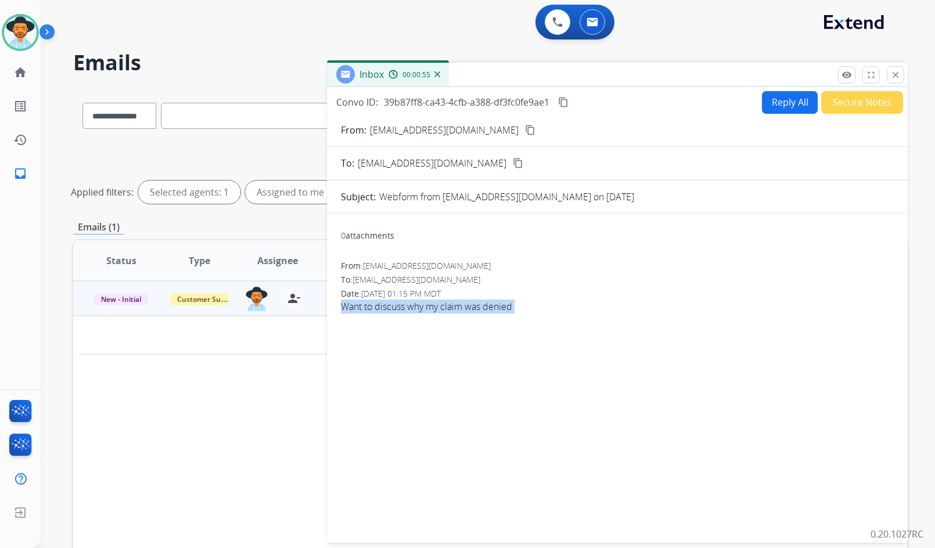
drag, startPoint x: 527, startPoint y: 156, endPoint x: 534, endPoint y: 78, distance: 78.1
click at [534, 78] on div "Inbox 00:00:55" at bounding box center [617, 75] width 581 height 24
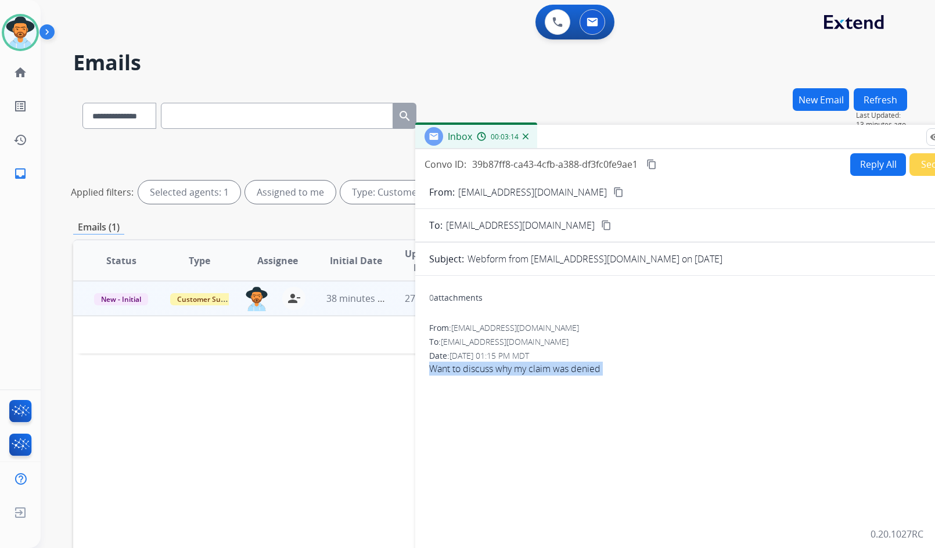
drag, startPoint x: 611, startPoint y: 99, endPoint x: 669, endPoint y: 195, distance: 111.5
click at [687, 149] on div "Inbox 00:03:14" at bounding box center [705, 137] width 581 height 24
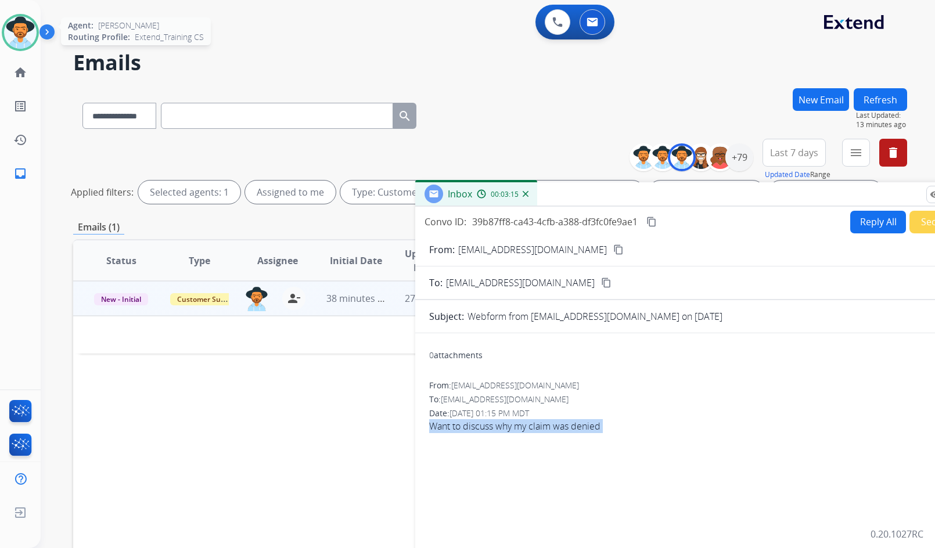
click at [16, 38] on img at bounding box center [20, 32] width 33 height 33
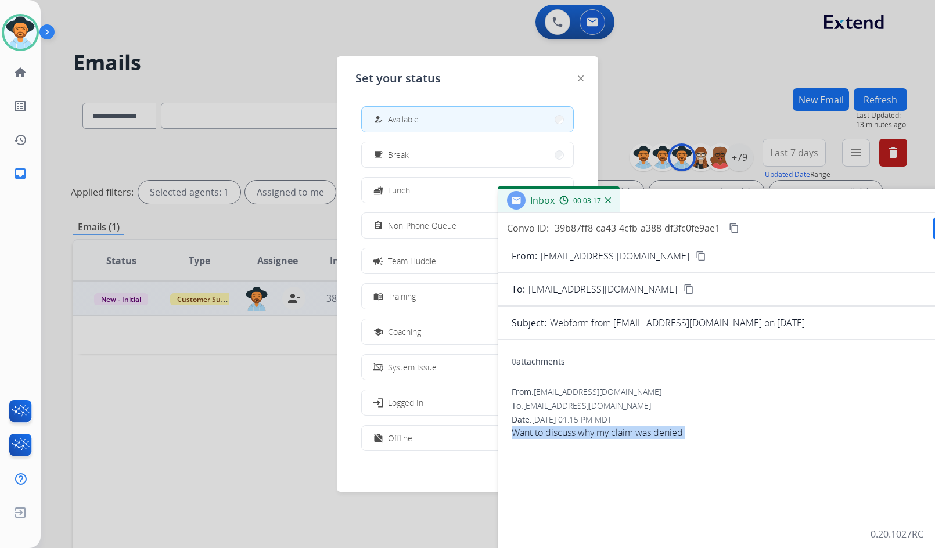
click at [676, 211] on div "Inbox 00:03:17" at bounding box center [788, 201] width 581 height 24
click at [411, 339] on button "school Coaching" at bounding box center [467, 331] width 211 height 25
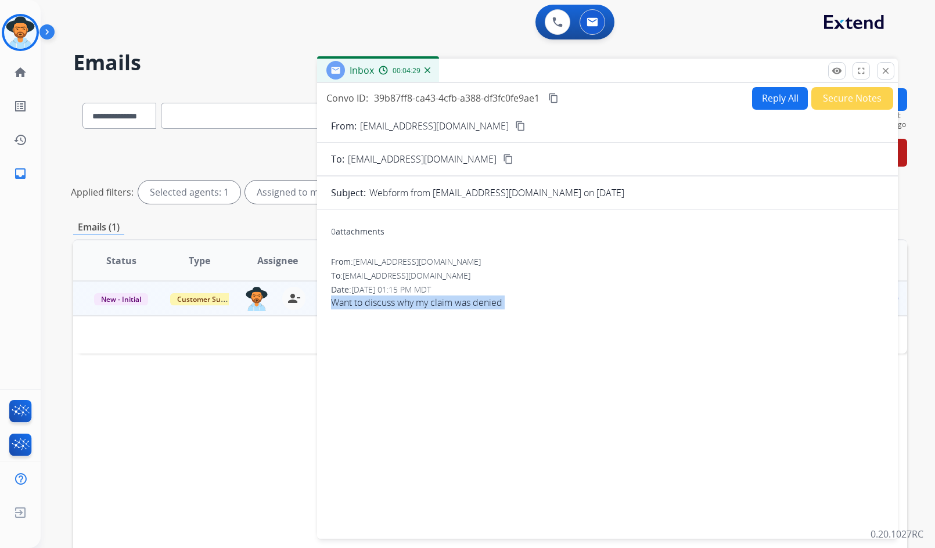
drag, startPoint x: 754, startPoint y: 203, endPoint x: 216, endPoint y: 95, distance: 548.6
click at [570, 74] on div "Inbox 00:04:29" at bounding box center [607, 71] width 581 height 24
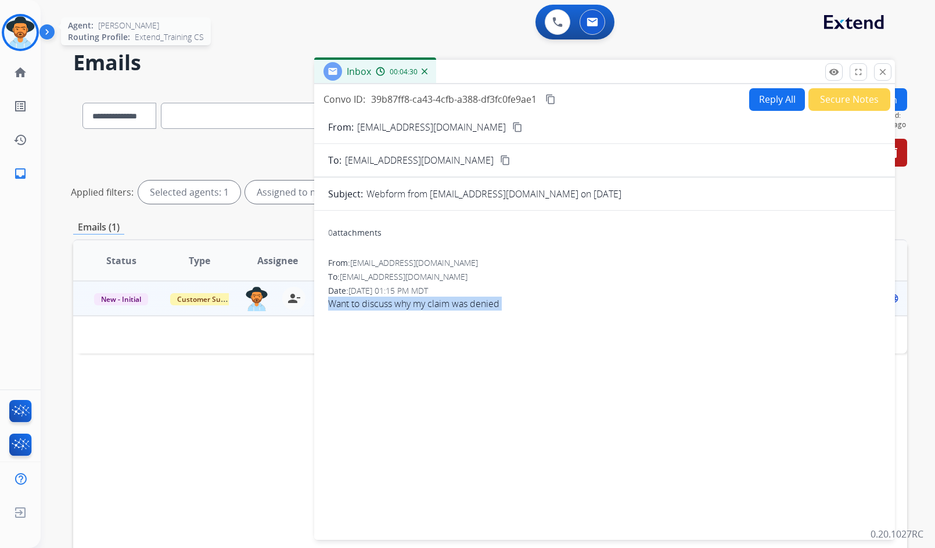
click at [28, 35] on img at bounding box center [20, 32] width 33 height 33
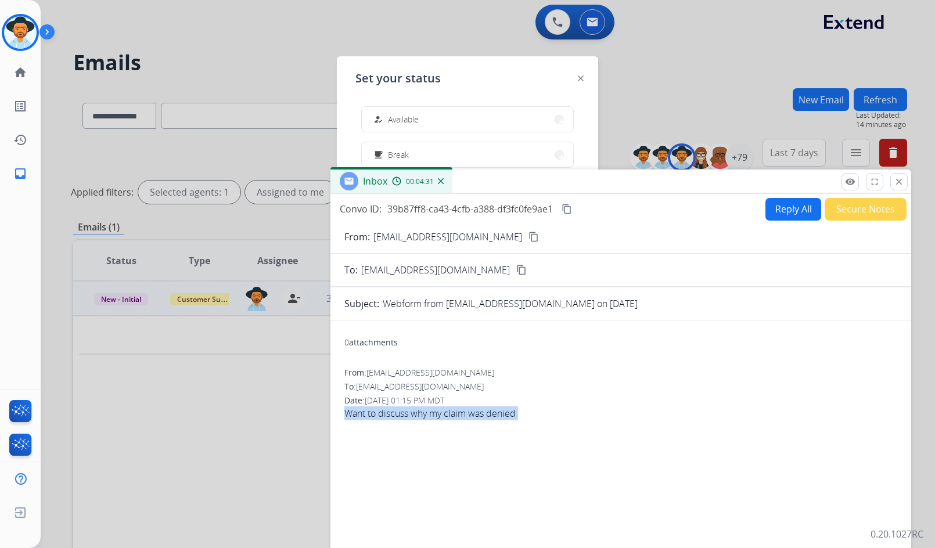
drag, startPoint x: 532, startPoint y: 70, endPoint x: 543, endPoint y: 193, distance: 123.6
click at [546, 193] on div "Inbox 00:04:31" at bounding box center [620, 182] width 581 height 24
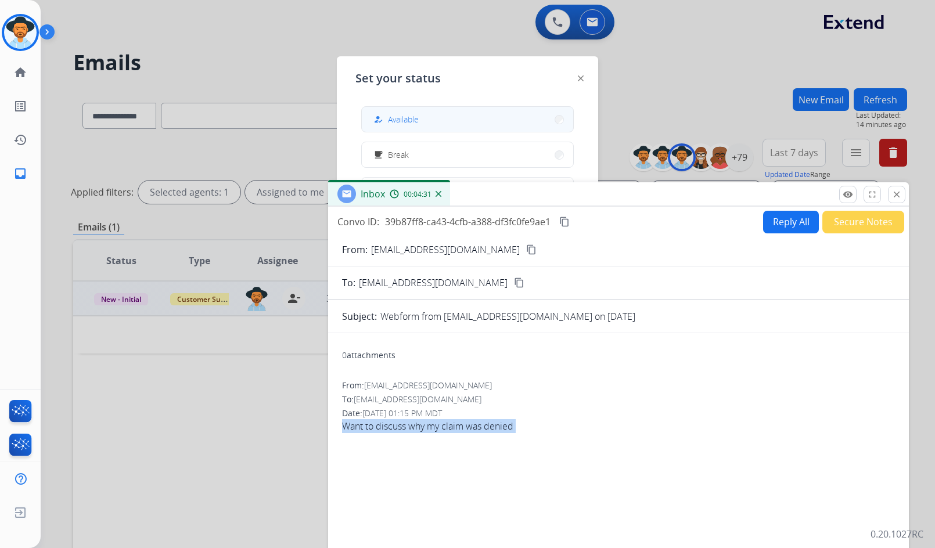
click at [465, 118] on button "how_to_reg Available" at bounding box center [467, 119] width 211 height 25
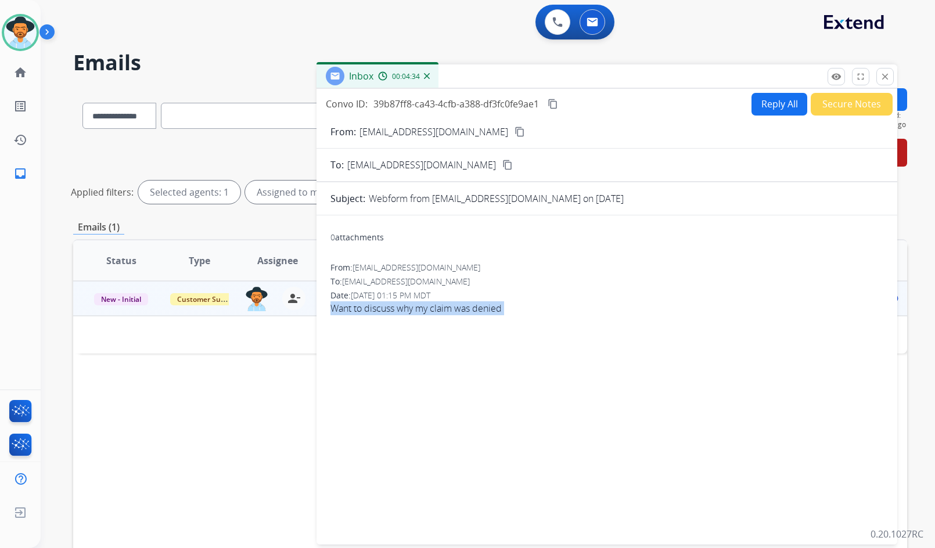
drag, startPoint x: 512, startPoint y: 193, endPoint x: 500, endPoint y: 75, distance: 118.5
click at [500, 75] on div "Inbox 00:04:34" at bounding box center [606, 76] width 581 height 24
click at [774, 111] on button "Reply All" at bounding box center [779, 104] width 56 height 23
select select "**********"
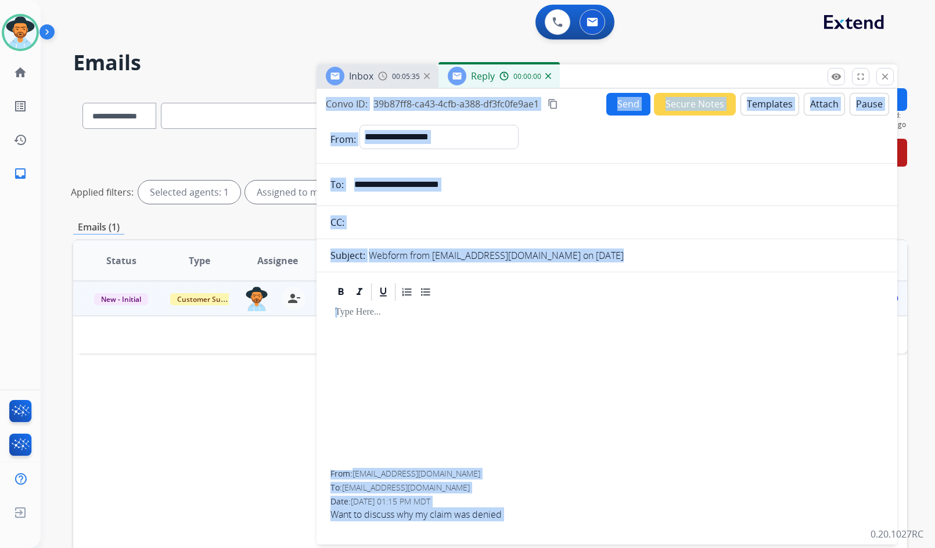
click at [758, 105] on button "Templates" at bounding box center [769, 104] width 59 height 23
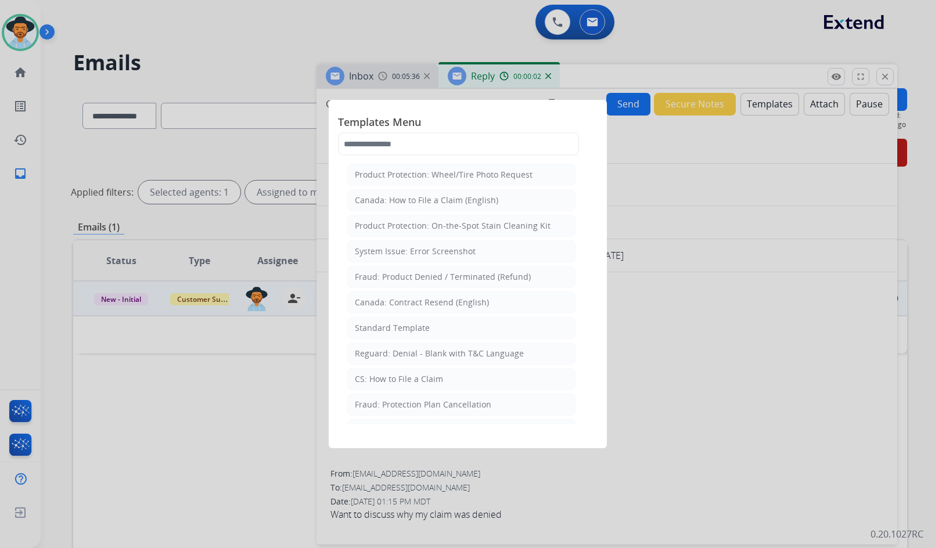
drag, startPoint x: 413, startPoint y: 329, endPoint x: 413, endPoint y: 348, distance: 19.2
click at [413, 328] on div "Standard Template" at bounding box center [392, 328] width 75 height 12
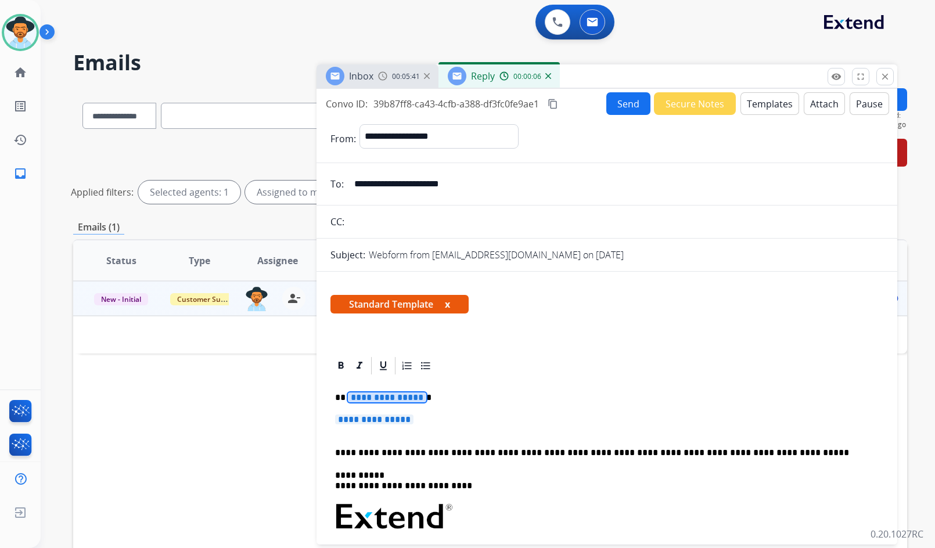
click at [400, 396] on span "**********" at bounding box center [387, 398] width 78 height 10
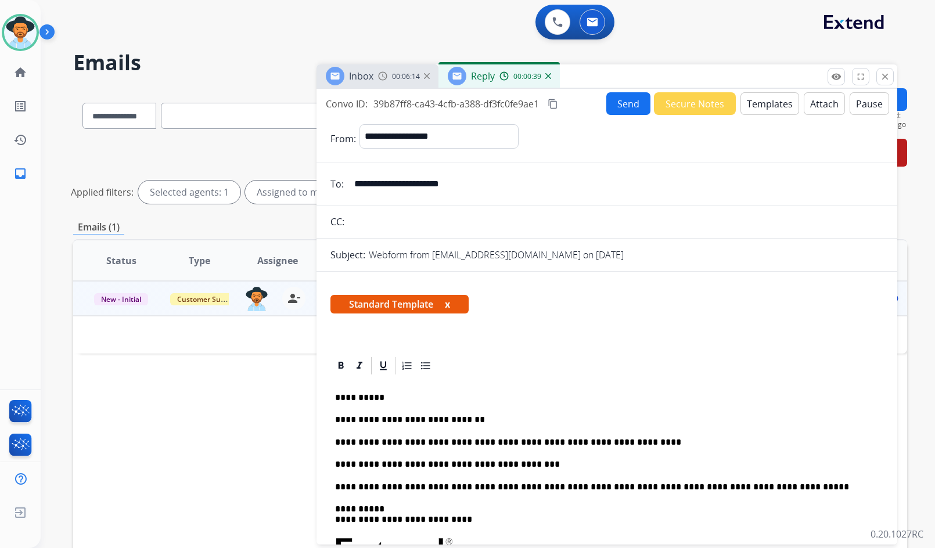
click at [624, 105] on button "Send" at bounding box center [628, 103] width 44 height 23
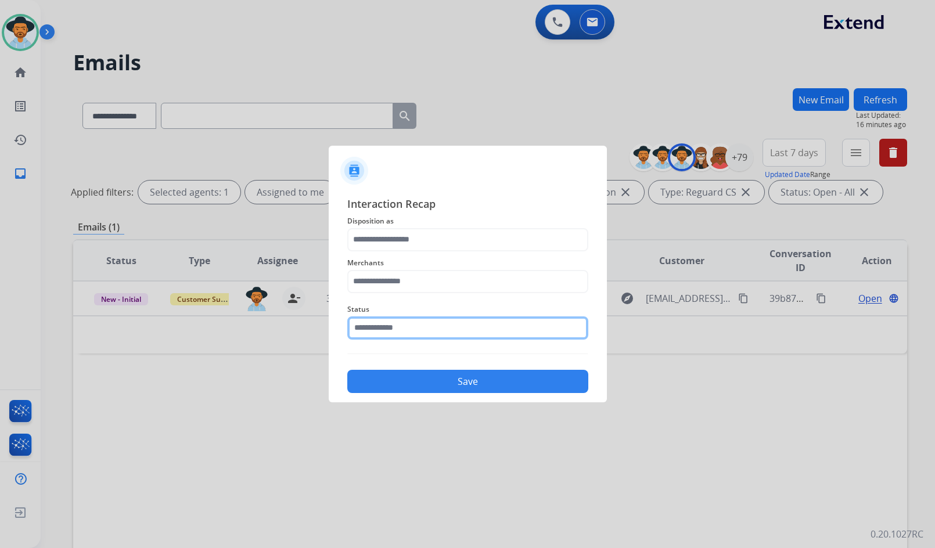
click at [408, 337] on input "text" at bounding box center [467, 327] width 241 height 23
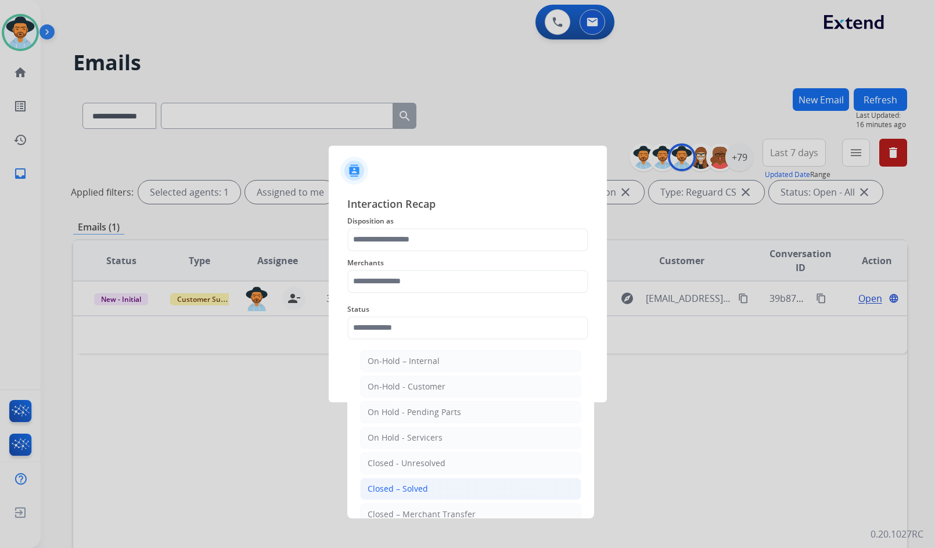
click at [388, 492] on div "Closed – Solved" at bounding box center [398, 489] width 60 height 12
type input "**********"
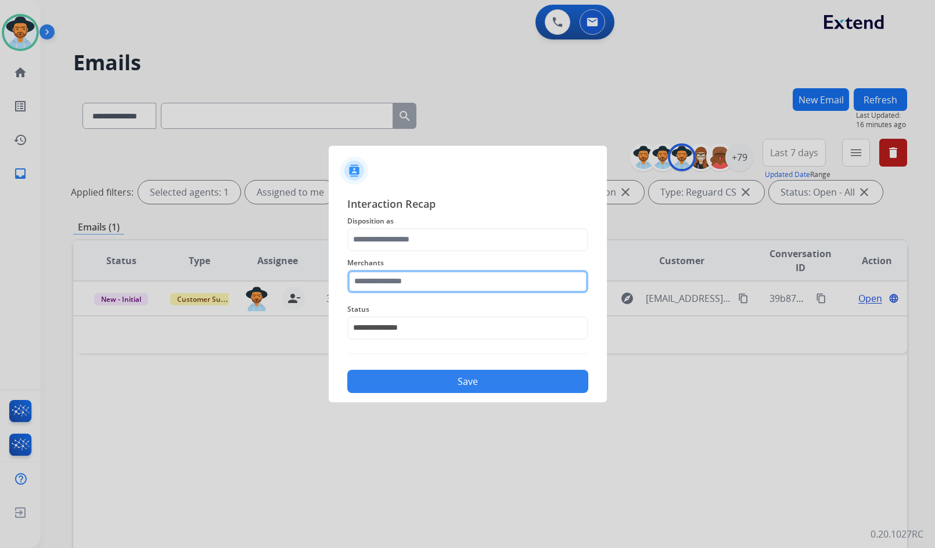
click at [387, 283] on input "text" at bounding box center [467, 281] width 241 height 23
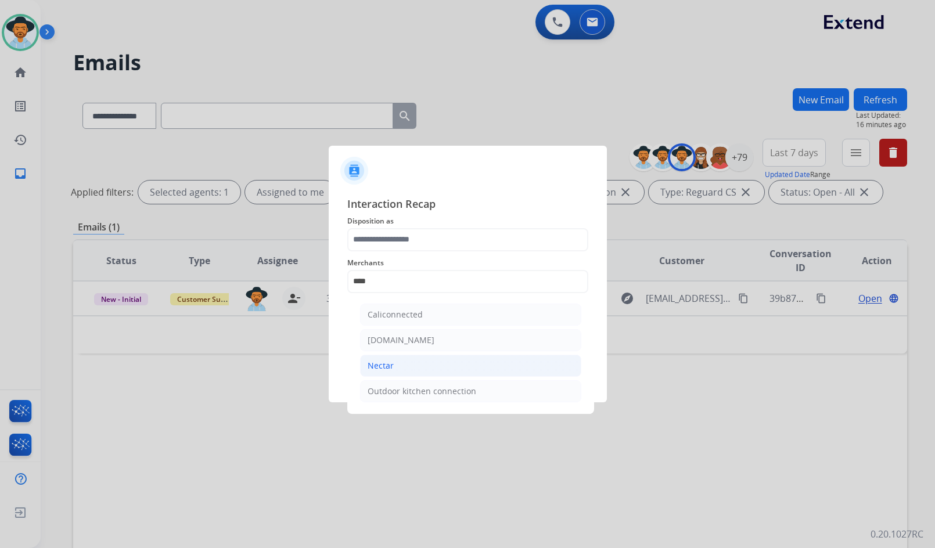
click at [405, 368] on li "Nectar" at bounding box center [470, 366] width 221 height 22
type input "******"
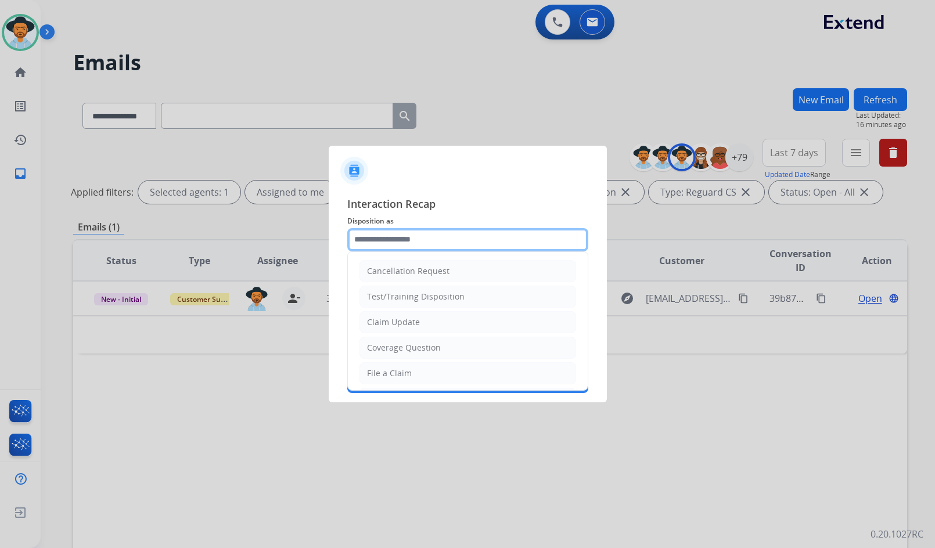
click at [412, 236] on input "text" at bounding box center [467, 239] width 241 height 23
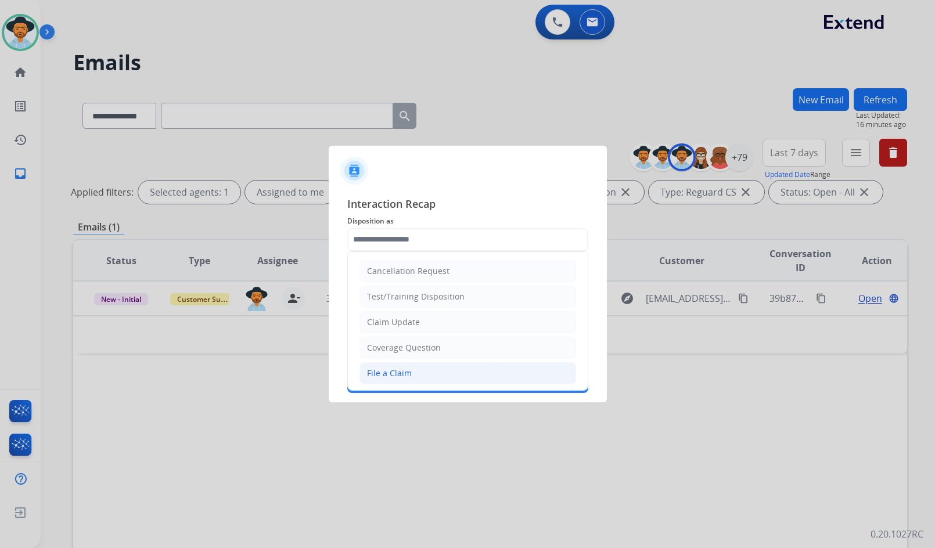
click at [416, 367] on li "File a Claim" at bounding box center [467, 373] width 217 height 22
type input "**********"
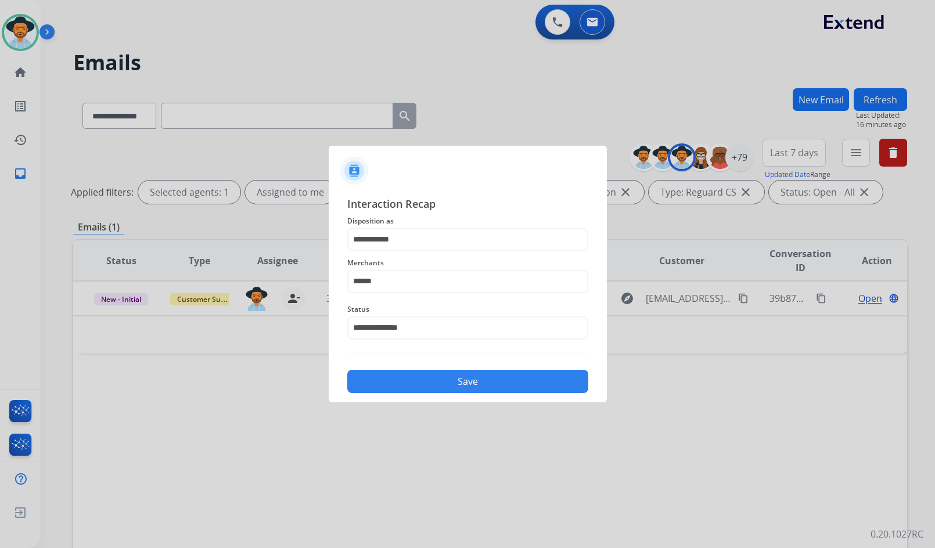
click at [447, 383] on button "Save" at bounding box center [467, 381] width 241 height 23
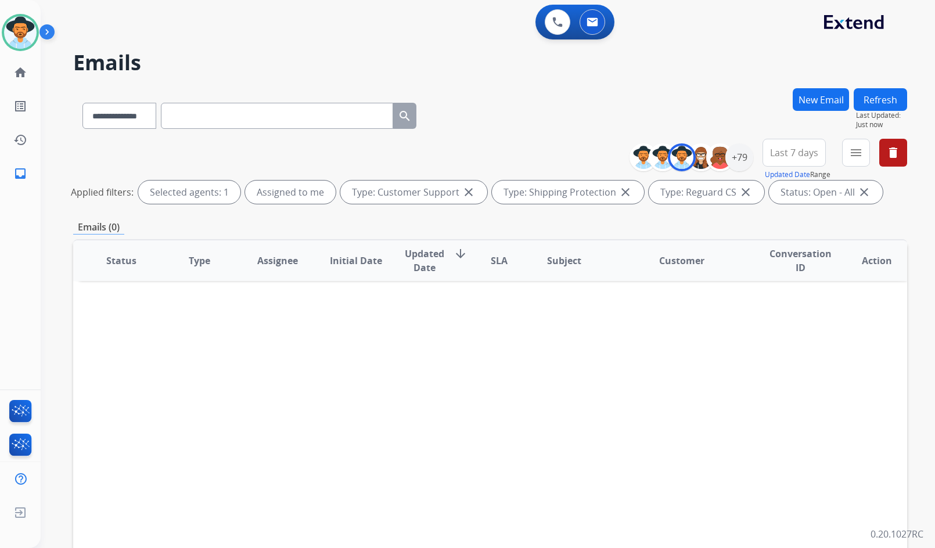
click at [75, 149] on div "**********" at bounding box center [490, 174] width 834 height 70
click at [31, 74] on link "home Home" at bounding box center [20, 72] width 33 height 33
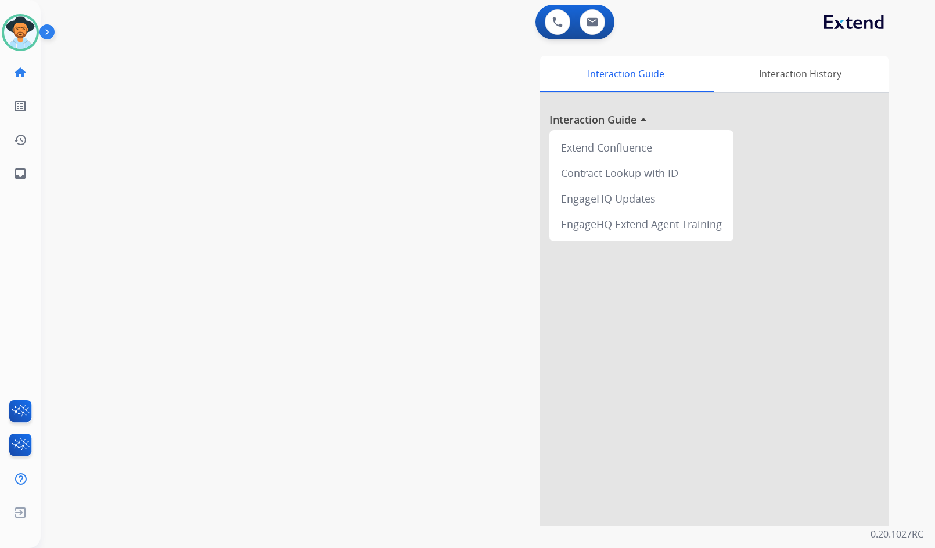
click at [144, 228] on div "swap_horiz Break voice bridge close_fullscreen Connect 3-Way Call merge_type Se…" at bounding box center [474, 284] width 866 height 484
click at [488, 412] on div "Interaction Guide Interaction History Interaction Guide arrow_drop_up Extend Co…" at bounding box center [626, 291] width 526 height 470
click at [404, 318] on div "Interaction Guide Interaction History Interaction Guide arrow_drop_up Extend Co…" at bounding box center [626, 291] width 526 height 470
click at [124, 293] on div "swap_horiz Break voice bridge close_fullscreen Connect 3-Way Call merge_type Se…" at bounding box center [474, 284] width 866 height 484
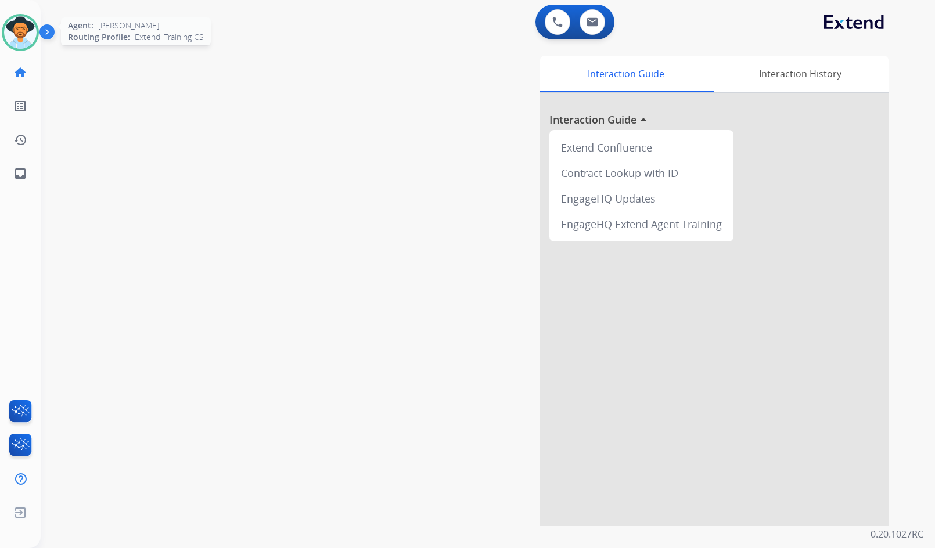
click at [35, 30] on img at bounding box center [20, 32] width 33 height 33
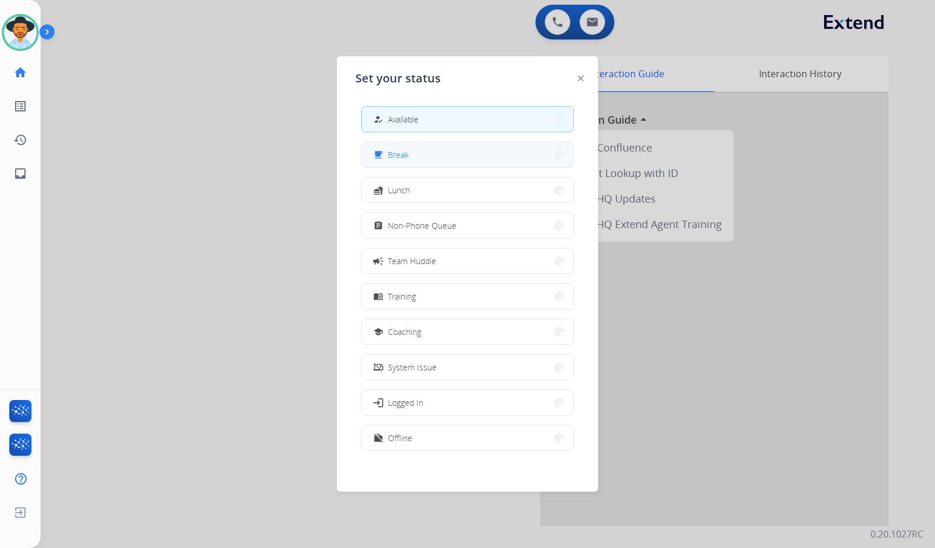
click at [411, 159] on button "free_breakfast Break" at bounding box center [467, 154] width 211 height 25
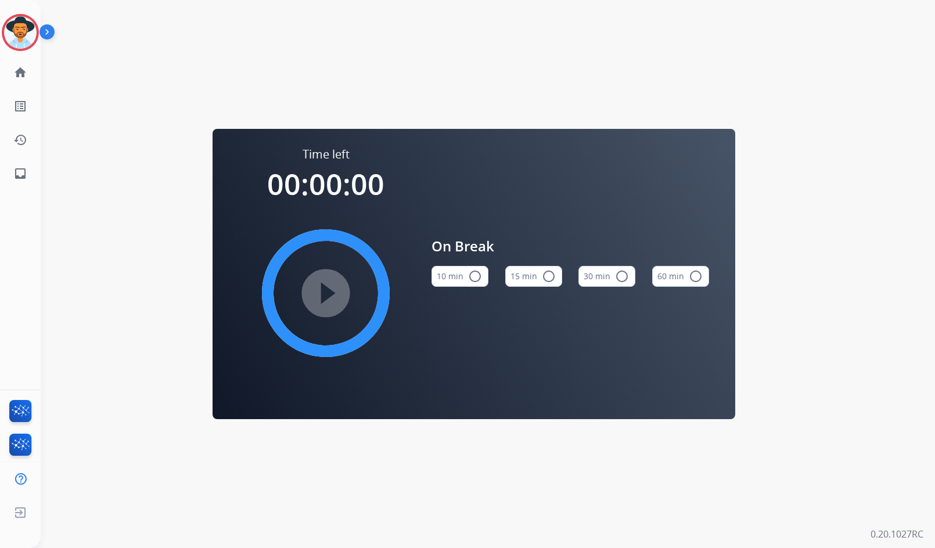
click at [462, 267] on button "10 min radio_button_unchecked" at bounding box center [459, 276] width 57 height 21
click at [20, 34] on img at bounding box center [20, 32] width 33 height 33
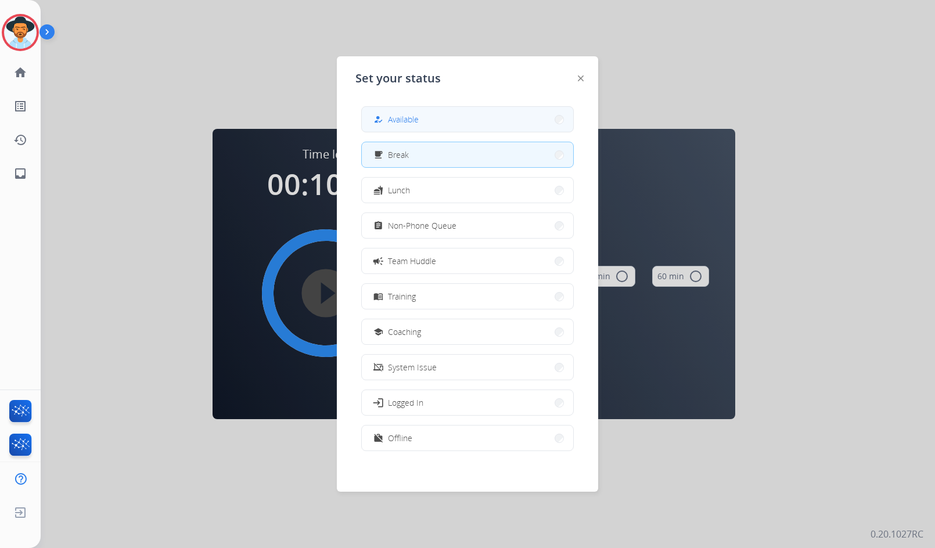
click at [443, 121] on button "how_to_reg Available" at bounding box center [467, 119] width 211 height 25
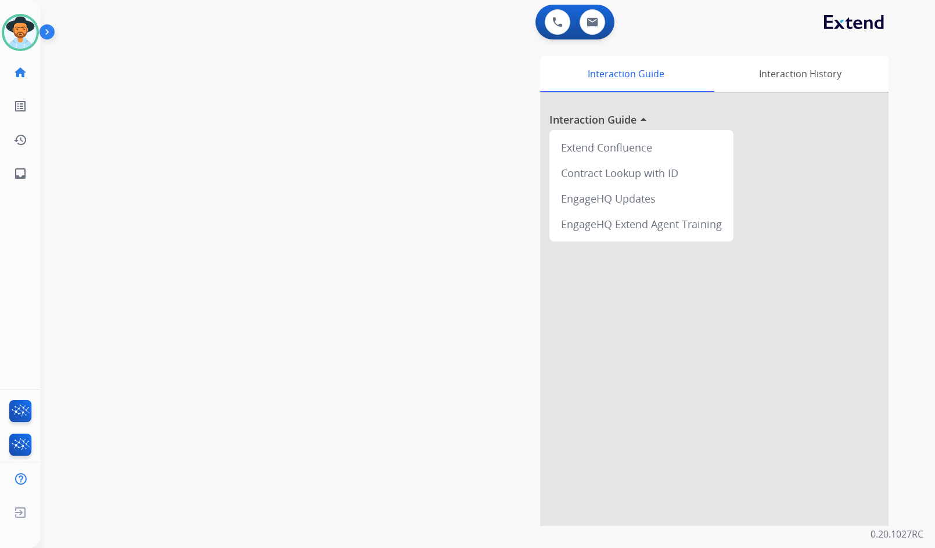
click at [450, 123] on div "Interaction Guide Interaction History Interaction Guide arrow_drop_up Extend Co…" at bounding box center [626, 291] width 526 height 470
click at [28, 181] on link "inbox Emails" at bounding box center [20, 173] width 33 height 33
select select "**********"
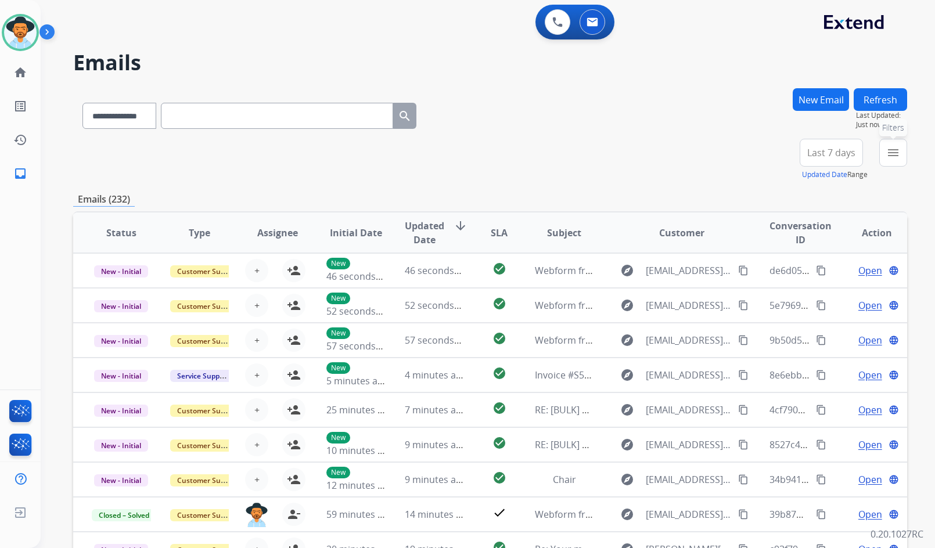
click at [888, 153] on mat-icon "menu" at bounding box center [893, 153] width 14 height 14
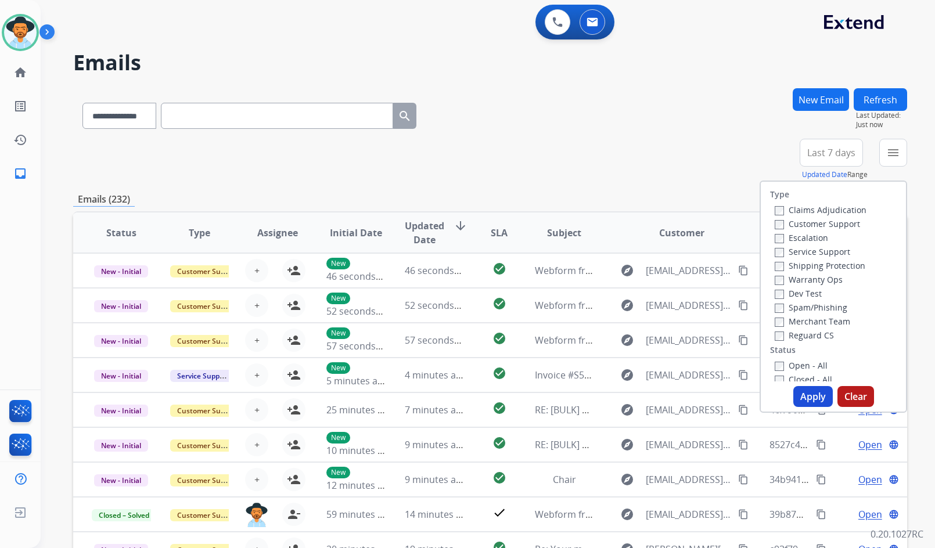
click at [836, 224] on label "Customer Support" at bounding box center [817, 223] width 85 height 11
click at [855, 269] on label "Shipping Protection" at bounding box center [820, 265] width 91 height 11
click at [811, 341] on div "Type Claims Adjudication Customer Support Escalation Service Support Shipping P…" at bounding box center [833, 282] width 145 height 200
click at [812, 333] on label "Reguard CS" at bounding box center [804, 335] width 59 height 11
click at [812, 358] on div "Type Claims Adjudication Customer Support Escalation Service Support Shipping P…" at bounding box center [833, 282] width 145 height 200
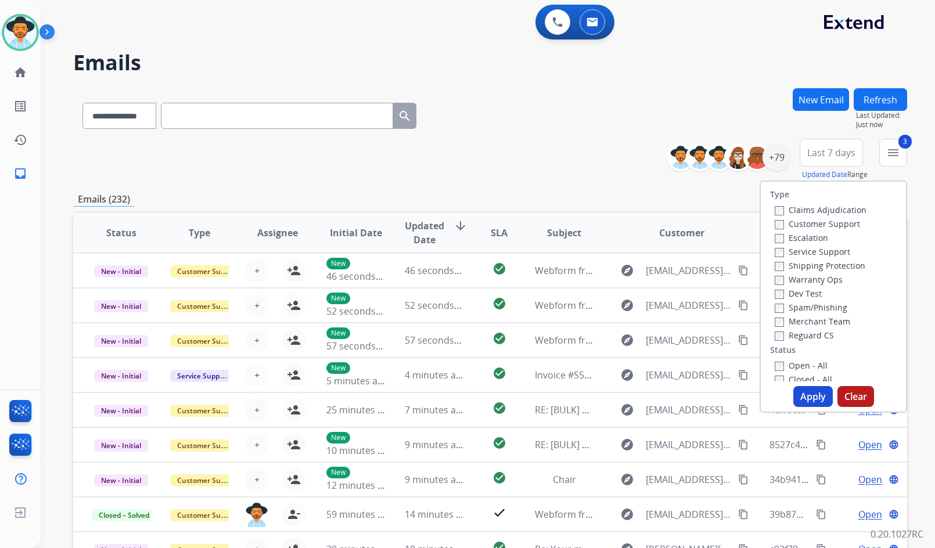
click at [812, 368] on label "Open - All" at bounding box center [801, 365] width 53 height 11
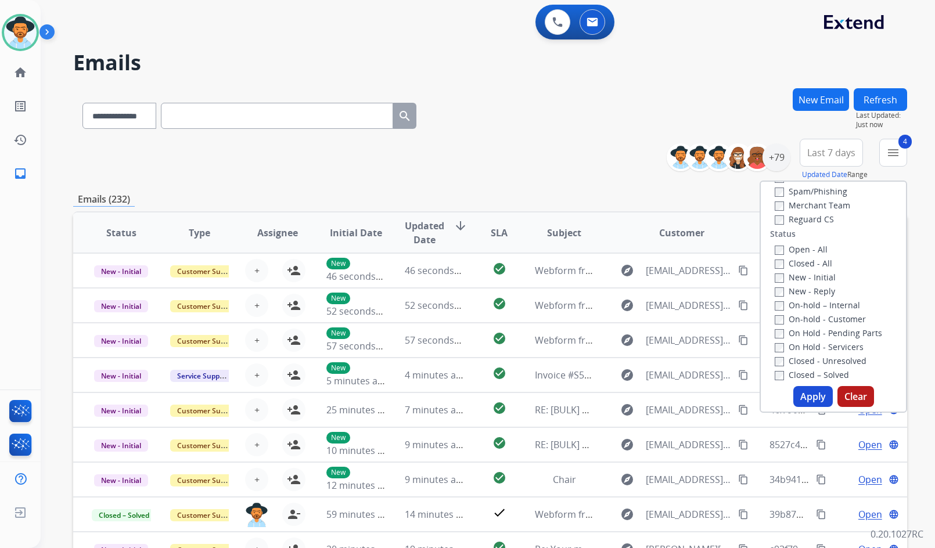
click at [816, 348] on label "On Hold - Servicers" at bounding box center [819, 346] width 89 height 11
click at [819, 336] on label "On Hold - Pending Parts" at bounding box center [828, 333] width 107 height 11
click at [815, 323] on label "On-hold - Customer" at bounding box center [820, 319] width 91 height 11
click at [807, 306] on label "On-hold – Internal" at bounding box center [817, 305] width 85 height 11
click at [800, 293] on label "New - Reply" at bounding box center [805, 291] width 60 height 11
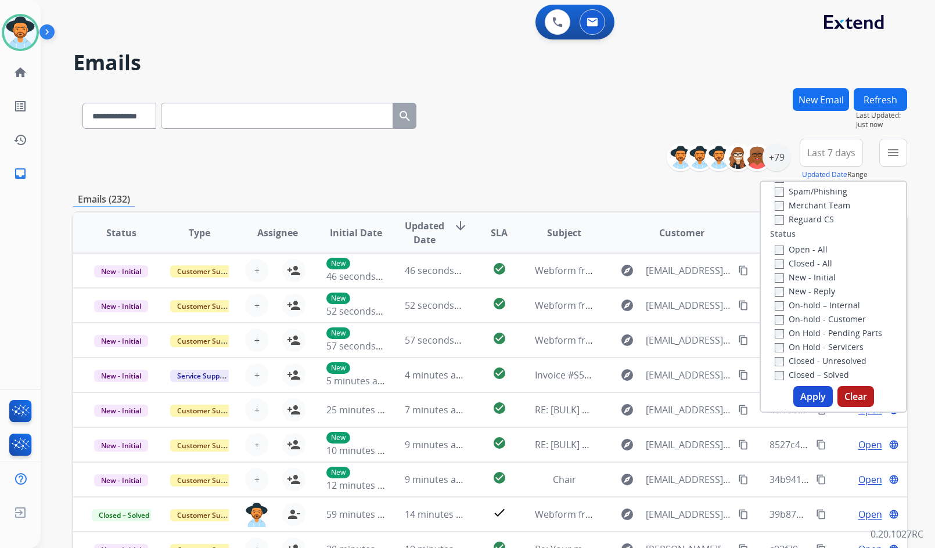
click at [795, 275] on label "New - Initial" at bounding box center [805, 277] width 61 height 11
click at [804, 393] on button "Apply" at bounding box center [812, 396] width 39 height 21
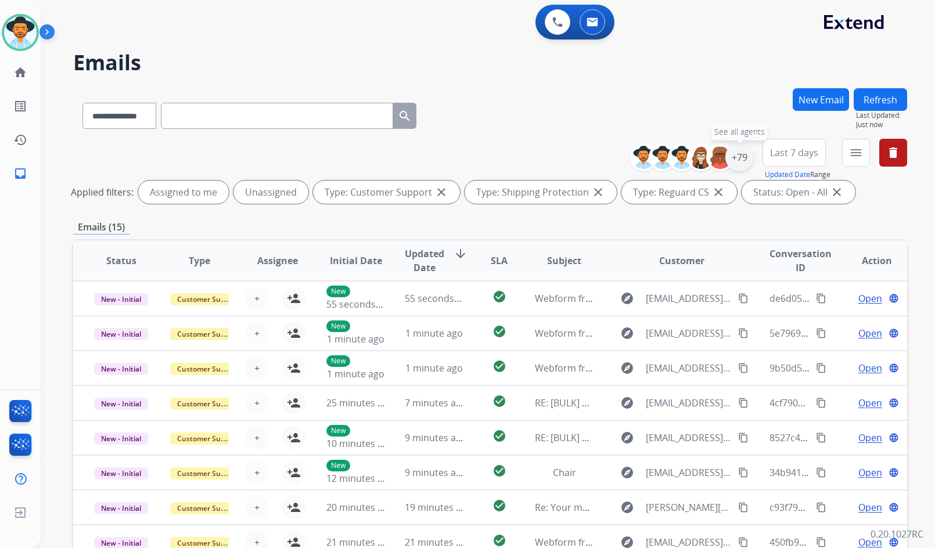
click at [747, 157] on div "+79" at bounding box center [739, 157] width 28 height 28
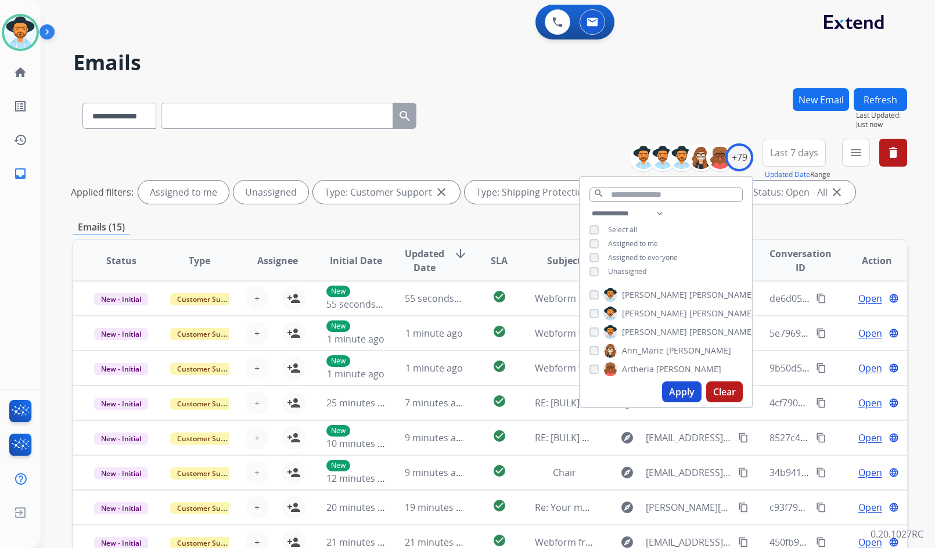
click at [629, 273] on span "Unassigned" at bounding box center [627, 272] width 38 height 10
drag, startPoint x: 668, startPoint y: 337, endPoint x: 668, endPoint y: 330, distance: 7.0
click at [668, 331] on label "Amanda Baez" at bounding box center [678, 332] width 151 height 14
click at [689, 330] on span "[PERSON_NAME]" at bounding box center [721, 332] width 65 height 12
click at [689, 326] on span "[PERSON_NAME]" at bounding box center [721, 332] width 65 height 12
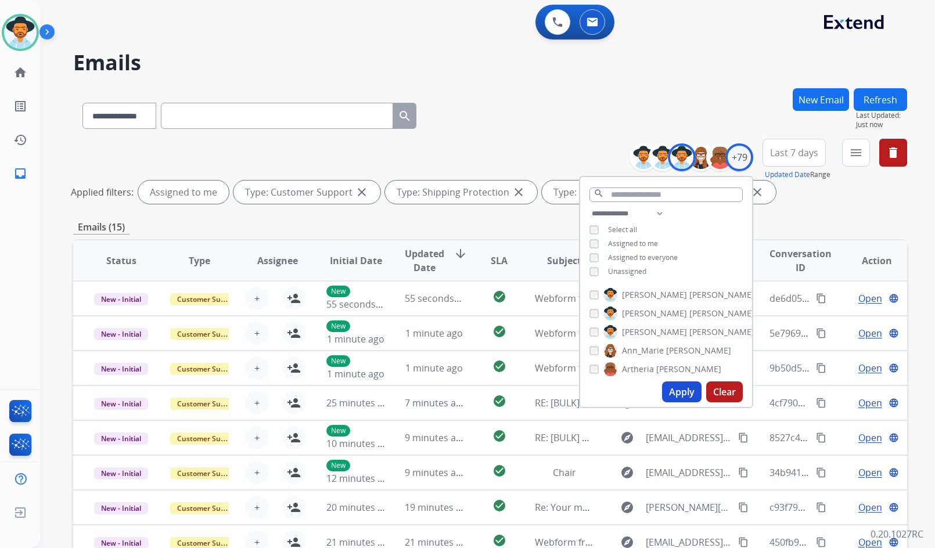
click at [692, 391] on button "Apply" at bounding box center [681, 392] width 39 height 21
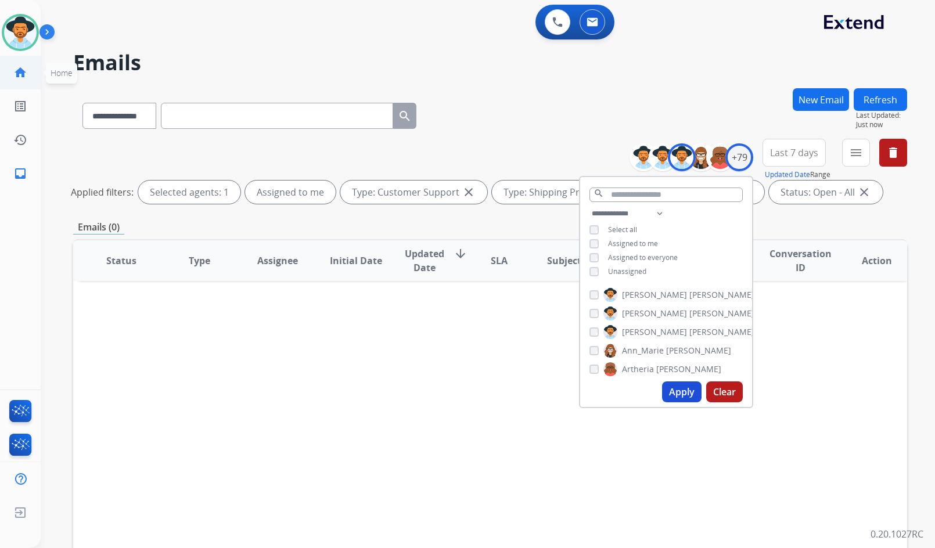
click at [24, 74] on mat-icon "home" at bounding box center [20, 73] width 14 height 14
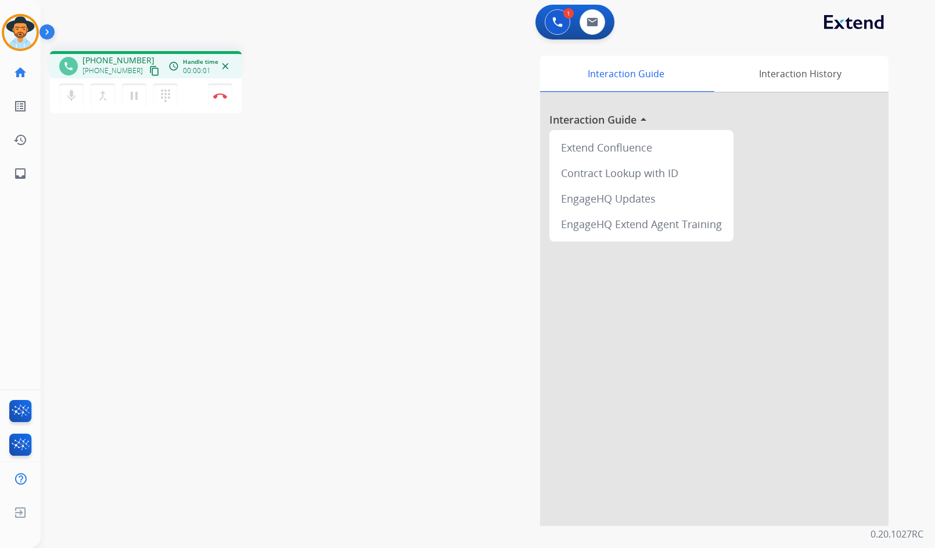
click at [149, 67] on mat-icon "content_copy" at bounding box center [154, 71] width 10 height 10
click at [223, 98] on img at bounding box center [220, 96] width 14 height 6
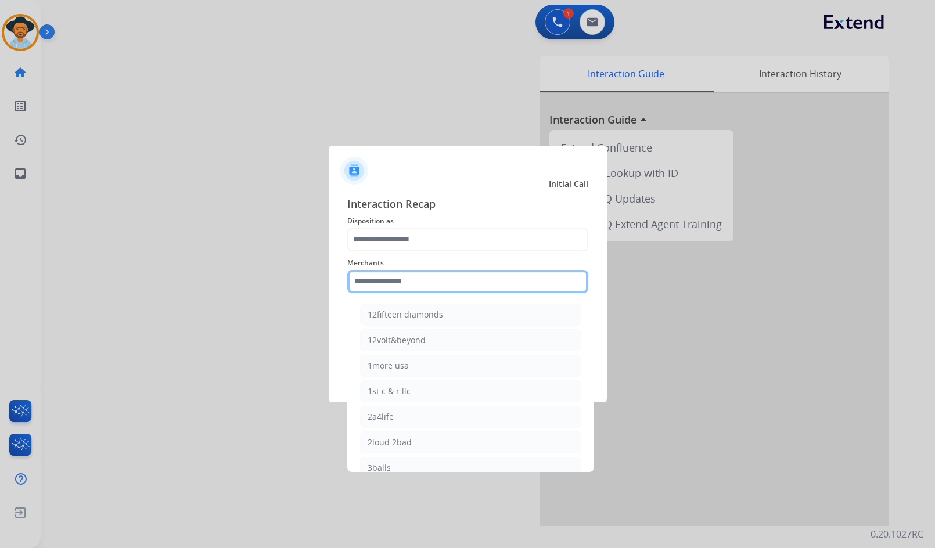
click at [455, 282] on input "text" at bounding box center [467, 281] width 241 height 23
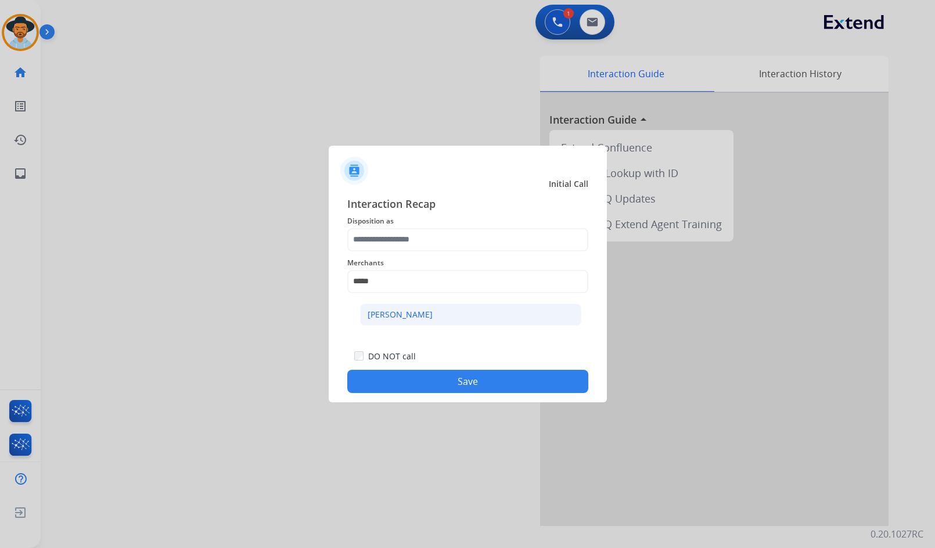
click at [484, 316] on li "[PERSON_NAME]" at bounding box center [470, 315] width 221 height 22
type input "**********"
click at [533, 219] on span "Disposition as" at bounding box center [467, 221] width 241 height 14
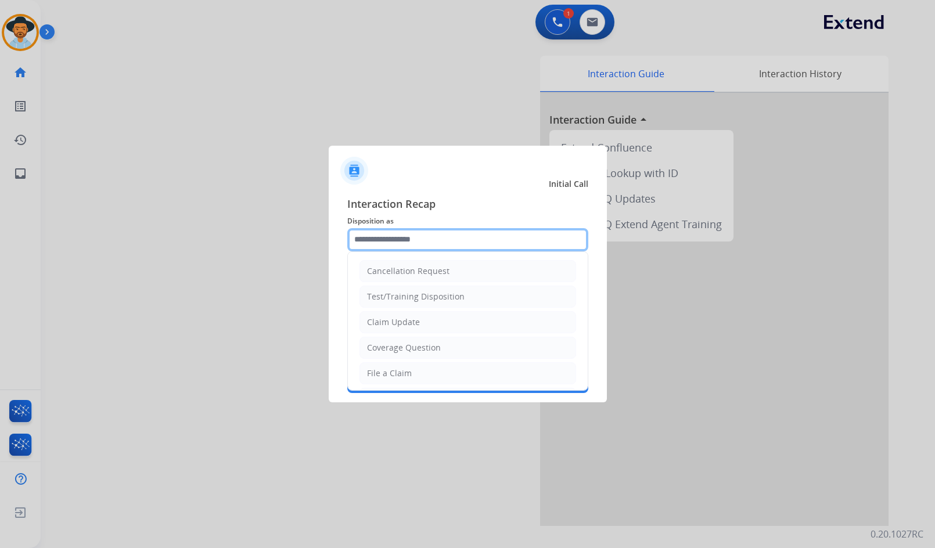
click at [515, 237] on input "text" at bounding box center [467, 239] width 241 height 23
click at [454, 337] on li "Coverage Question" at bounding box center [467, 348] width 217 height 22
type input "**********"
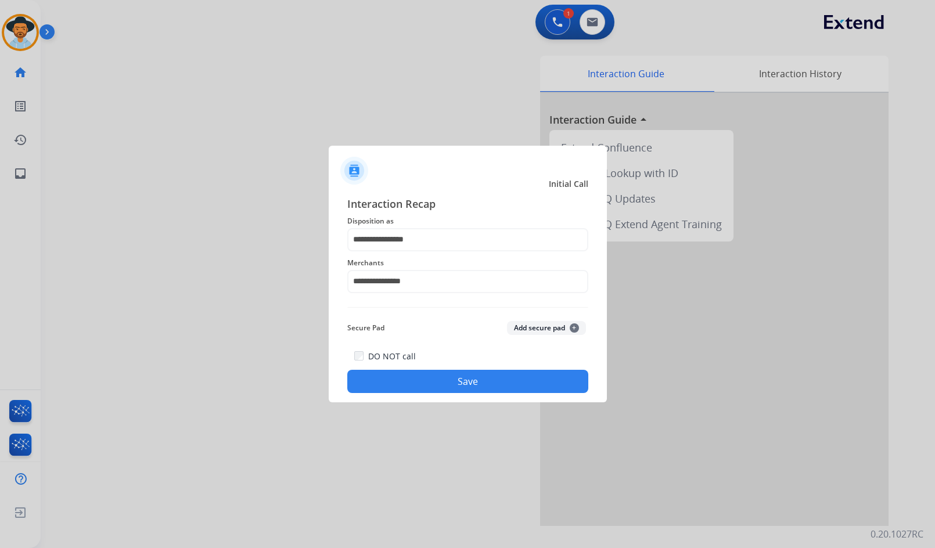
click at [440, 369] on div "DO NOT call Save" at bounding box center [467, 371] width 241 height 44
click at [436, 374] on button "Save" at bounding box center [467, 381] width 241 height 23
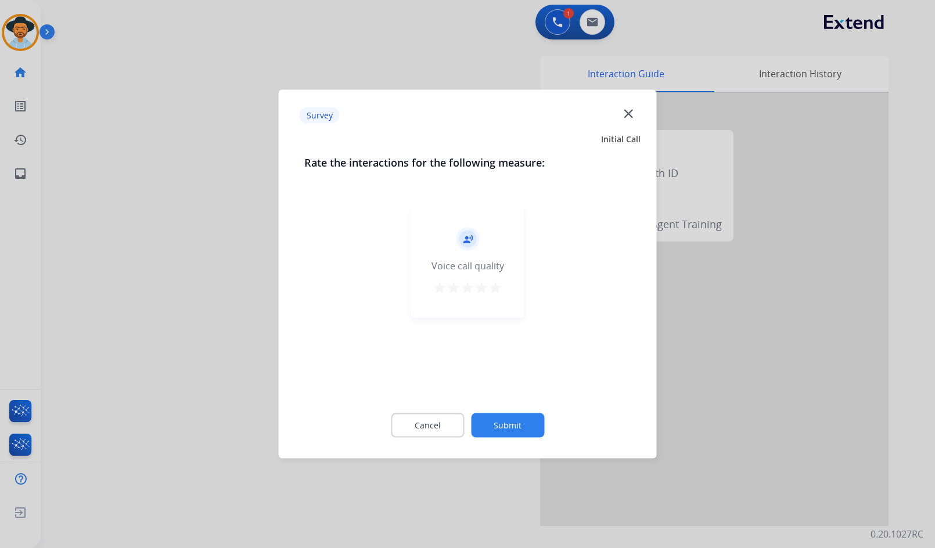
click at [517, 420] on button "Submit" at bounding box center [507, 425] width 73 height 24
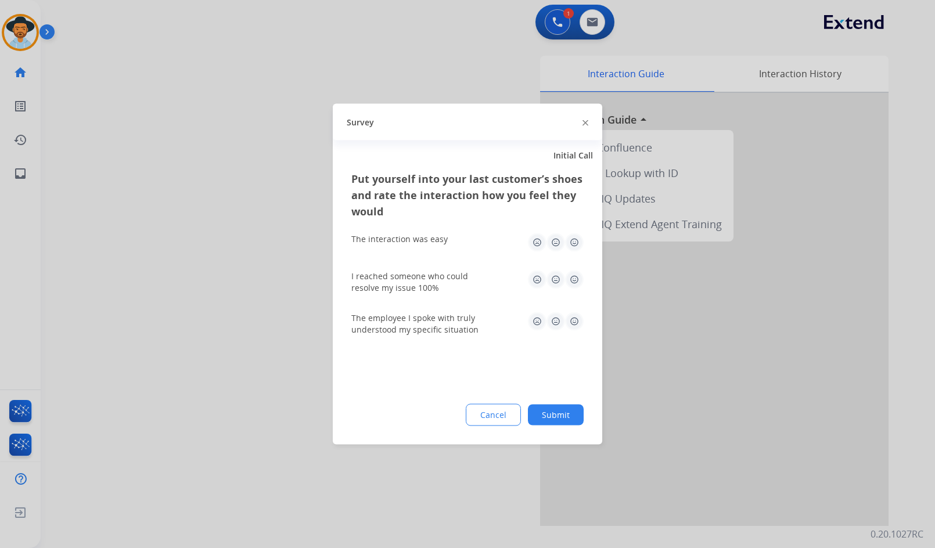
click at [534, 419] on button "Submit" at bounding box center [556, 415] width 56 height 21
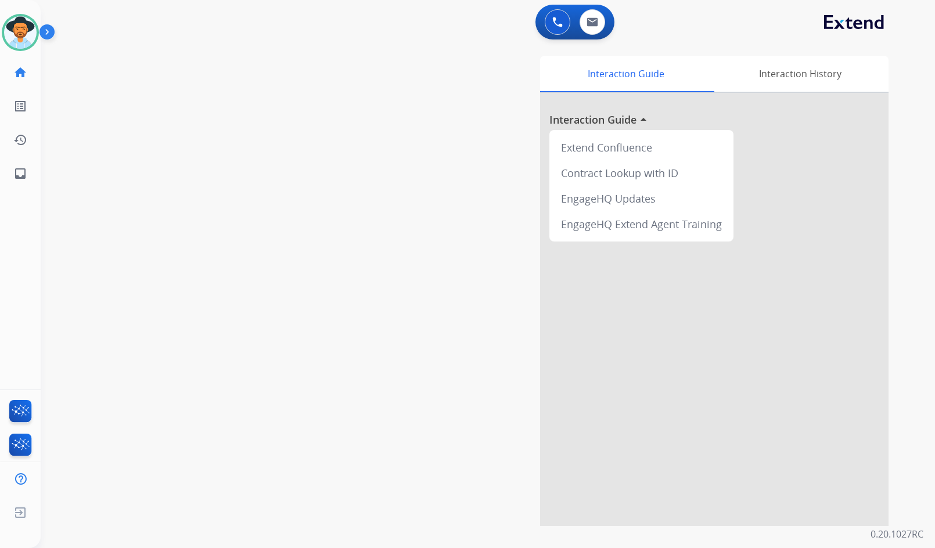
click at [466, 303] on div "Interaction Guide Interaction History Interaction Guide arrow_drop_up Extend Co…" at bounding box center [626, 291] width 526 height 470
click at [382, 276] on div "Interaction Guide Interaction History Interaction Guide arrow_drop_up Extend Co…" at bounding box center [626, 291] width 526 height 470
click at [322, 274] on div "swap_horiz Break voice bridge close_fullscreen Connect 3-Way Call merge_type Se…" at bounding box center [474, 284] width 866 height 484
click at [168, 262] on div "swap_horiz Break voice bridge close_fullscreen Connect 3-Way Call merge_type Se…" at bounding box center [474, 284] width 866 height 484
click at [165, 212] on div "swap_horiz Break voice bridge close_fullscreen Connect 3-Way Call merge_type Se…" at bounding box center [474, 284] width 866 height 484
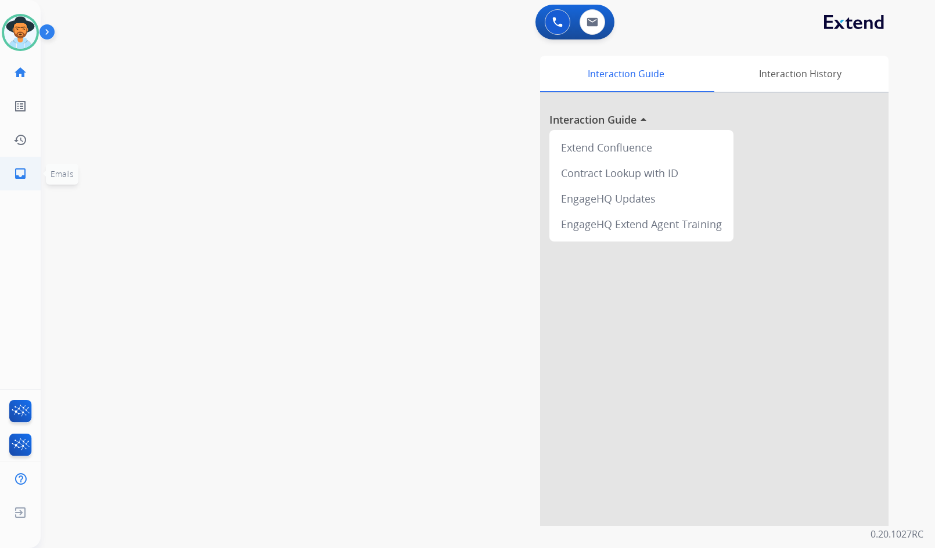
click at [27, 175] on mat-icon "inbox" at bounding box center [20, 174] width 14 height 14
select select "**********"
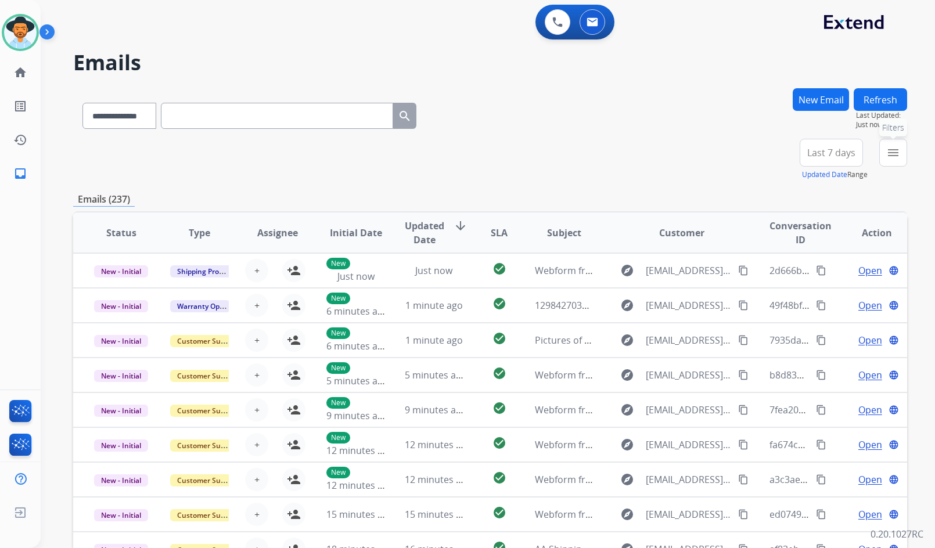
click at [898, 154] on mat-icon "menu" at bounding box center [893, 153] width 14 height 14
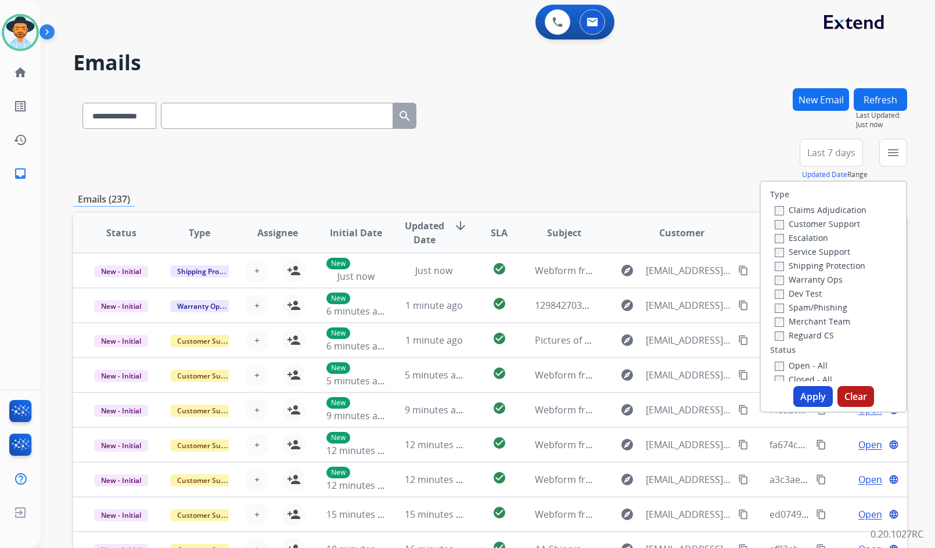
click at [846, 222] on label "Customer Support" at bounding box center [817, 223] width 85 height 11
click at [844, 262] on label "Shipping Protection" at bounding box center [820, 265] width 91 height 11
click at [799, 336] on label "Reguard CS" at bounding box center [804, 335] width 59 height 11
click at [803, 361] on label "Open - All" at bounding box center [801, 365] width 53 height 11
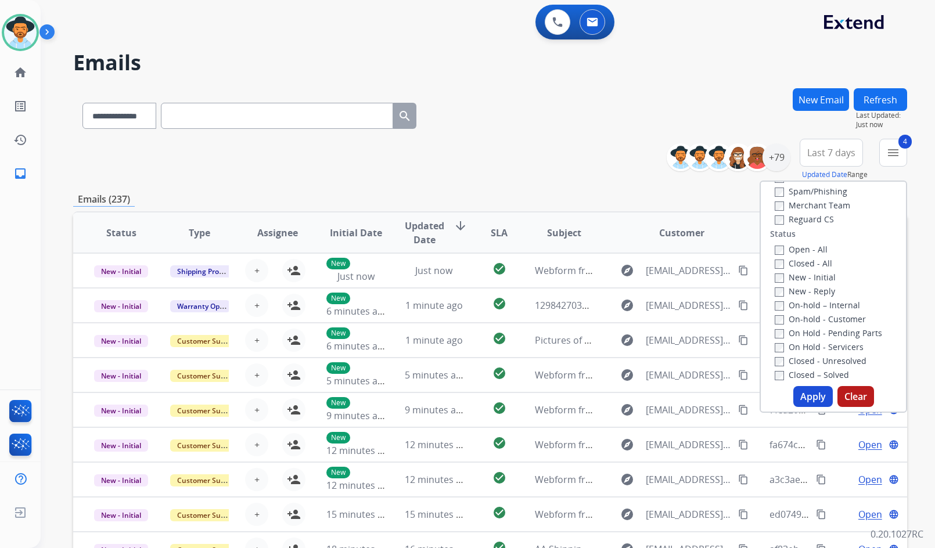
click at [812, 349] on label "On Hold - Servicers" at bounding box center [819, 346] width 89 height 11
click at [816, 332] on label "On Hold - Pending Parts" at bounding box center [828, 333] width 107 height 11
click at [815, 319] on label "On-hold - Customer" at bounding box center [820, 319] width 91 height 11
click at [814, 303] on label "On-hold – Internal" at bounding box center [817, 305] width 85 height 11
click at [811, 289] on label "New - Reply" at bounding box center [805, 291] width 60 height 11
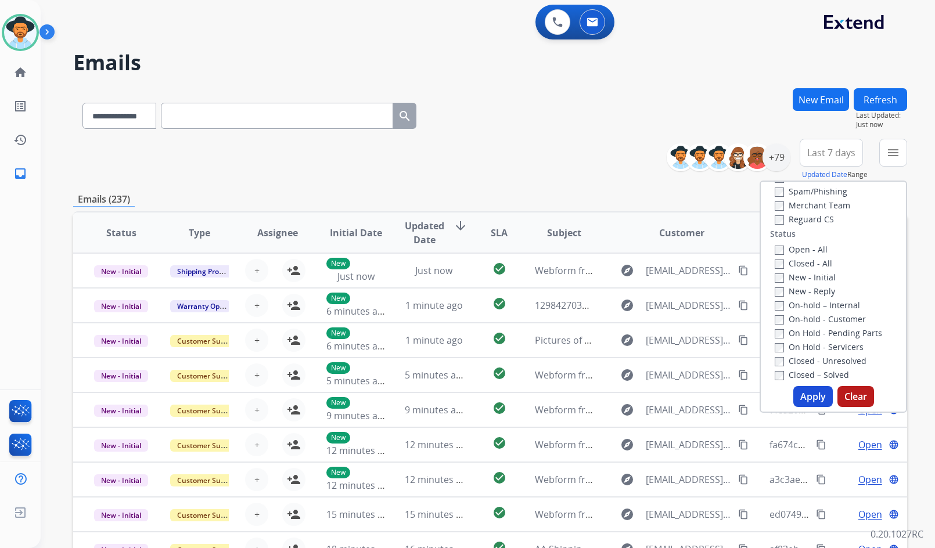
click at [808, 277] on label "New - Initial" at bounding box center [805, 277] width 61 height 11
click at [811, 397] on button "Apply" at bounding box center [812, 396] width 39 height 21
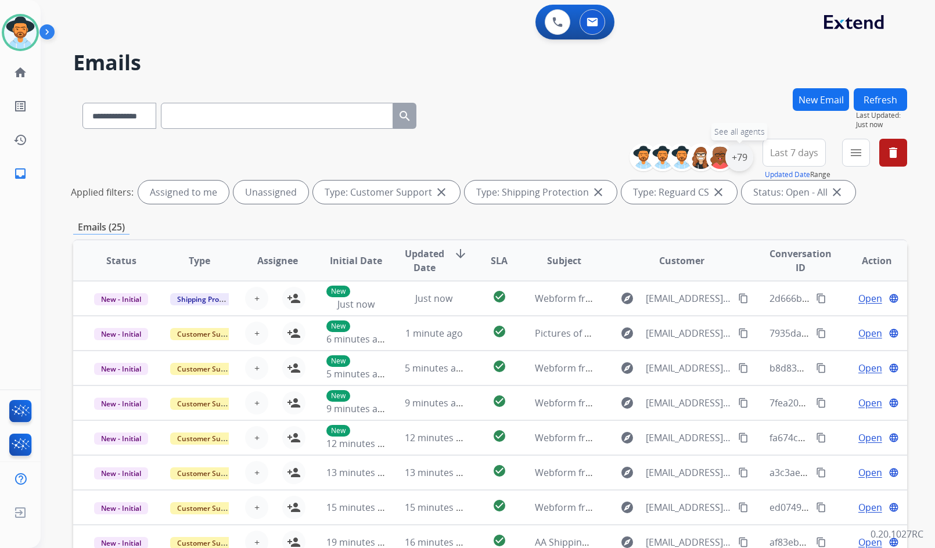
click at [740, 165] on div "+79" at bounding box center [739, 157] width 28 height 28
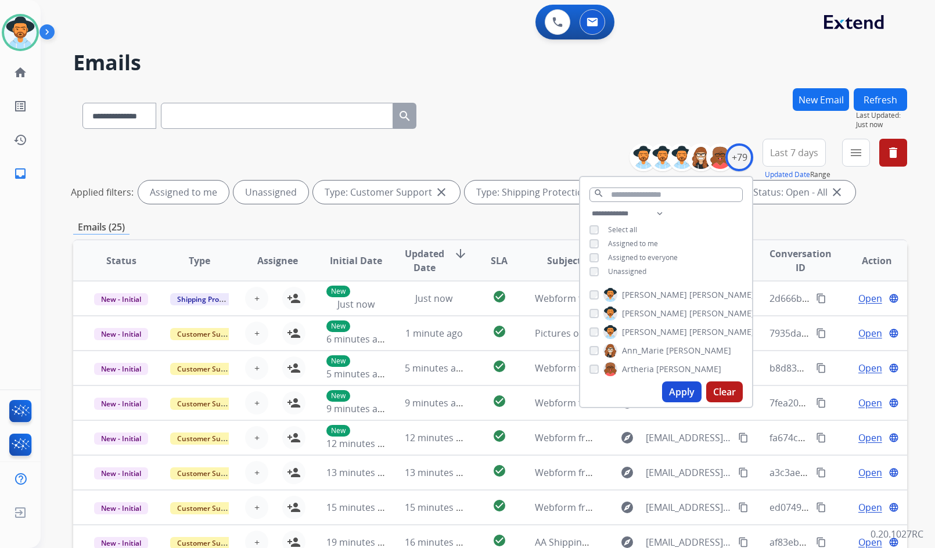
click at [636, 269] on span "Unassigned" at bounding box center [627, 272] width 38 height 10
click at [643, 335] on span "[PERSON_NAME]" at bounding box center [654, 332] width 65 height 12
click at [686, 390] on button "Apply" at bounding box center [681, 392] width 39 height 21
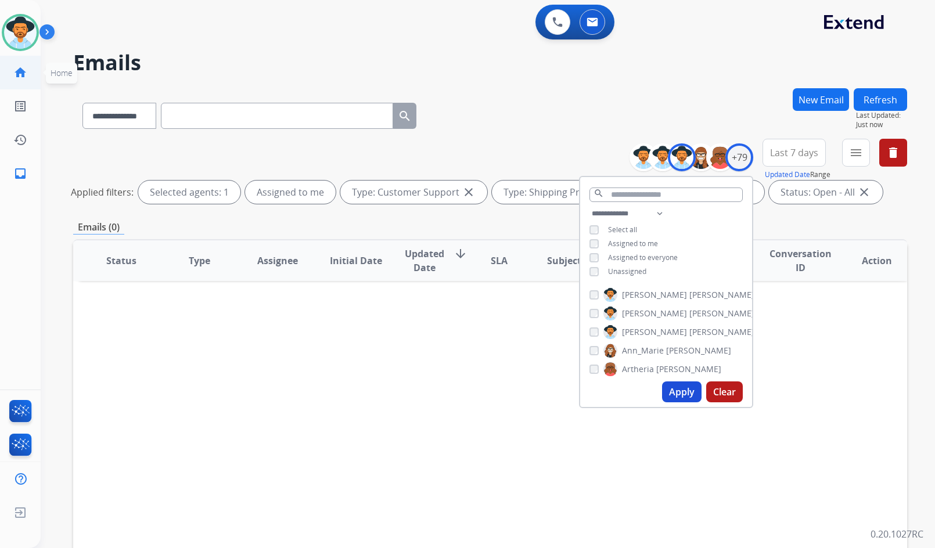
click at [32, 77] on link "home Home" at bounding box center [20, 72] width 33 height 33
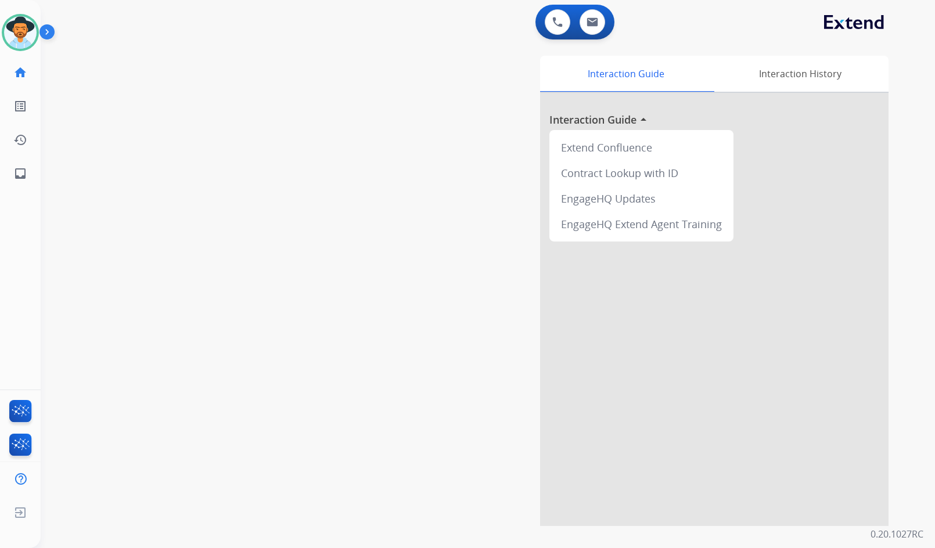
click at [251, 228] on div "swap_horiz Break voice bridge close_fullscreen Connect 3-Way Call merge_type Se…" at bounding box center [474, 284] width 866 height 484
click at [153, 236] on div "swap_horiz Break voice bridge close_fullscreen Connect 3-Way Call merge_type Se…" at bounding box center [474, 284] width 866 height 484
click at [210, 212] on div "swap_horiz Break voice bridge close_fullscreen Connect 3-Way Call merge_type Se…" at bounding box center [474, 284] width 866 height 484
click at [225, 213] on div "swap_horiz Break voice bridge close_fullscreen Connect 3-Way Call merge_type Se…" at bounding box center [474, 284] width 866 height 484
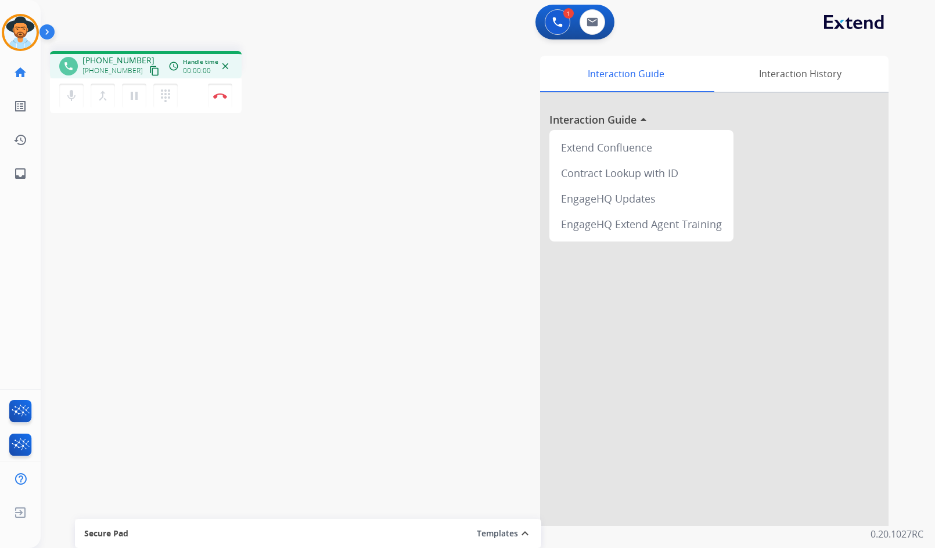
click at [200, 216] on div "phone +17187365744 +17187365744 content_copy access_time Call metrics Queue 00:…" at bounding box center [474, 284] width 866 height 484
drag, startPoint x: 134, startPoint y: 71, endPoint x: 140, endPoint y: 67, distance: 7.9
click at [134, 71] on div "+17187365744 content_copy" at bounding box center [121, 71] width 79 height 14
click at [149, 66] on mat-icon "content_copy" at bounding box center [154, 71] width 10 height 10
click at [218, 95] on img at bounding box center [220, 96] width 14 height 6
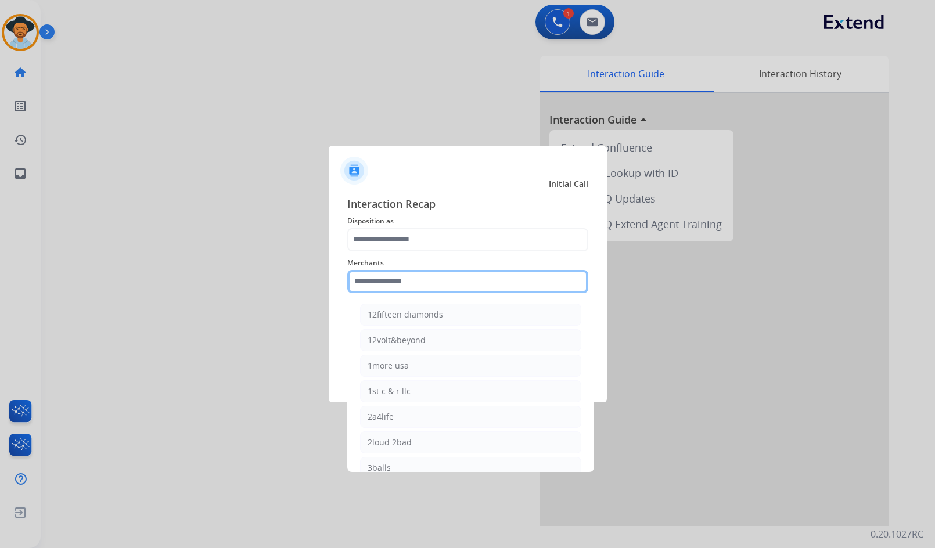
click at [424, 275] on input "text" at bounding box center [467, 281] width 241 height 23
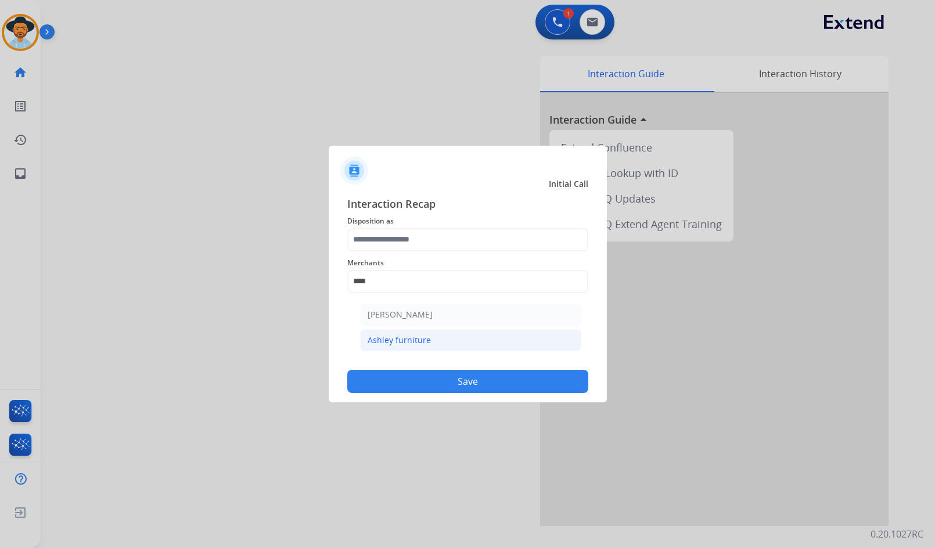
click at [423, 334] on div "Ashley furniture" at bounding box center [399, 340] width 63 height 12
type input "**********"
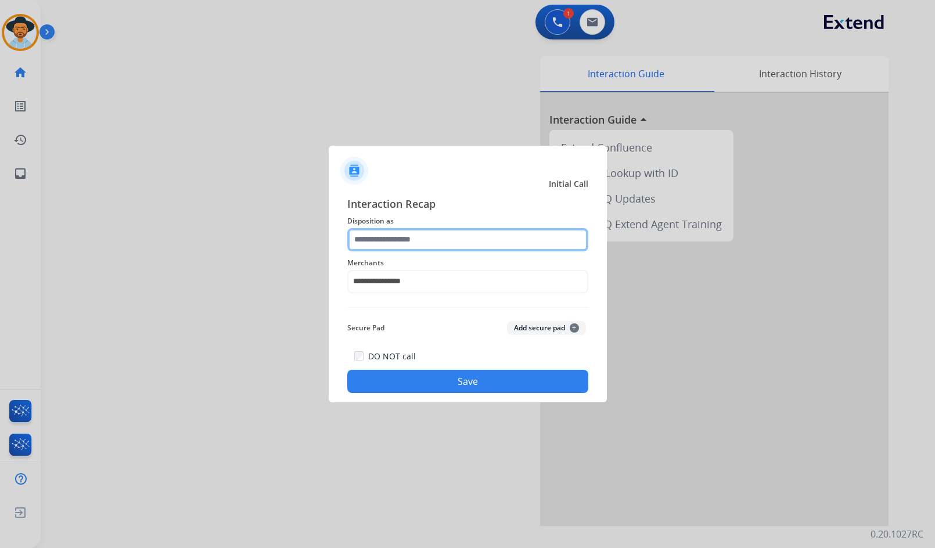
click at [441, 239] on input "text" at bounding box center [467, 239] width 241 height 23
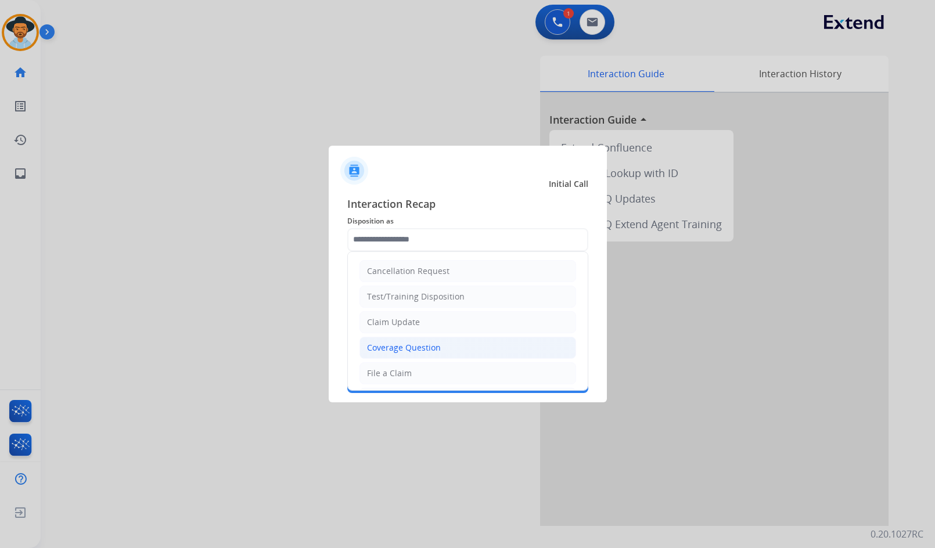
click at [429, 340] on li "Coverage Question" at bounding box center [467, 348] width 217 height 22
type input "**********"
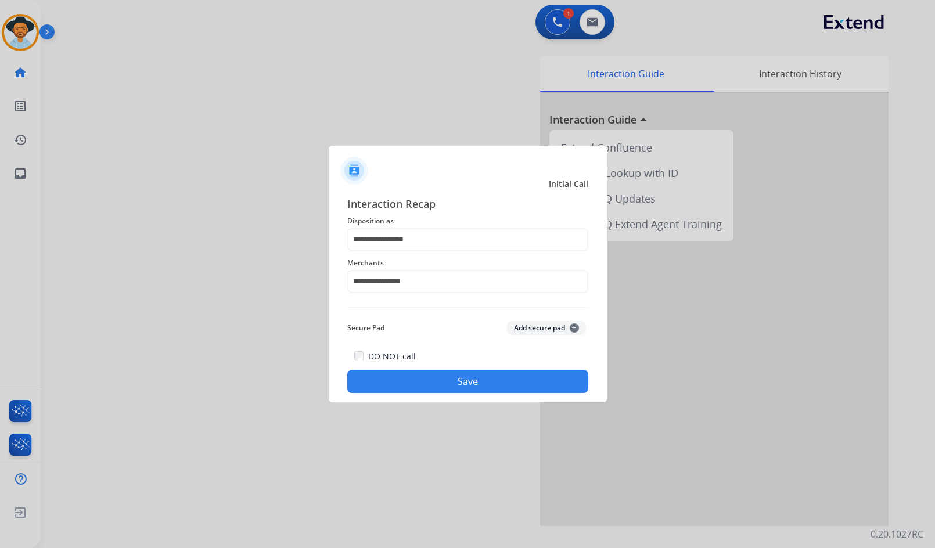
click at [440, 372] on div "DO NOT call Save" at bounding box center [467, 371] width 241 height 44
click at [465, 386] on button "Save" at bounding box center [467, 381] width 241 height 23
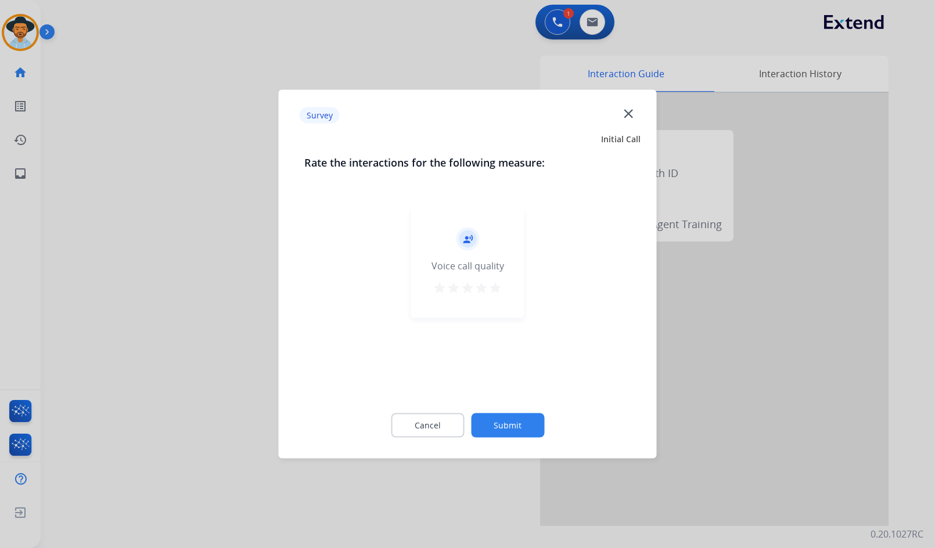
drag, startPoint x: 528, startPoint y: 399, endPoint x: 522, endPoint y: 419, distance: 20.6
click at [528, 404] on div "Cancel Submit" at bounding box center [467, 426] width 327 height 52
click at [522, 419] on button "Submit" at bounding box center [507, 425] width 73 height 24
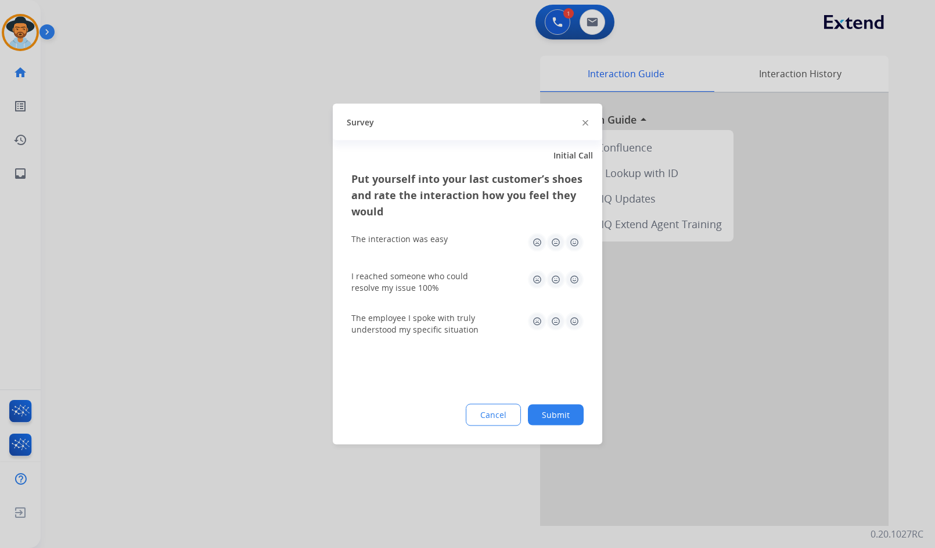
click at [574, 422] on button "Submit" at bounding box center [556, 415] width 56 height 21
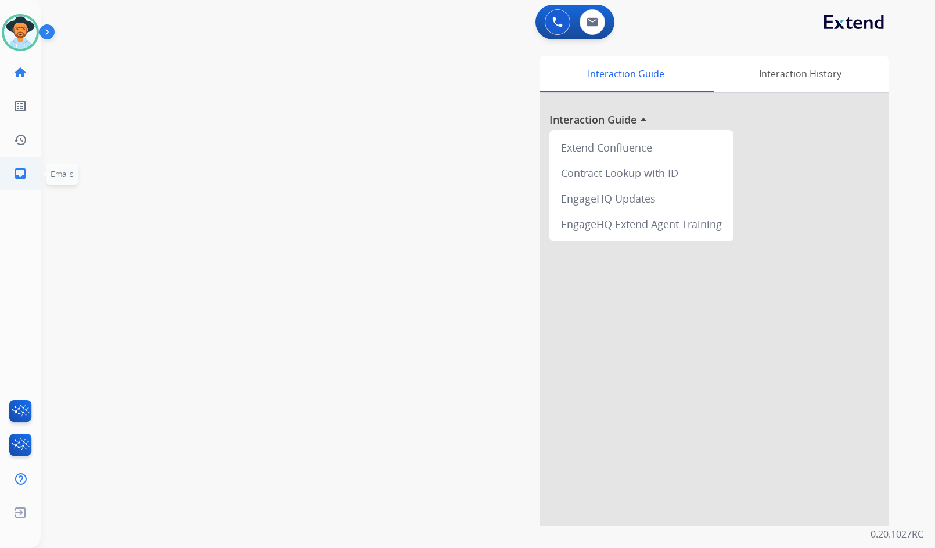
click at [9, 167] on link "inbox Emails" at bounding box center [20, 173] width 33 height 33
select select "**********"
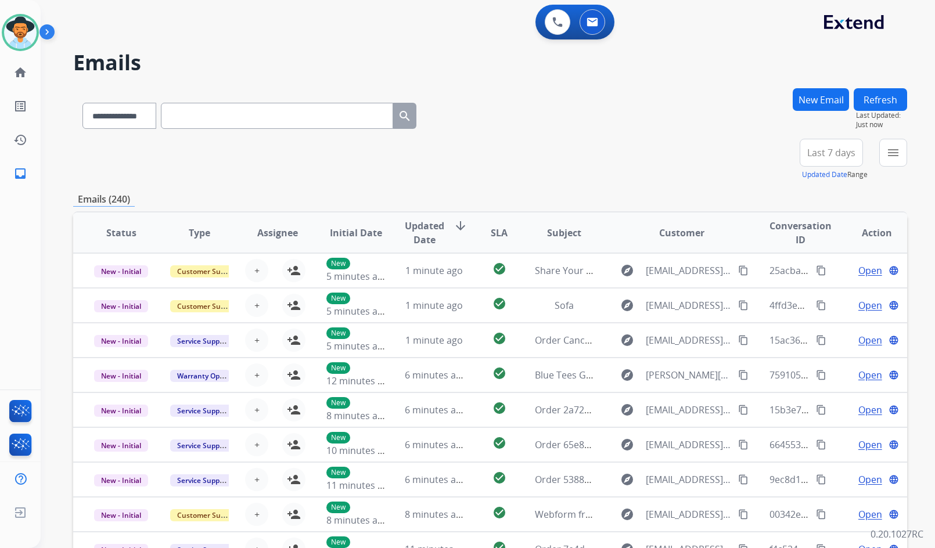
click at [891, 155] on mat-icon "menu" at bounding box center [893, 153] width 14 height 14
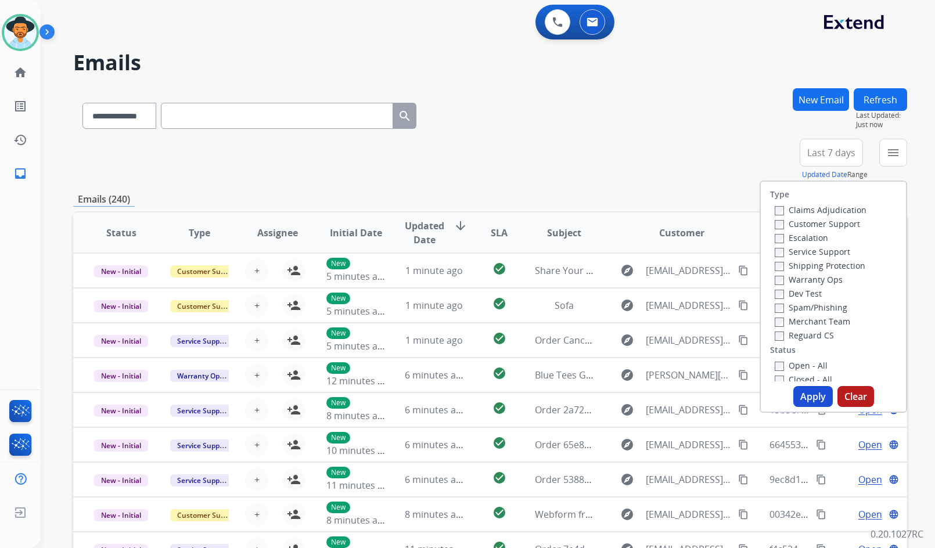
click at [790, 220] on label "Customer Support" at bounding box center [817, 223] width 85 height 11
click at [805, 278] on label "Warranty Ops" at bounding box center [809, 279] width 68 height 11
click at [800, 337] on label "Reguard CS" at bounding box center [804, 335] width 59 height 11
click at [814, 369] on label "Open - All" at bounding box center [801, 365] width 53 height 11
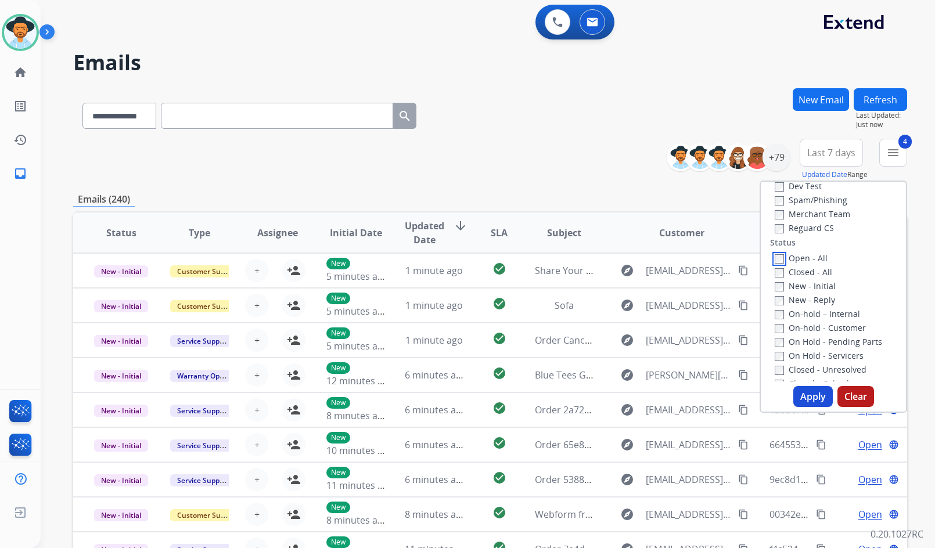
scroll to position [116, 0]
click at [818, 350] on label "On Hold - Servicers" at bounding box center [819, 346] width 89 height 11
click at [814, 328] on label "On Hold - Pending Parts" at bounding box center [828, 333] width 107 height 11
click at [811, 320] on label "On-hold - Customer" at bounding box center [820, 319] width 91 height 11
click at [812, 304] on label "On-hold – Internal" at bounding box center [817, 305] width 85 height 11
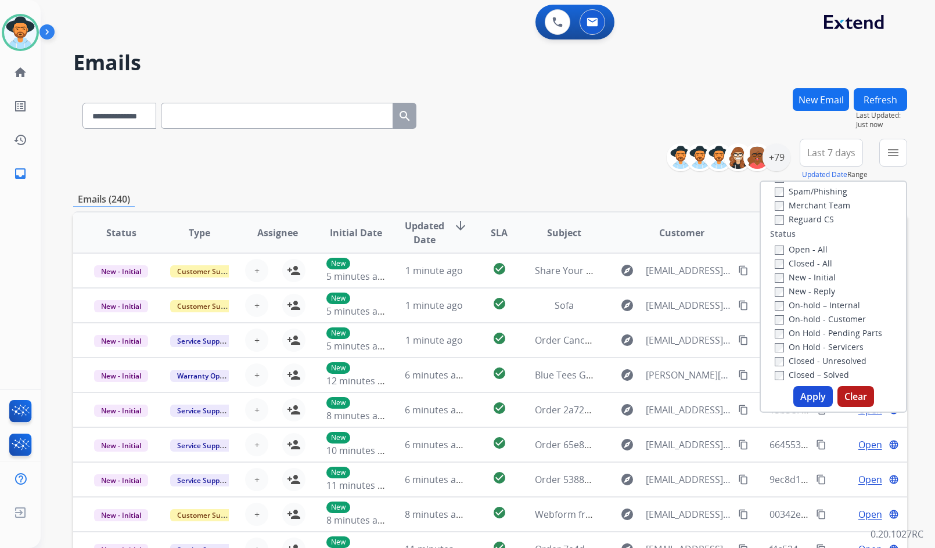
click at [814, 293] on label "New - Reply" at bounding box center [805, 291] width 60 height 11
click at [814, 276] on label "New - Initial" at bounding box center [805, 277] width 61 height 11
click at [805, 394] on button "Apply" at bounding box center [812, 396] width 39 height 21
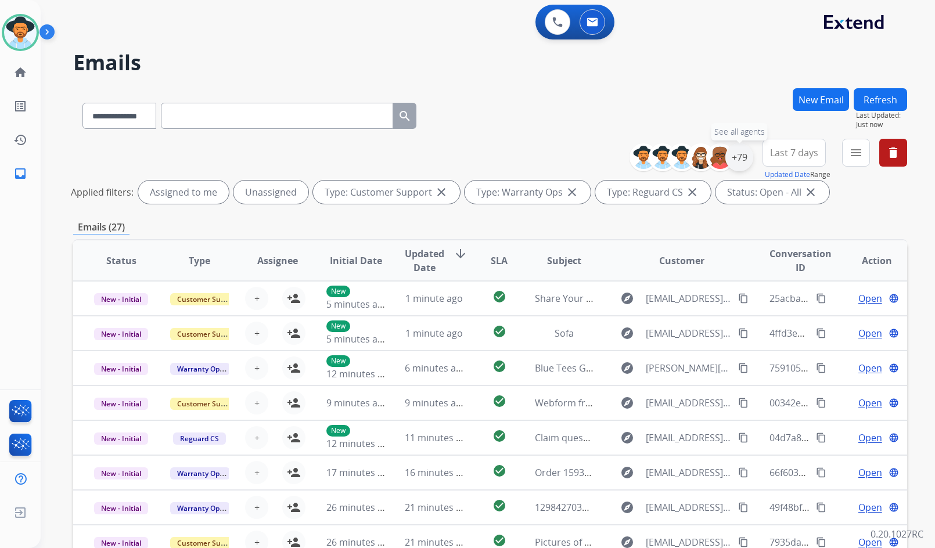
click at [742, 163] on div "+79" at bounding box center [739, 157] width 28 height 28
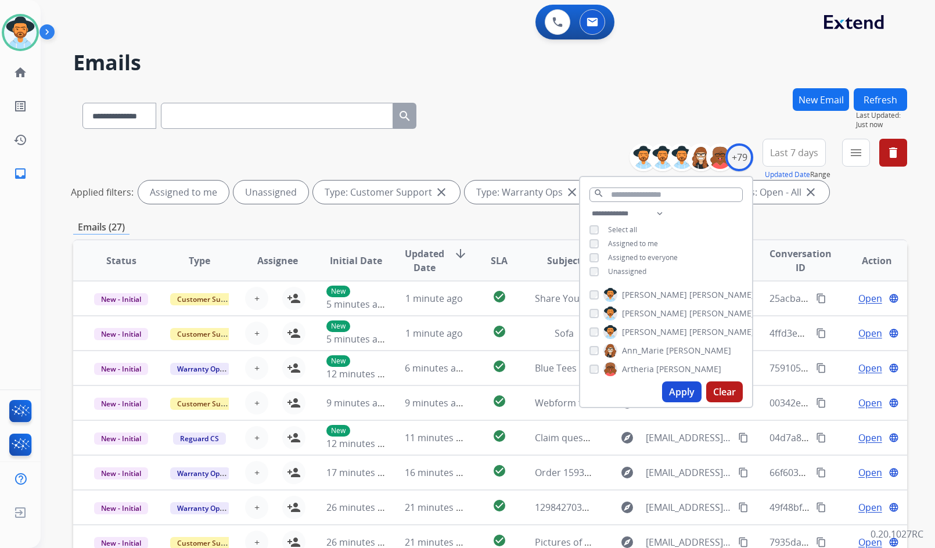
click at [642, 246] on span "Assigned to me" at bounding box center [633, 244] width 50 height 10
click at [669, 399] on button "Apply" at bounding box center [681, 392] width 39 height 21
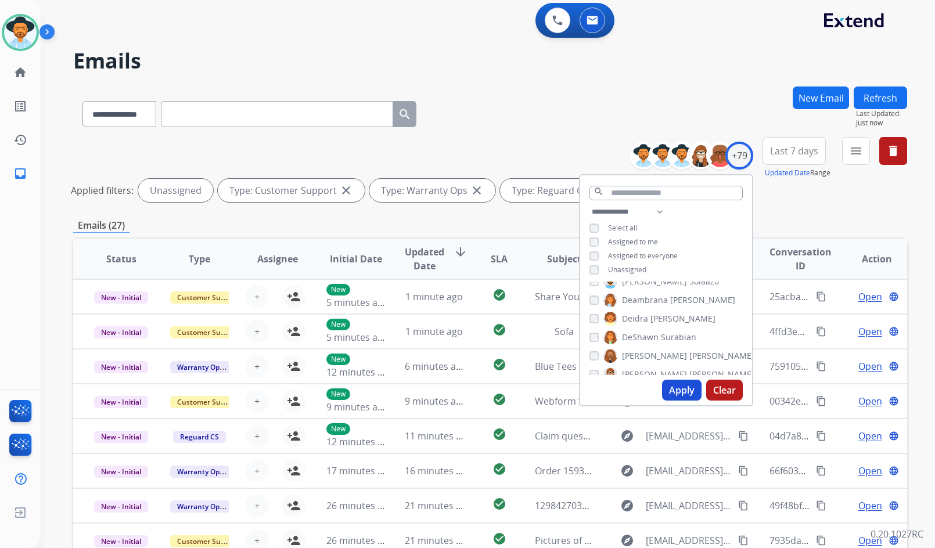
scroll to position [0, 0]
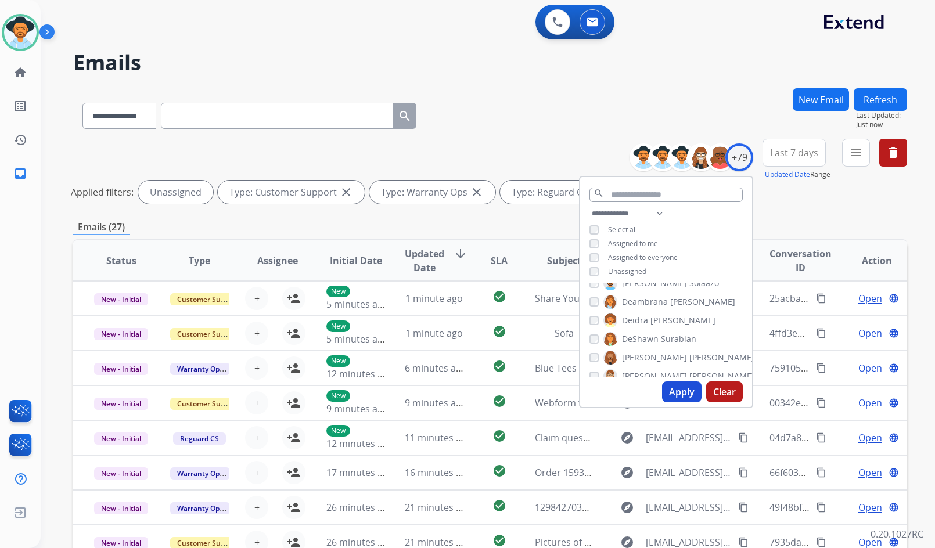
click at [636, 243] on span "Assigned to me" at bounding box center [633, 244] width 50 height 10
click at [635, 272] on span "Unassigned" at bounding box center [627, 272] width 38 height 10
click at [690, 397] on button "Apply" at bounding box center [681, 392] width 39 height 21
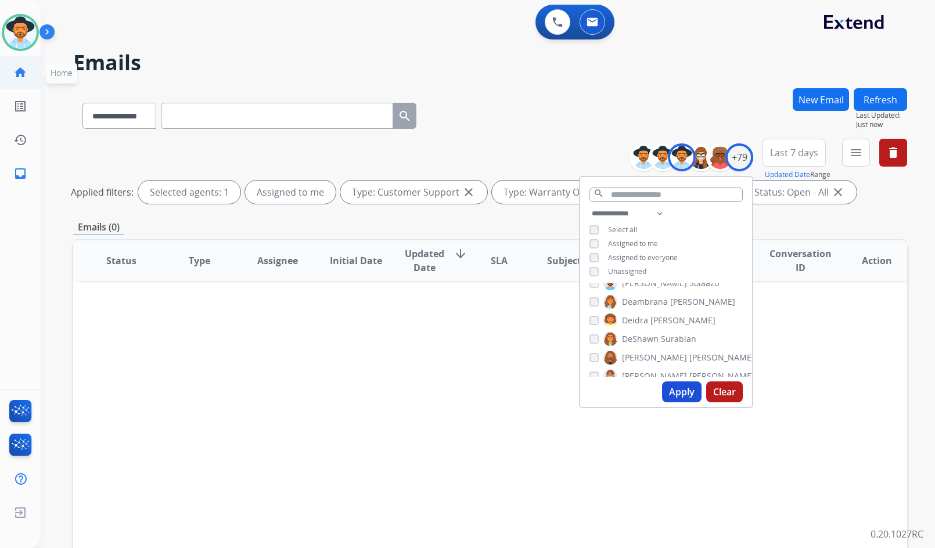
click at [39, 67] on ul "home Home Home" at bounding box center [20, 73] width 41 height 34
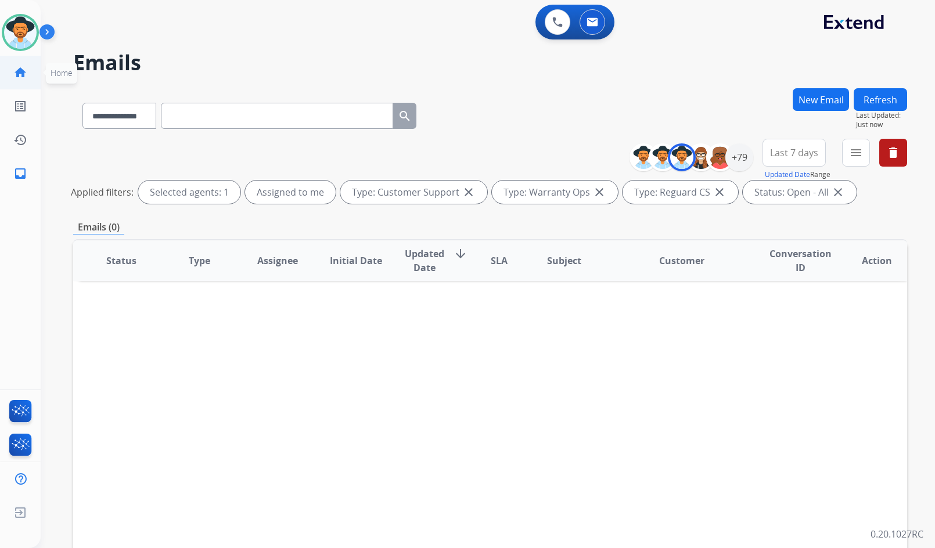
click at [30, 71] on link "home Home" at bounding box center [20, 72] width 33 height 33
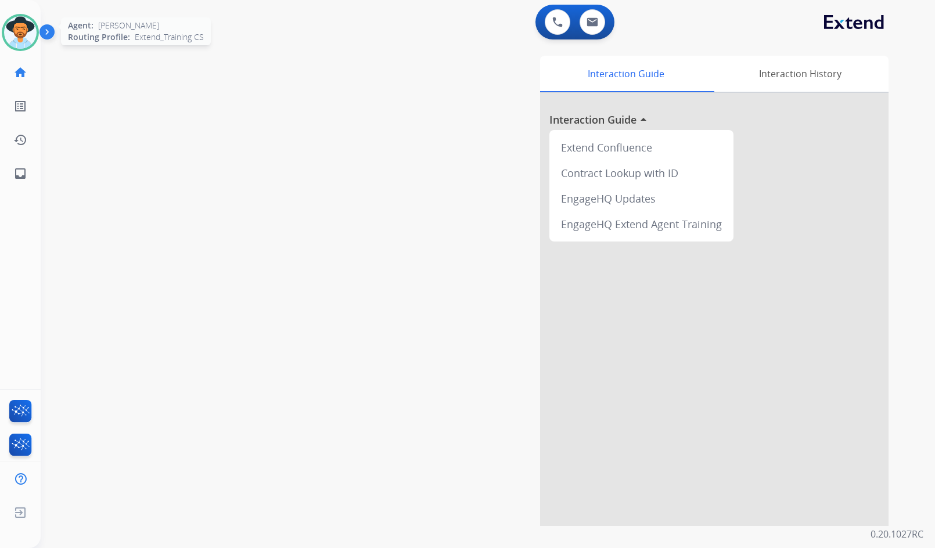
click at [23, 41] on img at bounding box center [20, 32] width 33 height 33
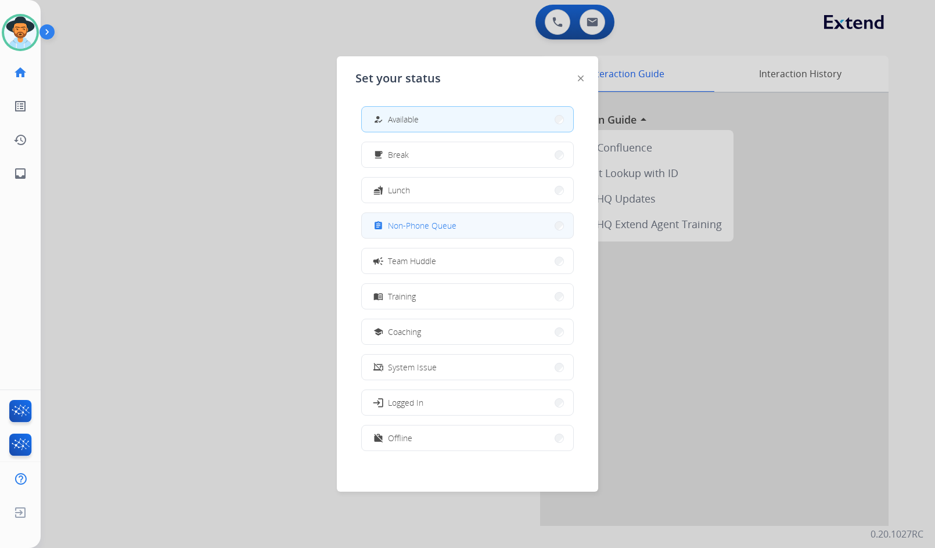
click at [430, 218] on button "assignment Non-Phone Queue" at bounding box center [467, 225] width 211 height 25
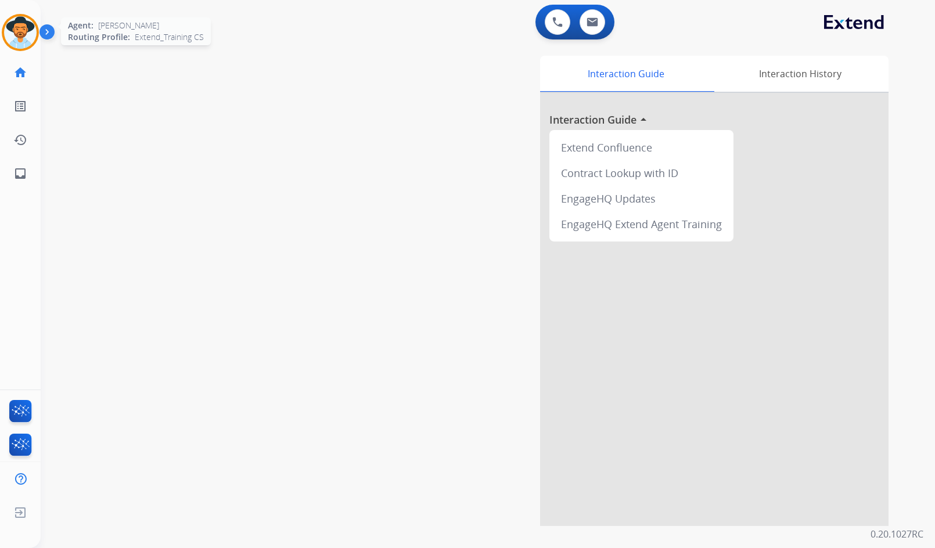
click at [9, 34] on img at bounding box center [20, 32] width 33 height 33
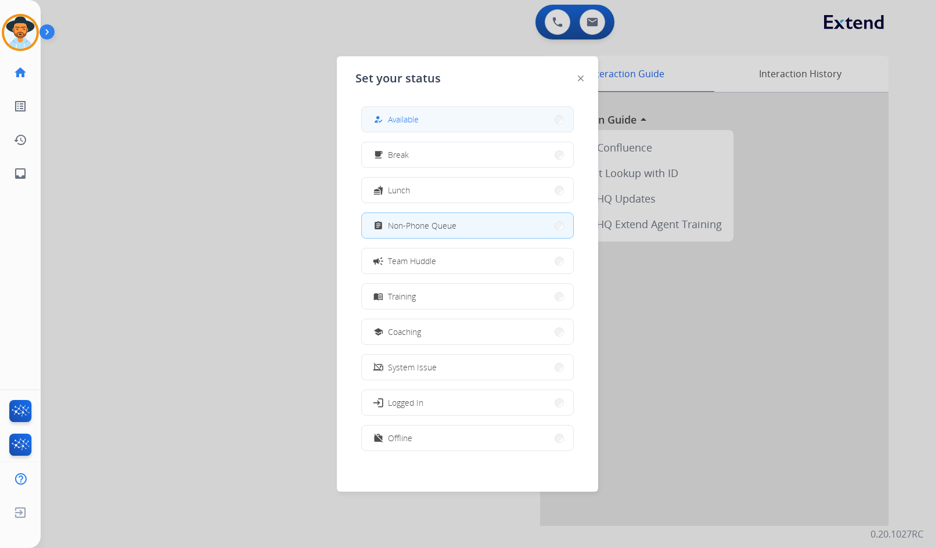
click at [405, 108] on button "how_to_reg Available" at bounding box center [467, 119] width 211 height 25
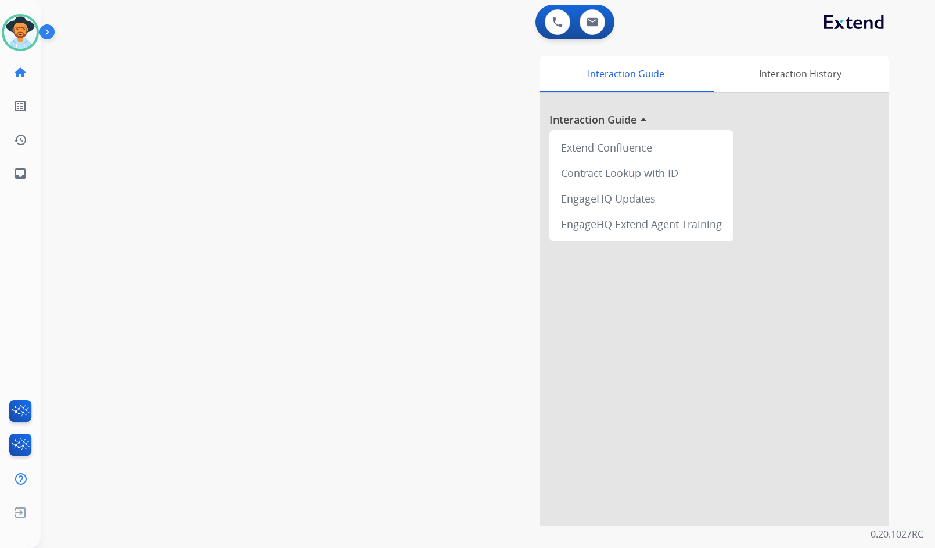
drag, startPoint x: 172, startPoint y: 164, endPoint x: 135, endPoint y: 163, distance: 37.2
click at [172, 164] on div "swap_horiz Break voice bridge close_fullscreen Connect 3-Way Call merge_type Se…" at bounding box center [474, 284] width 866 height 484
click at [85, 192] on div "swap_horiz Break voice bridge close_fullscreen Connect 3-Way Call merge_type Se…" at bounding box center [474, 284] width 866 height 484
click at [15, 20] on img at bounding box center [20, 32] width 33 height 33
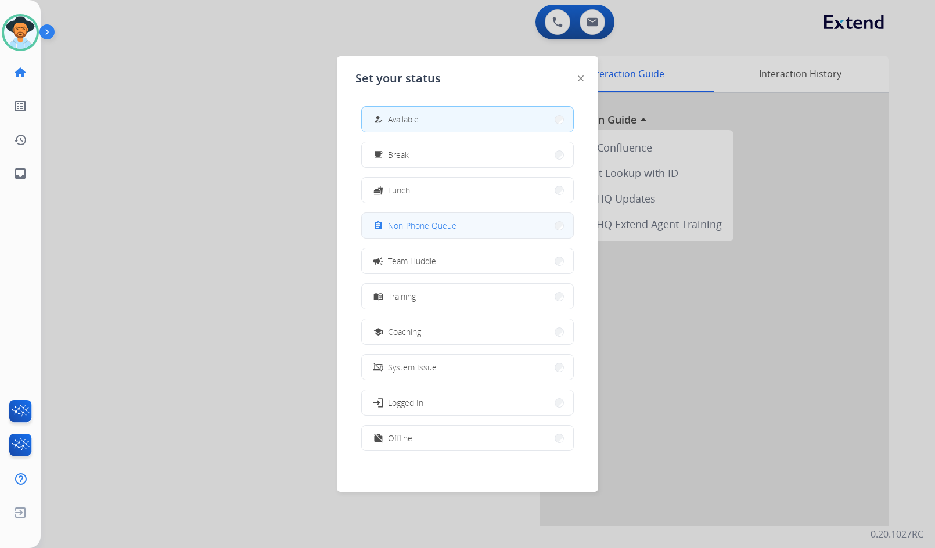
click at [408, 225] on span "Non-Phone Queue" at bounding box center [422, 226] width 69 height 12
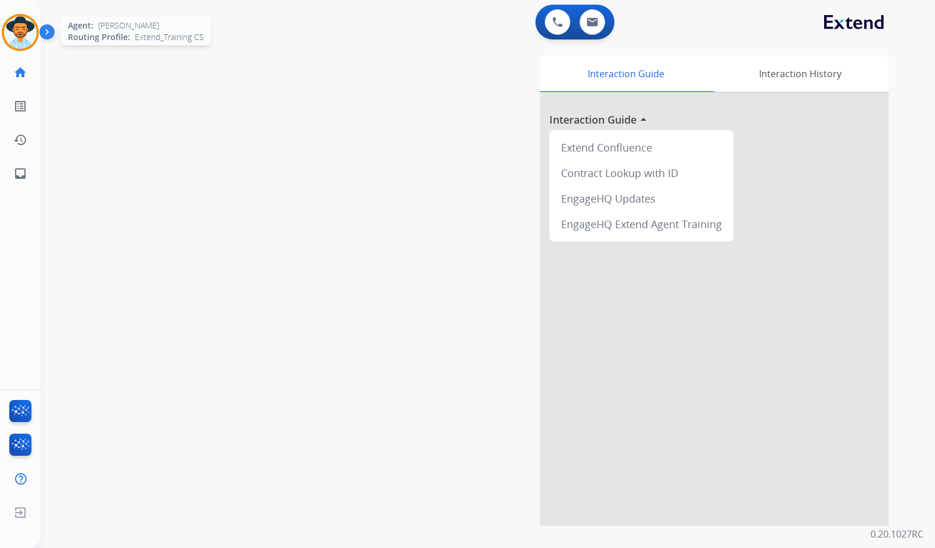
click at [31, 35] on img at bounding box center [20, 32] width 33 height 33
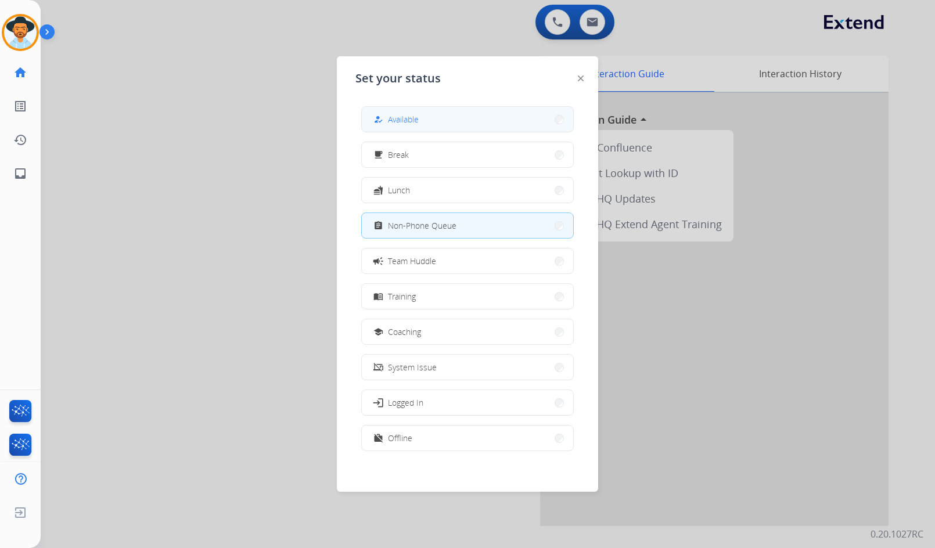
click at [453, 120] on button "how_to_reg Available" at bounding box center [467, 119] width 211 height 25
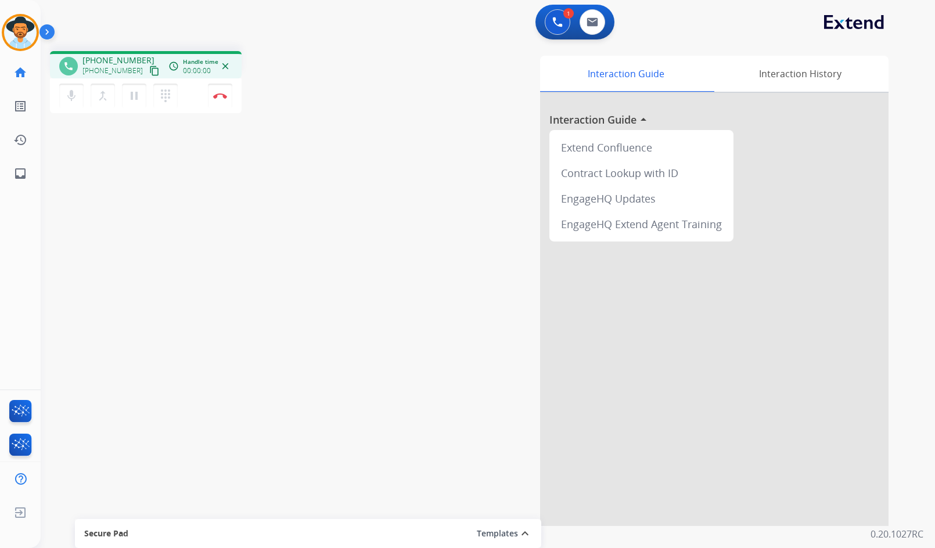
click at [149, 70] on mat-icon "content_copy" at bounding box center [154, 71] width 10 height 10
click at [133, 96] on mat-icon "pause" at bounding box center [134, 96] width 14 height 14
click at [166, 96] on mat-icon "dialpad" at bounding box center [166, 96] width 14 height 14
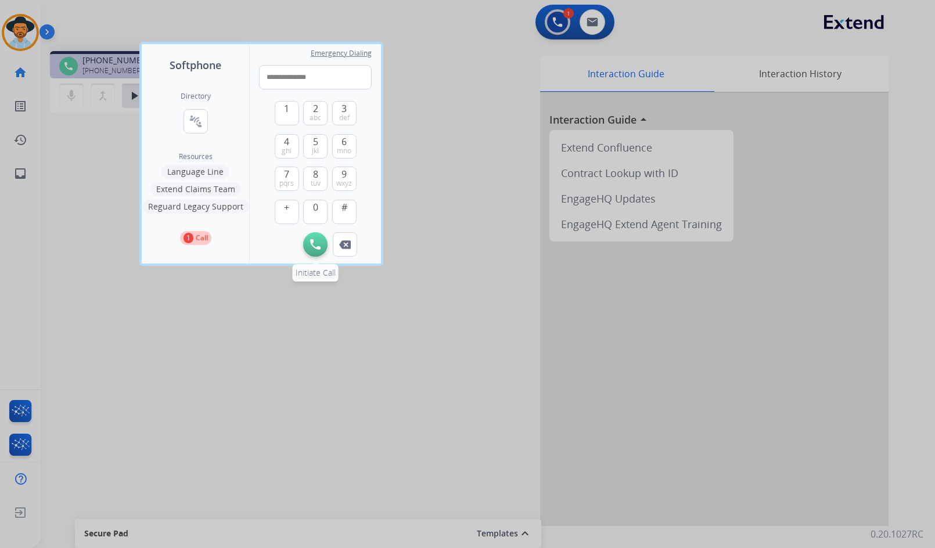
type input "**********"
click at [314, 246] on img at bounding box center [315, 244] width 10 height 10
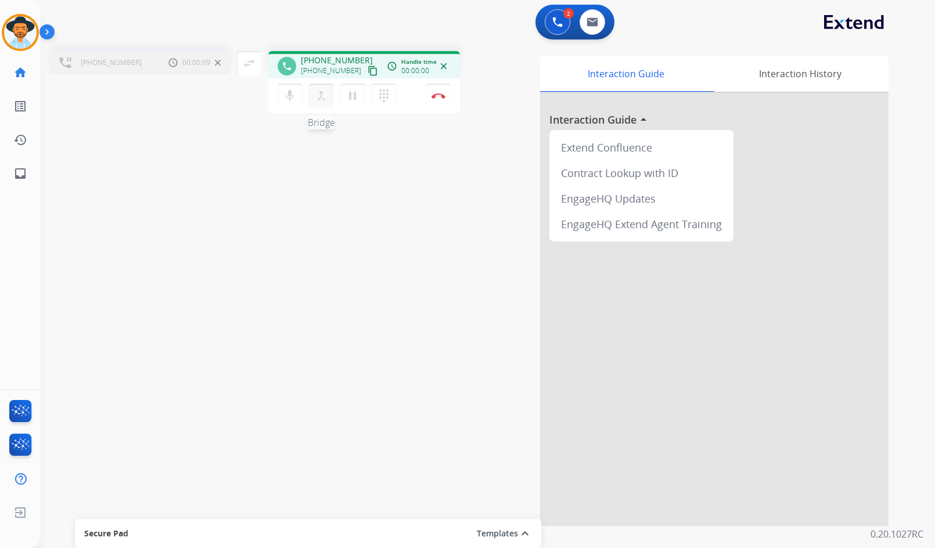
click at [324, 99] on mat-icon "merge_type" at bounding box center [321, 96] width 14 height 14
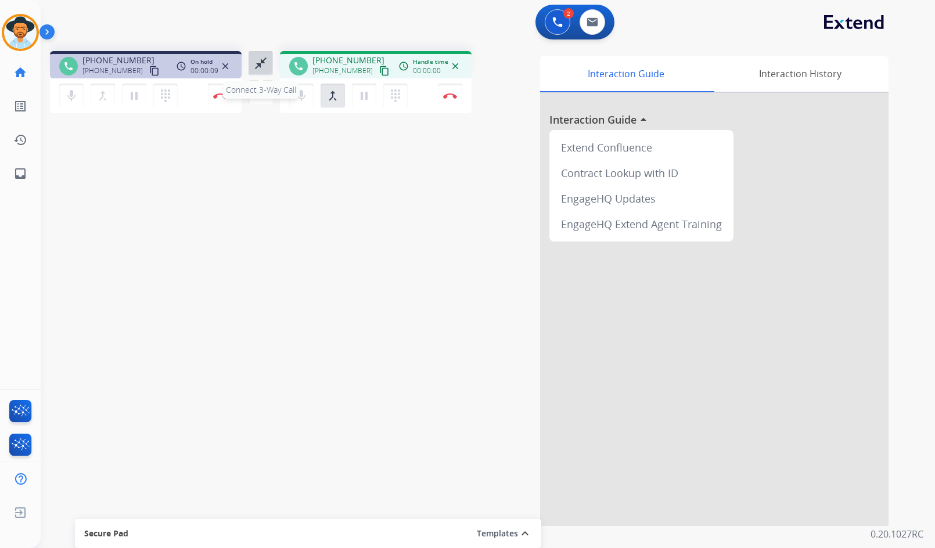
click at [257, 59] on mat-icon "close_fullscreen" at bounding box center [261, 63] width 14 height 14
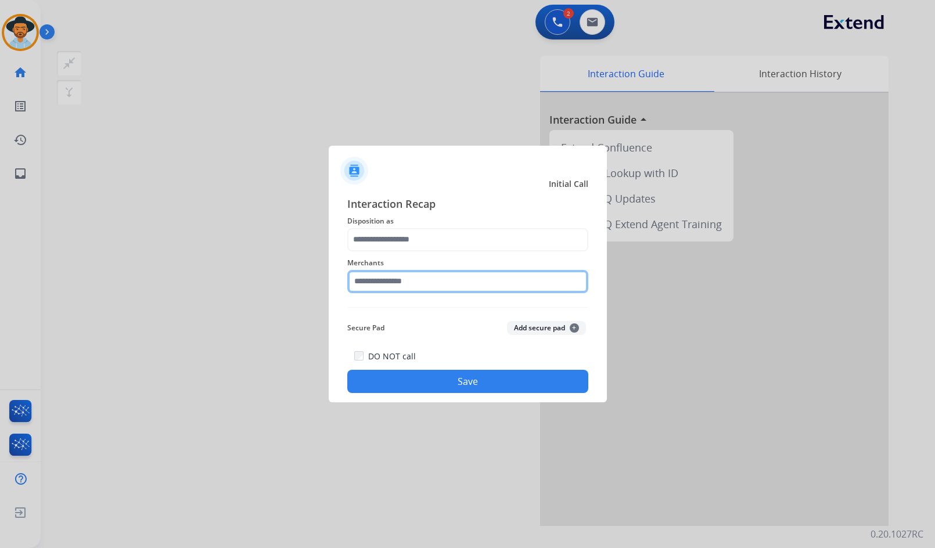
click at [431, 283] on input "text" at bounding box center [467, 281] width 241 height 23
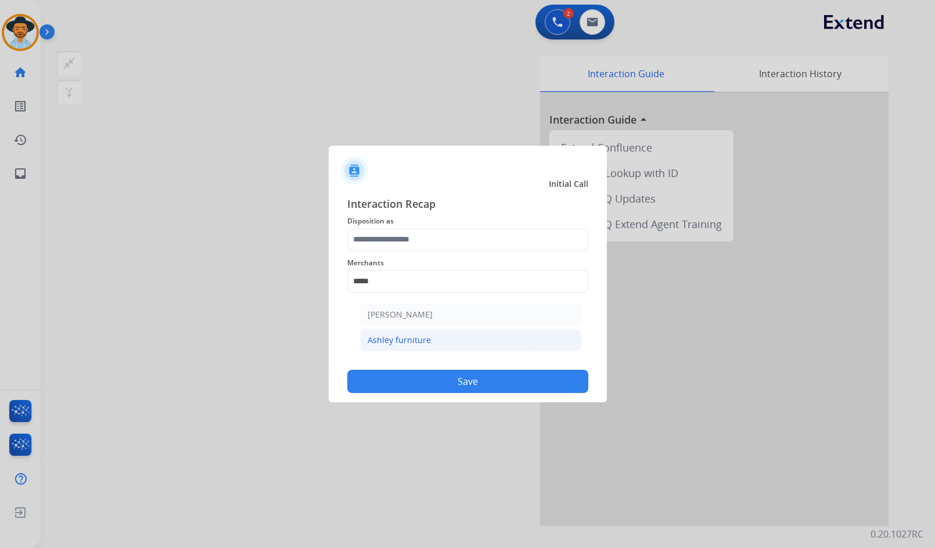
drag, startPoint x: 481, startPoint y: 341, endPoint x: 448, endPoint y: 248, distance: 99.4
click at [480, 340] on li "Ashley furniture" at bounding box center [470, 340] width 221 height 22
type input "**********"
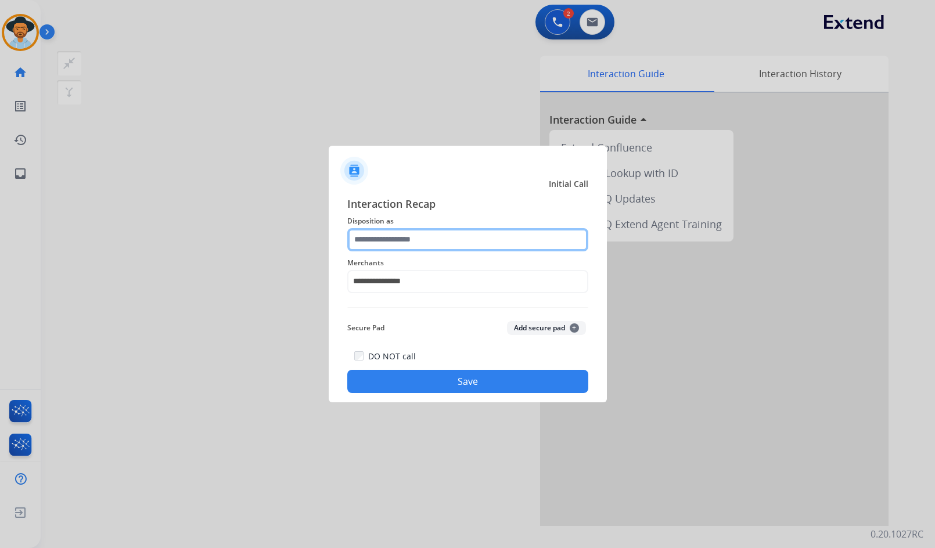
click at [443, 230] on input "text" at bounding box center [467, 239] width 241 height 23
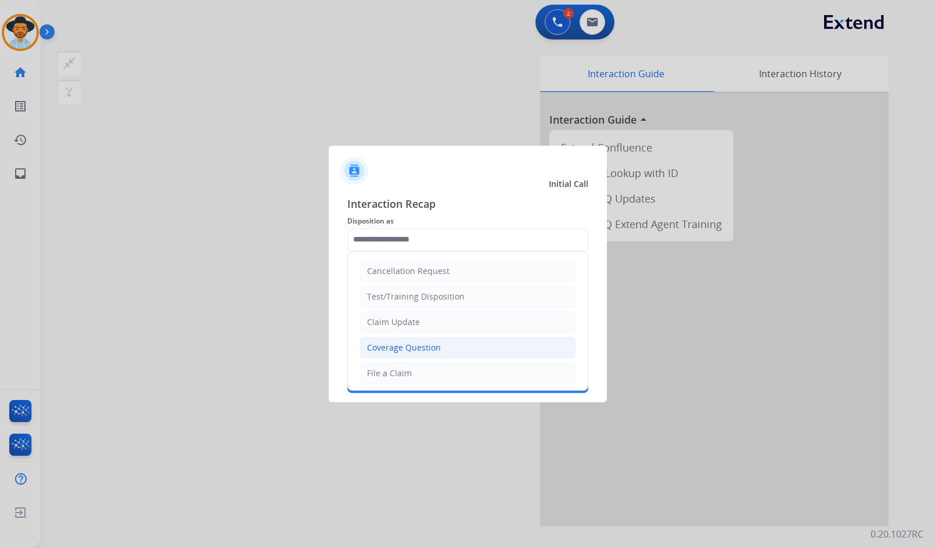
click at [430, 341] on li "Coverage Question" at bounding box center [467, 348] width 217 height 22
type input "**********"
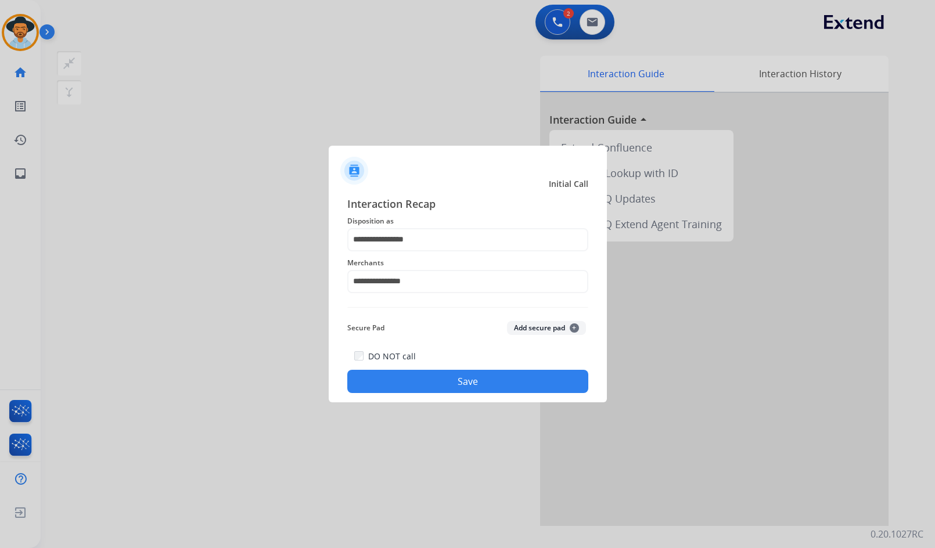
click at [436, 377] on button "Save" at bounding box center [467, 381] width 241 height 23
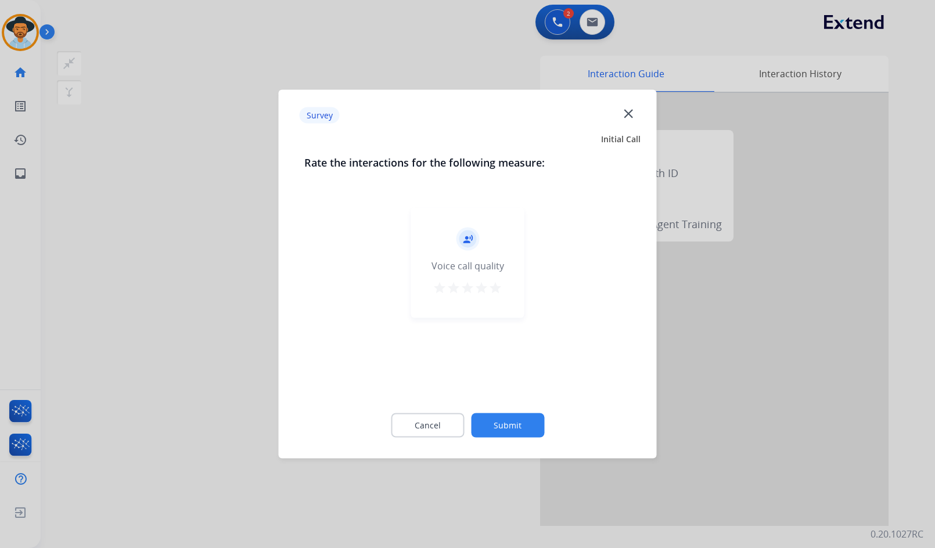
click at [509, 438] on div "Cancel Submit" at bounding box center [467, 426] width 327 height 52
click at [509, 430] on button "Submit" at bounding box center [507, 425] width 73 height 24
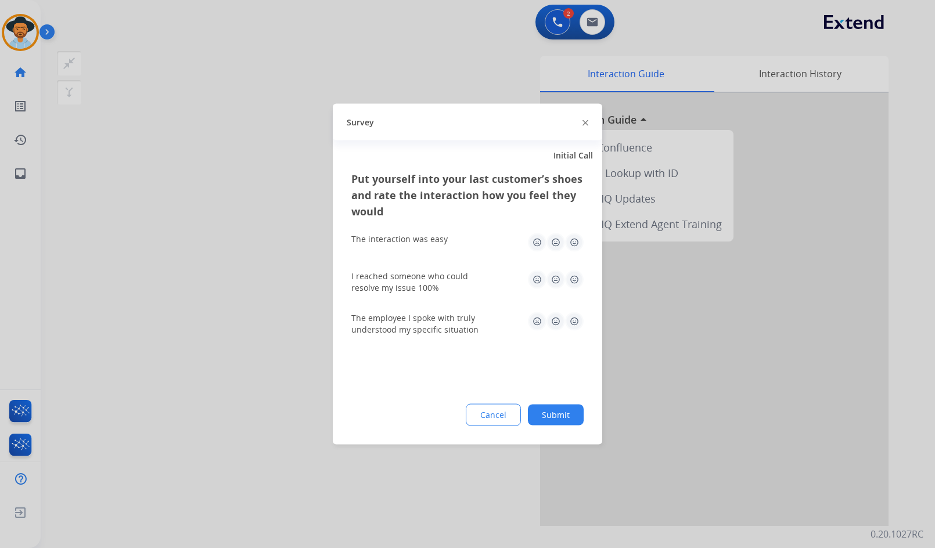
click at [569, 407] on button "Submit" at bounding box center [556, 415] width 56 height 21
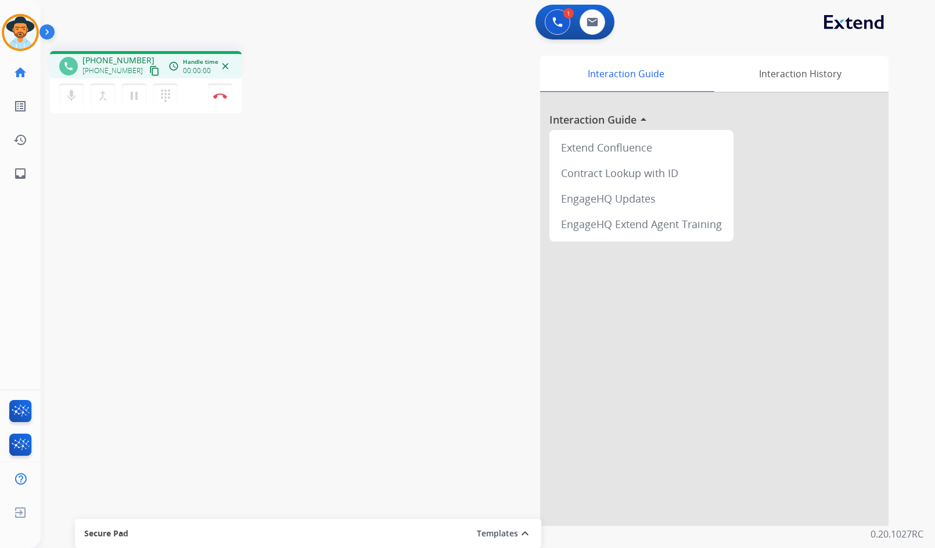
click at [149, 69] on mat-icon "content_copy" at bounding box center [154, 71] width 10 height 10
click at [217, 94] on img at bounding box center [220, 96] width 14 height 6
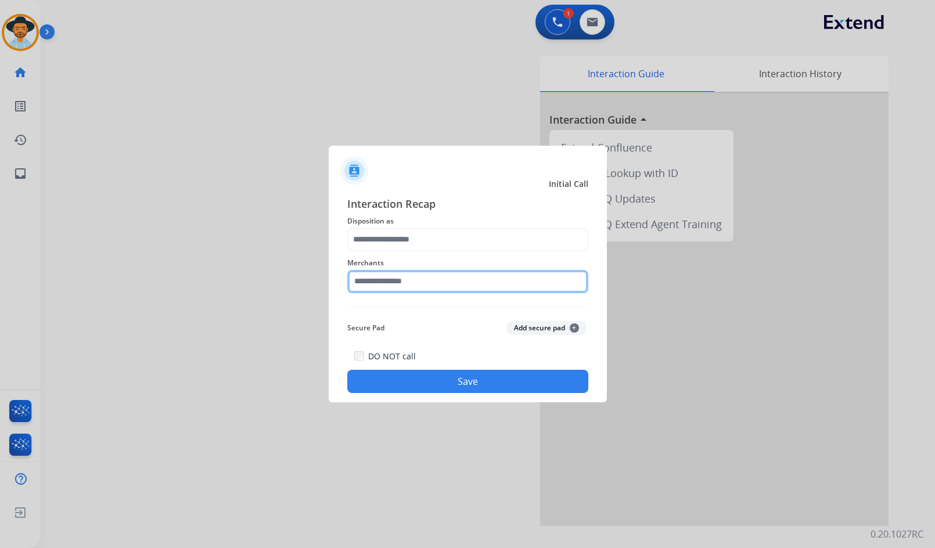
click at [436, 277] on input "text" at bounding box center [467, 281] width 241 height 23
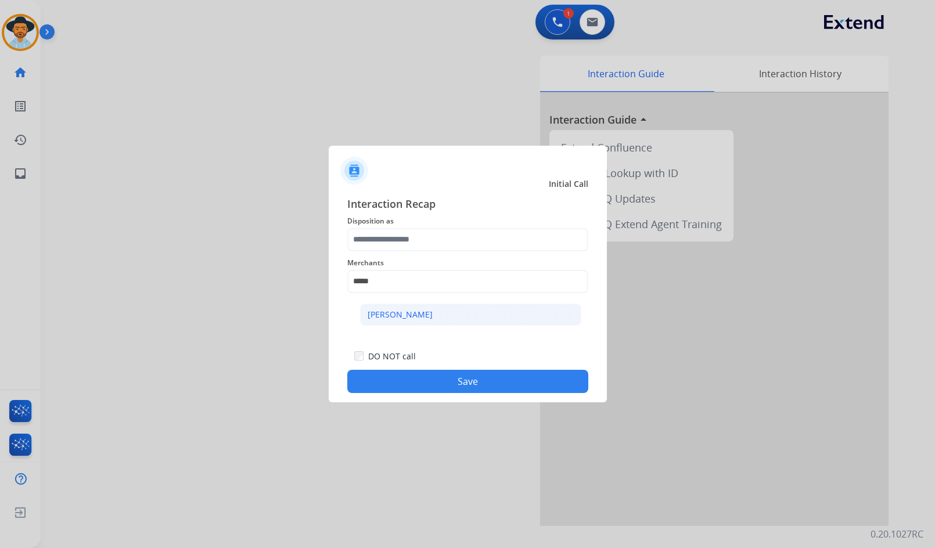
click at [390, 304] on li "[PERSON_NAME]" at bounding box center [470, 315] width 221 height 22
type input "**********"
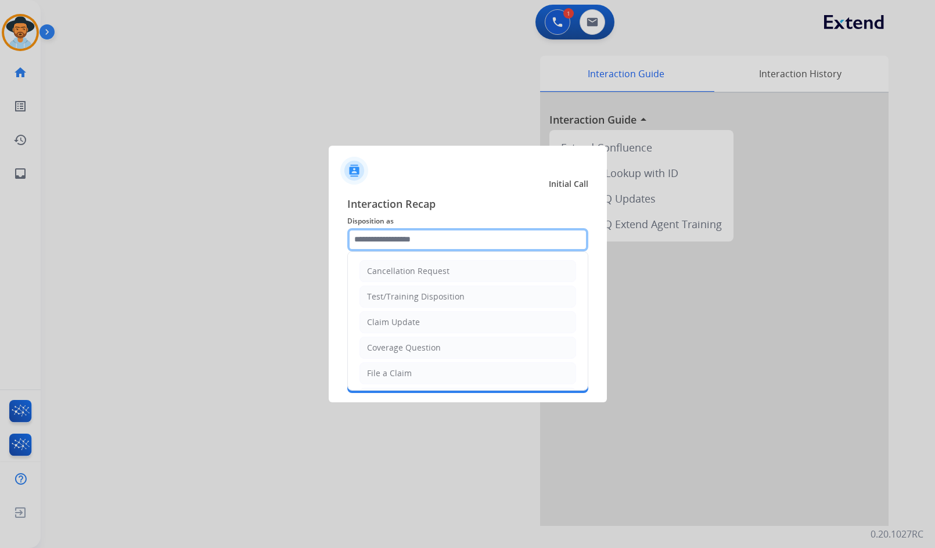
click at [385, 233] on input "text" at bounding box center [467, 239] width 241 height 23
click at [437, 351] on div "Coverage Question" at bounding box center [404, 348] width 74 height 12
type input "**********"
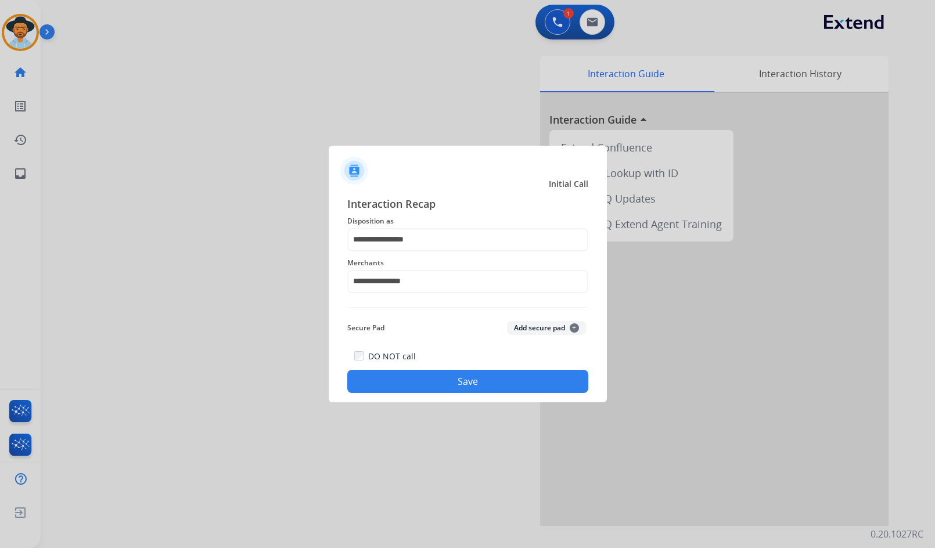
click at [448, 388] on button "Save" at bounding box center [467, 381] width 241 height 23
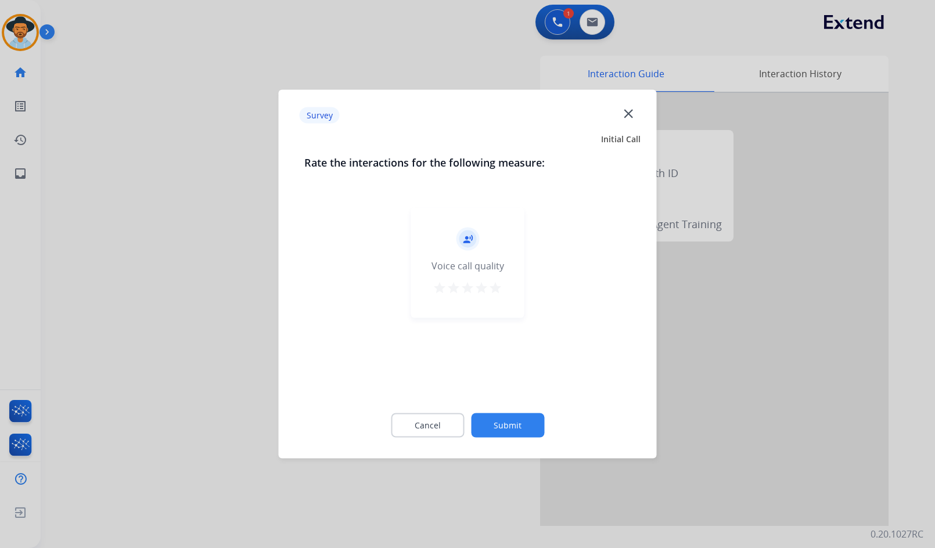
click at [531, 422] on button "Submit" at bounding box center [507, 425] width 73 height 24
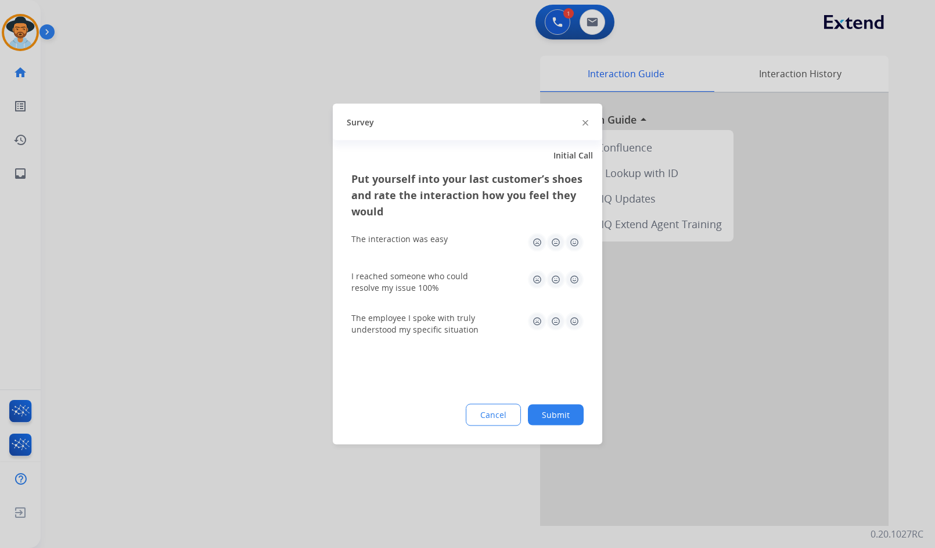
click at [587, 423] on div "Put yourself into your last customer’s shoes and rate the interaction how you f…" at bounding box center [467, 308] width 269 height 274
click at [564, 415] on button "Submit" at bounding box center [556, 415] width 56 height 21
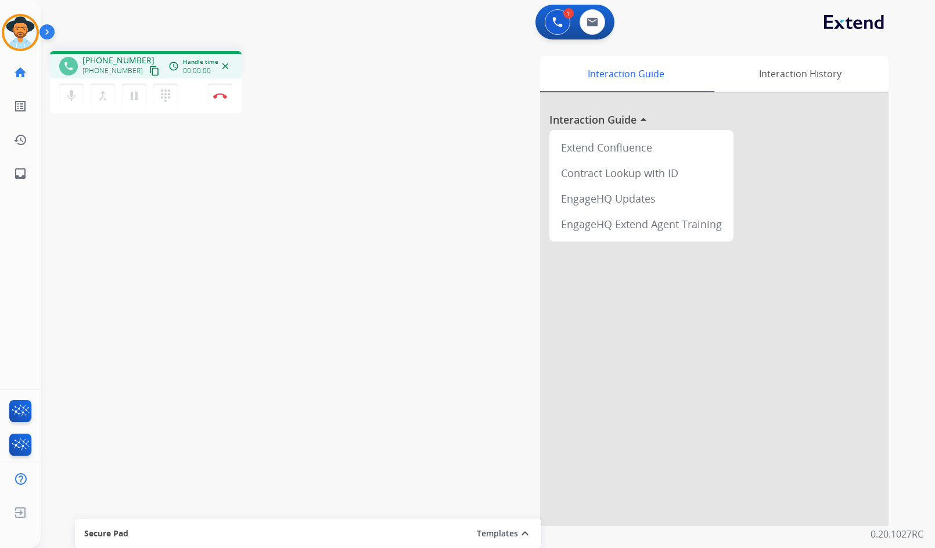
click at [149, 73] on mat-icon "content_copy" at bounding box center [154, 71] width 10 height 10
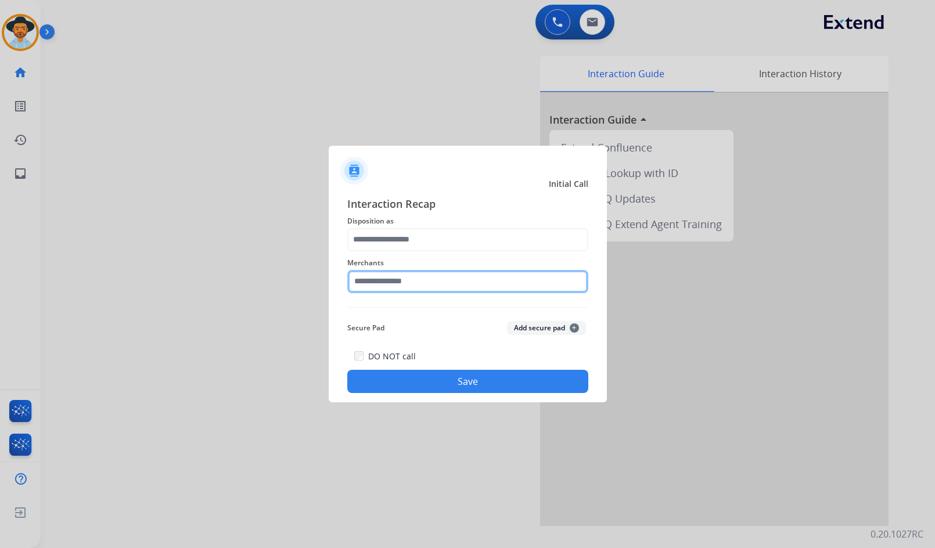
click at [457, 281] on input "text" at bounding box center [467, 281] width 241 height 23
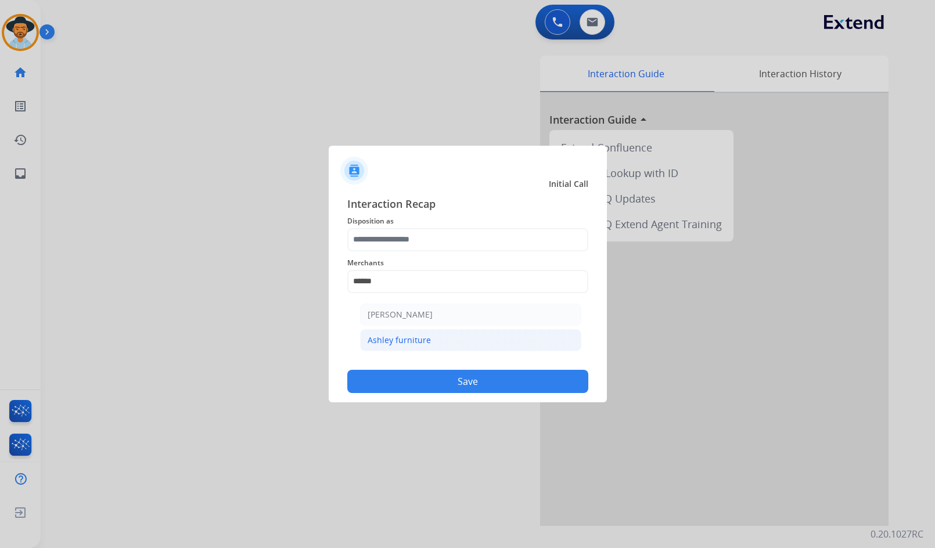
click at [429, 334] on li "Ashley furniture" at bounding box center [470, 340] width 221 height 22
type input "**********"
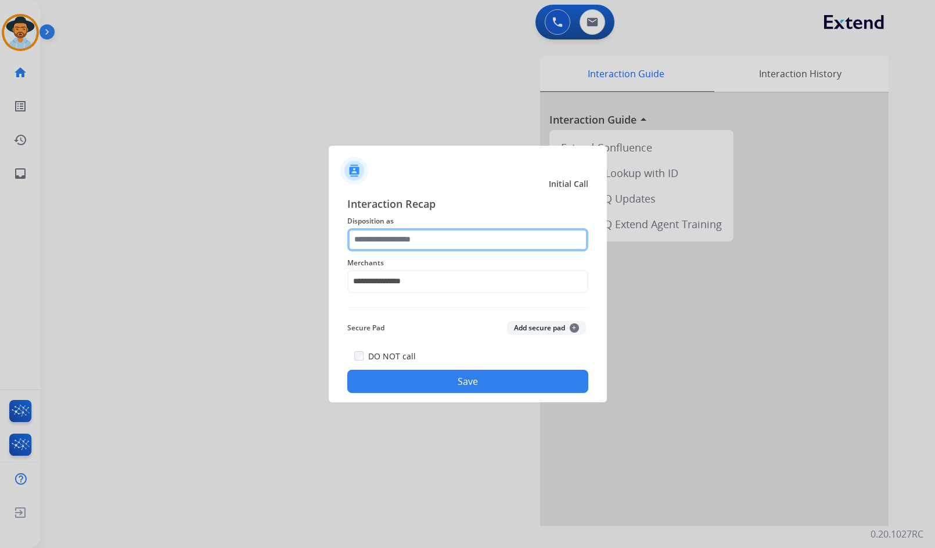
click at [428, 249] on input "text" at bounding box center [467, 239] width 241 height 23
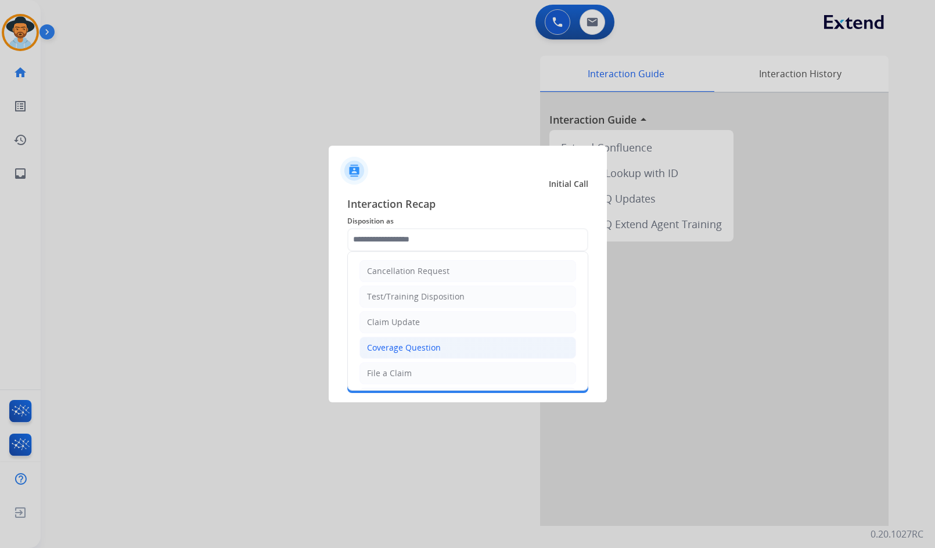
click at [421, 341] on li "Coverage Question" at bounding box center [467, 348] width 217 height 22
type input "**********"
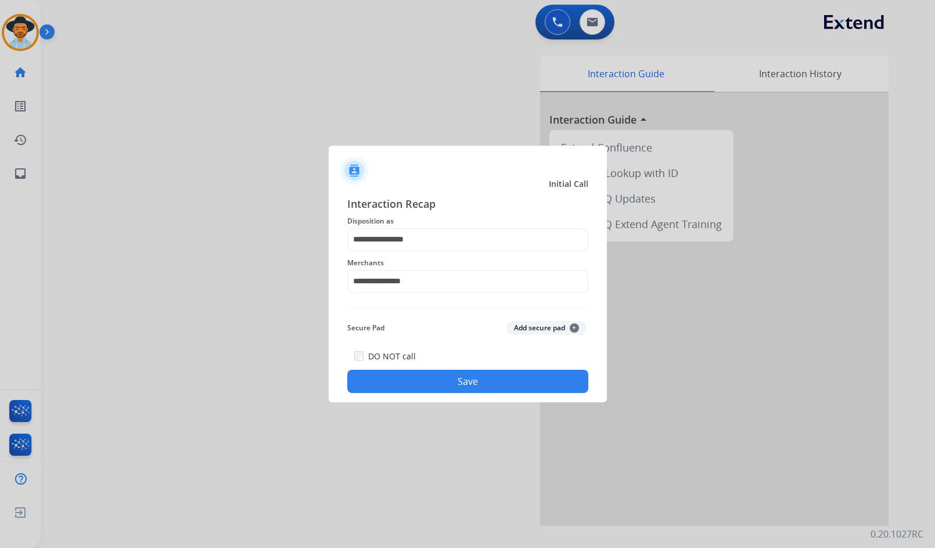
click at [429, 376] on button "Save" at bounding box center [467, 381] width 241 height 23
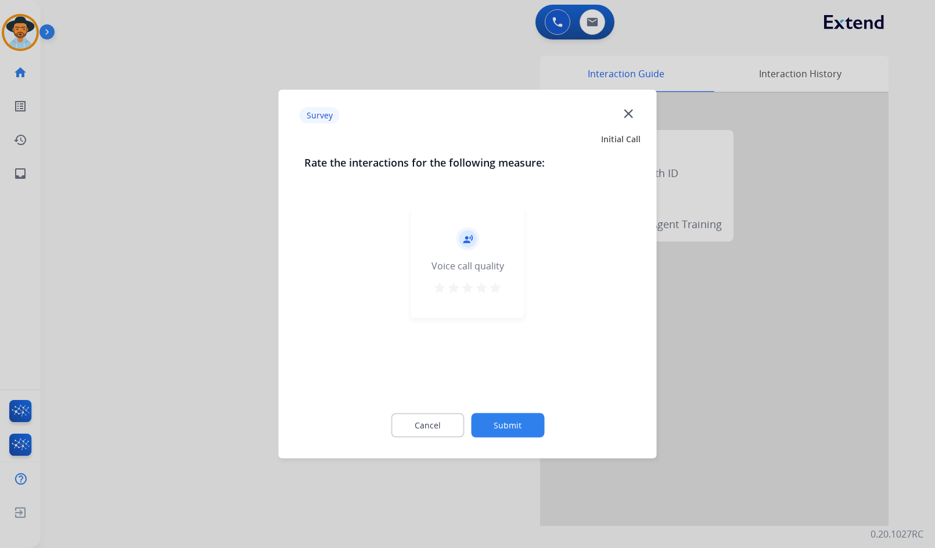
click at [494, 420] on button "Submit" at bounding box center [507, 425] width 73 height 24
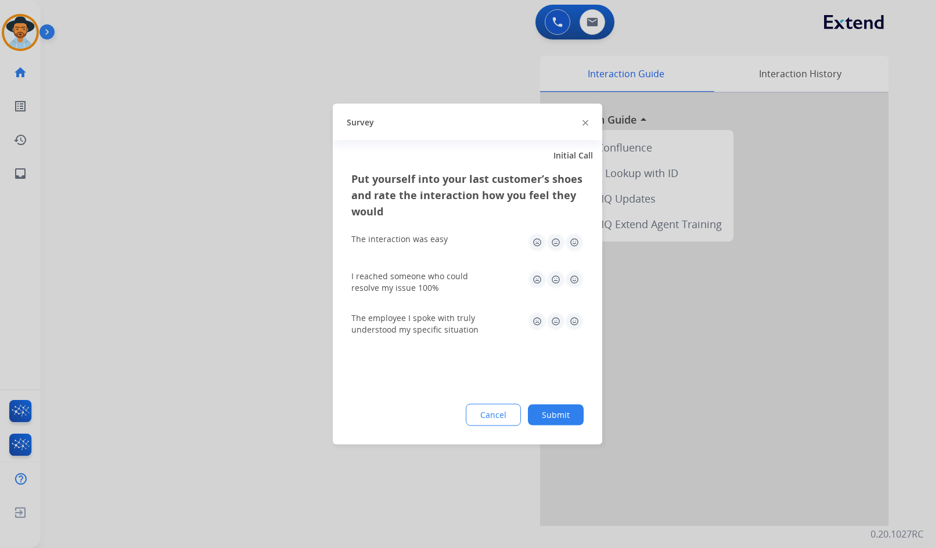
click at [556, 417] on button "Submit" at bounding box center [556, 415] width 56 height 21
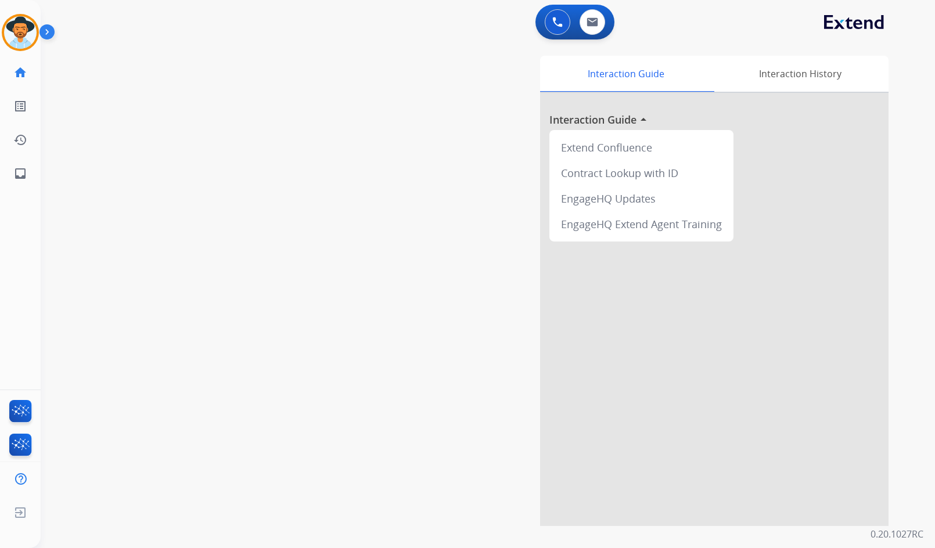
click at [356, 318] on div "swap_horiz Break voice bridge close_fullscreen Connect 3-Way Call merge_type Se…" at bounding box center [474, 284] width 866 height 484
click at [30, 33] on img at bounding box center [20, 32] width 33 height 33
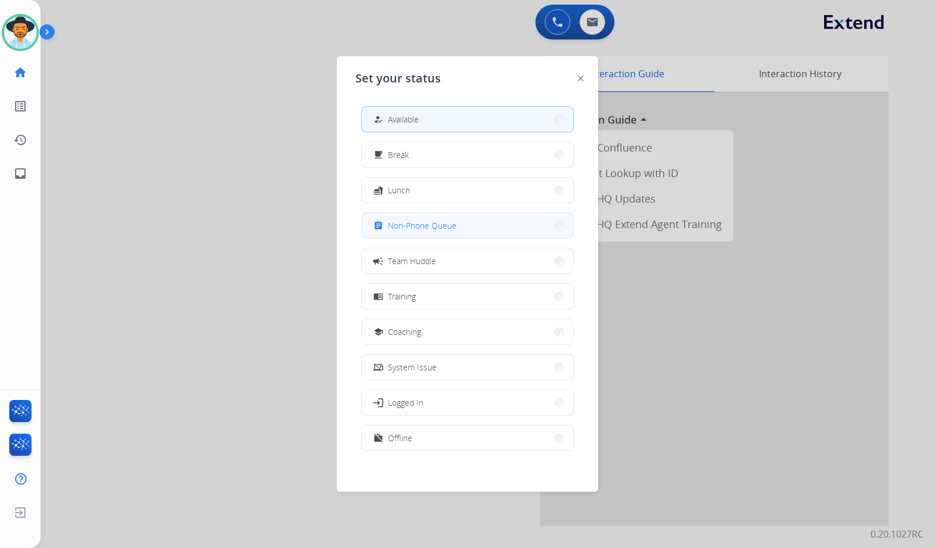
click at [477, 231] on button "assignment Non-Phone Queue" at bounding box center [467, 225] width 211 height 25
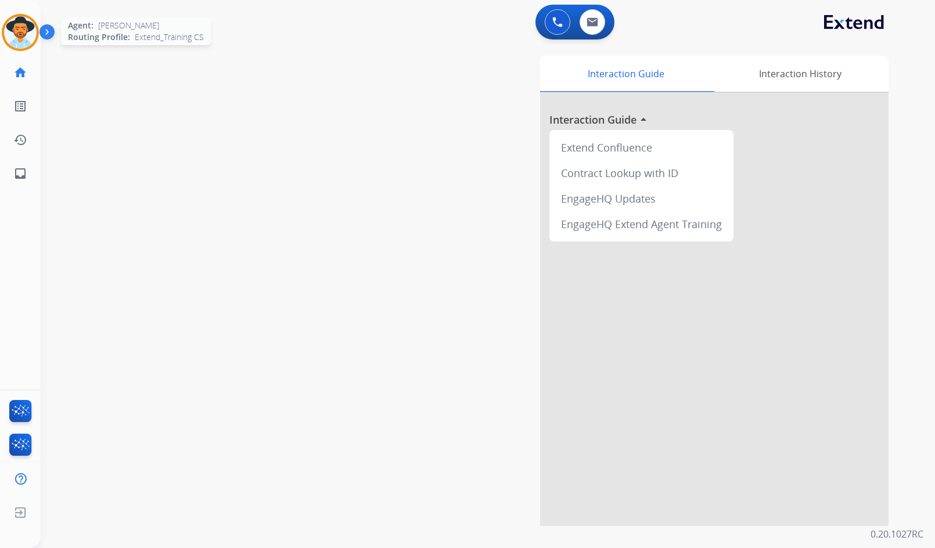
drag, startPoint x: 21, startPoint y: 46, endPoint x: 38, endPoint y: 42, distance: 17.3
click at [21, 45] on img at bounding box center [20, 32] width 33 height 33
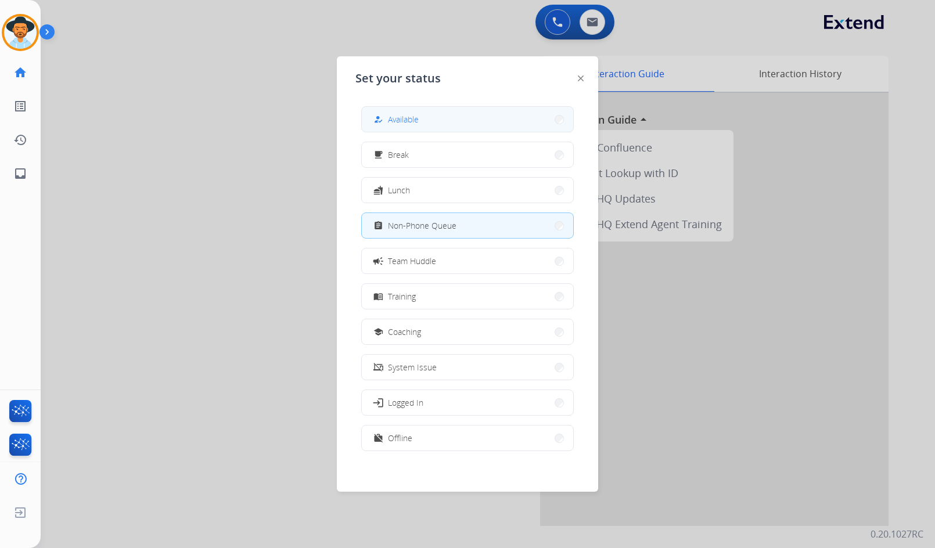
click at [415, 117] on span "Available" at bounding box center [403, 119] width 31 height 12
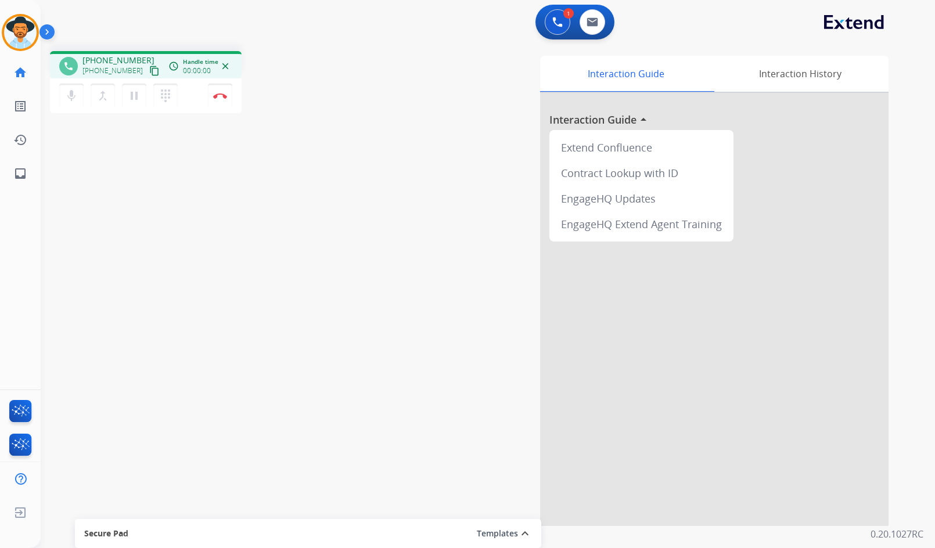
click at [149, 71] on mat-icon "content_copy" at bounding box center [154, 71] width 10 height 10
click at [225, 89] on button "Disconnect" at bounding box center [220, 96] width 24 height 24
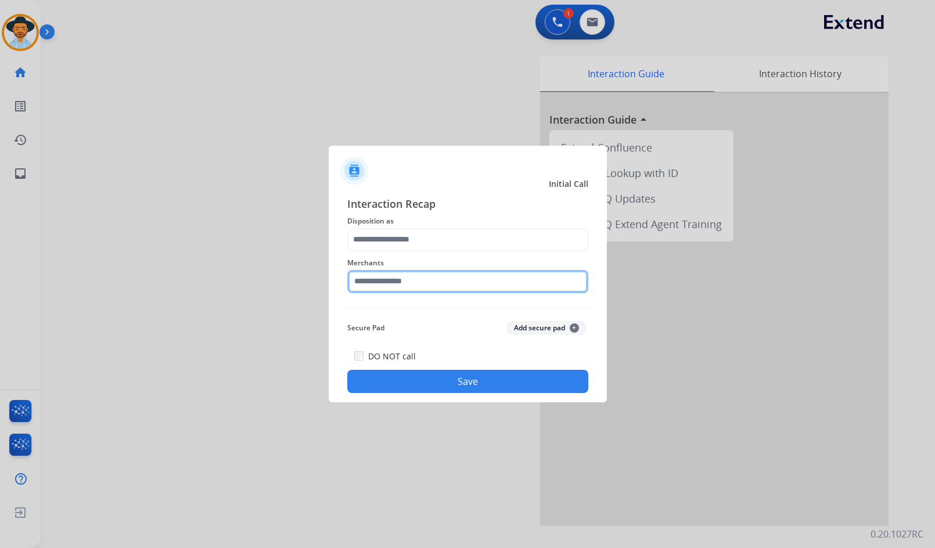
click at [410, 275] on input "text" at bounding box center [467, 281] width 241 height 23
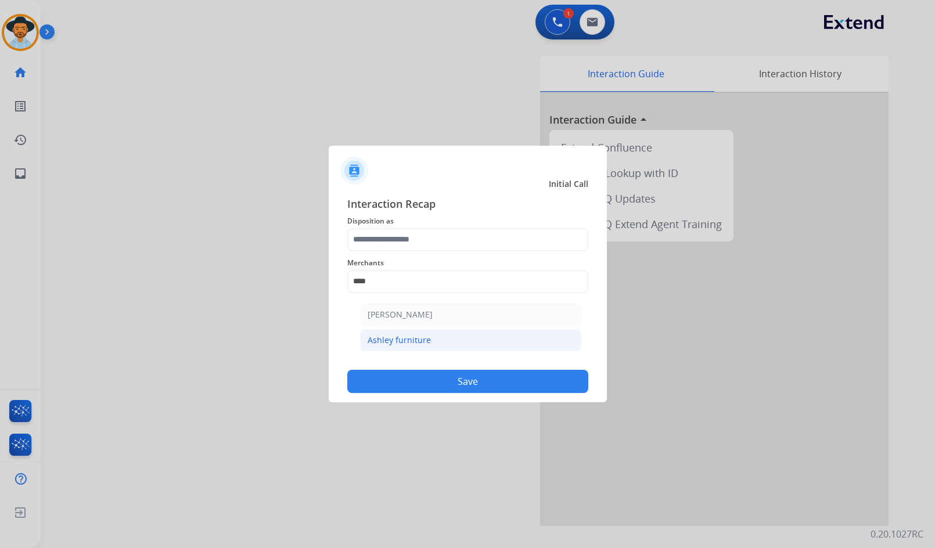
click at [438, 341] on li "Ashley furniture" at bounding box center [470, 340] width 221 height 22
type input "**********"
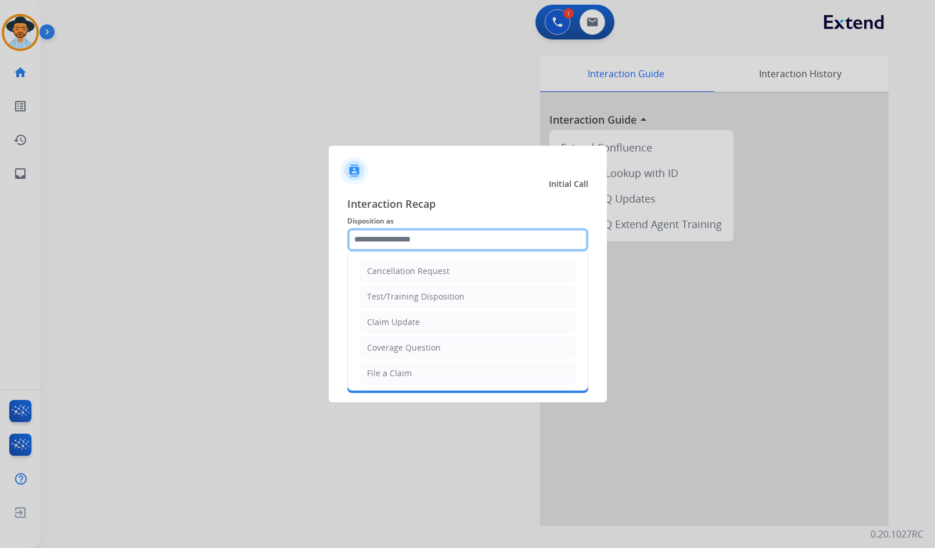
click at [434, 233] on input "text" at bounding box center [467, 239] width 241 height 23
click at [451, 347] on li "Coverage Question" at bounding box center [467, 348] width 217 height 22
type input "**********"
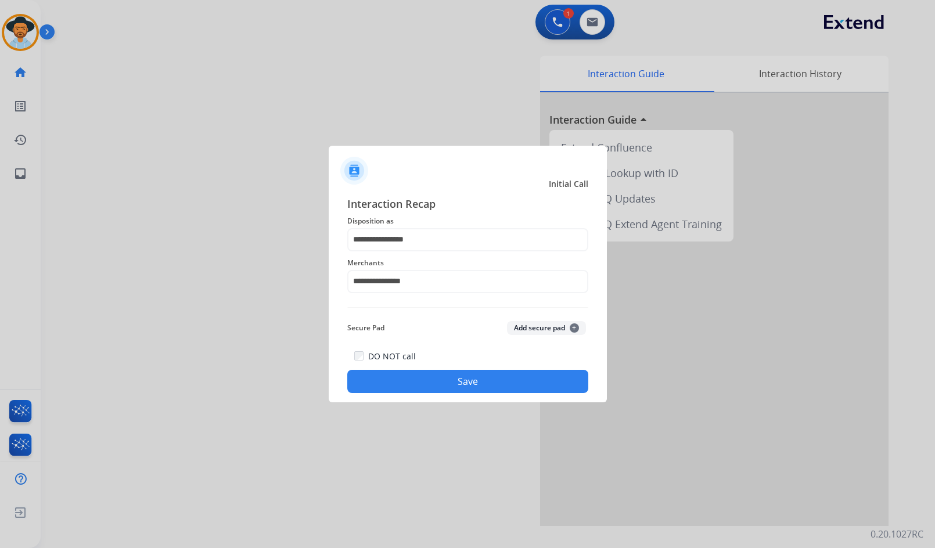
click at [466, 379] on button "Save" at bounding box center [467, 381] width 241 height 23
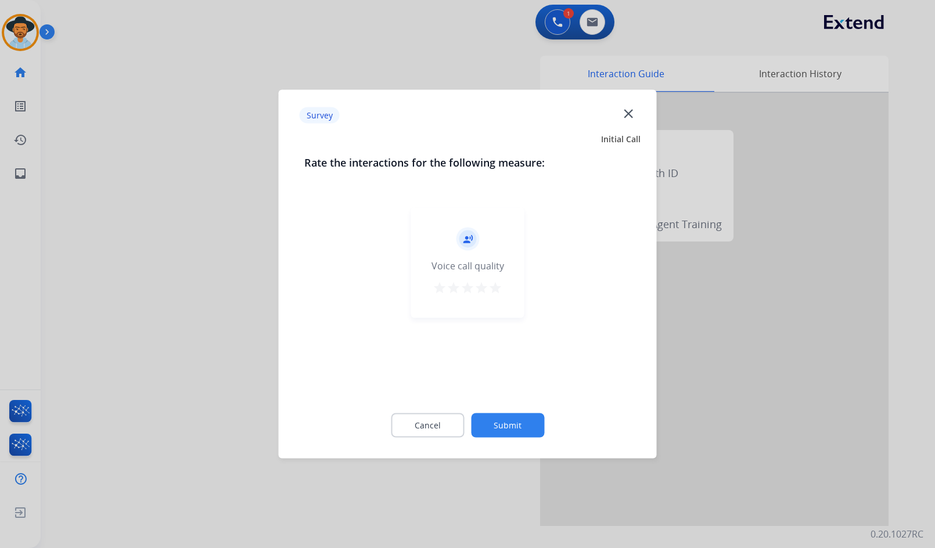
click at [498, 416] on button "Submit" at bounding box center [507, 425] width 73 height 24
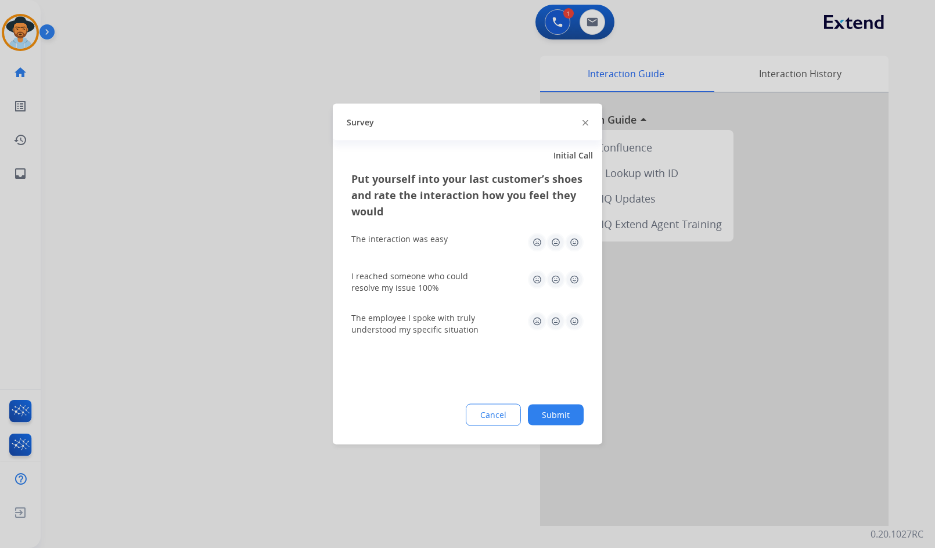
click at [557, 410] on button "Submit" at bounding box center [556, 415] width 56 height 21
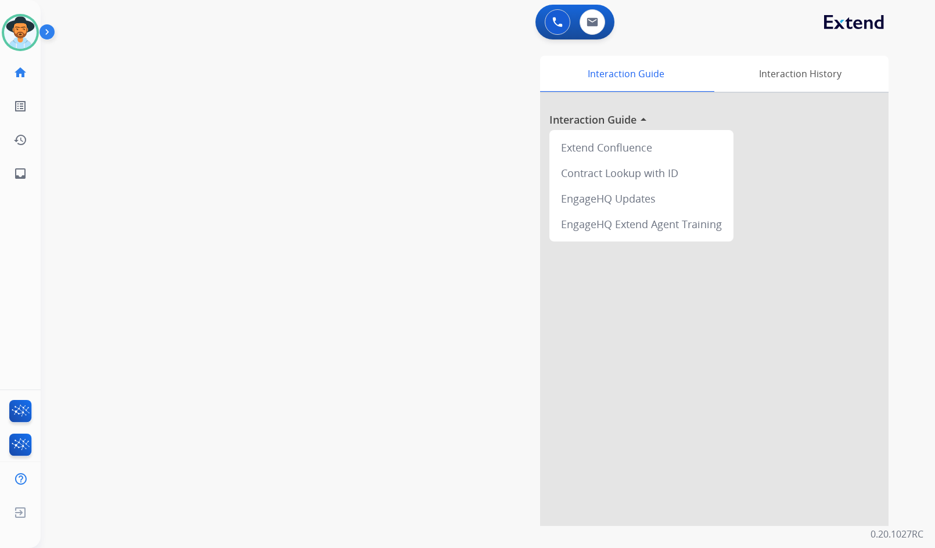
drag, startPoint x: 128, startPoint y: 465, endPoint x: 120, endPoint y: 452, distance: 14.7
click at [128, 464] on div "swap_horiz Break voice bridge close_fullscreen Connect 3-Way Call merge_type Se…" at bounding box center [474, 284] width 866 height 484
click at [22, 164] on link "inbox Emails" at bounding box center [20, 173] width 33 height 33
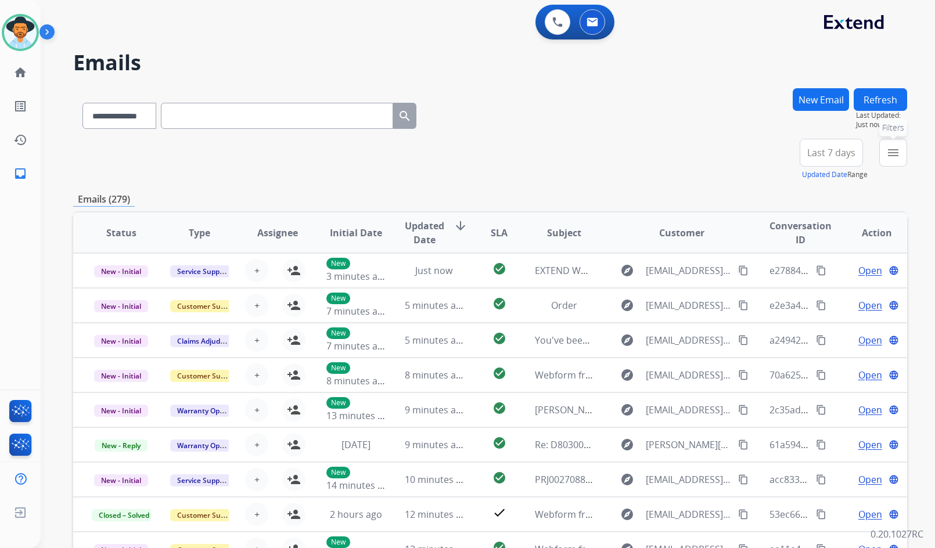
click at [896, 146] on mat-icon "menu" at bounding box center [893, 153] width 14 height 14
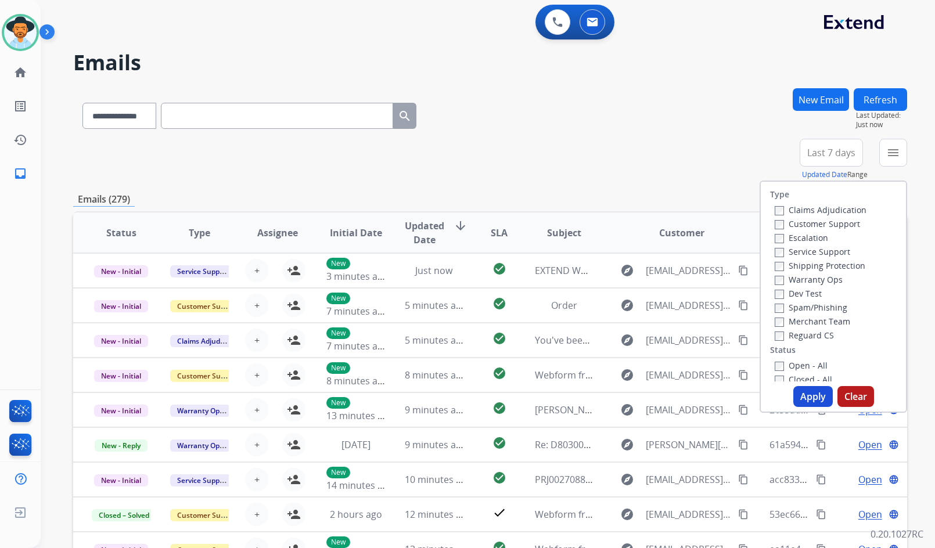
click at [841, 227] on label "Customer Support" at bounding box center [817, 223] width 85 height 11
click at [839, 269] on div "Shipping Protection" at bounding box center [821, 265] width 92 height 14
drag, startPoint x: 821, startPoint y: 337, endPoint x: 815, endPoint y: 322, distance: 16.7
click at [821, 337] on label "Reguard CS" at bounding box center [804, 335] width 59 height 11
click at [814, 267] on label "Shipping Protection" at bounding box center [820, 265] width 91 height 11
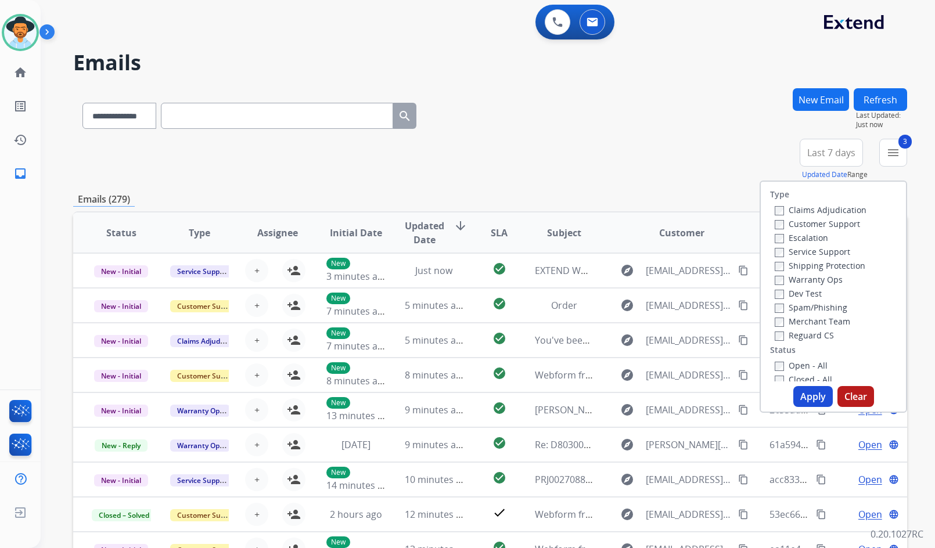
click at [803, 364] on label "Open - All" at bounding box center [801, 365] width 53 height 11
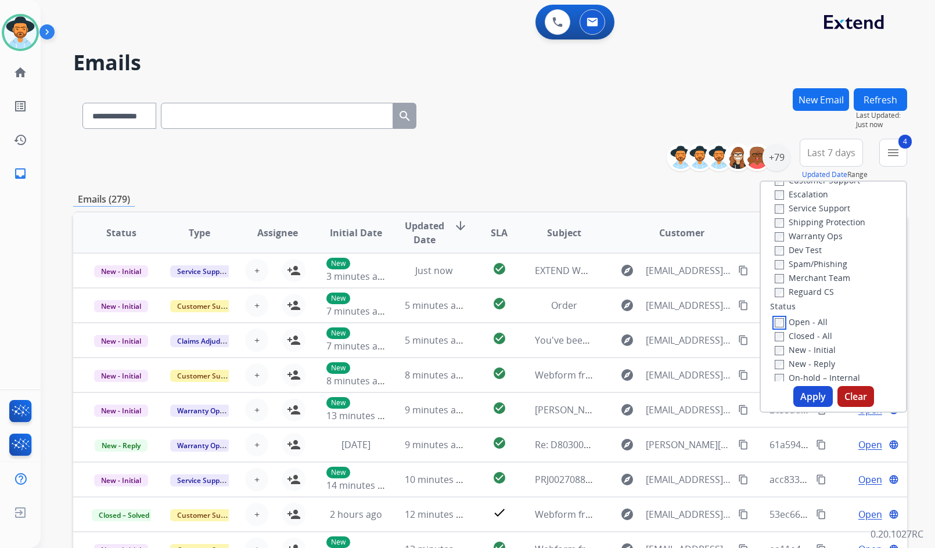
scroll to position [116, 0]
drag, startPoint x: 811, startPoint y: 351, endPoint x: 808, endPoint y: 339, distance: 12.5
click at [811, 350] on label "On Hold - Servicers" at bounding box center [819, 346] width 89 height 11
click at [808, 333] on label "On Hold - Pending Parts" at bounding box center [828, 333] width 107 height 11
click at [806, 317] on label "On-hold - Customer" at bounding box center [820, 319] width 91 height 11
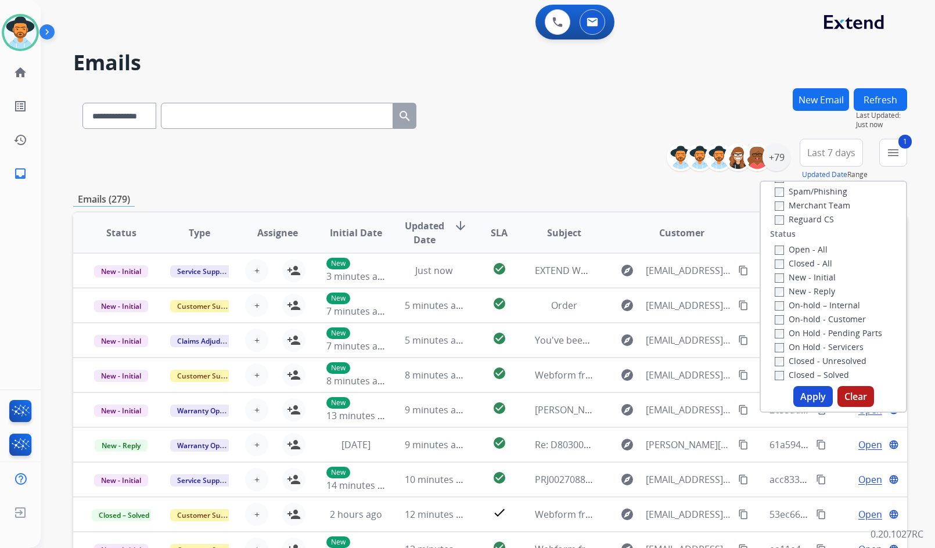
drag, startPoint x: 806, startPoint y: 303, endPoint x: 805, endPoint y: 285, distance: 18.0
click at [806, 300] on label "On-hold – Internal" at bounding box center [817, 305] width 85 height 11
click at [805, 285] on div "New - Reply" at bounding box center [836, 291] width 122 height 14
click at [805, 278] on label "New - Initial" at bounding box center [805, 277] width 61 height 11
click at [806, 295] on label "New - Reply" at bounding box center [805, 291] width 60 height 11
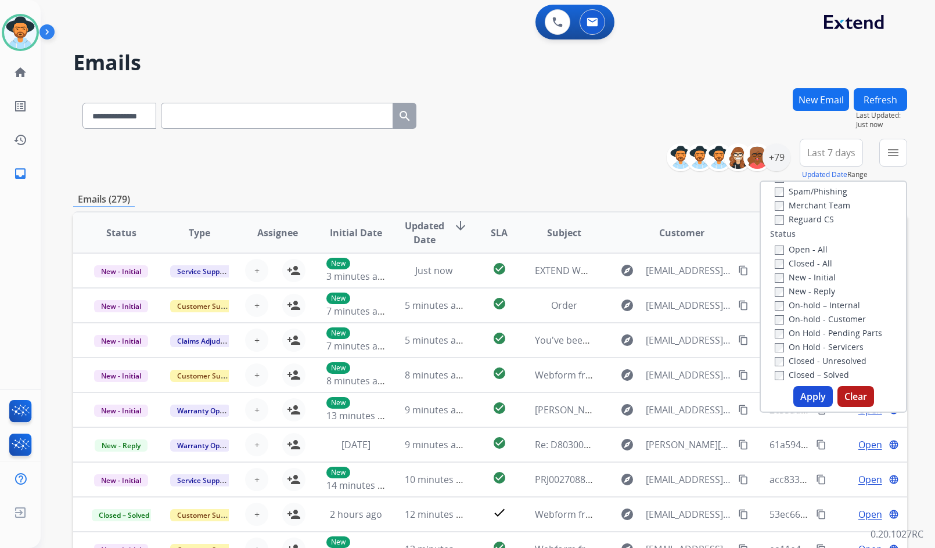
click at [811, 398] on button "Apply" at bounding box center [812, 396] width 39 height 21
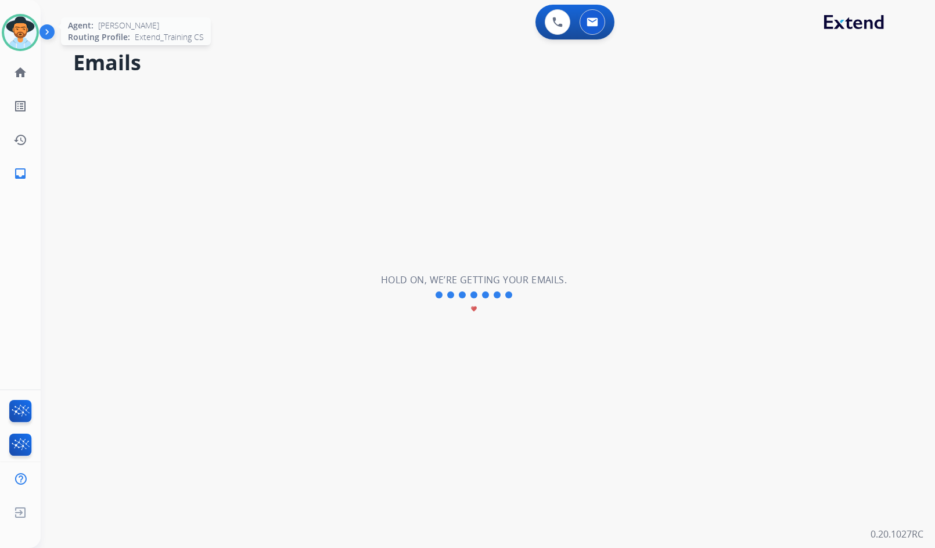
click at [23, 28] on img at bounding box center [20, 32] width 33 height 33
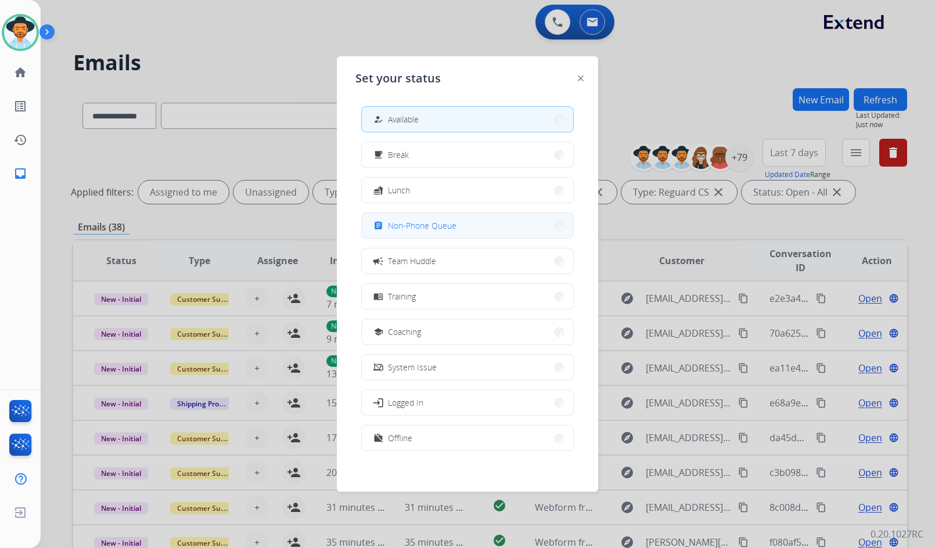
click at [426, 232] on button "assignment Non-Phone Queue" at bounding box center [467, 225] width 211 height 25
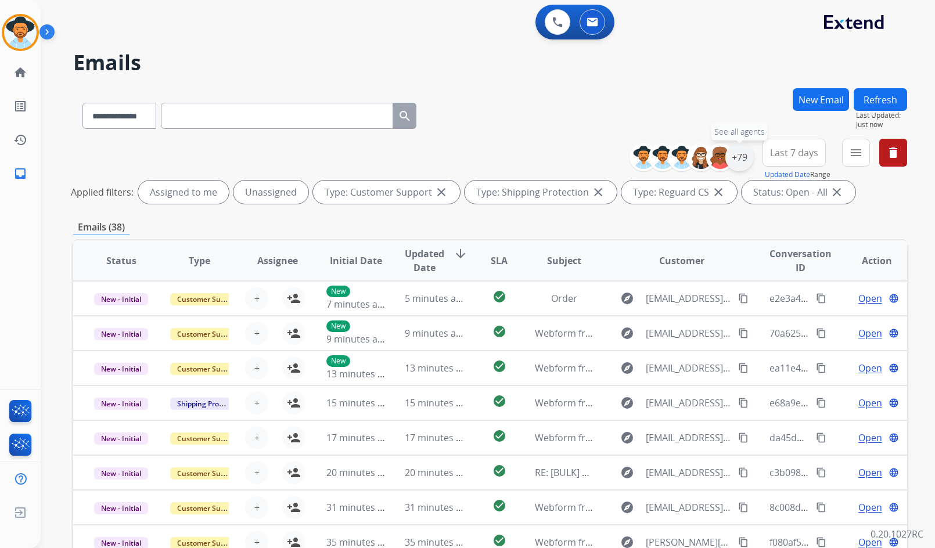
click at [740, 157] on div "+79" at bounding box center [739, 157] width 28 height 28
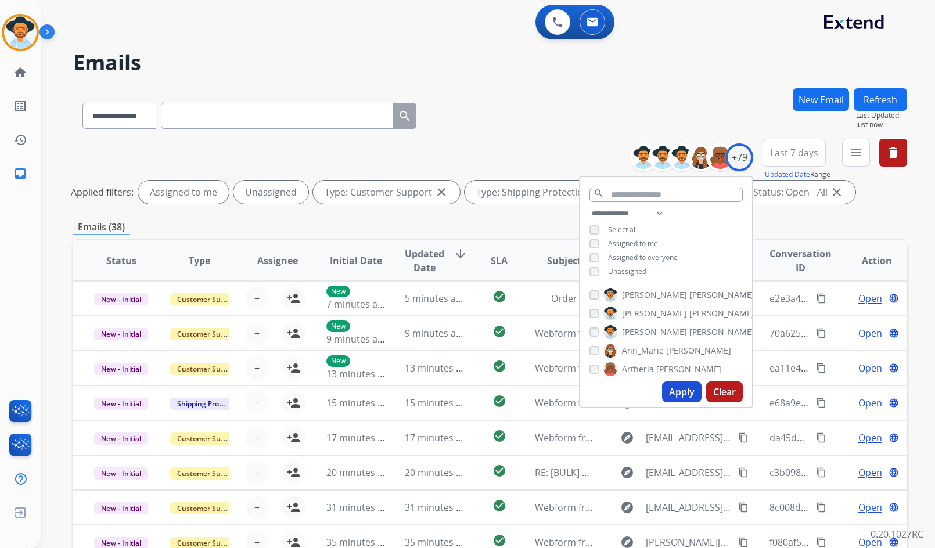
click at [634, 274] on span "Unassigned" at bounding box center [627, 272] width 38 height 10
click at [689, 327] on span "[PERSON_NAME]" at bounding box center [721, 332] width 65 height 12
click at [677, 387] on button "Apply" at bounding box center [681, 392] width 39 height 21
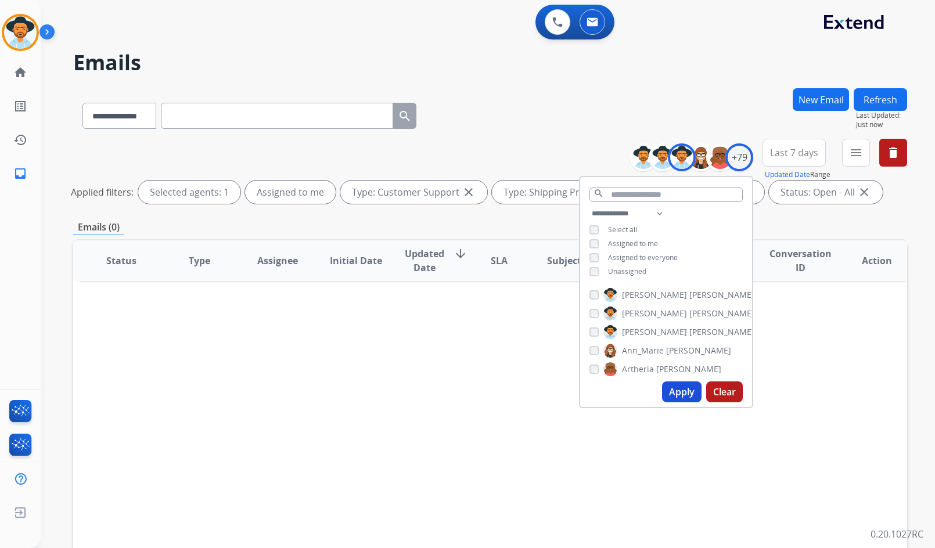
scroll to position [58, 0]
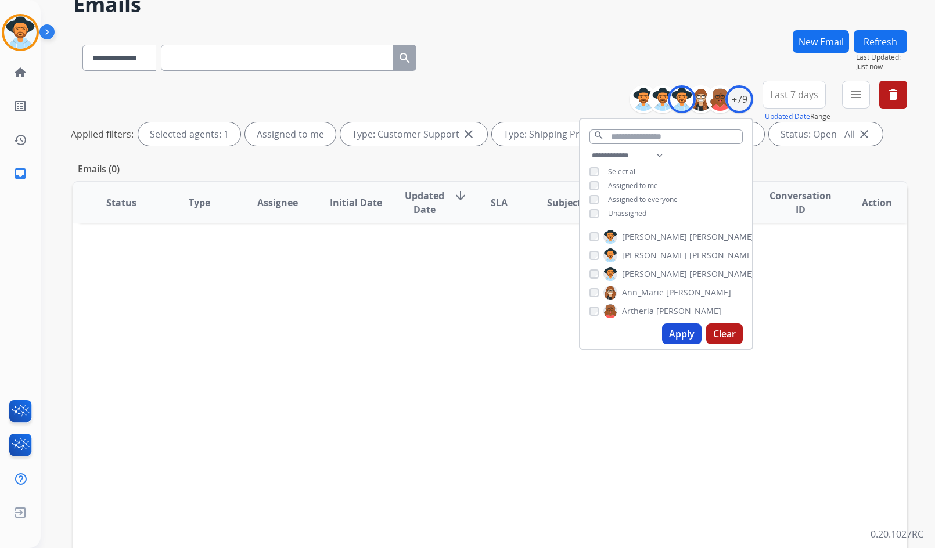
click at [480, 380] on div "Status Type Assignee Initial Date Updated Date arrow_downward SLA Subject Custo…" at bounding box center [490, 375] width 834 height 389
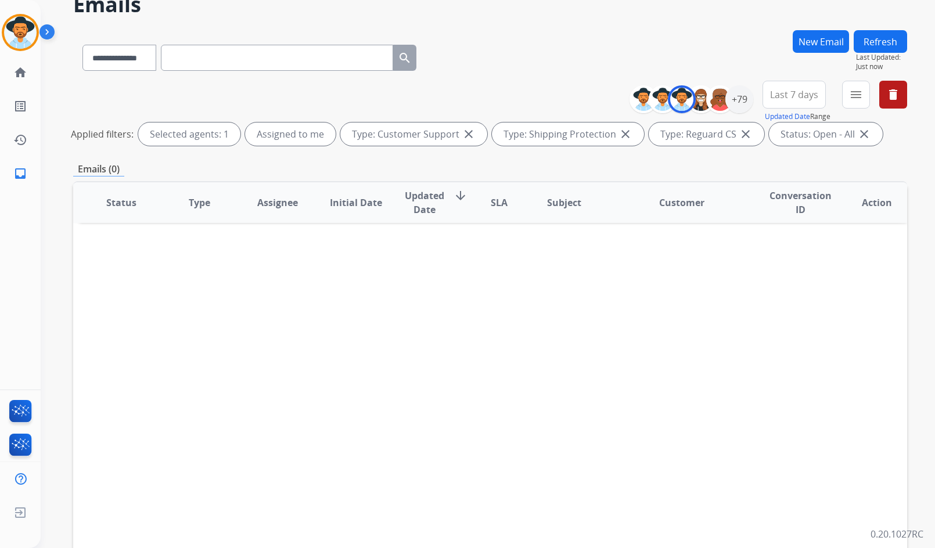
click at [50, 33] on img at bounding box center [49, 34] width 20 height 22
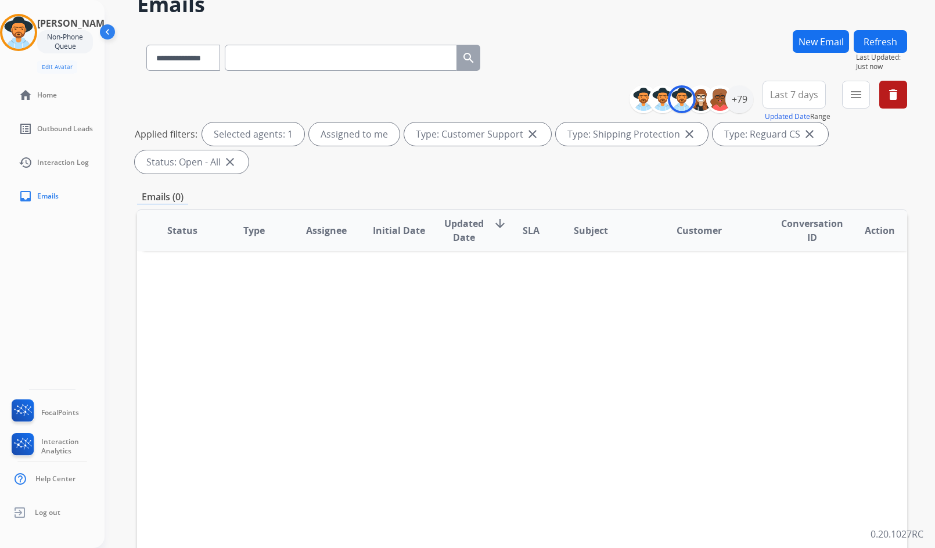
drag, startPoint x: 34, startPoint y: 39, endPoint x: 51, endPoint y: 45, distance: 17.6
click at [34, 39] on img at bounding box center [18, 32] width 33 height 33
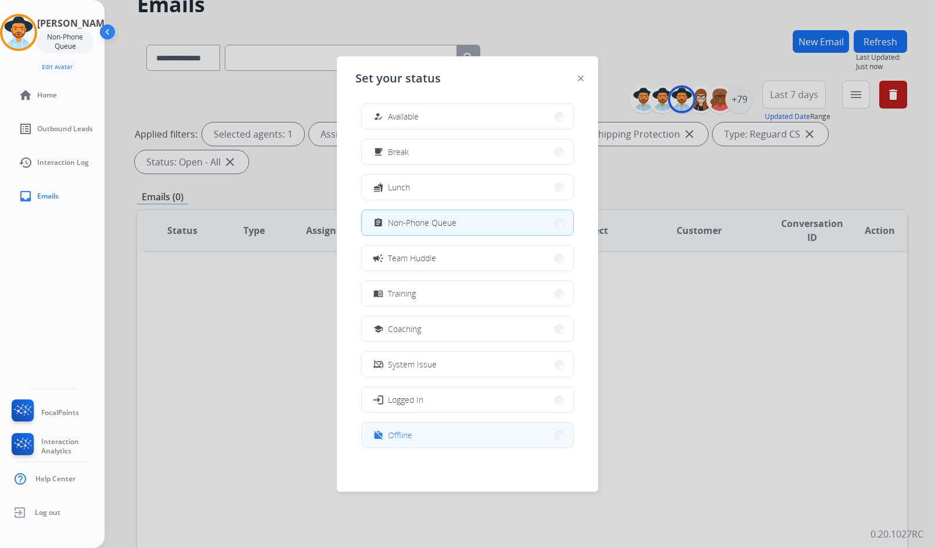
scroll to position [3, 0]
click at [420, 436] on button "work_off Offline" at bounding box center [467, 434] width 211 height 25
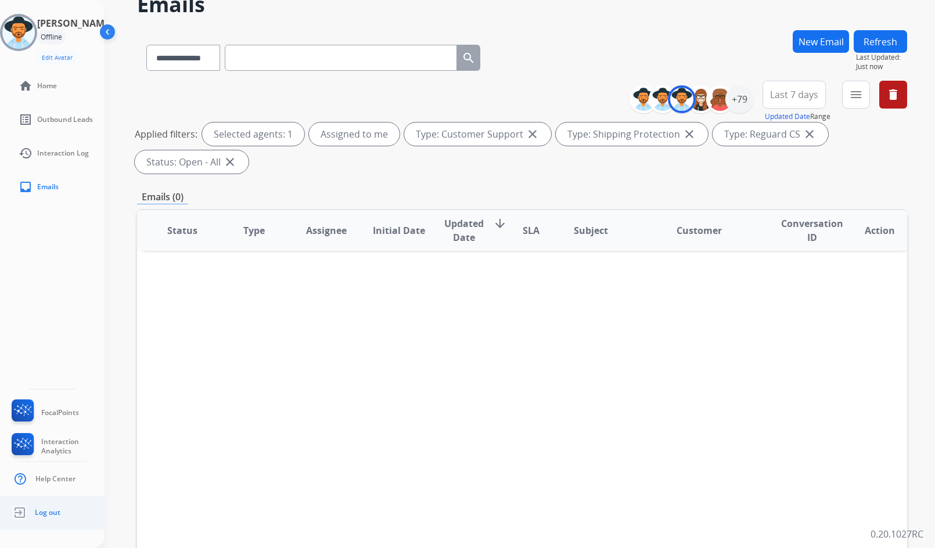
click at [23, 511] on img at bounding box center [19, 513] width 21 height 22
